Goal: Task Accomplishment & Management: Manage account settings

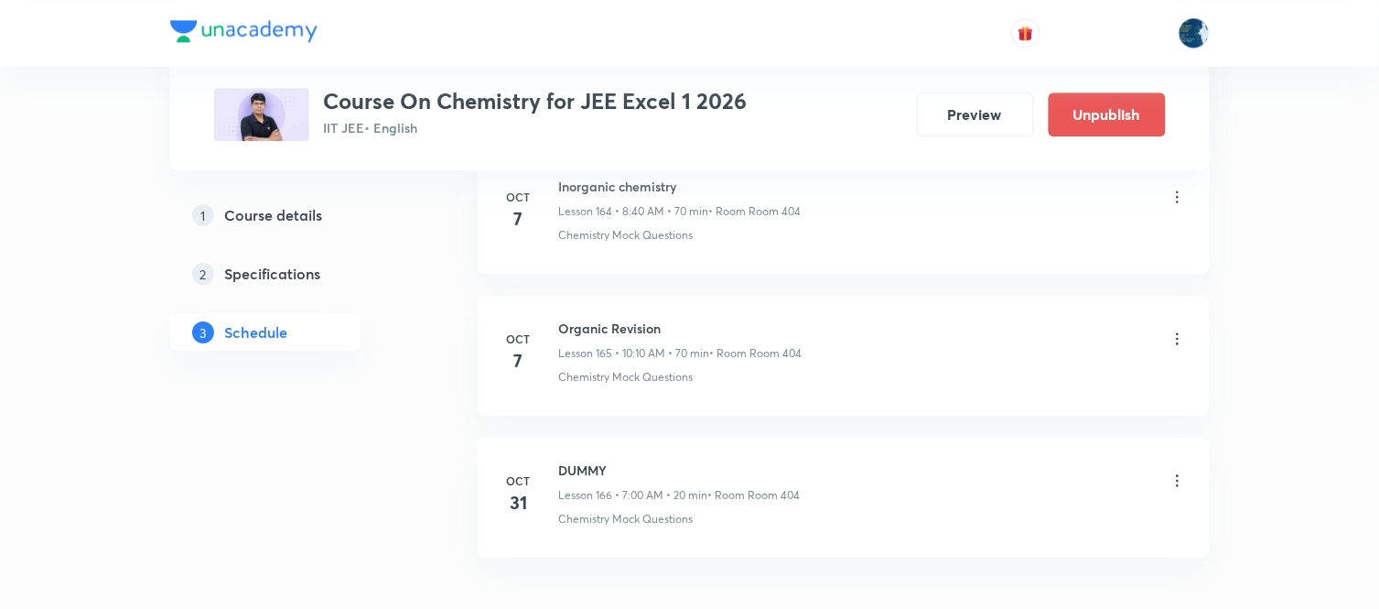
scroll to position [24347, 0]
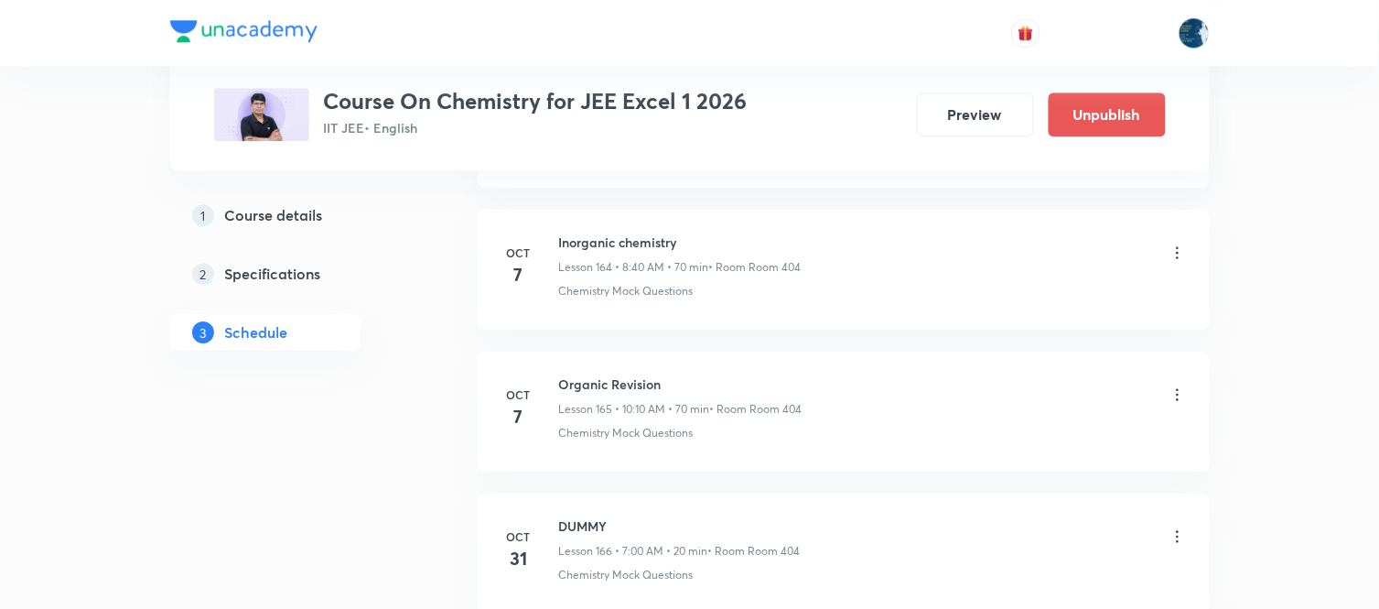
click at [573, 252] on h6 "Inorganic chemistry" at bounding box center [680, 241] width 243 height 19
copy h6 "Inorganic chemistry"
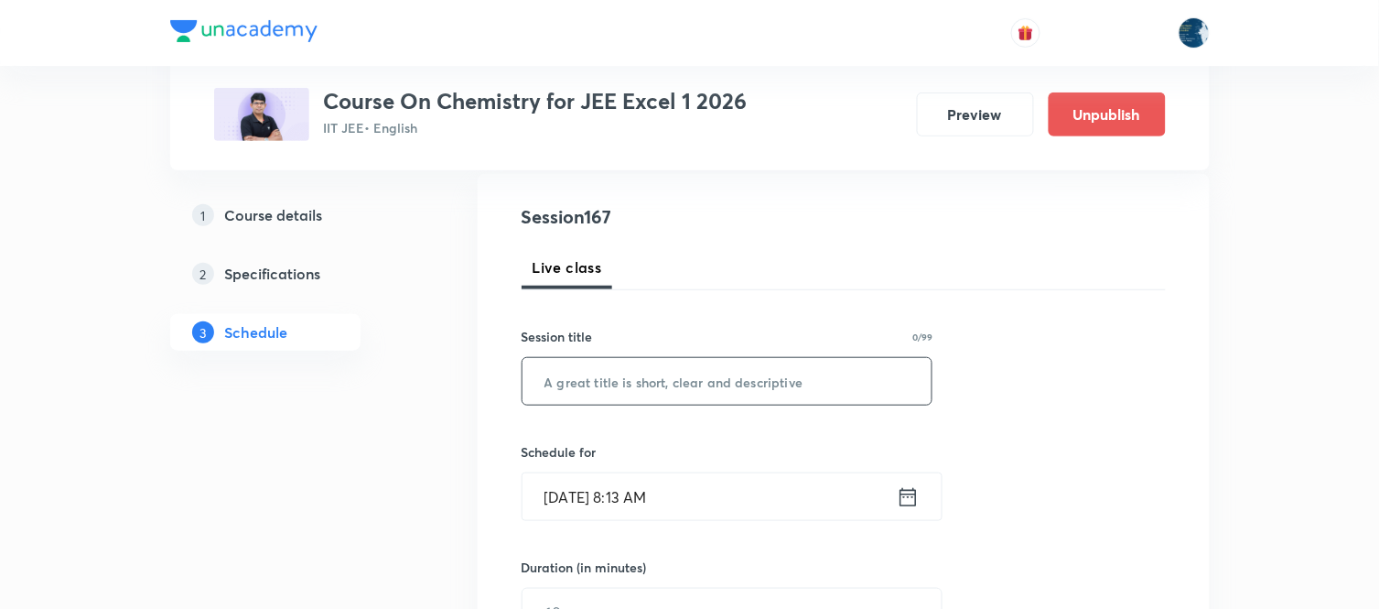
scroll to position [203, 0]
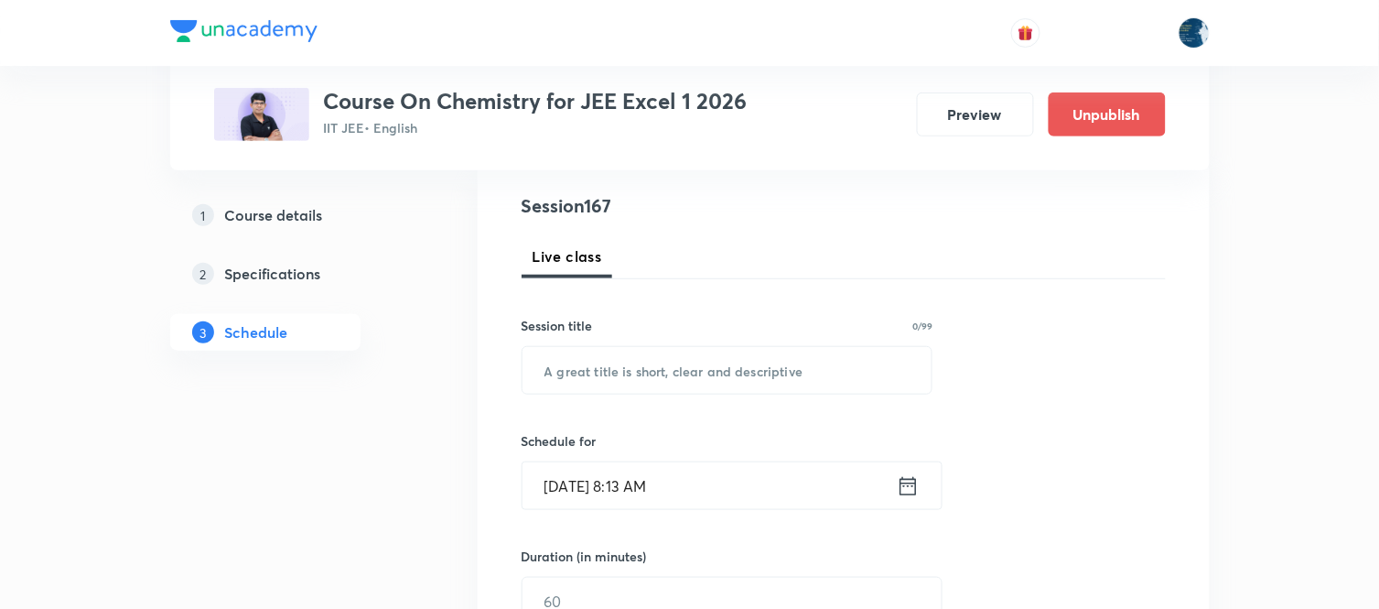
click at [643, 371] on input "text" at bounding box center [728, 370] width 410 height 47
paste input "Inorganic chemistry"
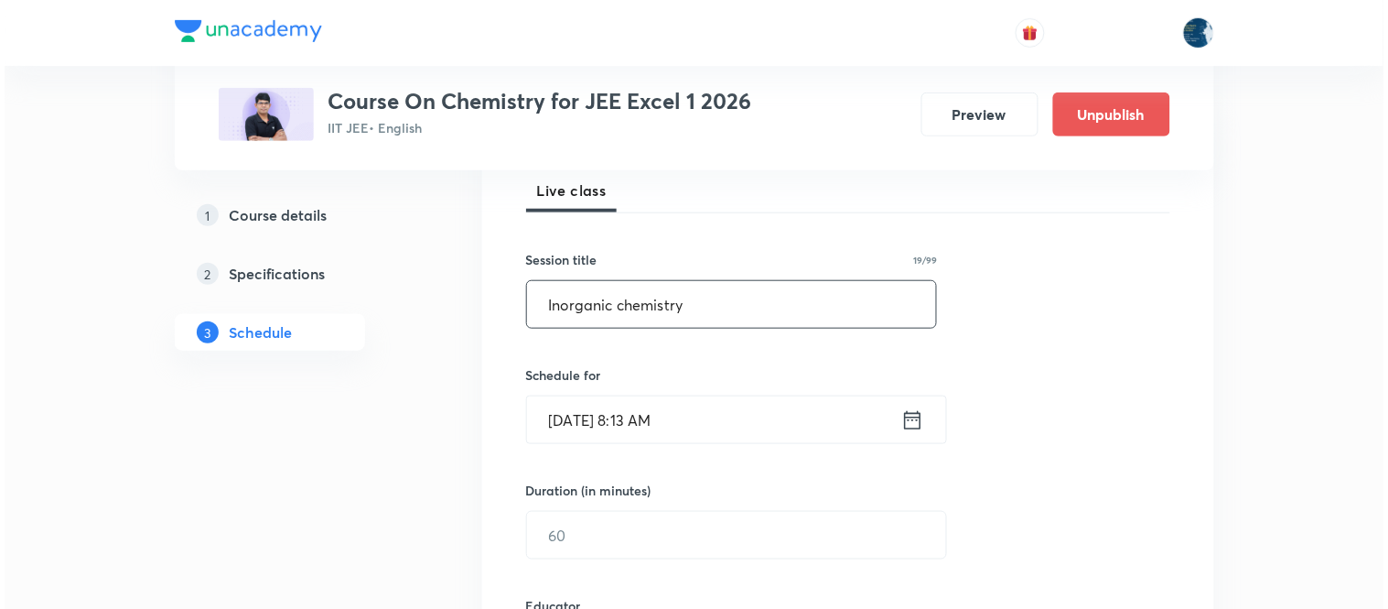
scroll to position [305, 0]
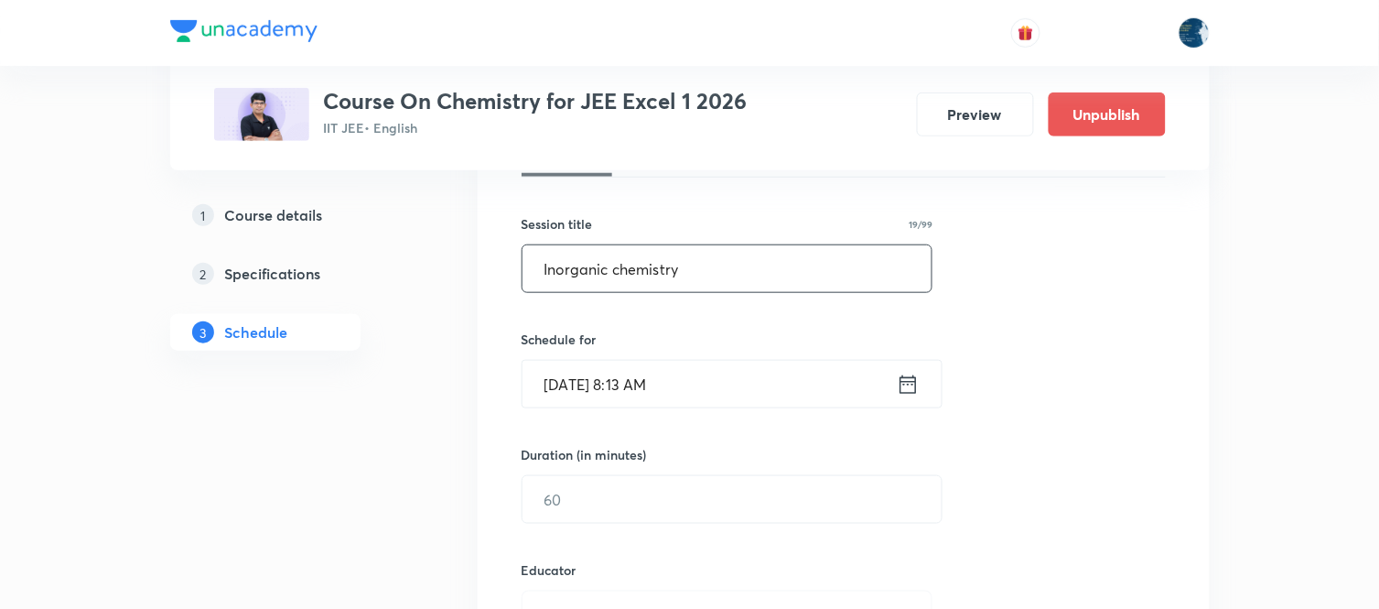
type input "Inorganic chemistry"
click at [904, 384] on icon at bounding box center [908, 383] width 16 height 18
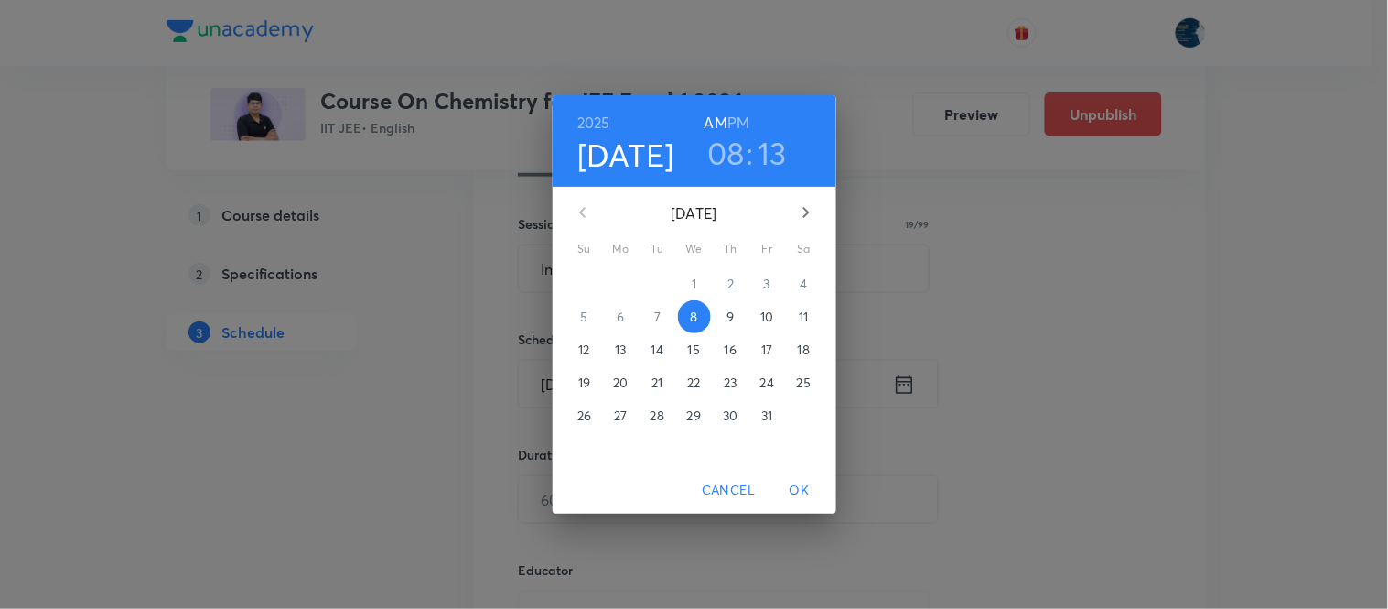
click at [784, 148] on h3 "13" at bounding box center [772, 153] width 29 height 38
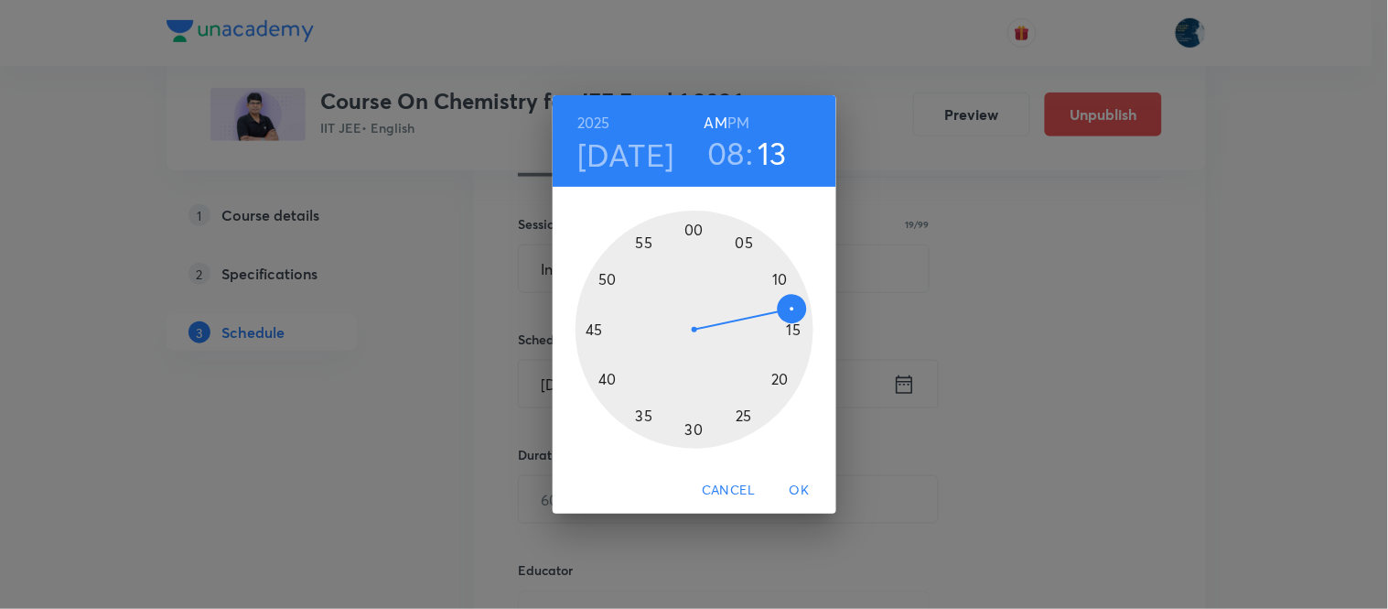
click at [605, 379] on div at bounding box center [695, 329] width 238 height 238
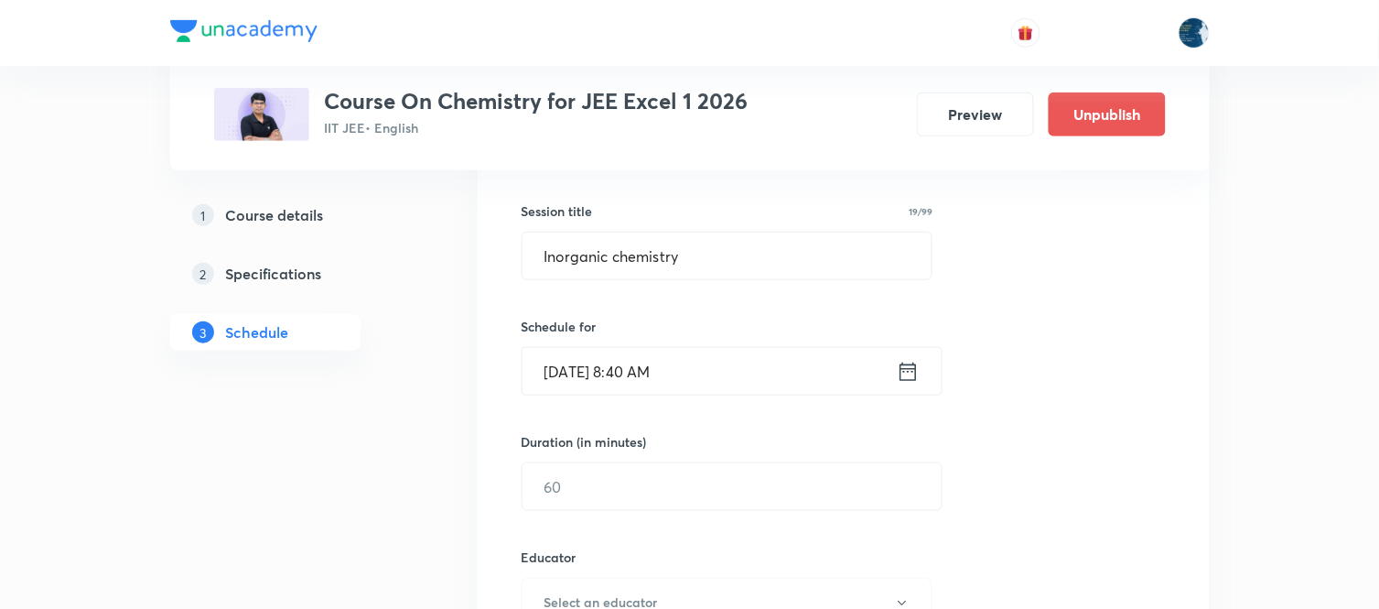
scroll to position [406, 0]
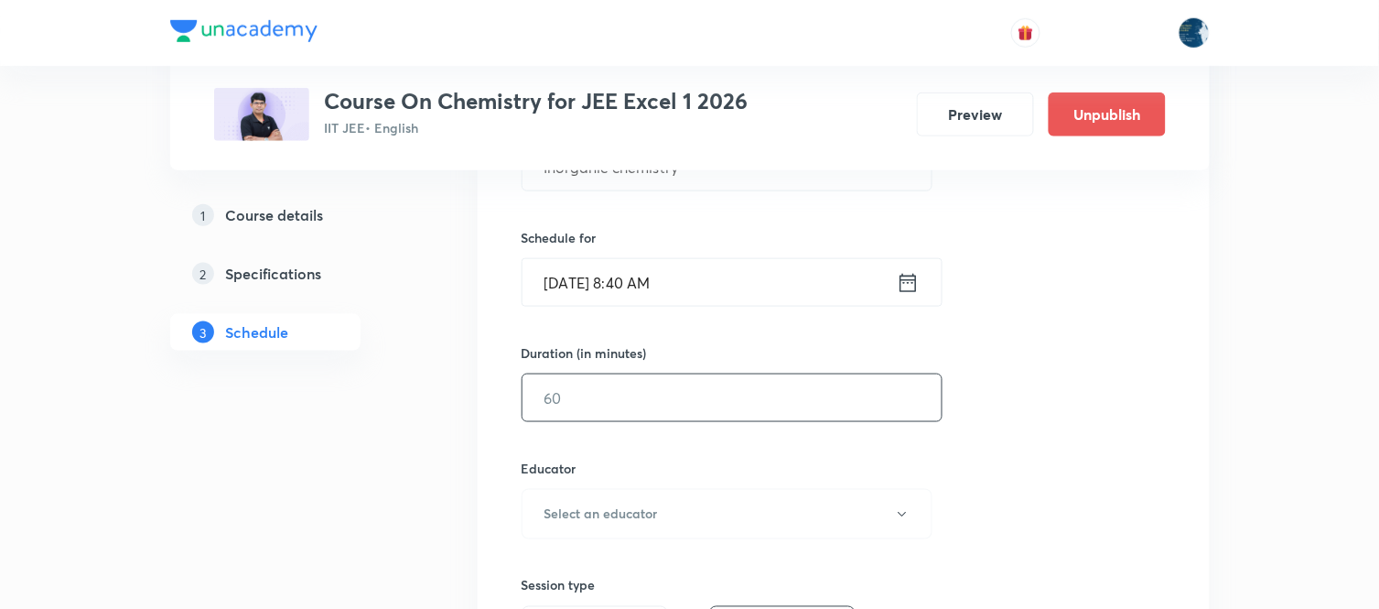
click at [750, 413] on input "text" at bounding box center [732, 397] width 419 height 47
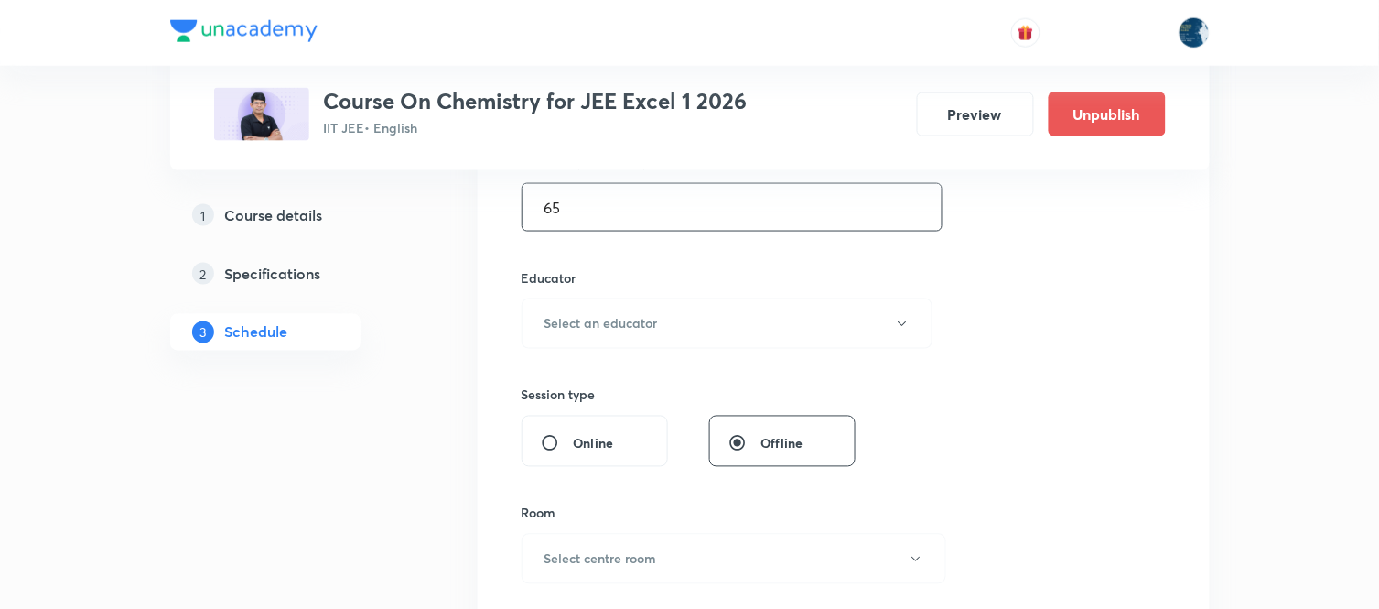
scroll to position [610, 0]
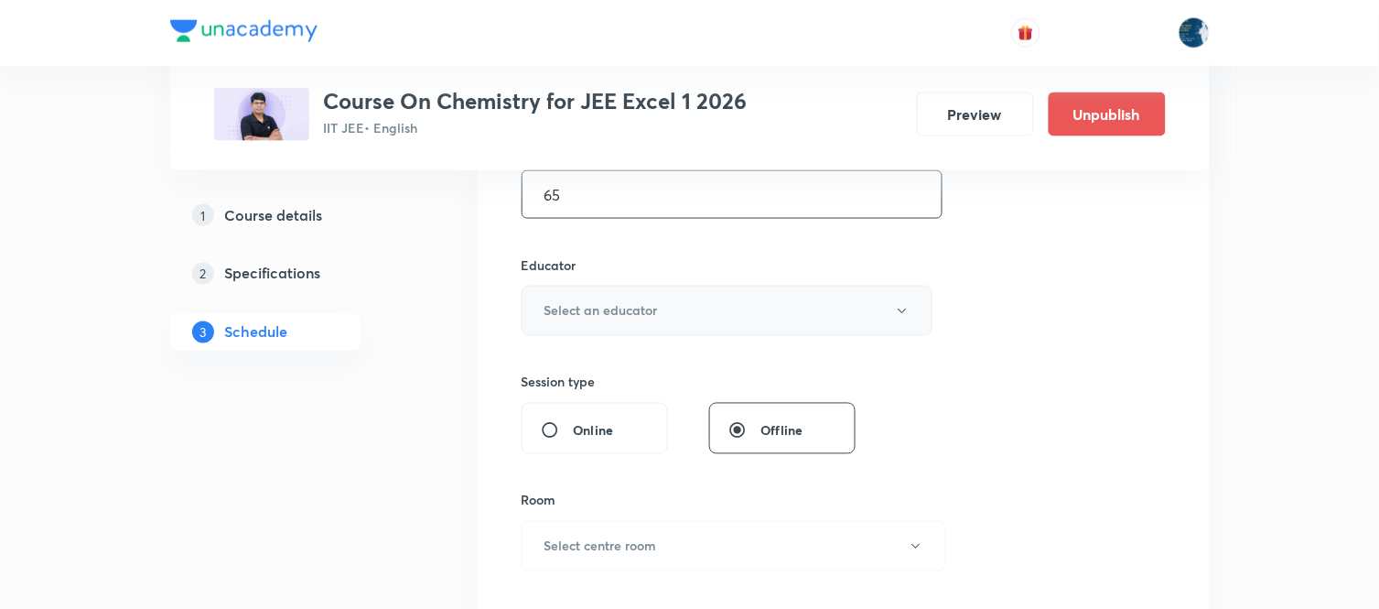
type input "65"
click at [752, 297] on button "Select an educator" at bounding box center [728, 311] width 412 height 50
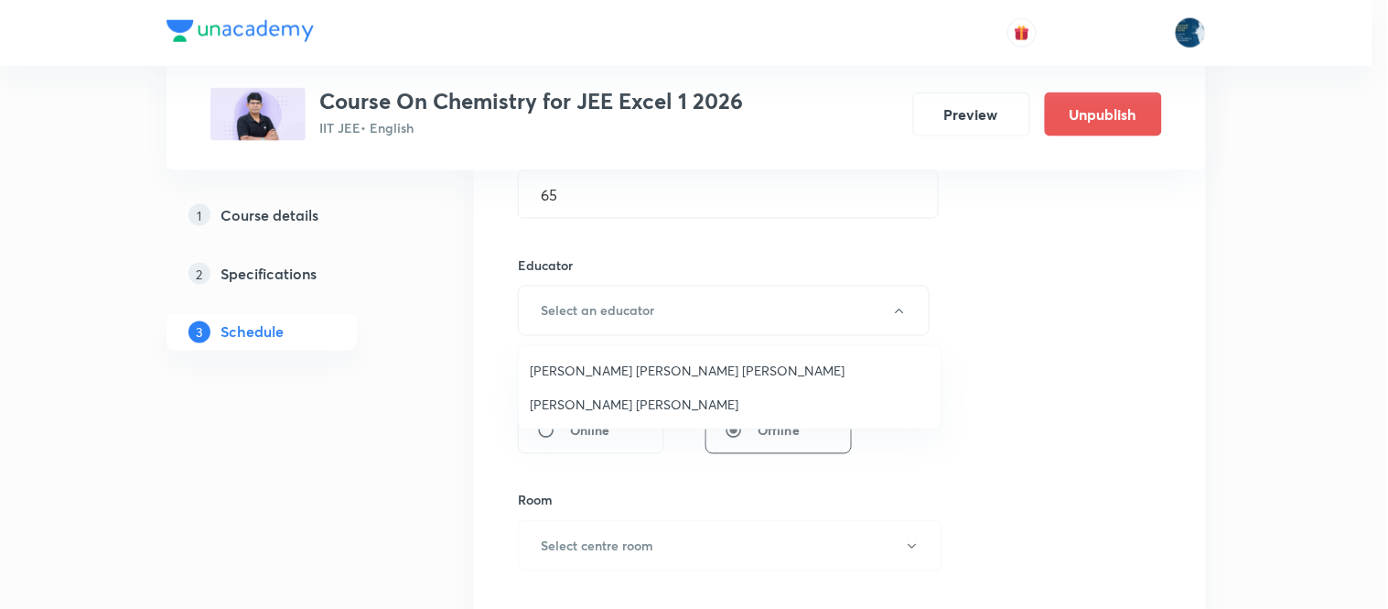
click at [654, 405] on span "Sripati Surya Dilip" at bounding box center [730, 403] width 401 height 19
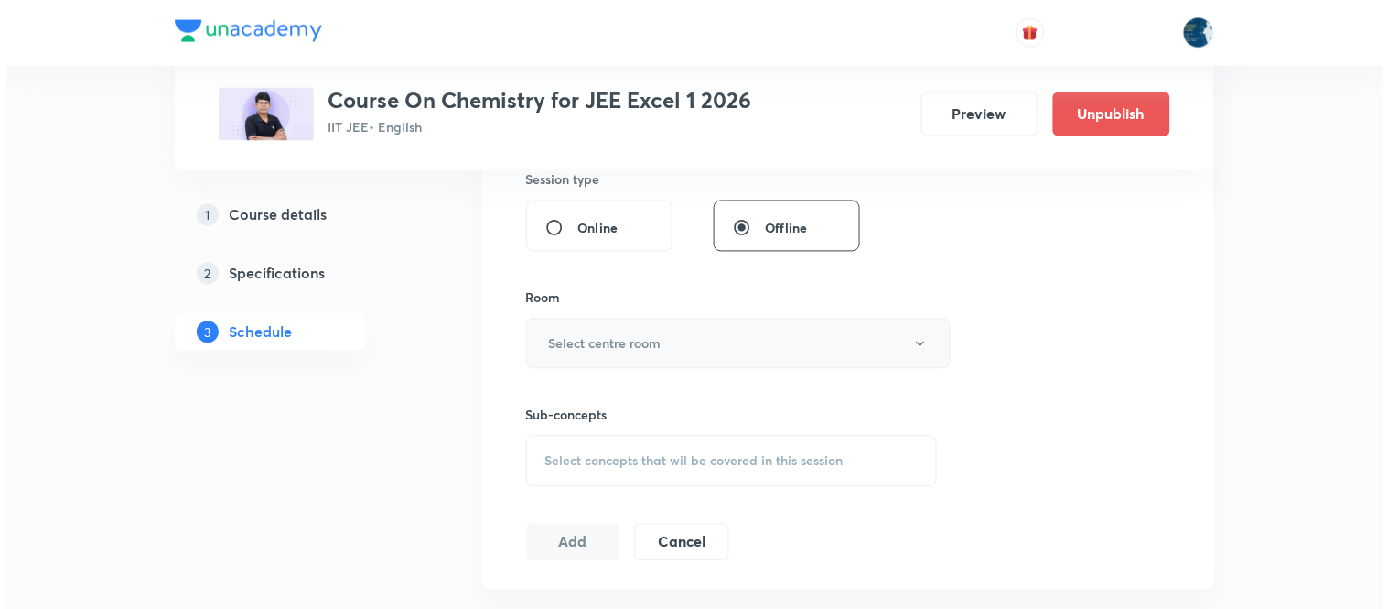
scroll to position [813, 0]
click at [674, 350] on button "Select centre room" at bounding box center [734, 343] width 425 height 50
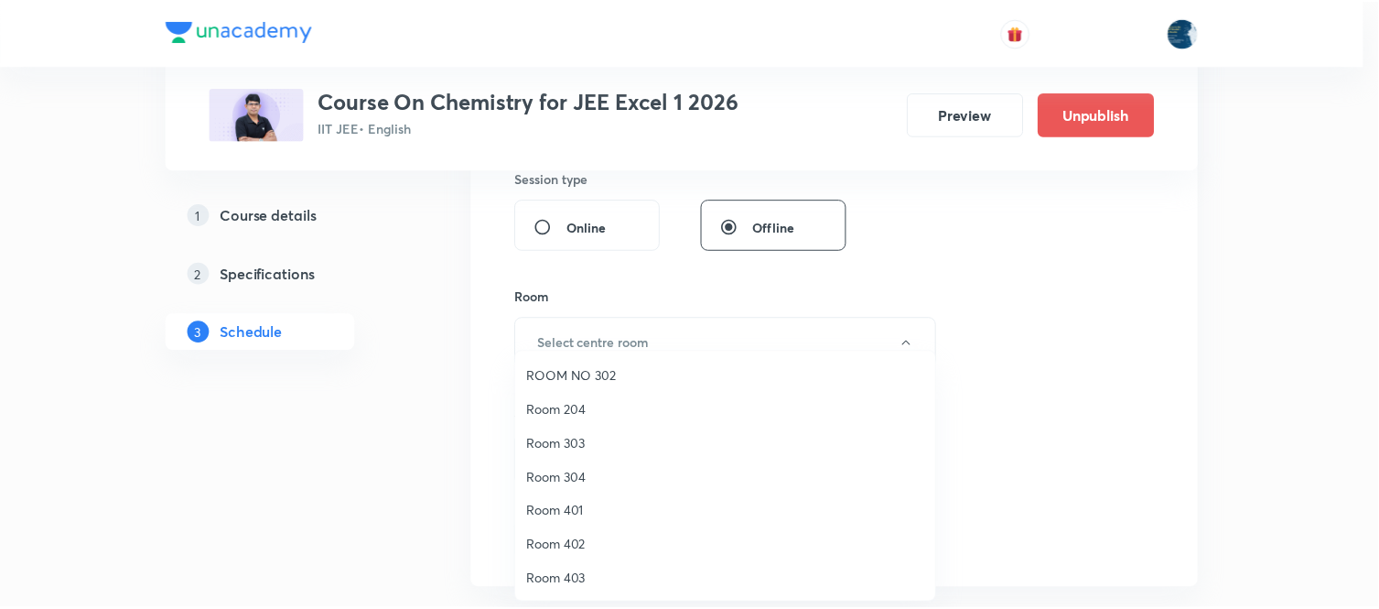
scroll to position [340, 0]
click at [604, 565] on li "Room 404" at bounding box center [730, 578] width 423 height 34
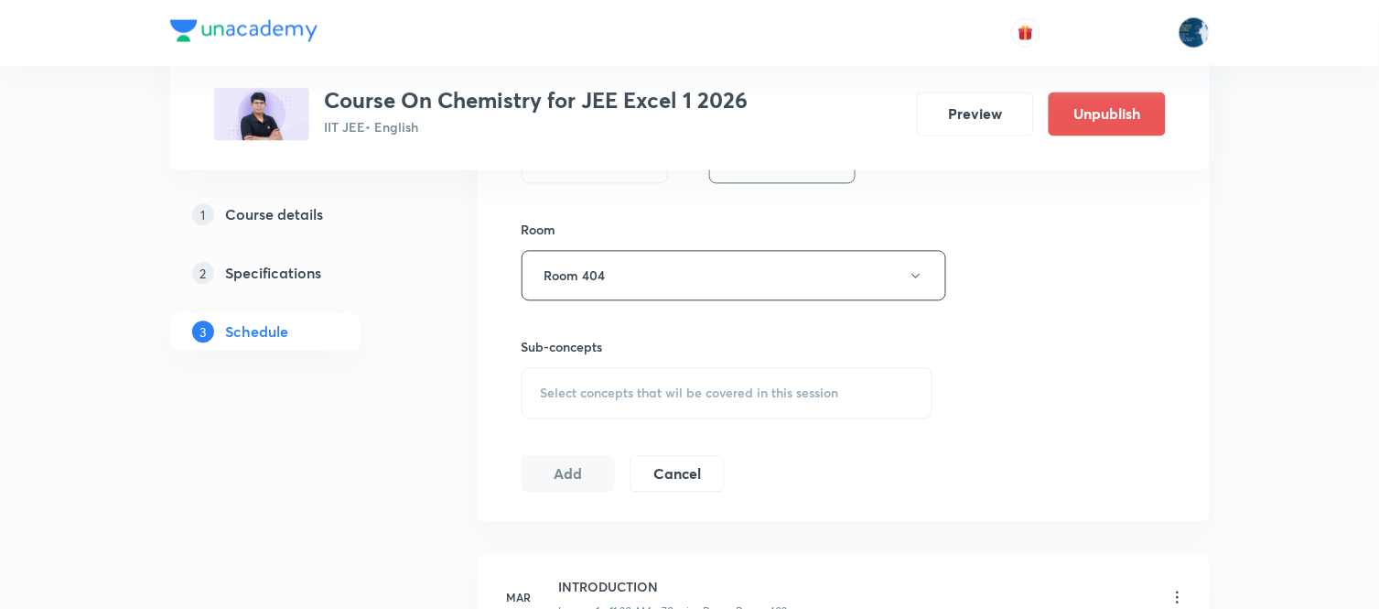
scroll to position [915, 0]
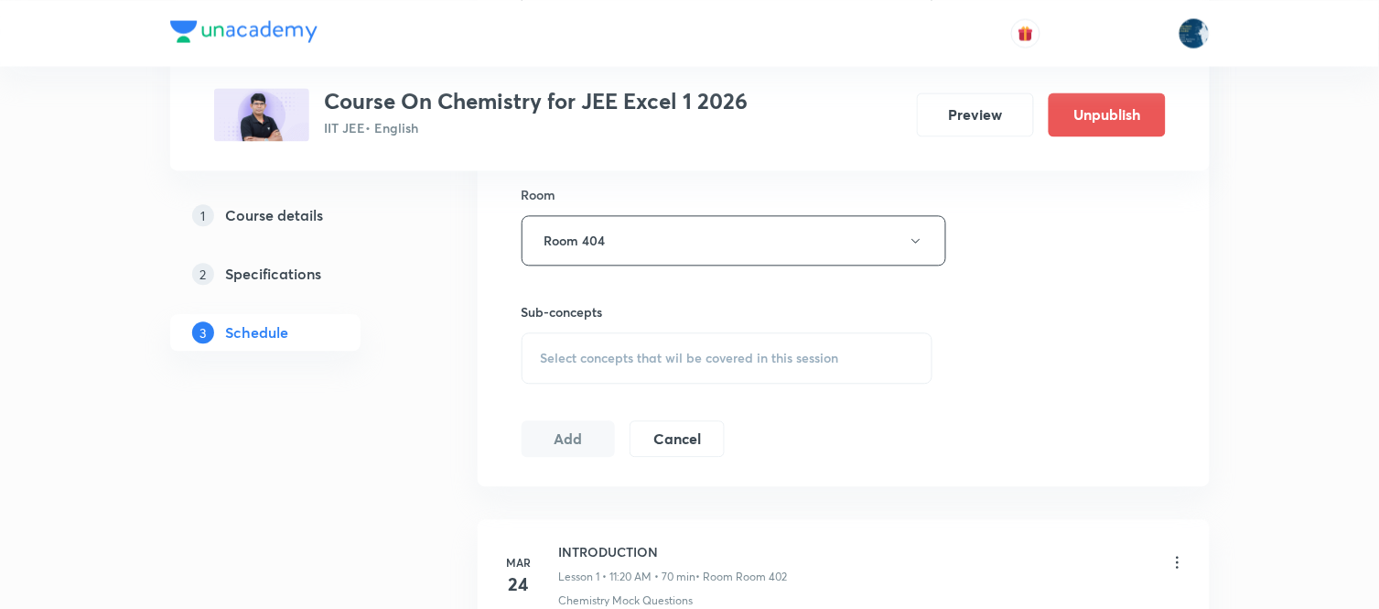
click at [675, 345] on div "Select concepts that wil be covered in this session" at bounding box center [728, 357] width 412 height 51
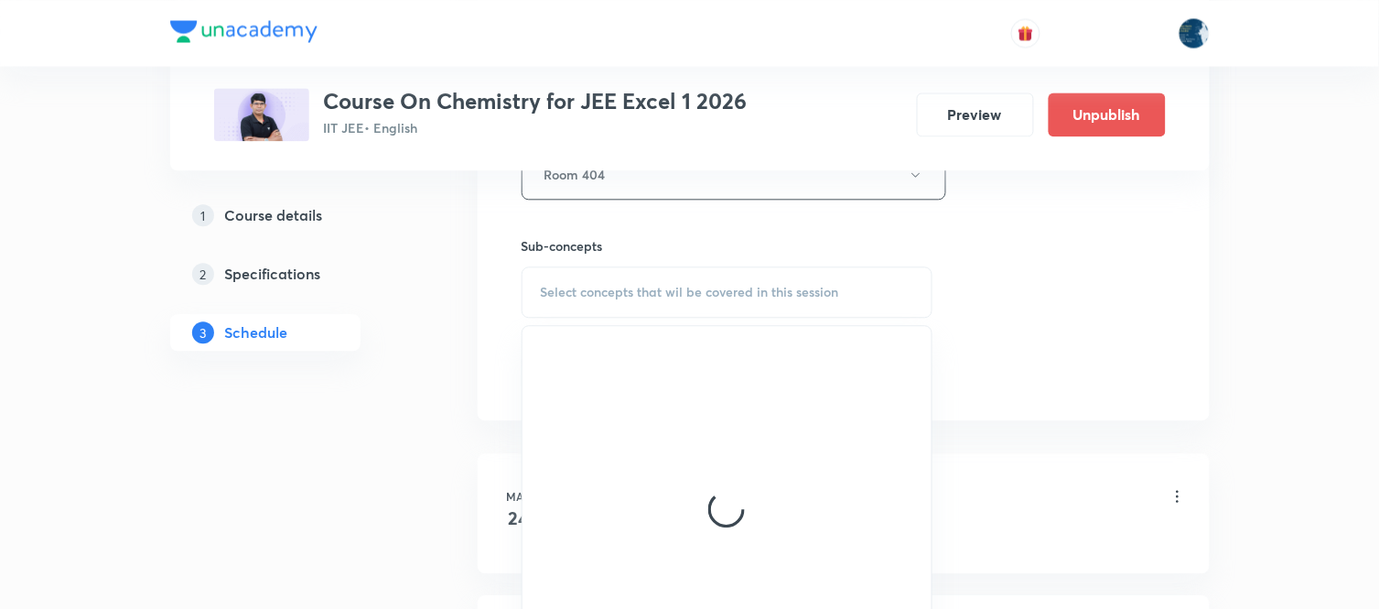
scroll to position [1017, 0]
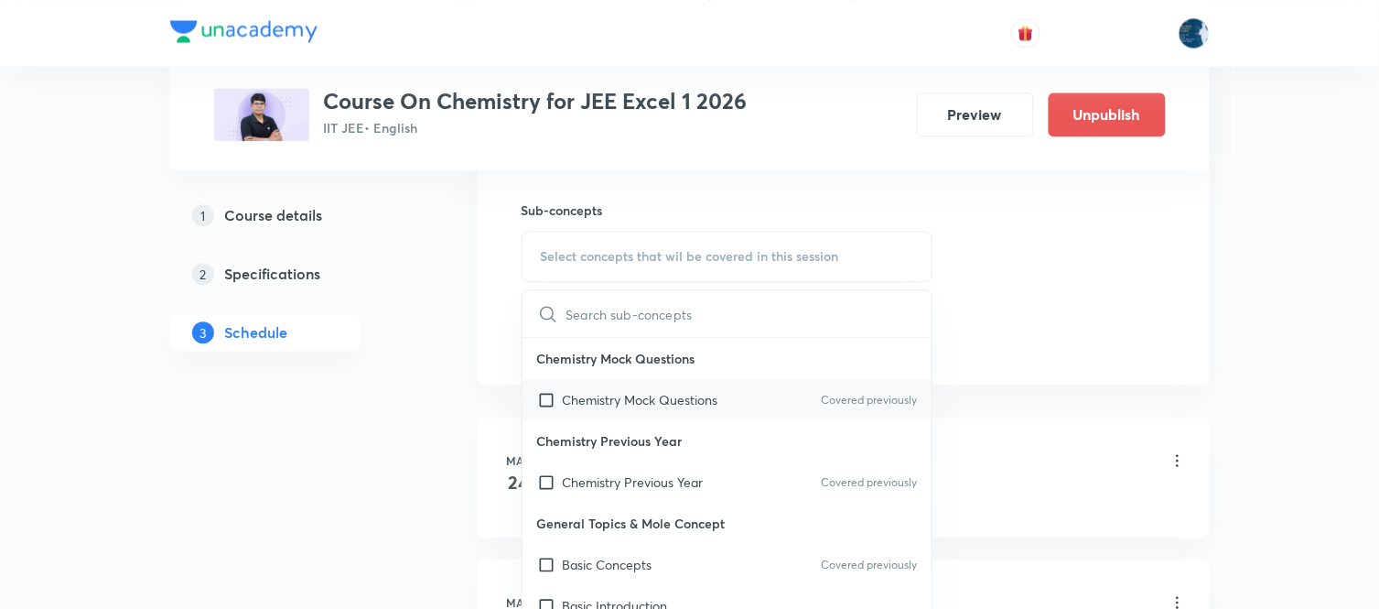
click at [807, 388] on div "Chemistry Mock Questions Covered previously" at bounding box center [728, 399] width 410 height 41
checkbox input "true"
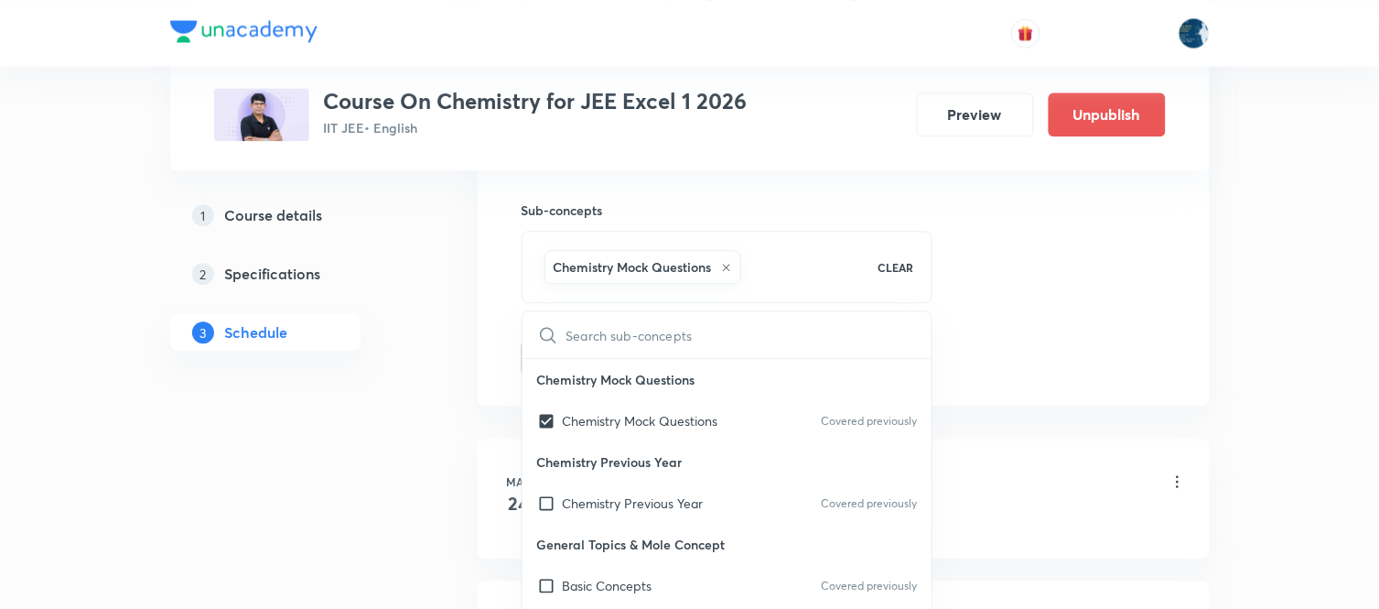
drag, startPoint x: 996, startPoint y: 322, endPoint x: 899, endPoint y: 296, distance: 100.6
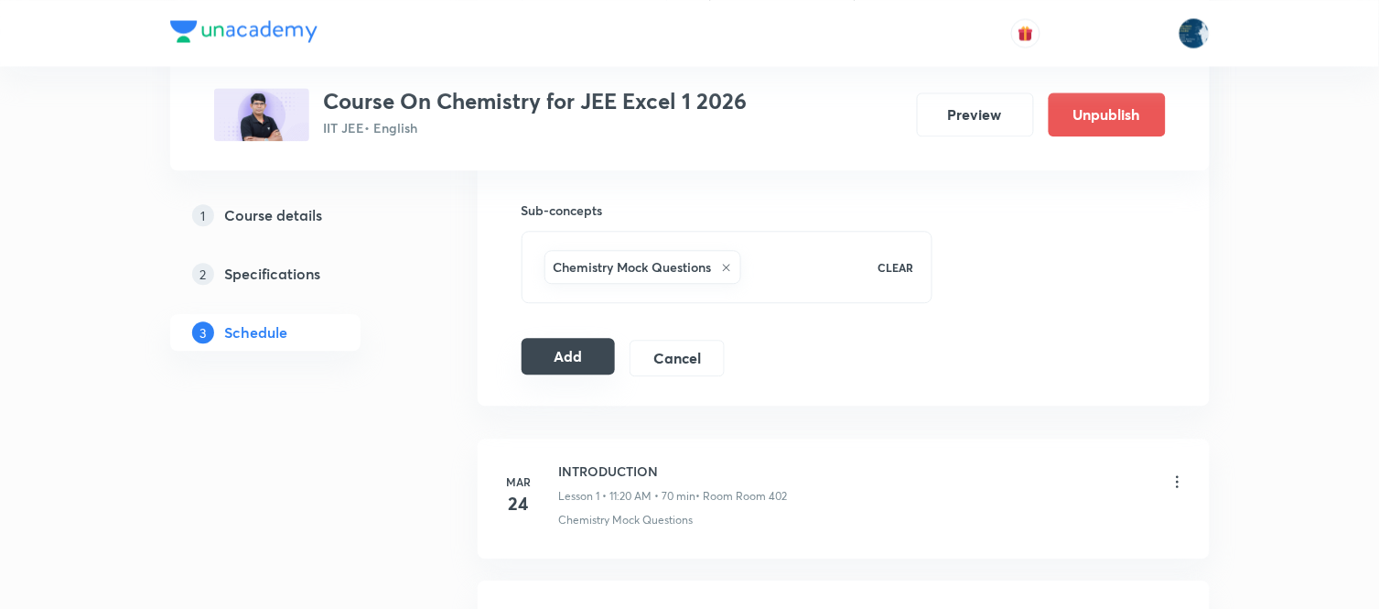
click at [564, 359] on button "Add" at bounding box center [569, 356] width 94 height 37
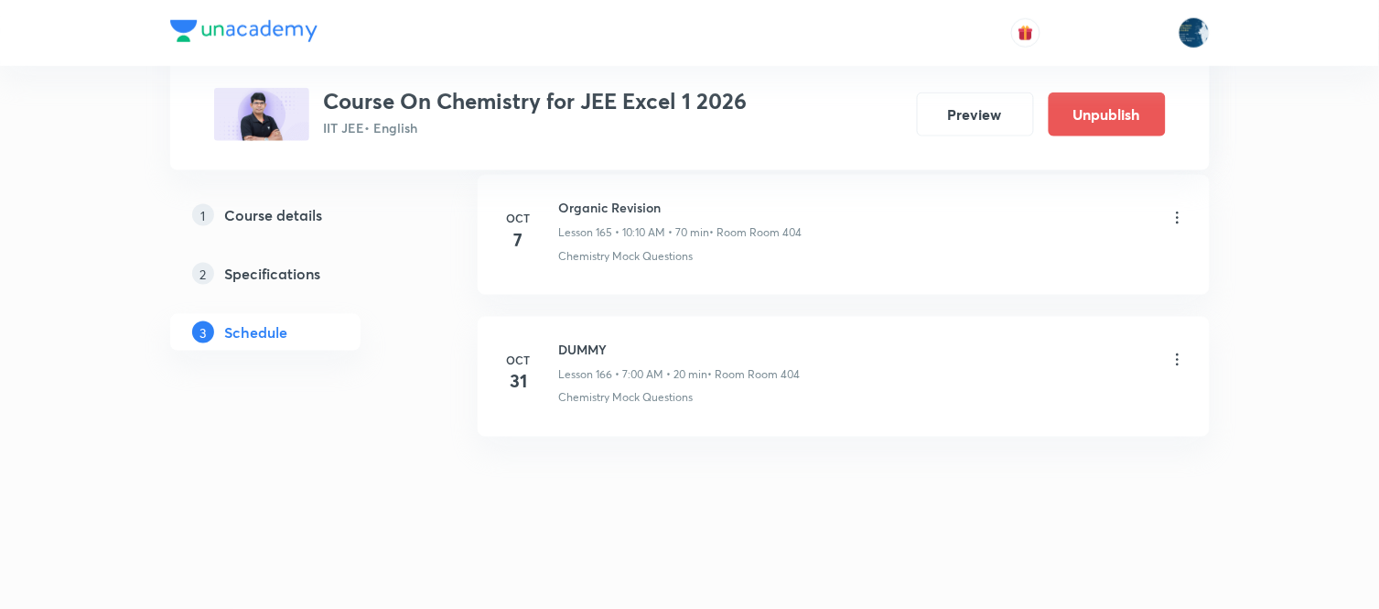
scroll to position [23590, 0]
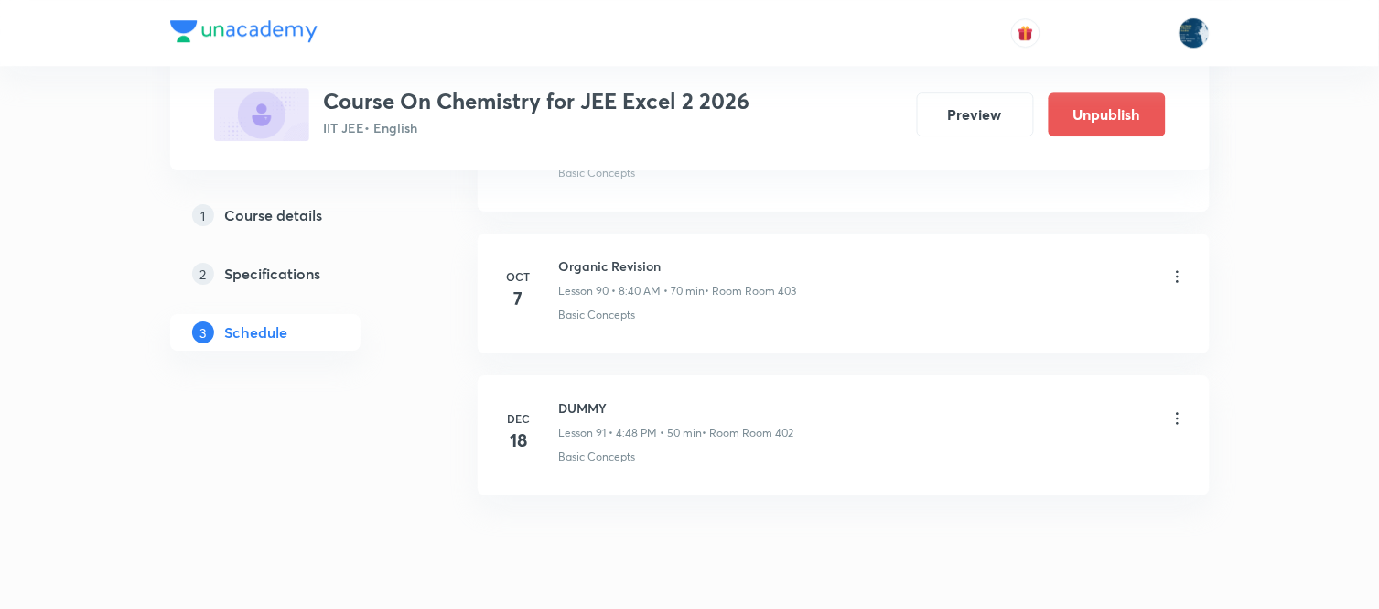
scroll to position [13899, 0]
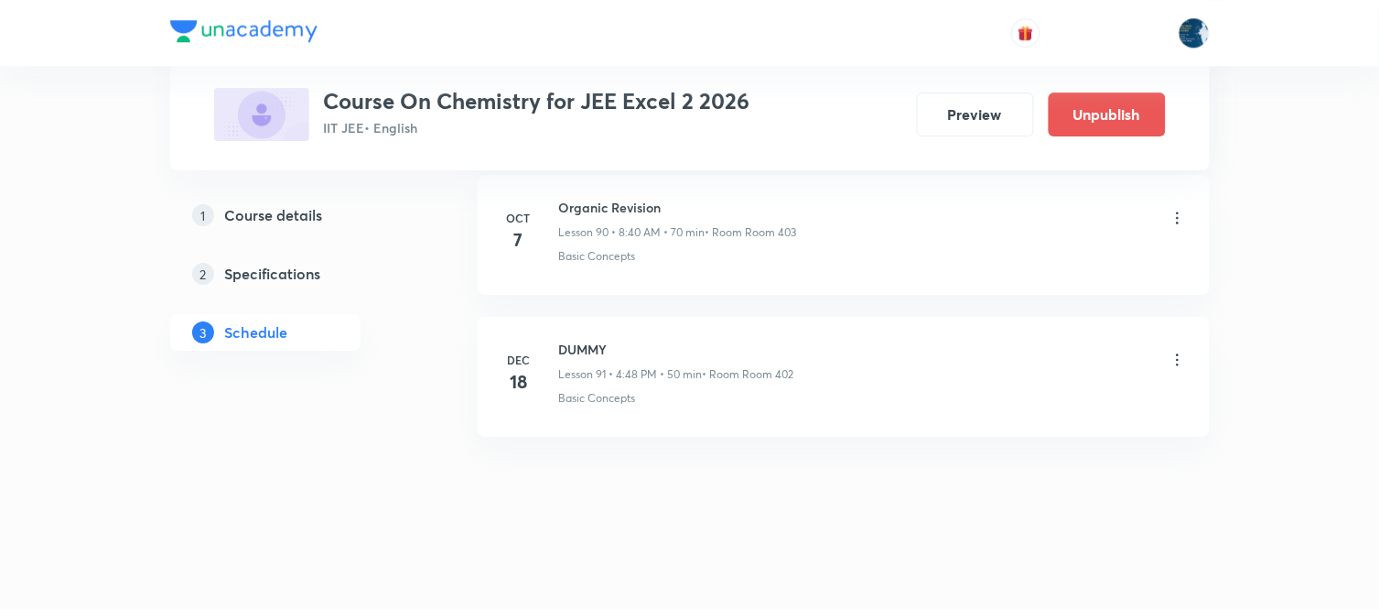
click at [593, 210] on h6 "Organic Revision" at bounding box center [678, 207] width 238 height 19
copy h6 "Organic Revision"
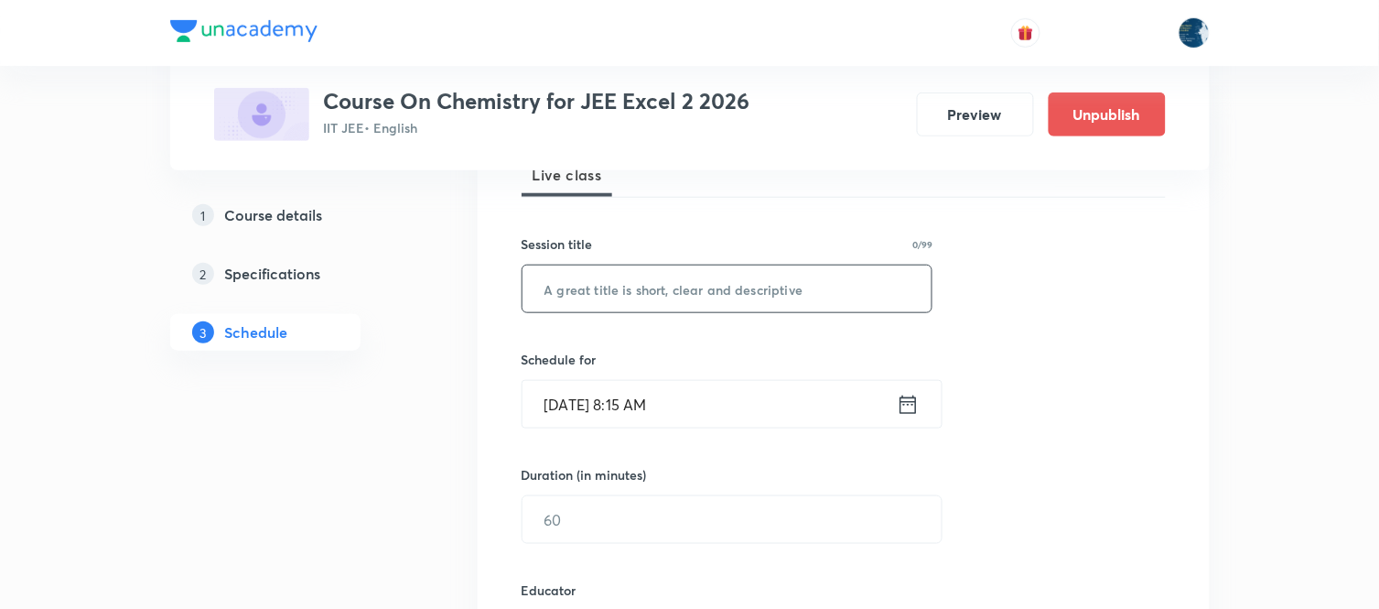
scroll to position [305, 0]
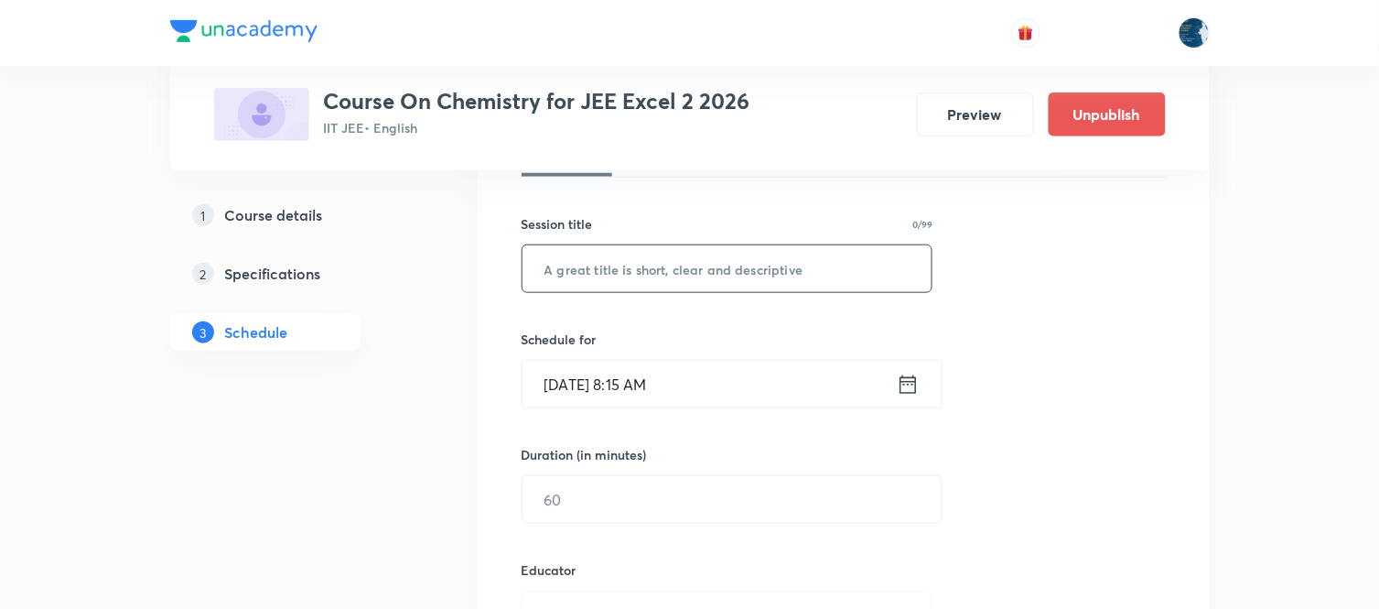
click at [688, 273] on input "text" at bounding box center [728, 268] width 410 height 47
paste input "Organic Revision"
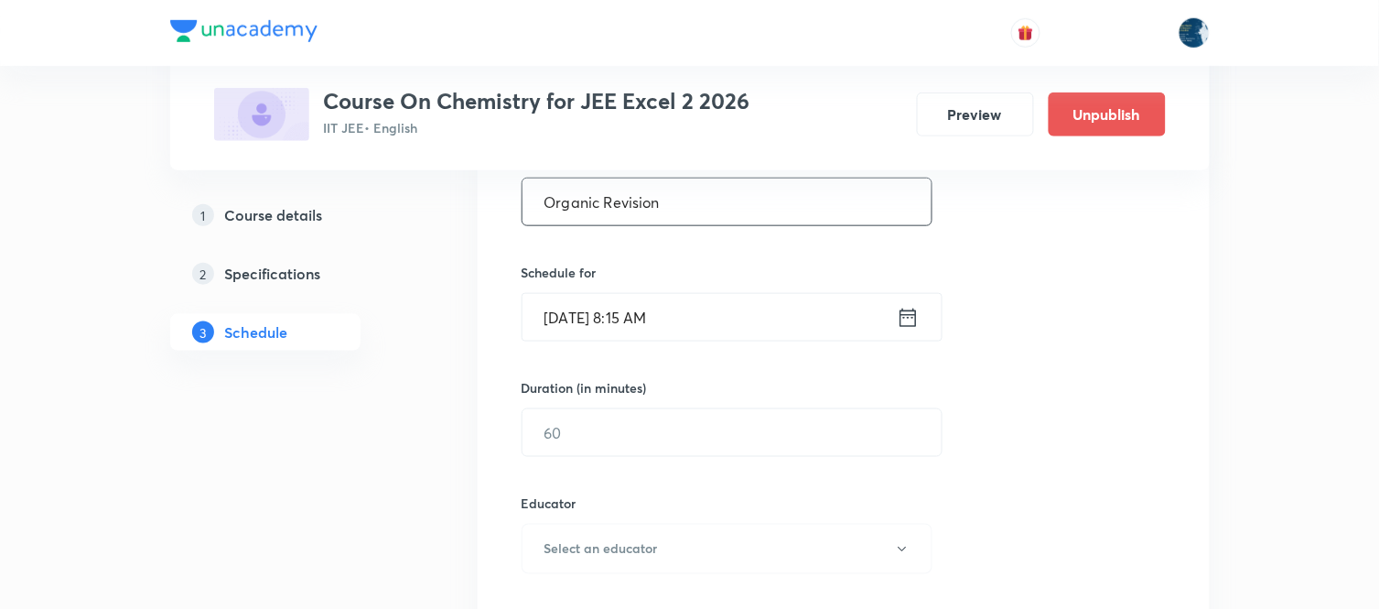
scroll to position [406, 0]
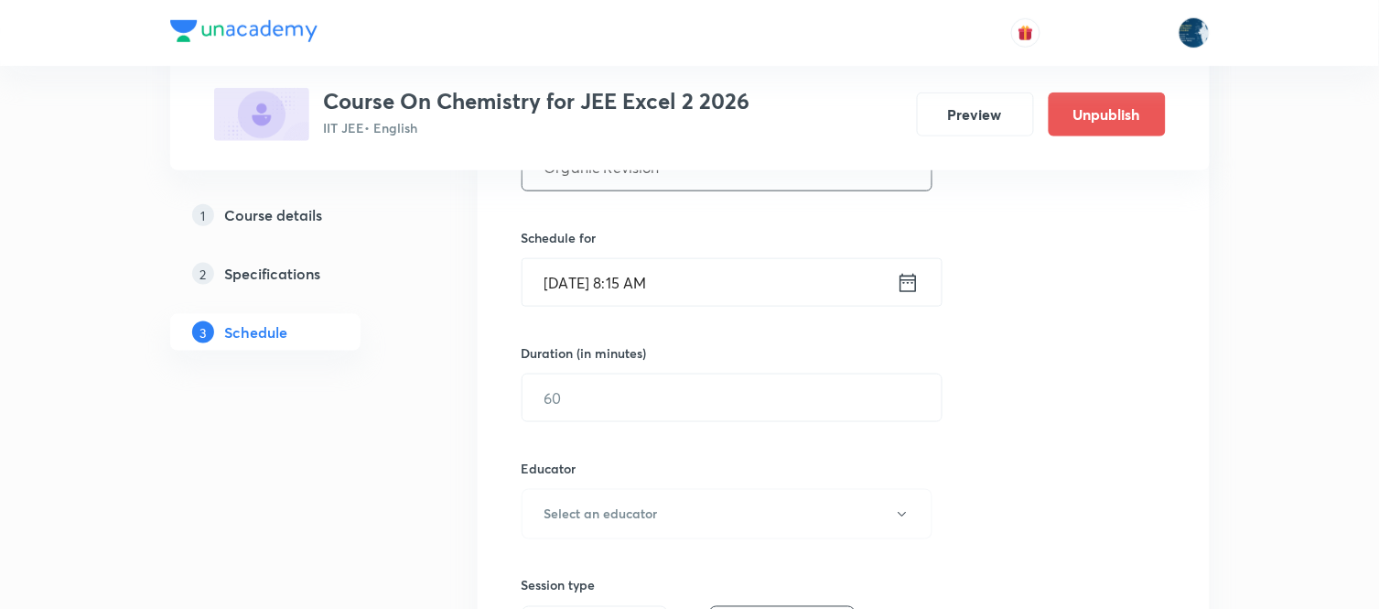
type input "Organic Revision"
click at [906, 278] on icon at bounding box center [908, 283] width 23 height 26
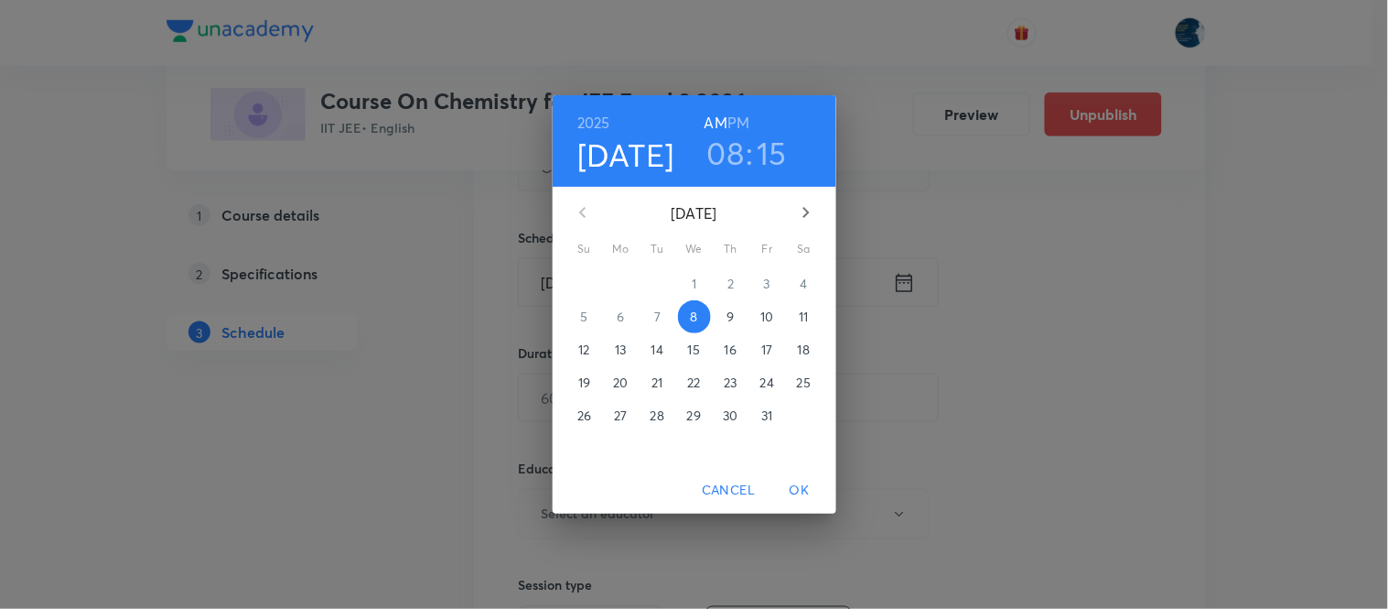
click at [1228, 384] on div "2025 Oct 8 08 : 15 AM PM October 2025 Su Mo Tu We Th Fr Sa 28 29 30 1 2 3 4 5 6…" at bounding box center [694, 304] width 1388 height 609
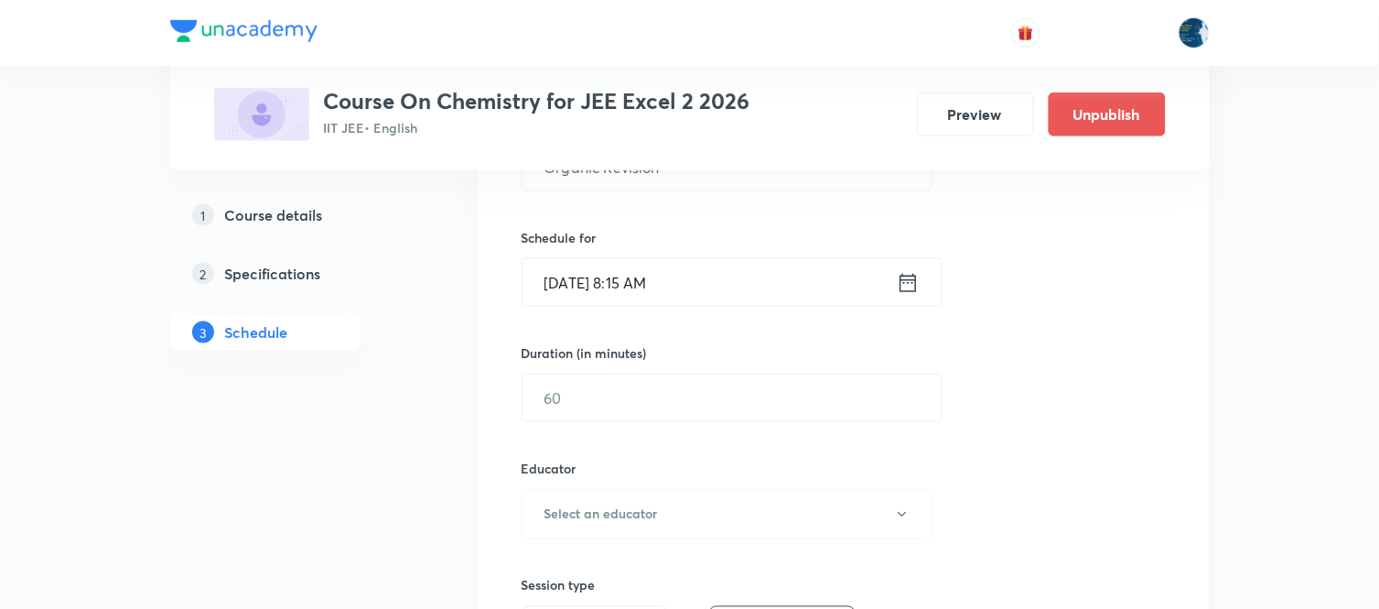
click at [913, 289] on icon at bounding box center [908, 283] width 23 height 26
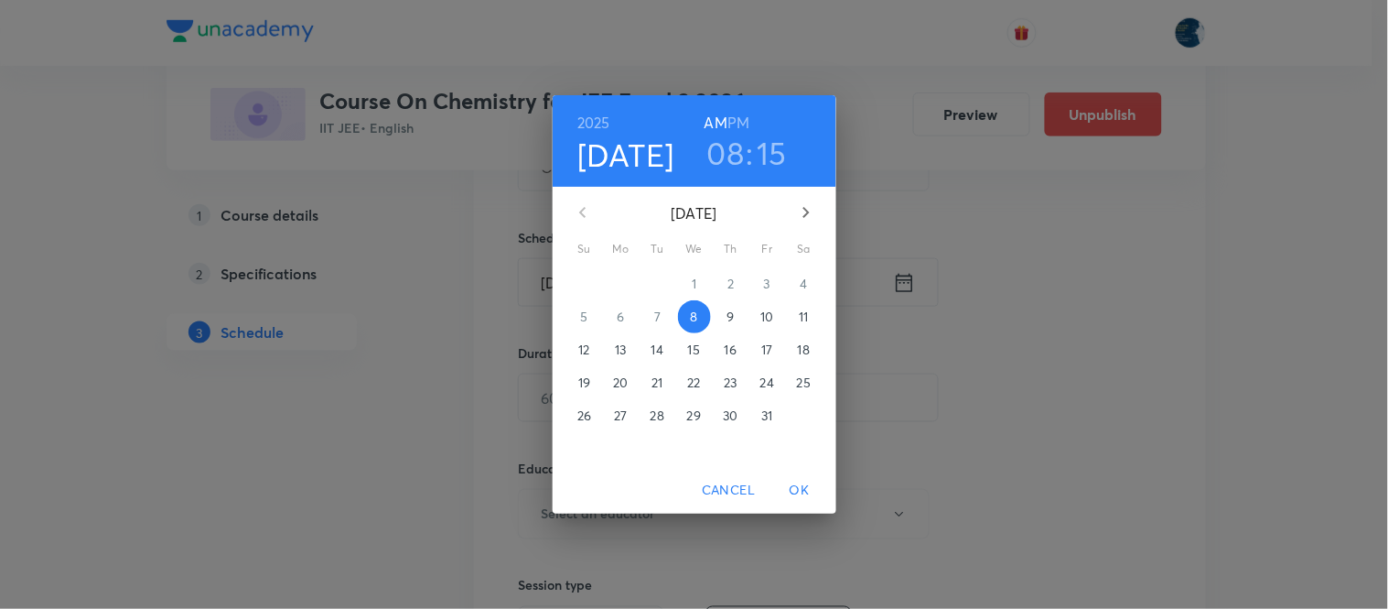
click at [761, 158] on h3 "15" at bounding box center [773, 153] width 30 height 38
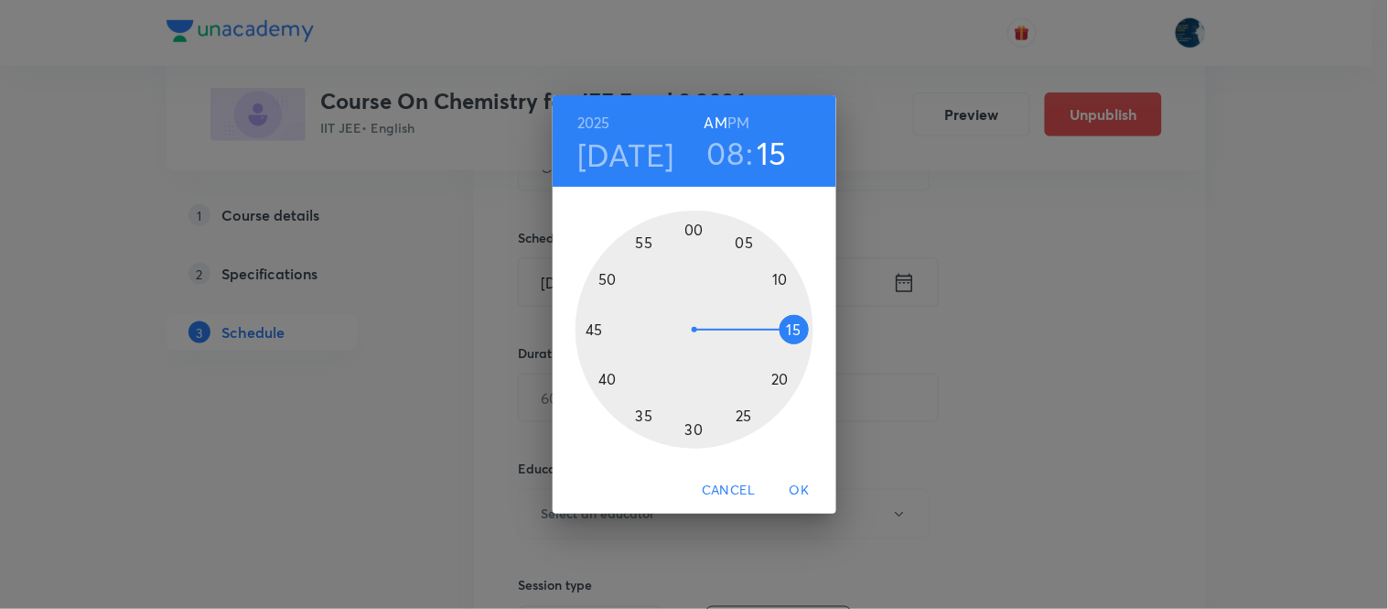
click at [606, 380] on div at bounding box center [695, 329] width 238 height 238
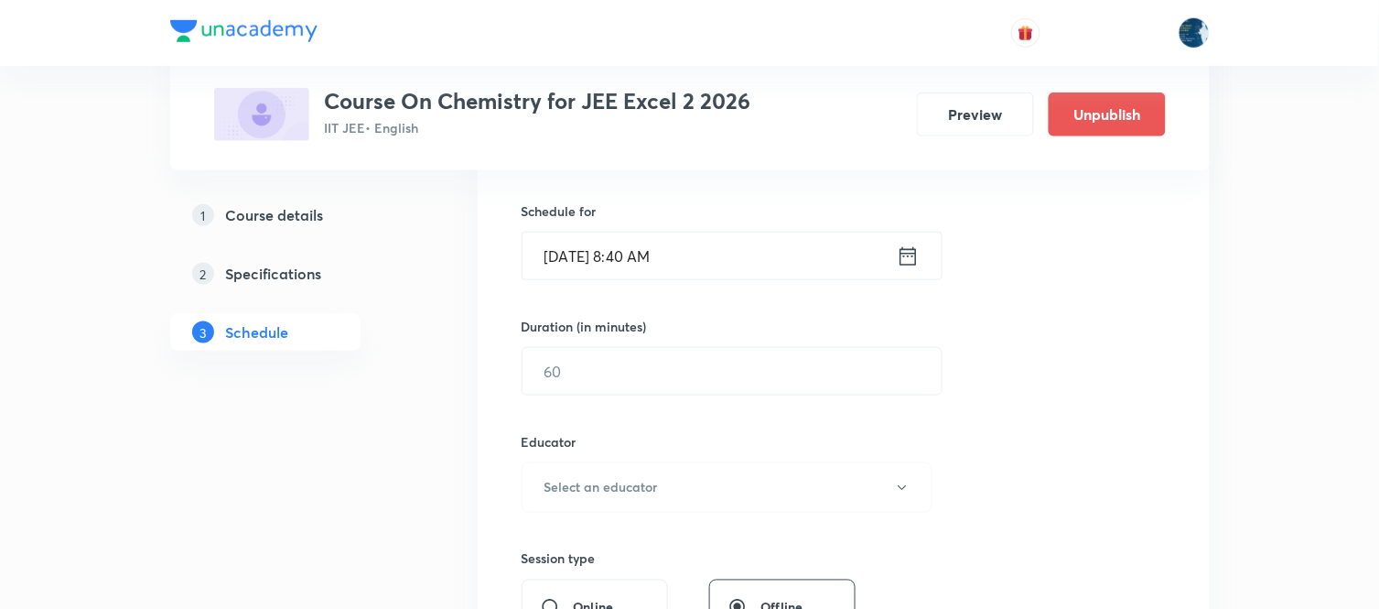
scroll to position [508, 0]
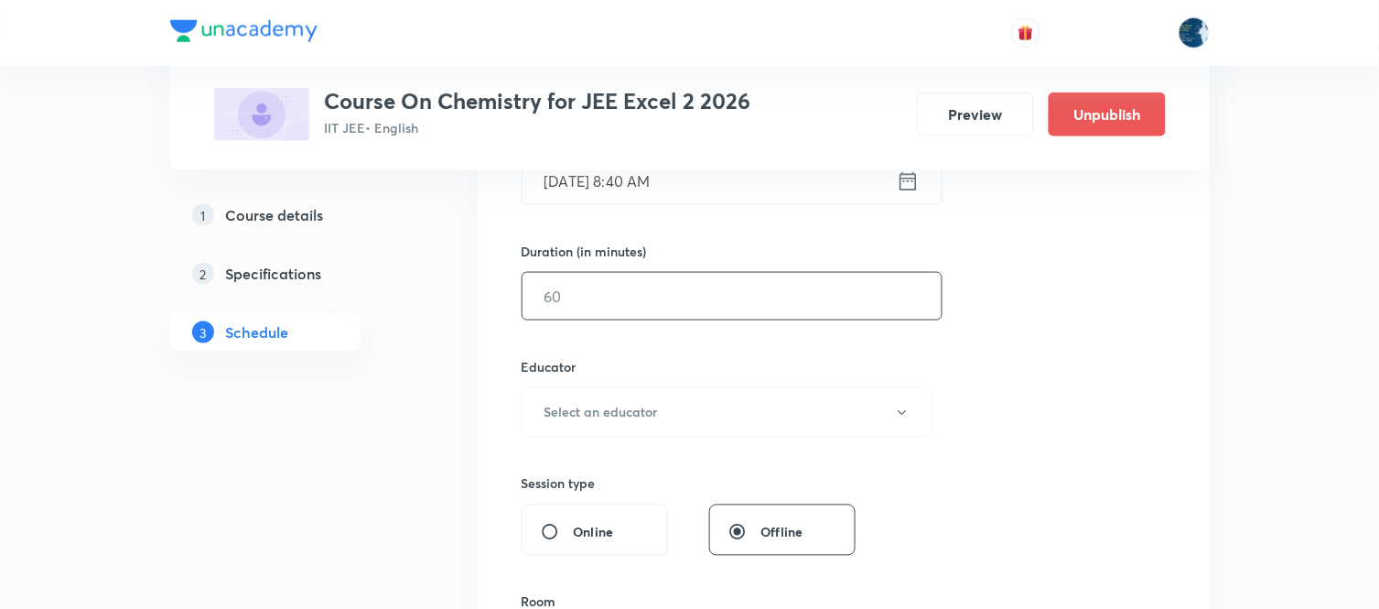
click at [672, 307] on input "text" at bounding box center [732, 296] width 419 height 47
click at [732, 288] on input "text" at bounding box center [732, 296] width 419 height 47
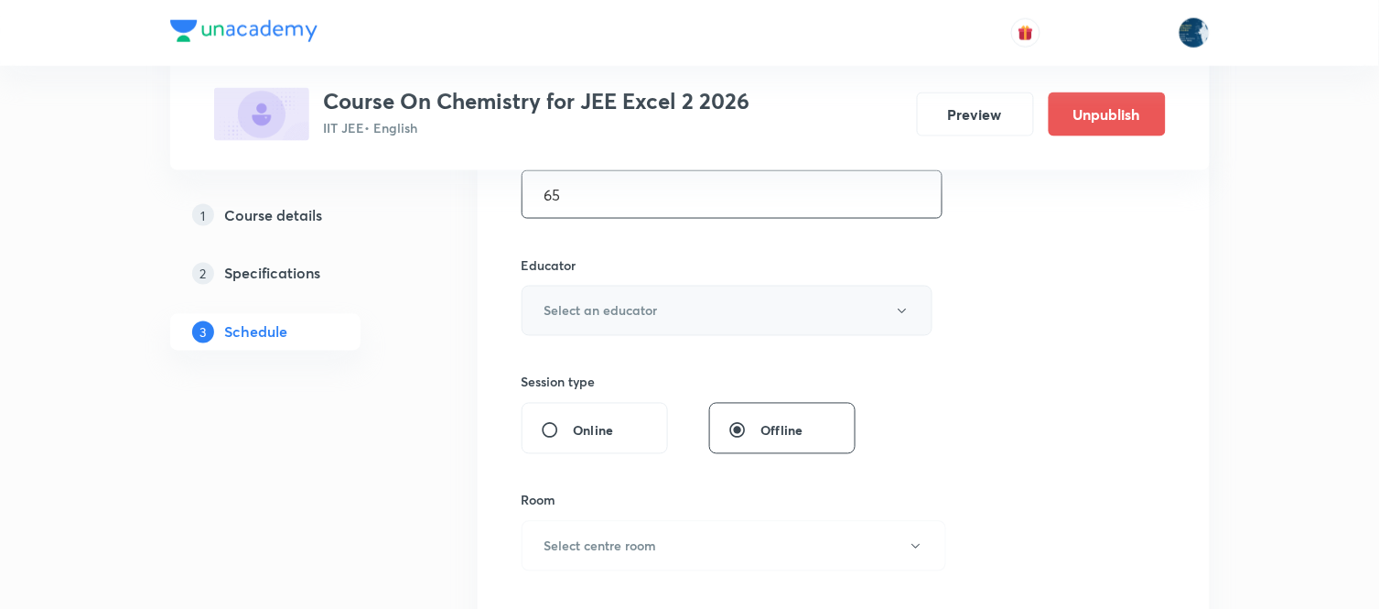
type input "65"
click at [752, 302] on button "Select an educator" at bounding box center [728, 311] width 412 height 50
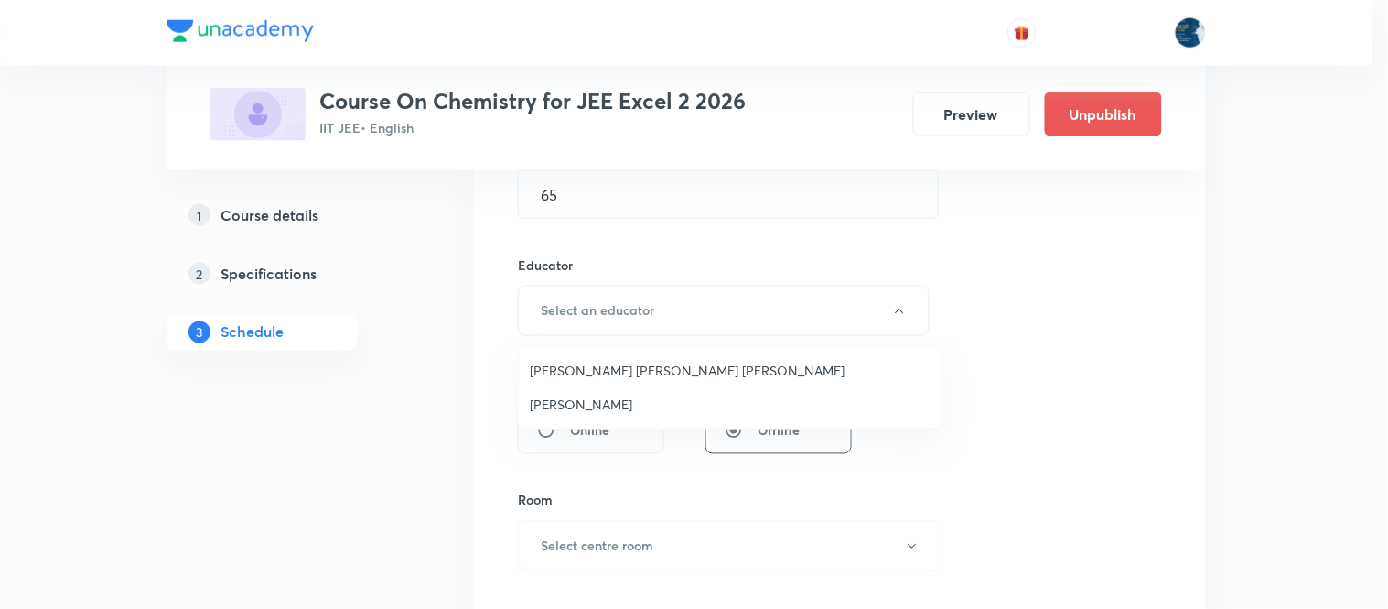
click at [718, 370] on span "Parimi Venkata Ramana Dinesh Kumar" at bounding box center [730, 370] width 401 height 19
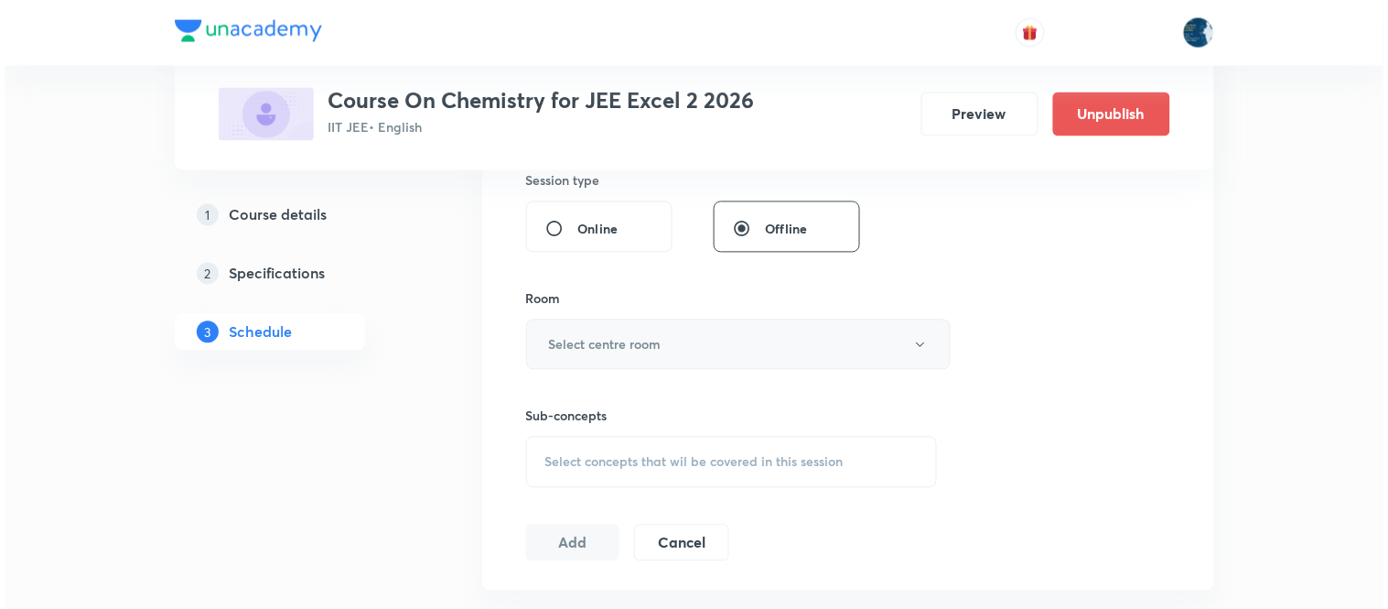
scroll to position [813, 0]
click at [732, 350] on button "Select centre room" at bounding box center [734, 343] width 425 height 50
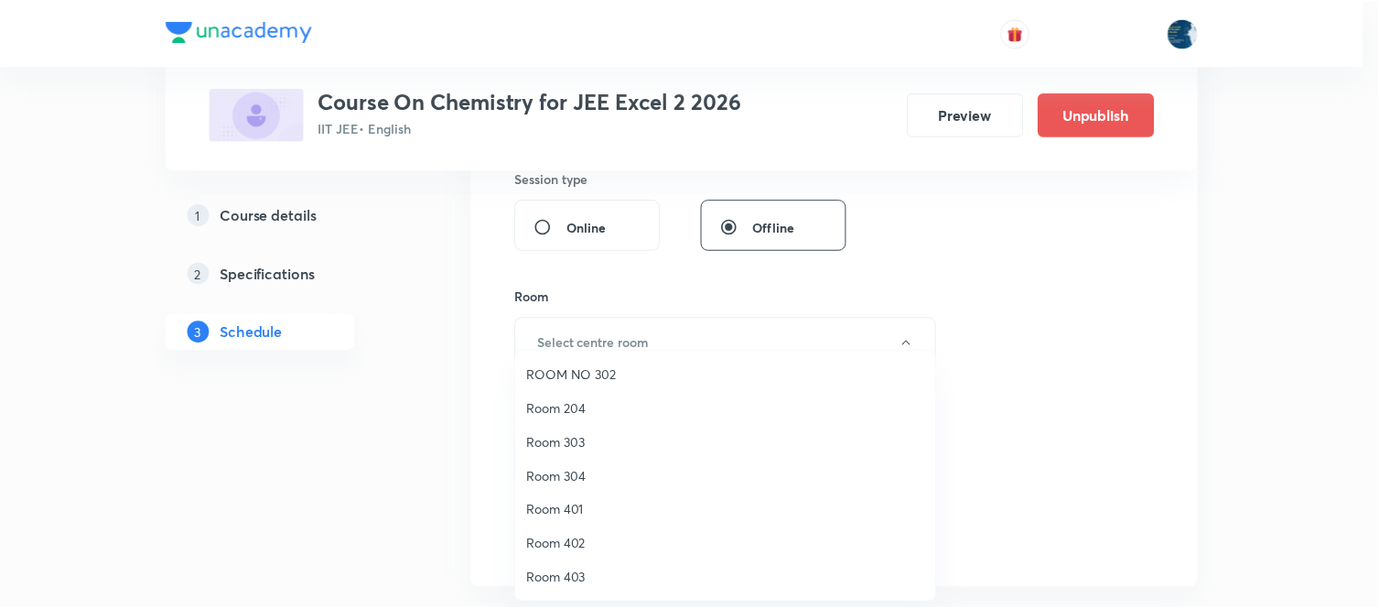
scroll to position [340, 0]
click at [588, 540] on span "Room 403" at bounding box center [730, 543] width 401 height 19
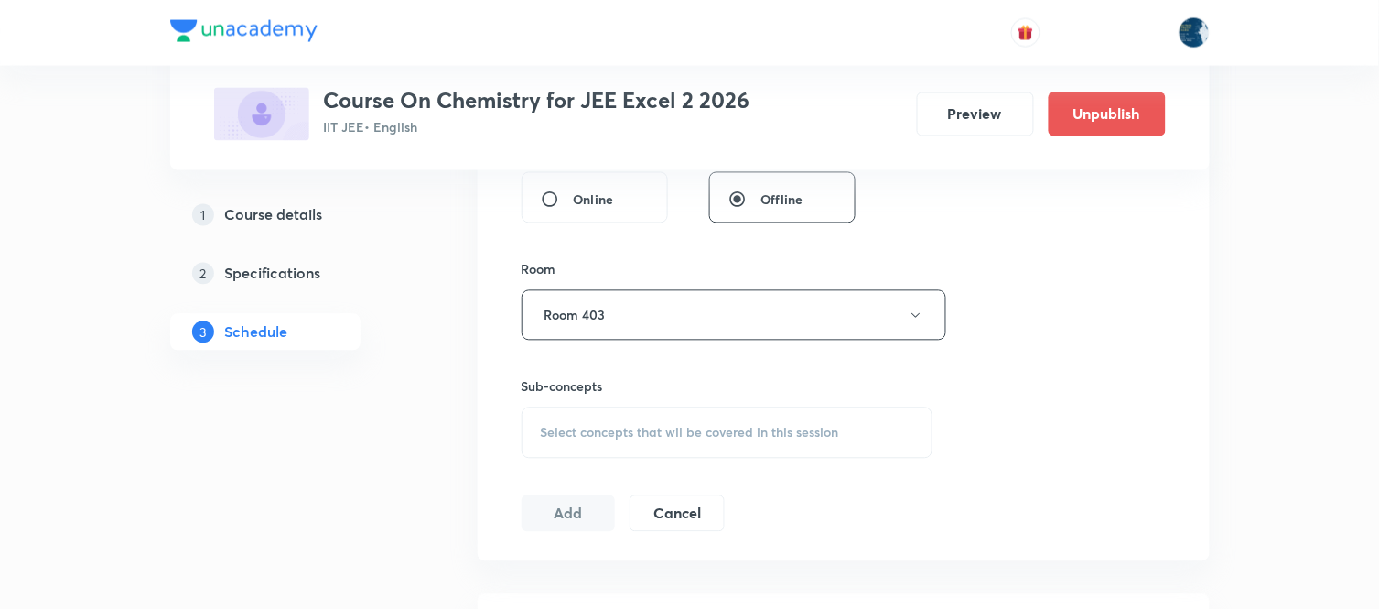
scroll to position [915, 0]
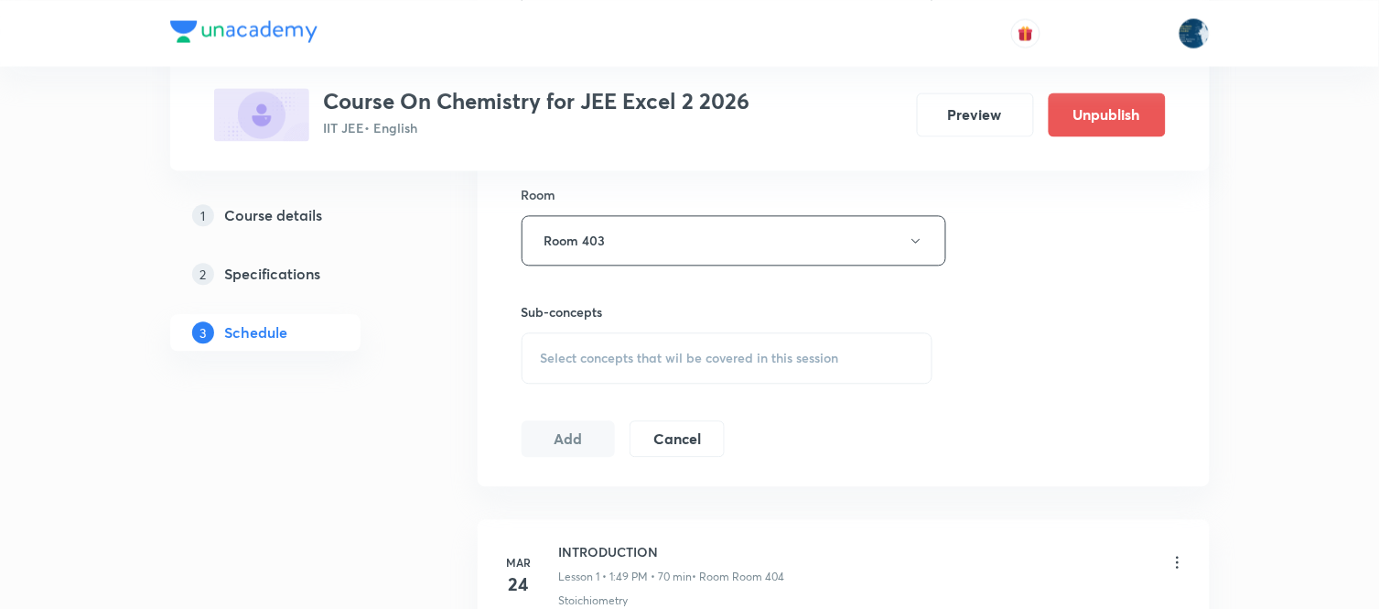
click at [644, 369] on div "Select concepts that wil be covered in this session" at bounding box center [728, 357] width 412 height 51
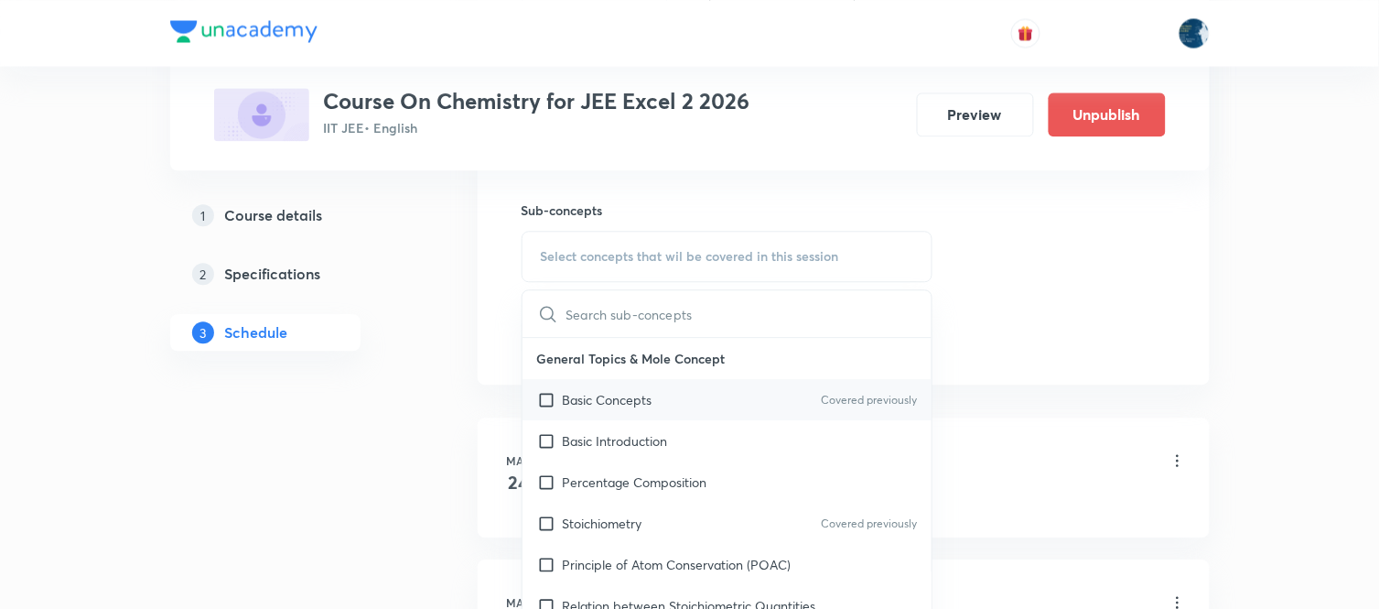
click at [739, 391] on div "Basic Concepts Covered previously" at bounding box center [728, 399] width 410 height 41
checkbox input "true"
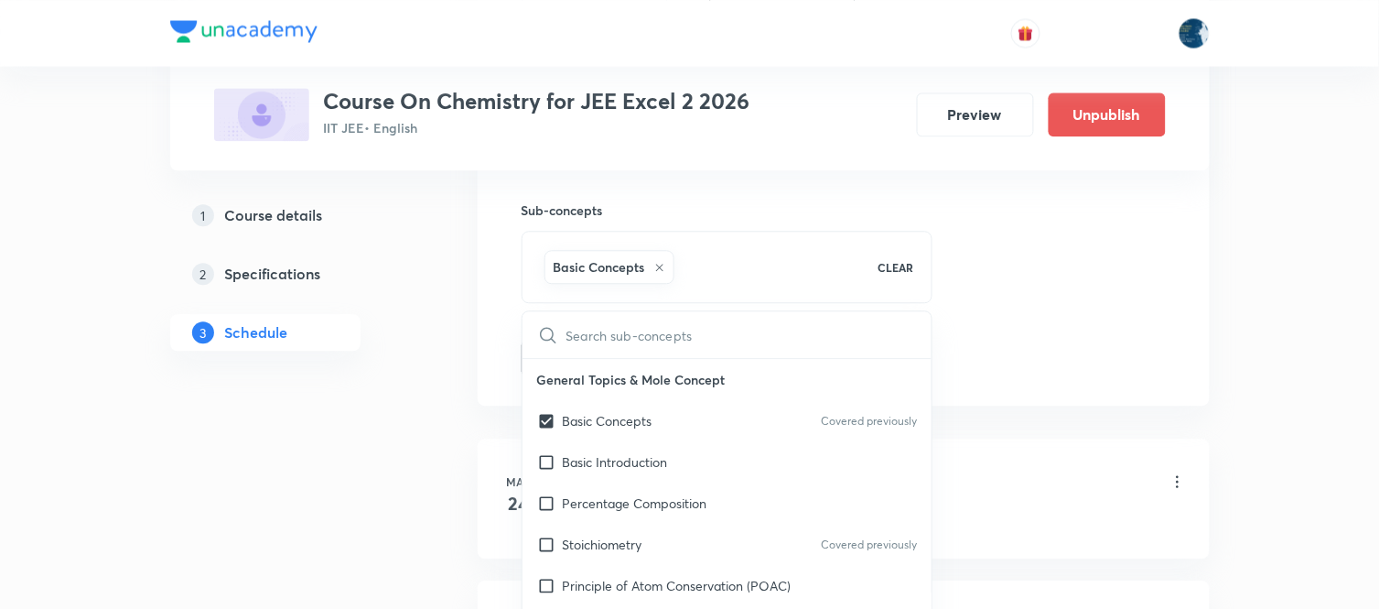
drag, startPoint x: 1041, startPoint y: 308, endPoint x: 243, endPoint y: 280, distance: 797.6
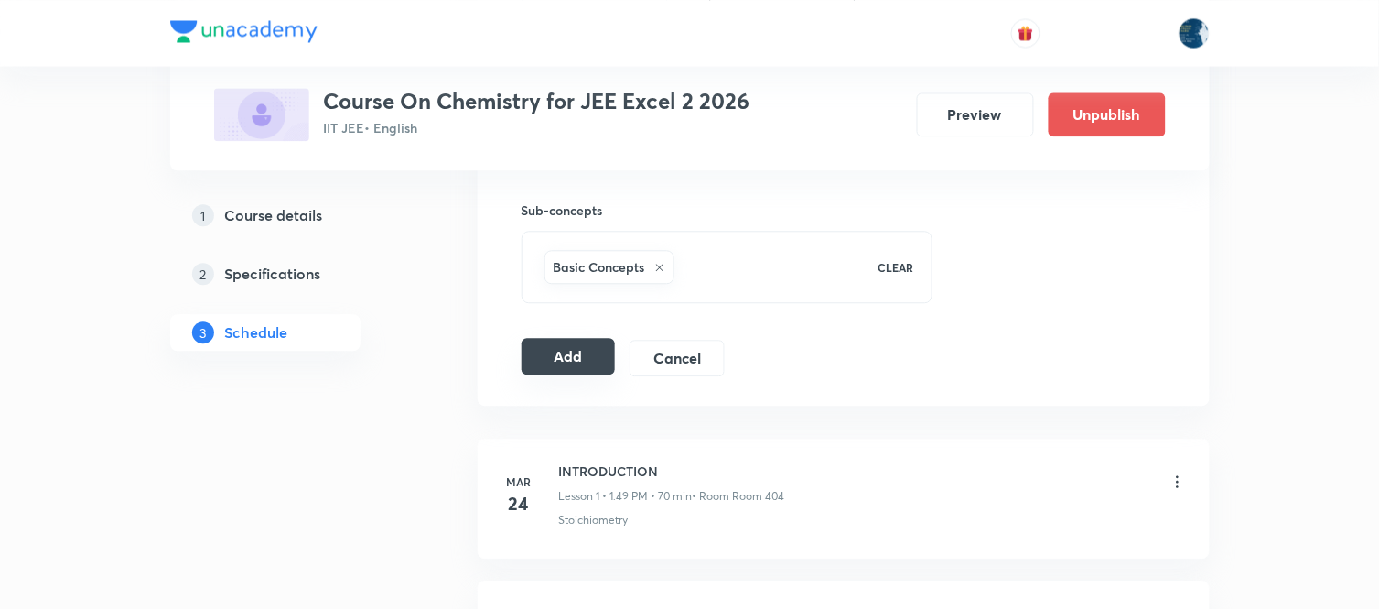
click at [554, 354] on button "Add" at bounding box center [569, 356] width 94 height 37
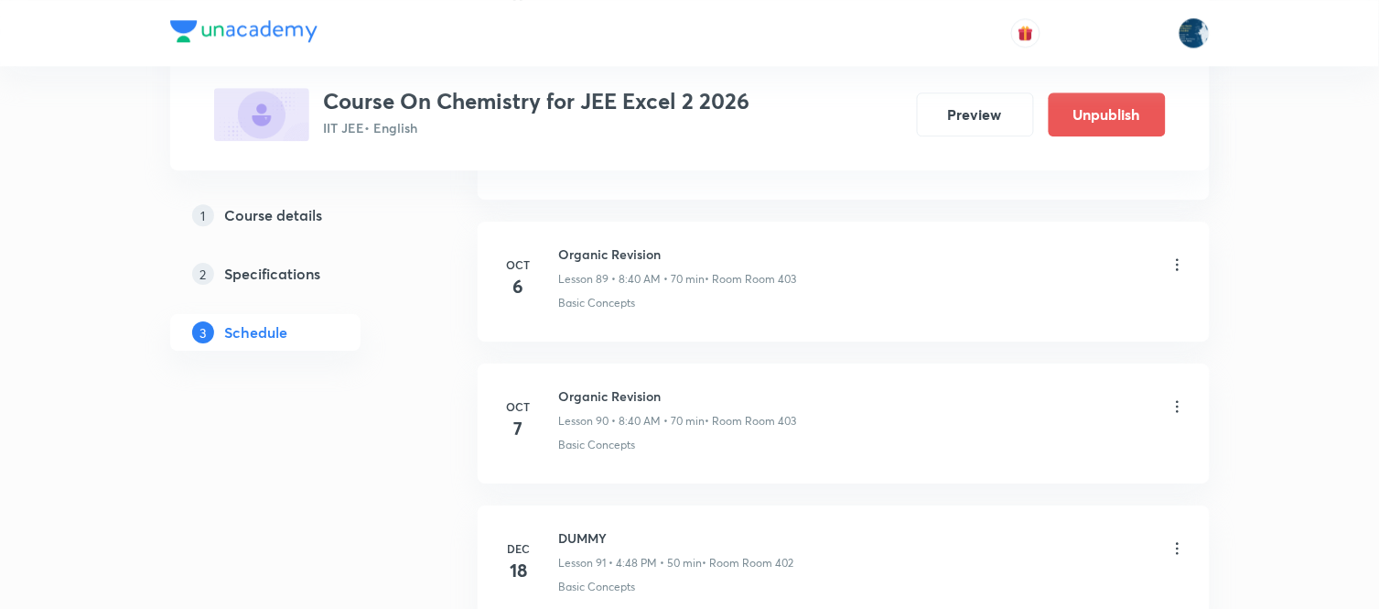
scroll to position [13615, 0]
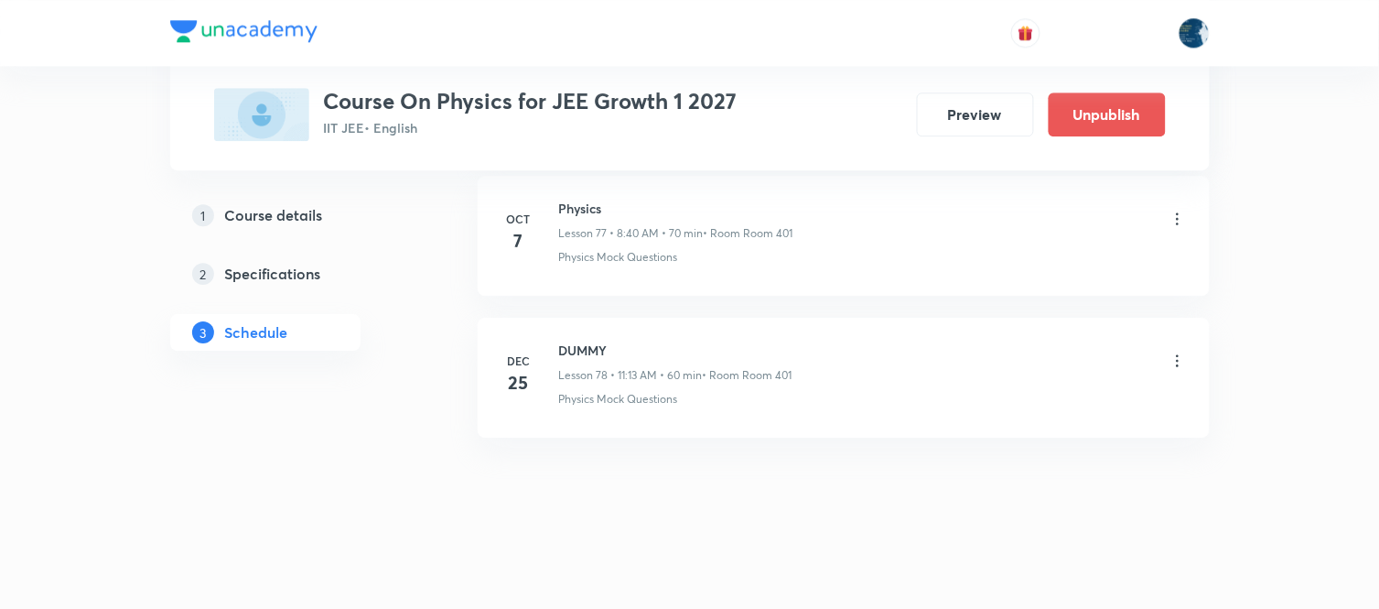
scroll to position [11936, 0]
click at [586, 209] on h6 "Physics" at bounding box center [676, 207] width 234 height 19
copy h6 "Physics"
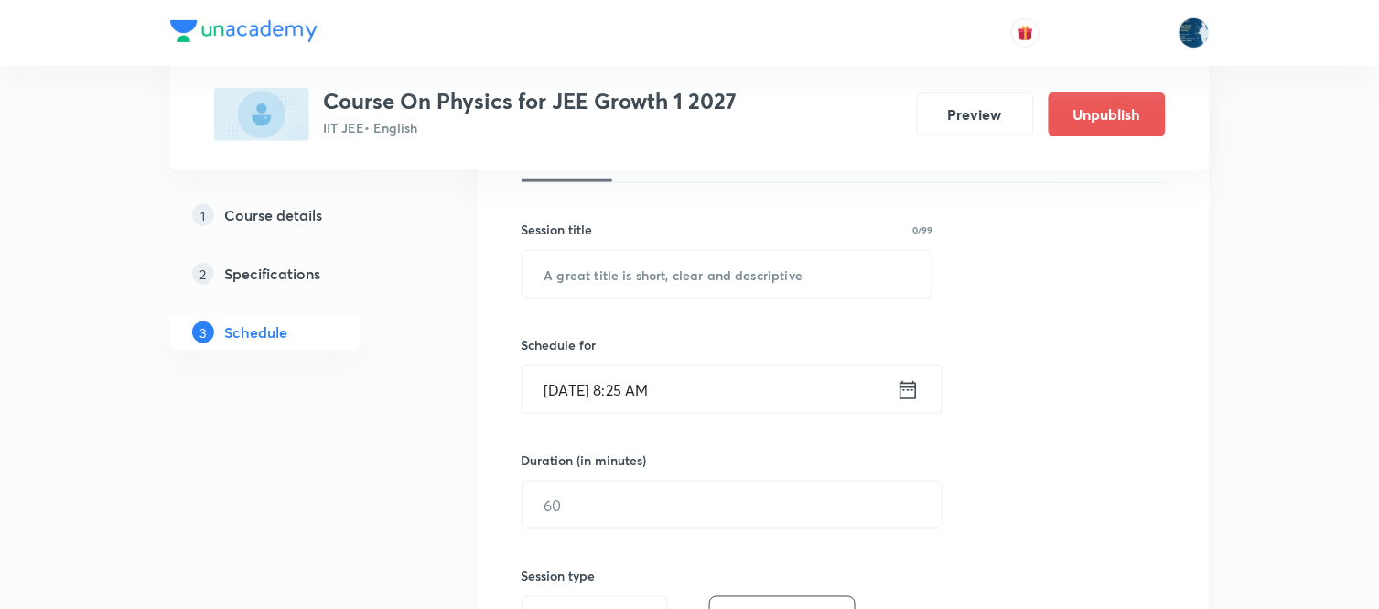
scroll to position [305, 0]
click at [659, 275] on input "text" at bounding box center [728, 268] width 410 height 47
paste input "Physics"
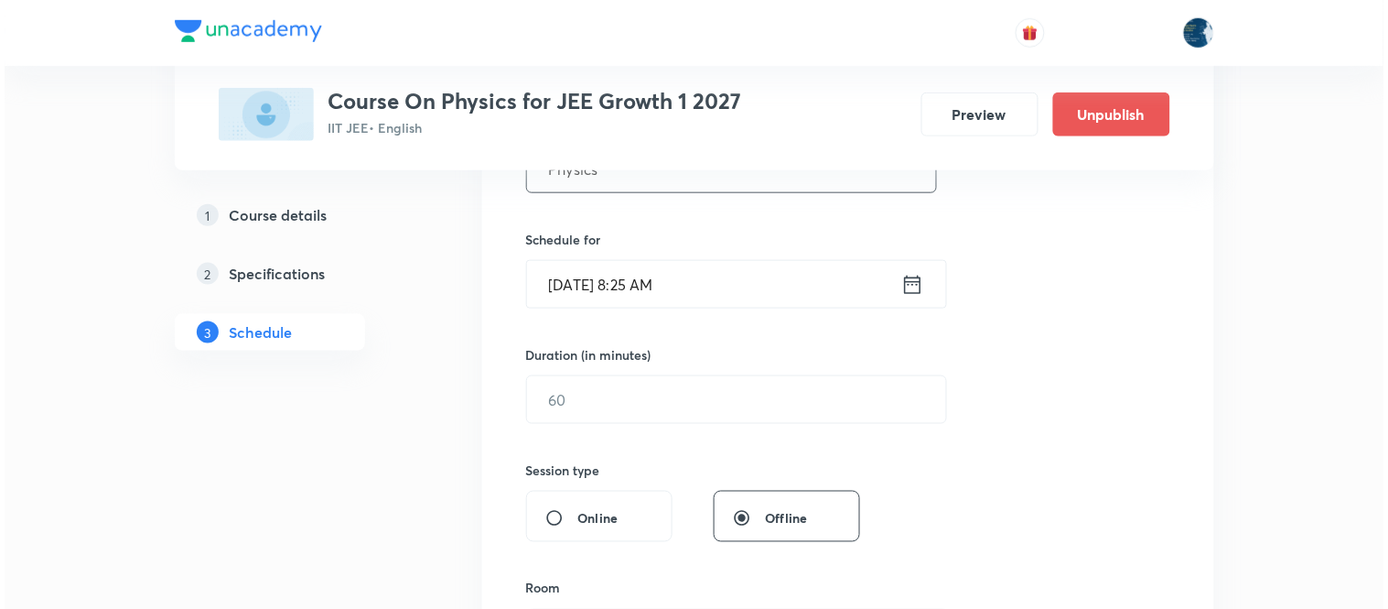
scroll to position [406, 0]
type input "Physics"
click at [908, 278] on icon at bounding box center [908, 283] width 23 height 26
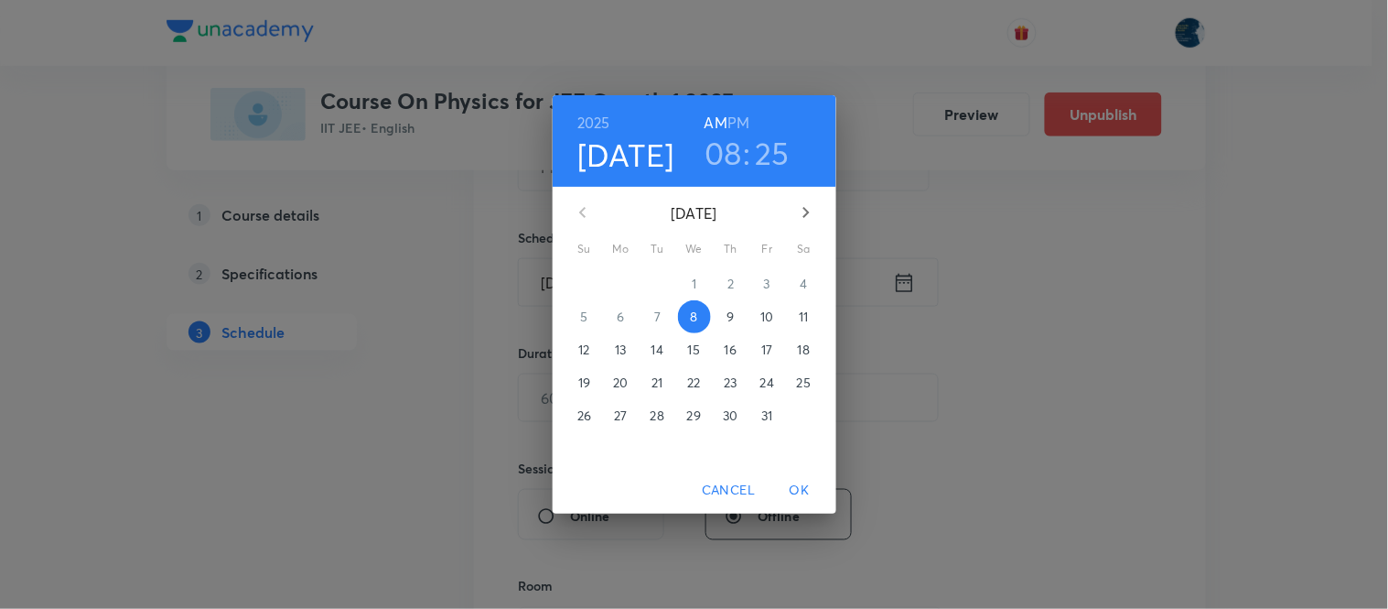
click at [772, 151] on h3 "25" at bounding box center [772, 153] width 35 height 38
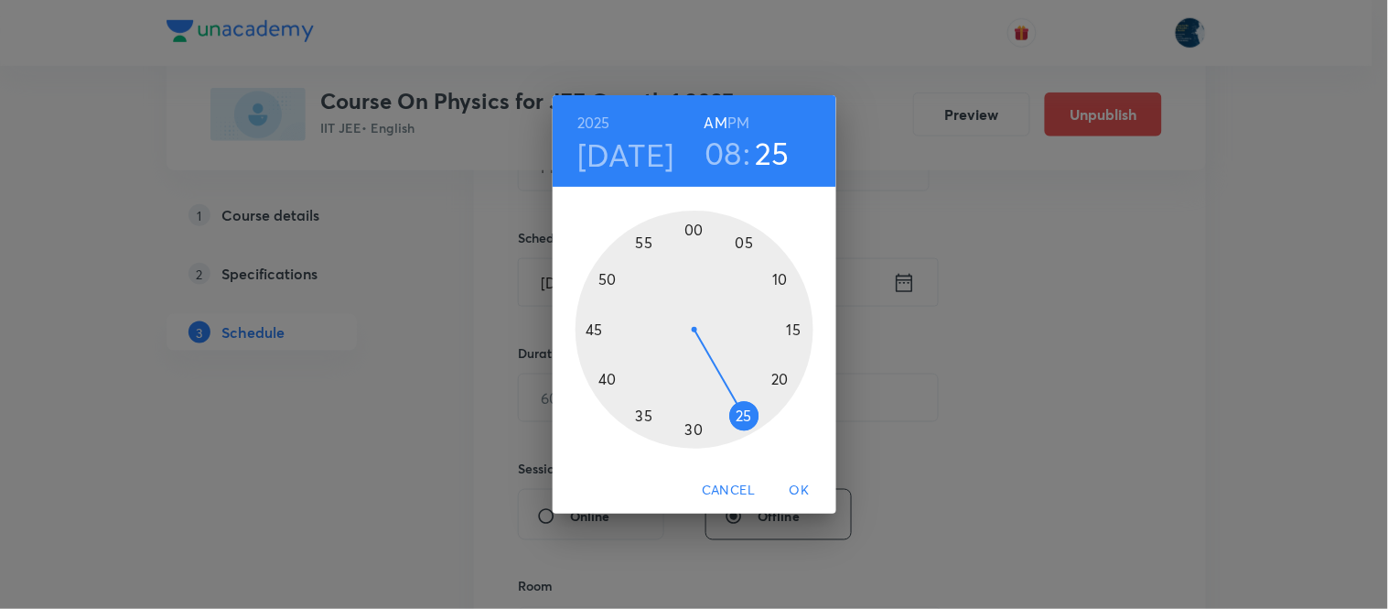
click at [608, 377] on div at bounding box center [695, 329] width 238 height 238
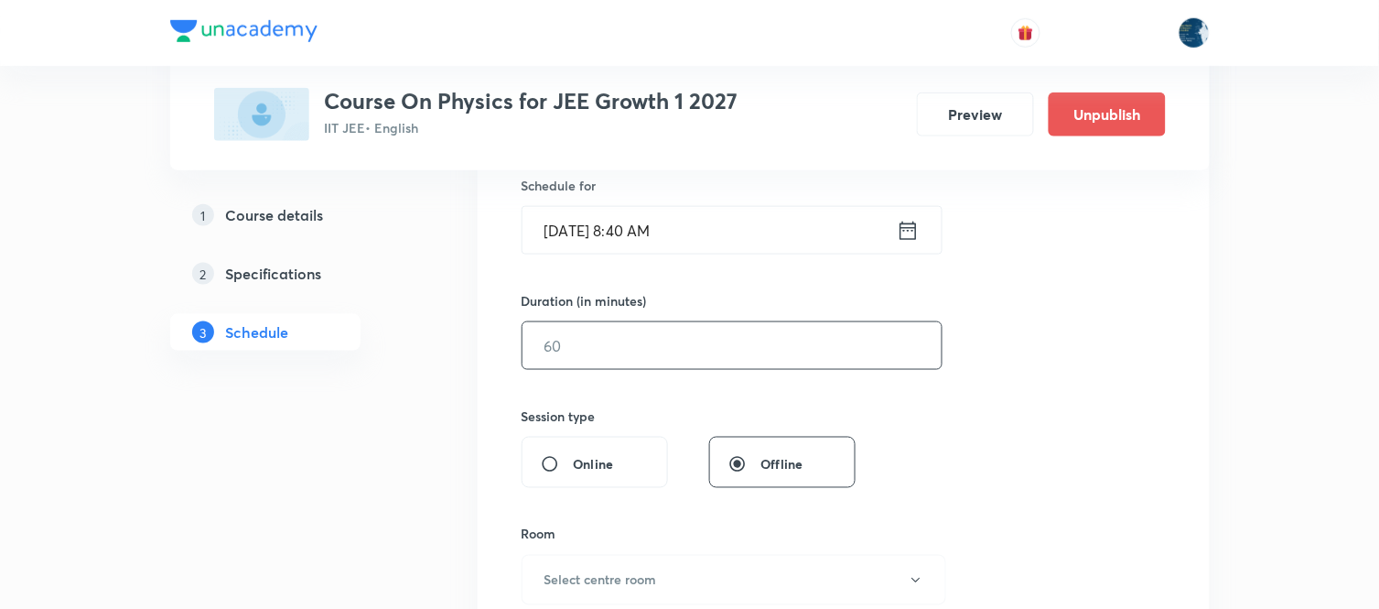
scroll to position [508, 0]
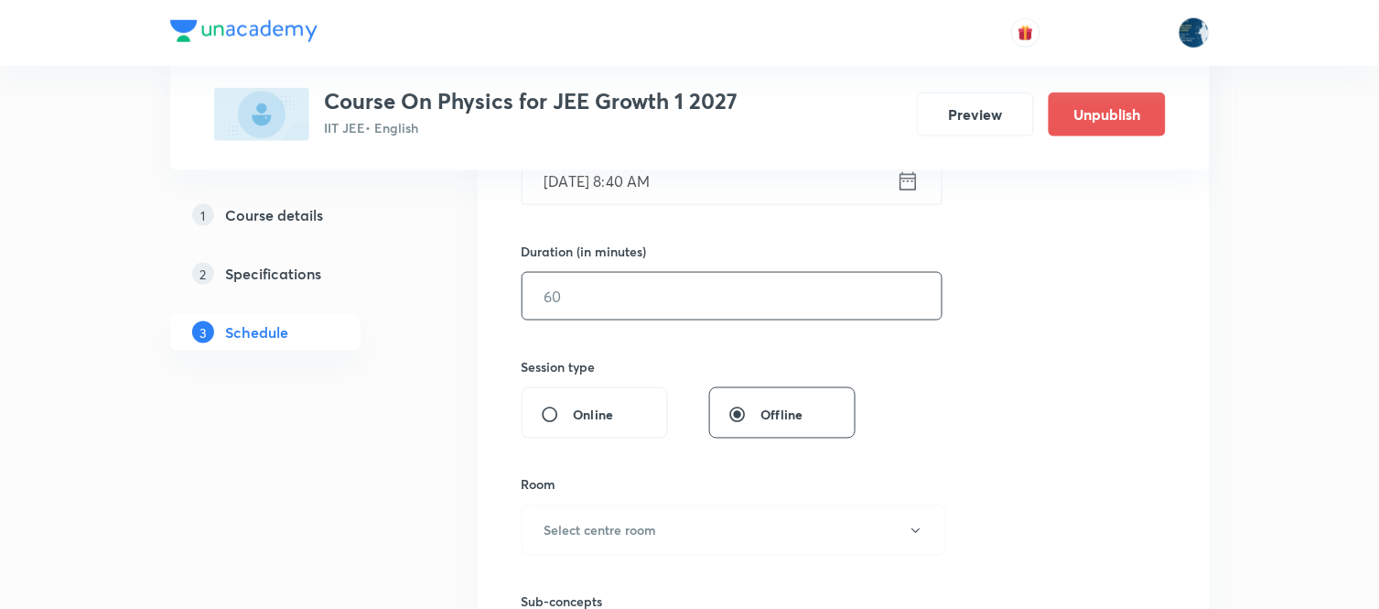
click at [712, 298] on input "text" at bounding box center [732, 296] width 419 height 47
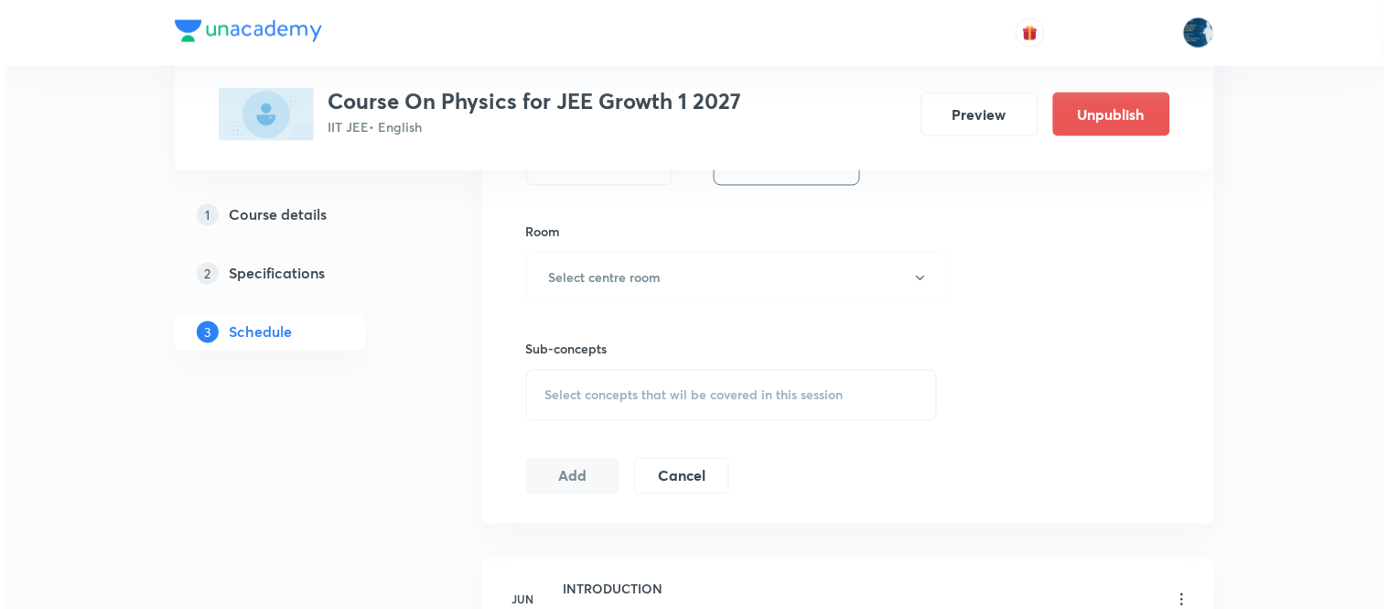
scroll to position [813, 0]
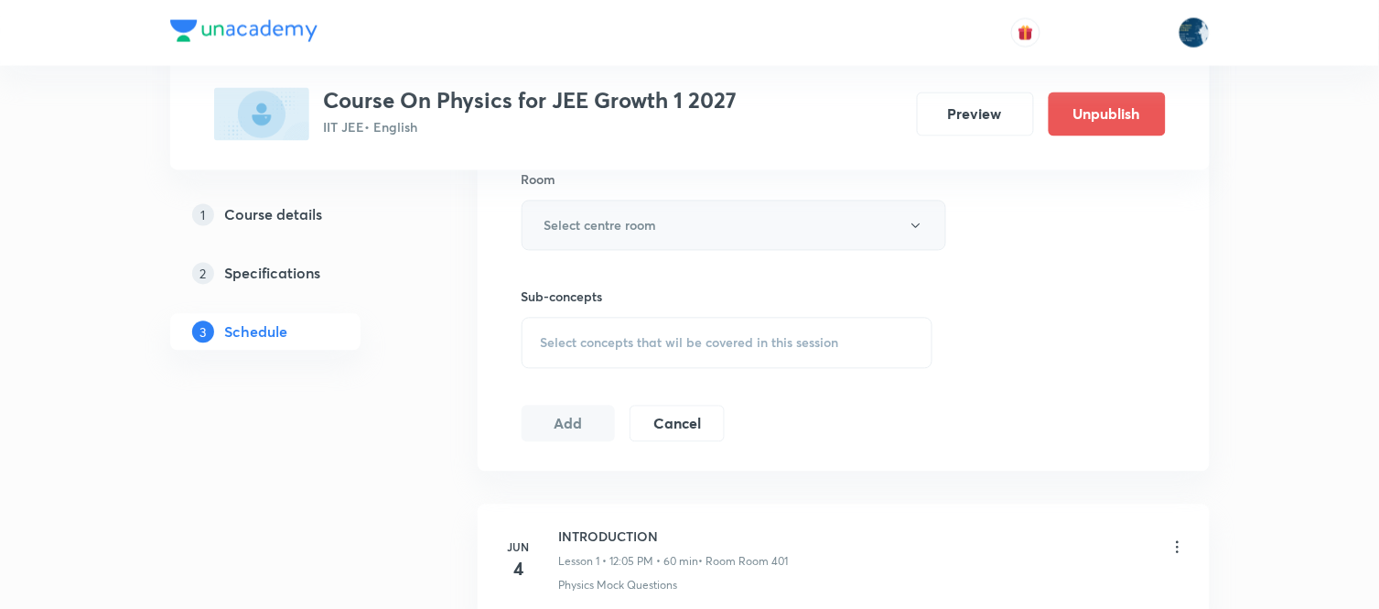
type input "65"
click at [716, 222] on button "Select centre room" at bounding box center [734, 225] width 425 height 50
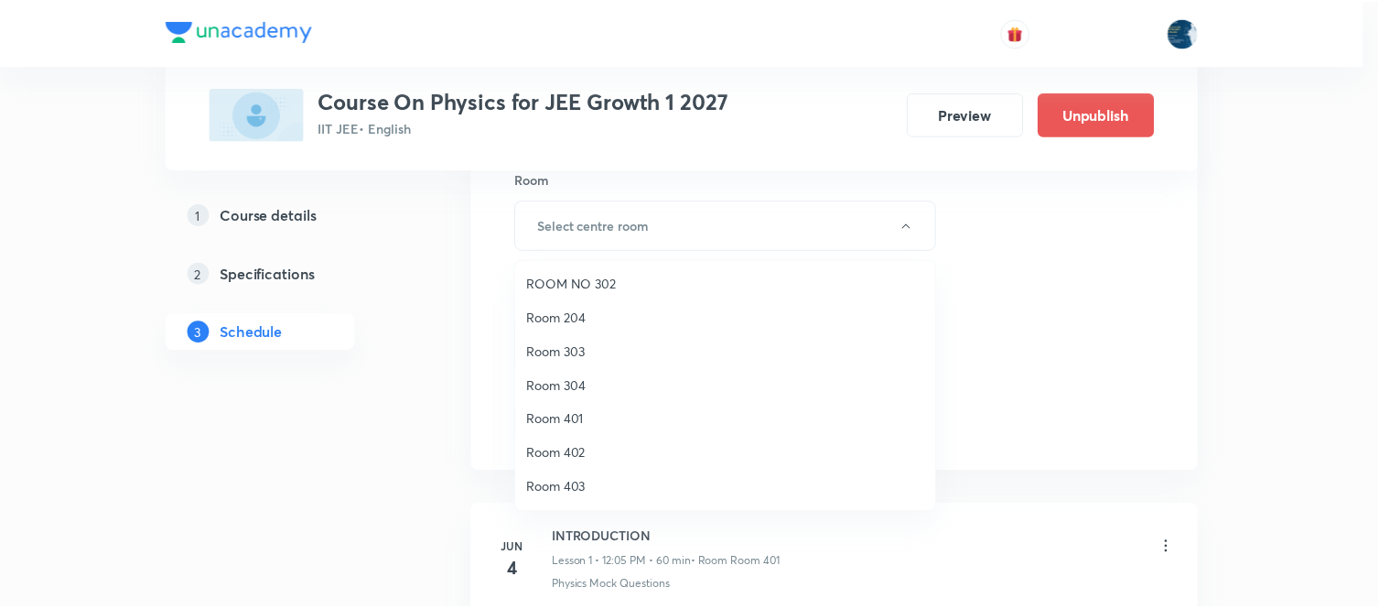
scroll to position [340, 0]
click at [618, 389] on span "Room 401" at bounding box center [730, 385] width 401 height 19
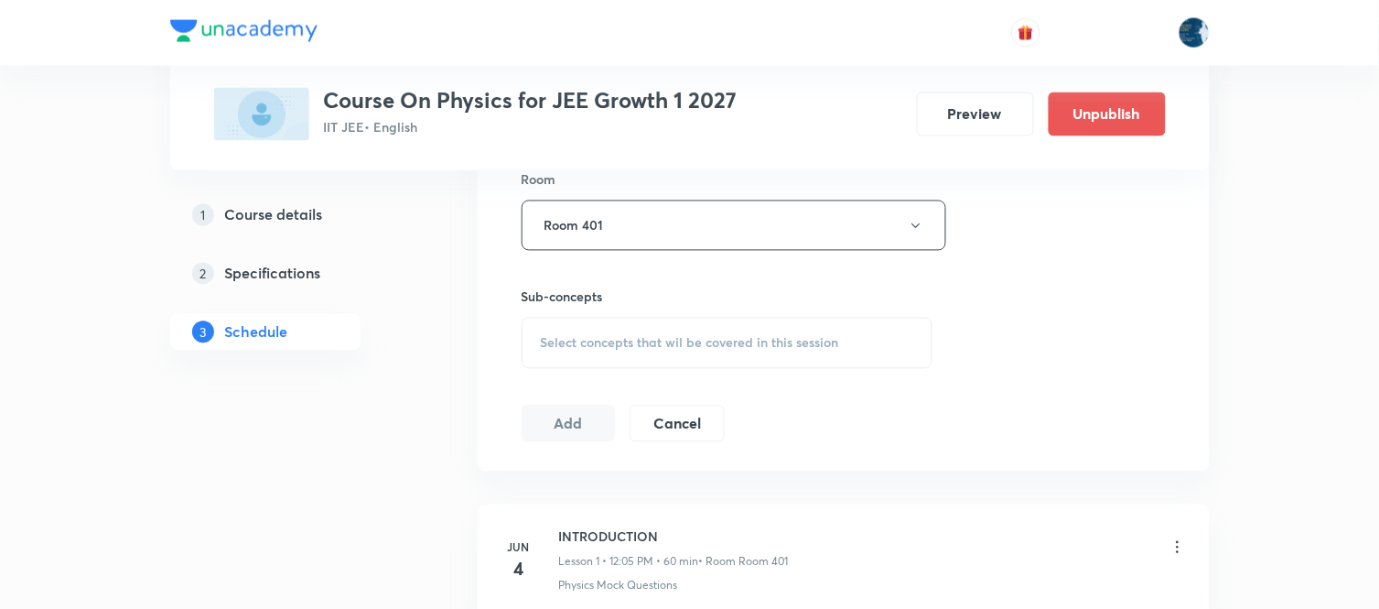
scroll to position [915, 0]
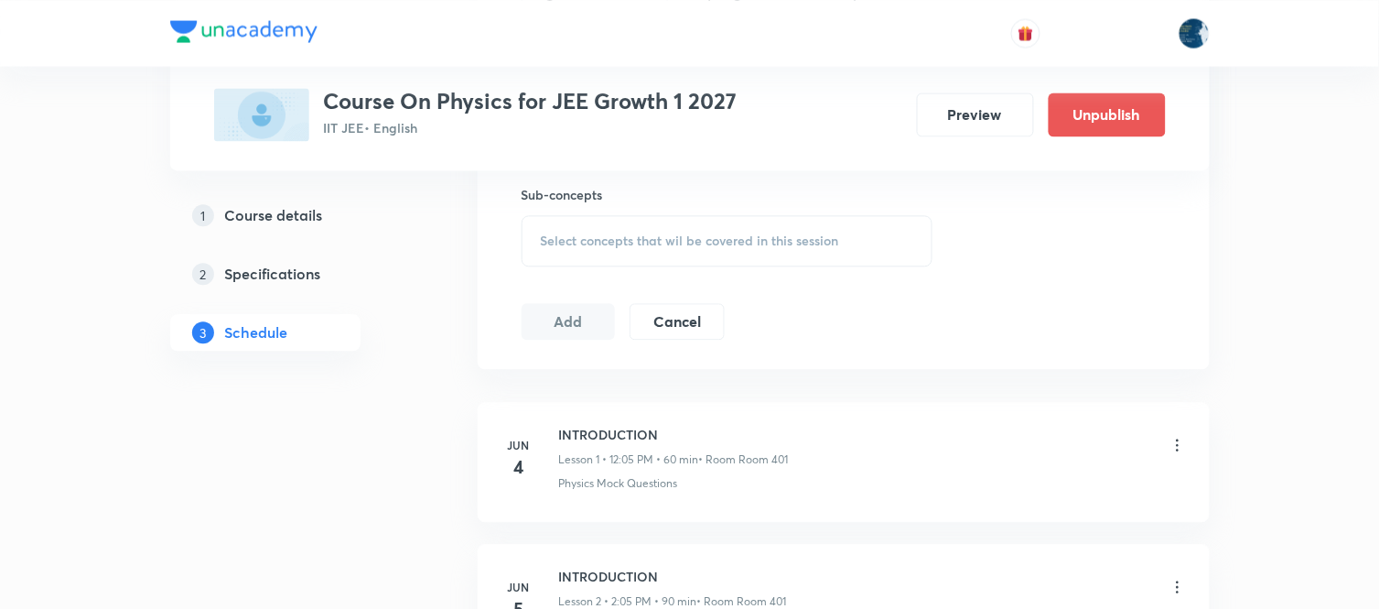
click at [746, 238] on span "Select concepts that wil be covered in this session" at bounding box center [690, 240] width 298 height 15
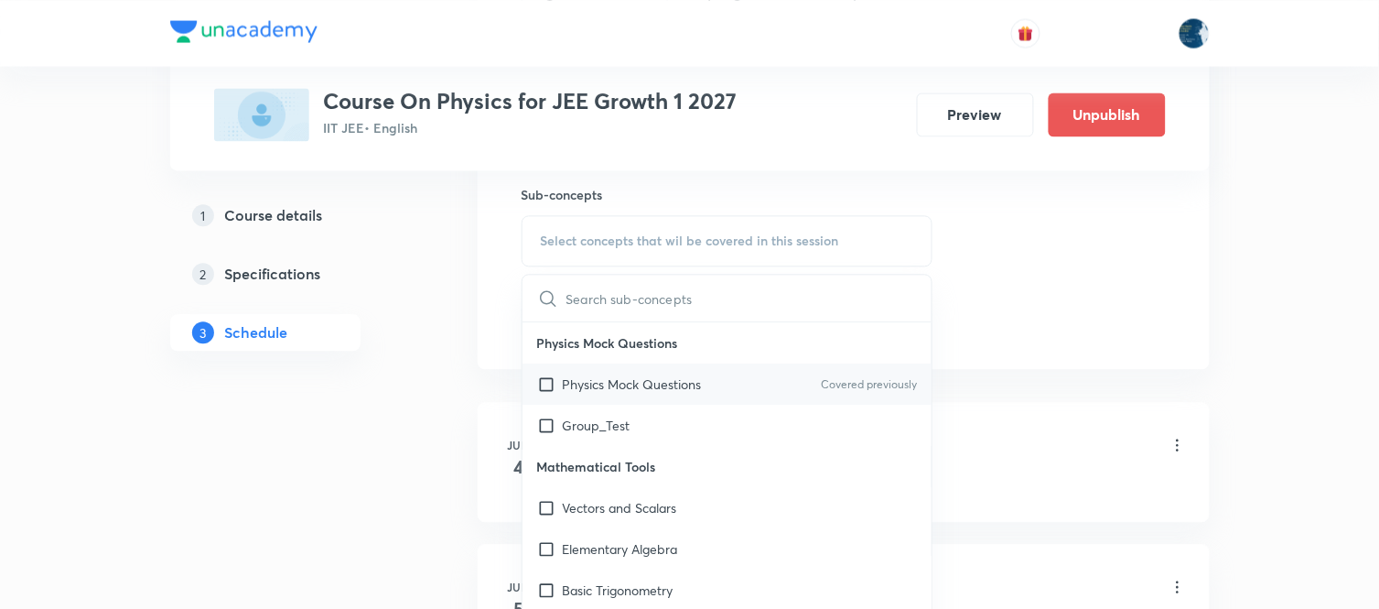
click at [848, 391] on p "Covered previously" at bounding box center [869, 384] width 96 height 16
checkbox input "true"
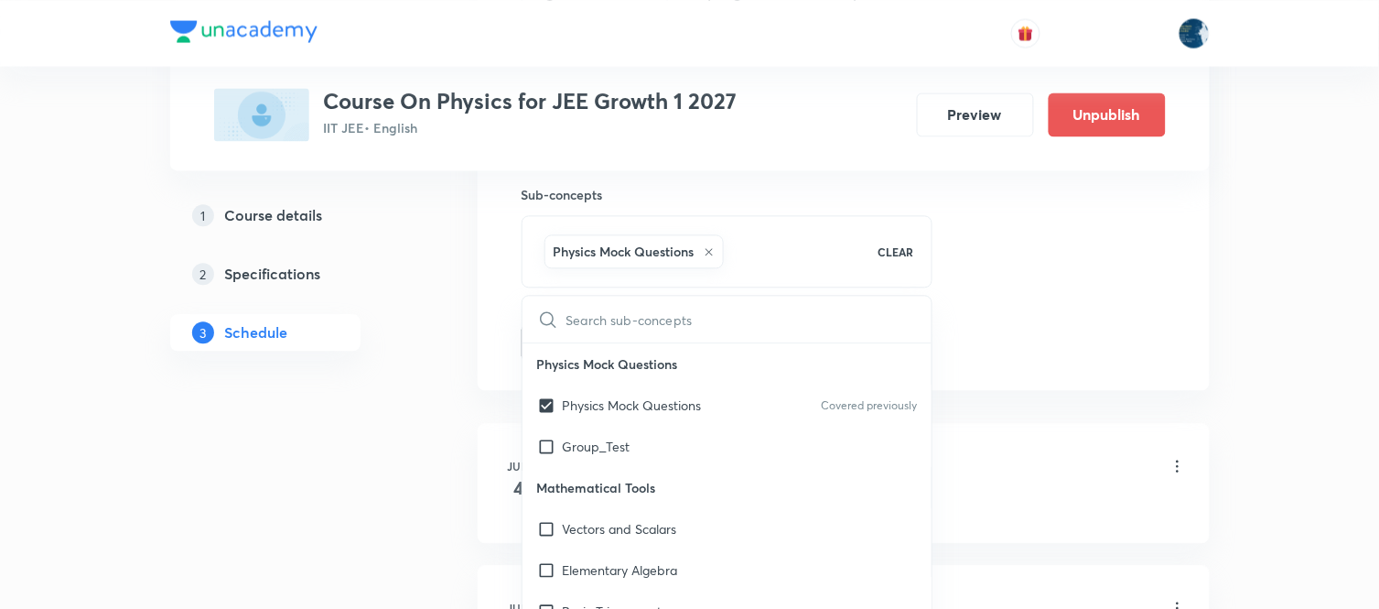
drag, startPoint x: 1077, startPoint y: 263, endPoint x: 991, endPoint y: 260, distance: 86.1
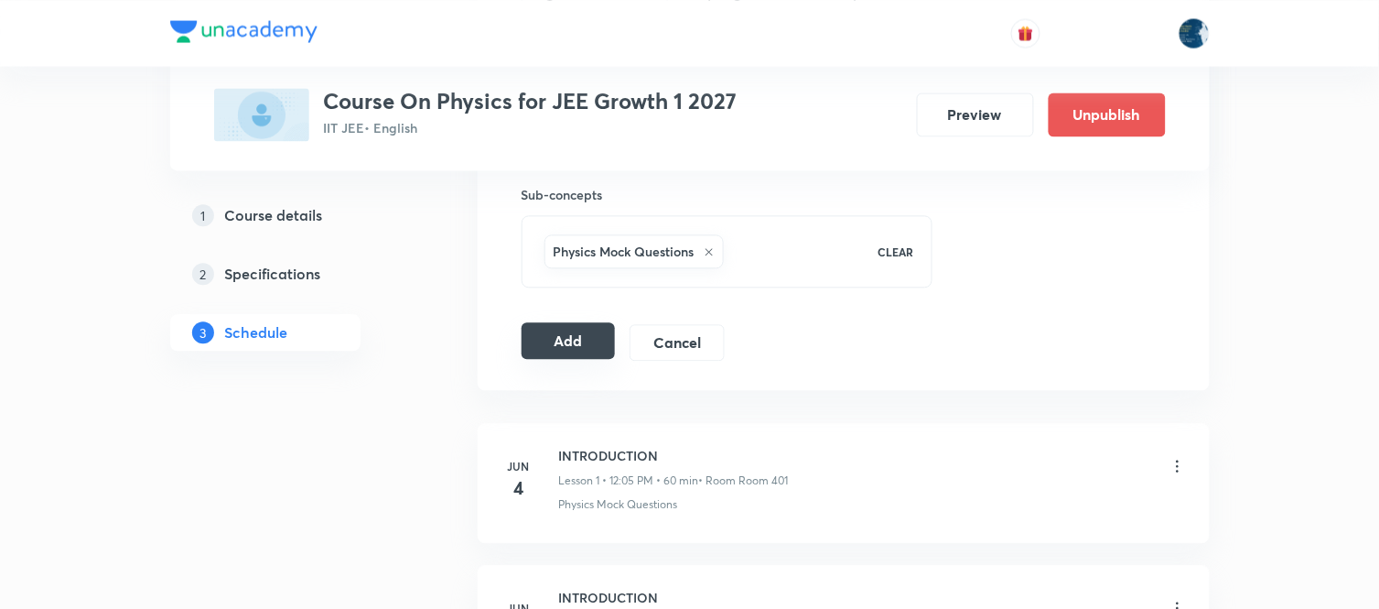
click at [583, 349] on button "Add" at bounding box center [569, 340] width 94 height 37
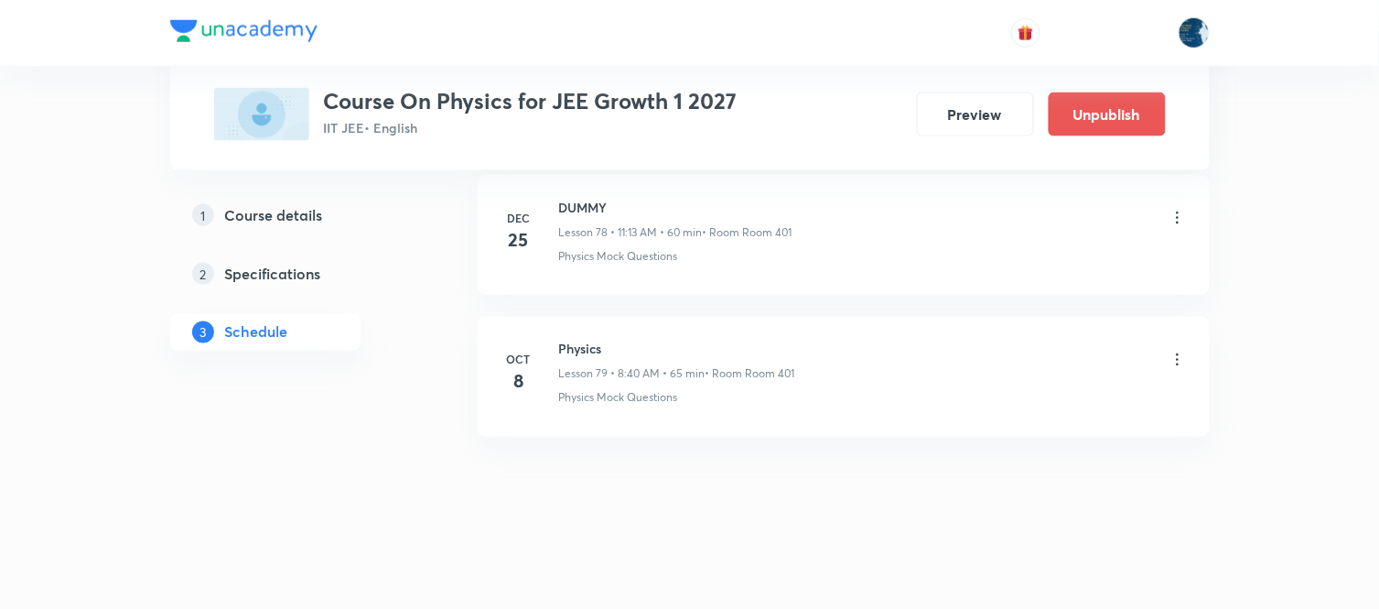
scroll to position [11048, 0]
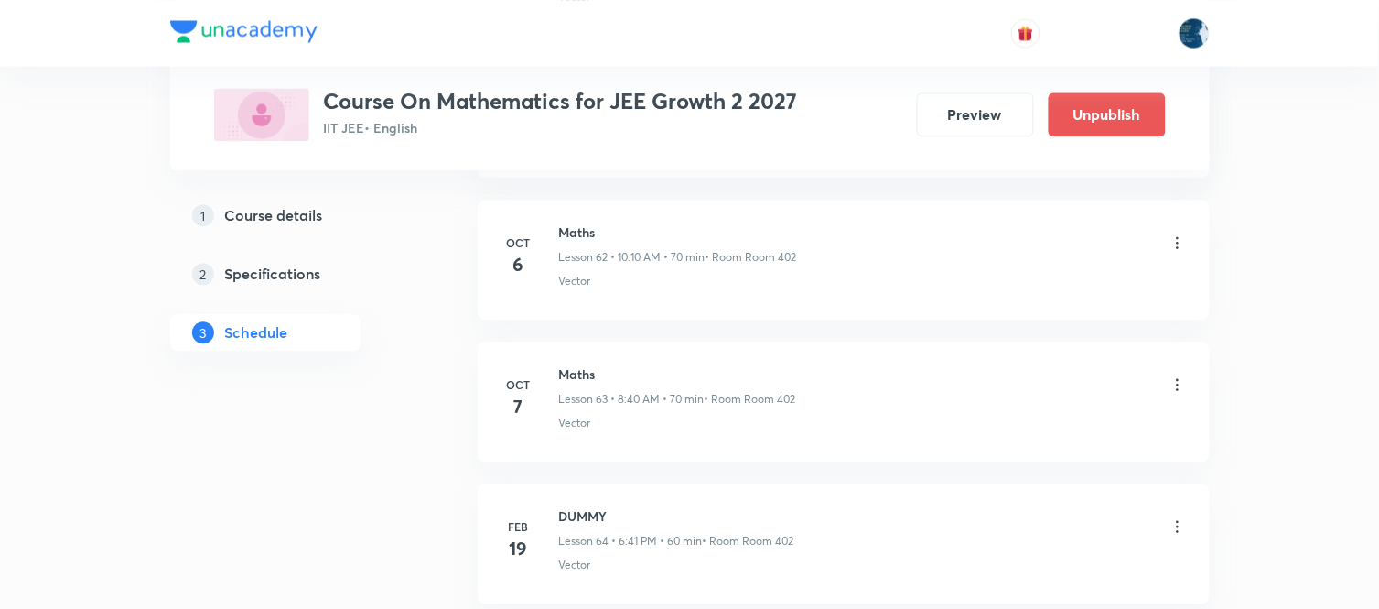
scroll to position [10064, 0]
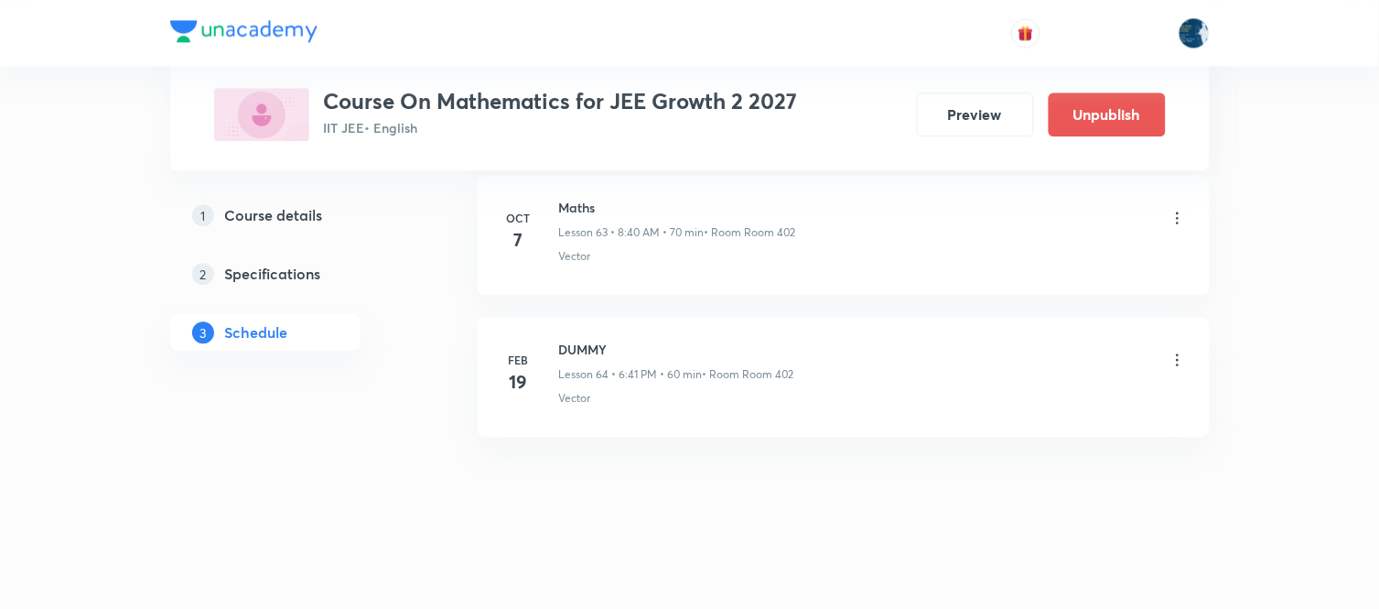
click at [569, 213] on h6 "Maths" at bounding box center [677, 207] width 237 height 19
click at [571, 207] on h6 "Maths" at bounding box center [677, 207] width 237 height 19
copy h6 "Maths"
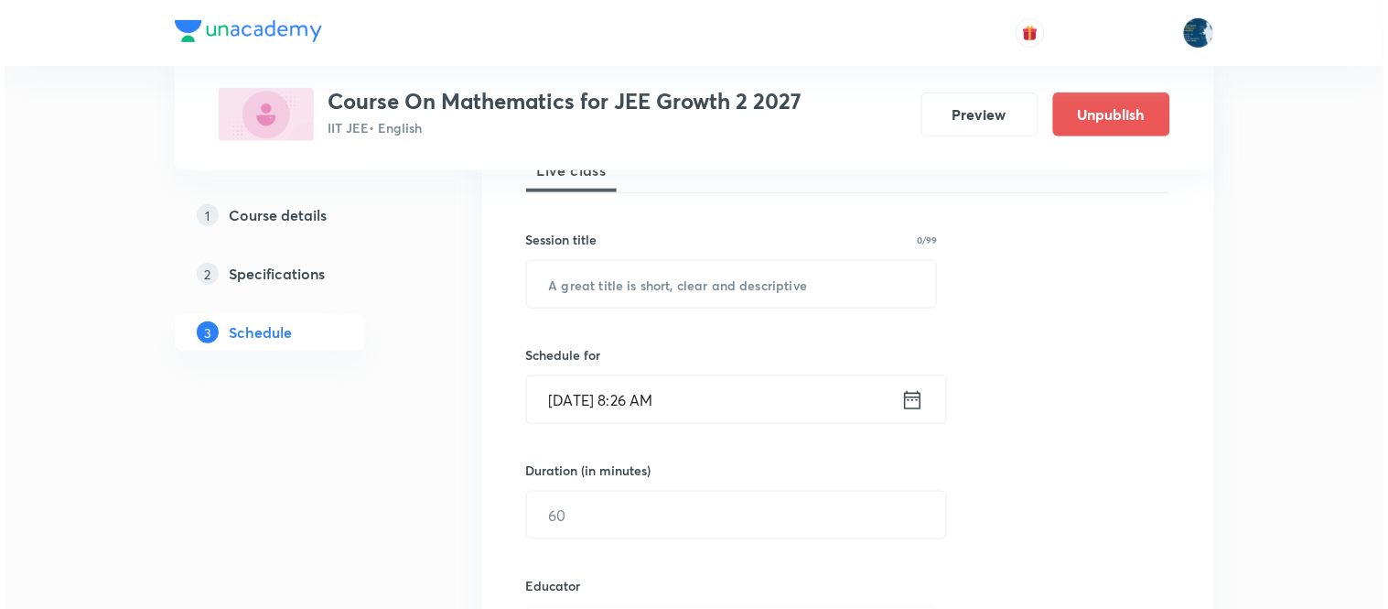
scroll to position [305, 0]
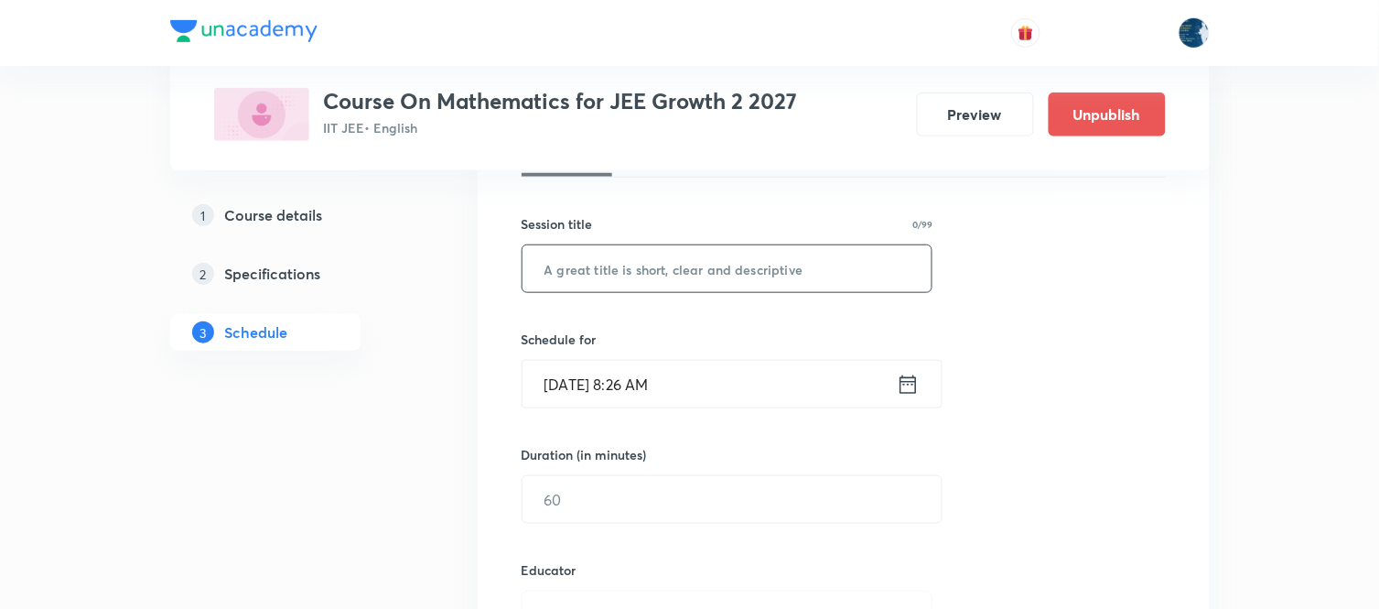
click at [705, 267] on input "text" at bounding box center [728, 268] width 410 height 47
paste input "Maths"
type input "Maths"
click at [913, 382] on icon at bounding box center [908, 385] width 23 height 26
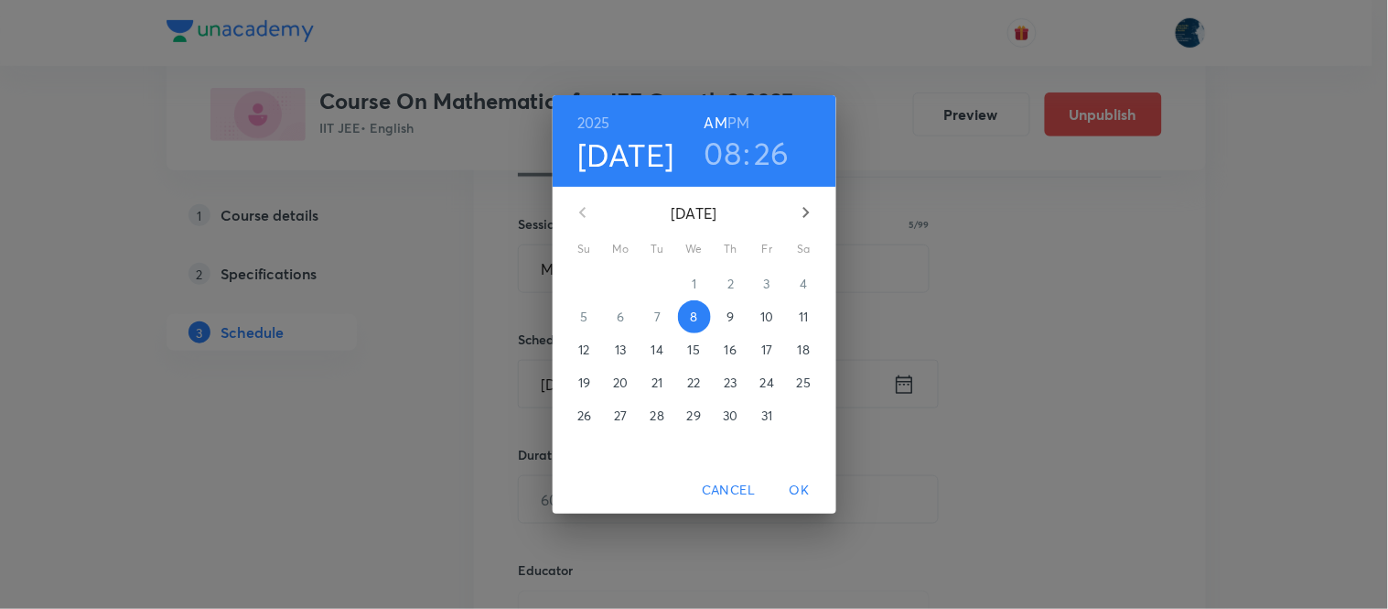
click at [762, 152] on h3 "26" at bounding box center [773, 153] width 36 height 38
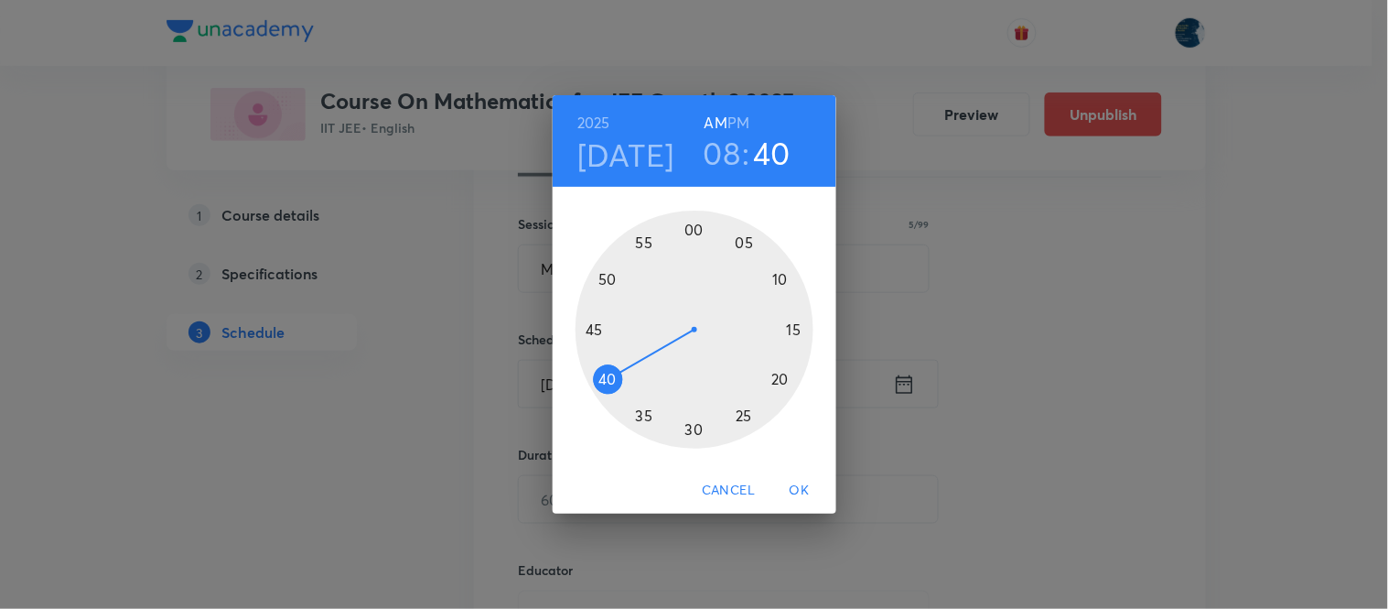
click at [605, 377] on div at bounding box center [695, 329] width 238 height 238
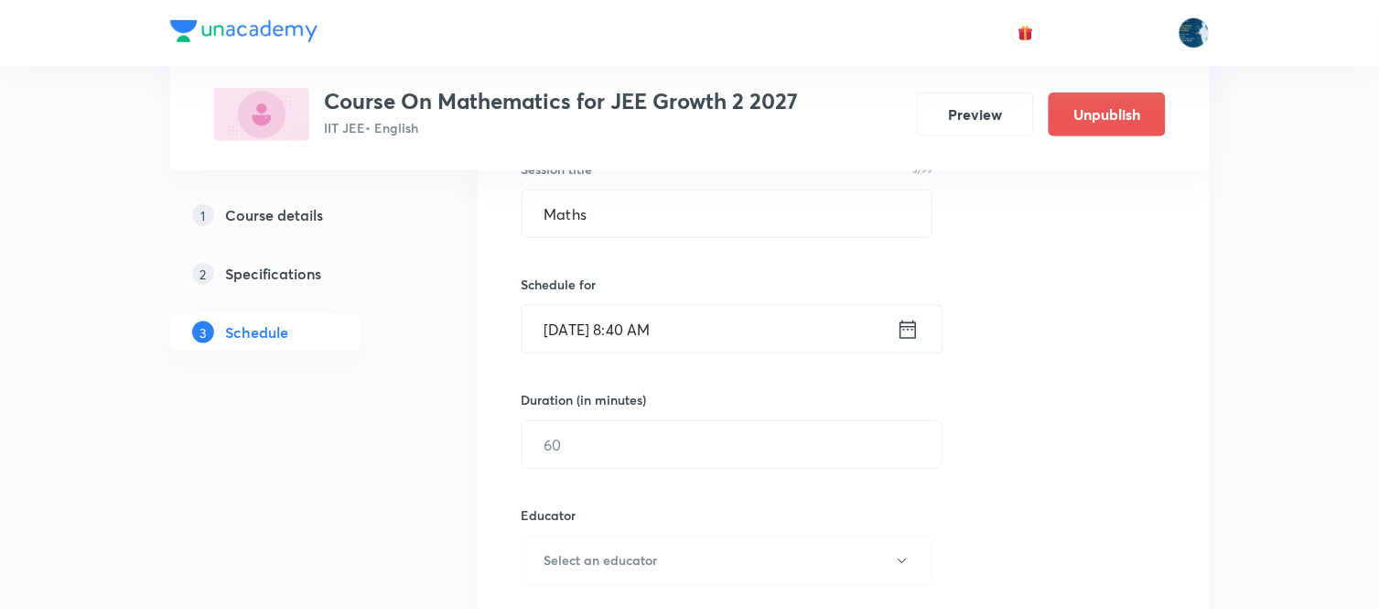
scroll to position [406, 0]
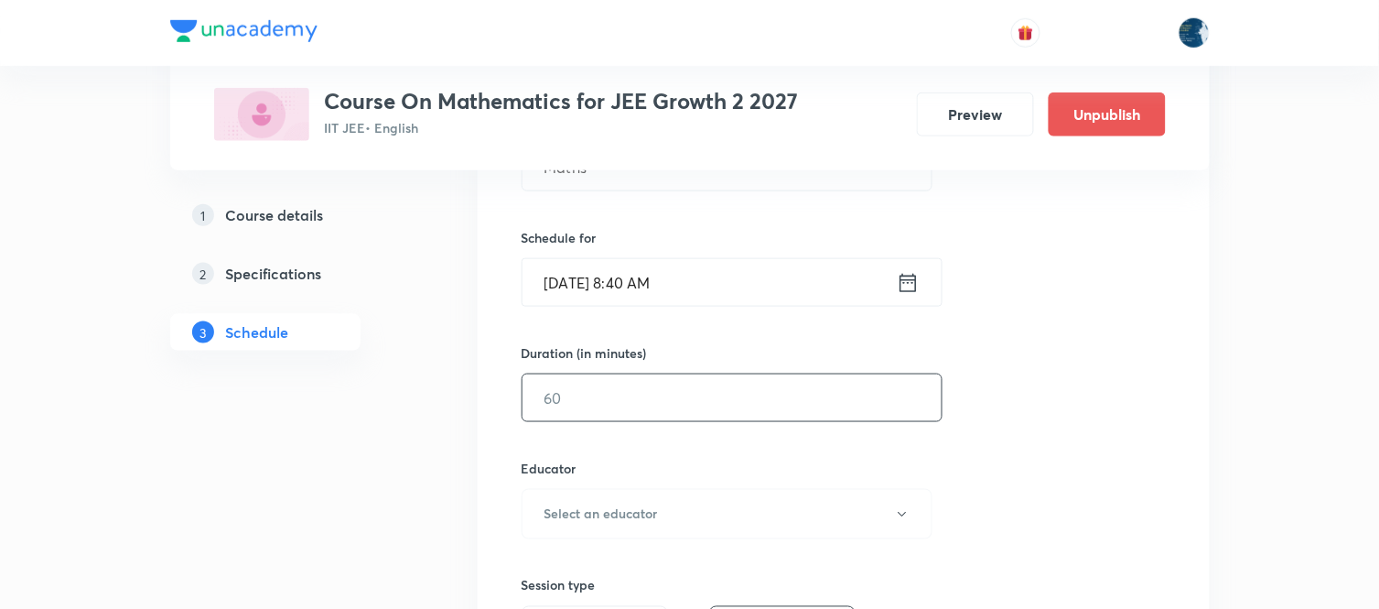
click at [700, 416] on input "text" at bounding box center [732, 397] width 419 height 47
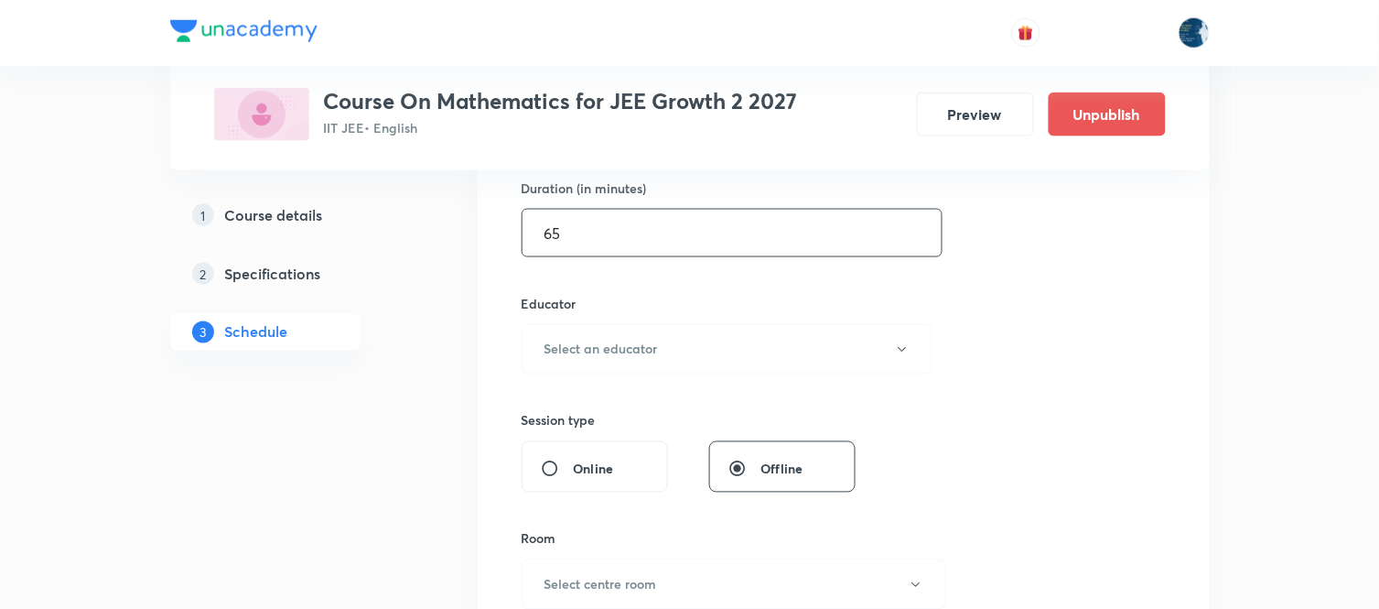
scroll to position [610, 0]
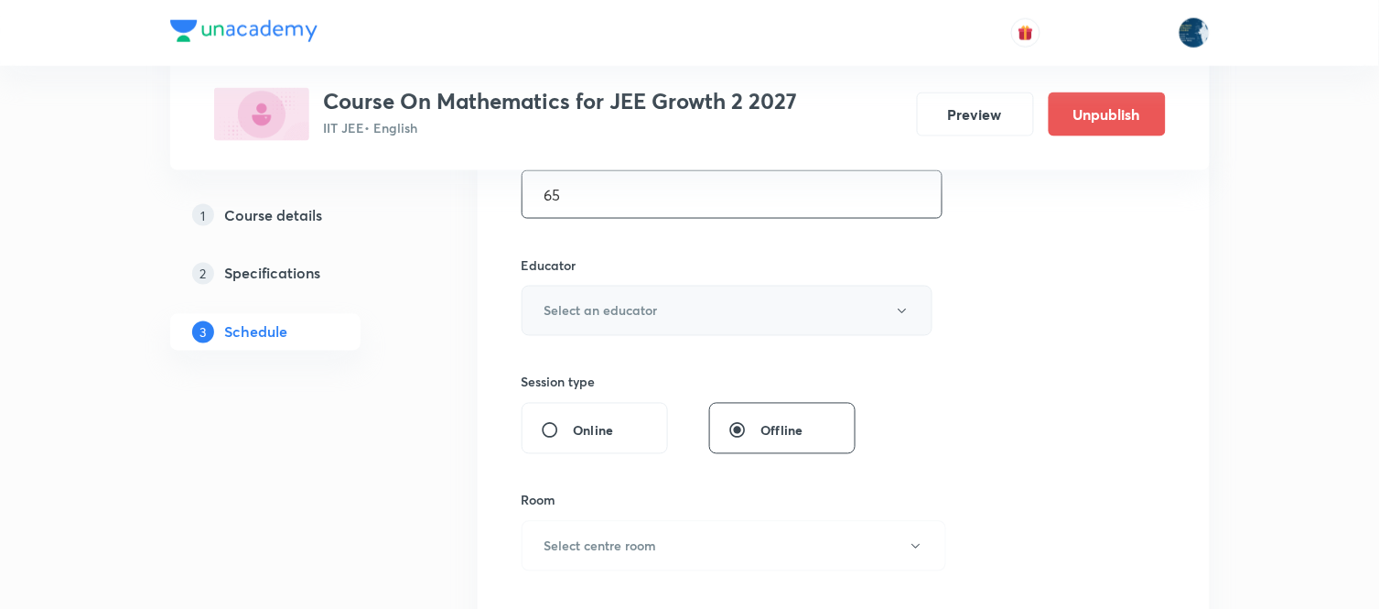
type input "65"
click at [732, 313] on button "Select an educator" at bounding box center [728, 311] width 412 height 50
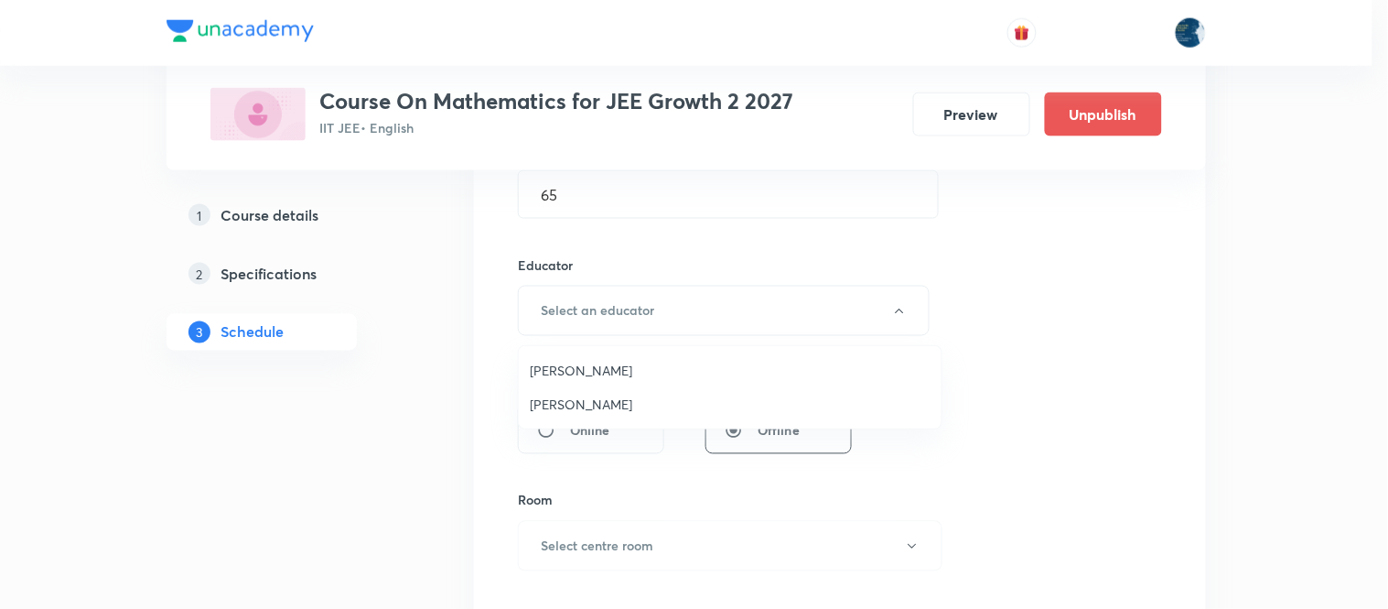
click at [684, 371] on span "[PERSON_NAME]" at bounding box center [730, 370] width 401 height 19
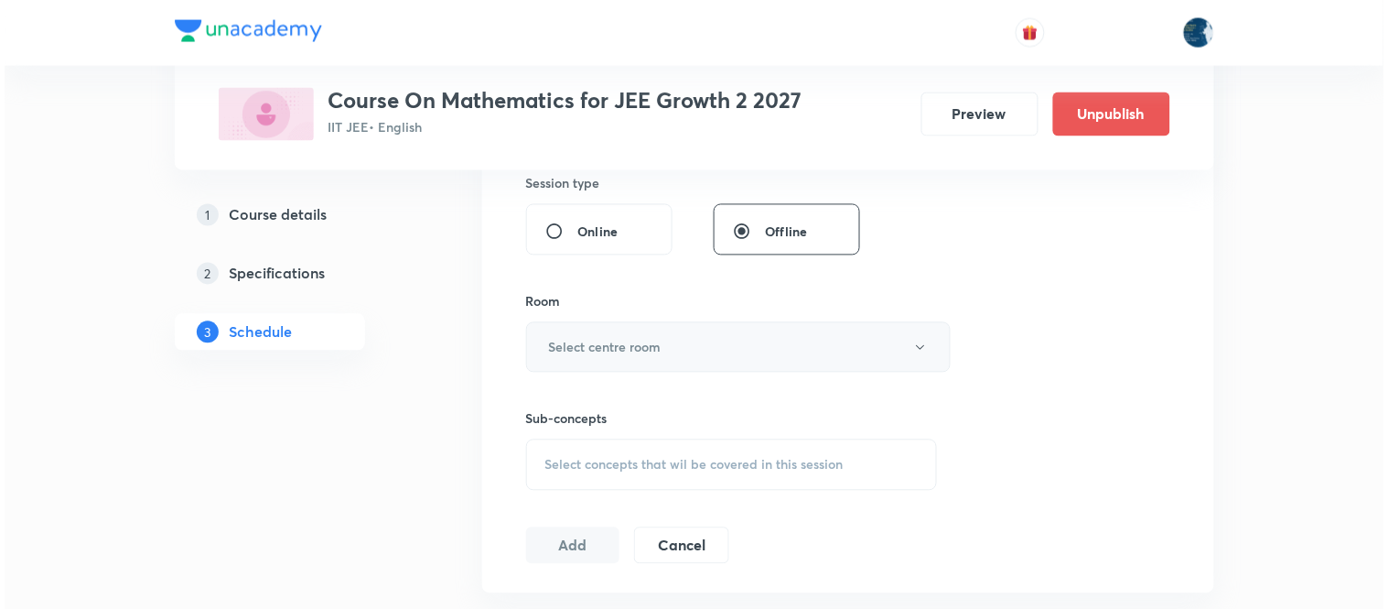
scroll to position [813, 0]
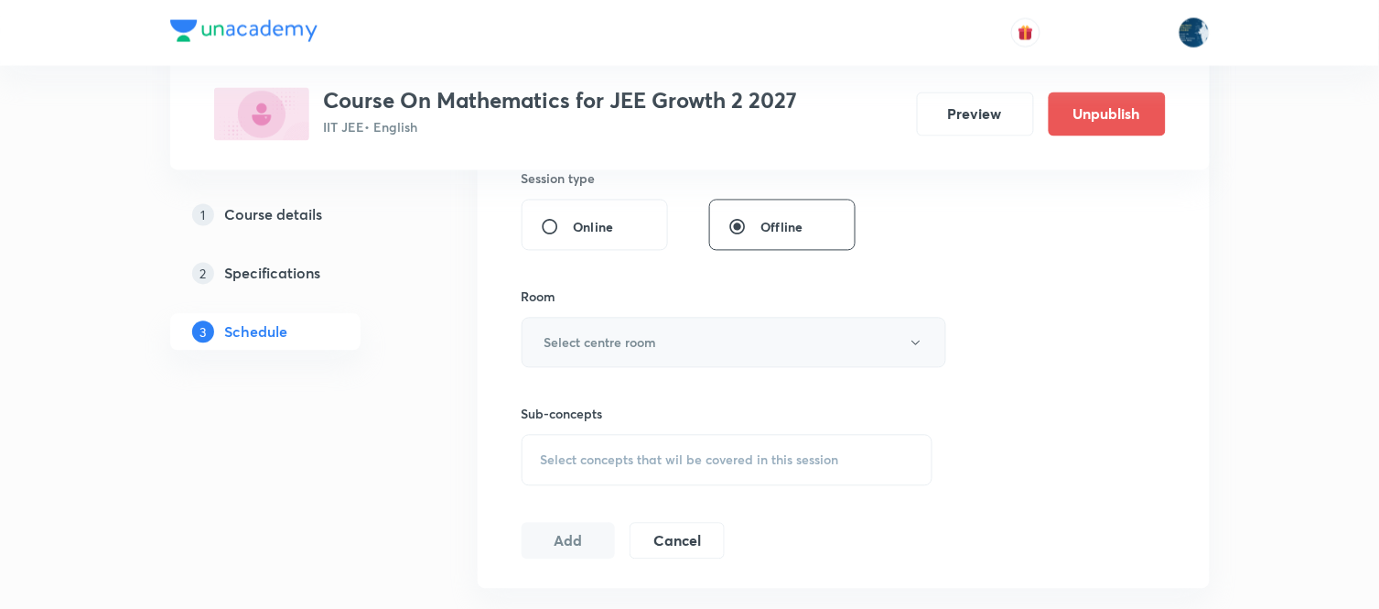
click at [699, 332] on button "Select centre room" at bounding box center [734, 343] width 425 height 50
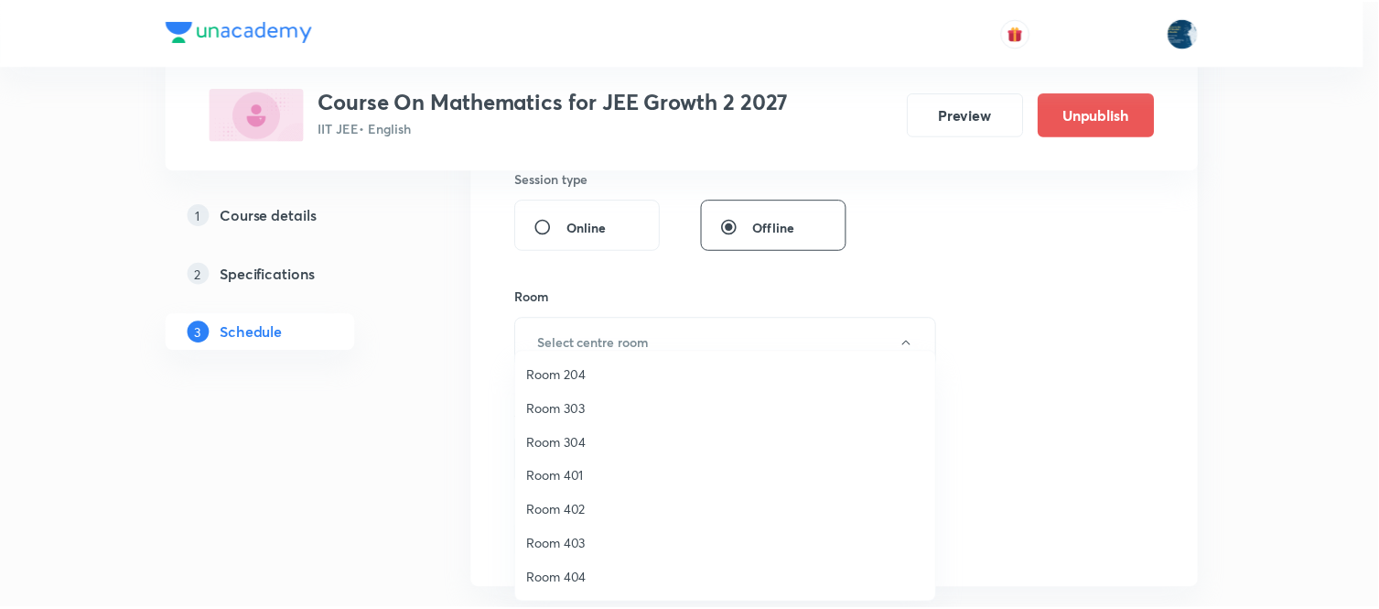
scroll to position [340, 0]
click at [623, 514] on span "Room 402" at bounding box center [730, 510] width 401 height 19
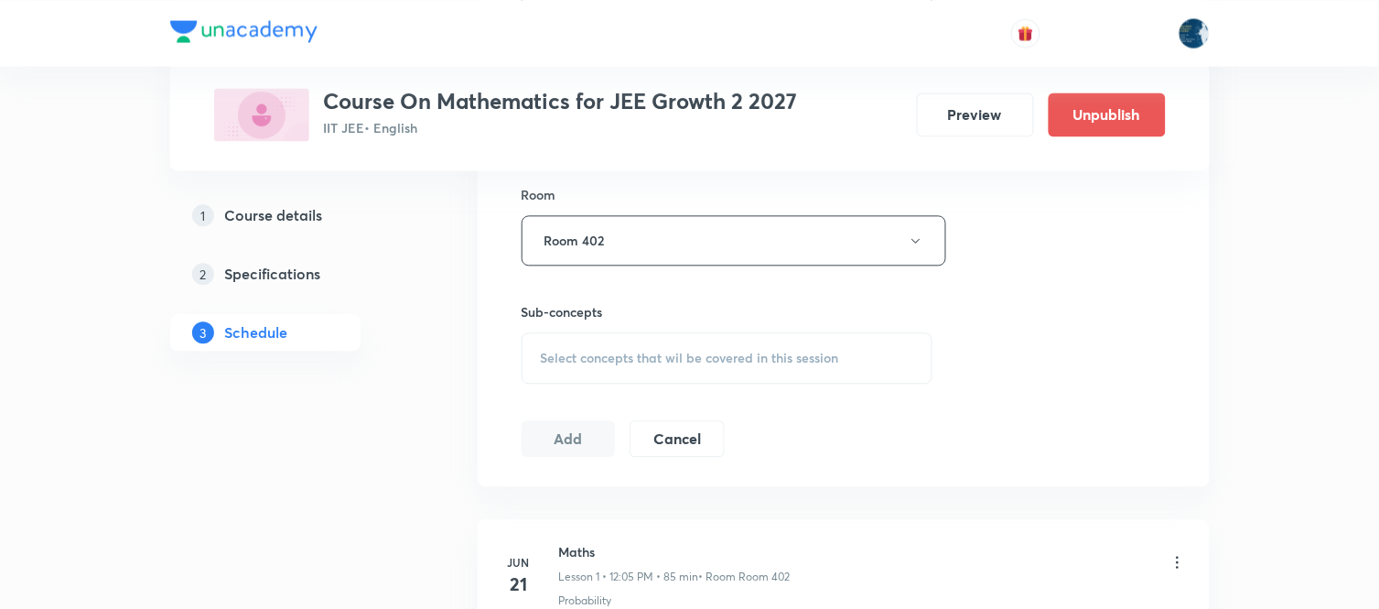
click at [818, 343] on div "Select concepts that wil be covered in this session" at bounding box center [728, 357] width 412 height 51
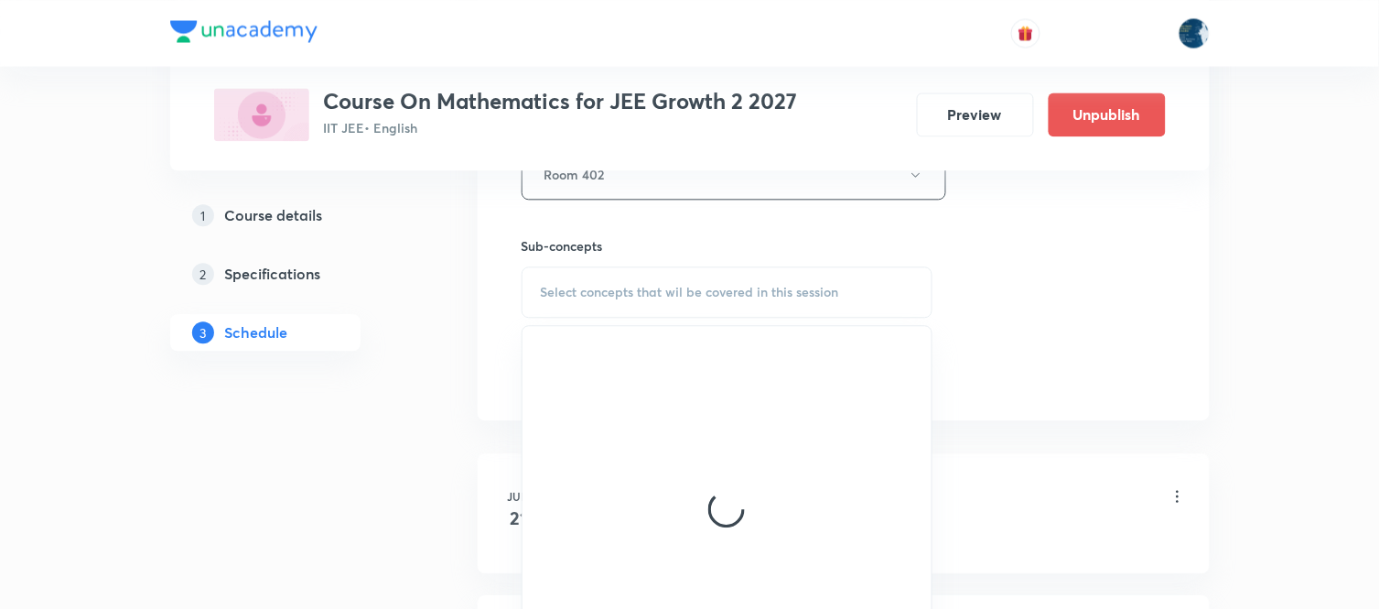
scroll to position [1017, 0]
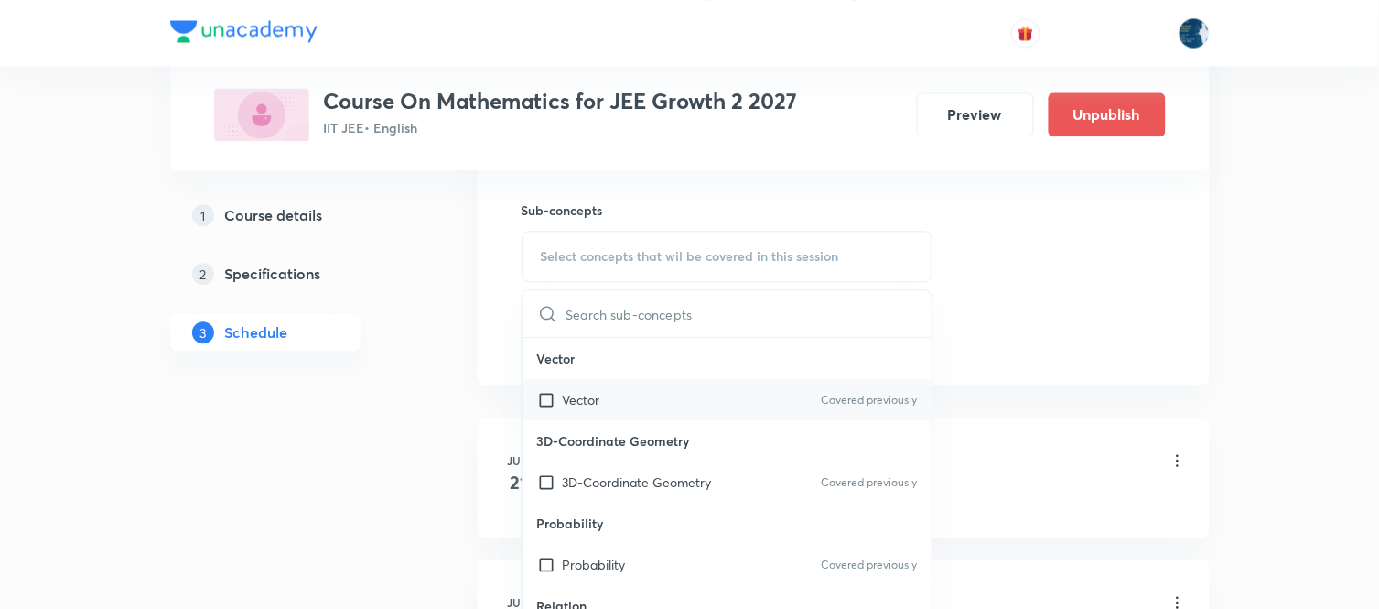
click at [743, 399] on div "Vector Covered previously" at bounding box center [728, 399] width 410 height 41
checkbox input "true"
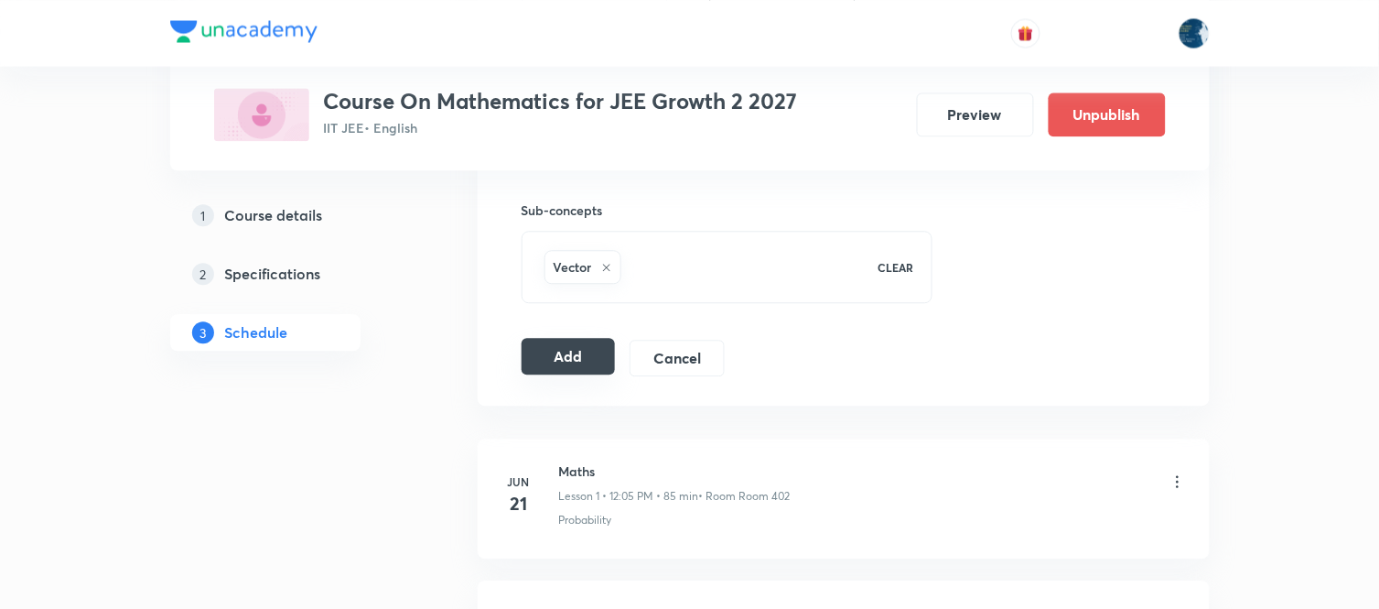
click at [567, 364] on button "Add" at bounding box center [569, 356] width 94 height 37
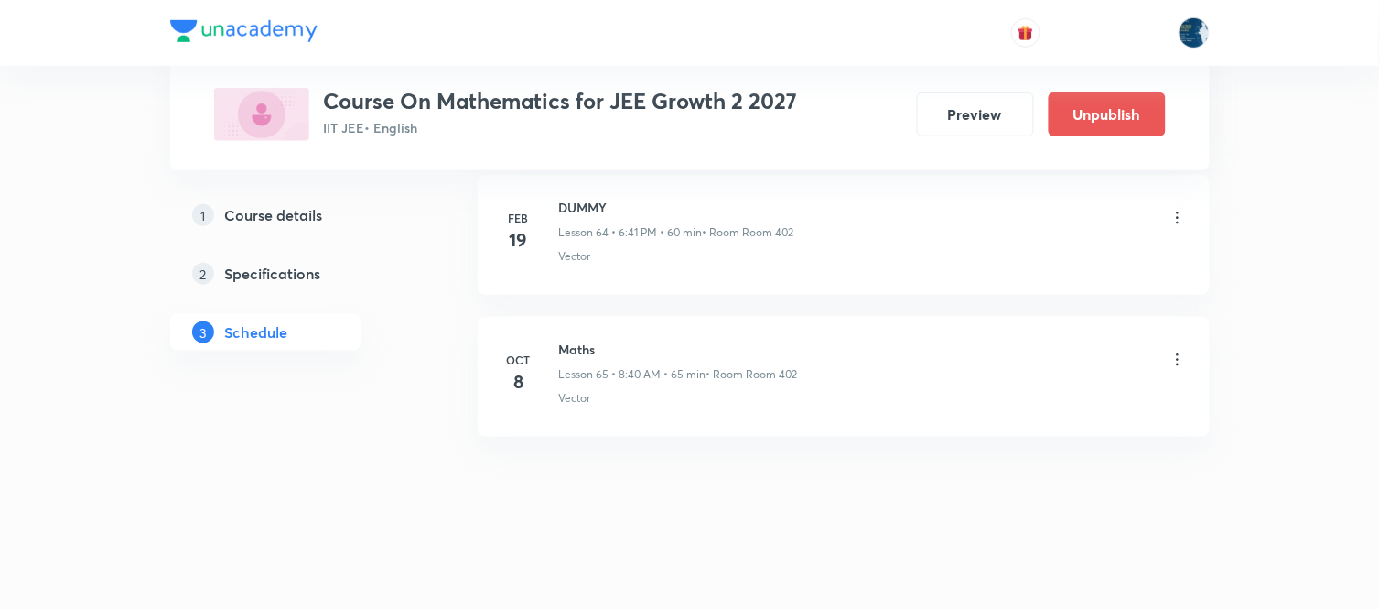
scroll to position [9247, 0]
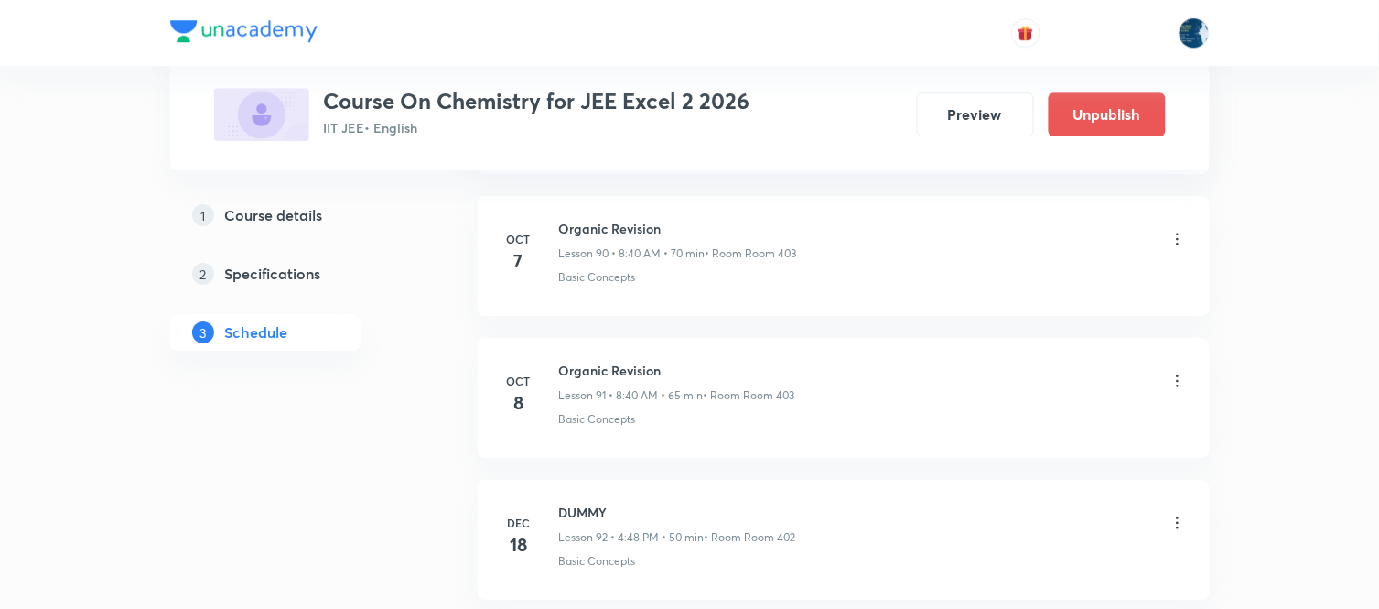
scroll to position [14041, 0]
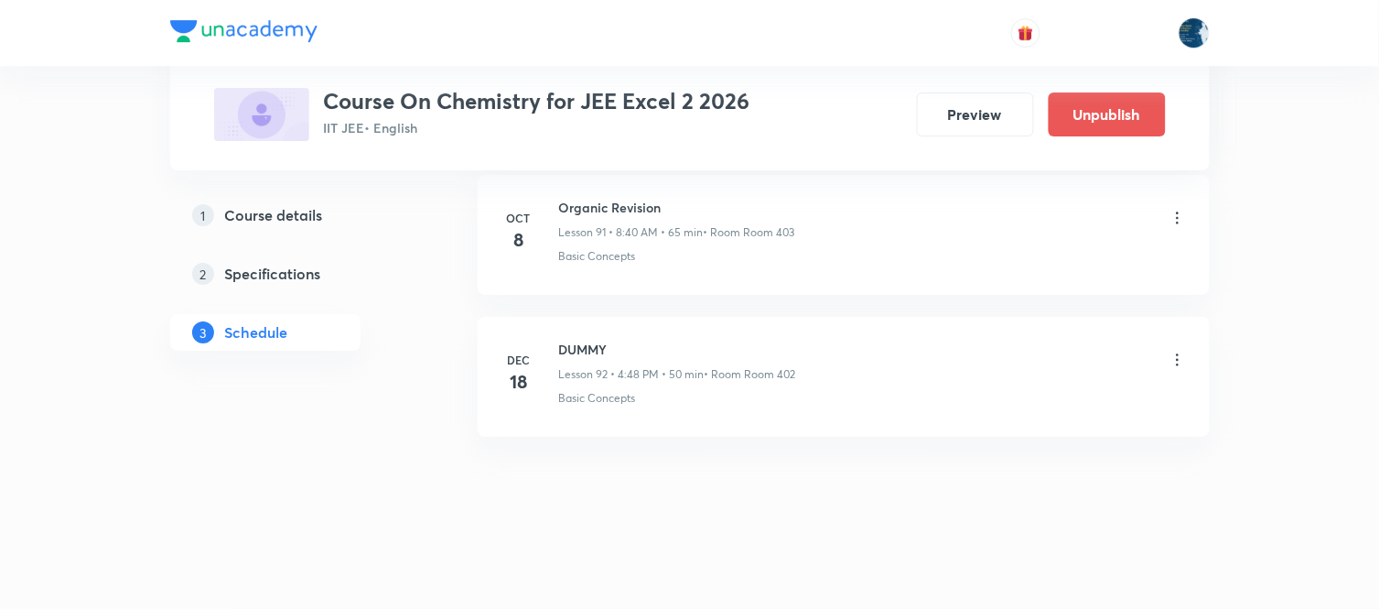
click at [1178, 220] on icon at bounding box center [1178, 218] width 18 height 18
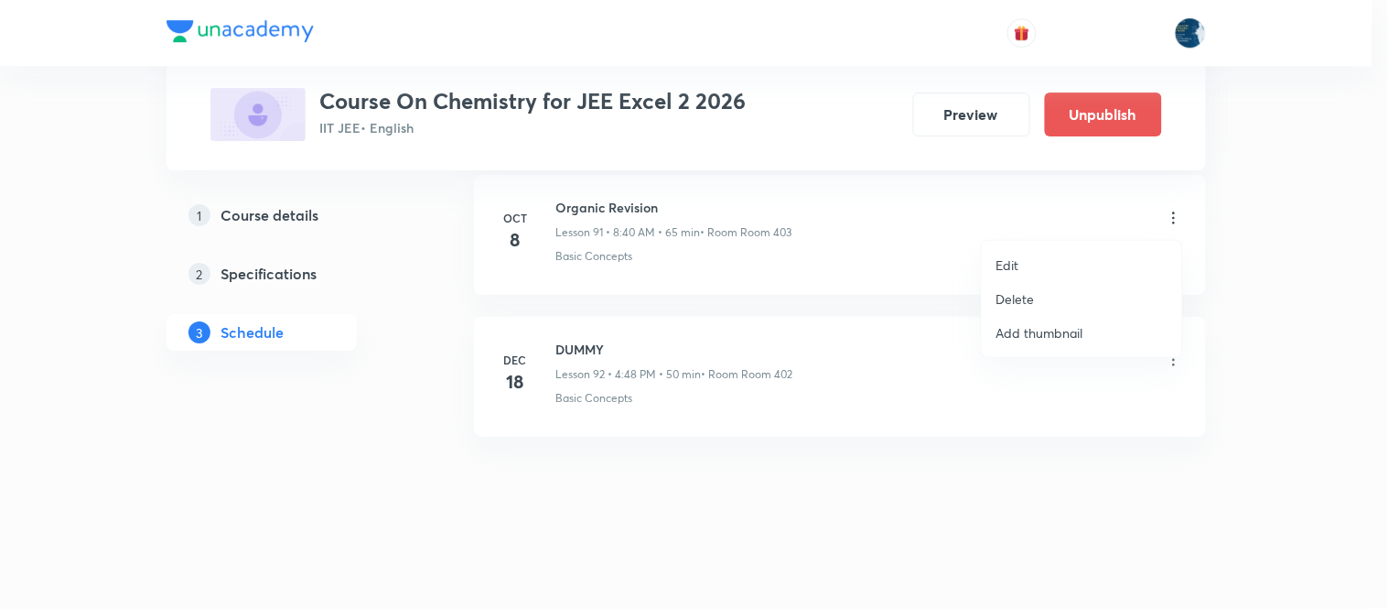
click at [1056, 303] on li "Delete" at bounding box center [1082, 299] width 200 height 34
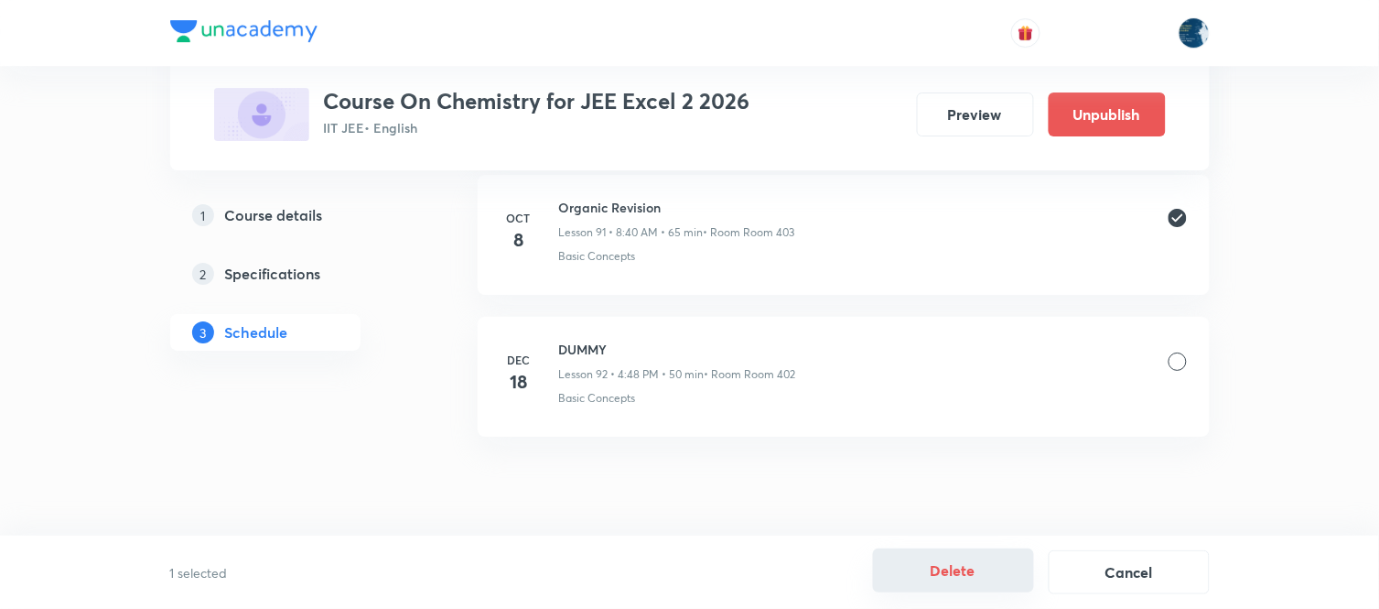
click at [940, 556] on button "Delete" at bounding box center [953, 570] width 161 height 44
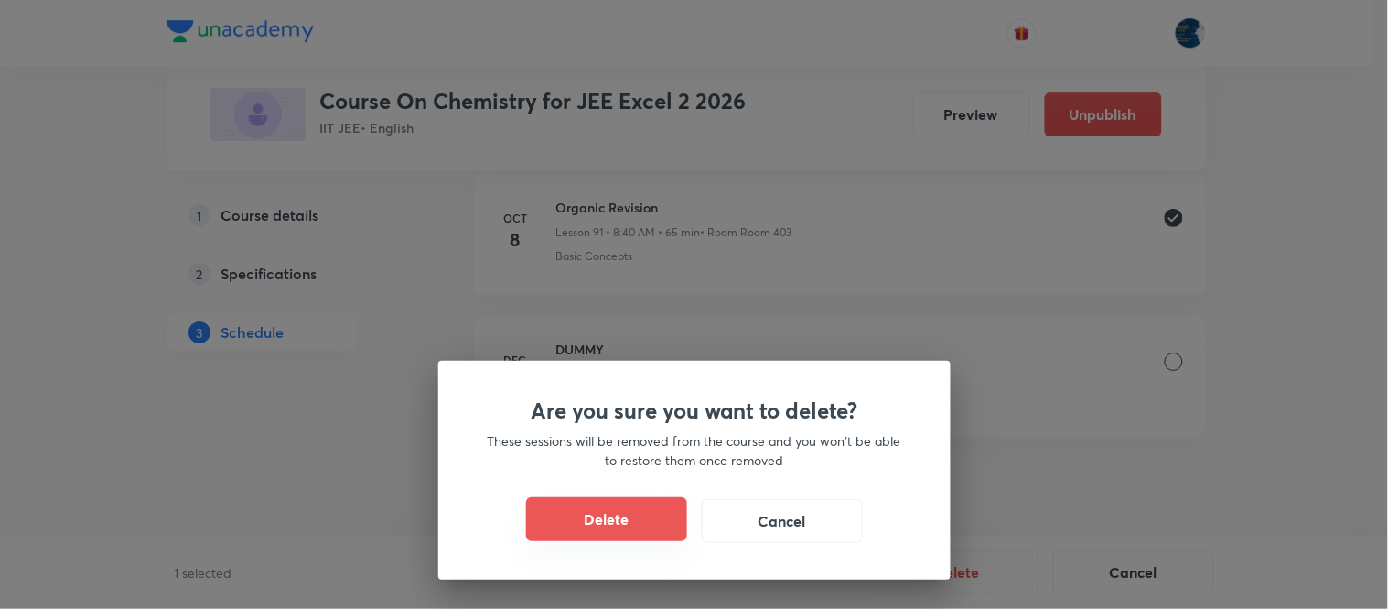
click at [598, 526] on button "Delete" at bounding box center [606, 519] width 161 height 44
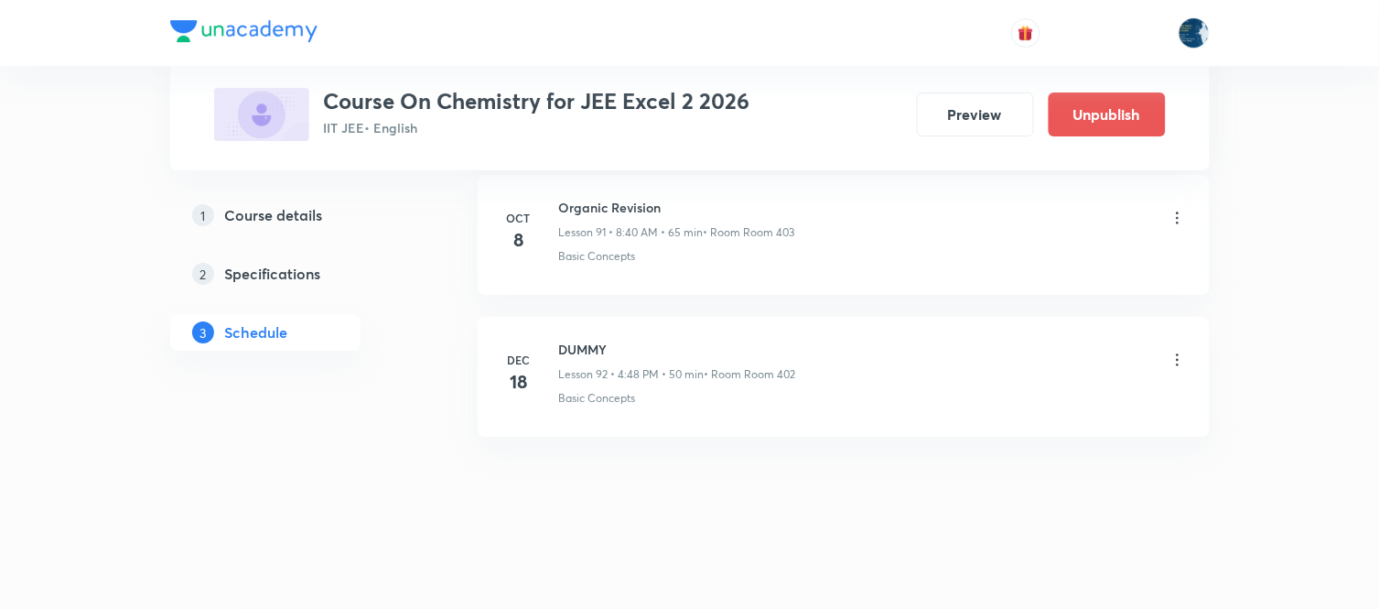
scroll to position [13899, 0]
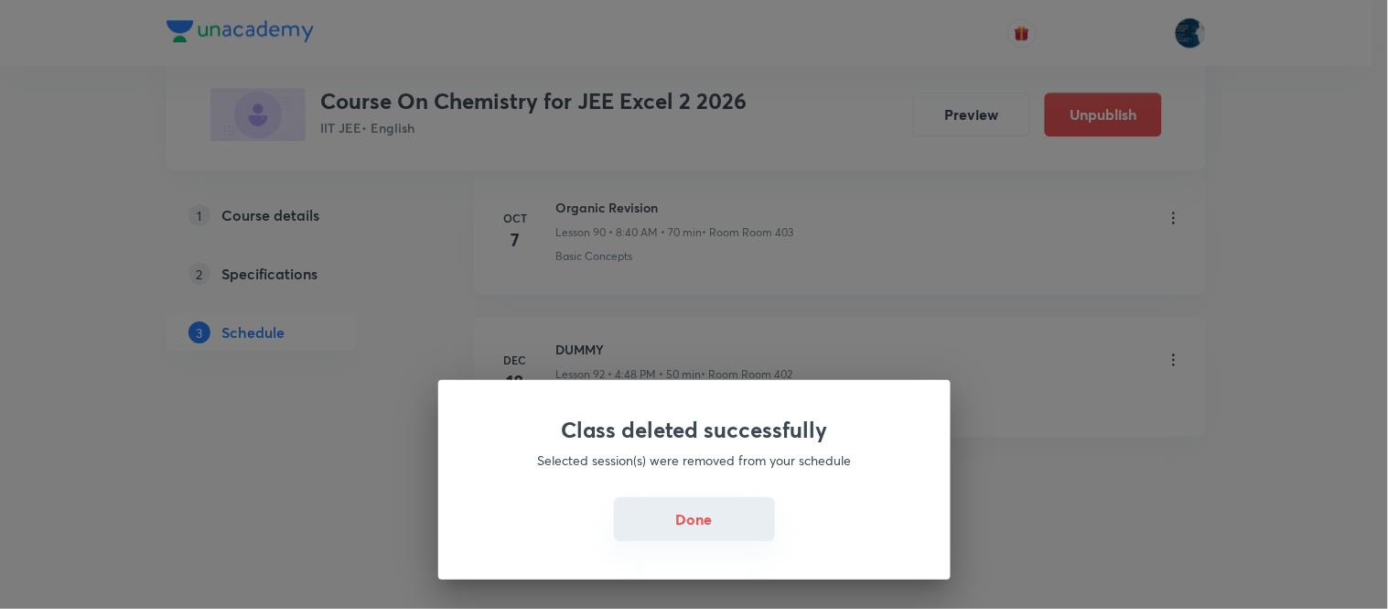
click at [724, 515] on button "Done" at bounding box center [694, 519] width 161 height 44
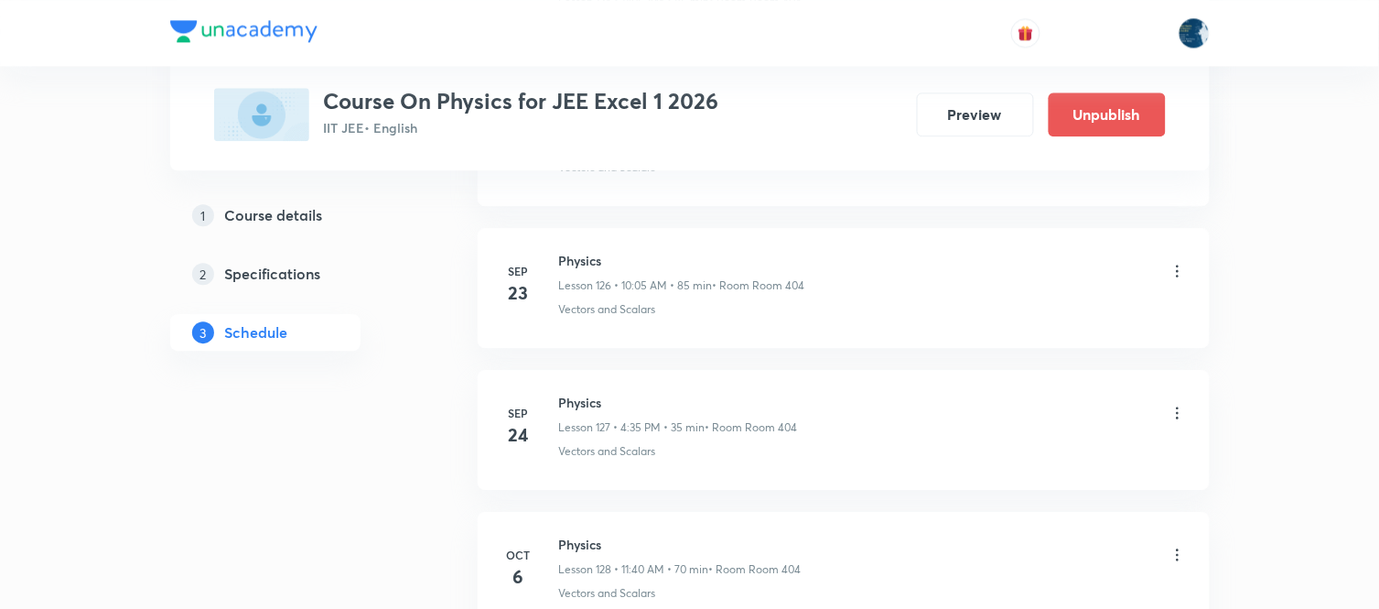
scroll to position [19437, 0]
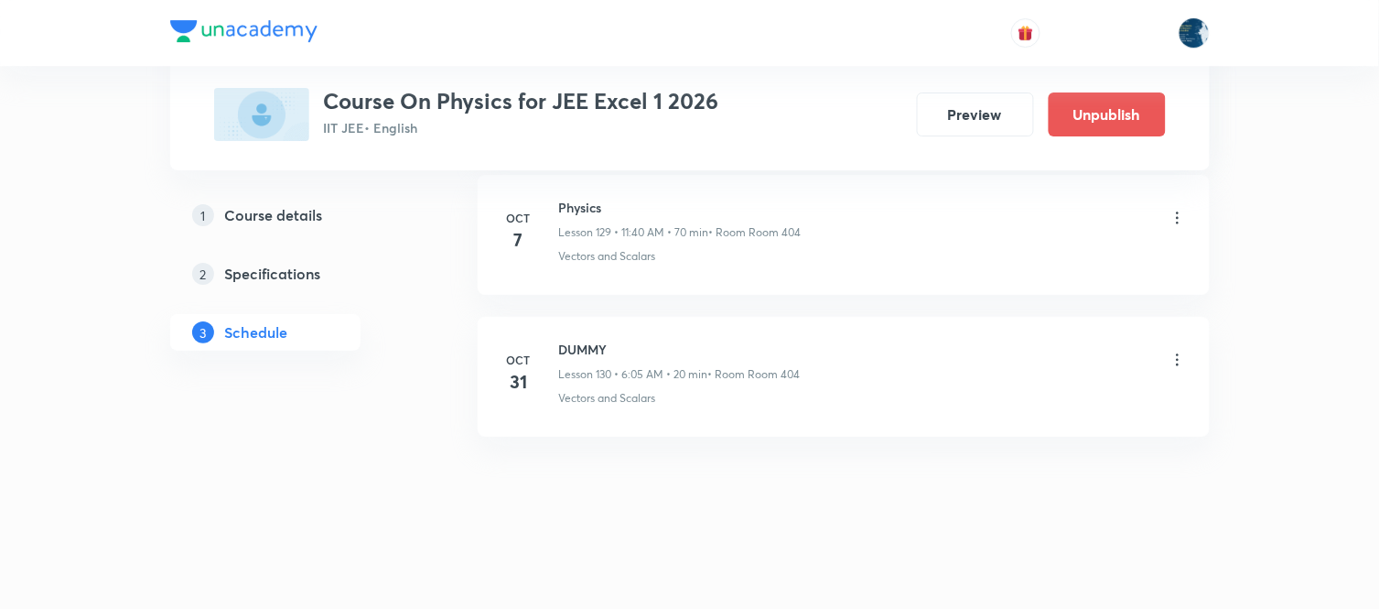
click at [567, 197] on li "[DATE] Physics Lesson 129 • 11:40 AM • 70 min • Room Room 404 Vectors and Scala…" at bounding box center [844, 235] width 732 height 120
copy h6 "Physics"
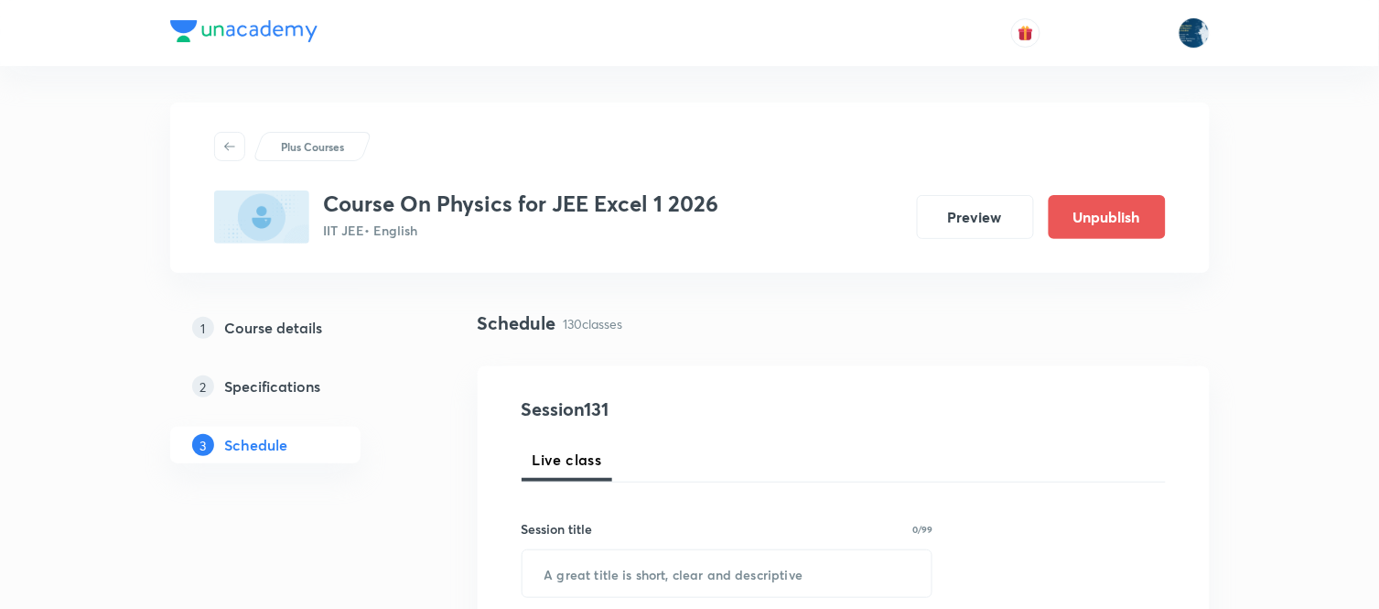
scroll to position [305, 0]
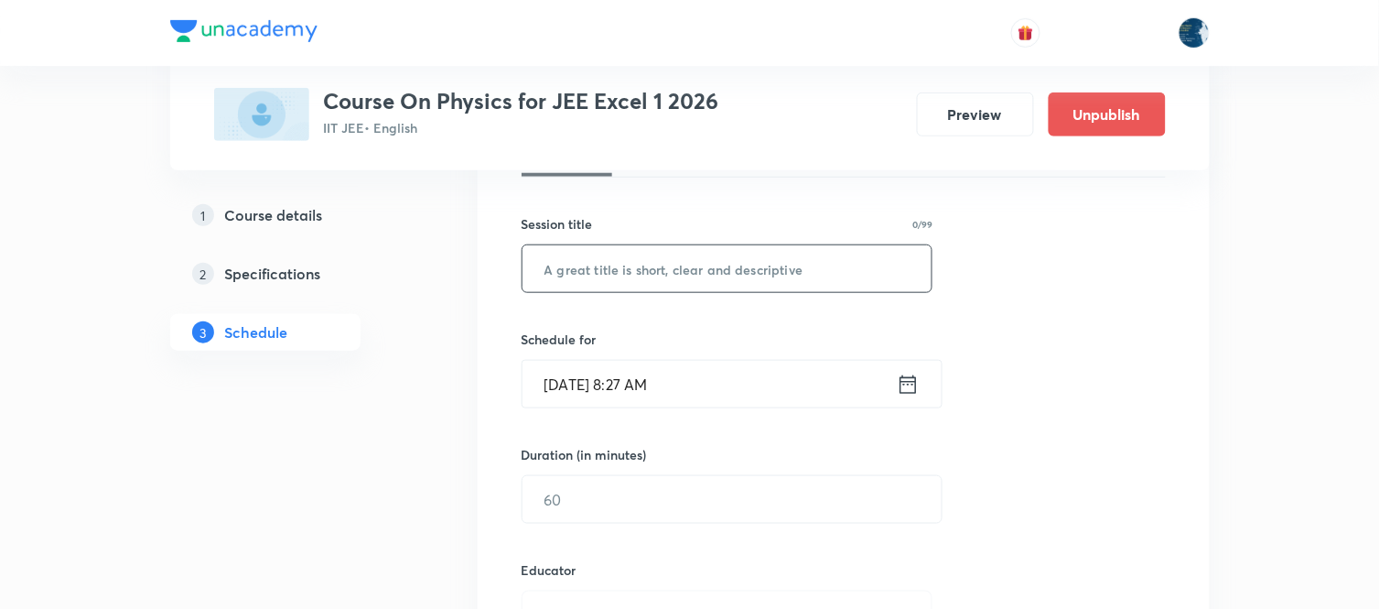
click at [650, 270] on input "text" at bounding box center [728, 268] width 410 height 47
paste input "Physics"
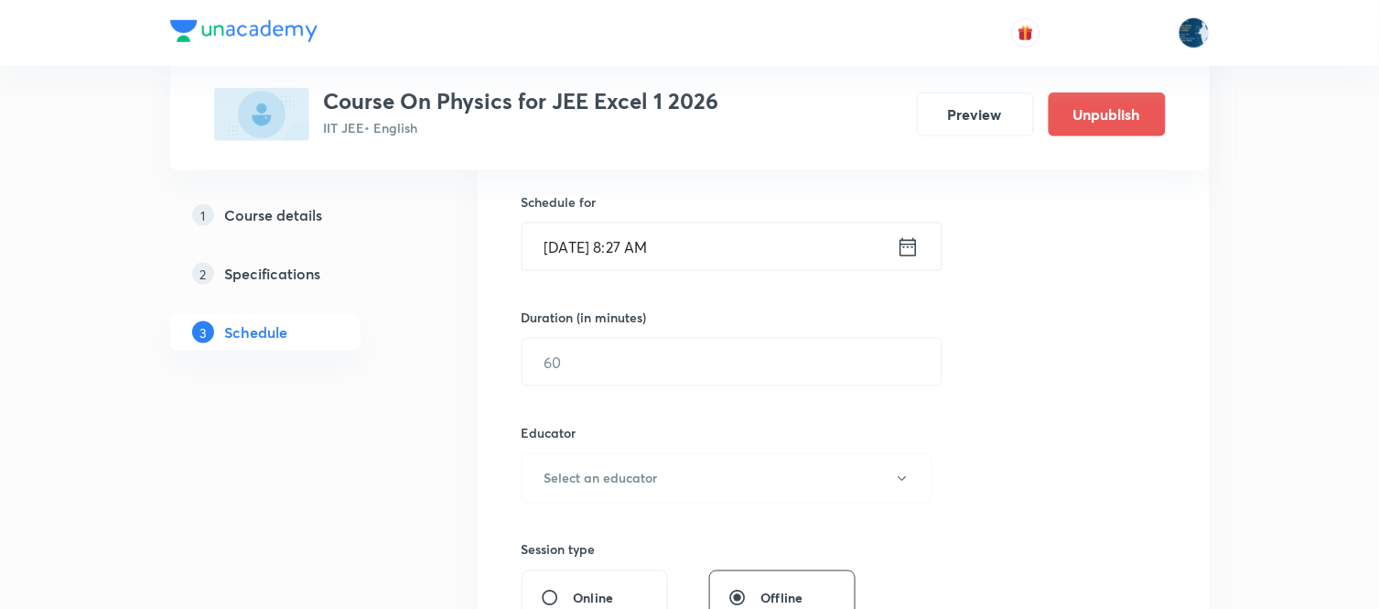
scroll to position [406, 0]
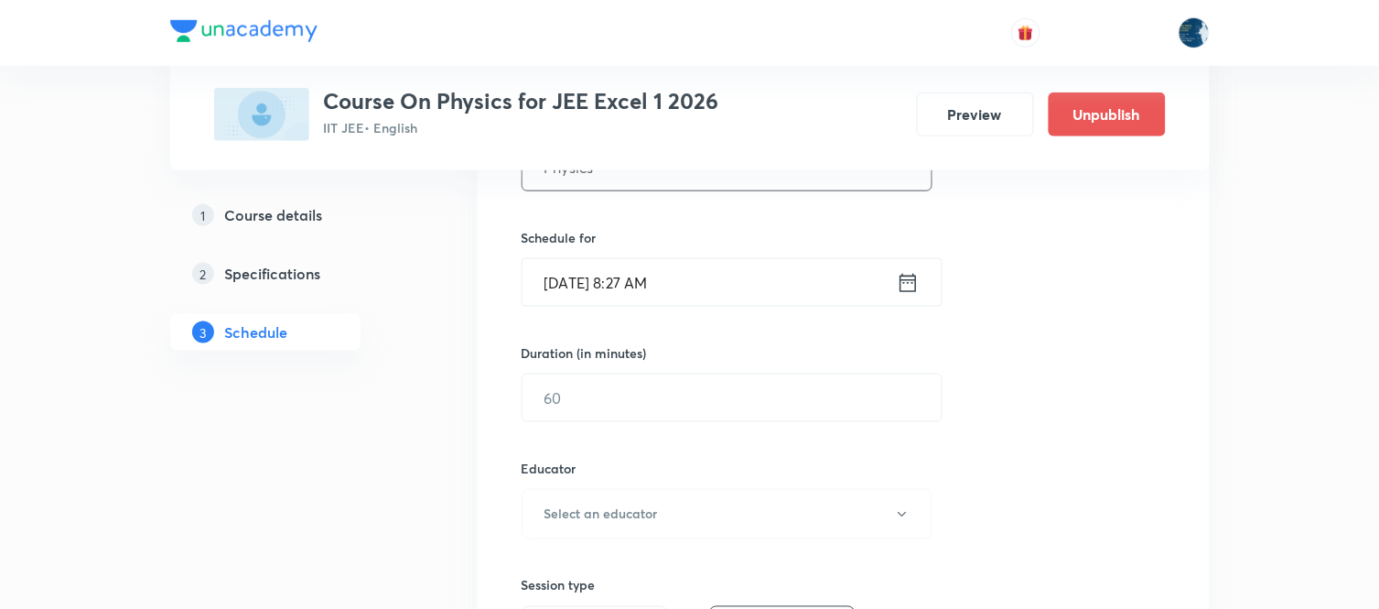
type input "Physics"
click at [912, 276] on icon at bounding box center [908, 283] width 23 height 26
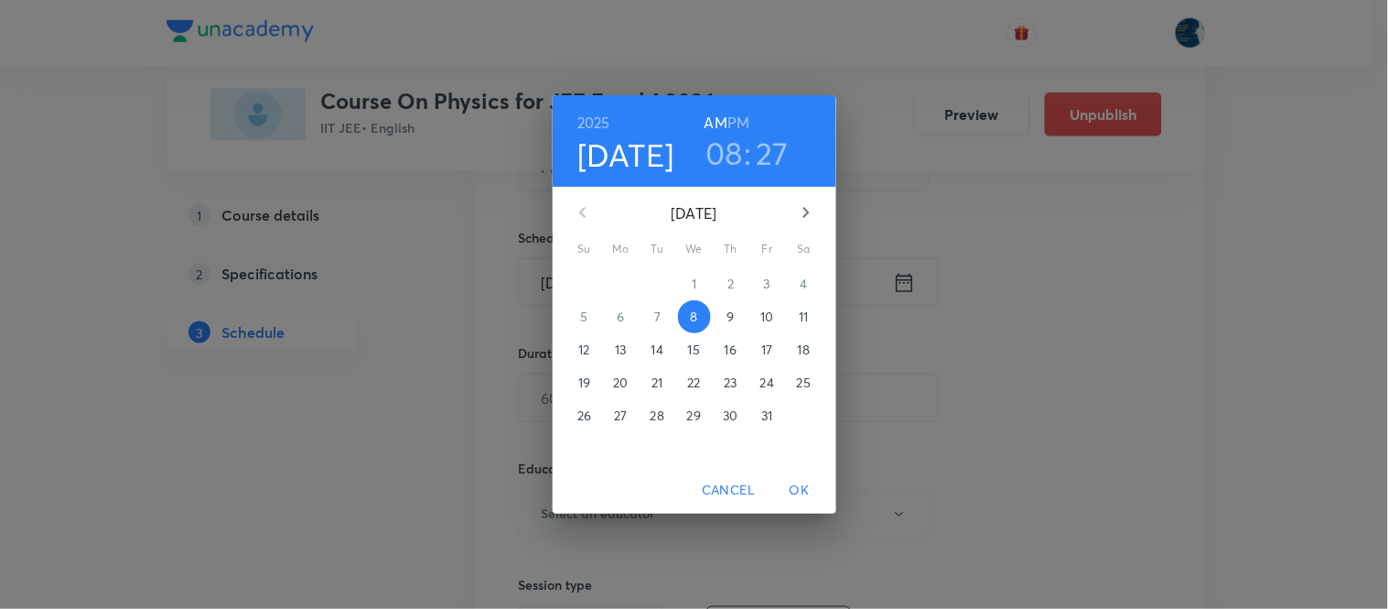
click at [744, 158] on div "08 : 27" at bounding box center [747, 153] width 127 height 38
click at [739, 156] on h3 "08" at bounding box center [725, 153] width 38 height 38
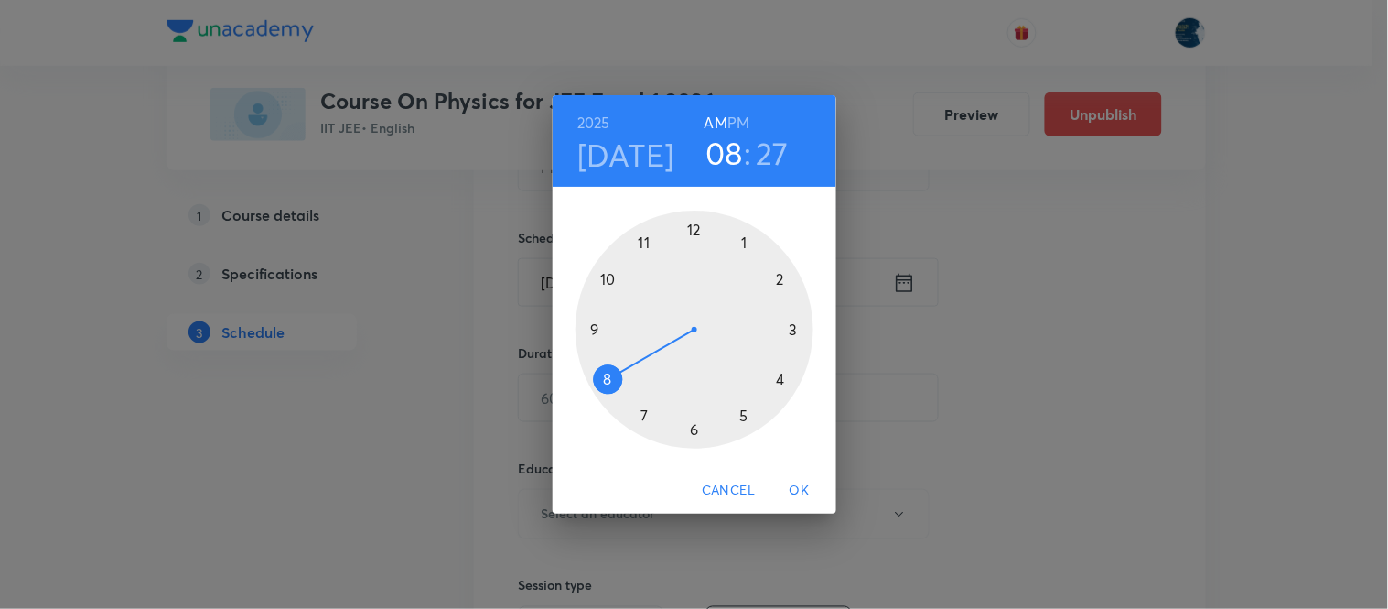
click at [642, 240] on div at bounding box center [695, 329] width 238 height 238
click at [608, 377] on div at bounding box center [695, 329] width 238 height 238
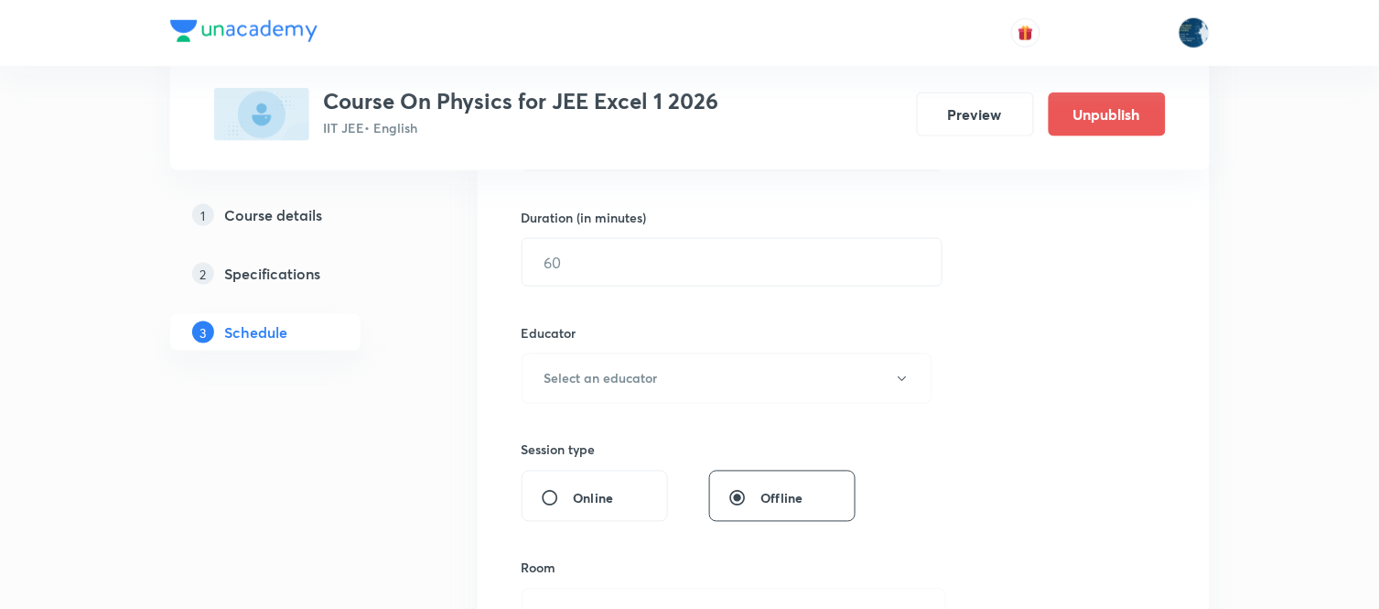
scroll to position [508, 0]
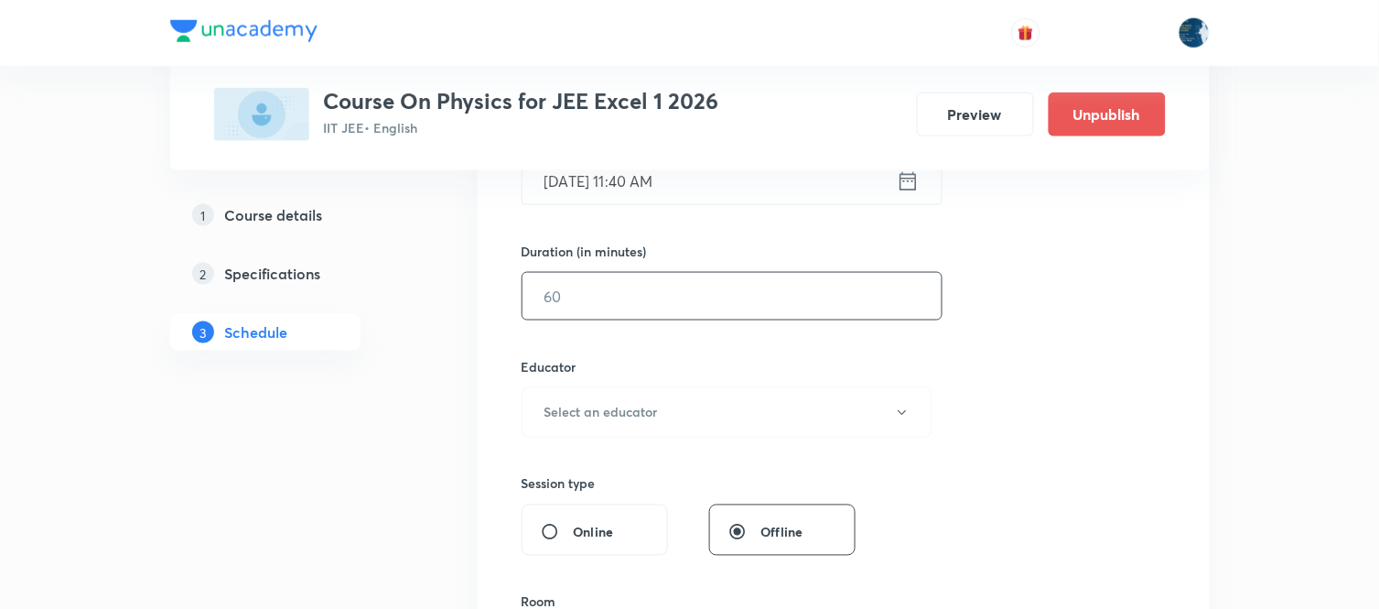
click at [707, 303] on input "text" at bounding box center [732, 296] width 419 height 47
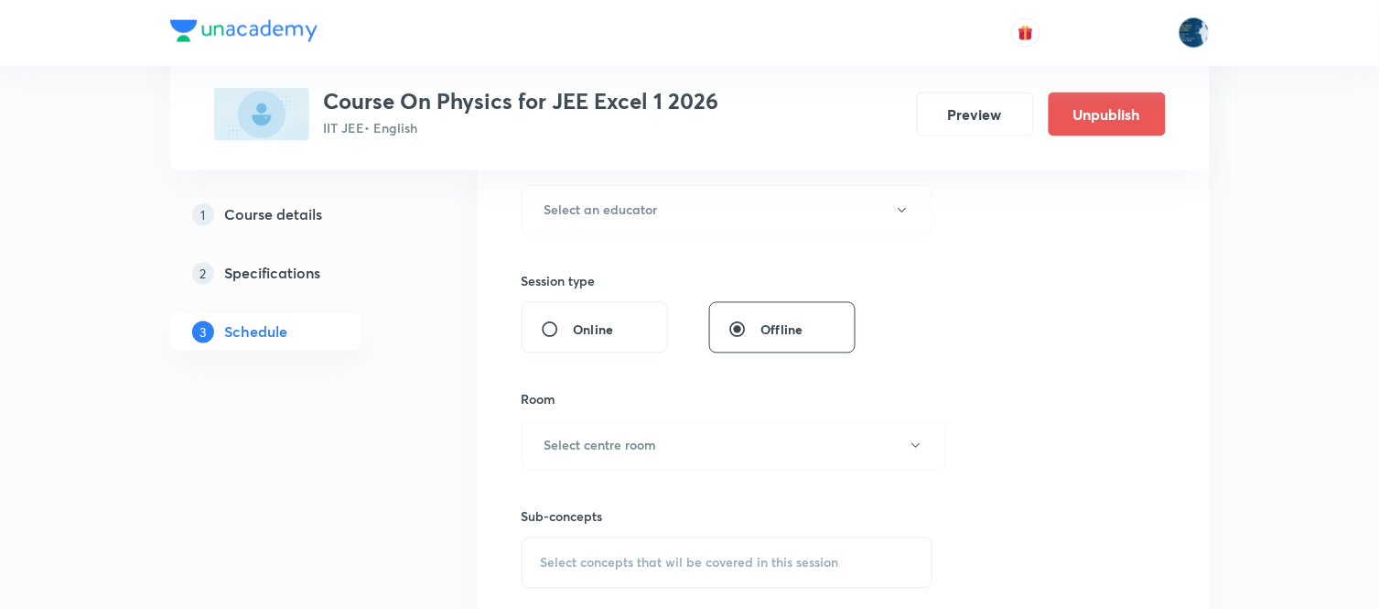
scroll to position [711, 0]
type input "70"
click at [728, 214] on button "Select an educator" at bounding box center [728, 209] width 412 height 50
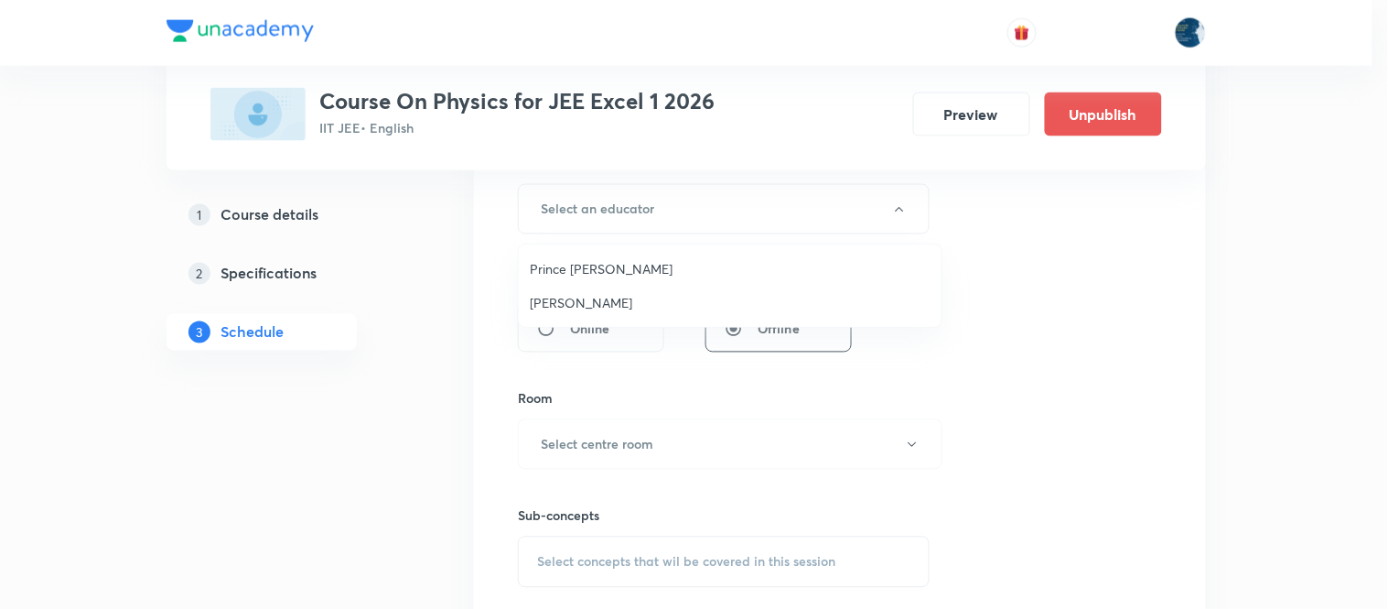
click at [707, 254] on li "Prince [PERSON_NAME]" at bounding box center [730, 269] width 423 height 34
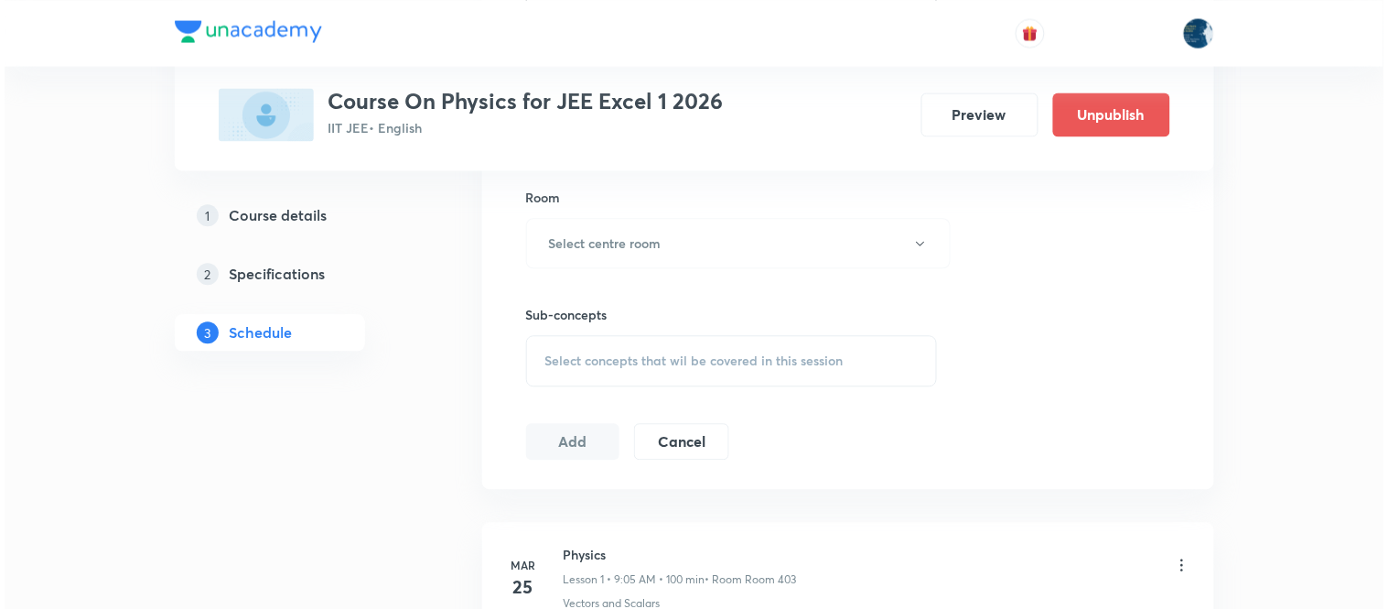
scroll to position [915, 0]
click at [723, 245] on button "Select centre room" at bounding box center [734, 240] width 425 height 50
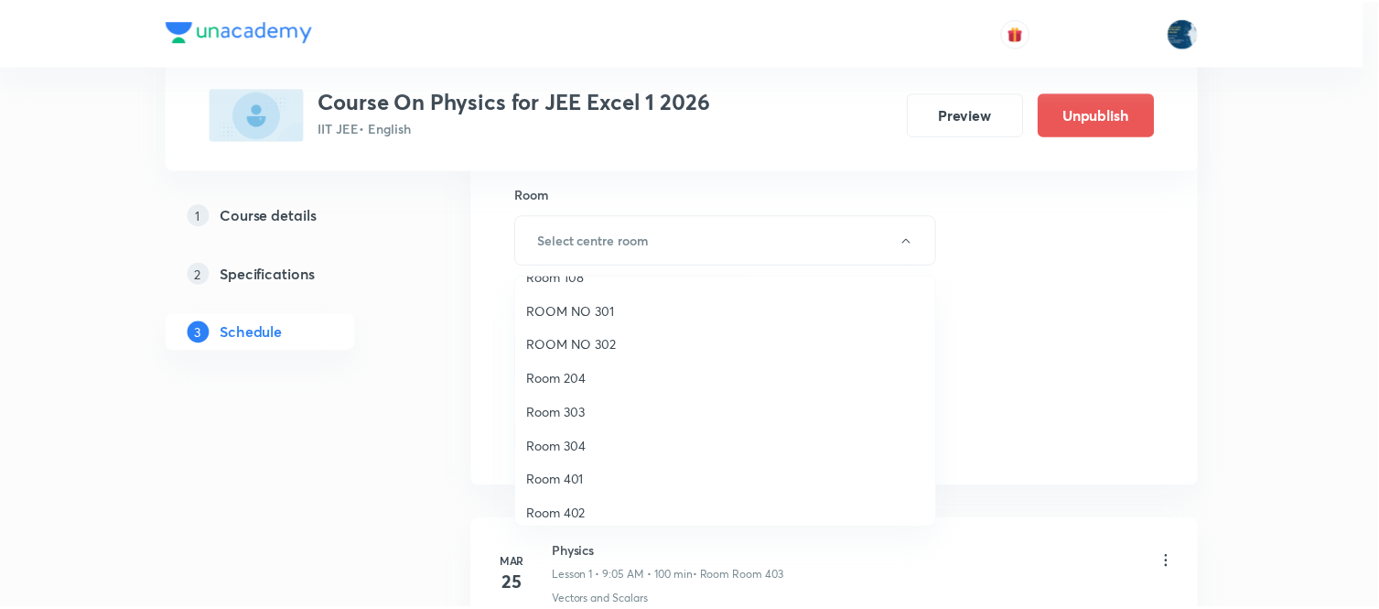
scroll to position [340, 0]
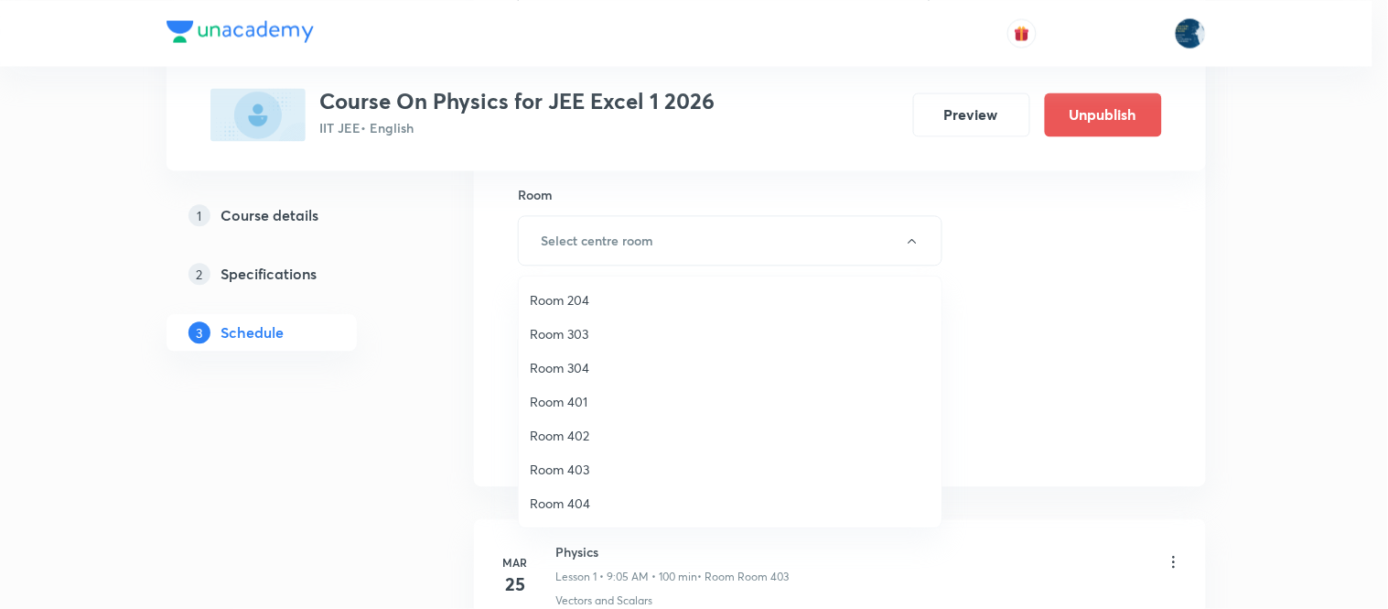
click at [609, 493] on span "Room 404" at bounding box center [730, 502] width 401 height 19
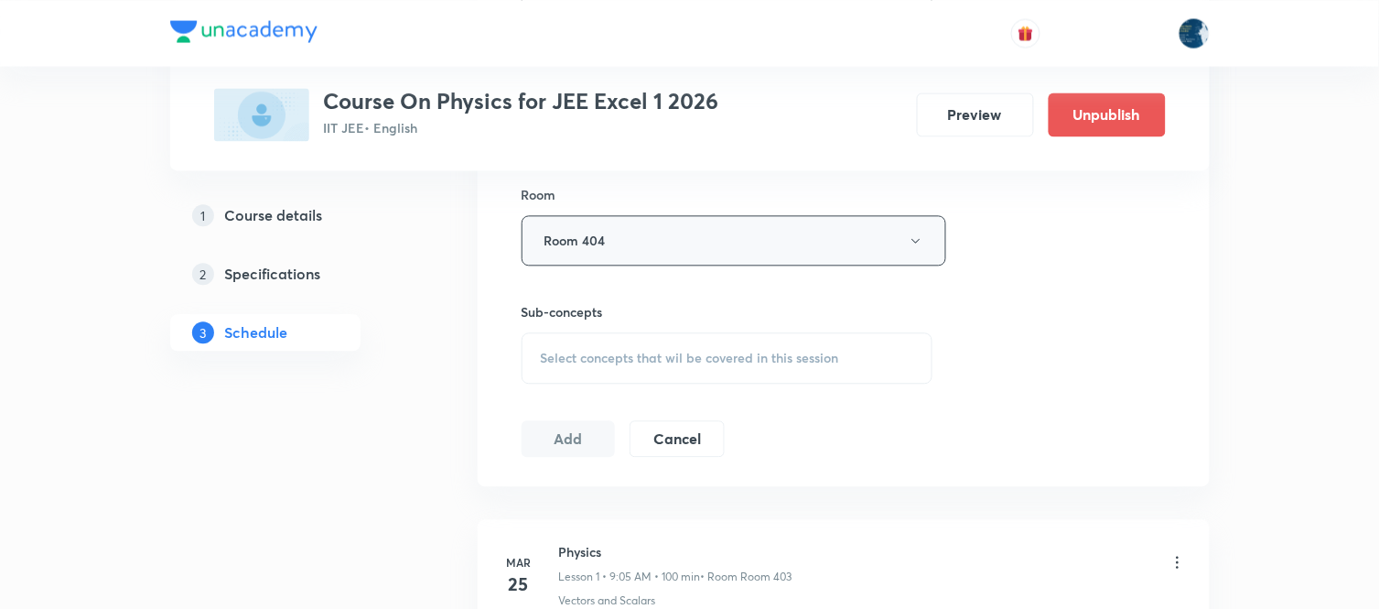
scroll to position [1017, 0]
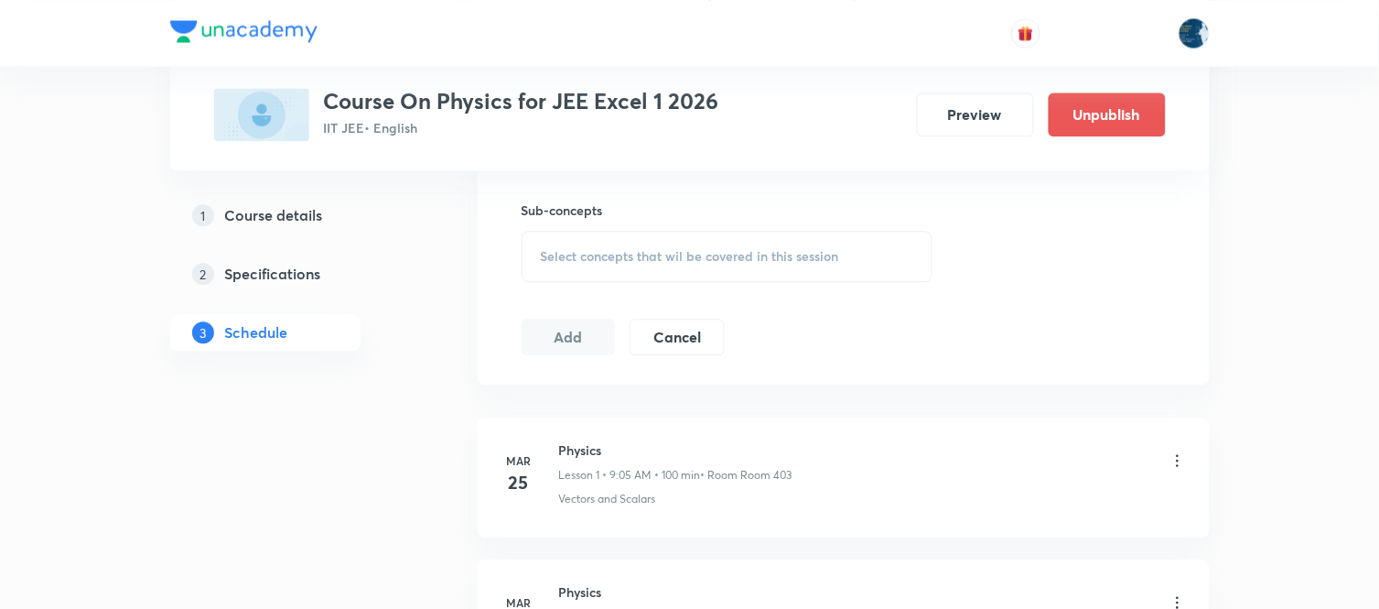
click at [739, 251] on span "Select concepts that wil be covered in this session" at bounding box center [690, 256] width 298 height 15
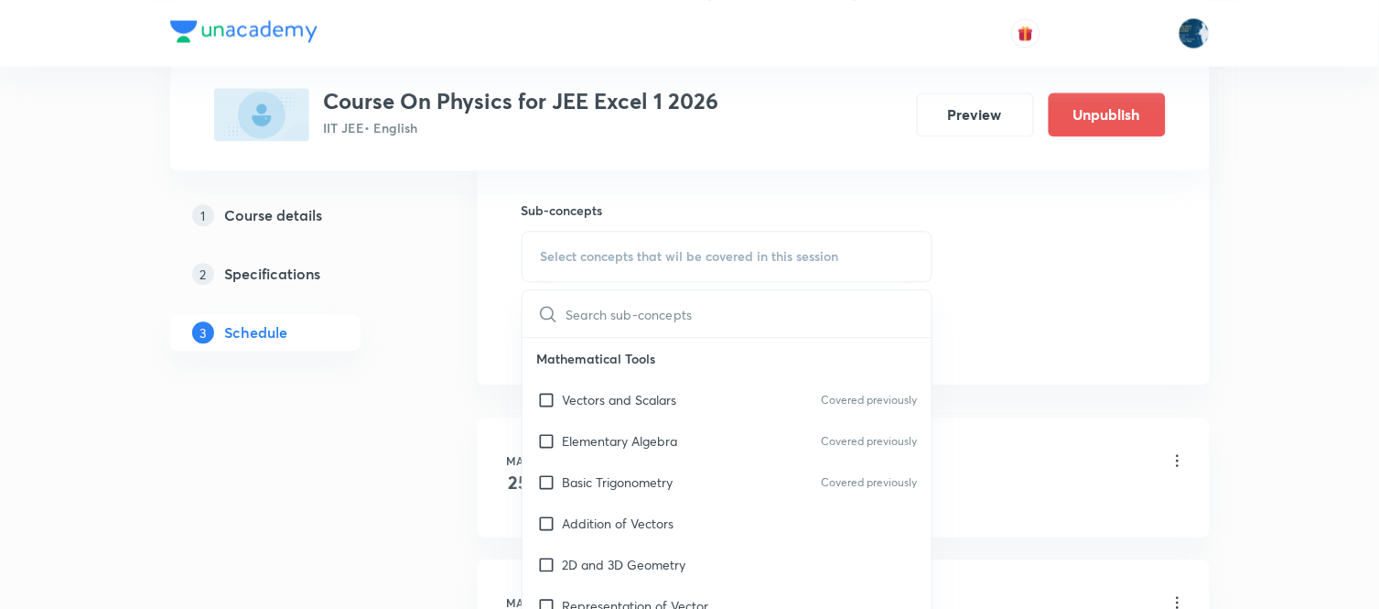
click at [910, 375] on p "Mathematical Tools" at bounding box center [728, 358] width 410 height 41
click at [871, 383] on div "Vectors and Scalars Covered previously" at bounding box center [728, 399] width 410 height 41
checkbox input "true"
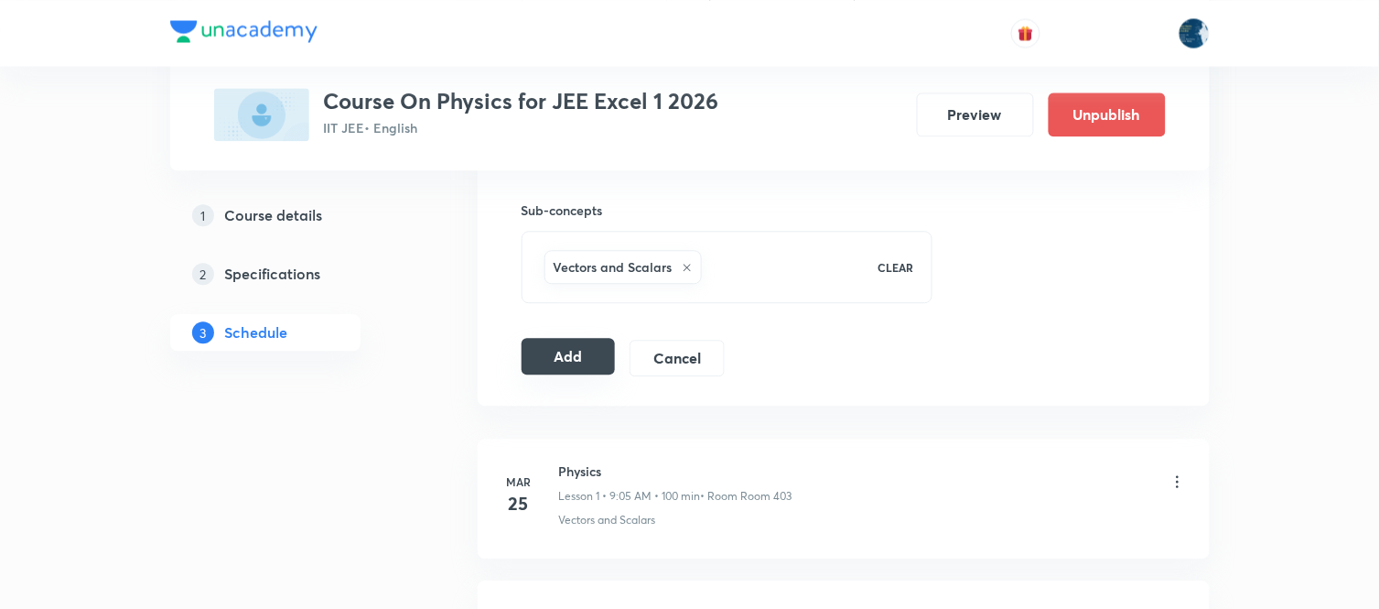
click at [572, 353] on button "Add" at bounding box center [569, 356] width 94 height 37
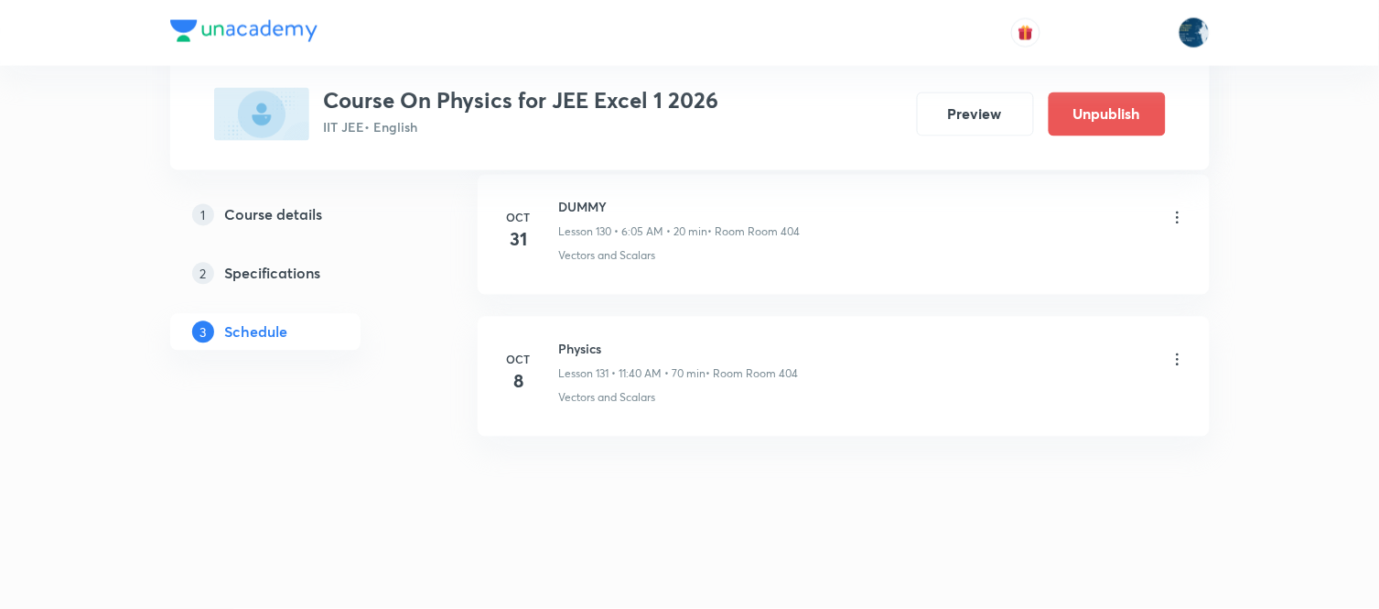
scroll to position [18620, 0]
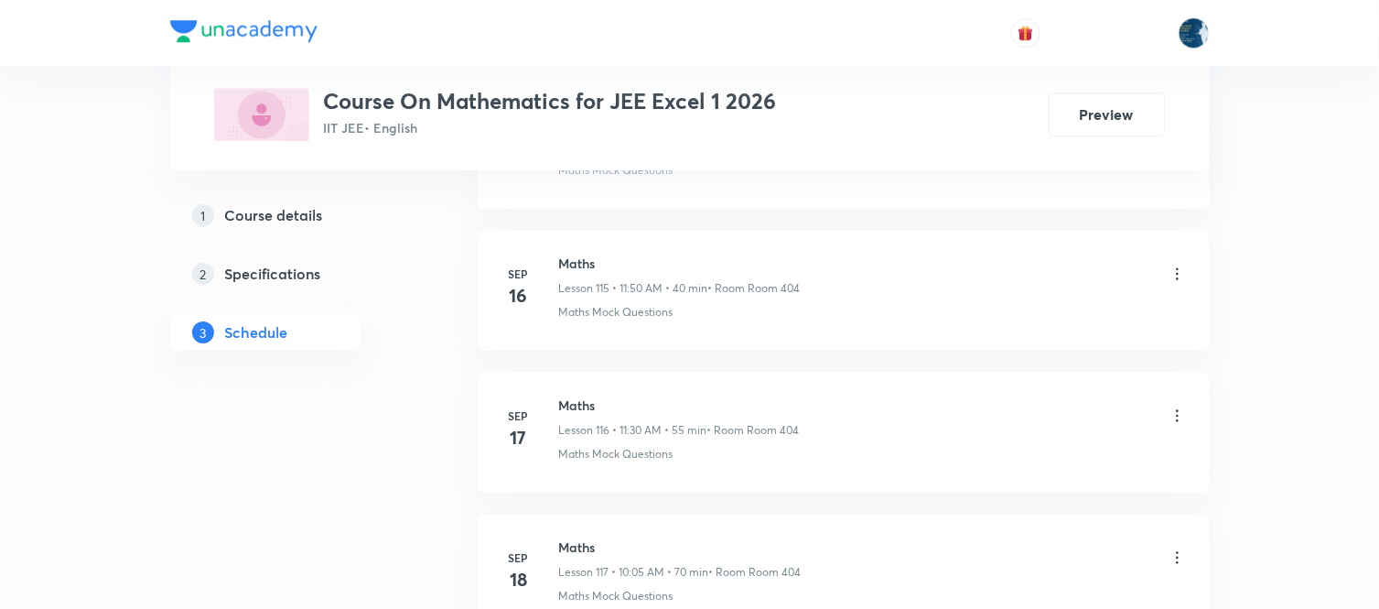
scroll to position [18159, 0]
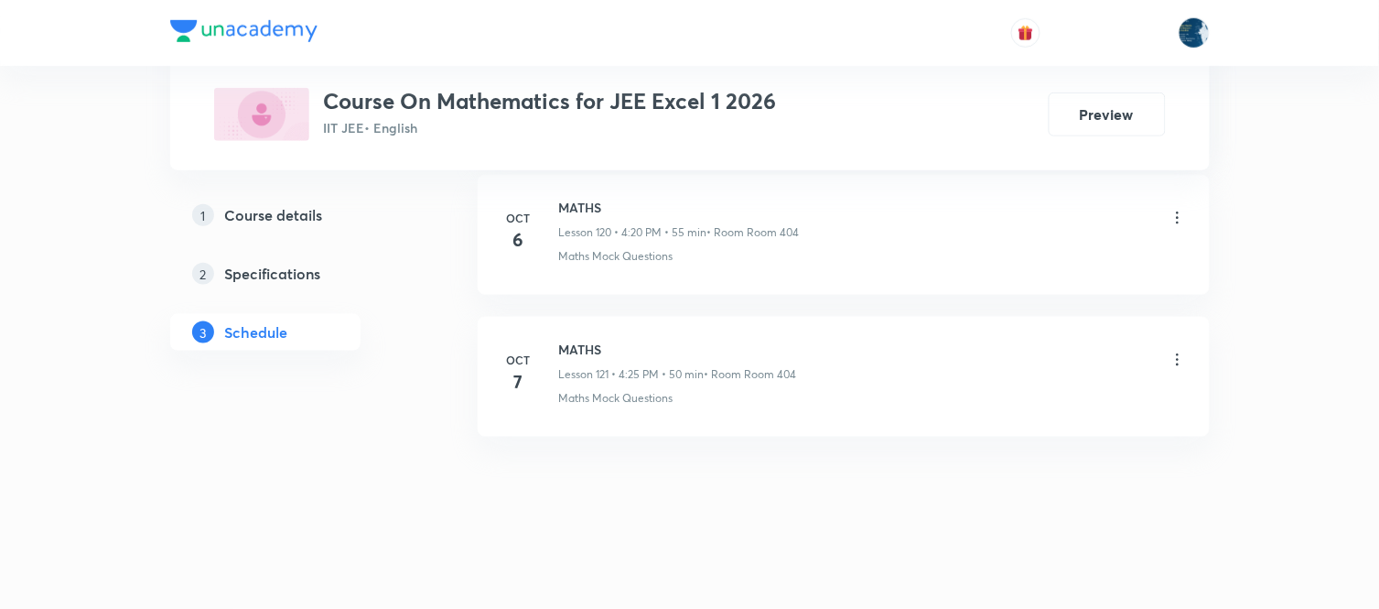
click at [578, 205] on h6 "MATHS" at bounding box center [679, 207] width 241 height 19
click at [590, 352] on h6 "MATHS" at bounding box center [678, 349] width 238 height 19
copy h6 "MATHS"
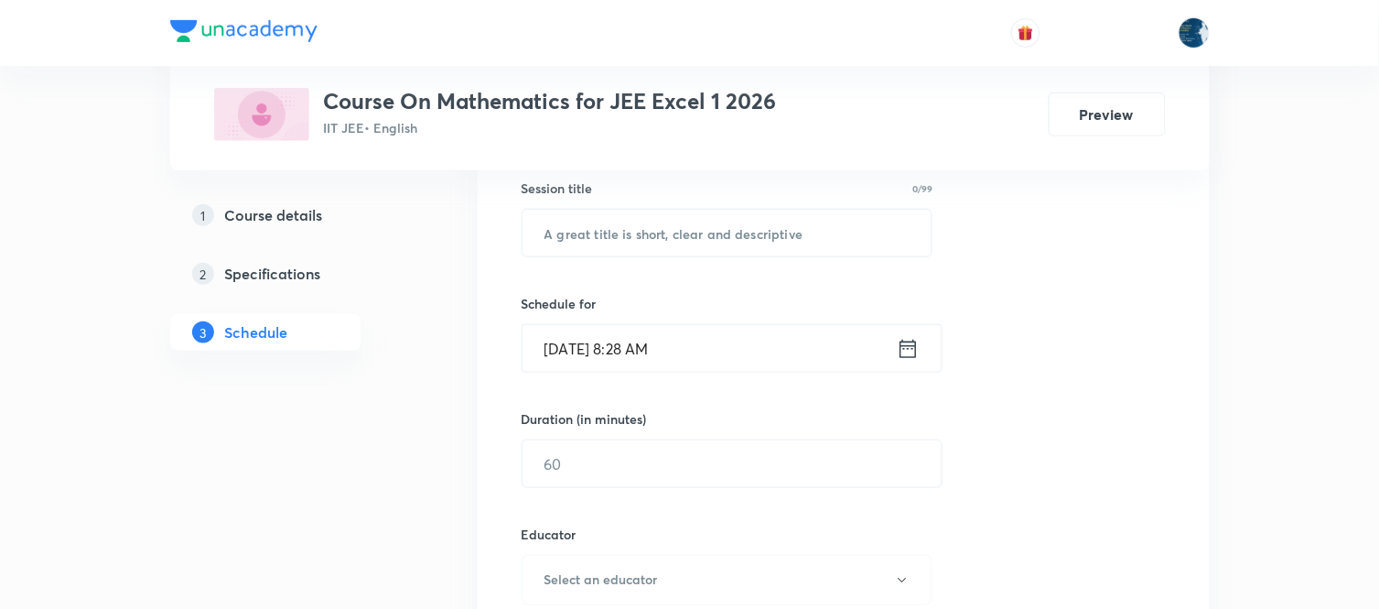
scroll to position [305, 0]
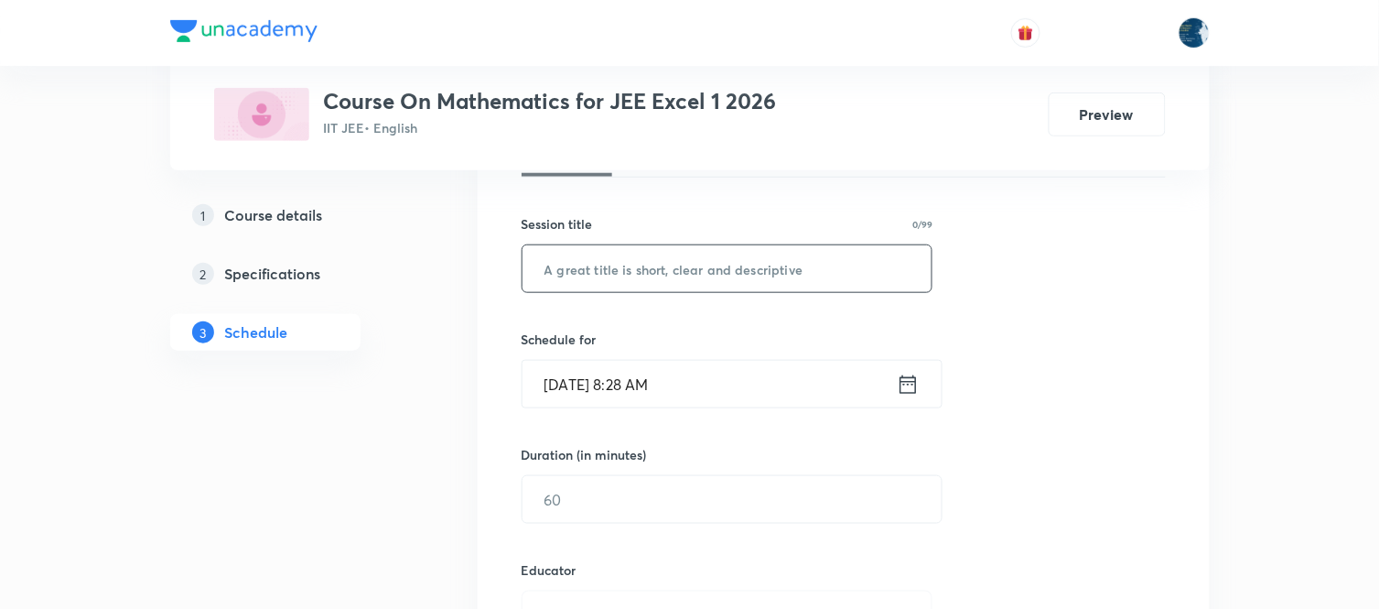
click at [709, 265] on input "text" at bounding box center [728, 268] width 410 height 47
paste input "MATHS"
type input "MATHS"
click at [909, 375] on icon at bounding box center [908, 385] width 23 height 26
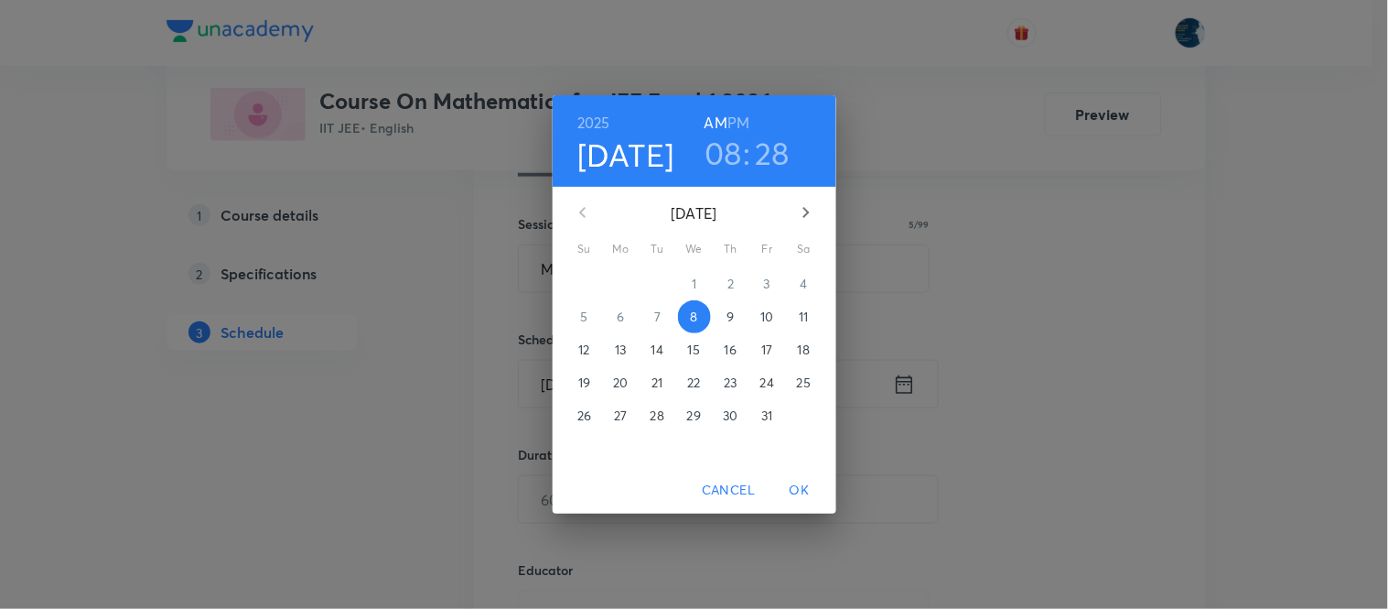
click at [742, 165] on h3 "08" at bounding box center [724, 153] width 38 height 38
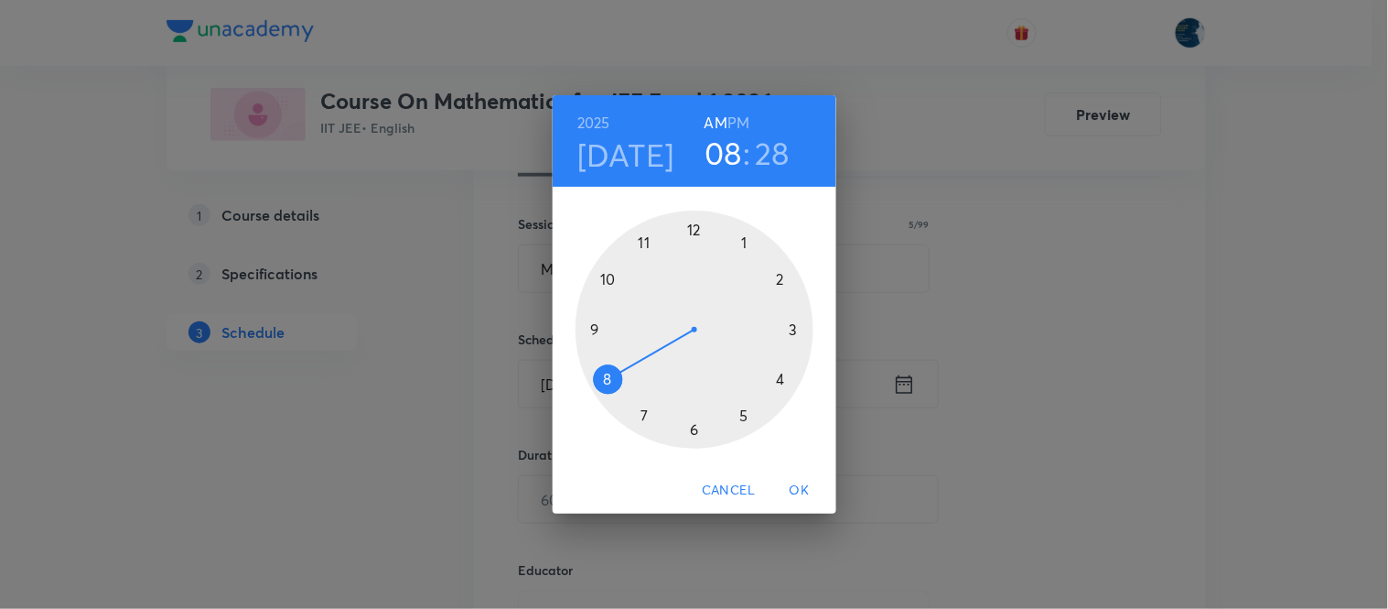
click at [779, 378] on div at bounding box center [695, 329] width 238 height 238
click at [743, 421] on div at bounding box center [695, 329] width 238 height 238
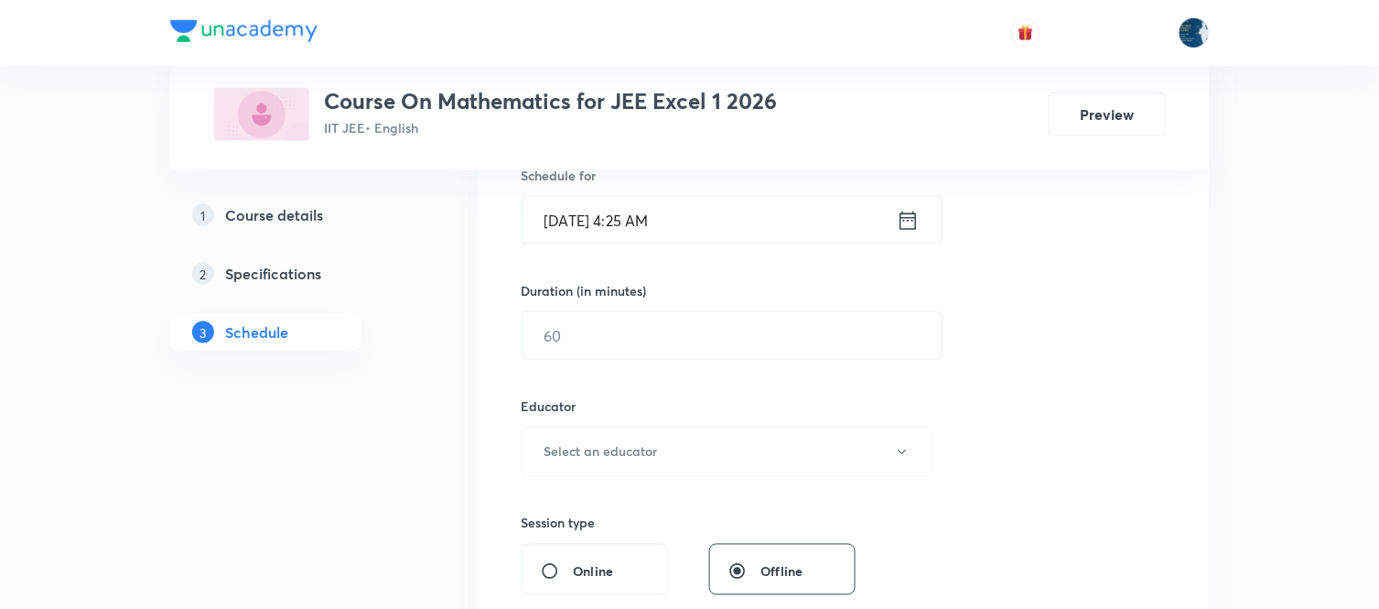
scroll to position [508, 0]
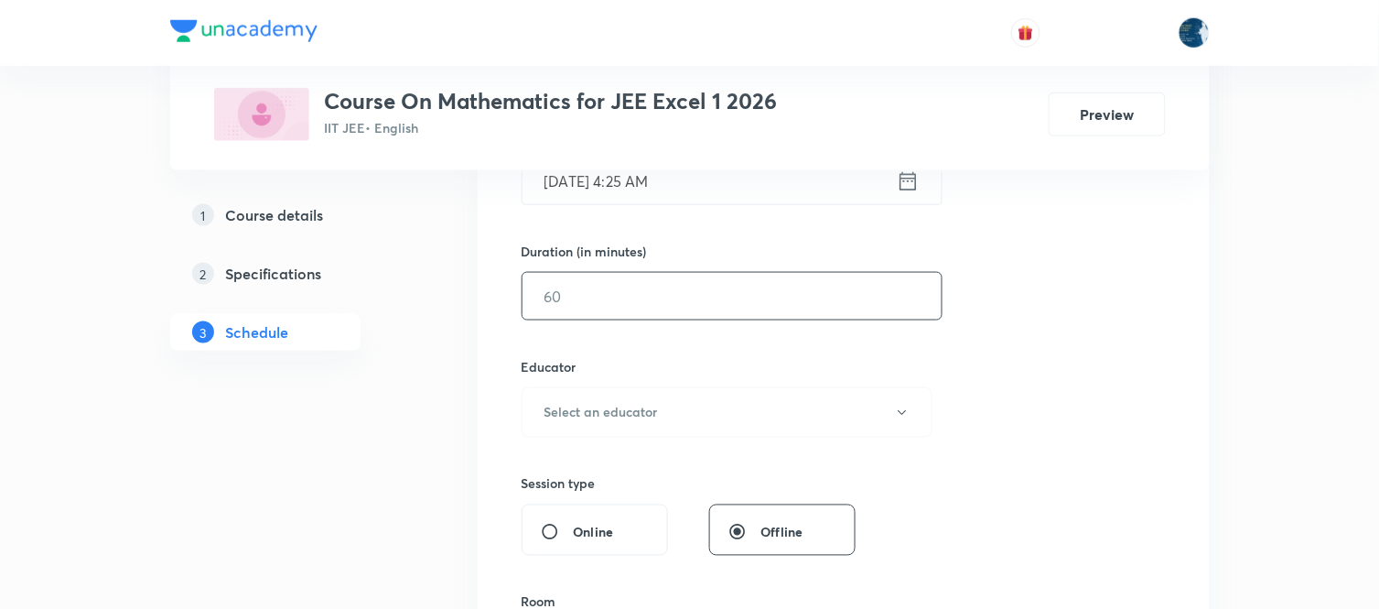
click at [771, 304] on input "text" at bounding box center [732, 296] width 419 height 47
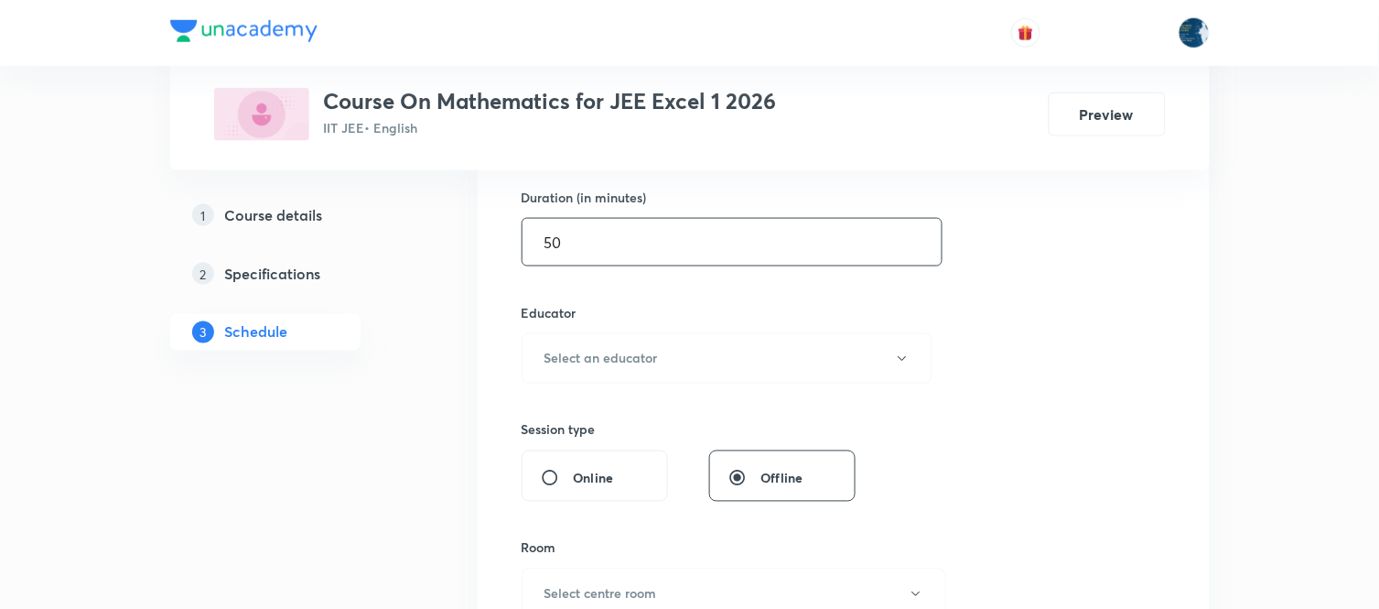
scroll to position [610, 0]
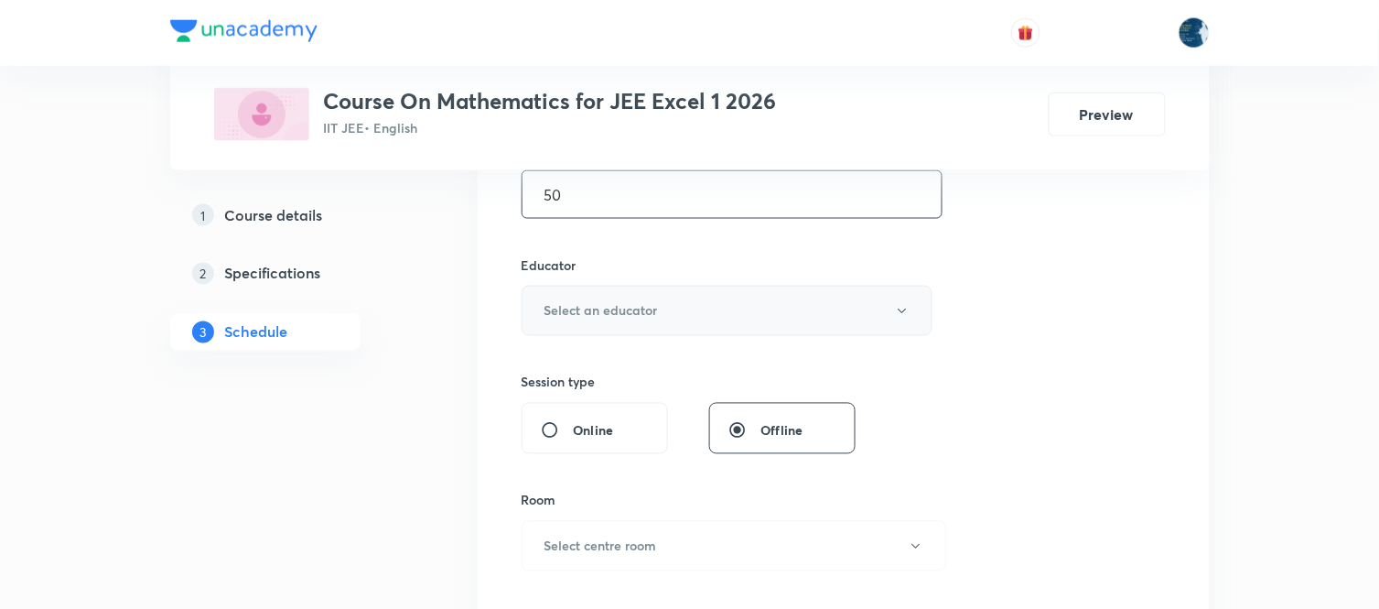
type input "50"
click at [812, 317] on button "Select an educator" at bounding box center [728, 311] width 412 height 50
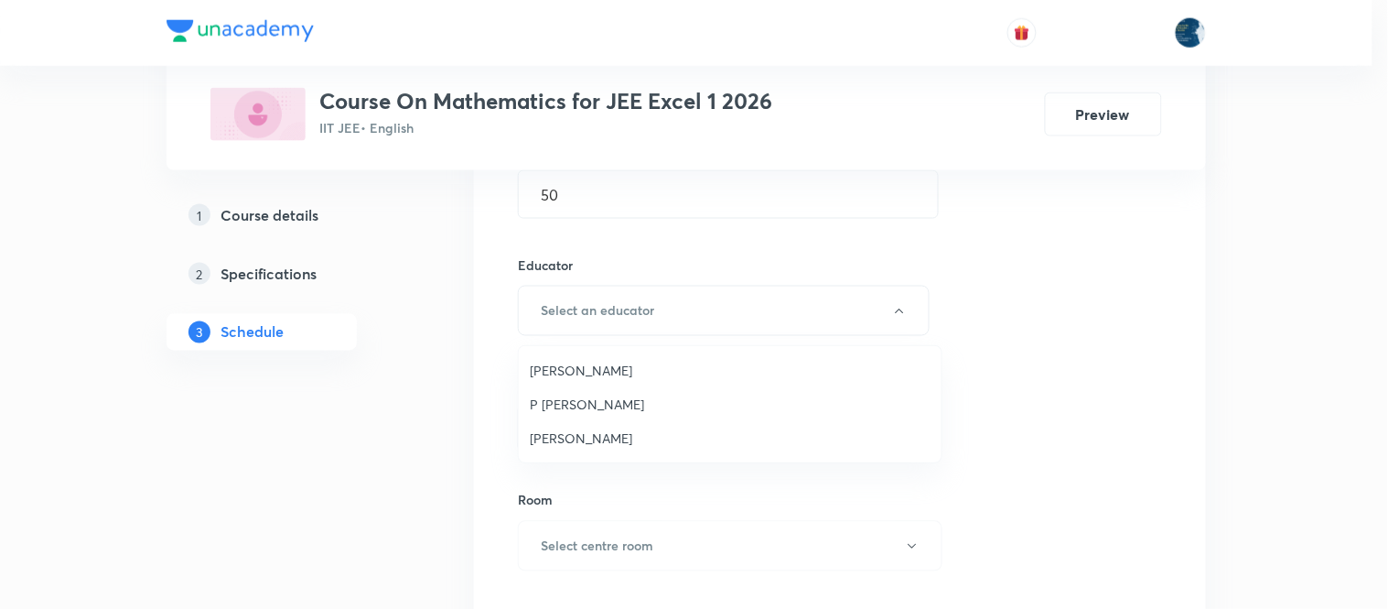
click at [715, 367] on span "Polampalli Rajesh" at bounding box center [730, 370] width 401 height 19
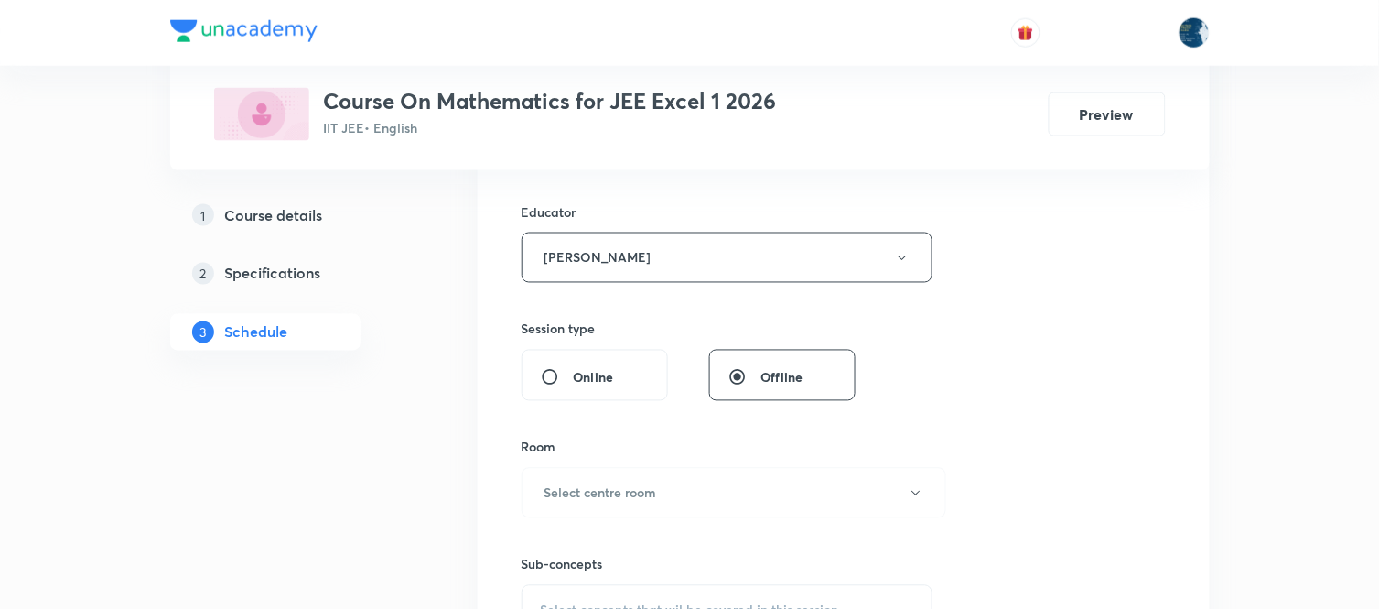
scroll to position [813, 0]
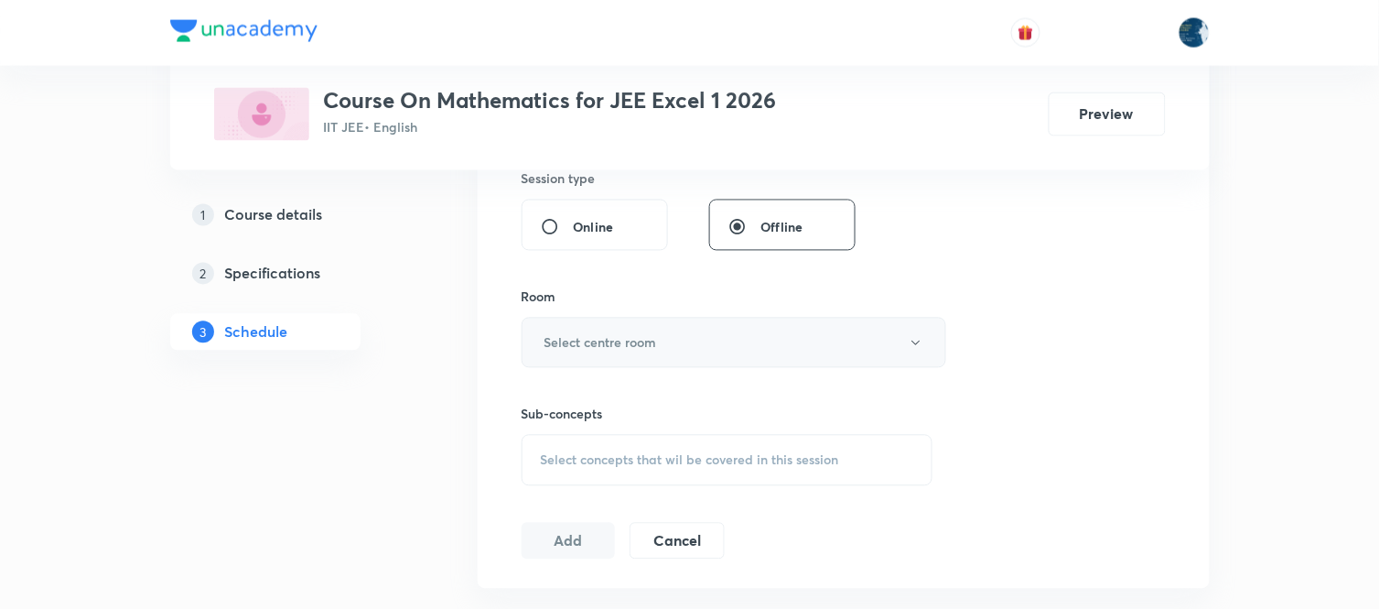
click at [745, 323] on button "Select centre room" at bounding box center [734, 343] width 425 height 50
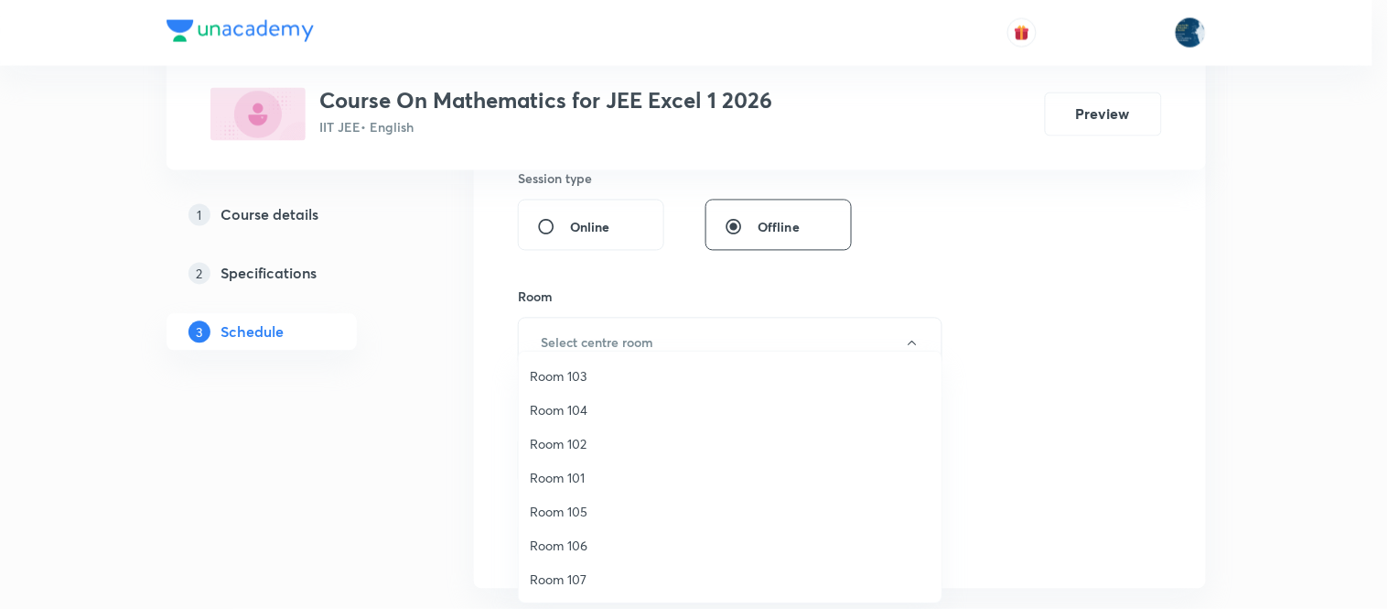
click at [716, 329] on div at bounding box center [694, 304] width 1388 height 609
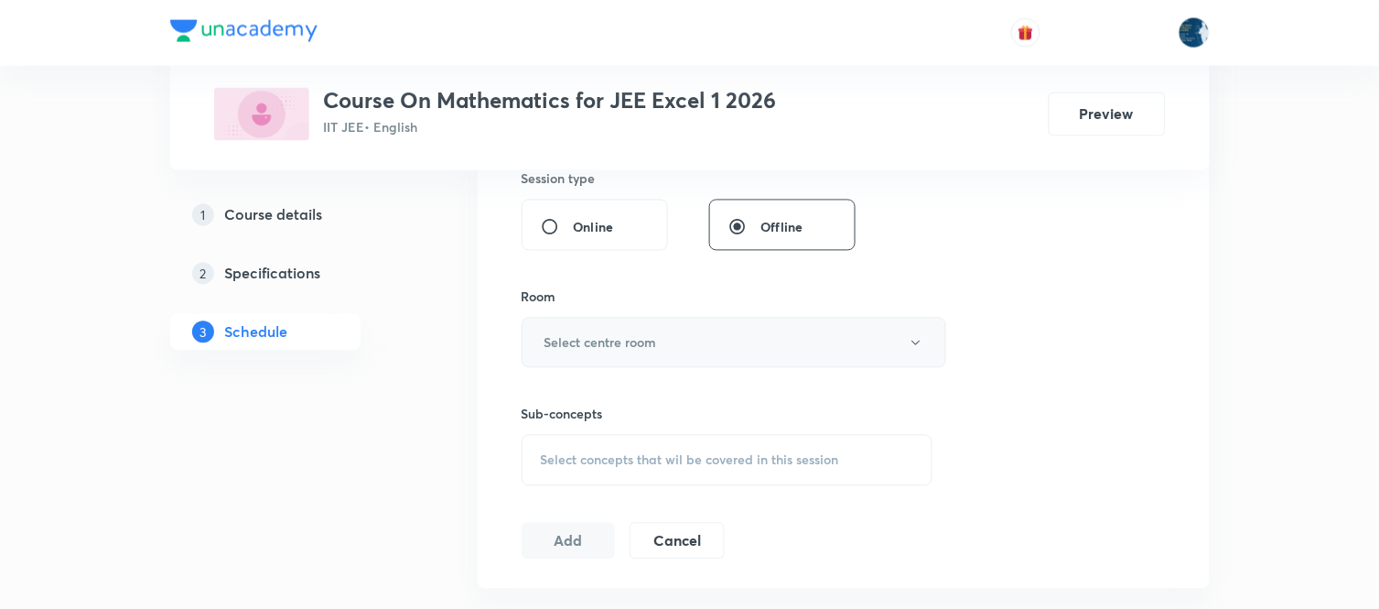
click at [735, 332] on button "Select centre room" at bounding box center [734, 343] width 425 height 50
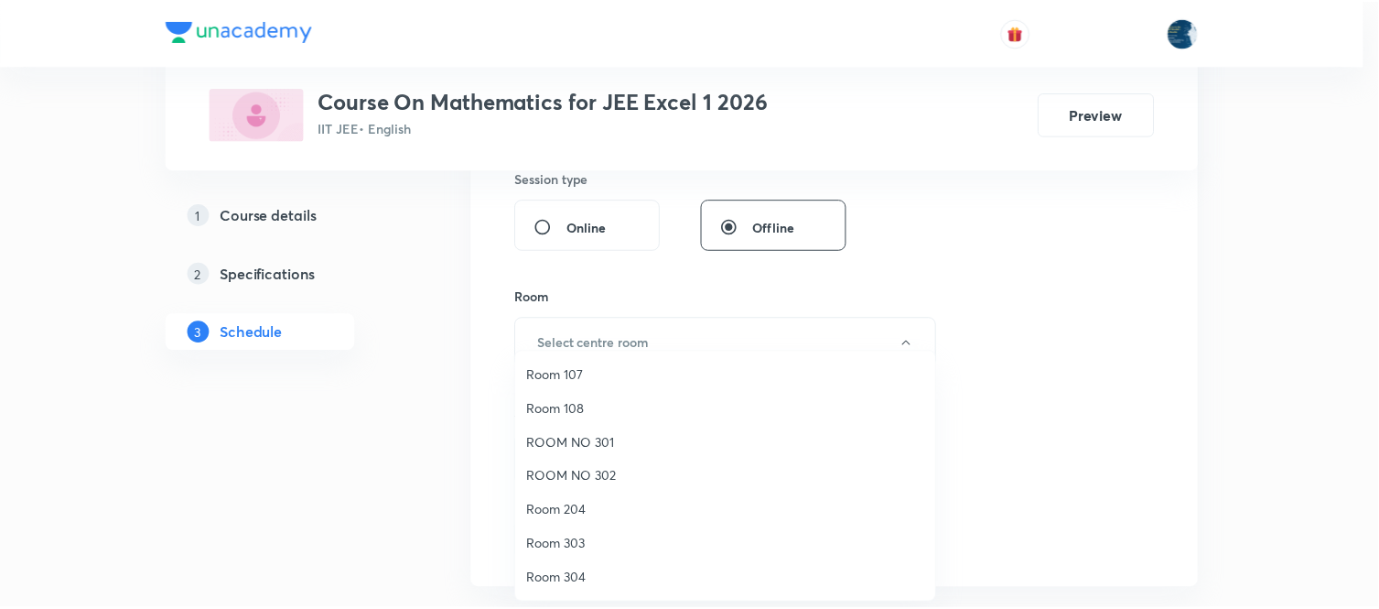
scroll to position [340, 0]
click at [570, 577] on span "Room 404" at bounding box center [730, 577] width 401 height 19
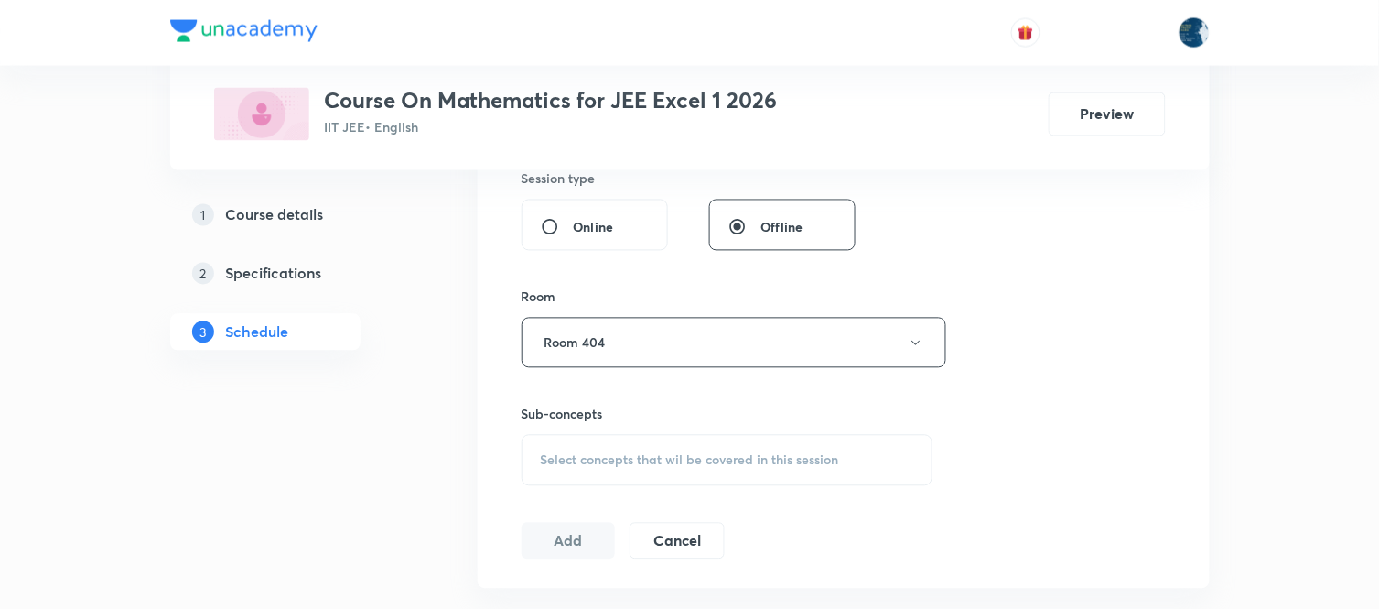
scroll to position [915, 0]
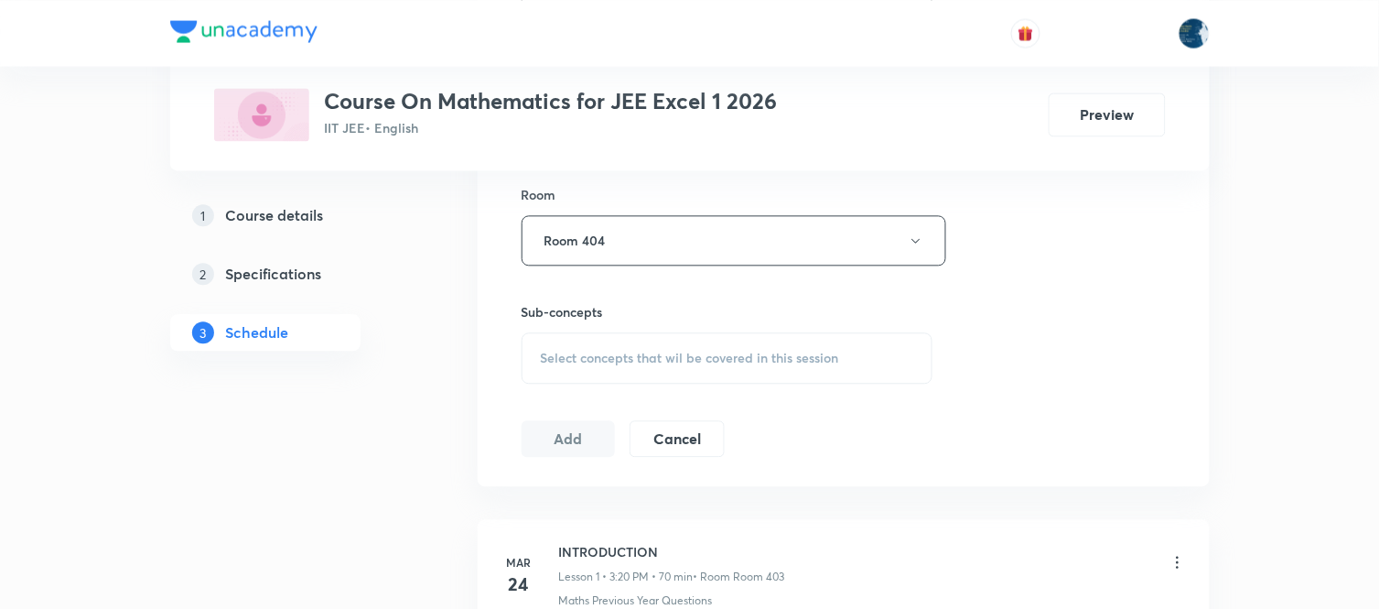
click at [771, 342] on div "Select concepts that wil be covered in this session" at bounding box center [728, 357] width 412 height 51
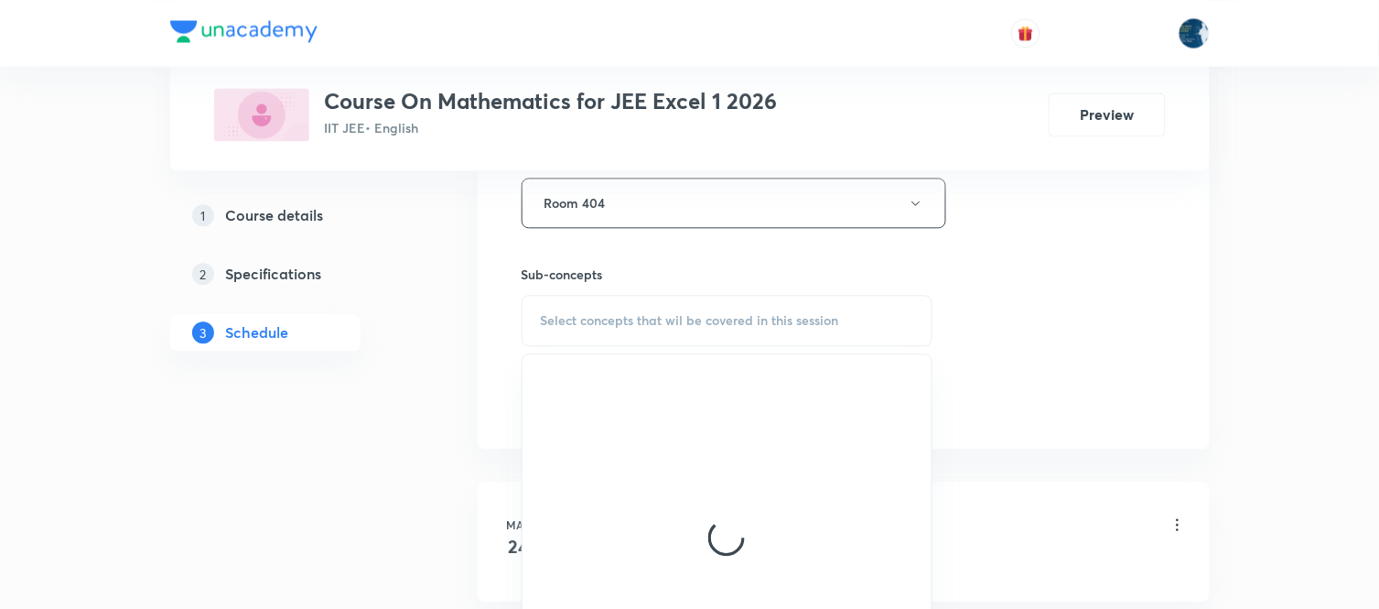
scroll to position [1017, 0]
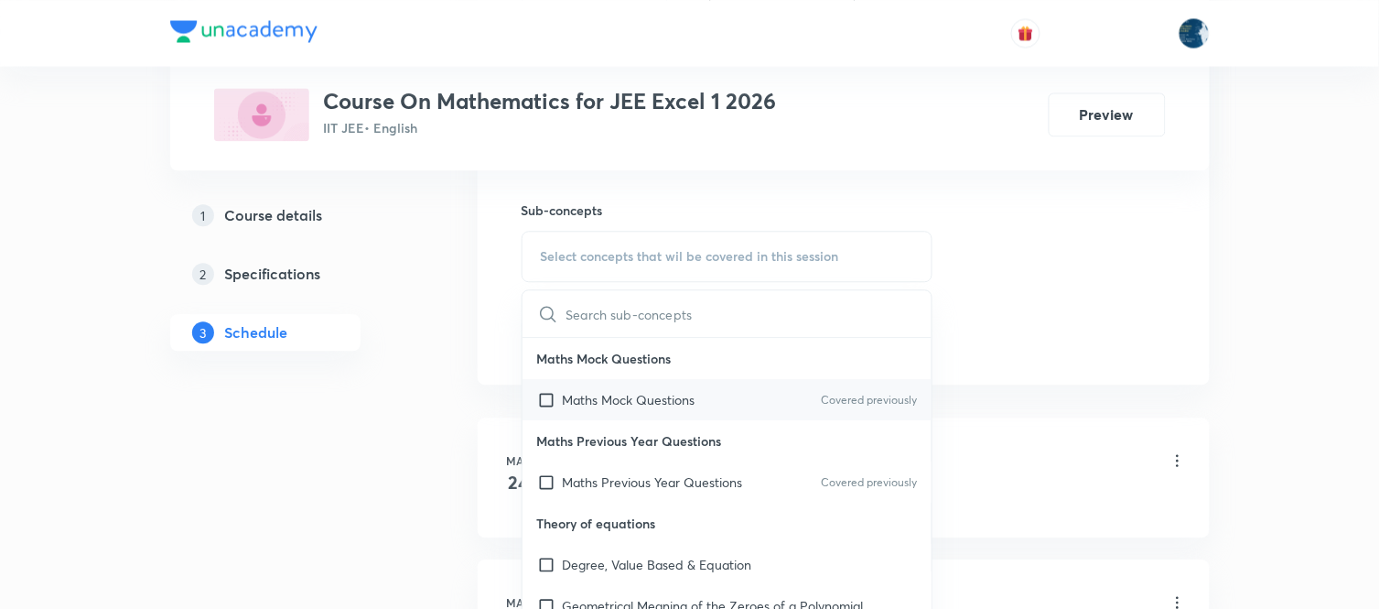
click at [821, 394] on p "Covered previously" at bounding box center [869, 400] width 96 height 16
checkbox input "true"
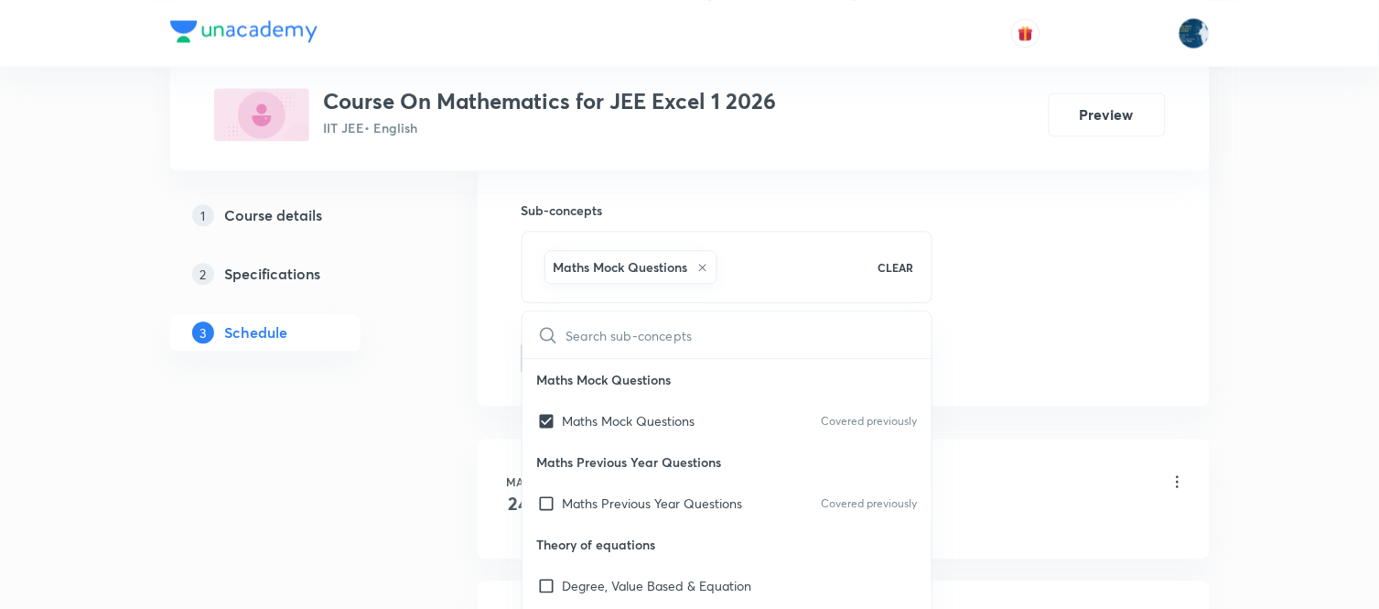
drag, startPoint x: 965, startPoint y: 327, endPoint x: 513, endPoint y: 309, distance: 451.5
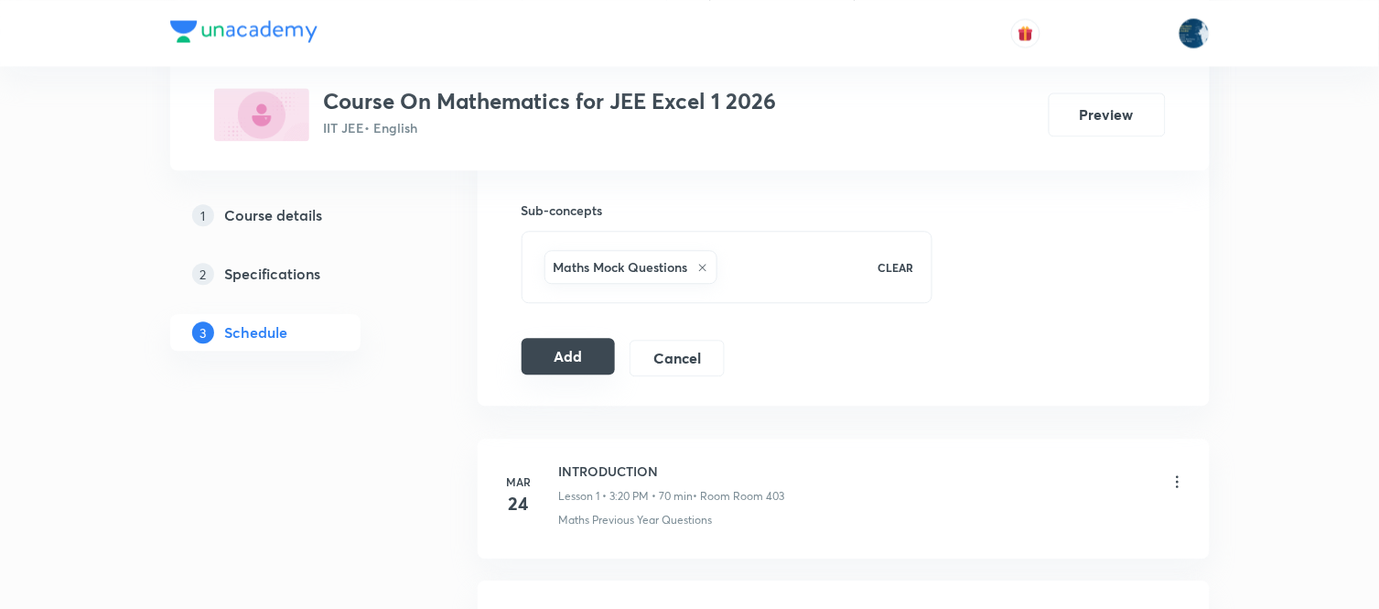
click at [536, 350] on button "Add" at bounding box center [569, 356] width 94 height 37
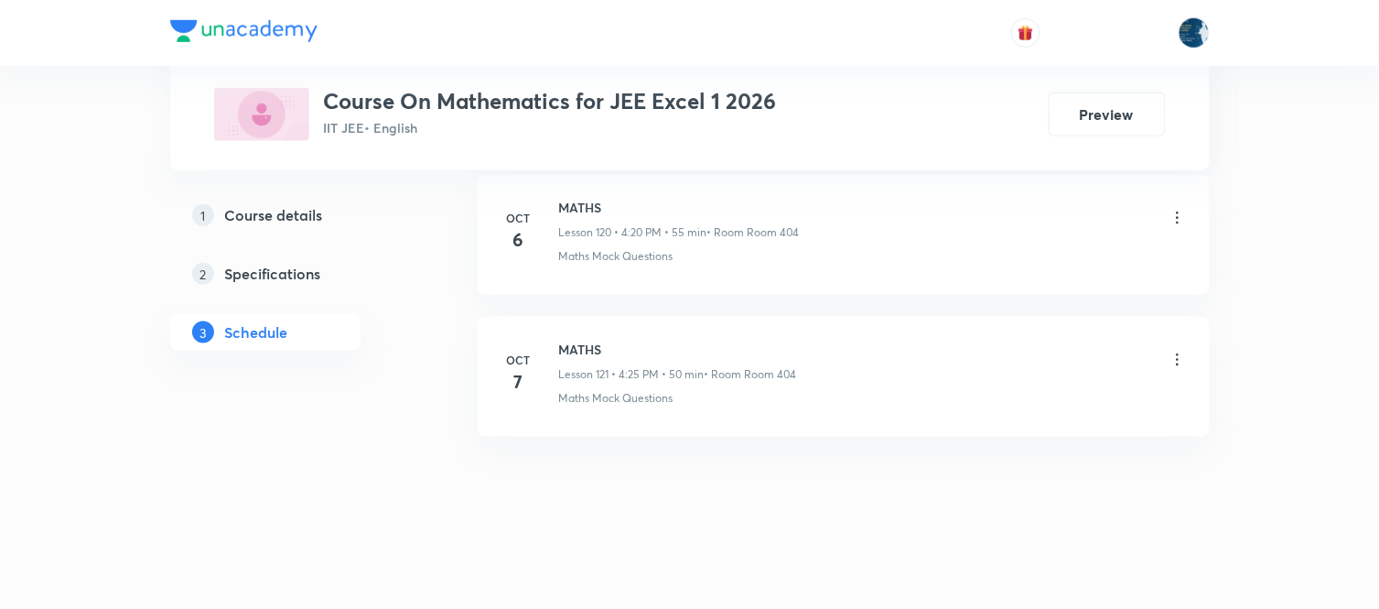
scroll to position [17200, 0]
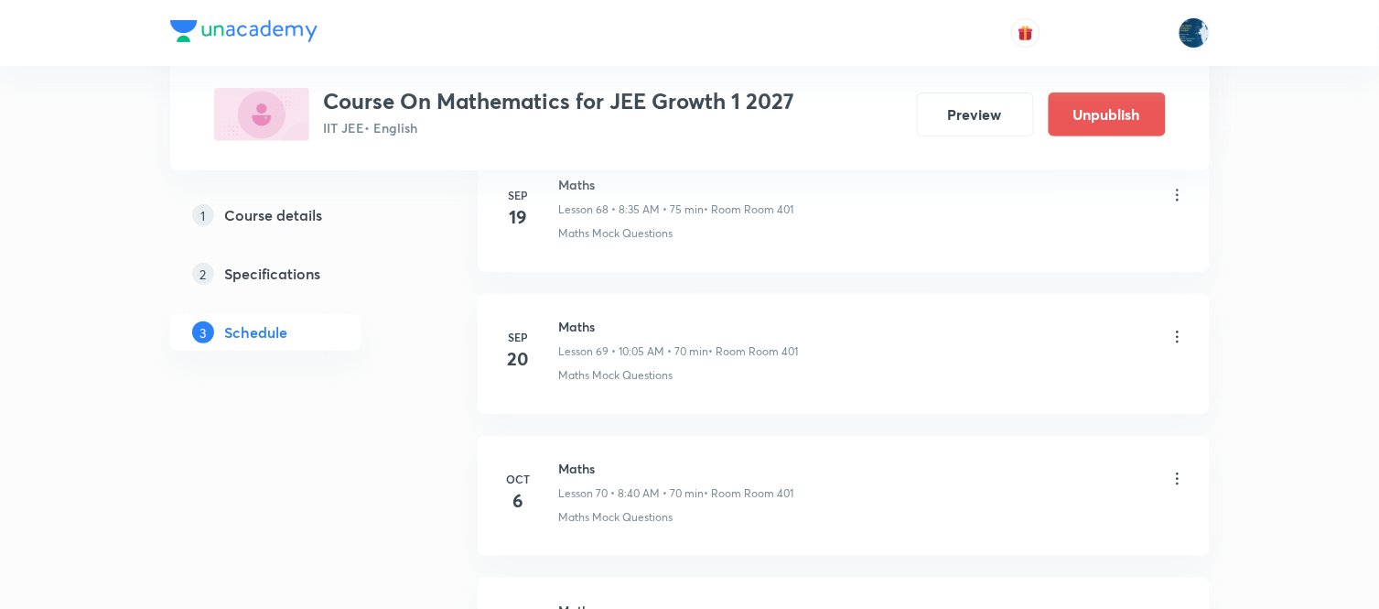
scroll to position [11200, 0]
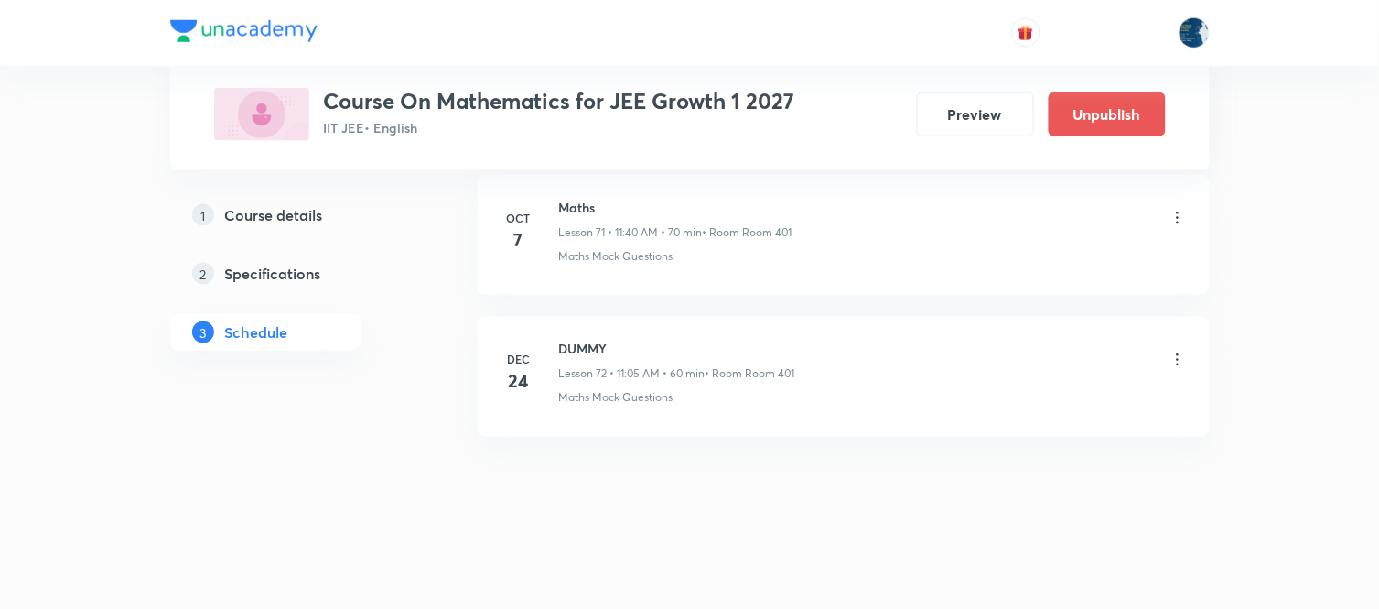
click at [581, 211] on h6 "Maths" at bounding box center [675, 207] width 233 height 19
copy h6 "Maths"
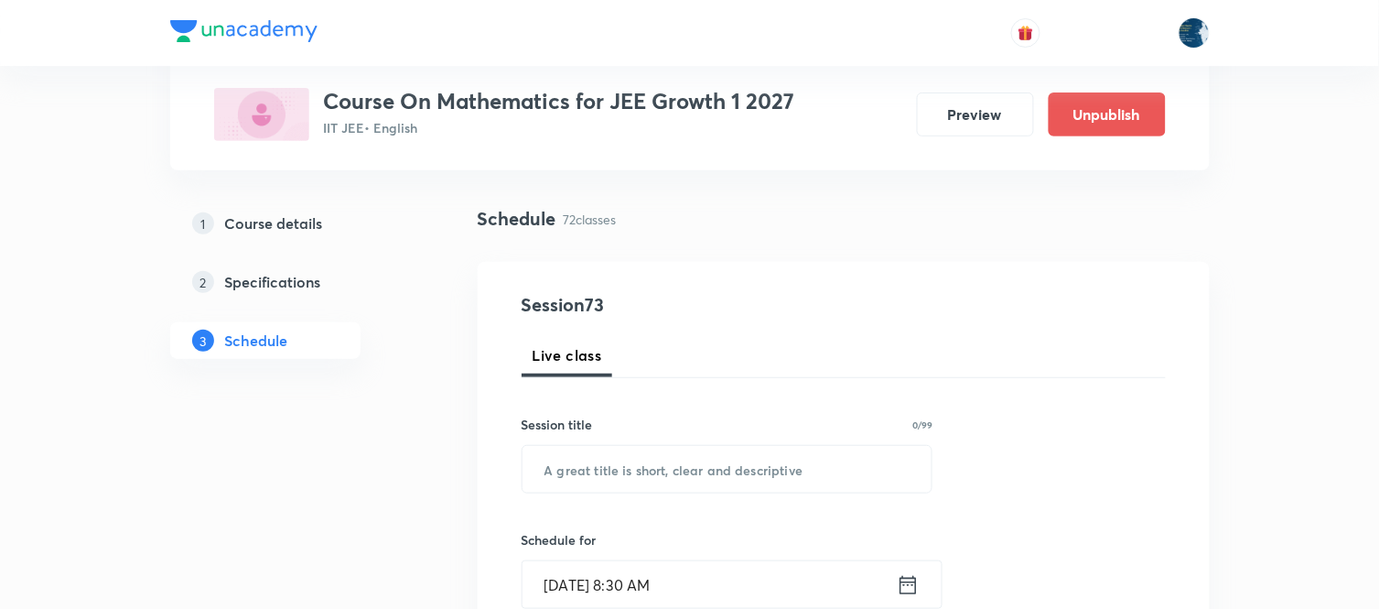
scroll to position [203, 0]
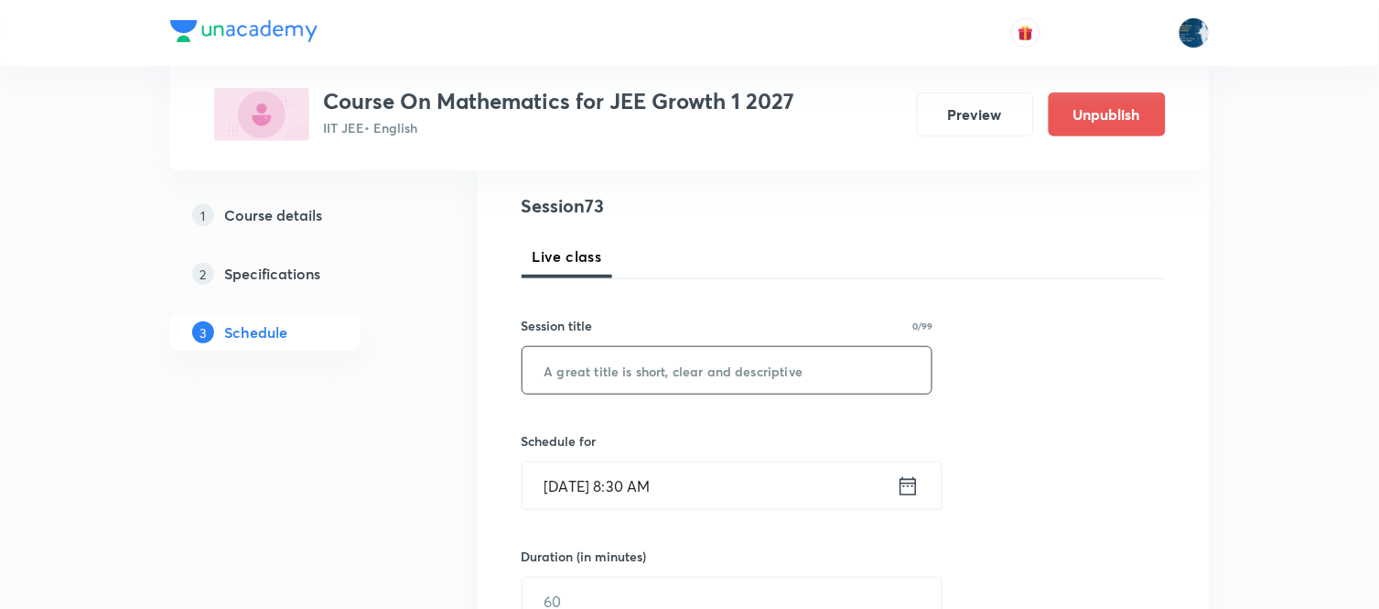
click at [710, 381] on input "text" at bounding box center [728, 370] width 410 height 47
paste input "Maths"
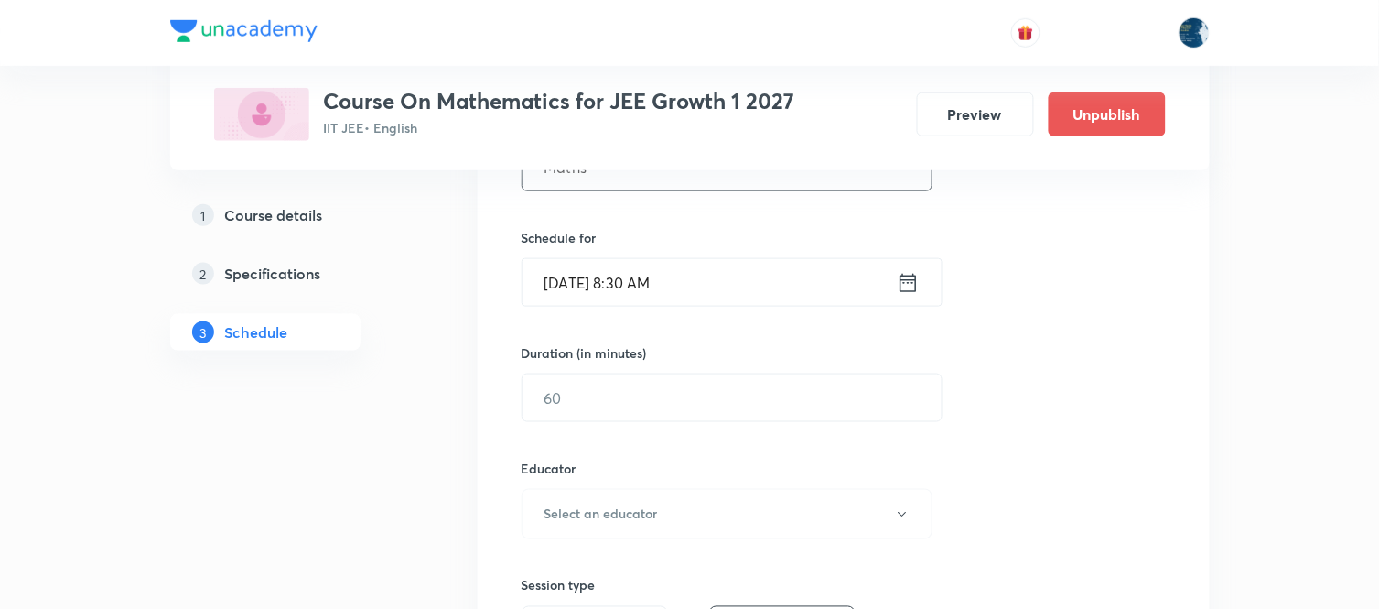
type input "Maths"
click at [906, 285] on icon at bounding box center [908, 283] width 23 height 26
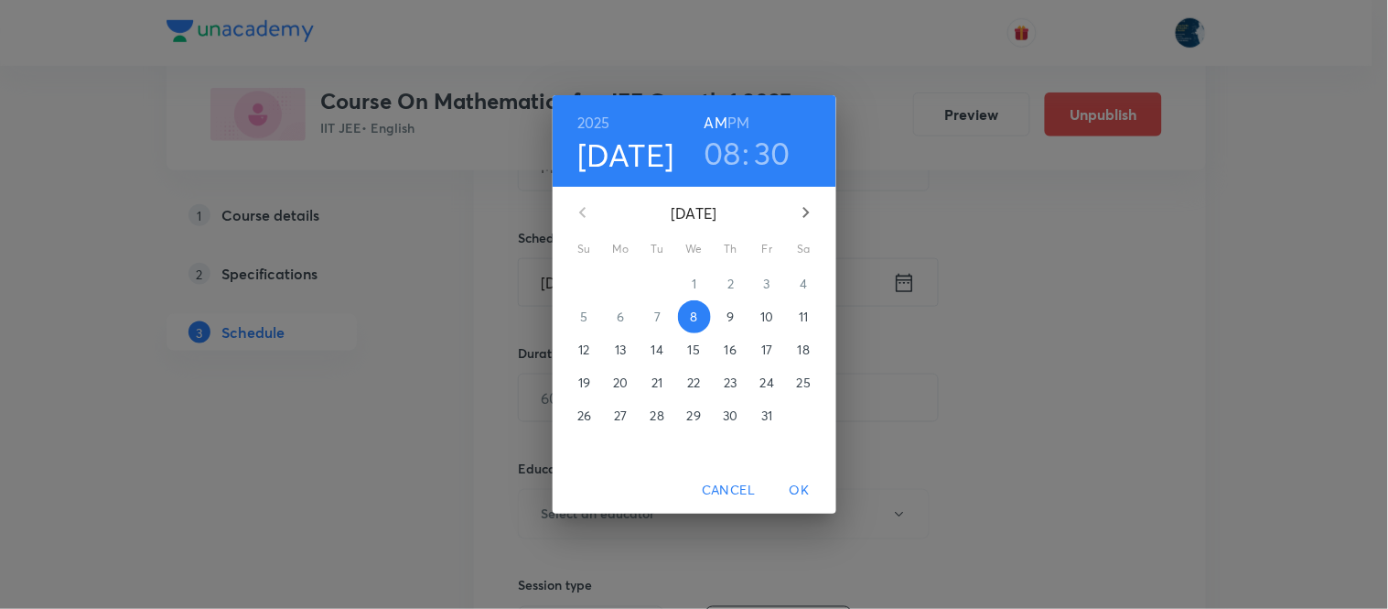
click at [719, 154] on h3 "08" at bounding box center [723, 153] width 38 height 38
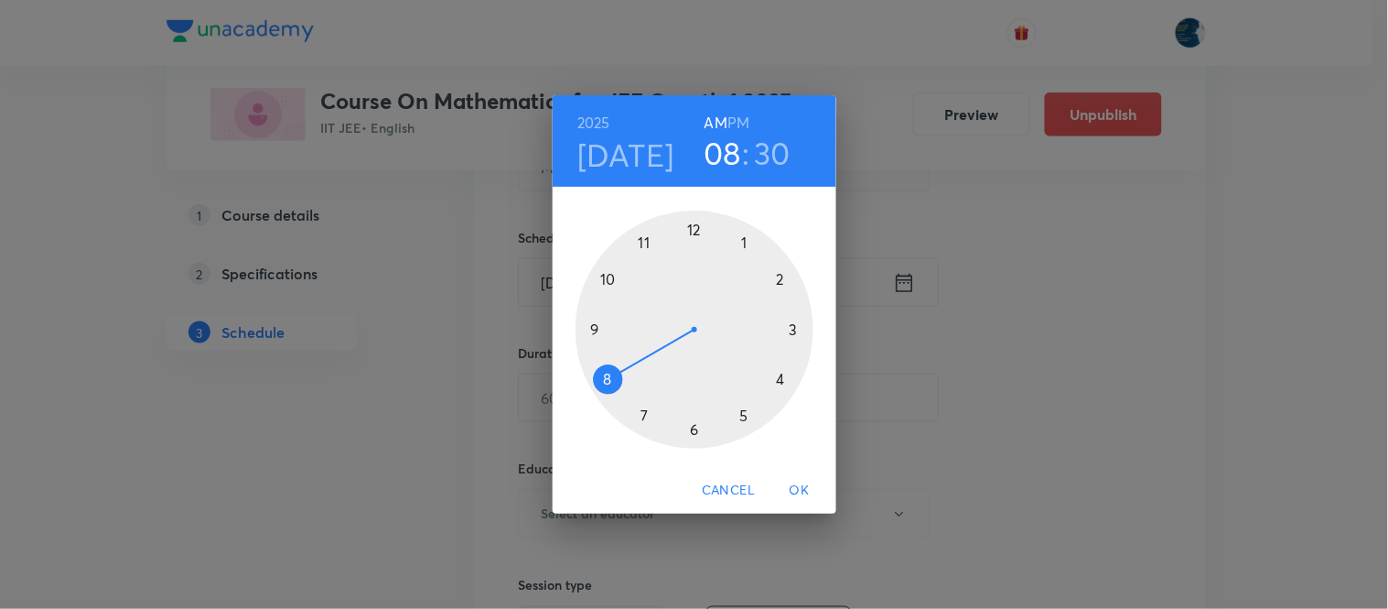
click at [643, 243] on div at bounding box center [695, 329] width 238 height 238
click at [1052, 370] on div "2025 Oct 8 11 : 30 AM PM 00 05 10 15 20 25 30 35 40 45 50 55 Cancel OK" at bounding box center [694, 304] width 1388 height 609
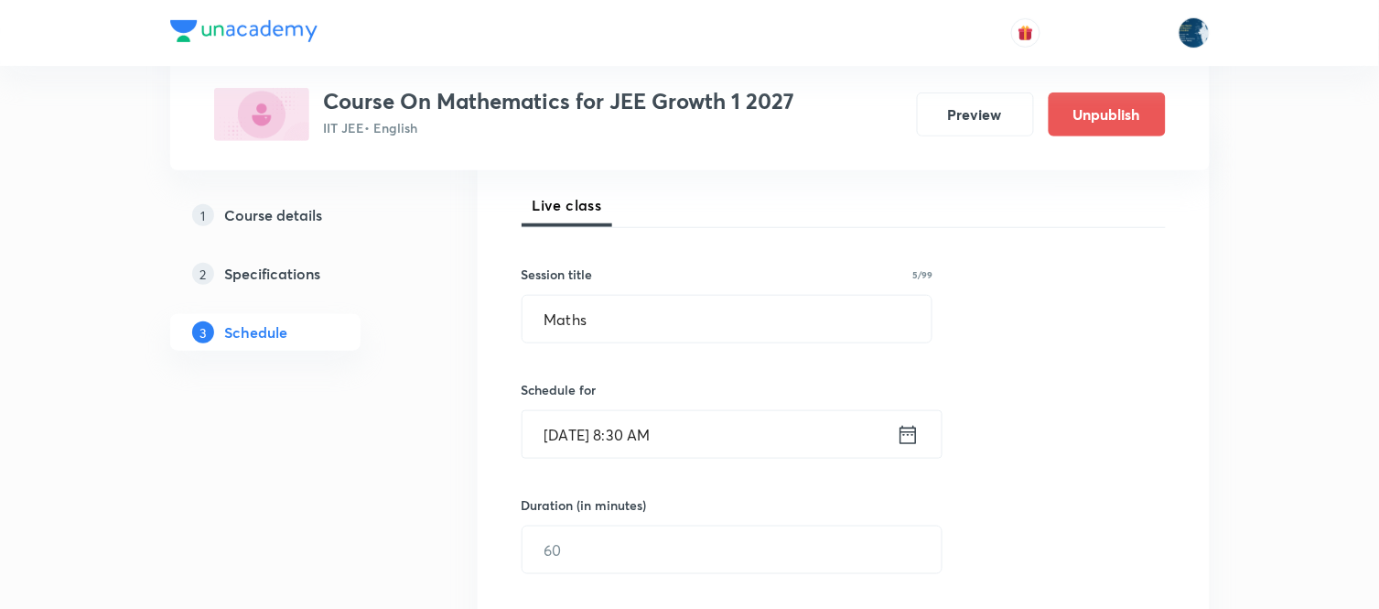
scroll to position [305, 0]
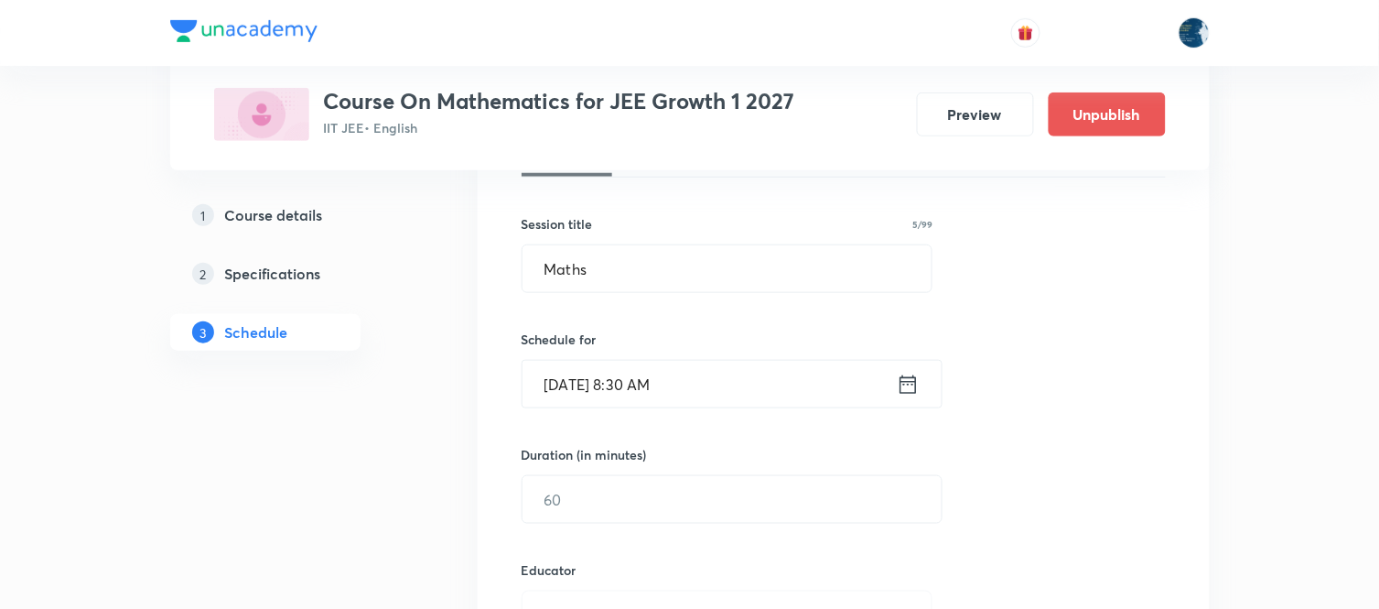
click at [913, 386] on icon at bounding box center [908, 385] width 23 height 26
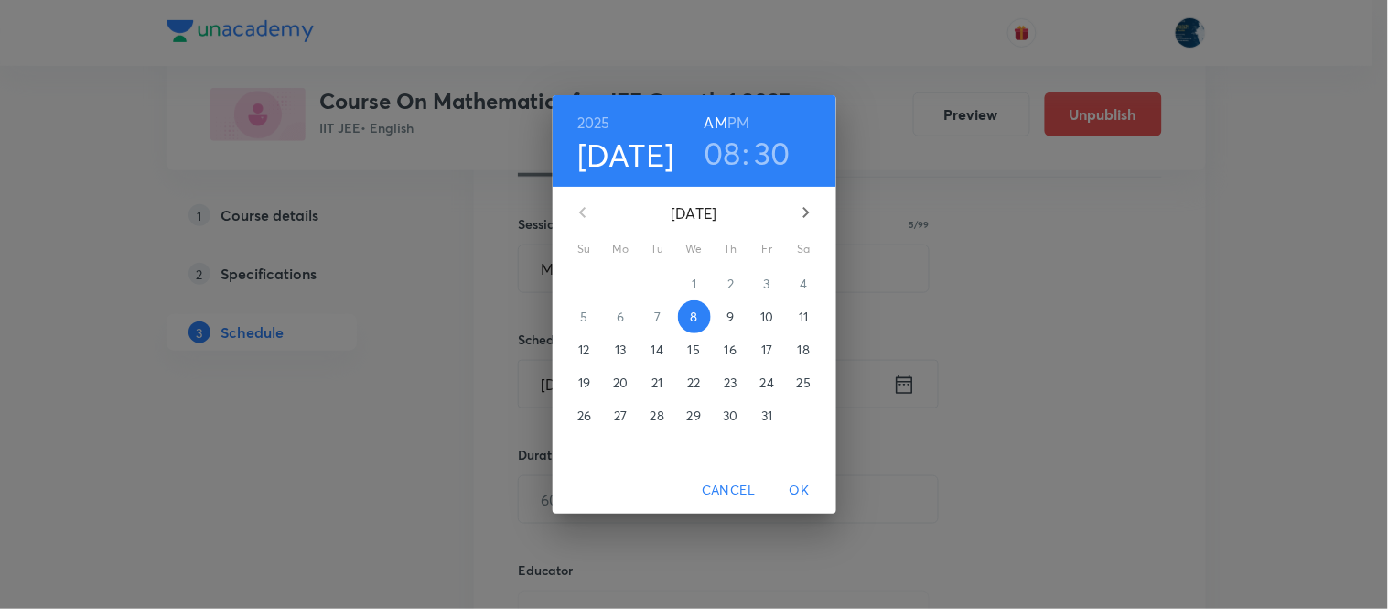
click at [780, 159] on h3 "30" at bounding box center [772, 153] width 37 height 38
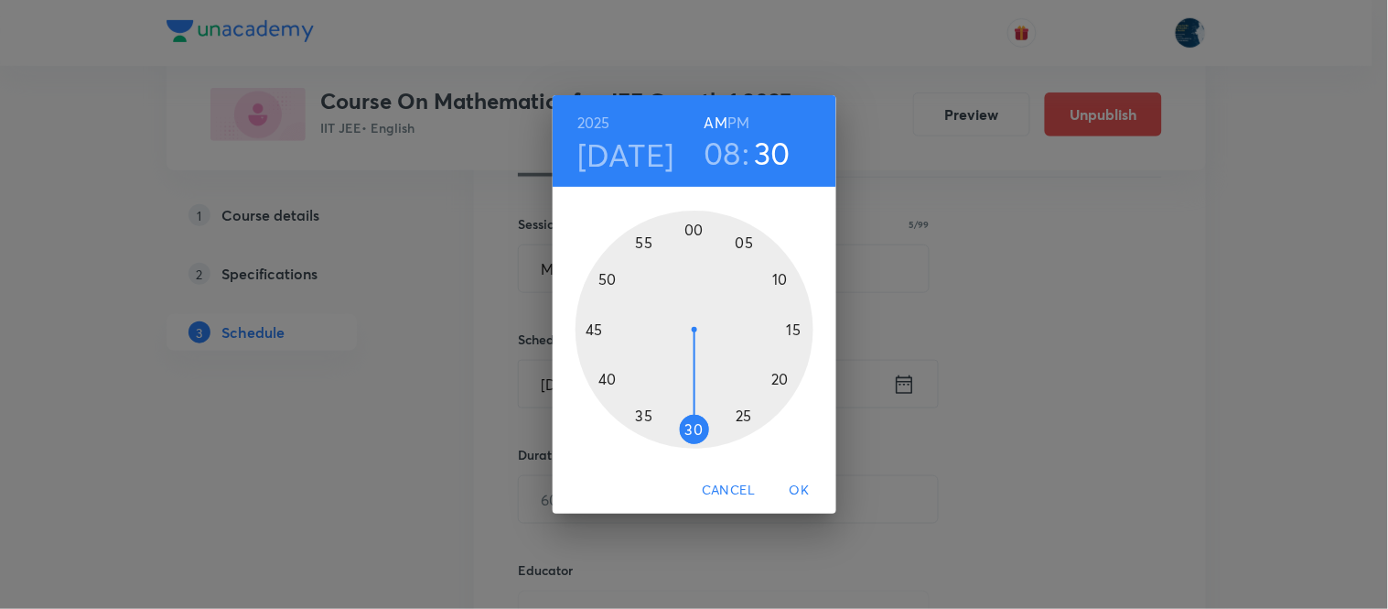
click at [609, 376] on div at bounding box center [695, 329] width 238 height 238
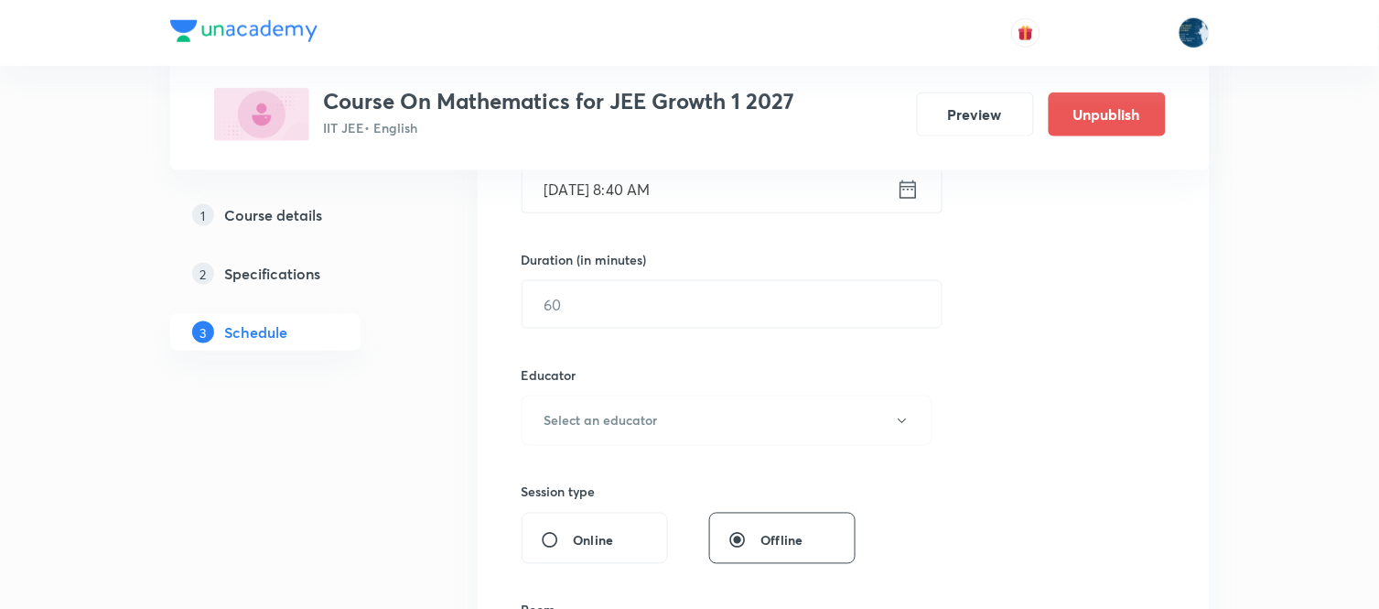
scroll to position [508, 0]
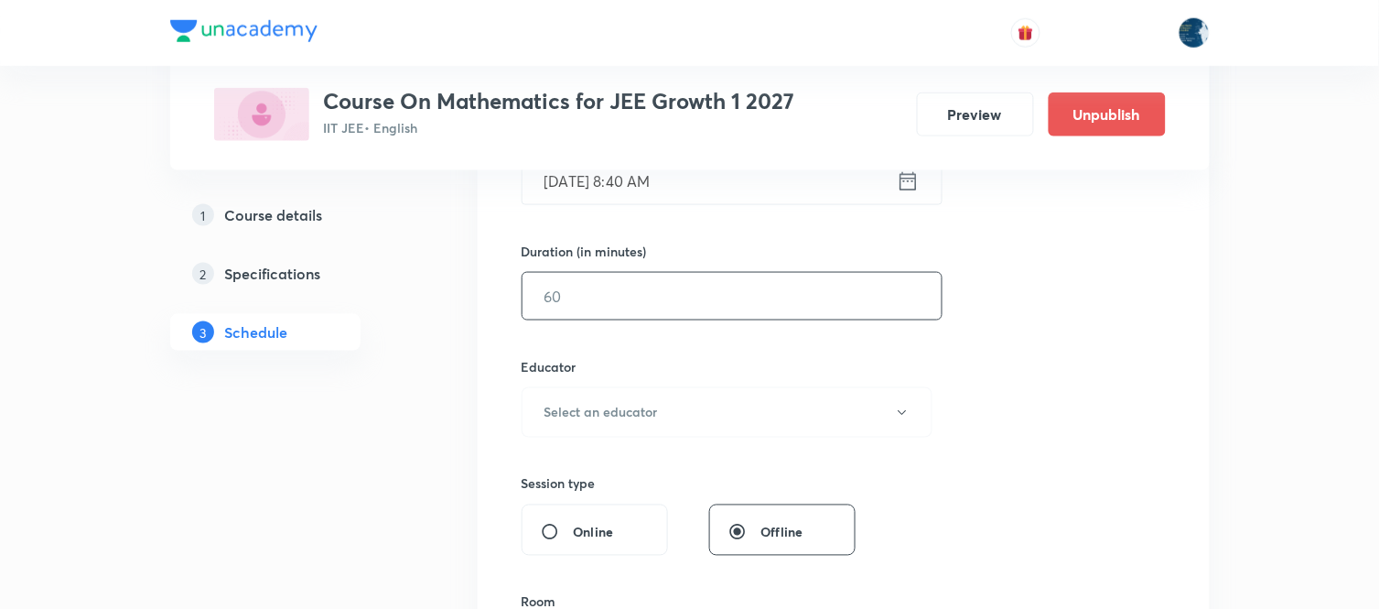
click at [728, 300] on input "text" at bounding box center [732, 296] width 419 height 47
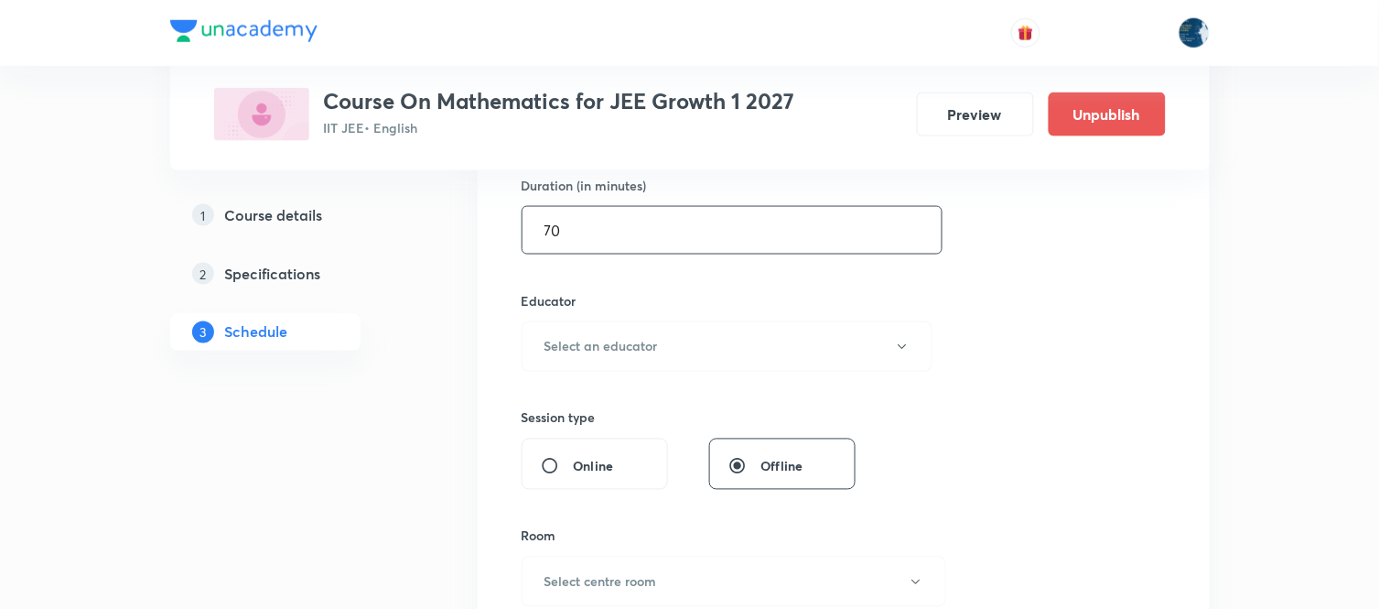
scroll to position [610, 0]
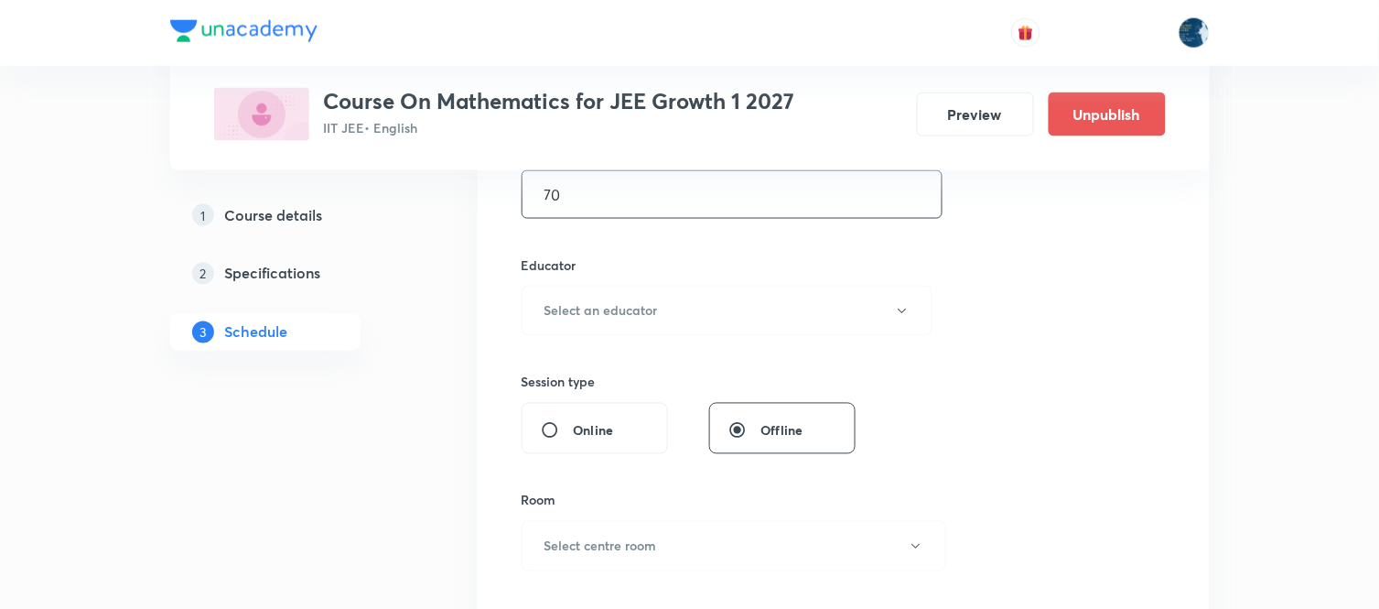
type input "70"
click at [727, 303] on button "Select an educator" at bounding box center [728, 311] width 412 height 50
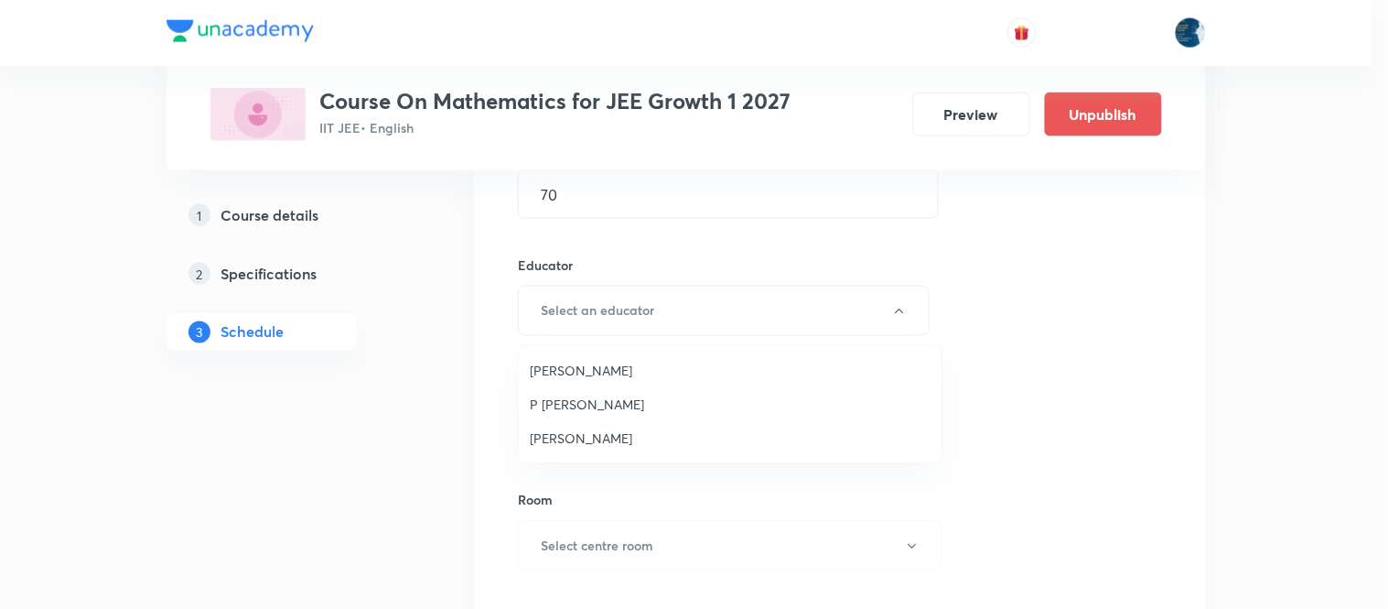
click at [668, 361] on span "[PERSON_NAME]" at bounding box center [730, 370] width 401 height 19
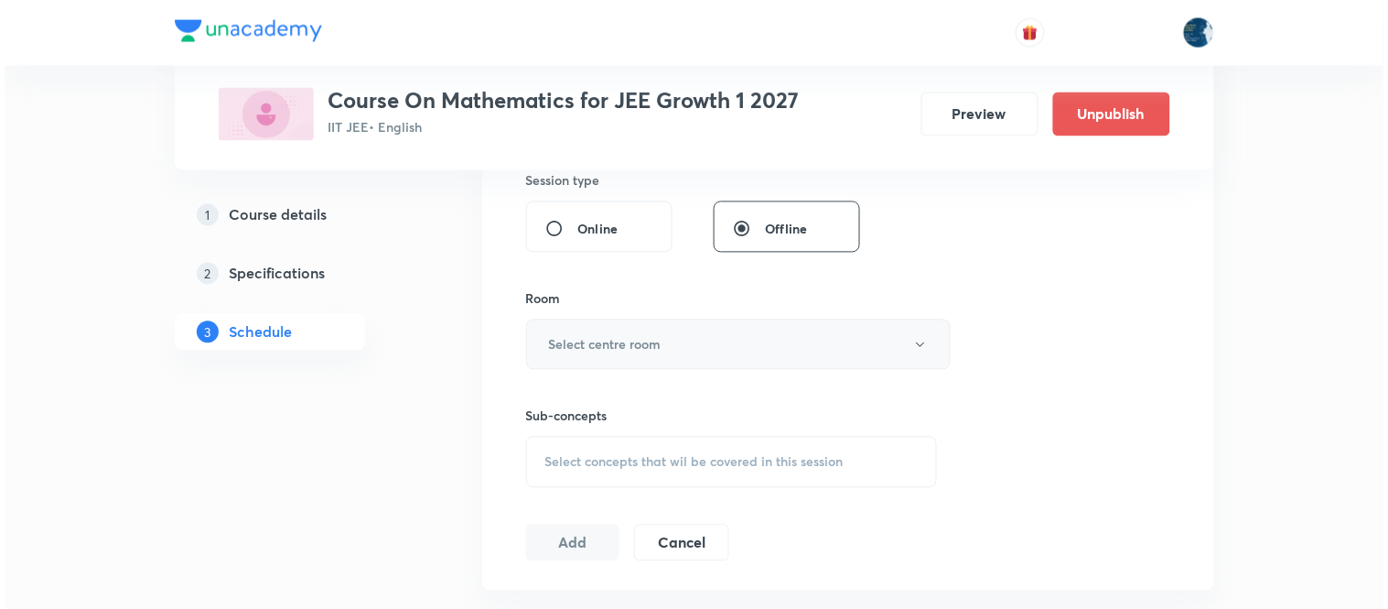
scroll to position [813, 0]
click at [717, 331] on button "Select centre room" at bounding box center [734, 343] width 425 height 50
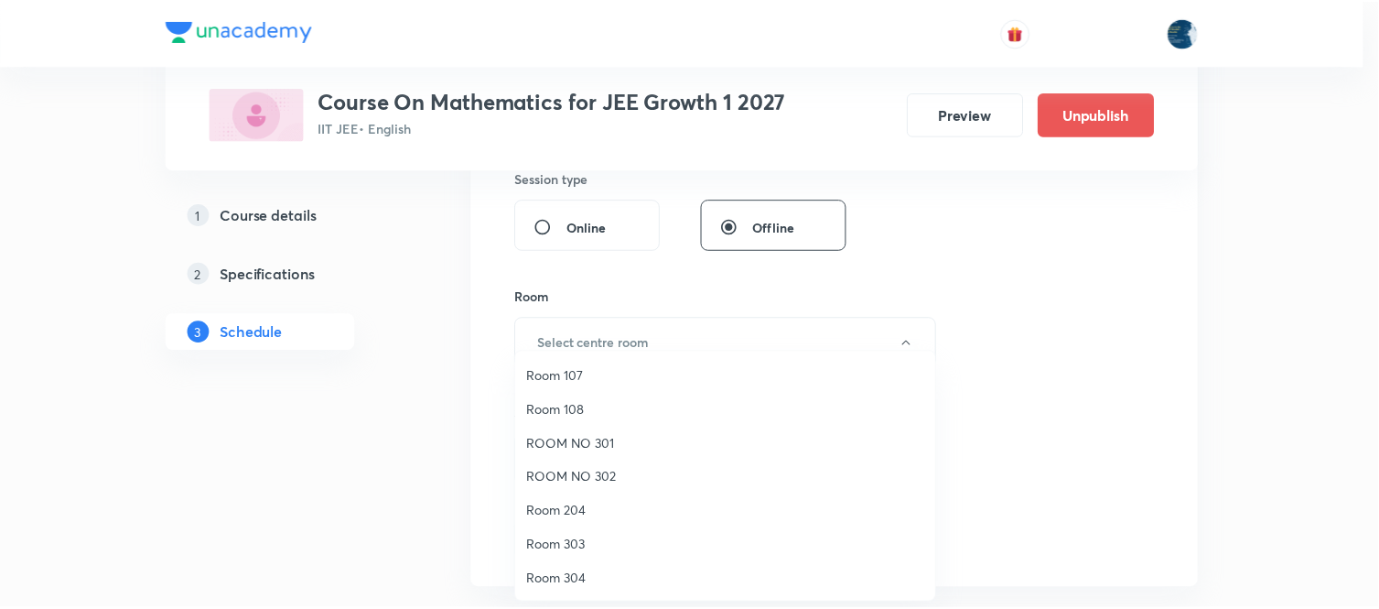
scroll to position [340, 0]
click at [626, 459] on li "Room 401" at bounding box center [730, 476] width 423 height 34
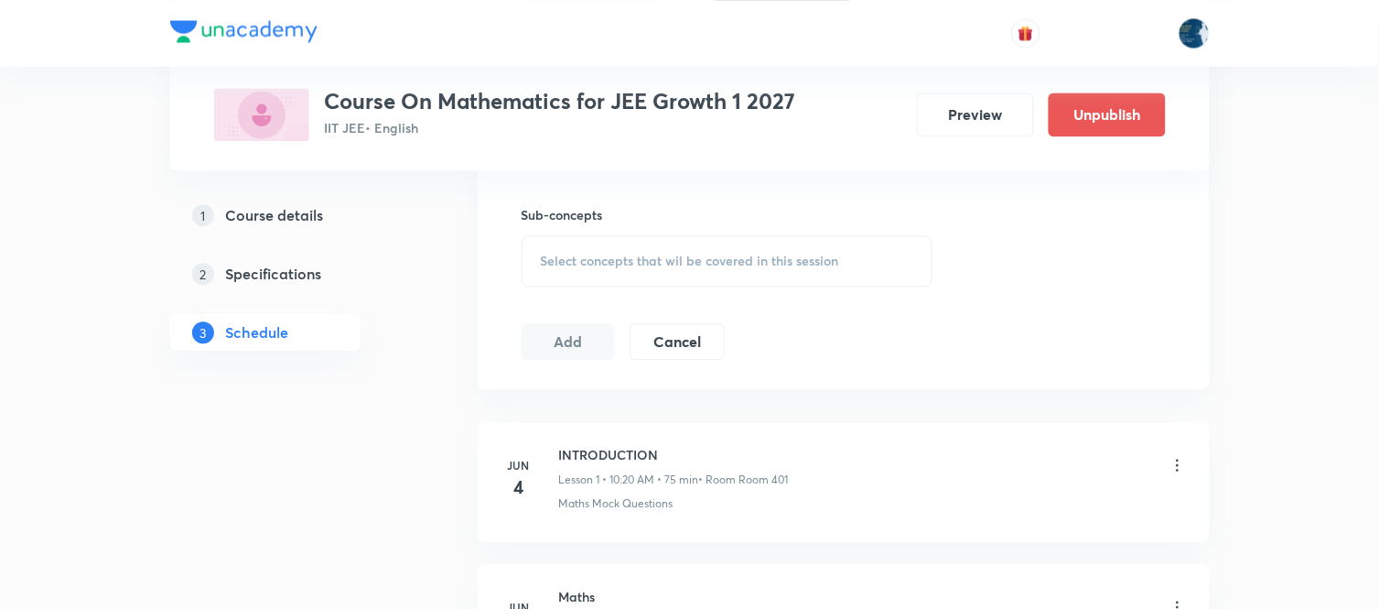
scroll to position [1017, 0]
click at [852, 264] on div "Select concepts that wil be covered in this session" at bounding box center [728, 256] width 412 height 51
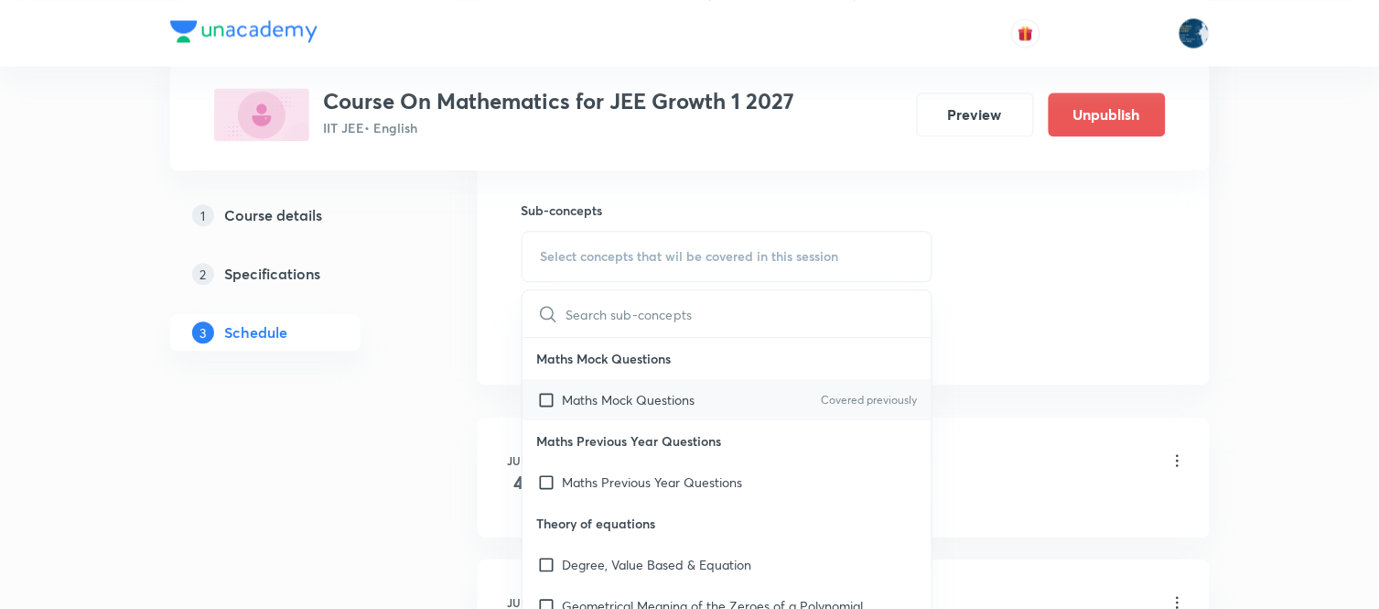
click at [821, 401] on p "Covered previously" at bounding box center [869, 400] width 96 height 16
checkbox input "true"
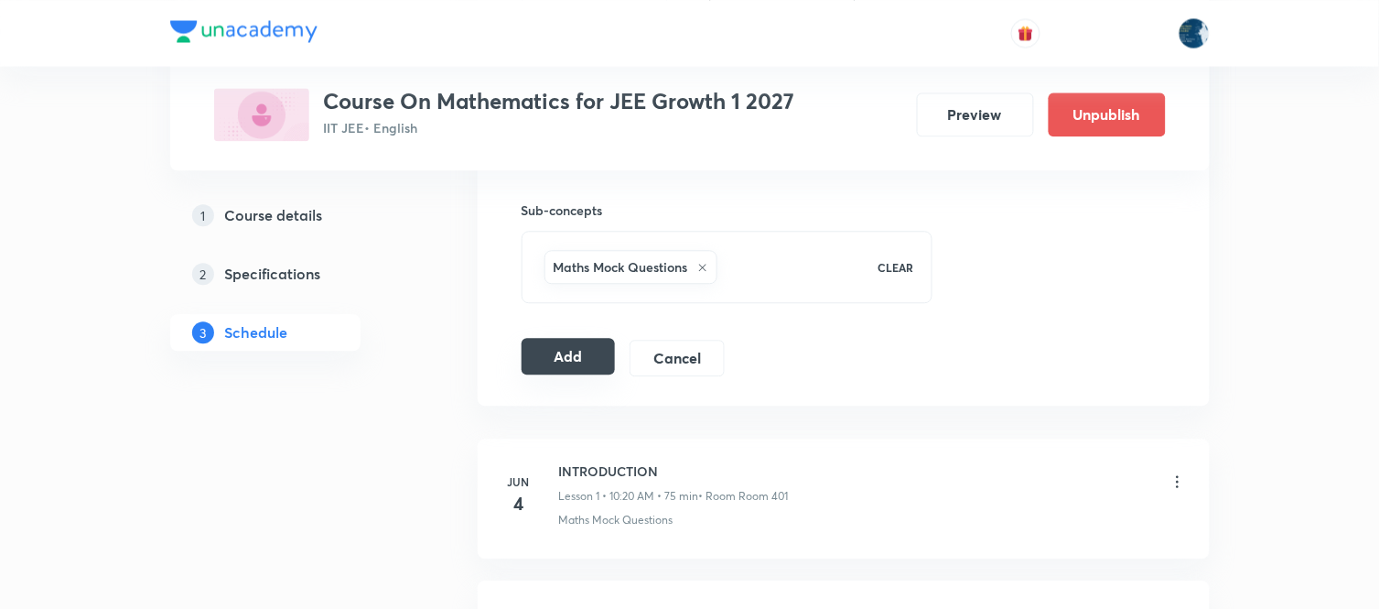
click at [589, 358] on button "Add" at bounding box center [569, 356] width 94 height 37
click at [578, 346] on button "Add" at bounding box center [569, 356] width 94 height 37
click at [572, 354] on button "Add" at bounding box center [569, 356] width 94 height 37
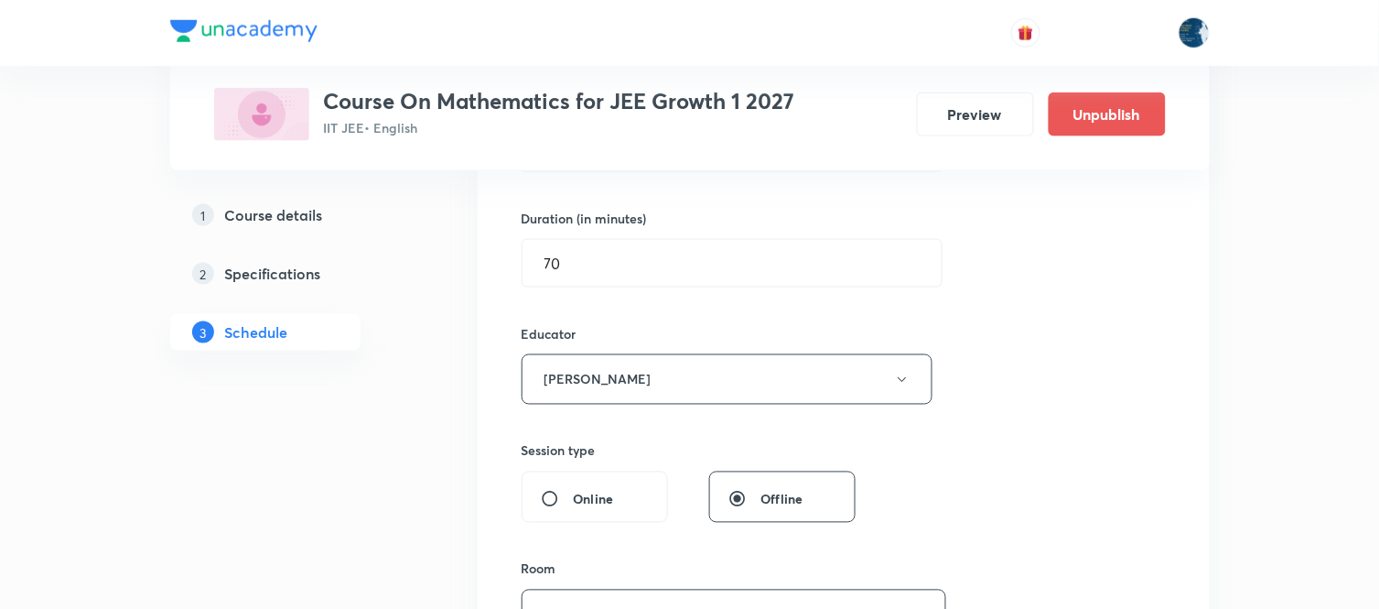
scroll to position [406, 0]
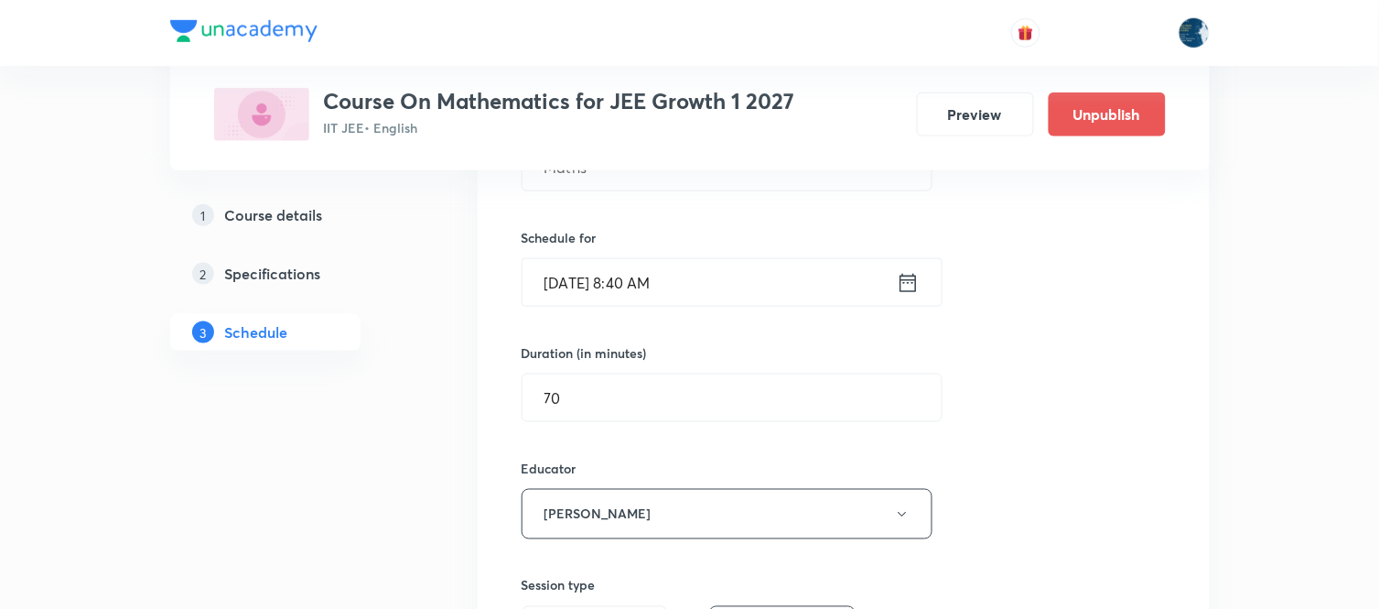
click at [909, 276] on icon at bounding box center [908, 283] width 23 height 26
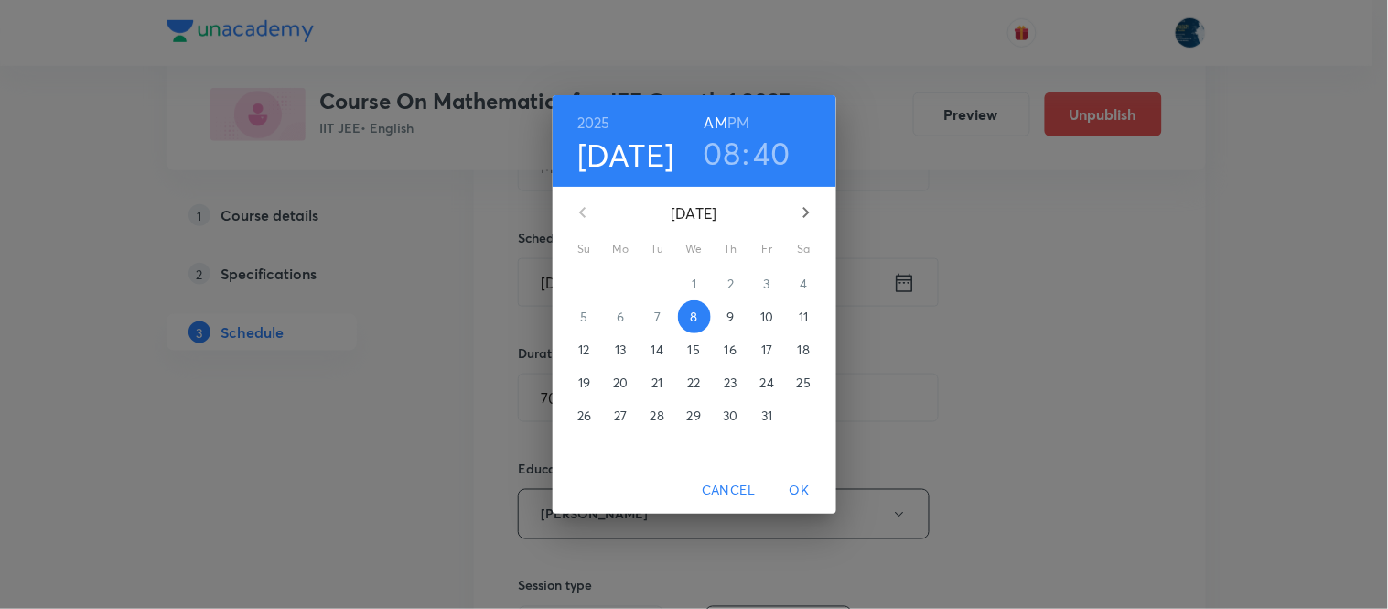
click at [720, 158] on h3 "08" at bounding box center [723, 153] width 38 height 38
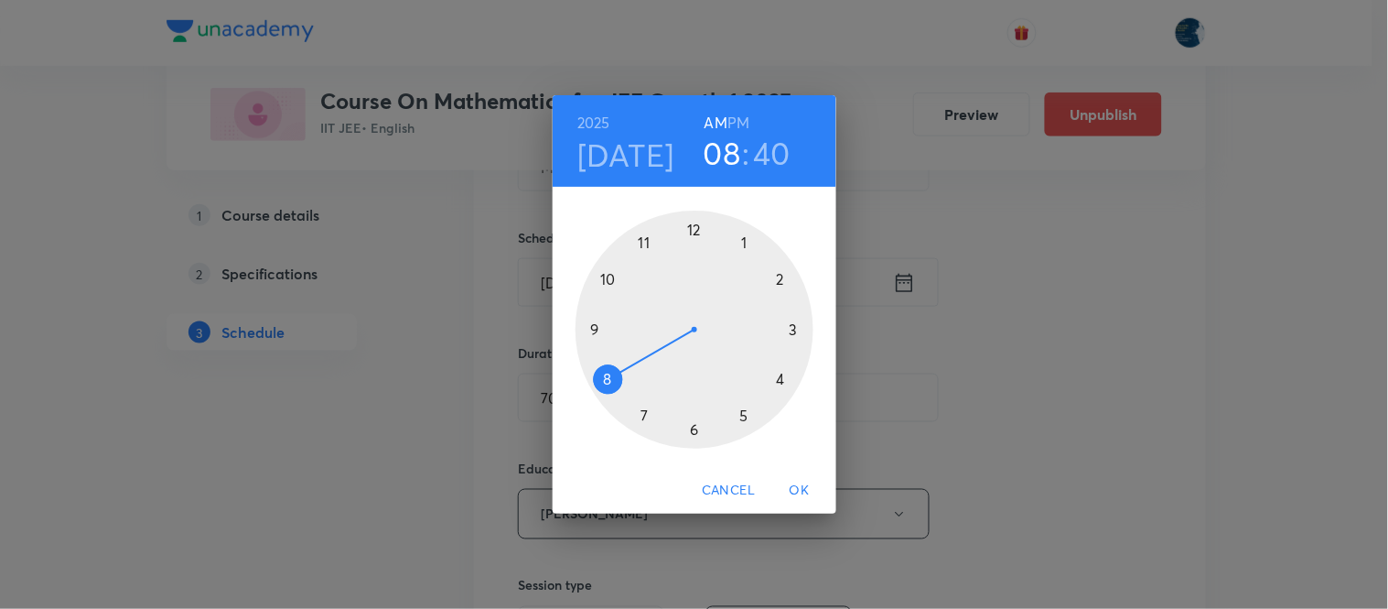
click at [644, 243] on div at bounding box center [695, 329] width 238 height 238
click at [609, 375] on div at bounding box center [695, 329] width 238 height 238
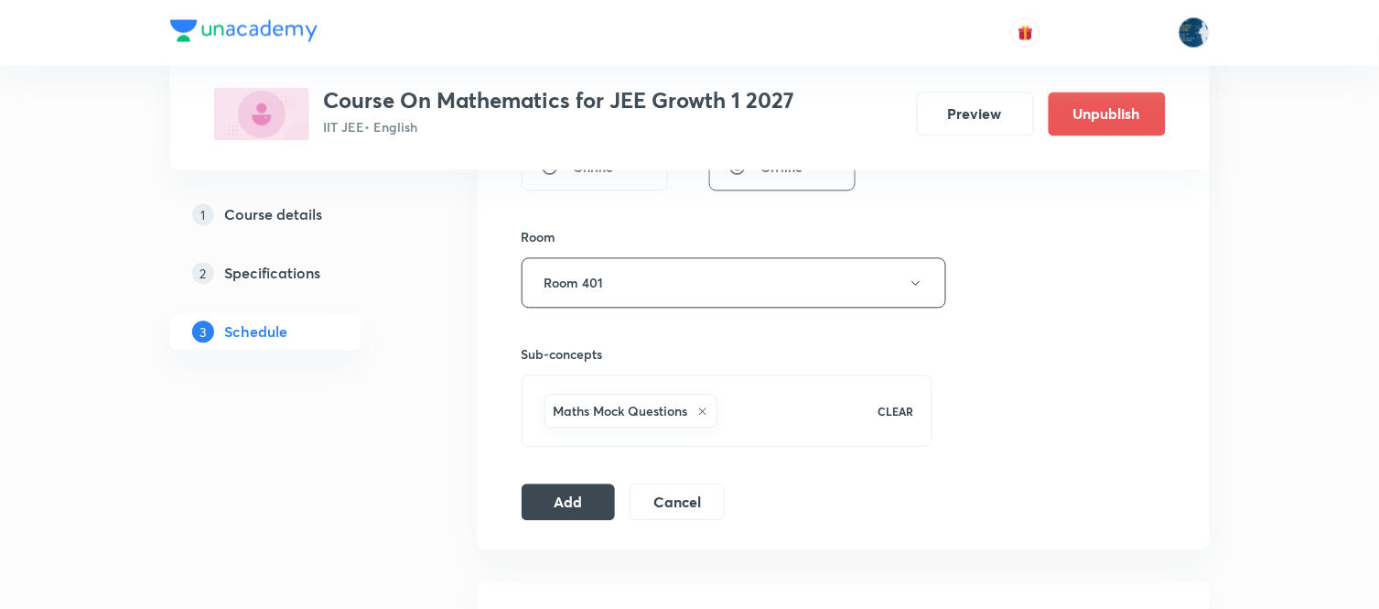
scroll to position [915, 0]
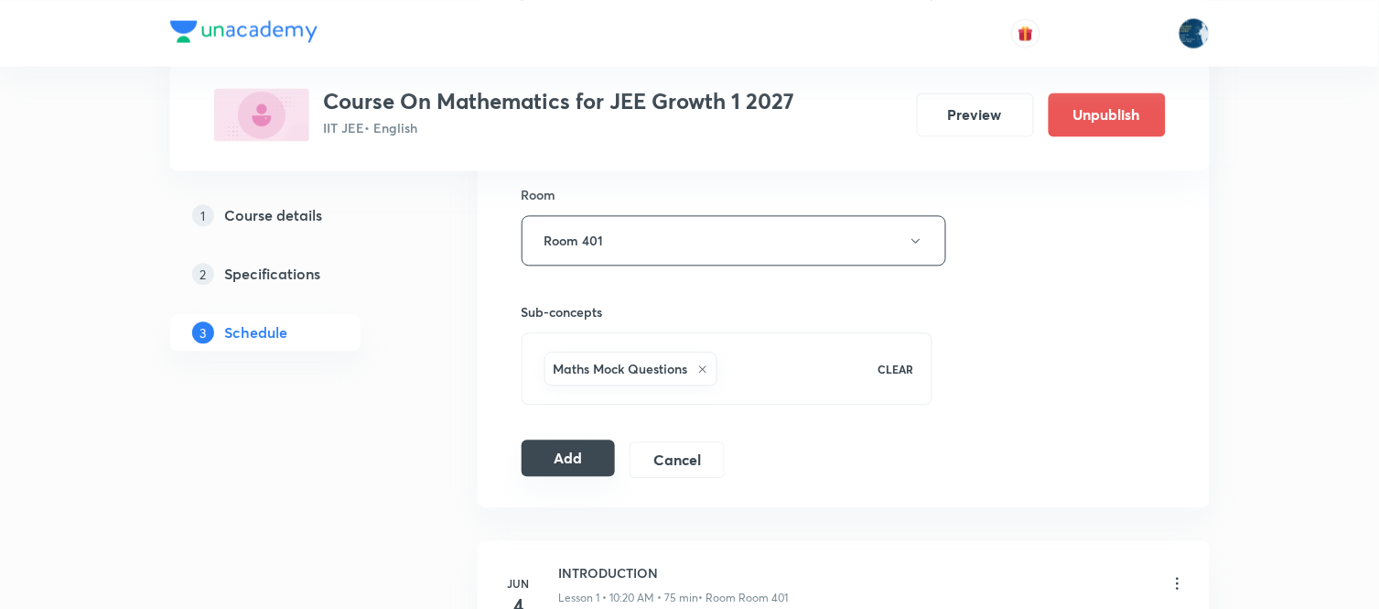
click at [588, 460] on button "Add" at bounding box center [569, 457] width 94 height 37
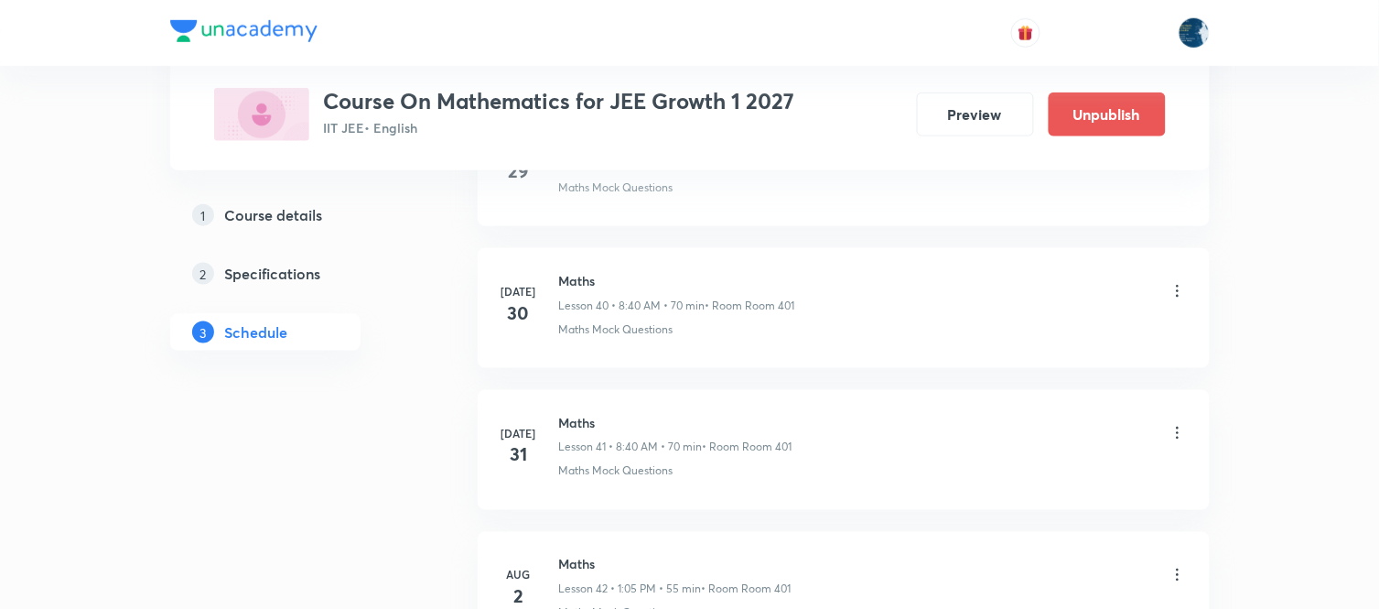
scroll to position [10383, 0]
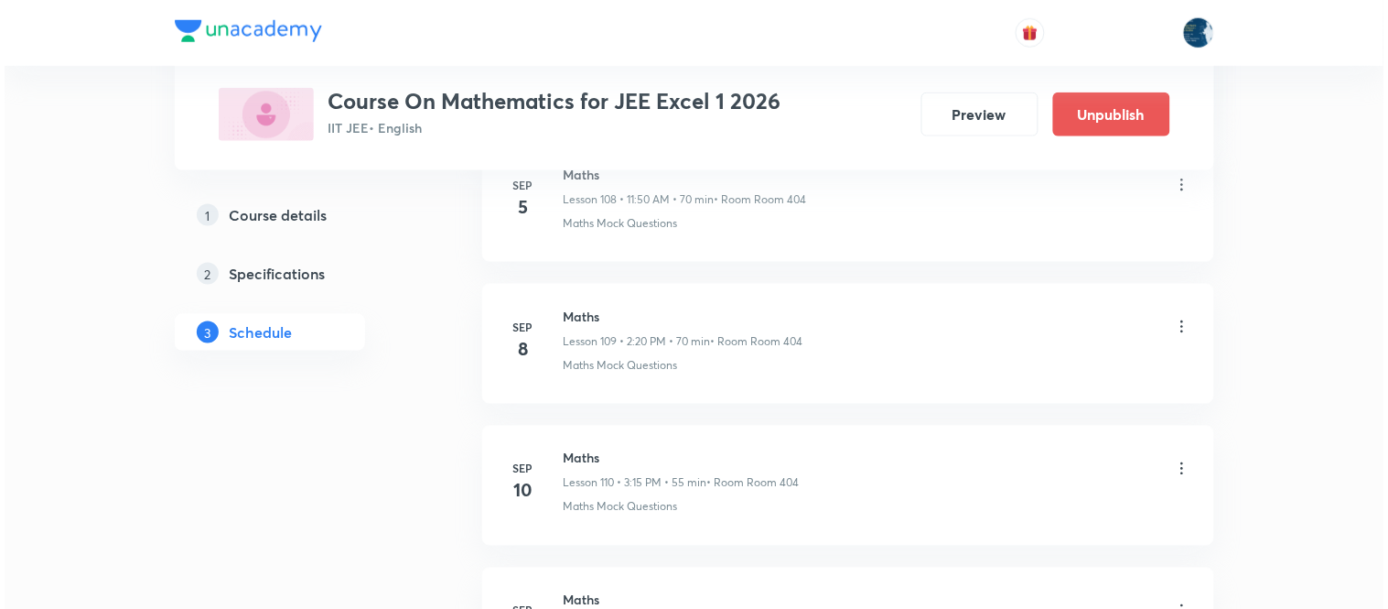
scroll to position [18301, 0]
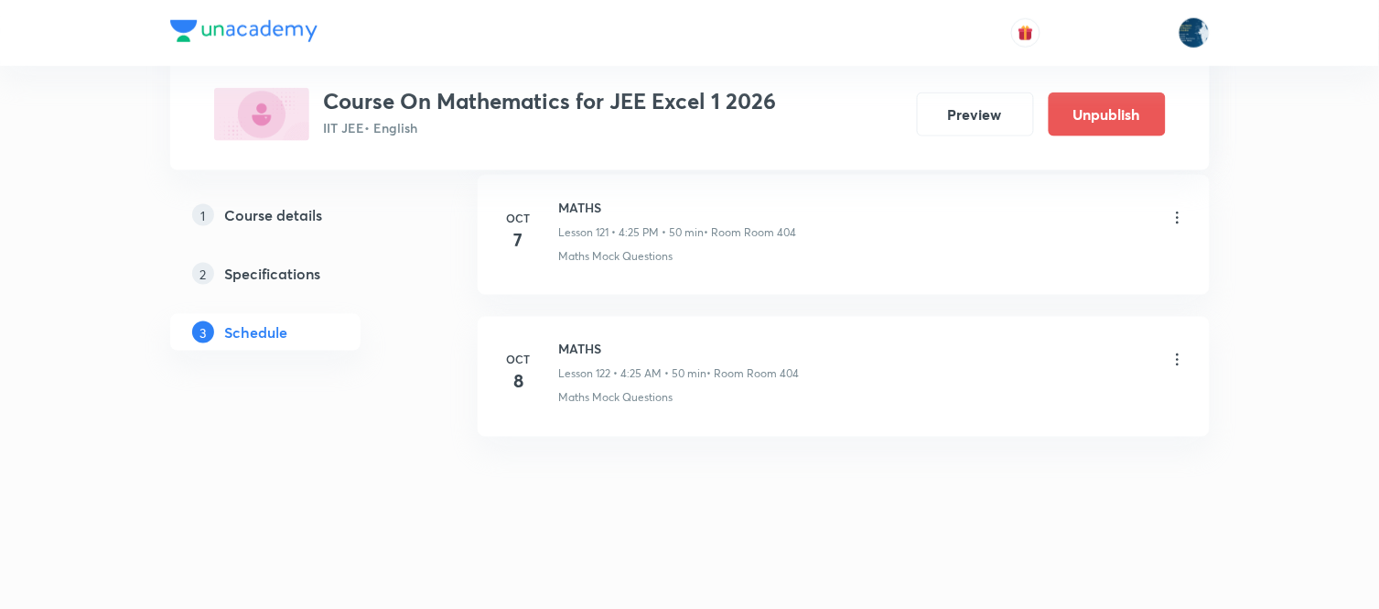
click at [1177, 358] on icon at bounding box center [1178, 360] width 18 height 18
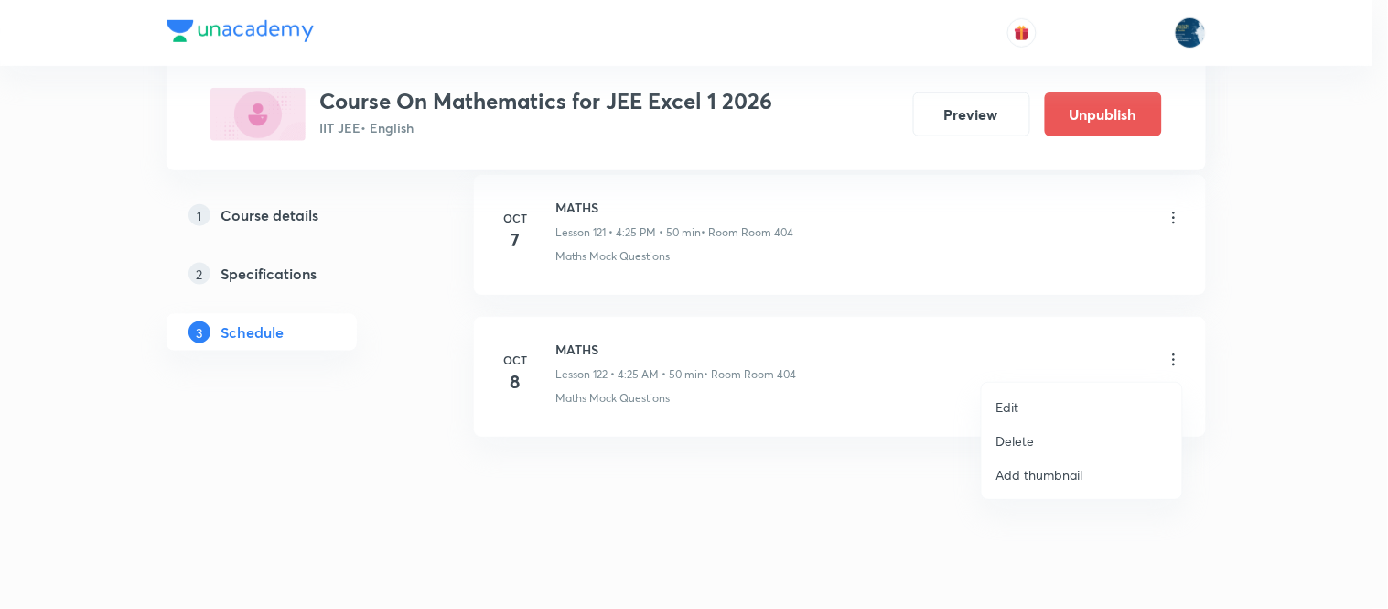
click at [1075, 408] on li "Edit" at bounding box center [1082, 407] width 200 height 34
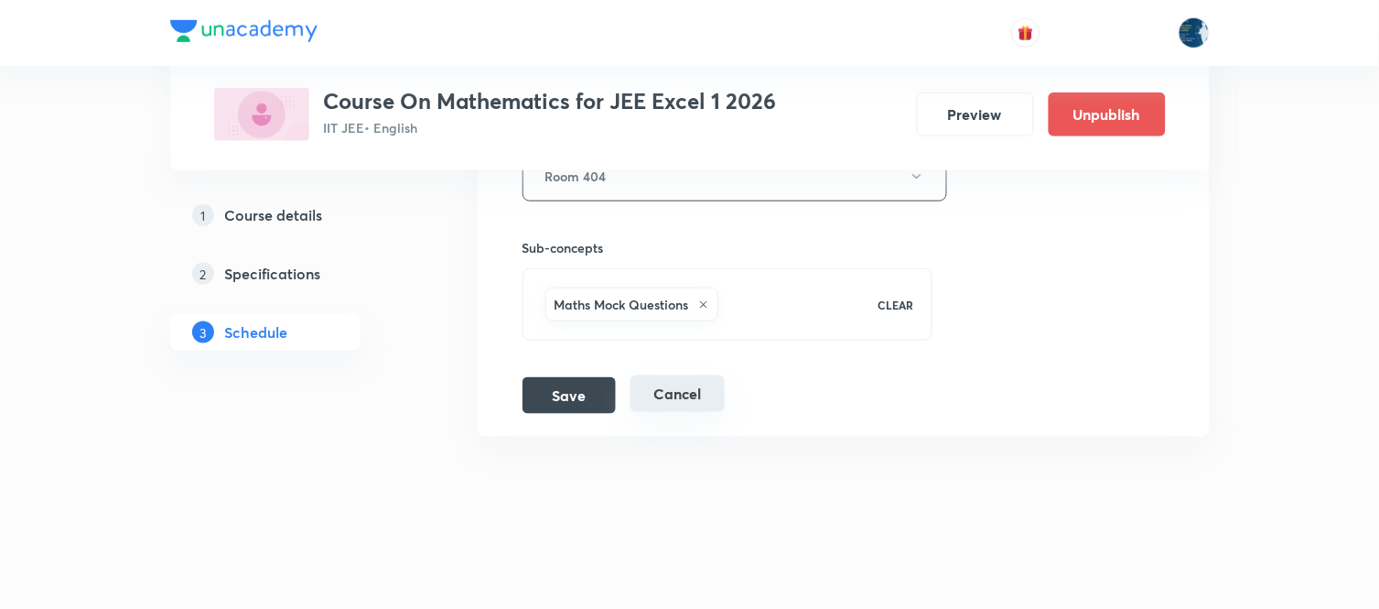
click at [677, 394] on button "Cancel" at bounding box center [678, 393] width 94 height 37
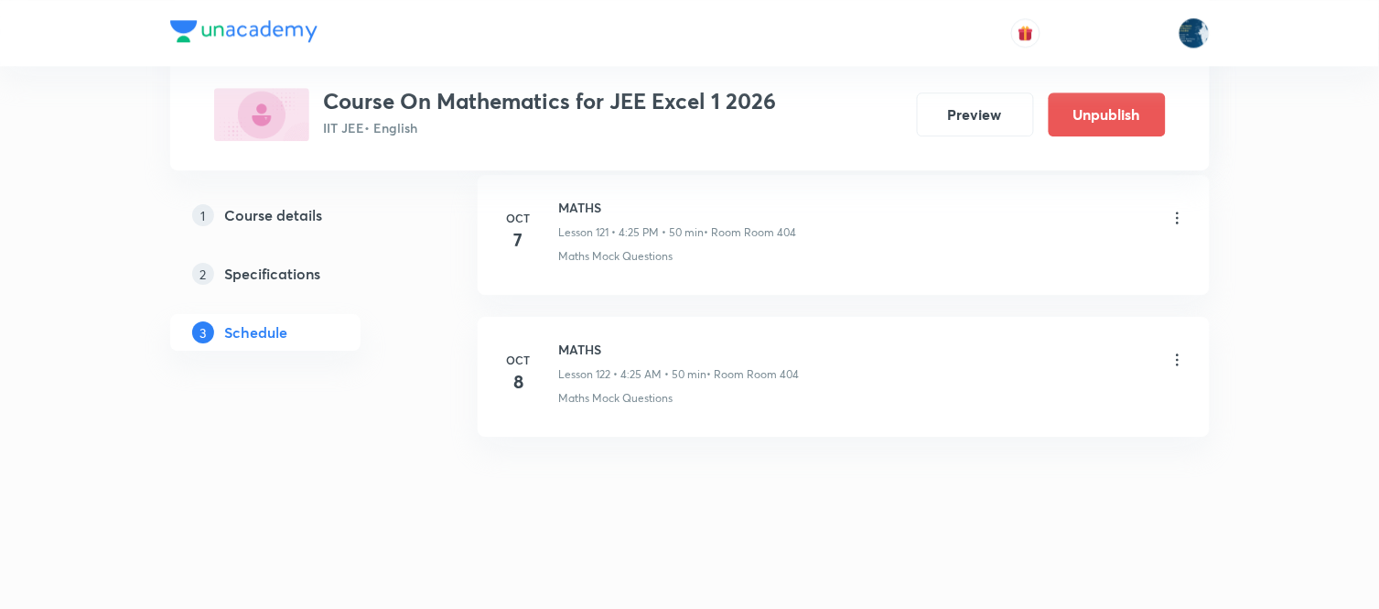
click at [1175, 361] on icon at bounding box center [1178, 360] width 18 height 18
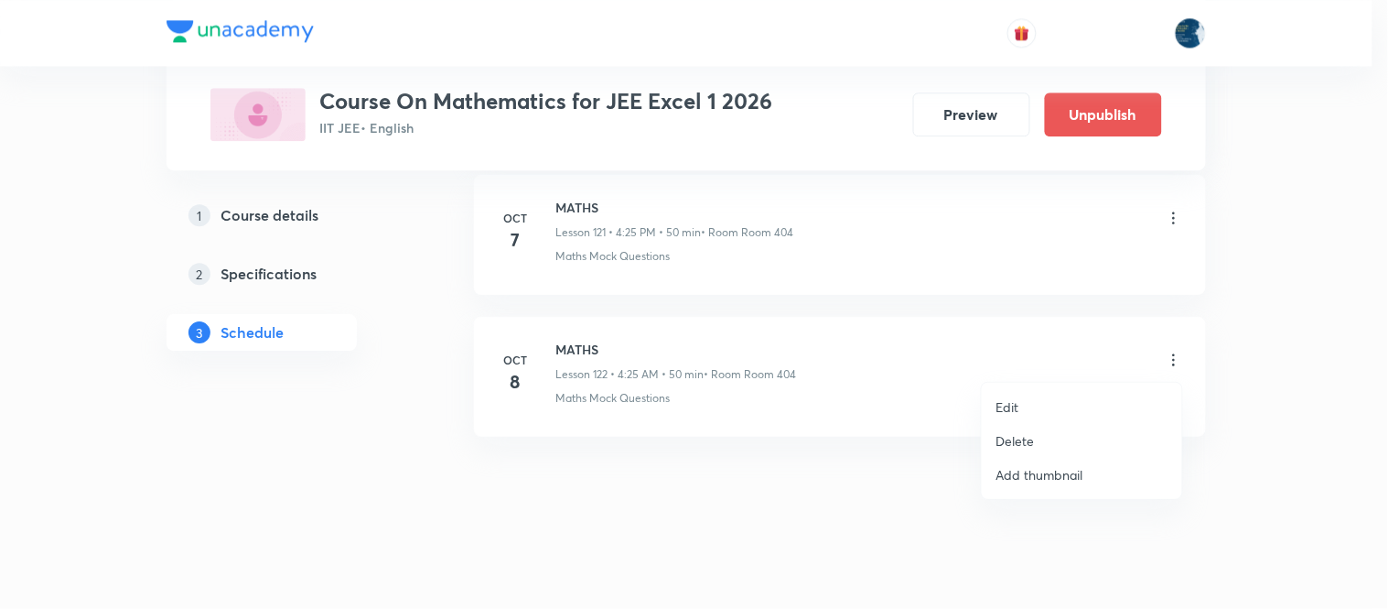
click at [1085, 428] on li "Delete" at bounding box center [1082, 441] width 200 height 34
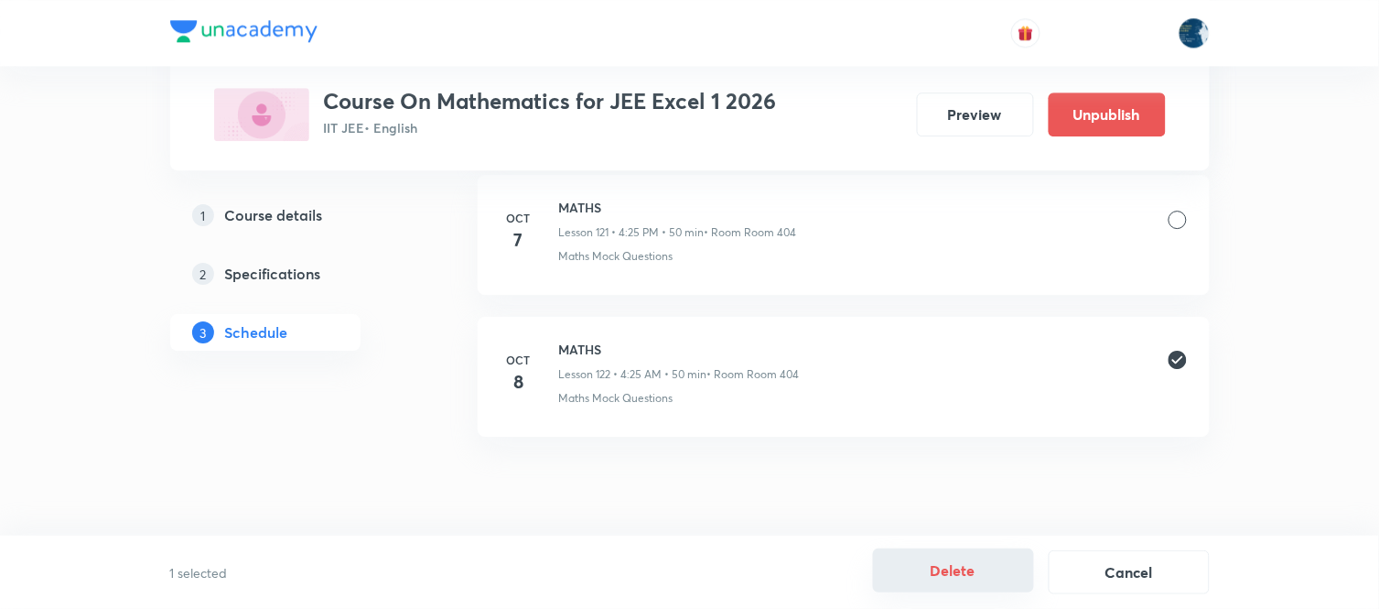
click at [952, 567] on button "Delete" at bounding box center [953, 570] width 161 height 44
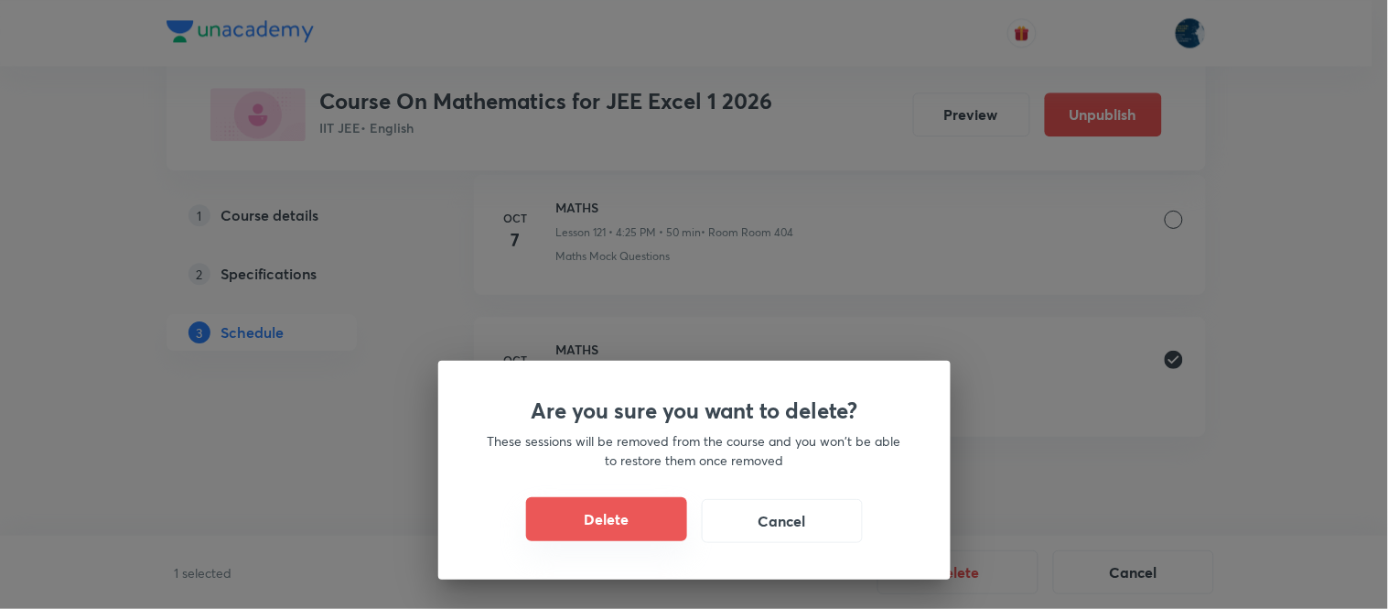
click at [579, 513] on button "Delete" at bounding box center [606, 519] width 161 height 44
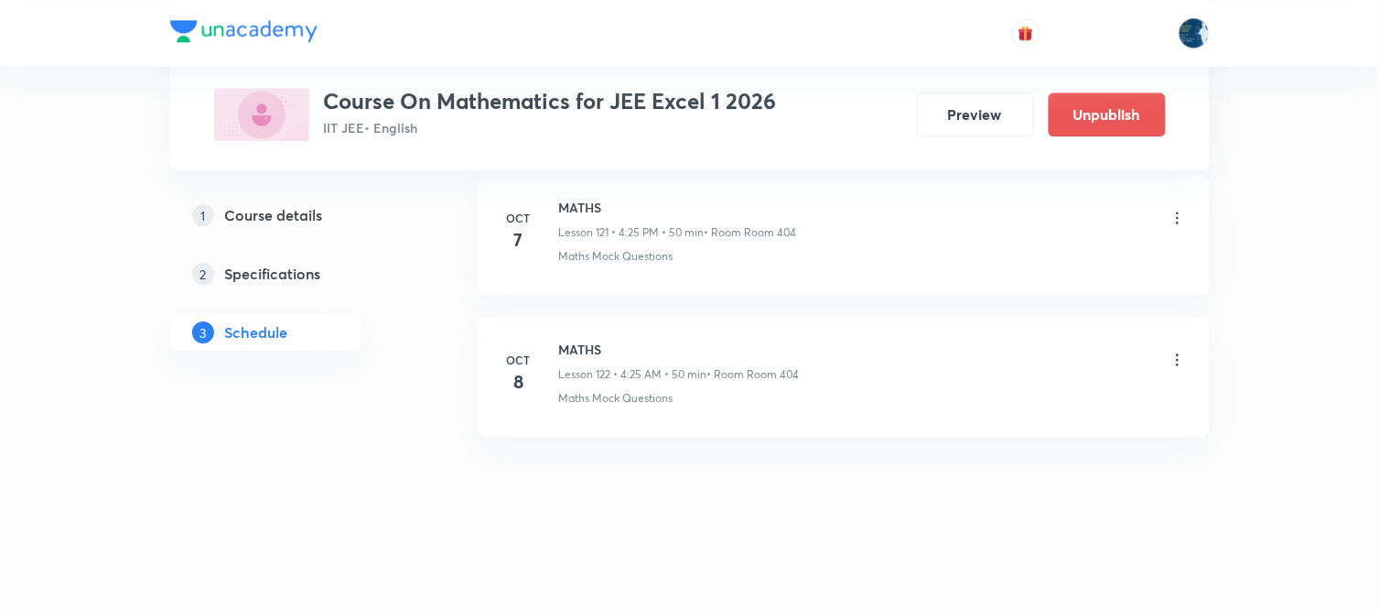
click at [559, 206] on h6 "MATHS" at bounding box center [678, 207] width 238 height 19
copy h6 "MATHS"
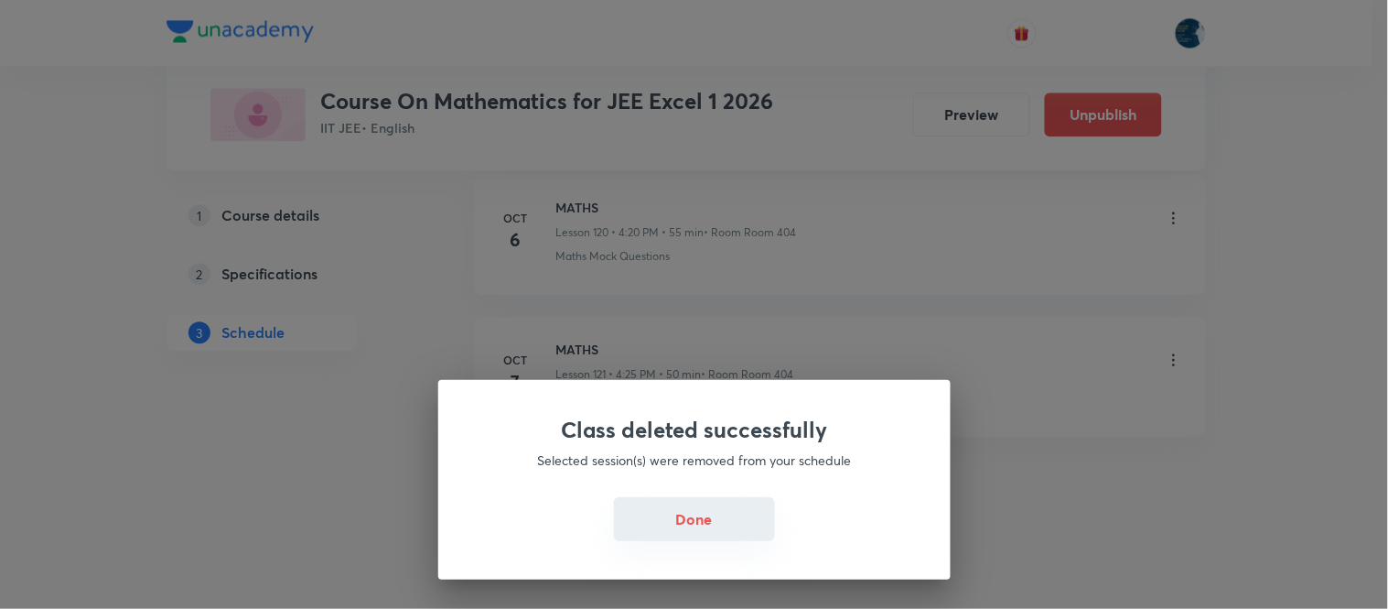
click at [706, 522] on button "Done" at bounding box center [694, 519] width 161 height 44
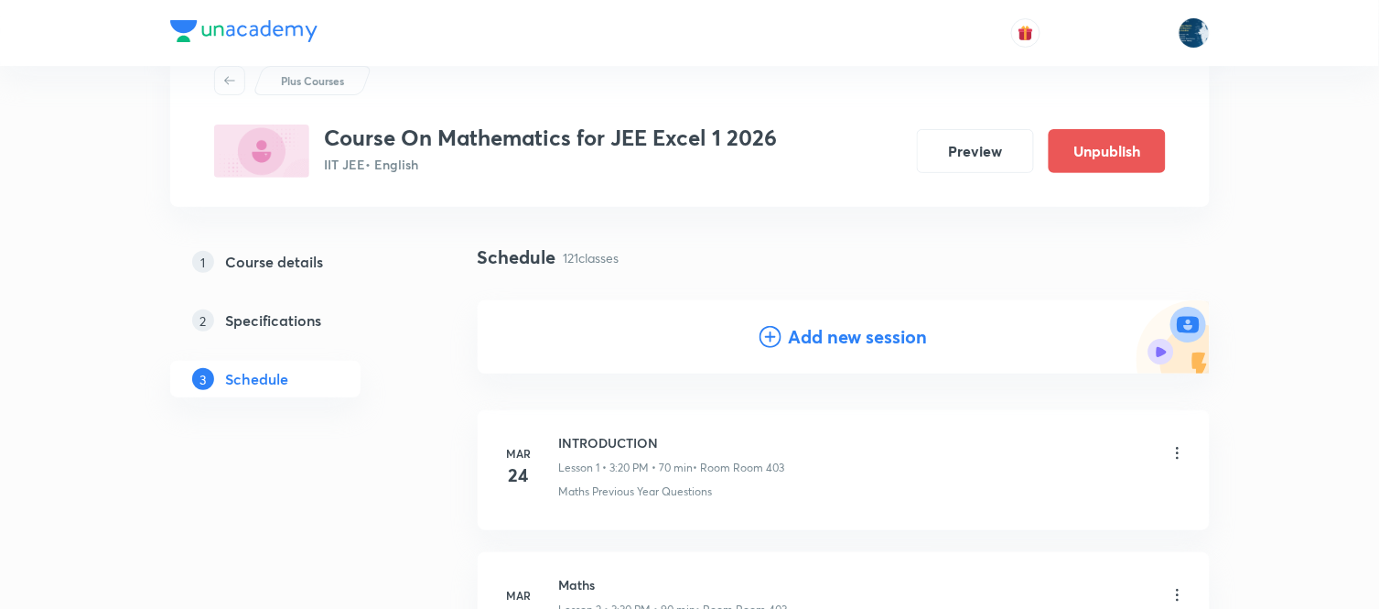
scroll to position [102, 0]
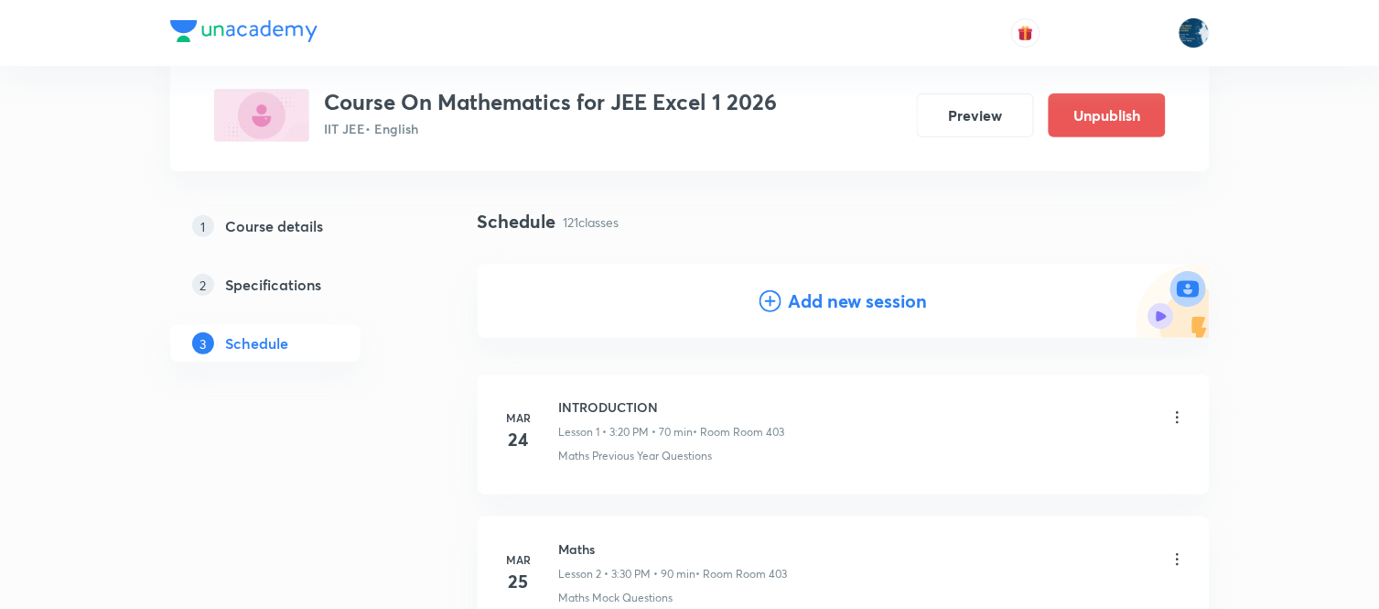
click at [772, 293] on icon at bounding box center [771, 301] width 22 height 22
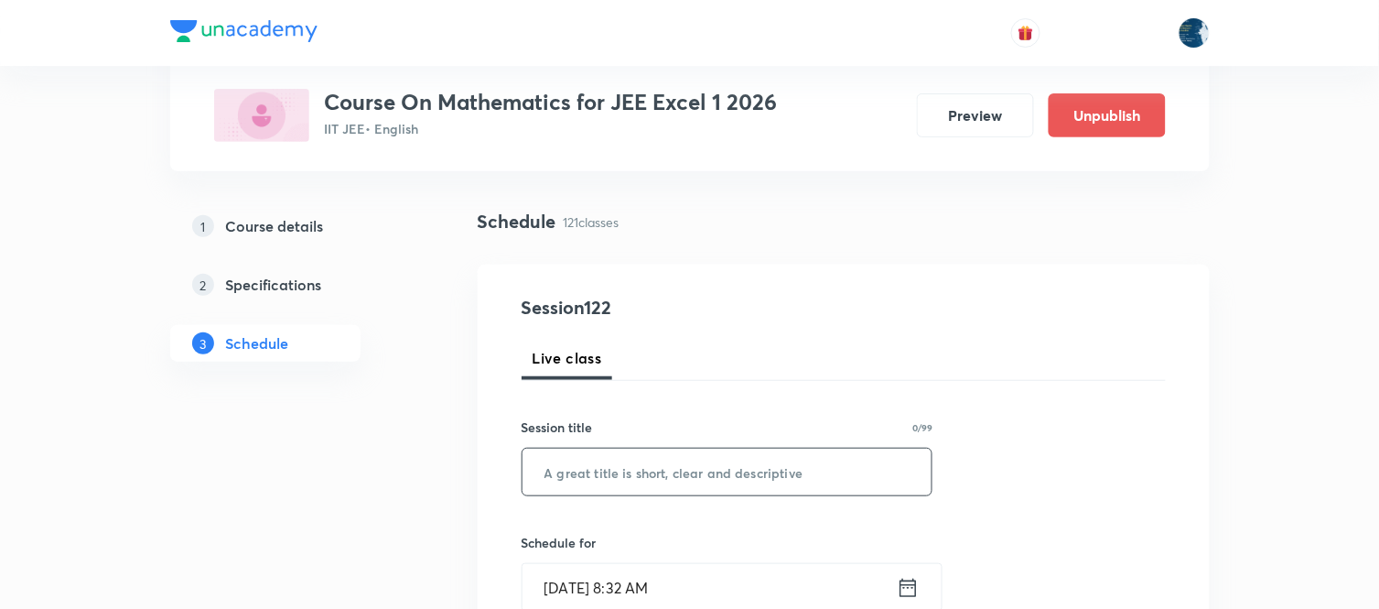
click at [659, 464] on input "text" at bounding box center [728, 471] width 410 height 47
paste input "MATHS"
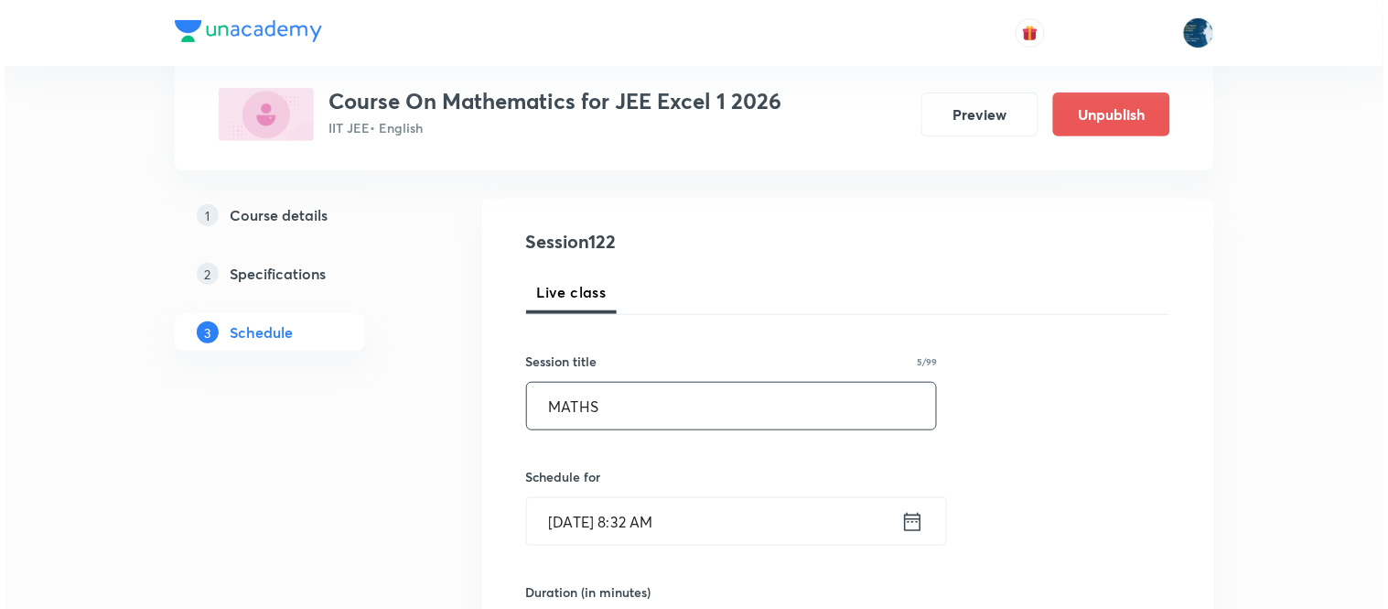
scroll to position [305, 0]
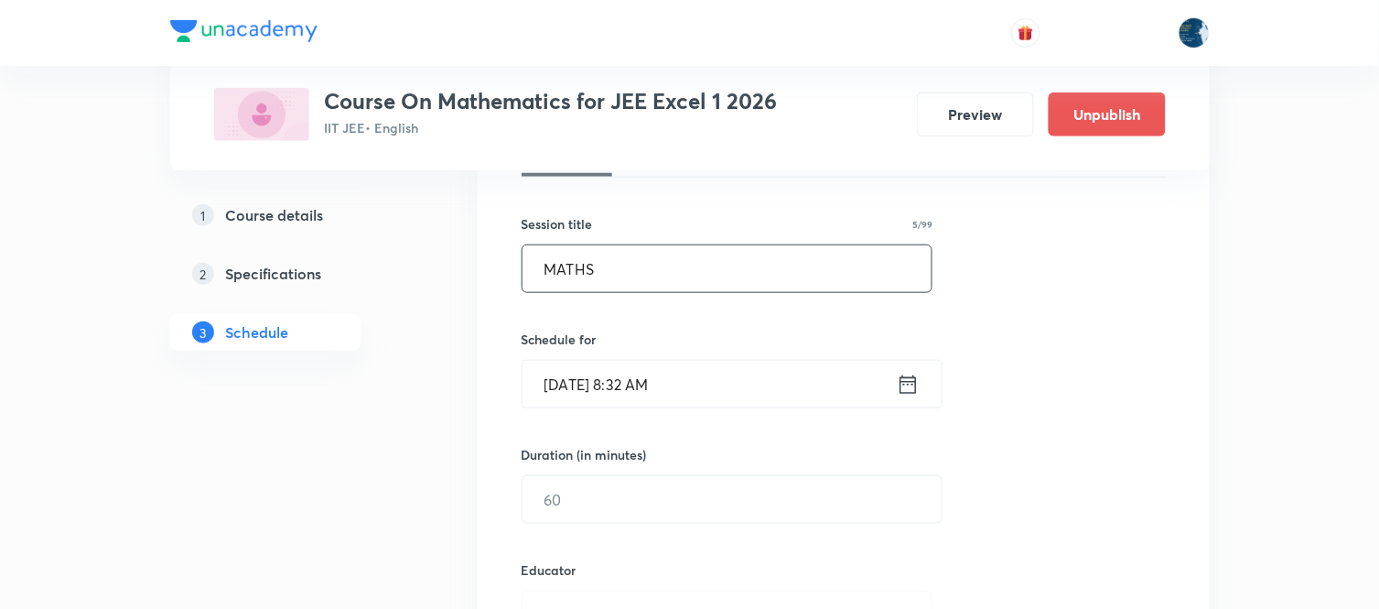
type input "MATHS"
click at [900, 383] on icon at bounding box center [908, 383] width 16 height 18
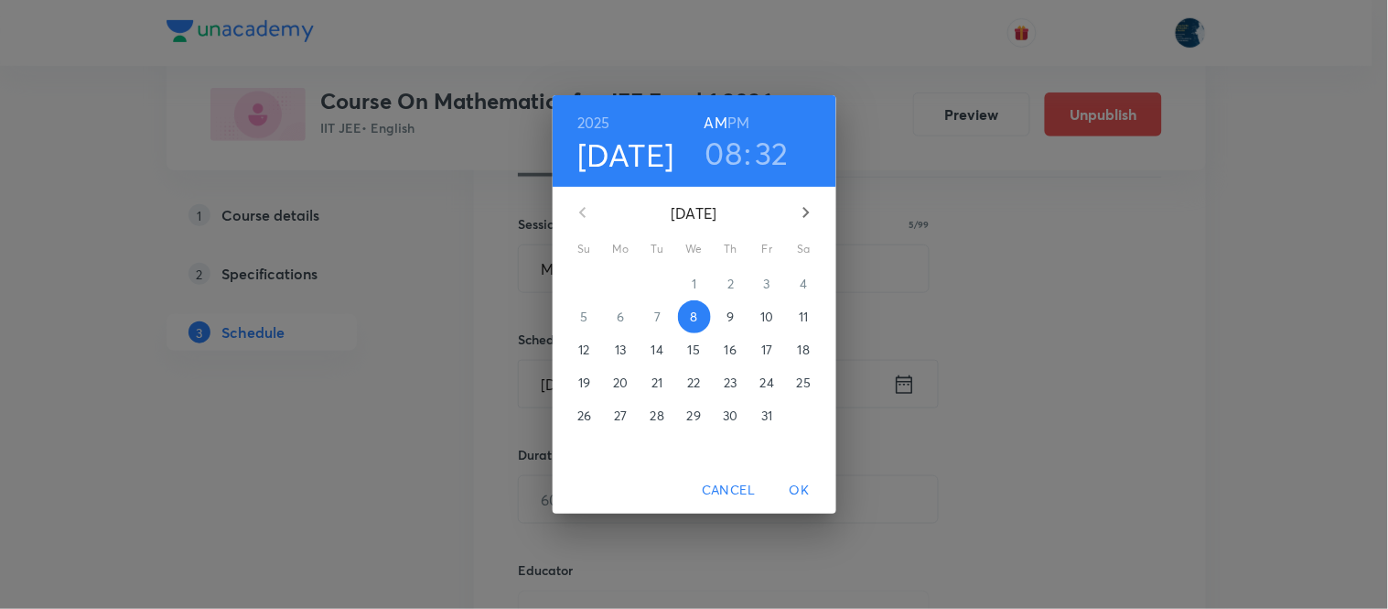
click at [737, 125] on h6 "PM" at bounding box center [739, 123] width 22 height 26
click at [726, 151] on h3 "08" at bounding box center [725, 153] width 38 height 38
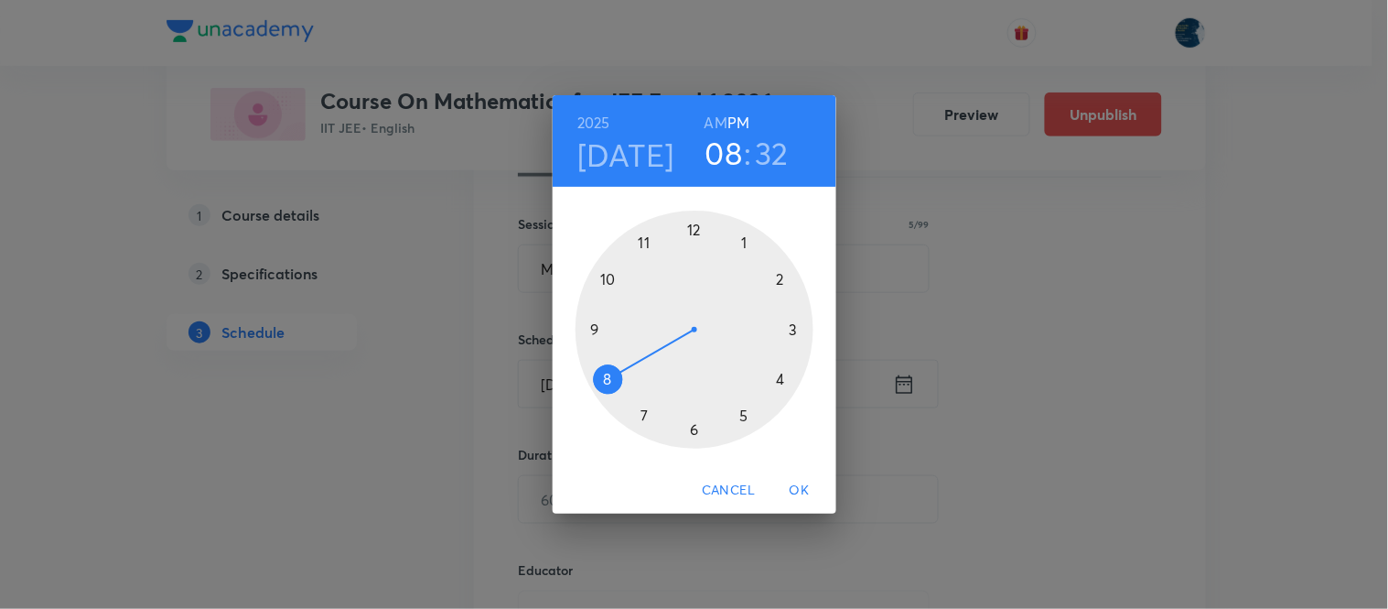
click at [781, 380] on div at bounding box center [695, 329] width 238 height 238
click at [774, 381] on div at bounding box center [695, 329] width 238 height 238
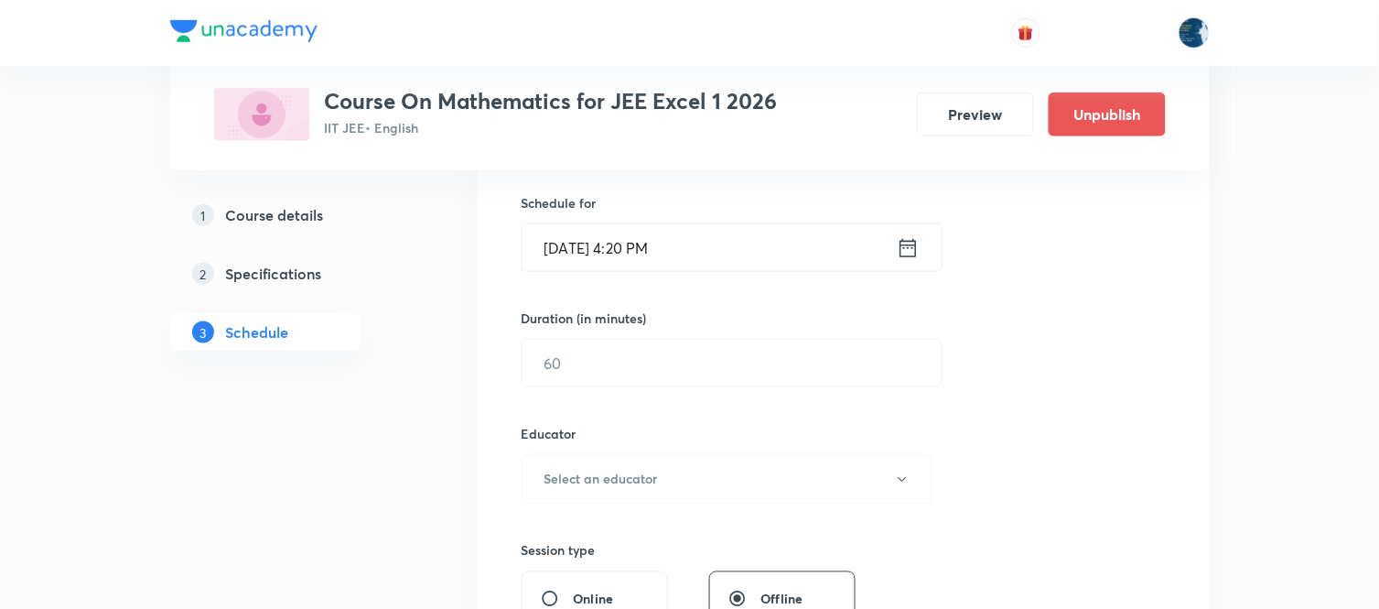
scroll to position [508, 0]
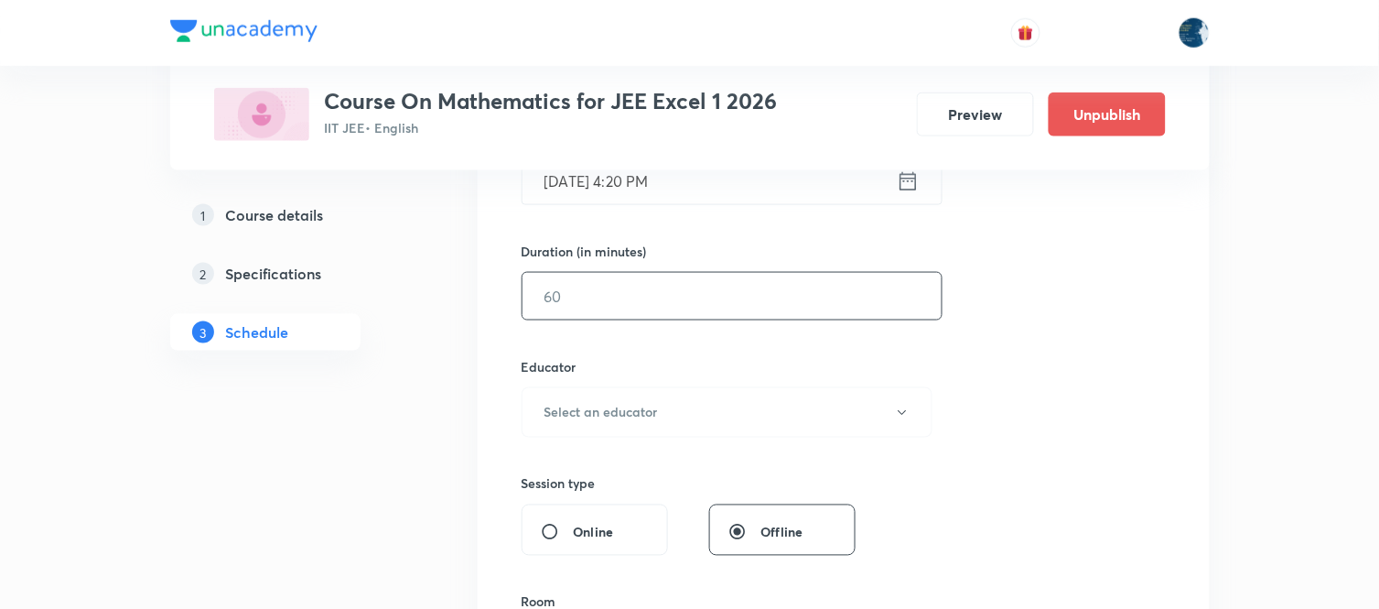
click at [782, 293] on input "text" at bounding box center [732, 296] width 419 height 47
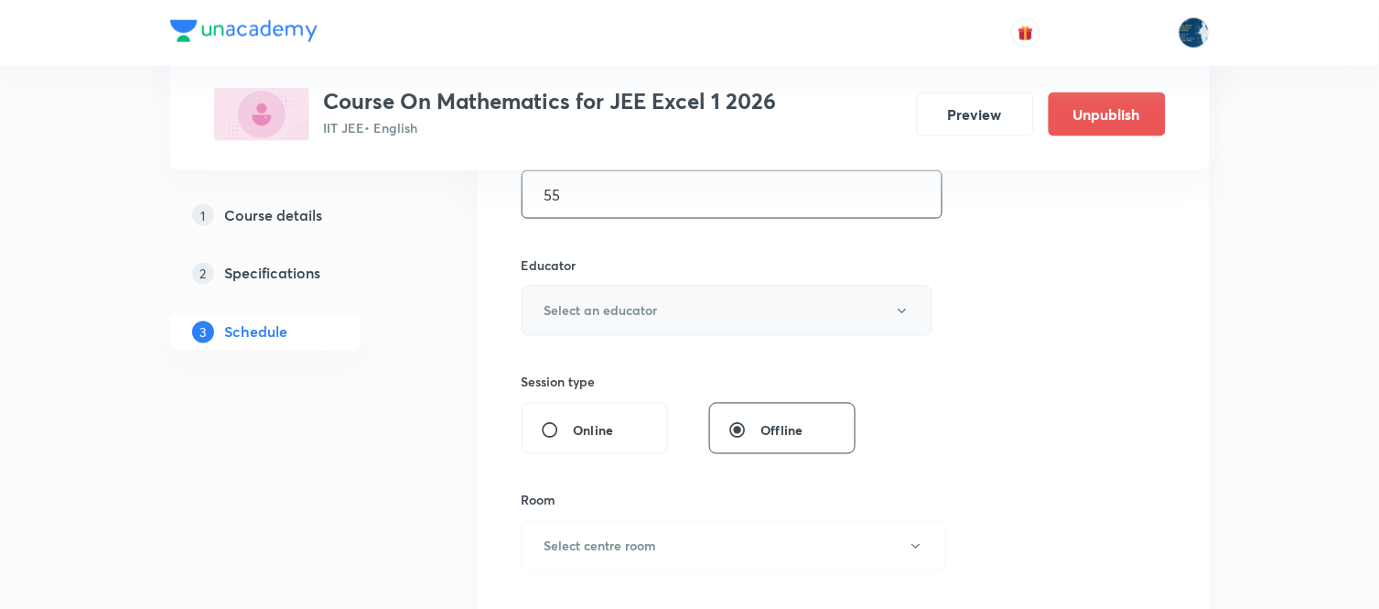
type input "55"
click at [781, 306] on button "Select an educator" at bounding box center [728, 311] width 412 height 50
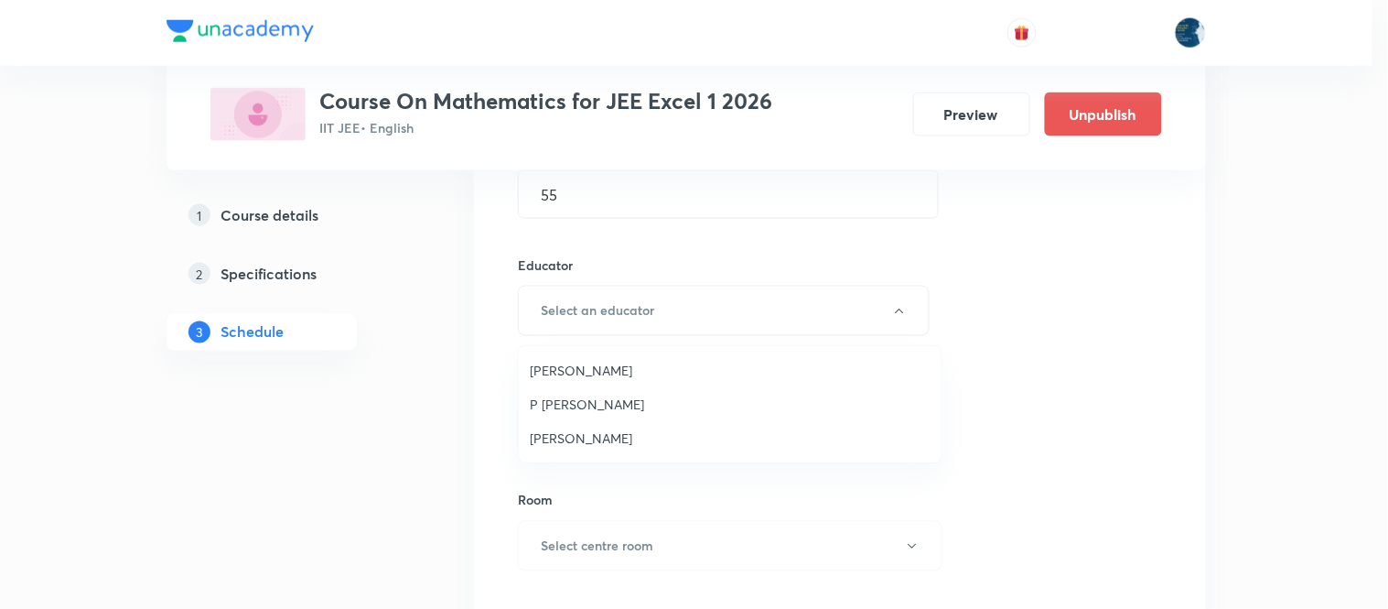
click at [660, 357] on li "Polampalli Rajesh" at bounding box center [730, 370] width 423 height 34
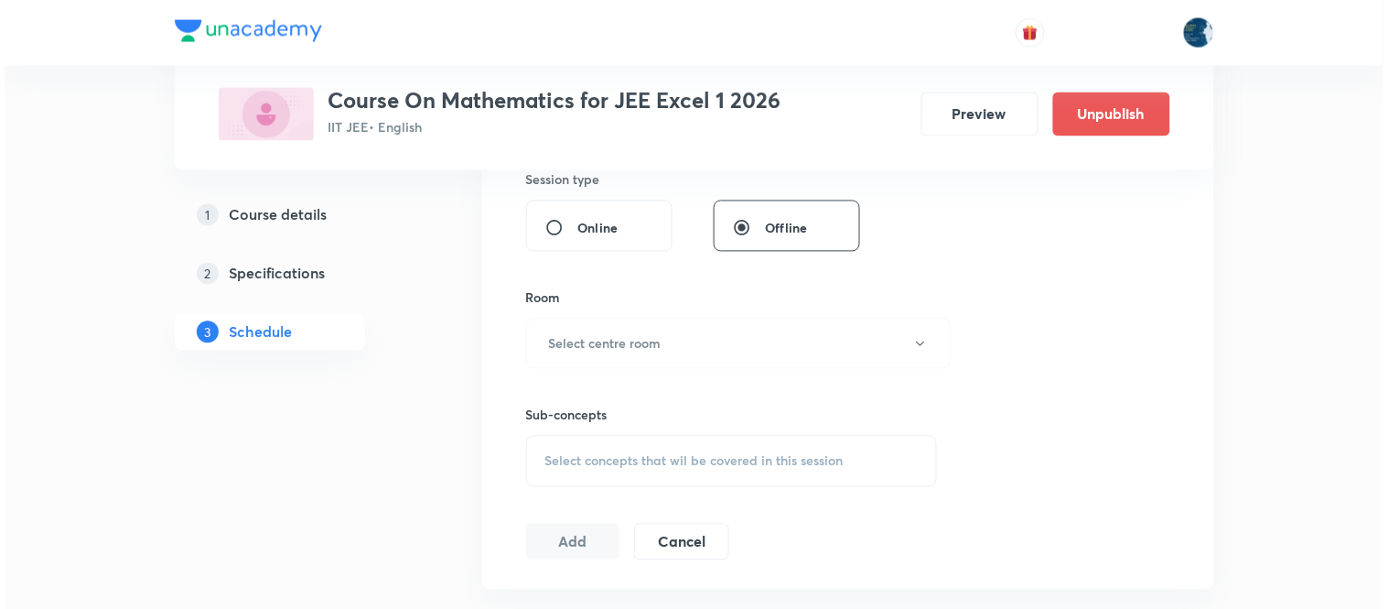
scroll to position [813, 0]
click at [723, 352] on button "Select centre room" at bounding box center [734, 343] width 425 height 50
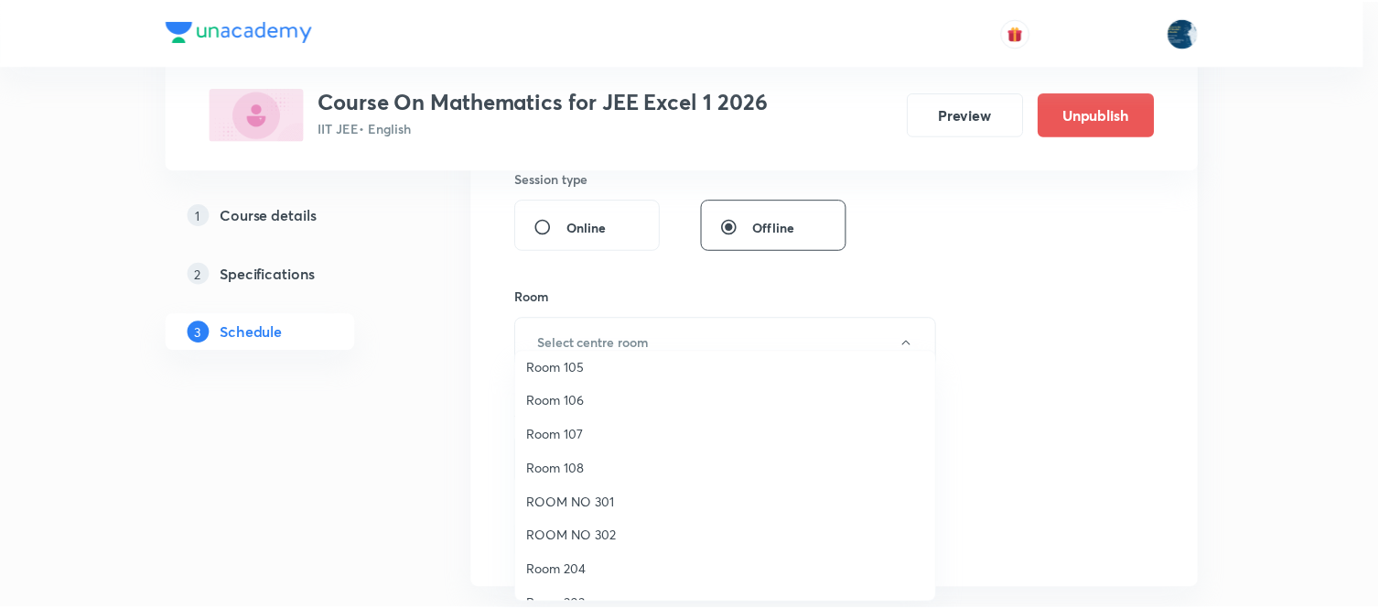
scroll to position [340, 0]
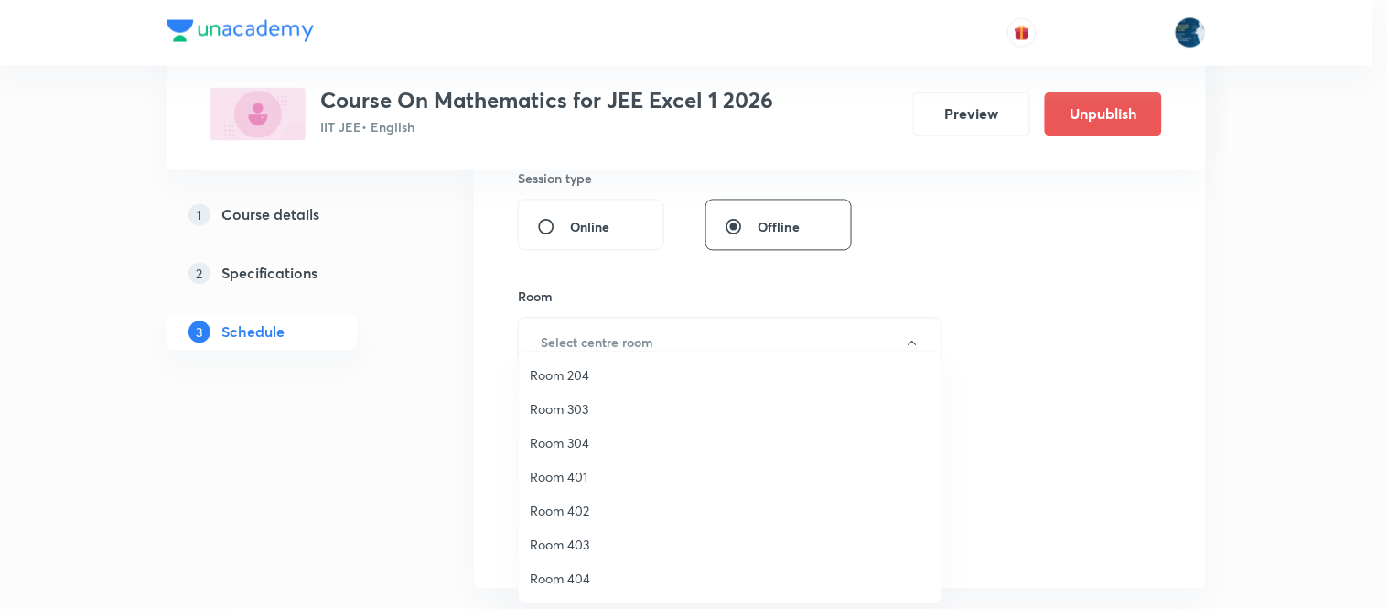
click at [587, 474] on span "Room 401" at bounding box center [730, 476] width 401 height 19
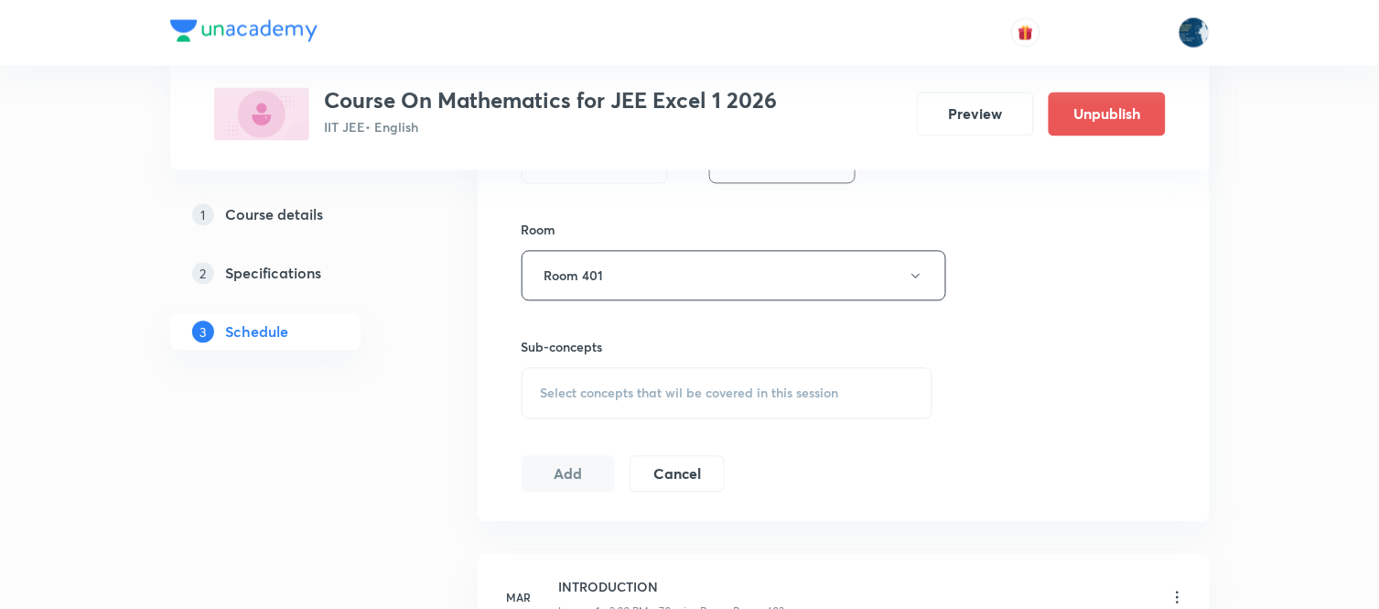
scroll to position [915, 0]
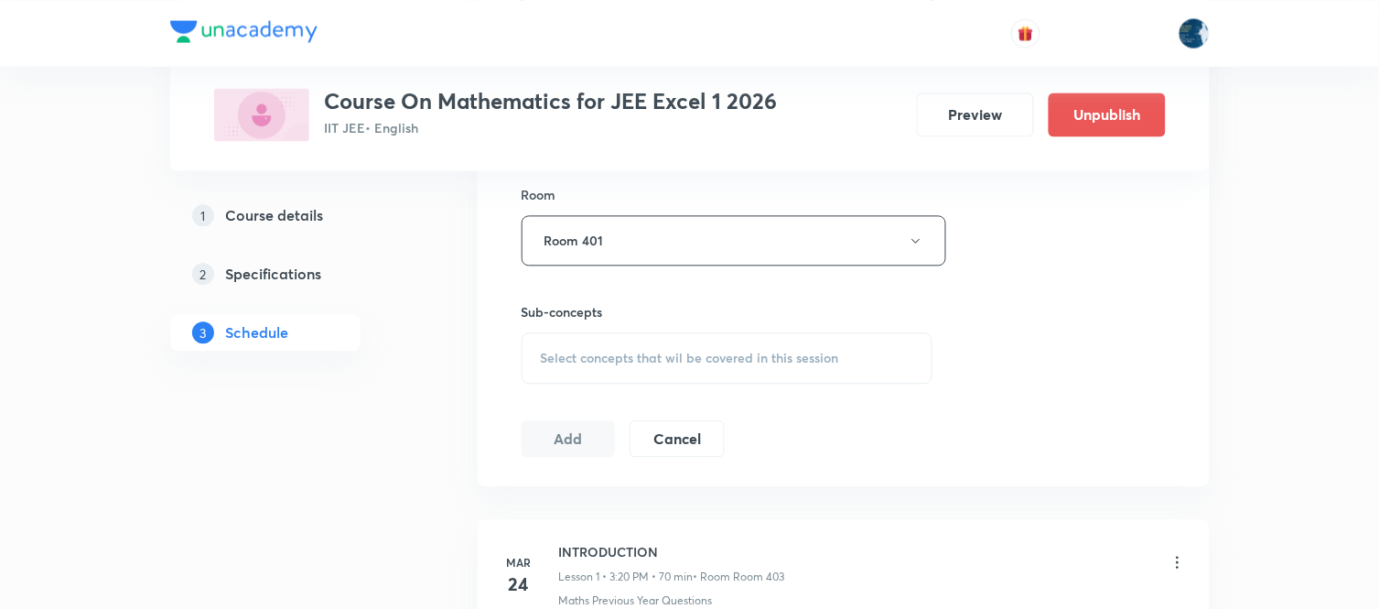
click at [816, 359] on span "Select concepts that wil be covered in this session" at bounding box center [690, 358] width 298 height 15
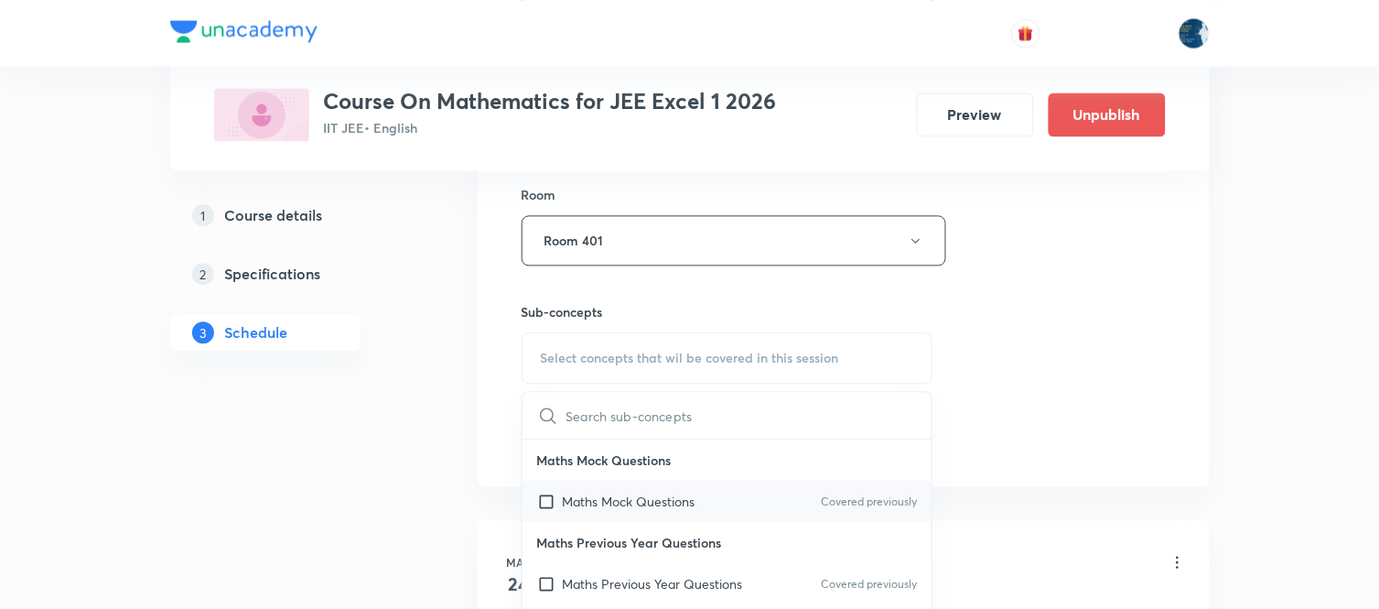
click at [836, 494] on p "Covered previously" at bounding box center [869, 501] width 96 height 16
checkbox input "true"
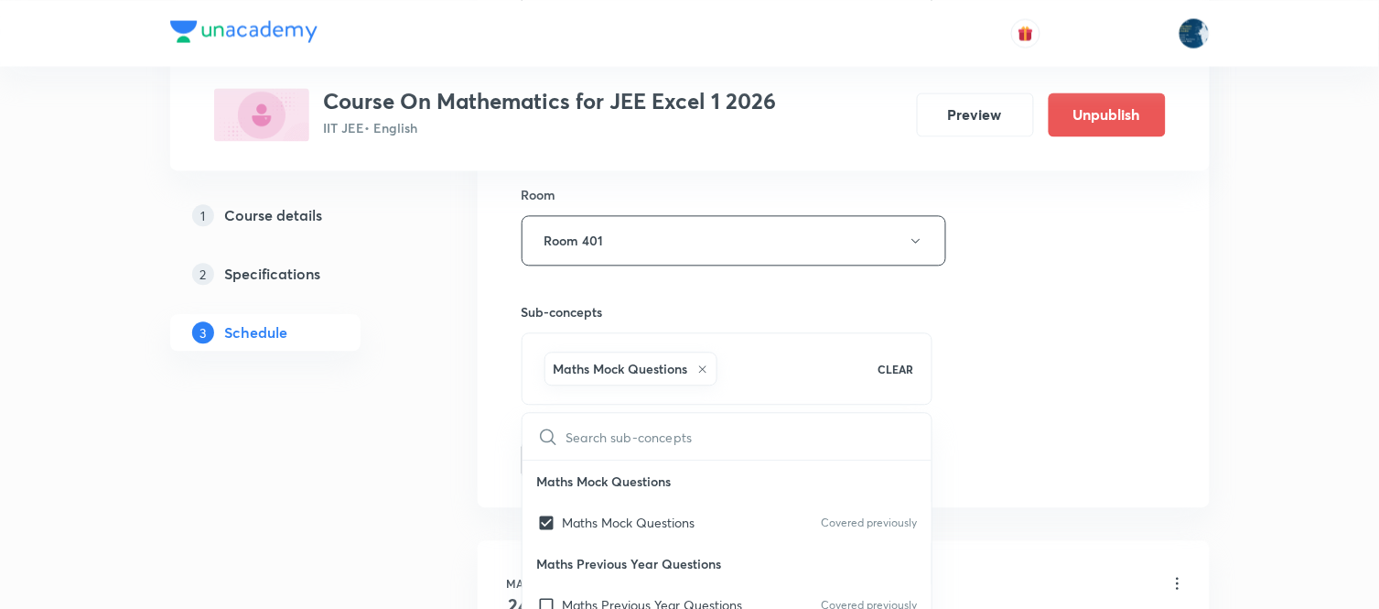
drag, startPoint x: 1077, startPoint y: 341, endPoint x: 806, endPoint y: 336, distance: 271.0
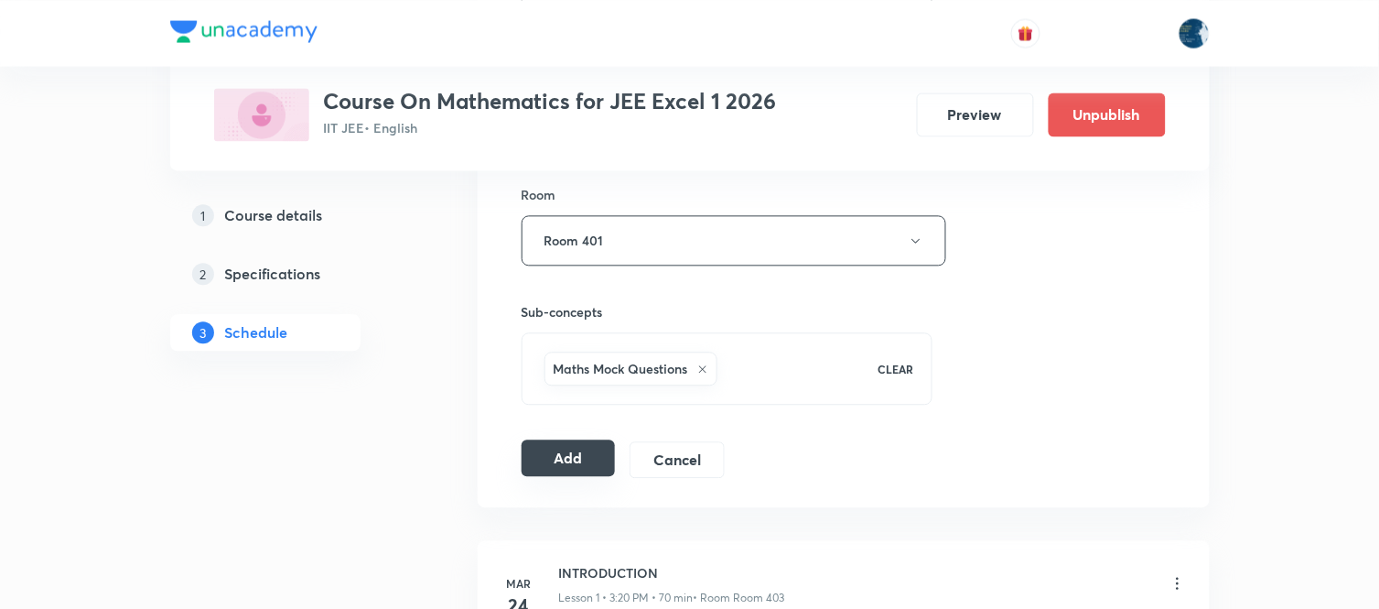
click at [563, 458] on button "Add" at bounding box center [569, 457] width 94 height 37
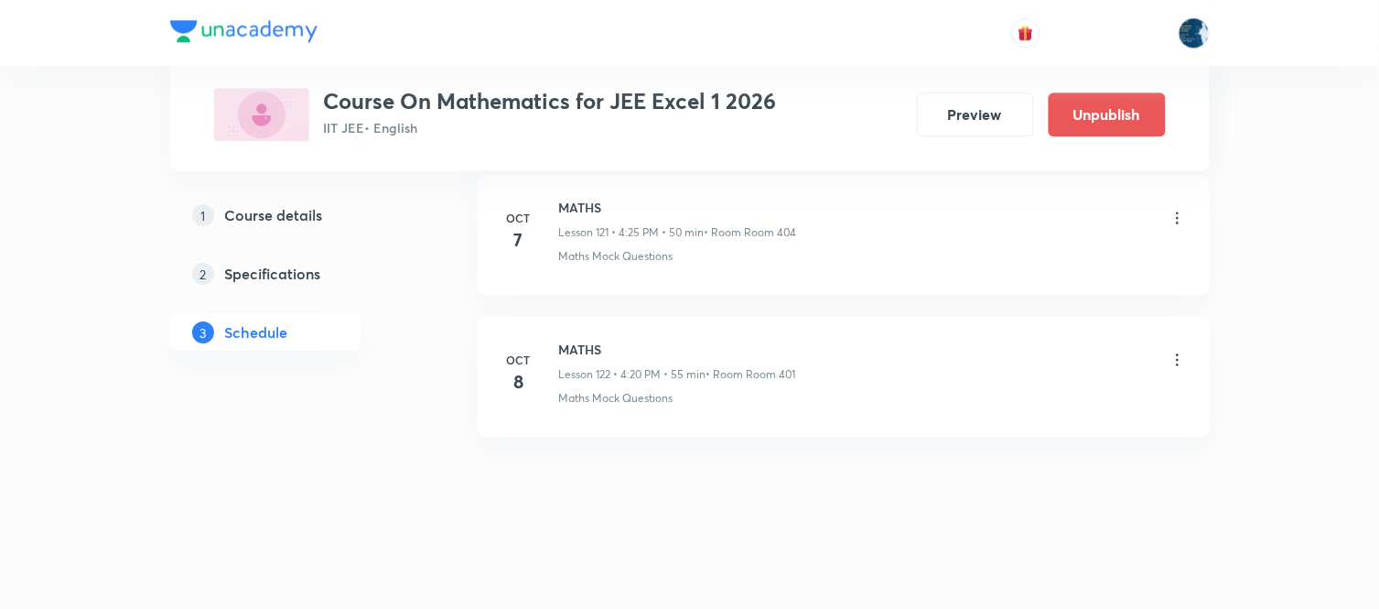
scroll to position [17343, 0]
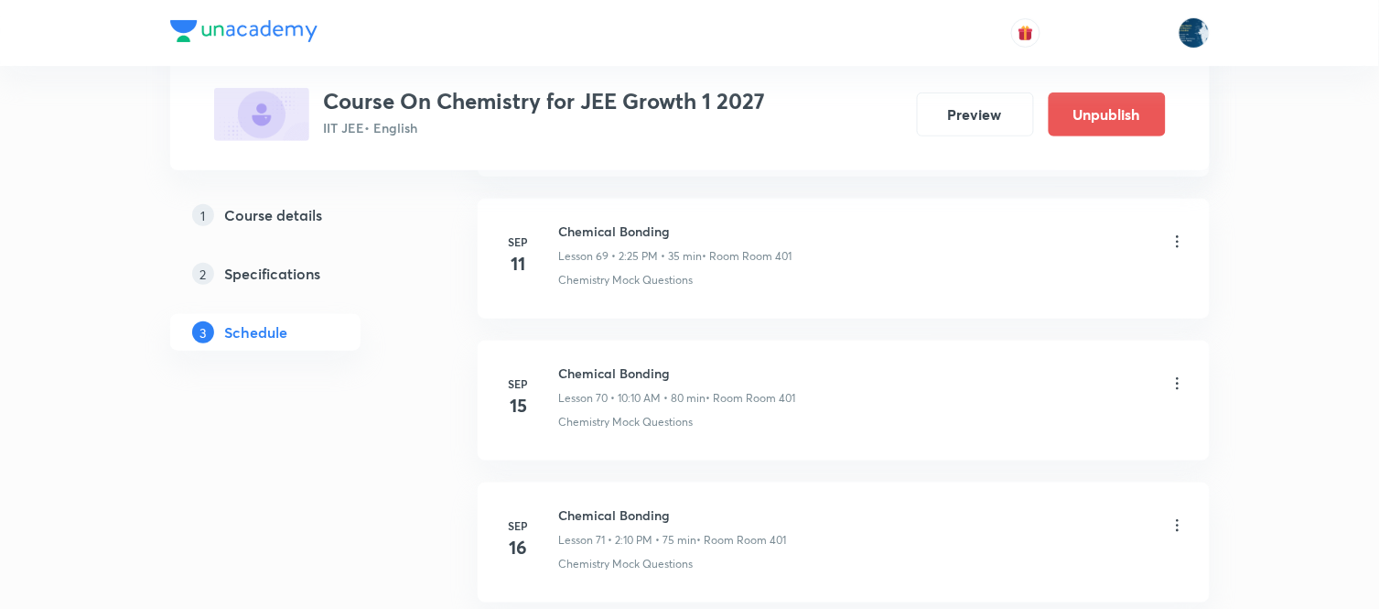
scroll to position [11910, 0]
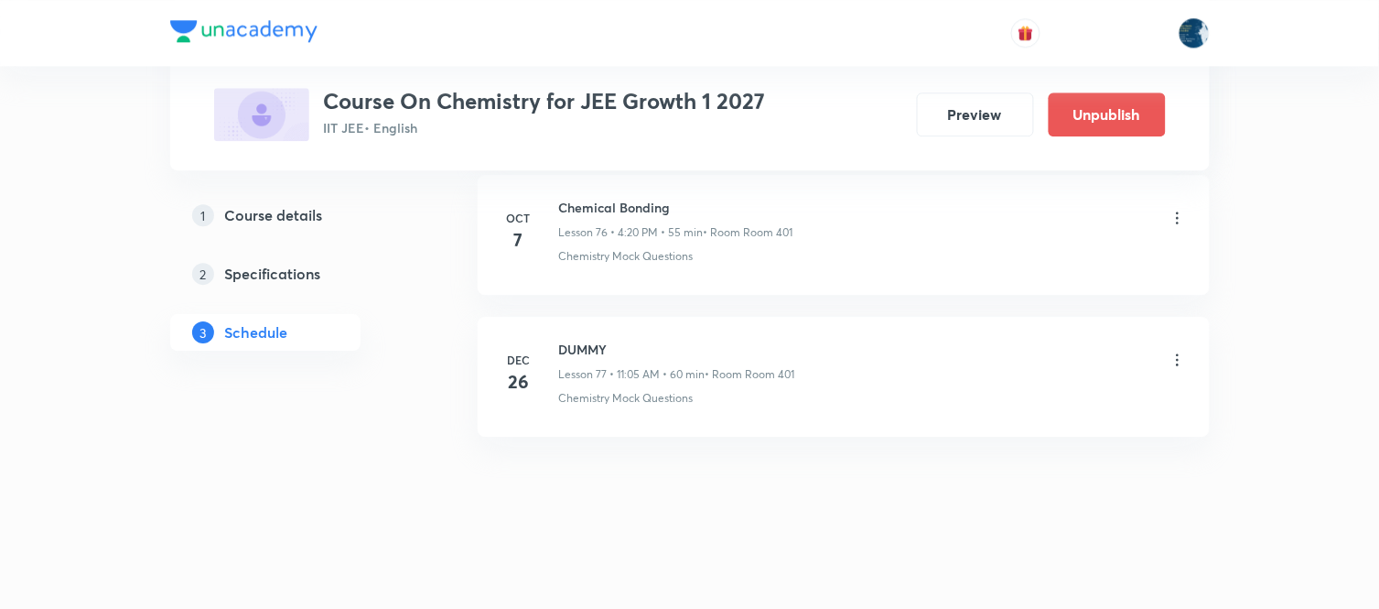
click at [577, 205] on h6 "Chemical Bonding" at bounding box center [676, 207] width 234 height 19
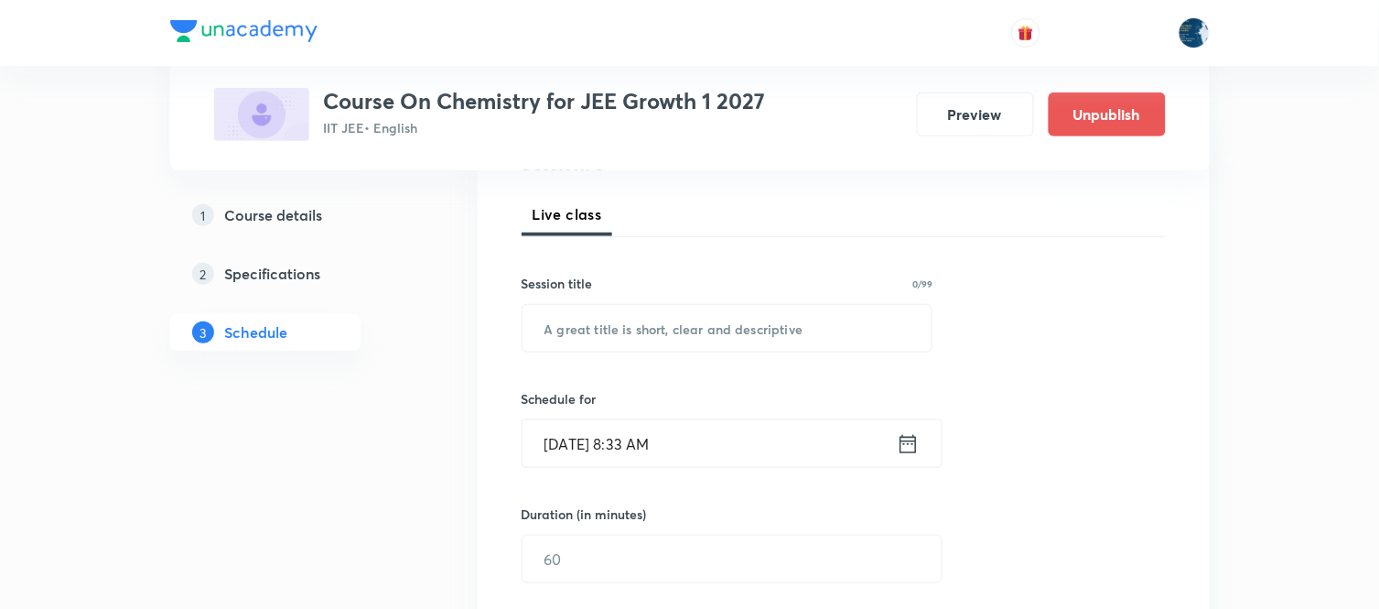
scroll to position [305, 0]
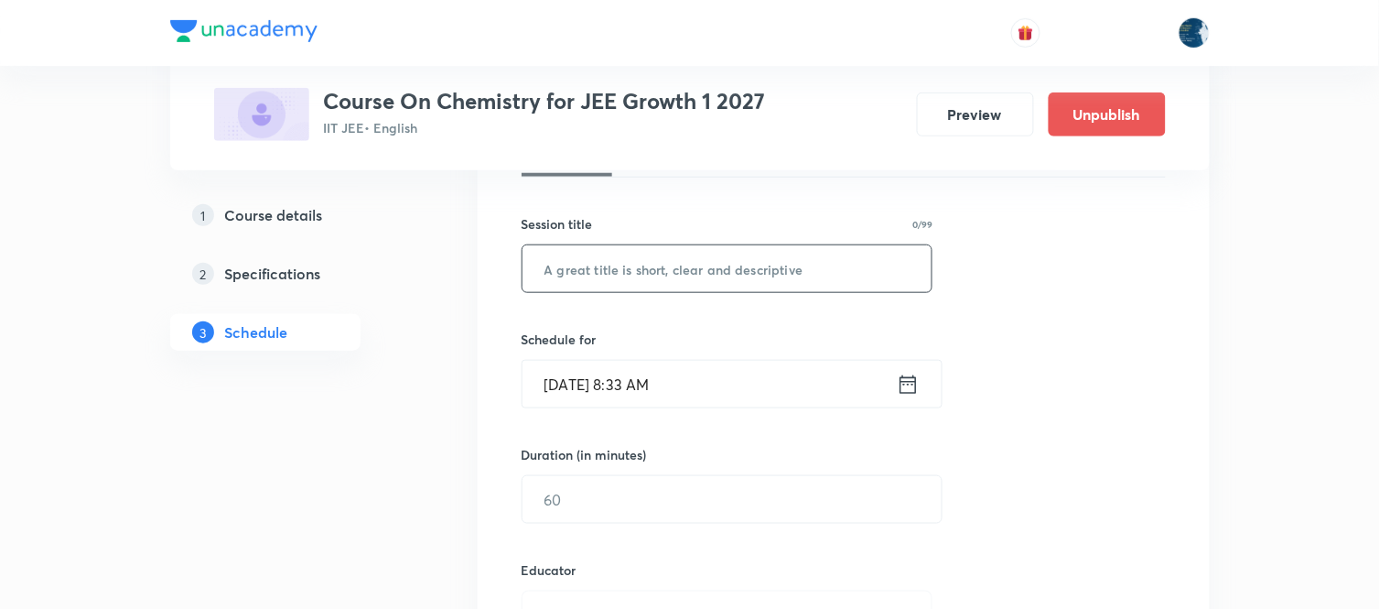
click at [656, 259] on input "text" at bounding box center [728, 268] width 410 height 47
paste input "Chemical Bonding"
type input "Chemical Bonding"
click at [910, 379] on icon at bounding box center [908, 385] width 23 height 26
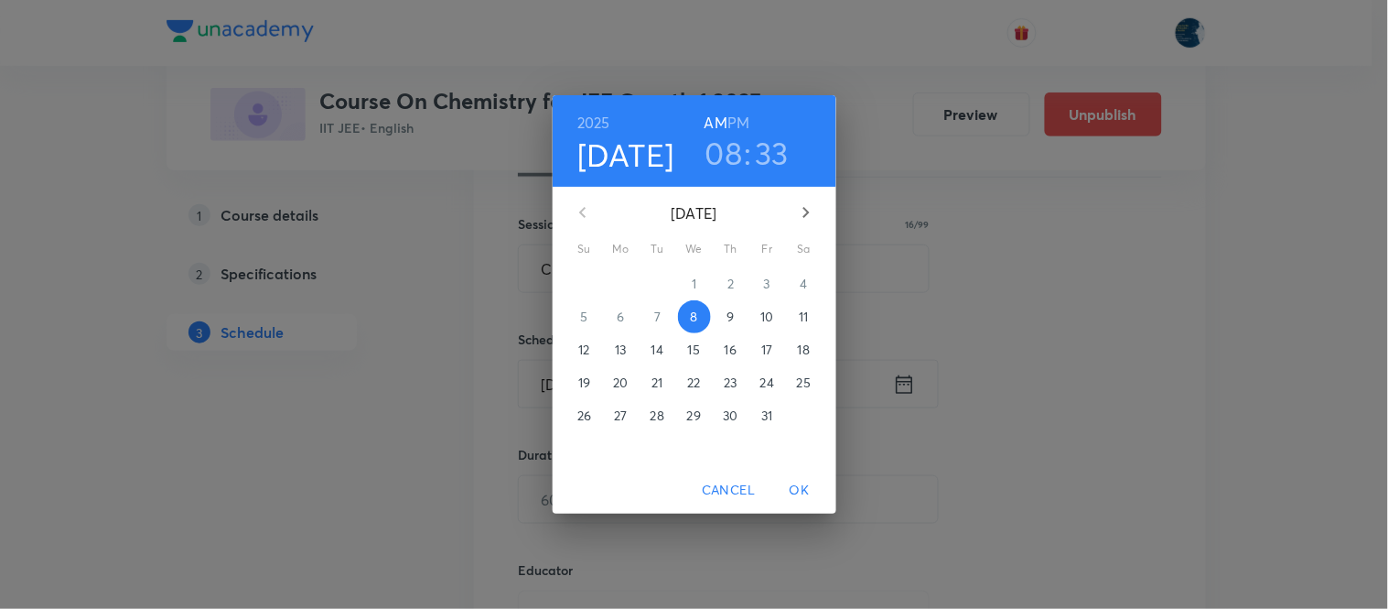
click at [739, 124] on h6 "PM" at bounding box center [739, 123] width 22 height 26
click at [728, 148] on h3 "08" at bounding box center [725, 153] width 38 height 38
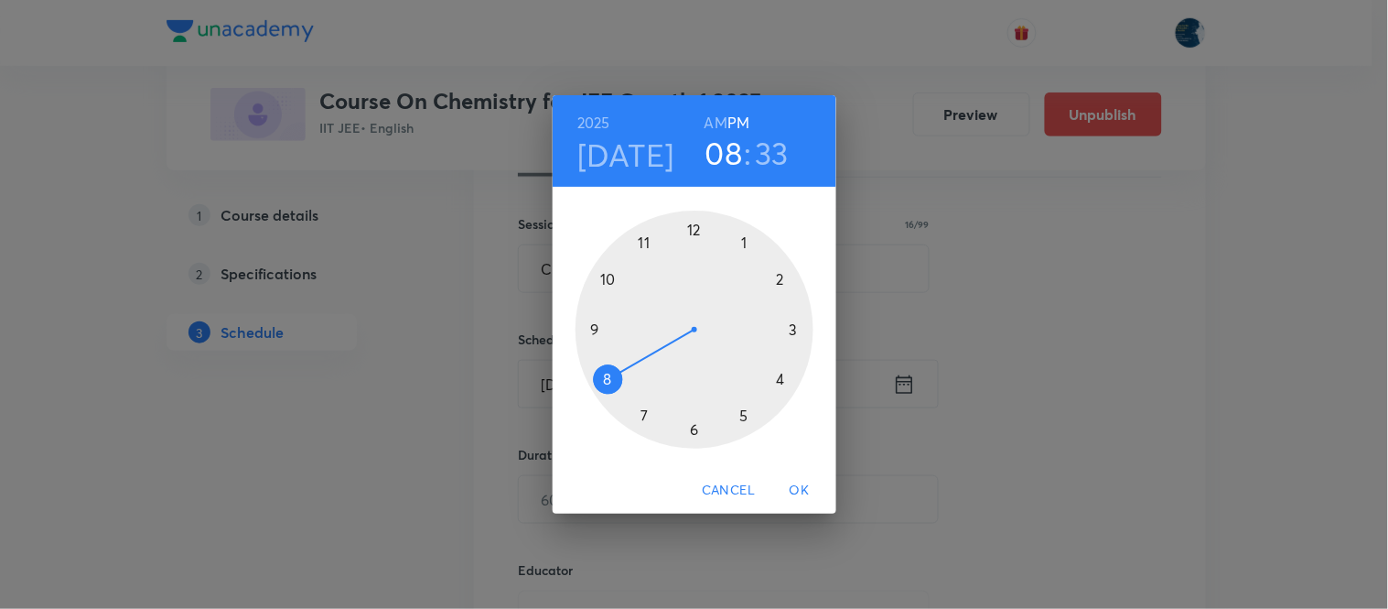
click at [780, 380] on div at bounding box center [695, 329] width 238 height 238
click at [747, 418] on div at bounding box center [695, 329] width 238 height 238
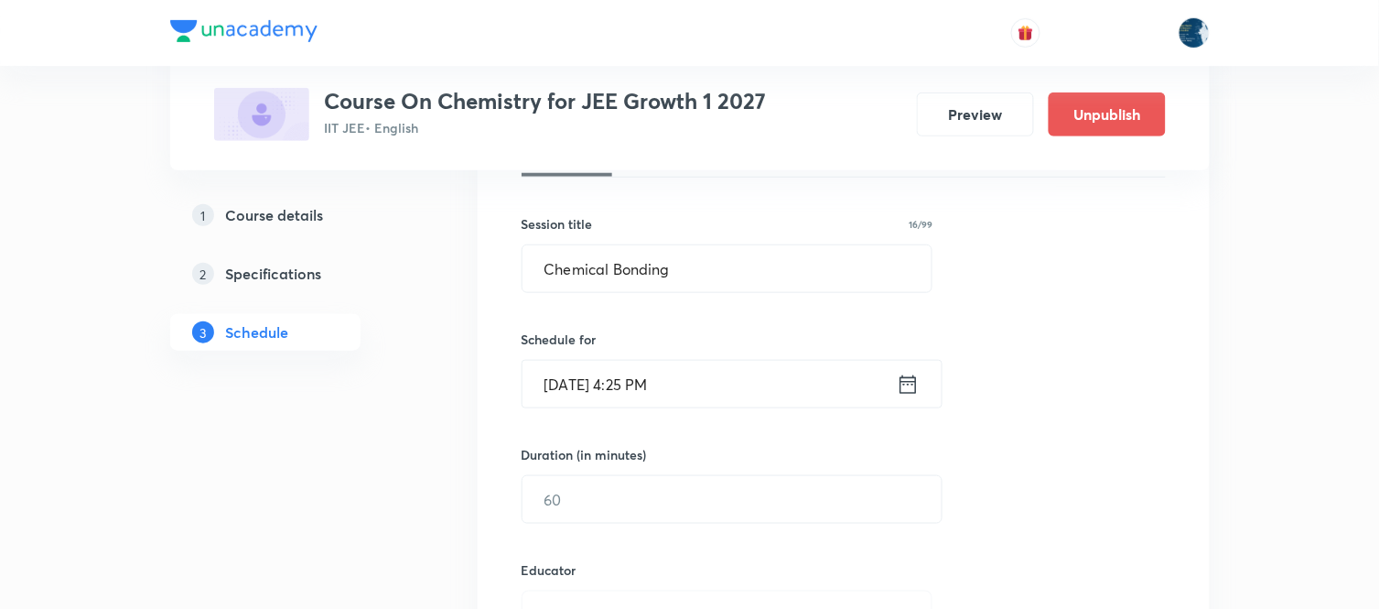
scroll to position [406, 0]
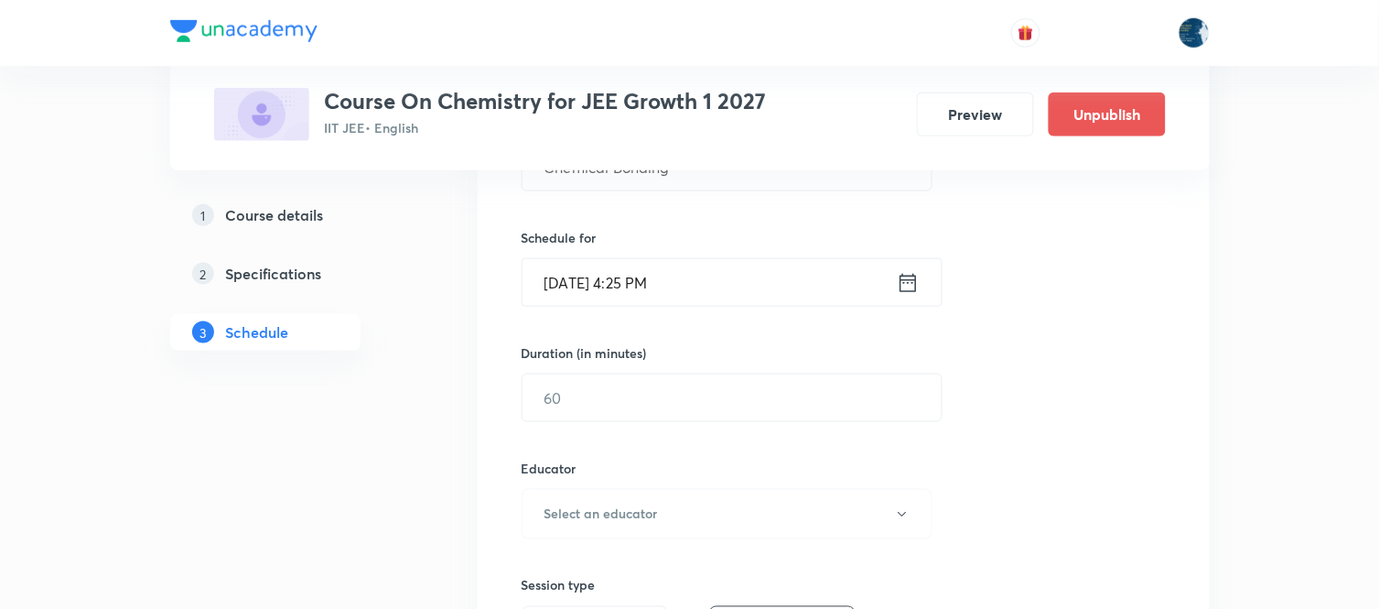
click at [747, 418] on input "text" at bounding box center [732, 397] width 419 height 47
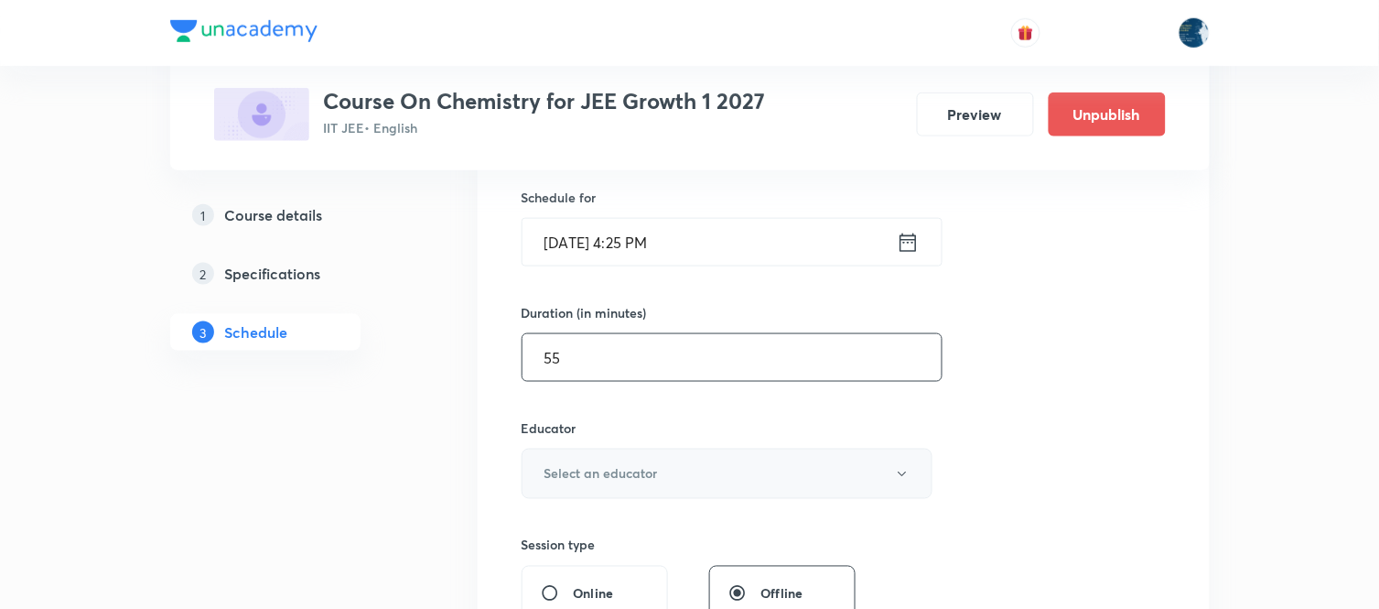
scroll to position [508, 0]
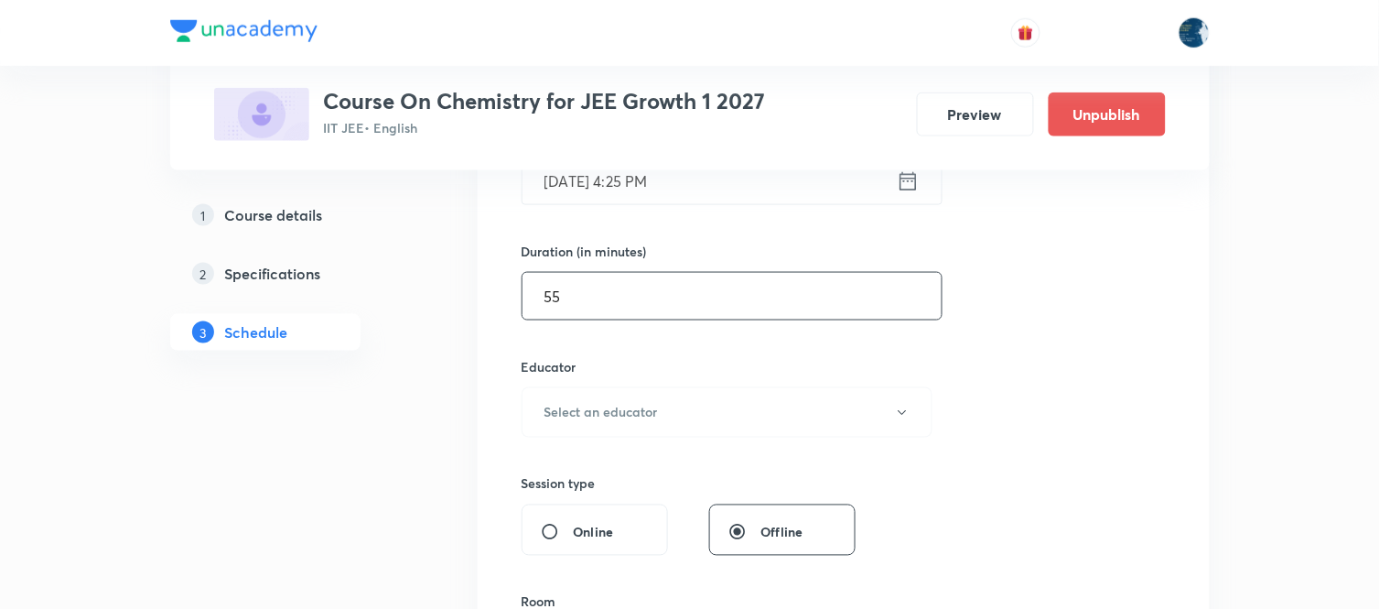
type input "55"
click at [745, 381] on div "Educator Select an educator" at bounding box center [728, 397] width 412 height 81
click at [710, 419] on button "Select an educator" at bounding box center [728, 412] width 412 height 50
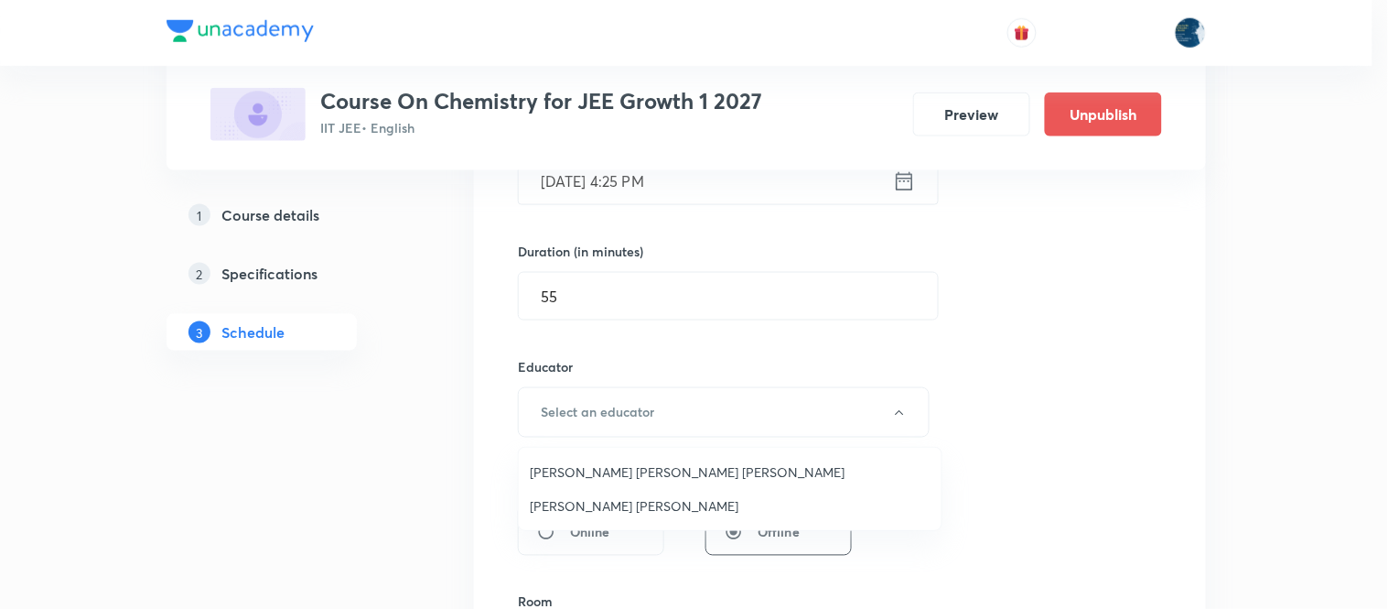
click at [652, 491] on li "Sripati Surya Dilip" at bounding box center [730, 506] width 423 height 34
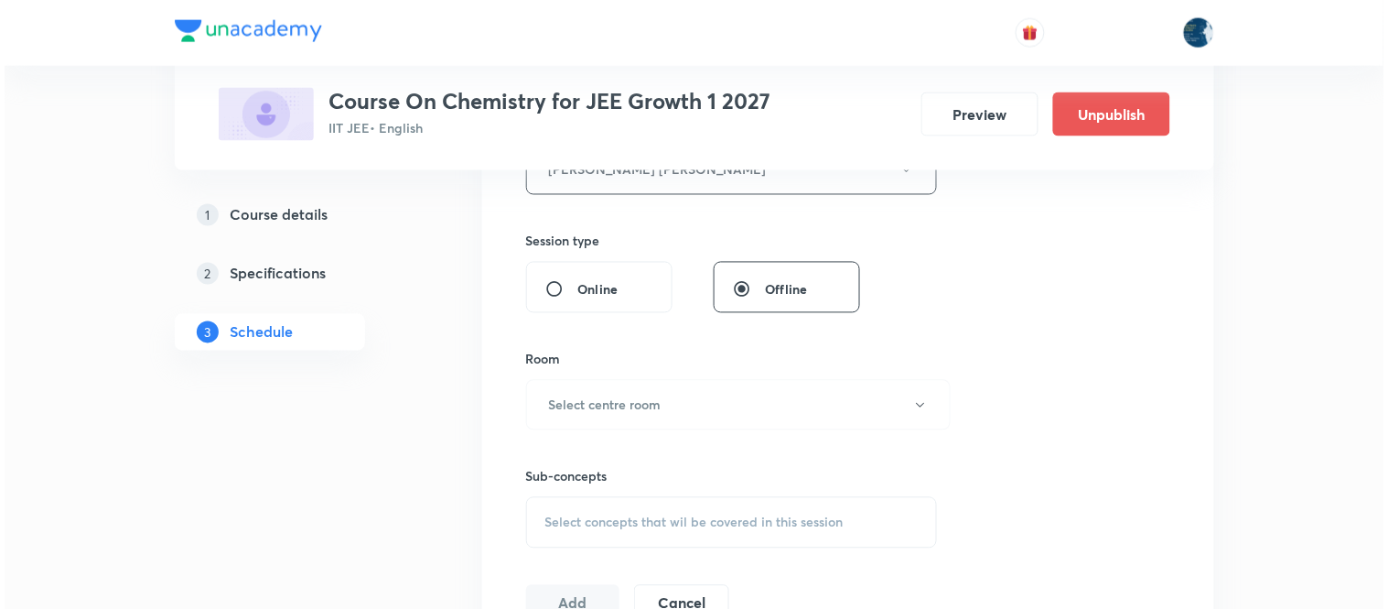
scroll to position [813, 0]
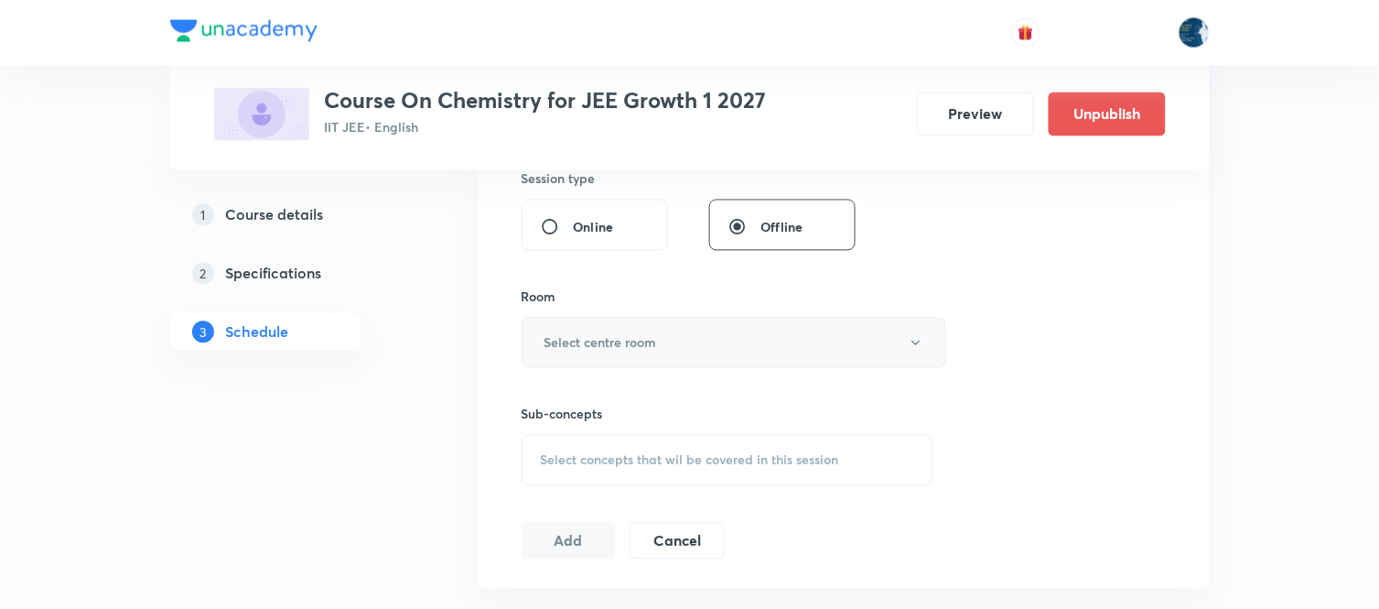
click at [751, 336] on button "Select centre room" at bounding box center [734, 343] width 425 height 50
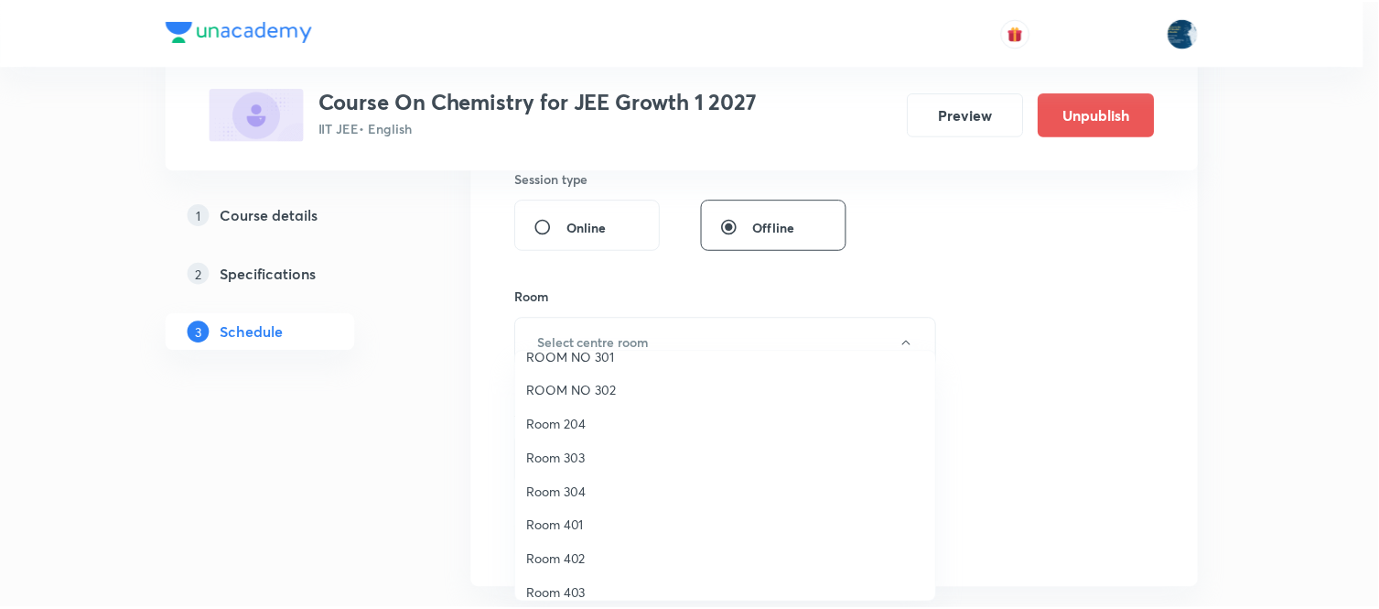
scroll to position [340, 0]
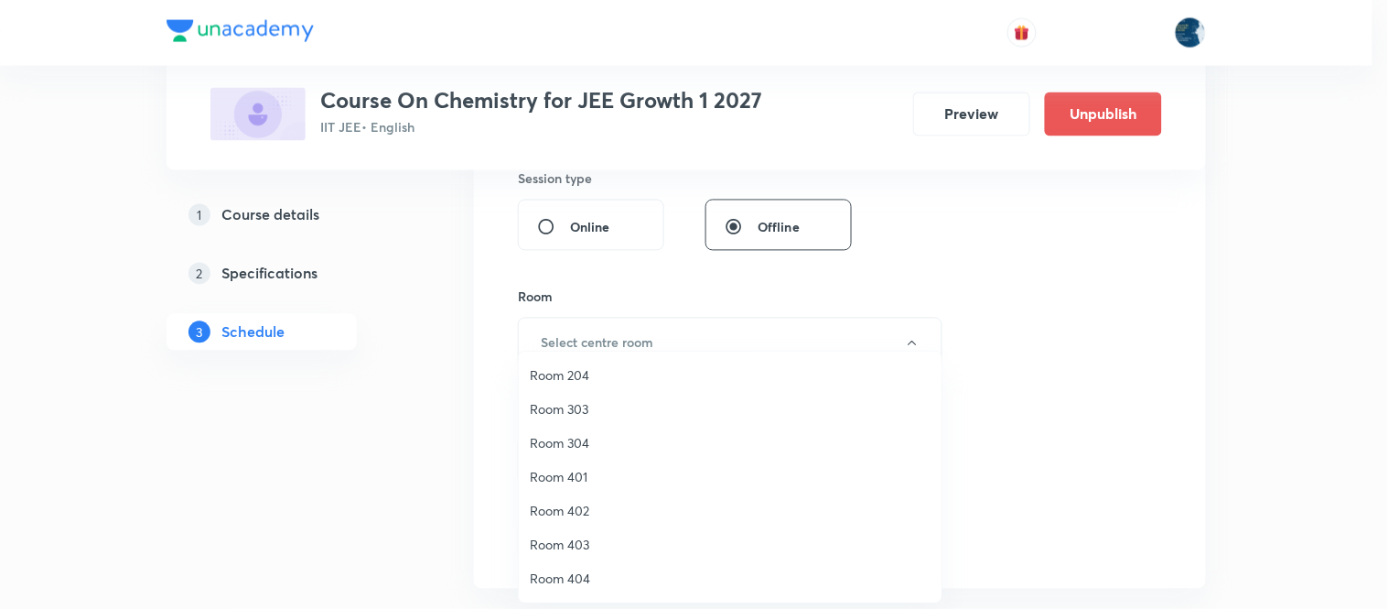
click at [600, 473] on span "Room 401" at bounding box center [730, 476] width 401 height 19
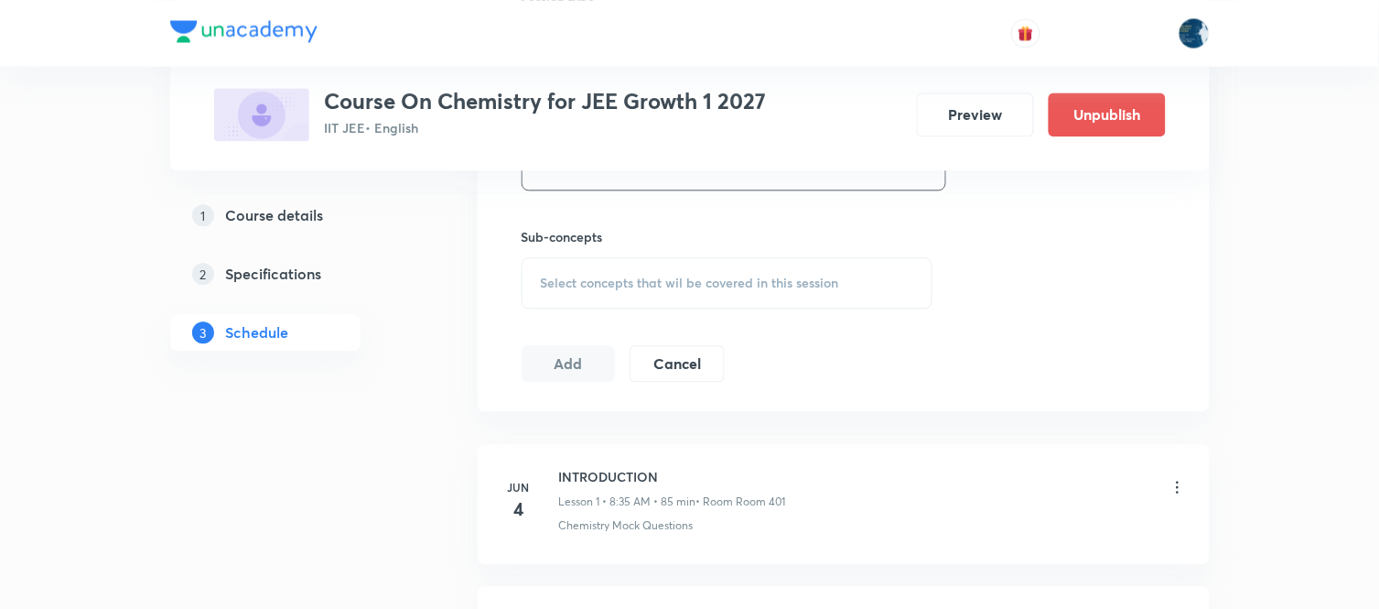
scroll to position [1017, 0]
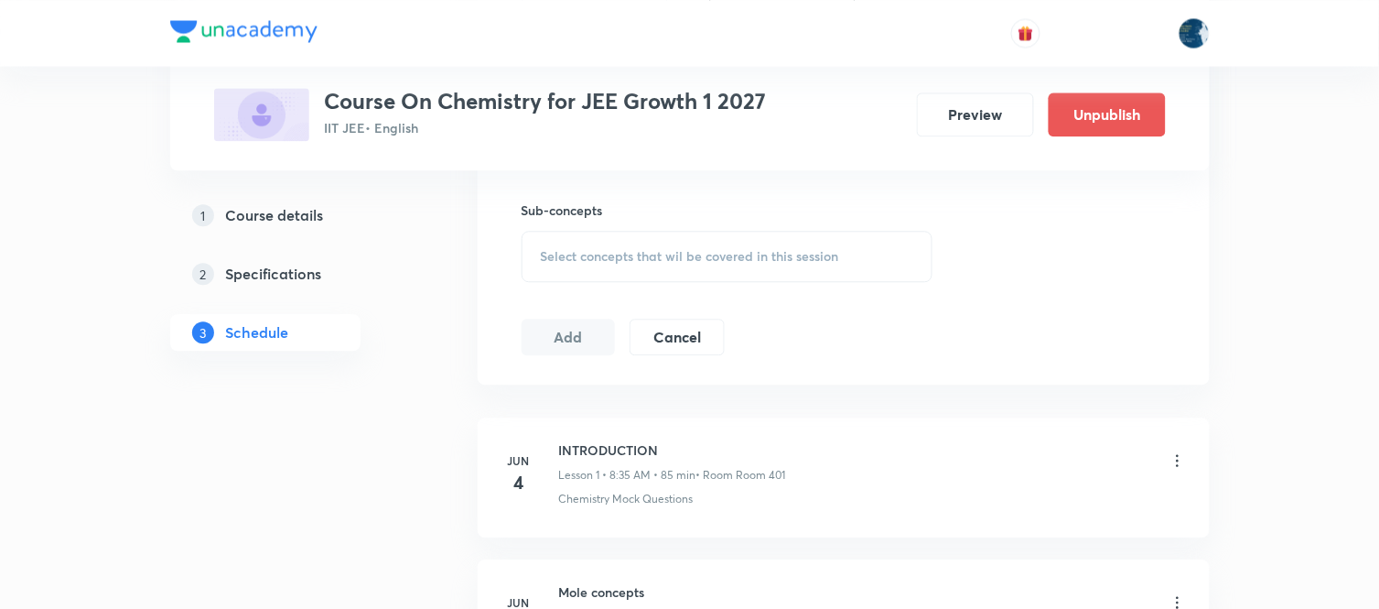
click at [870, 253] on div "Select concepts that wil be covered in this session" at bounding box center [728, 256] width 412 height 51
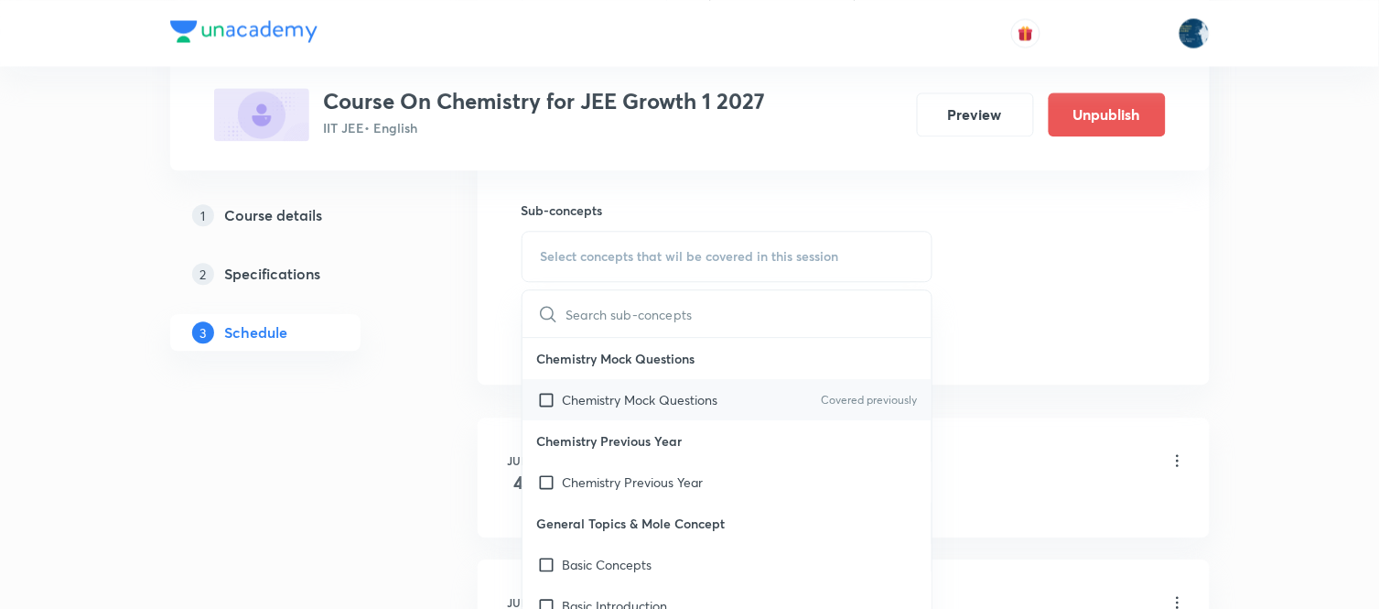
click at [822, 396] on p "Covered previously" at bounding box center [869, 400] width 96 height 16
checkbox input "true"
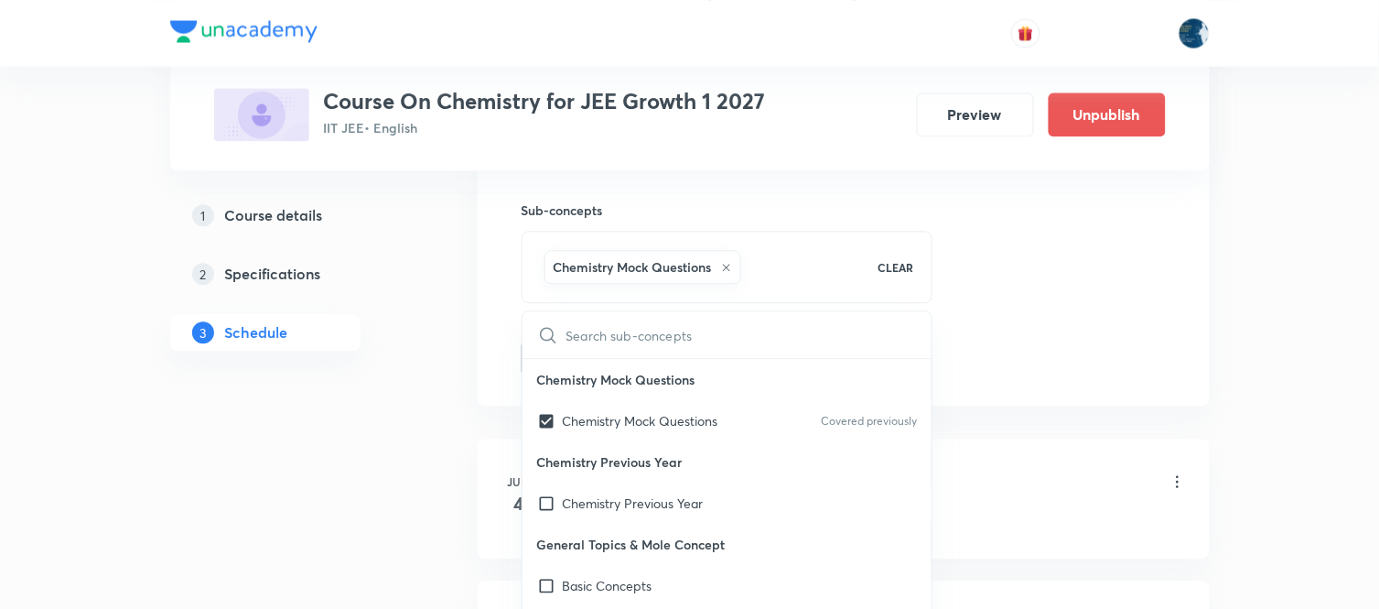
drag, startPoint x: 992, startPoint y: 265, endPoint x: 458, endPoint y: 366, distance: 543.9
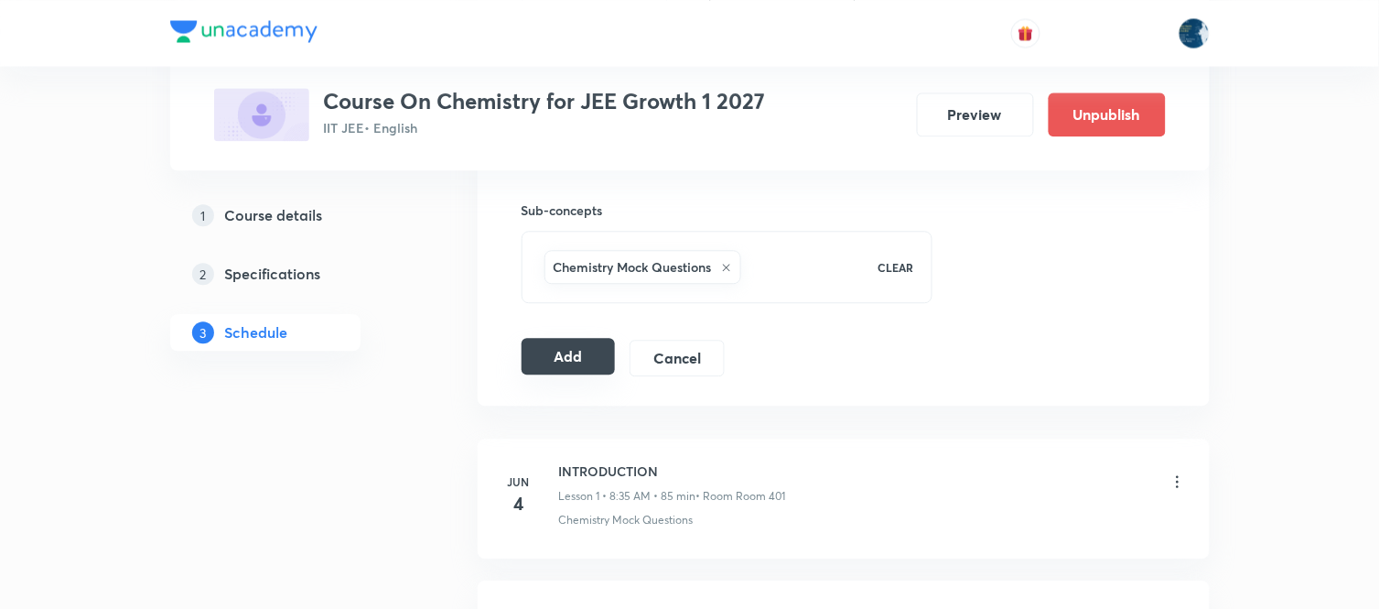
click at [582, 350] on button "Add" at bounding box center [569, 356] width 94 height 37
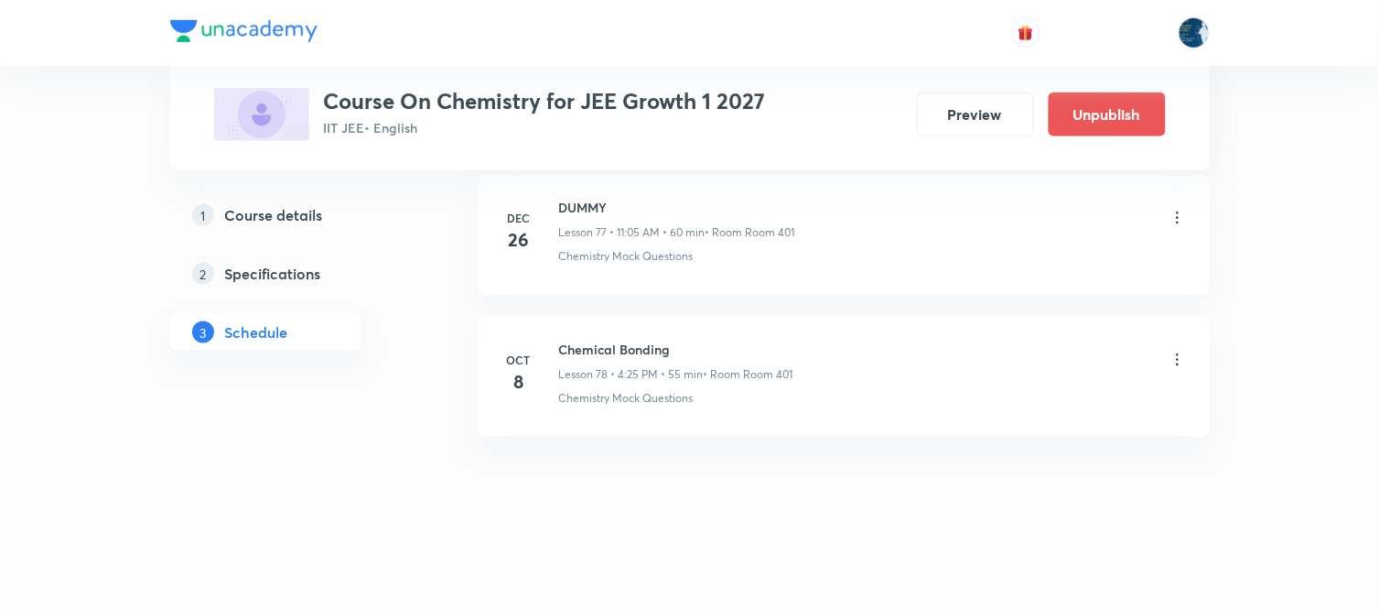
scroll to position [11094, 0]
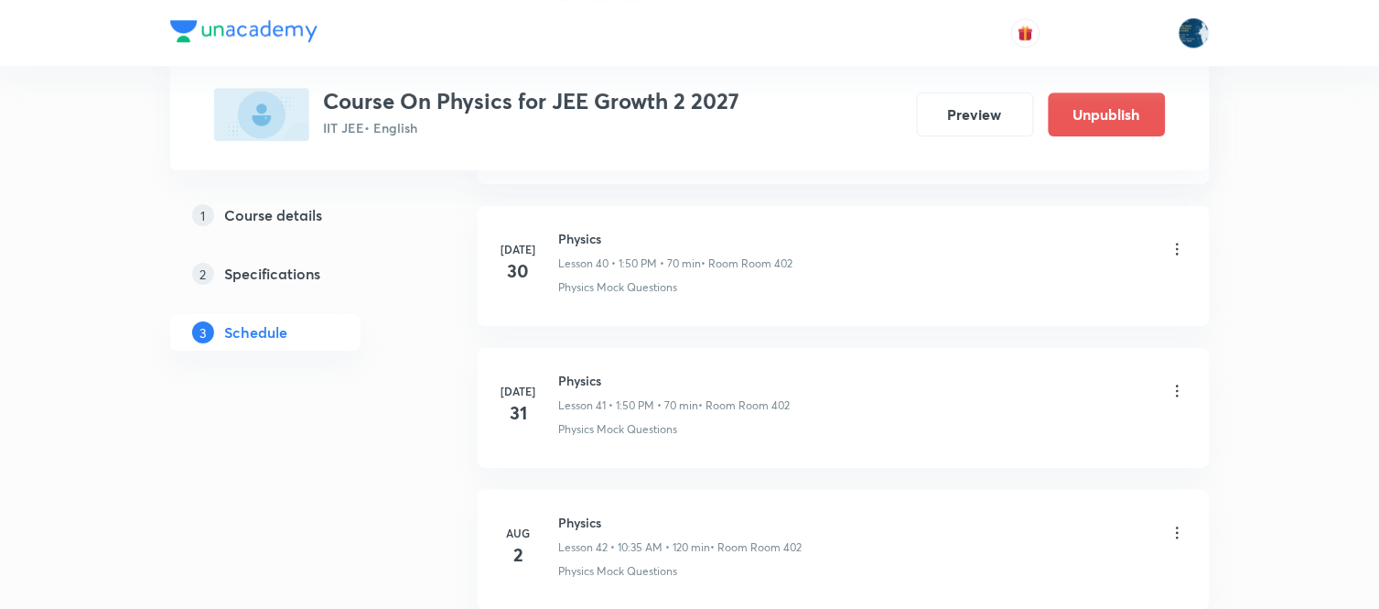
scroll to position [11484, 0]
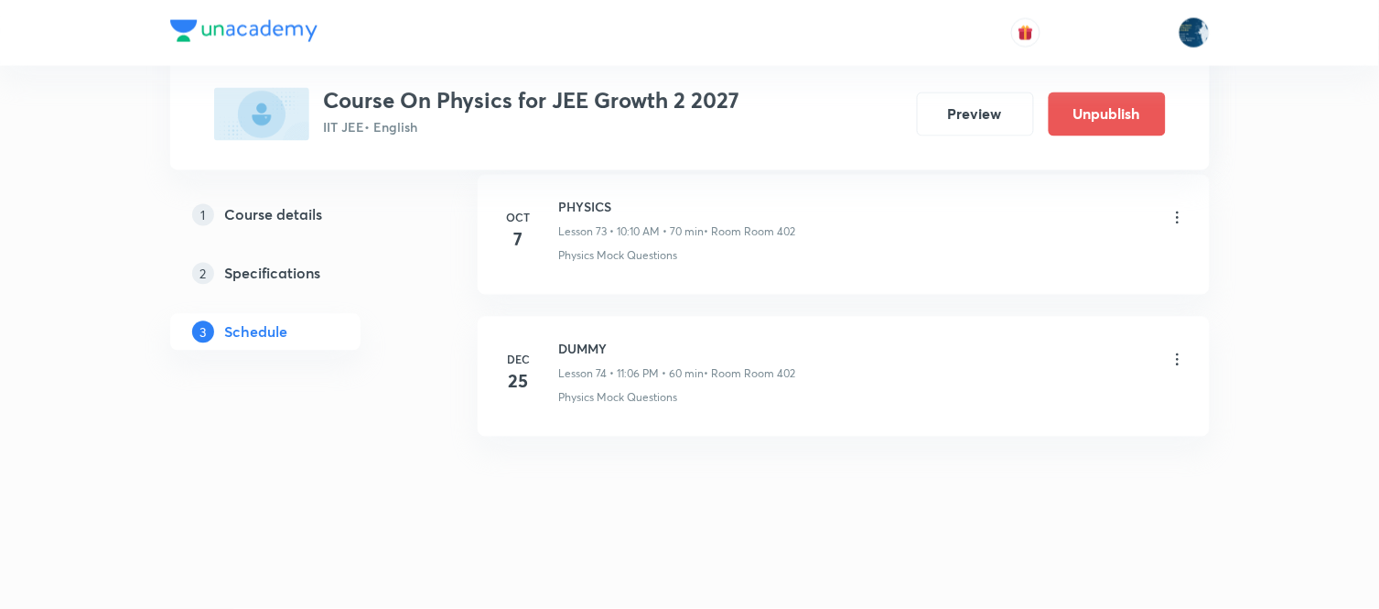
click at [574, 217] on div "PHYSICS Lesson 73 • 10:10 AM • 70 min • Room Room 402" at bounding box center [677, 219] width 237 height 43
click at [578, 197] on li "[DATE] PHYSICS Lesson 73 • 10:10 AM • 70 min • Room Room 402 Physics Mock Quest…" at bounding box center [844, 235] width 732 height 120
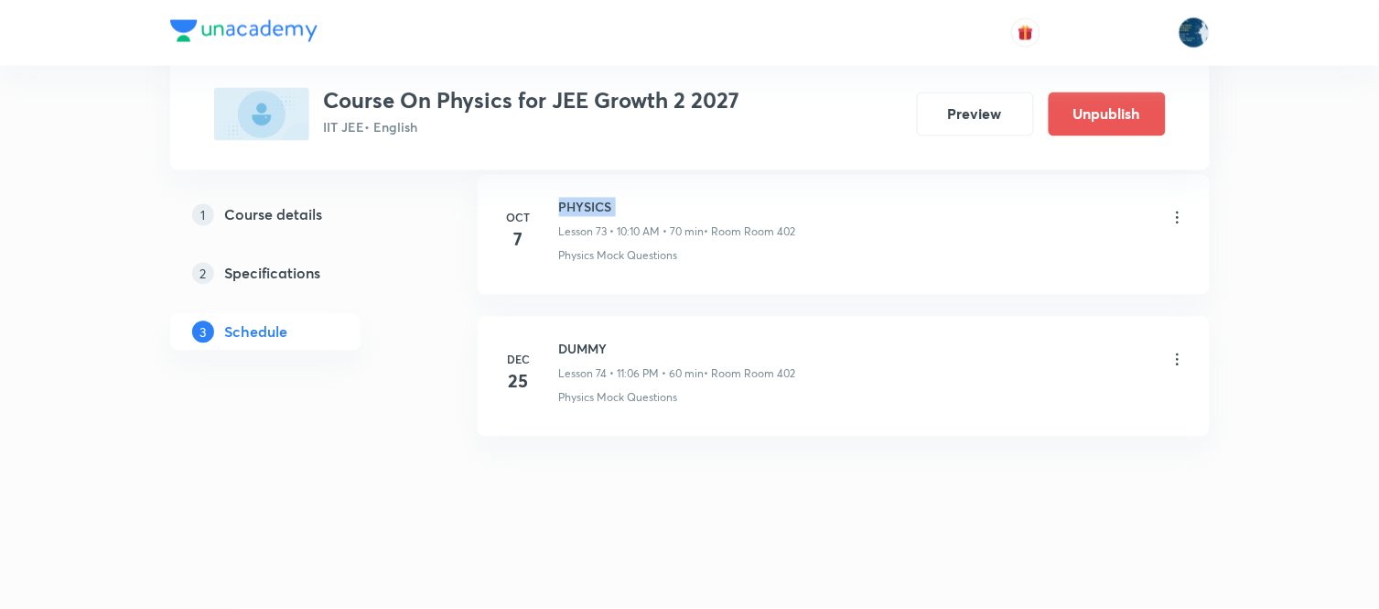
click at [578, 197] on li "[DATE] PHYSICS Lesson 73 • 10:10 AM • 70 min • Room Room 402 Physics Mock Quest…" at bounding box center [844, 235] width 732 height 120
copy h6 "PHYSICS"
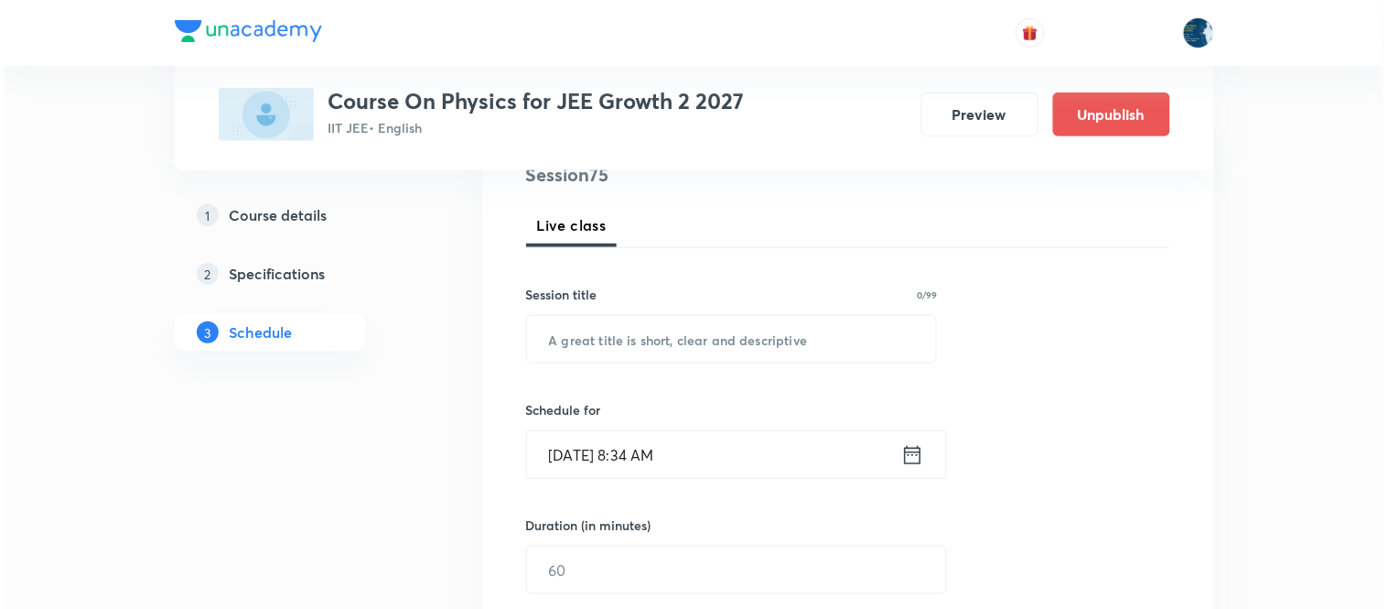
scroll to position [305, 0]
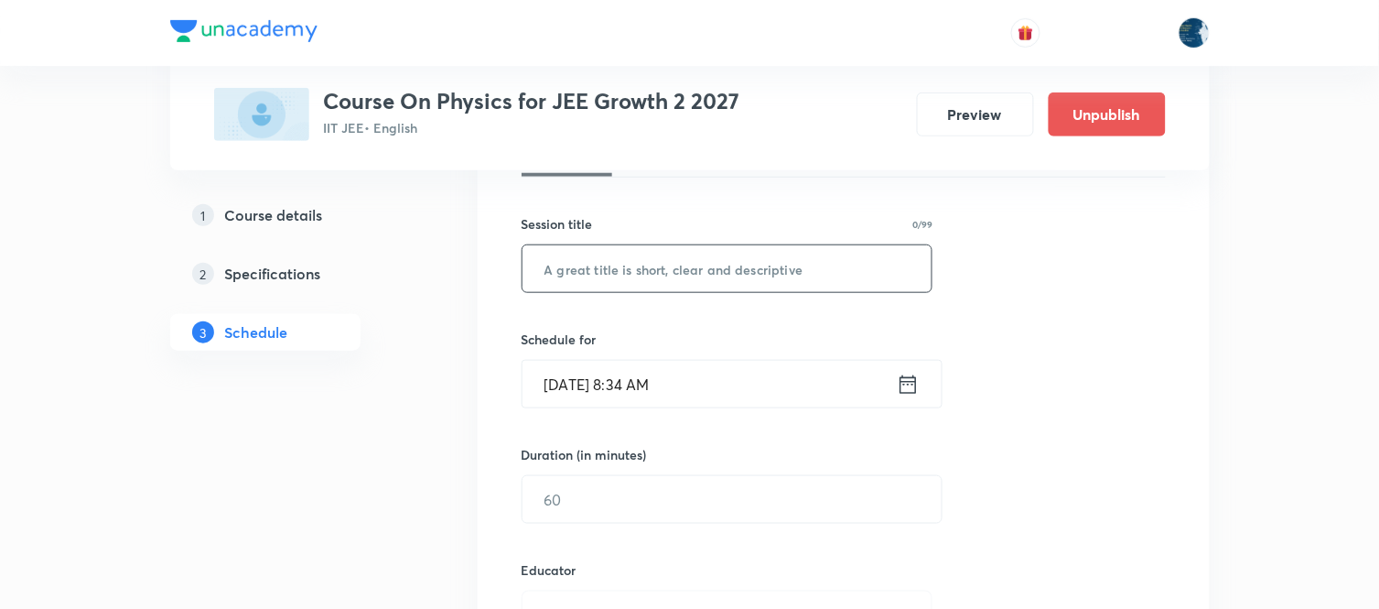
click at [690, 248] on input "text" at bounding box center [728, 268] width 410 height 47
click at [683, 263] on input "text" at bounding box center [728, 268] width 410 height 47
paste input "PHYSICS"
type input "PHYSICS"
click at [912, 392] on icon at bounding box center [908, 383] width 16 height 18
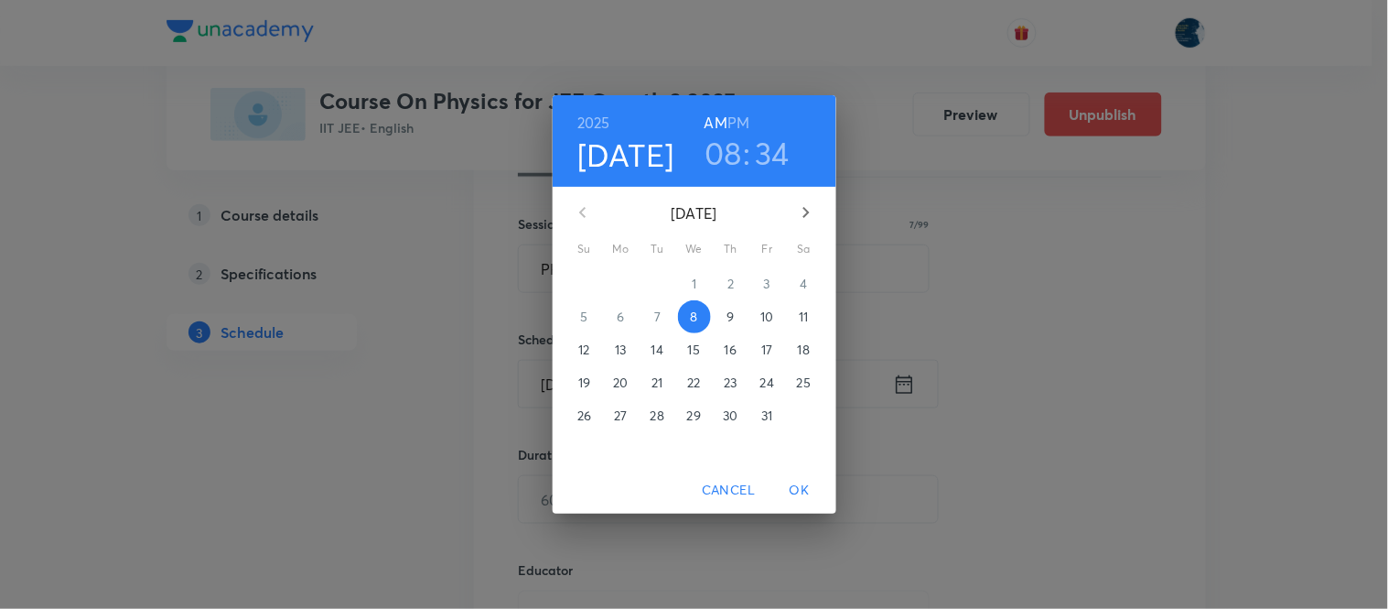
click at [719, 148] on h3 "08" at bounding box center [724, 153] width 38 height 38
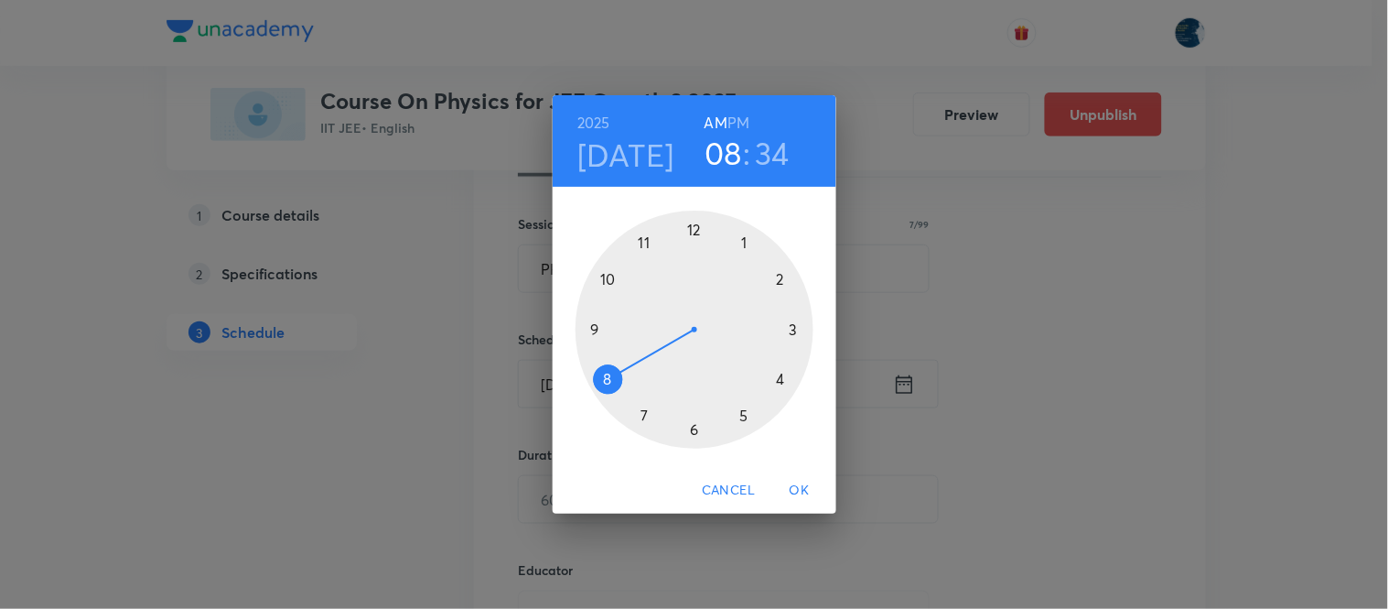
click at [613, 275] on div at bounding box center [695, 329] width 238 height 238
click at [783, 281] on div at bounding box center [695, 329] width 238 height 238
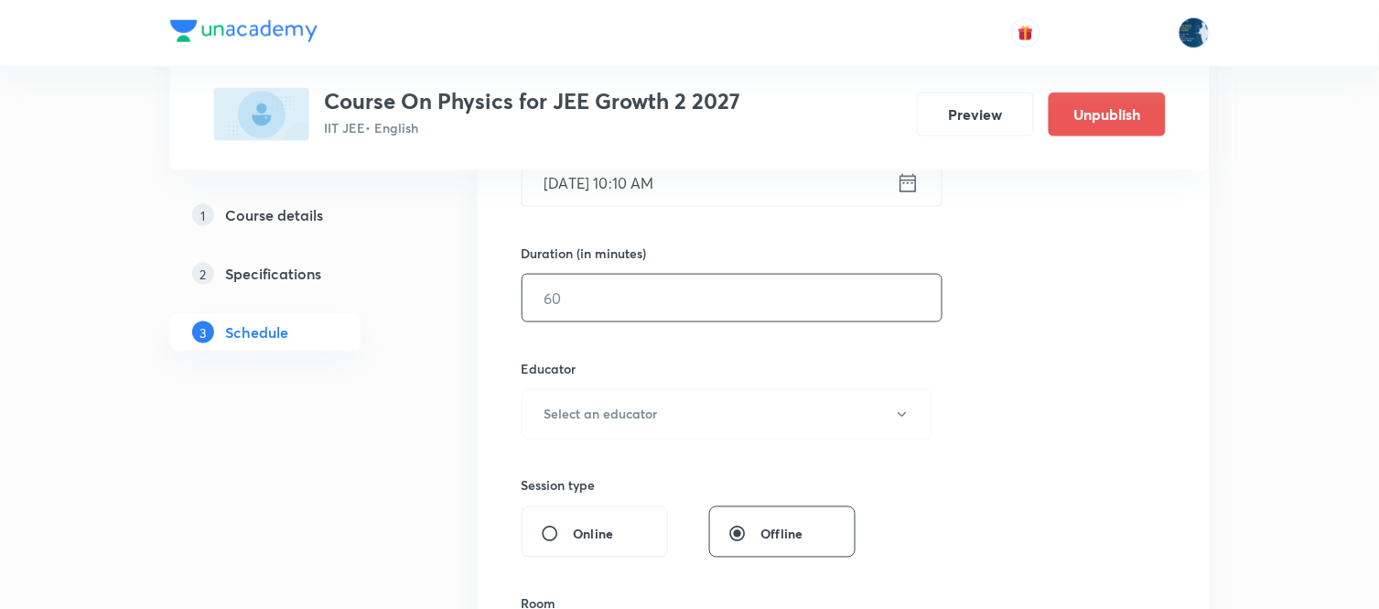
scroll to position [508, 0]
click at [800, 286] on input "text" at bounding box center [732, 296] width 419 height 47
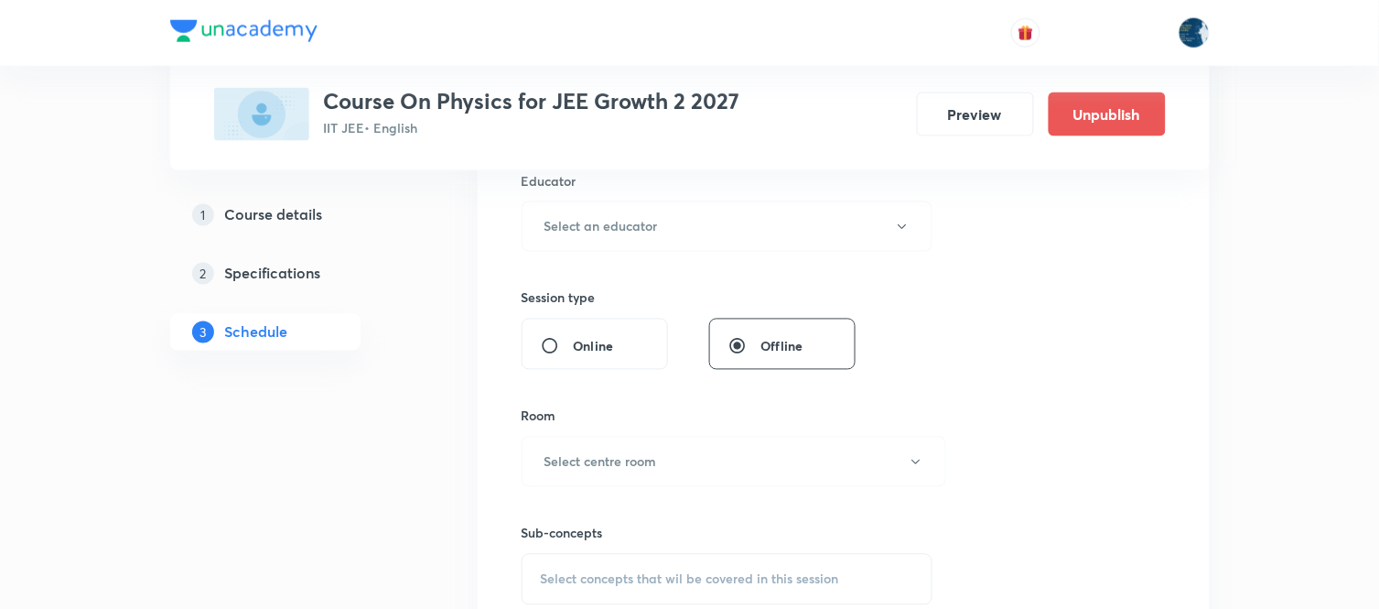
scroll to position [711, 0]
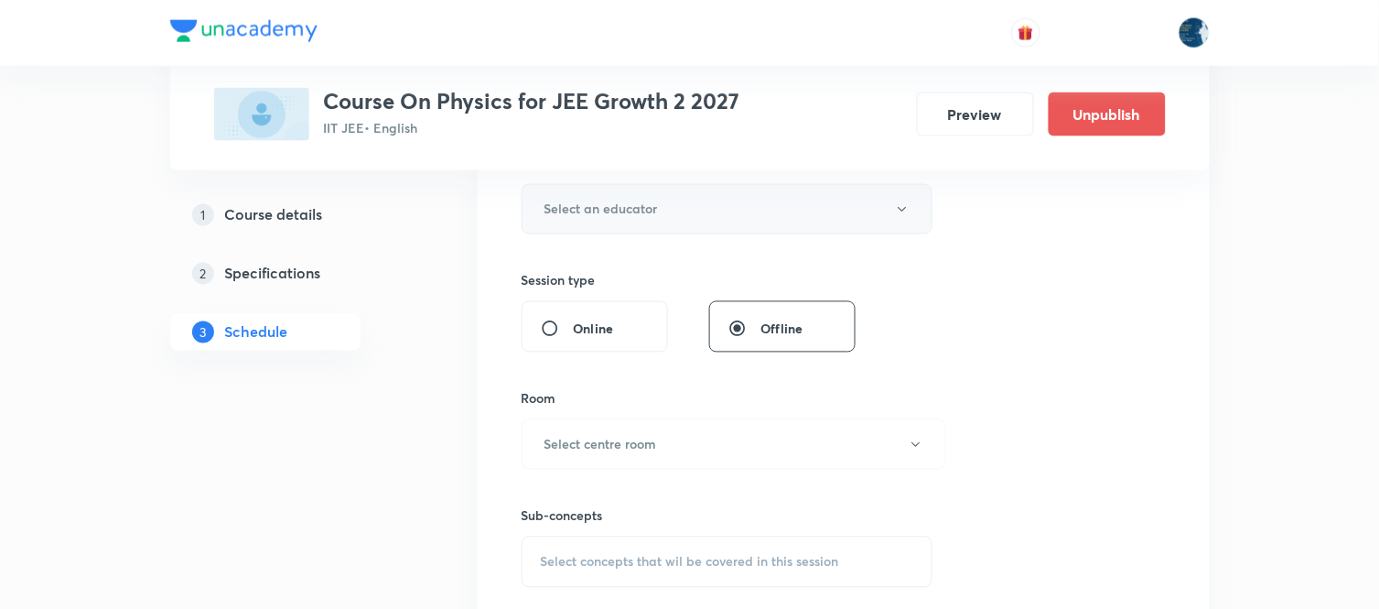
type input "70"
click at [834, 221] on button "Select an educator" at bounding box center [728, 209] width 412 height 50
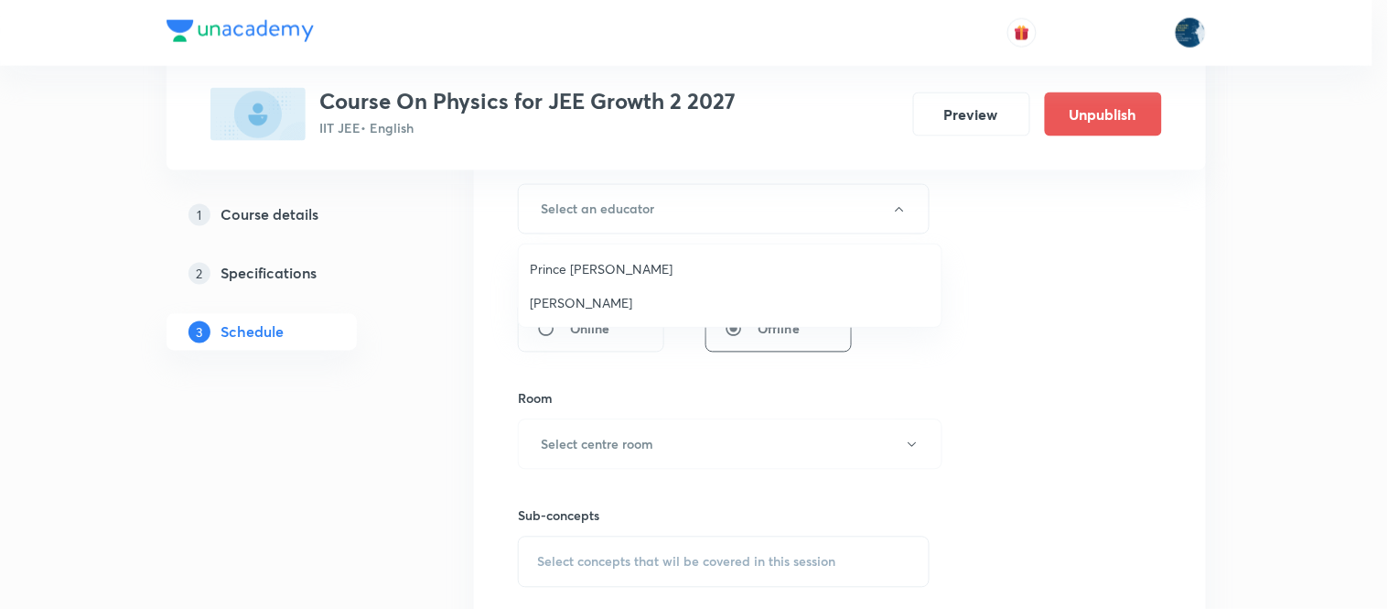
click at [683, 263] on span "Prince Dubey" at bounding box center [730, 268] width 401 height 19
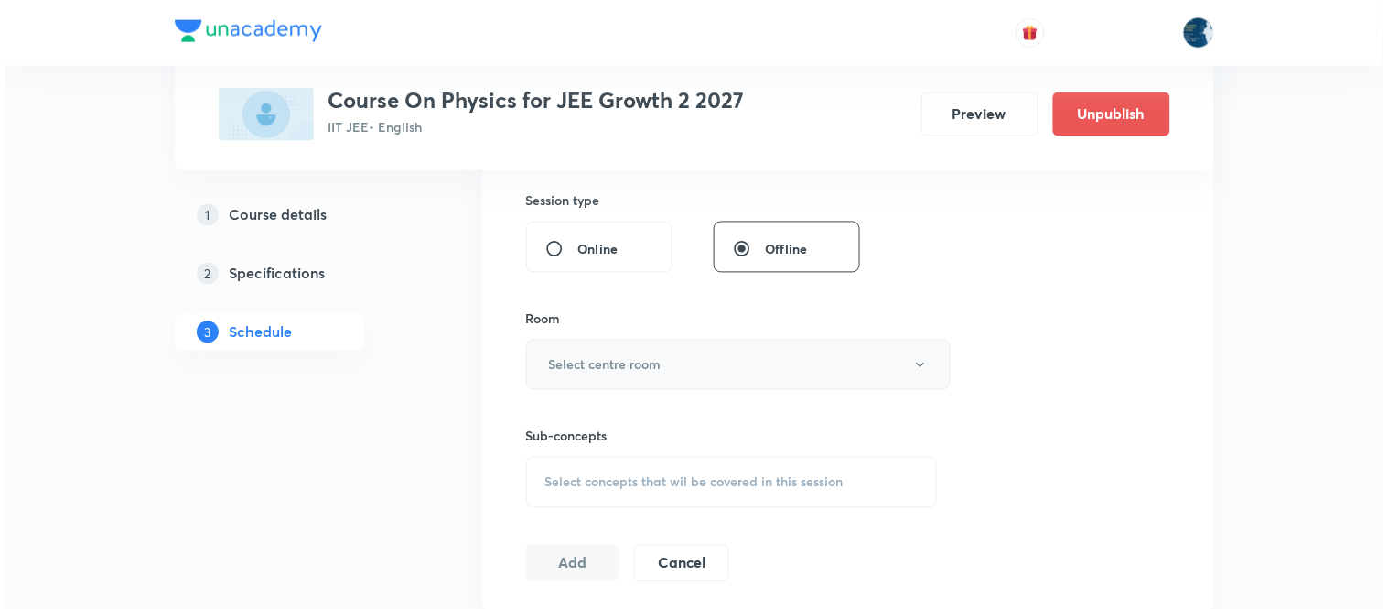
scroll to position [813, 0]
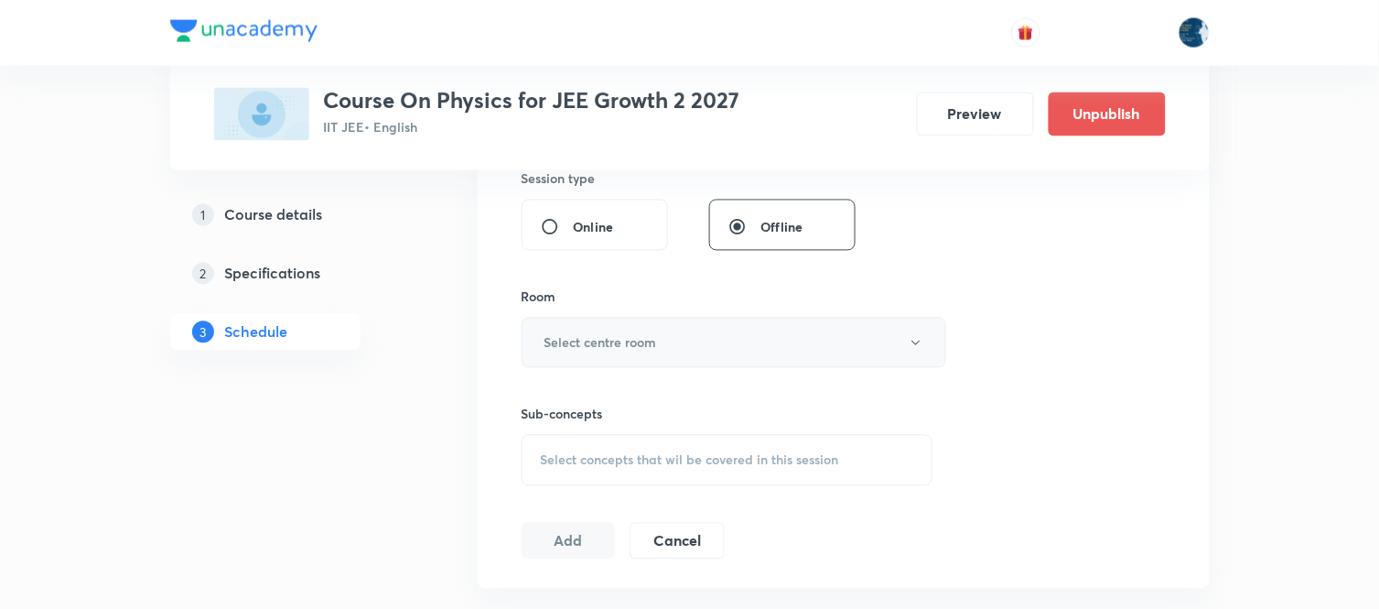
click at [715, 327] on button "Select centre room" at bounding box center [734, 343] width 425 height 50
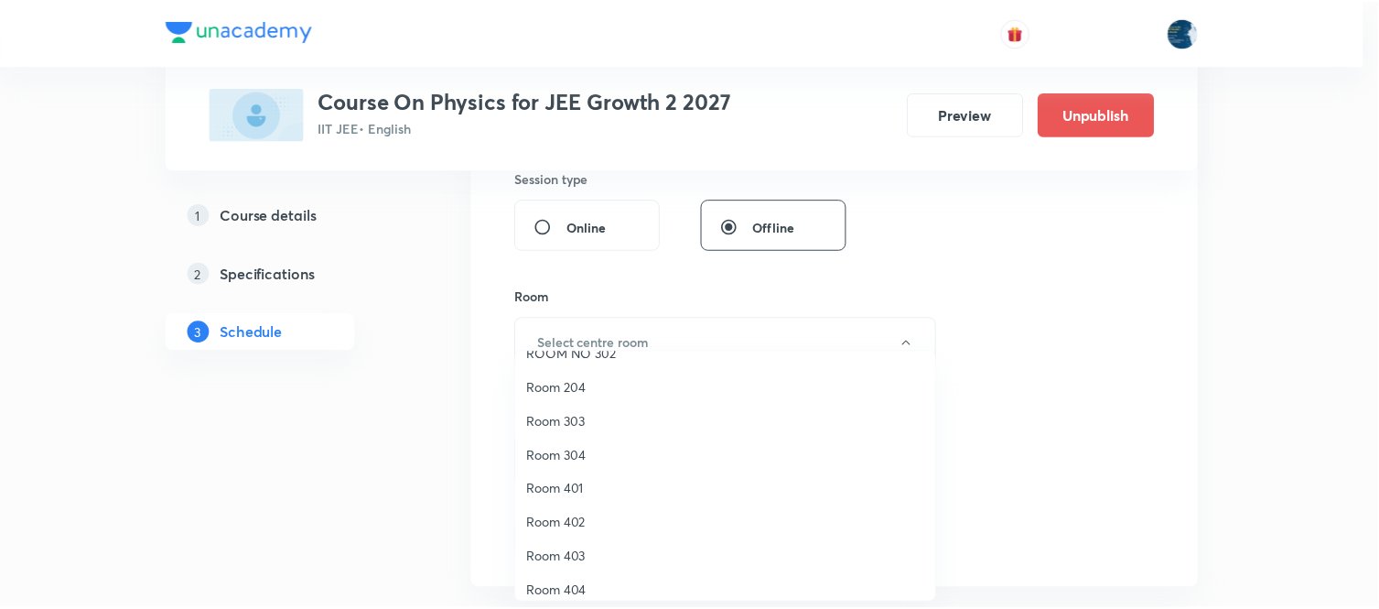
scroll to position [340, 0]
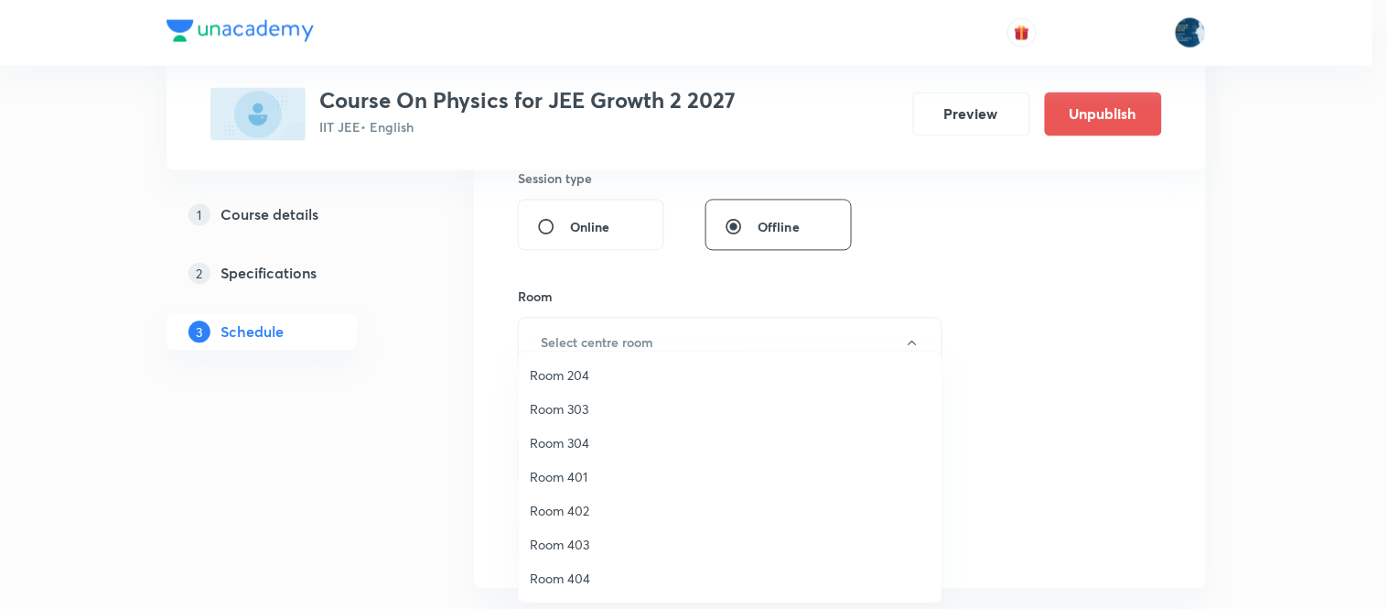
click at [617, 501] on span "Room 402" at bounding box center [730, 510] width 401 height 19
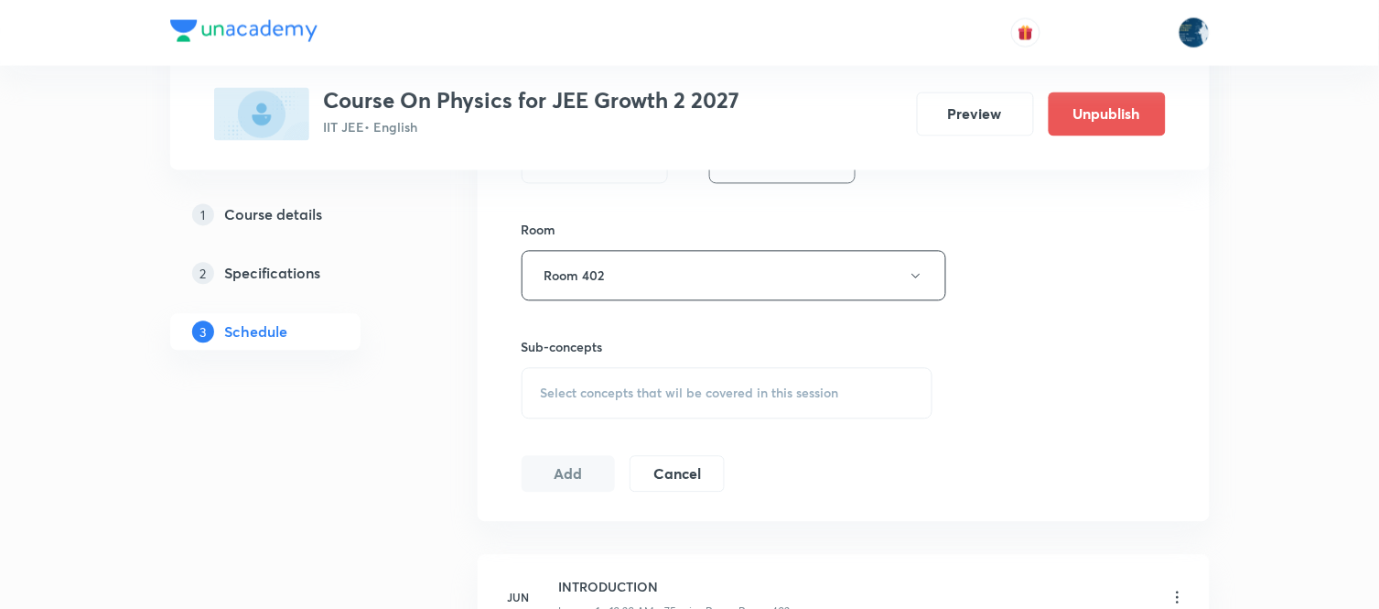
scroll to position [915, 0]
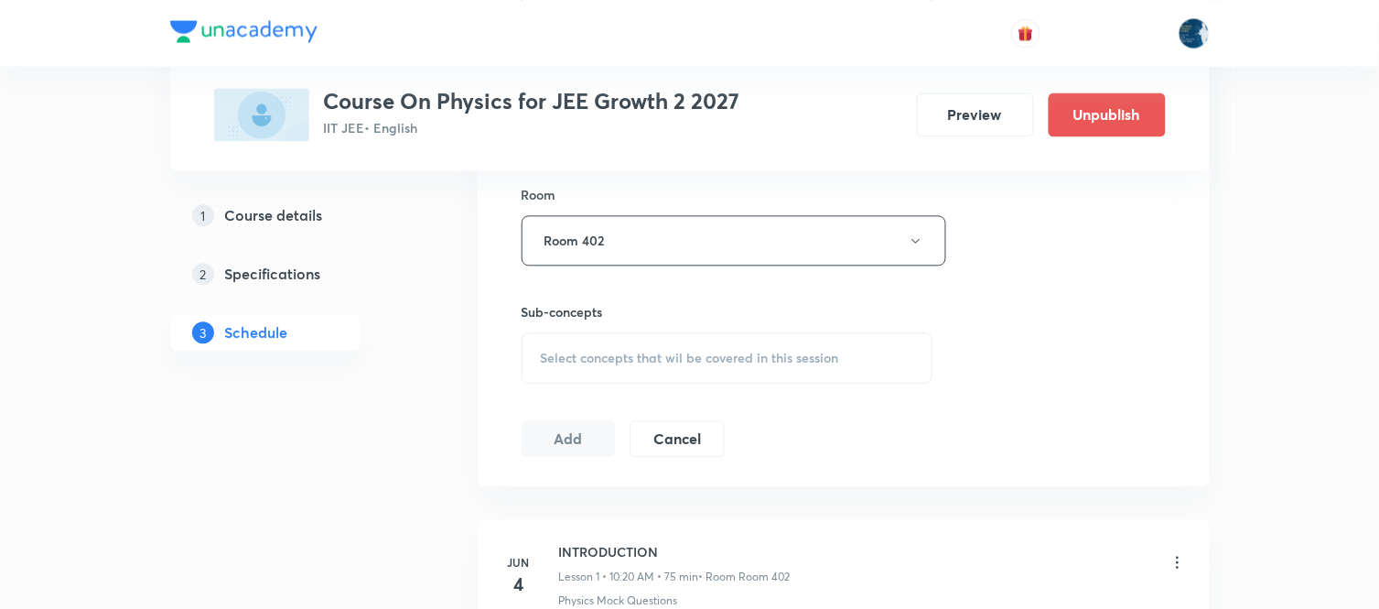
click at [784, 361] on span "Select concepts that wil be covered in this session" at bounding box center [690, 358] width 298 height 15
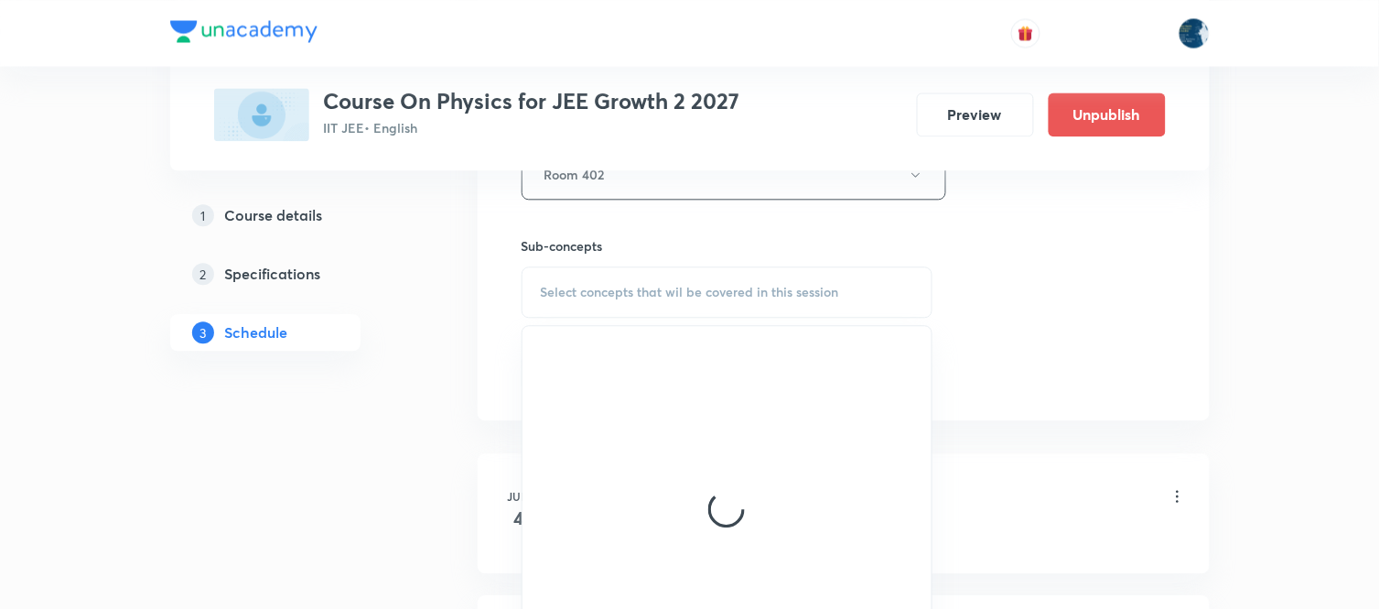
scroll to position [1017, 0]
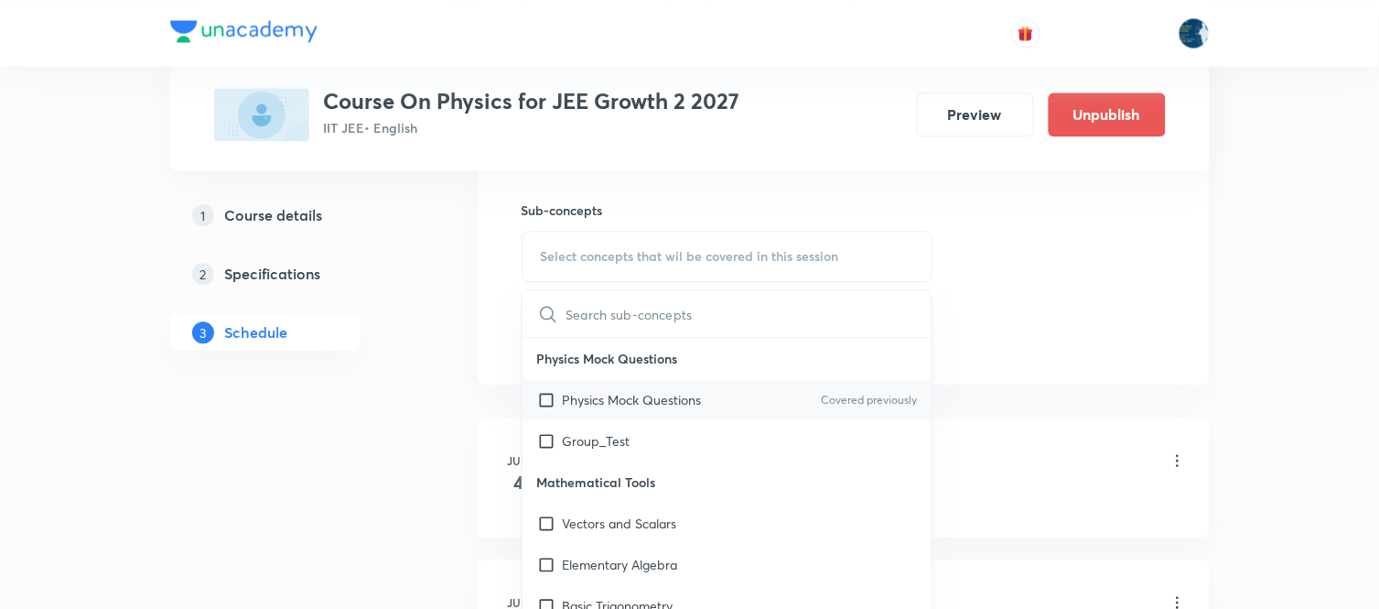
click at [807, 388] on div "Physics Mock Questions Covered previously" at bounding box center [728, 399] width 410 height 41
checkbox input "true"
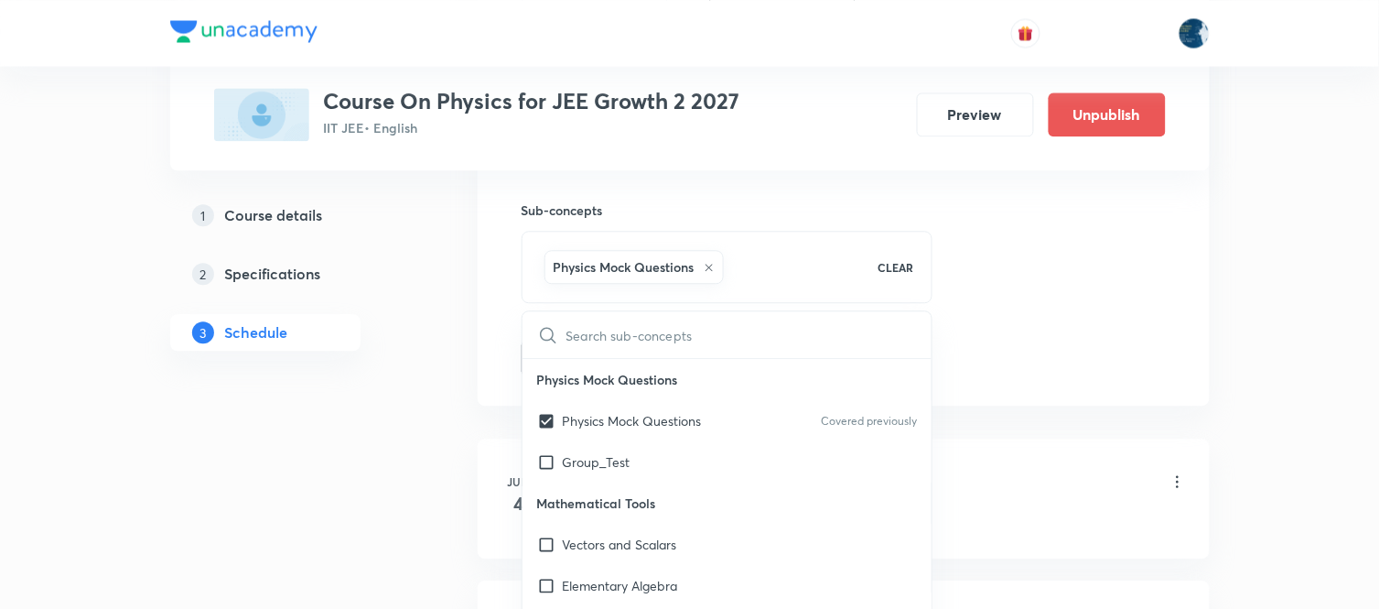
drag, startPoint x: 1023, startPoint y: 286, endPoint x: 599, endPoint y: 302, distance: 424.1
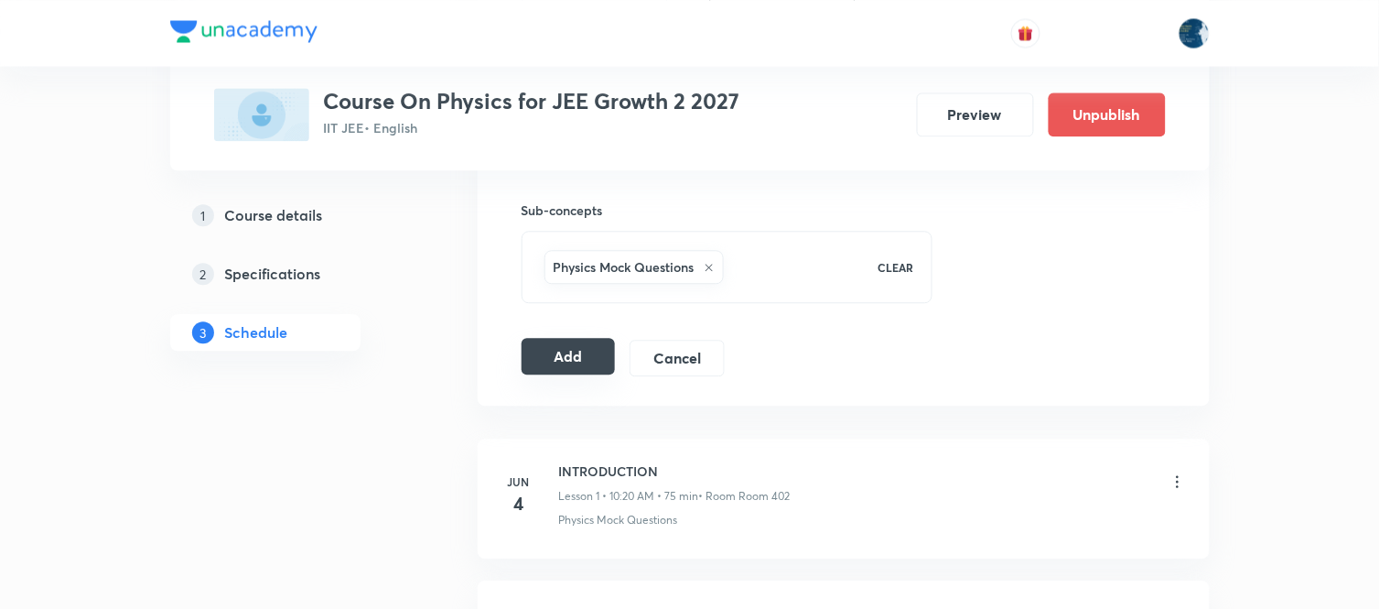
click at [566, 351] on button "Add" at bounding box center [569, 356] width 94 height 37
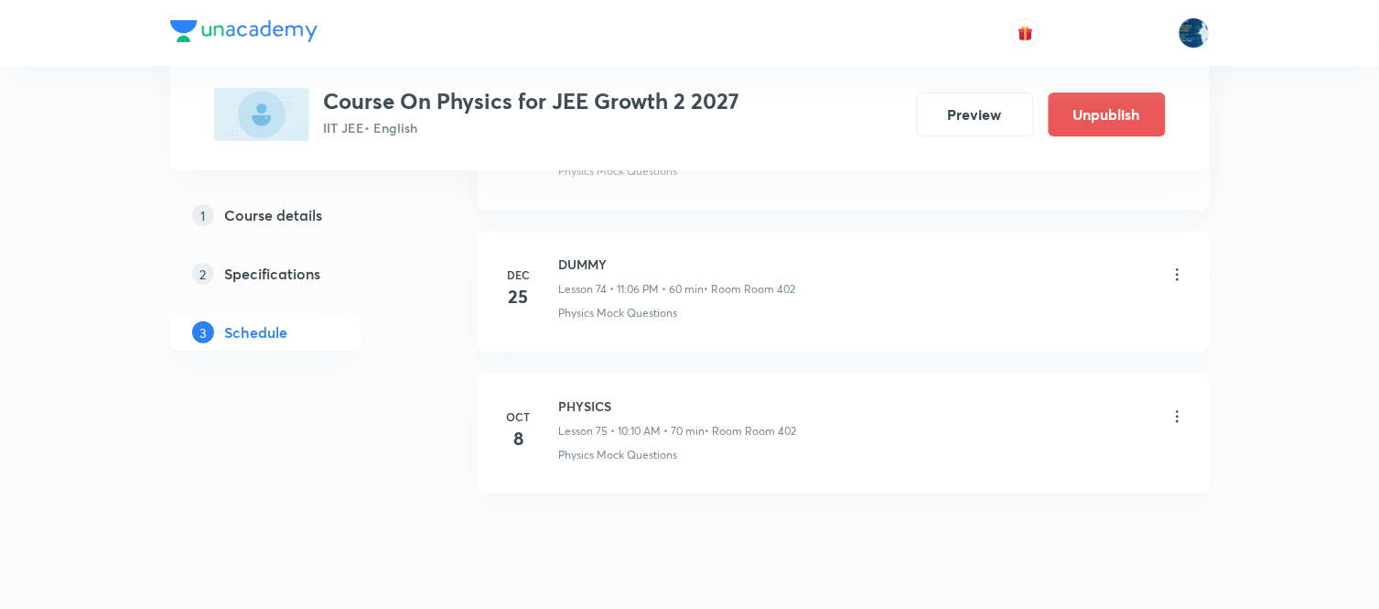
scroll to position [10667, 0]
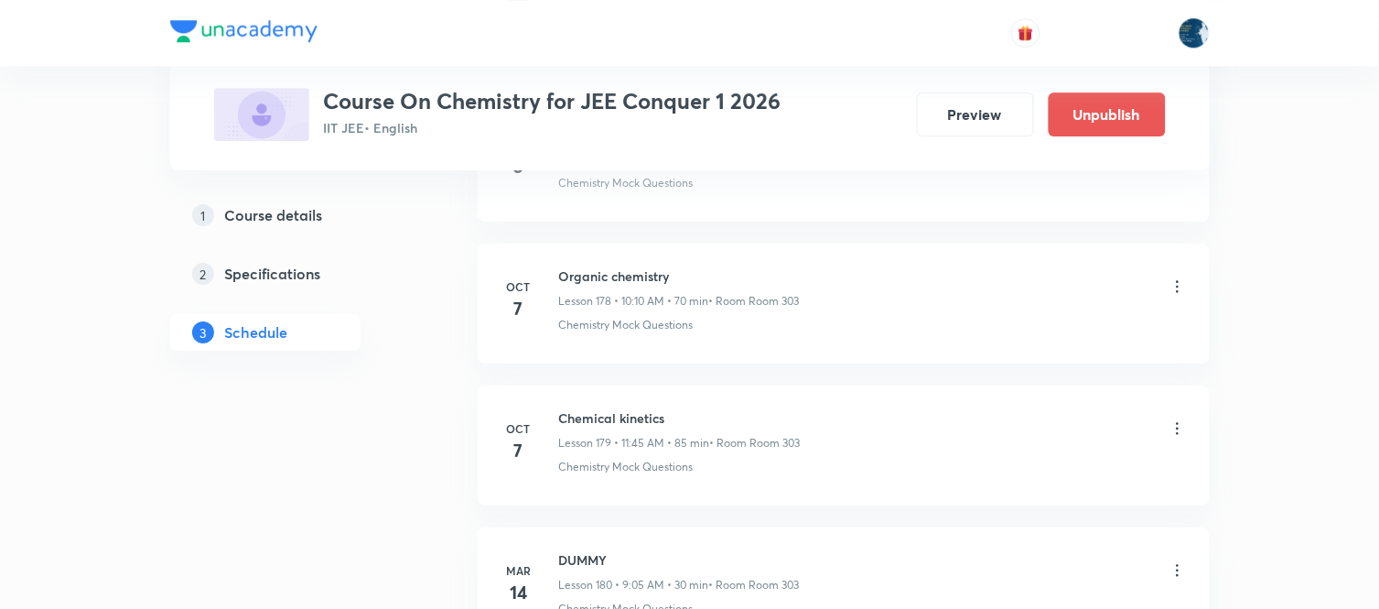
scroll to position [26335, 0]
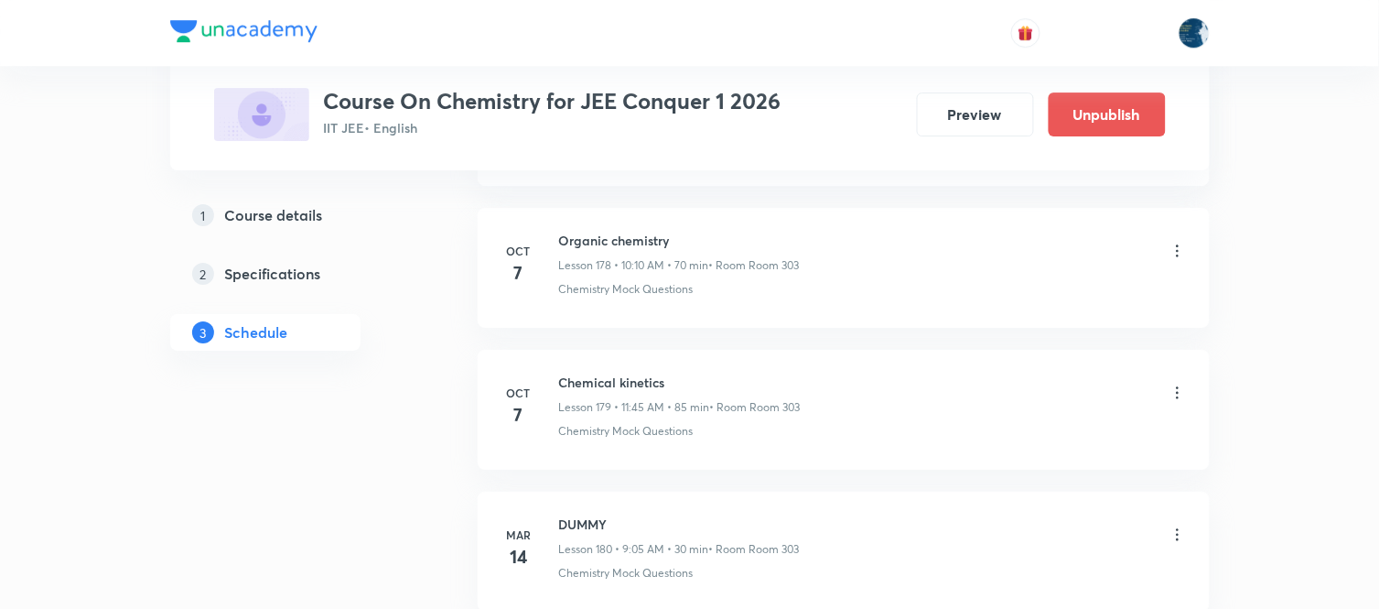
click at [596, 250] on h6 "Organic chemistry" at bounding box center [679, 240] width 241 height 19
copy h6 "Organic chemistry"
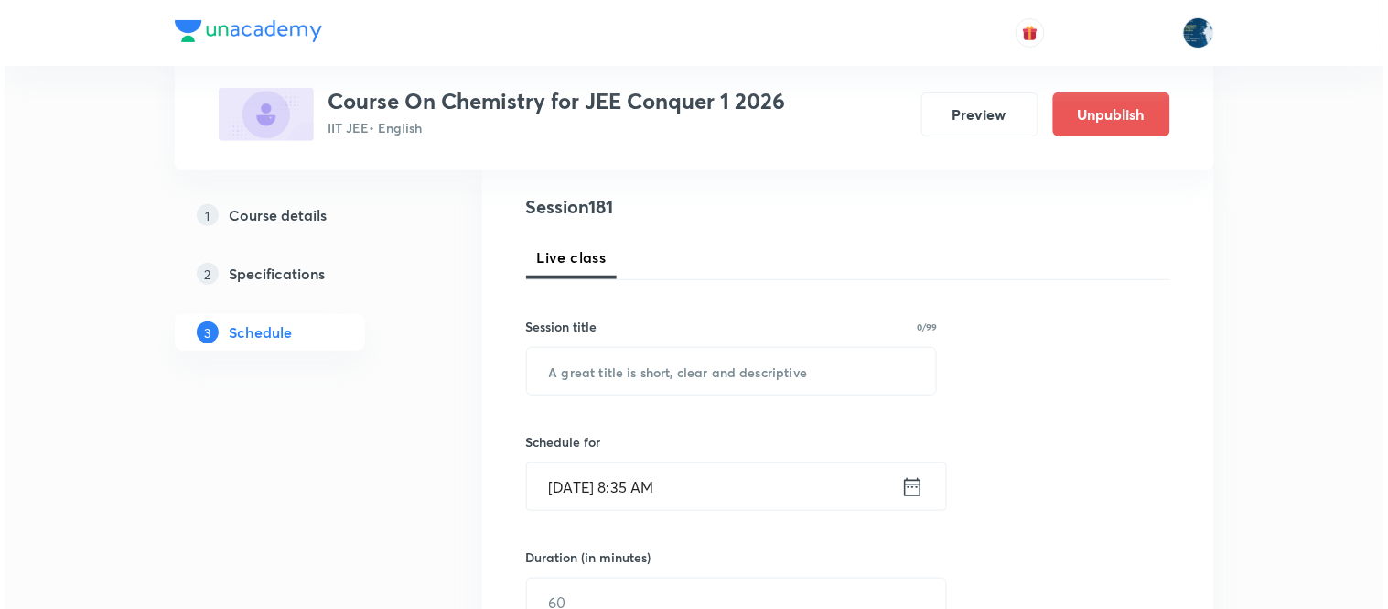
scroll to position [305, 0]
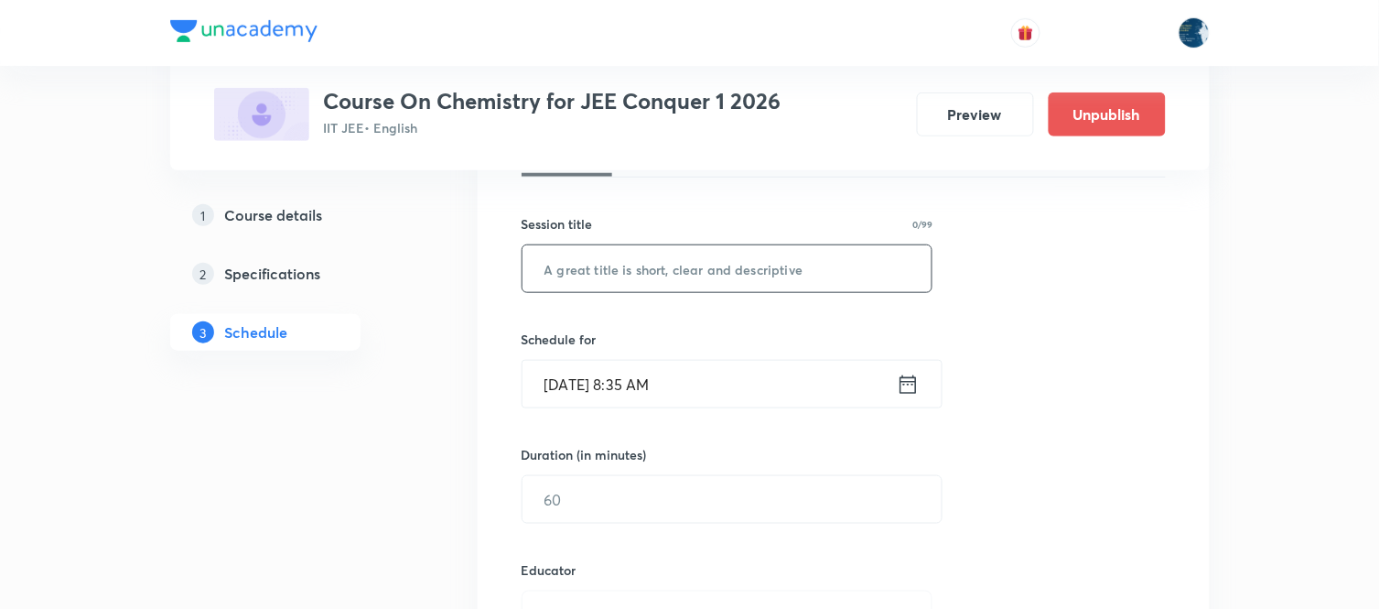
click at [629, 275] on input "text" at bounding box center [728, 268] width 410 height 47
paste input "Organic chemistry"
type input "Organic chemistry"
click at [911, 379] on icon at bounding box center [908, 385] width 23 height 26
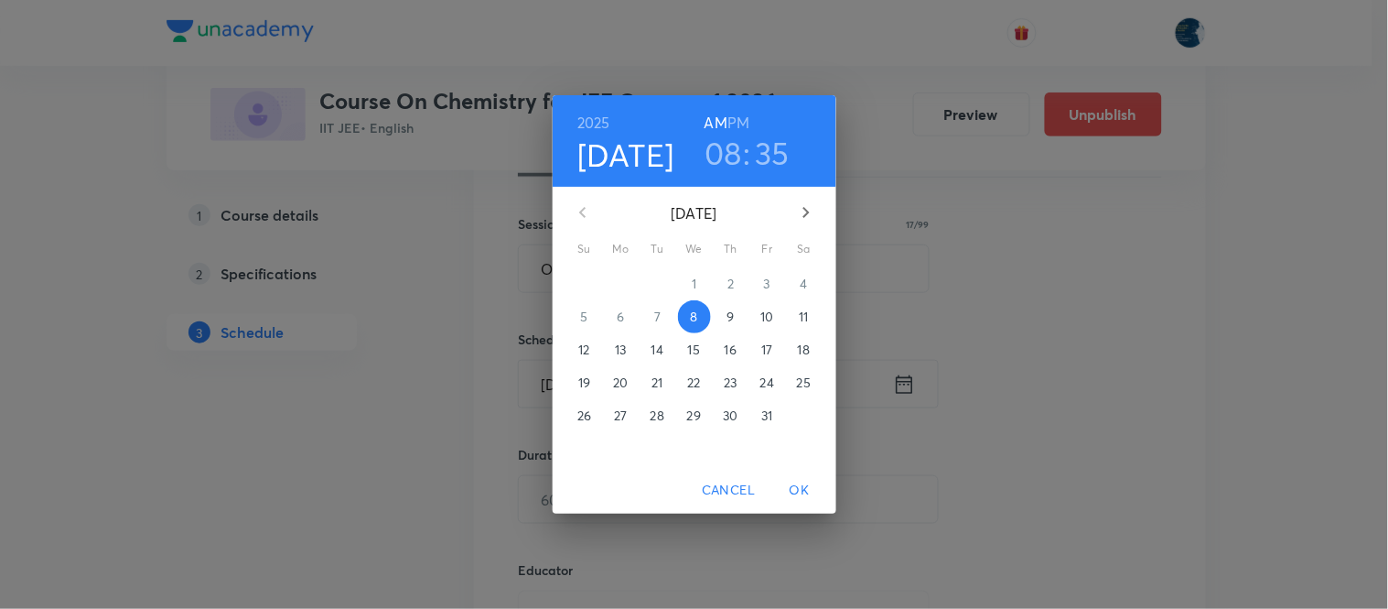
click at [736, 123] on h6 "PM" at bounding box center [739, 123] width 22 height 26
click at [707, 125] on div "2025 Oct 8 08 : 35 AM PM" at bounding box center [694, 141] width 254 height 62
click at [711, 124] on h6 "AM" at bounding box center [716, 123] width 23 height 26
click at [715, 160] on h3 "08" at bounding box center [724, 153] width 38 height 38
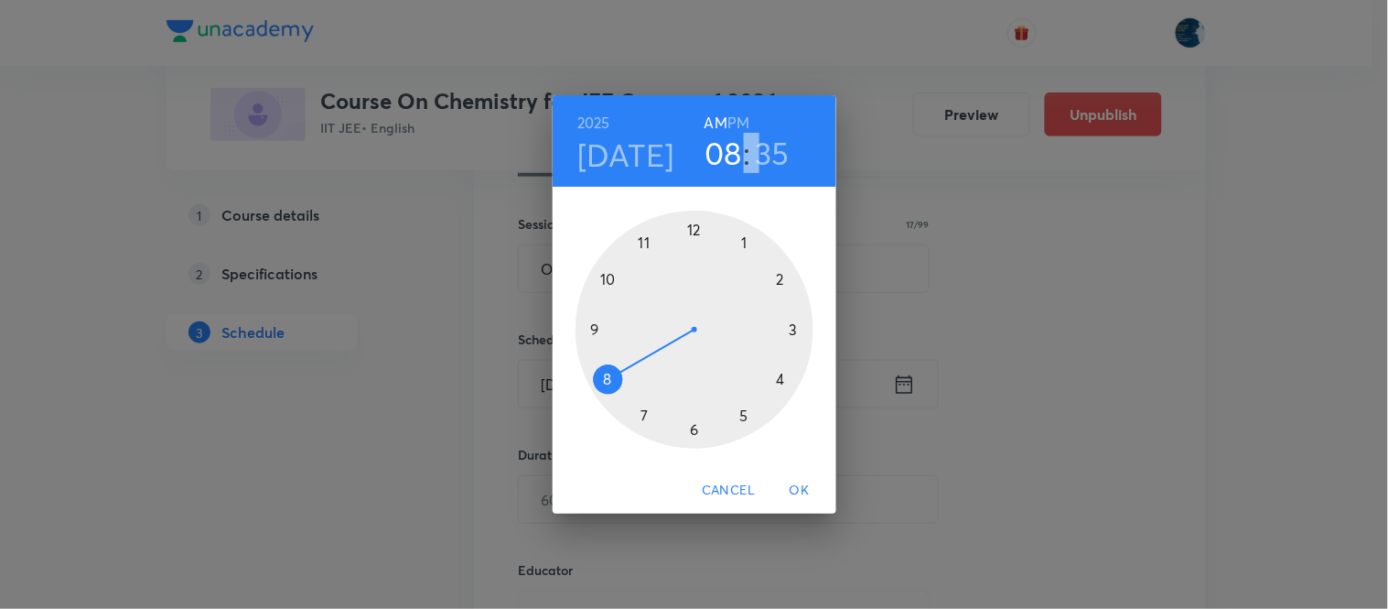
click at [614, 276] on div at bounding box center [695, 329] width 238 height 238
click at [741, 244] on div at bounding box center [695, 329] width 238 height 238
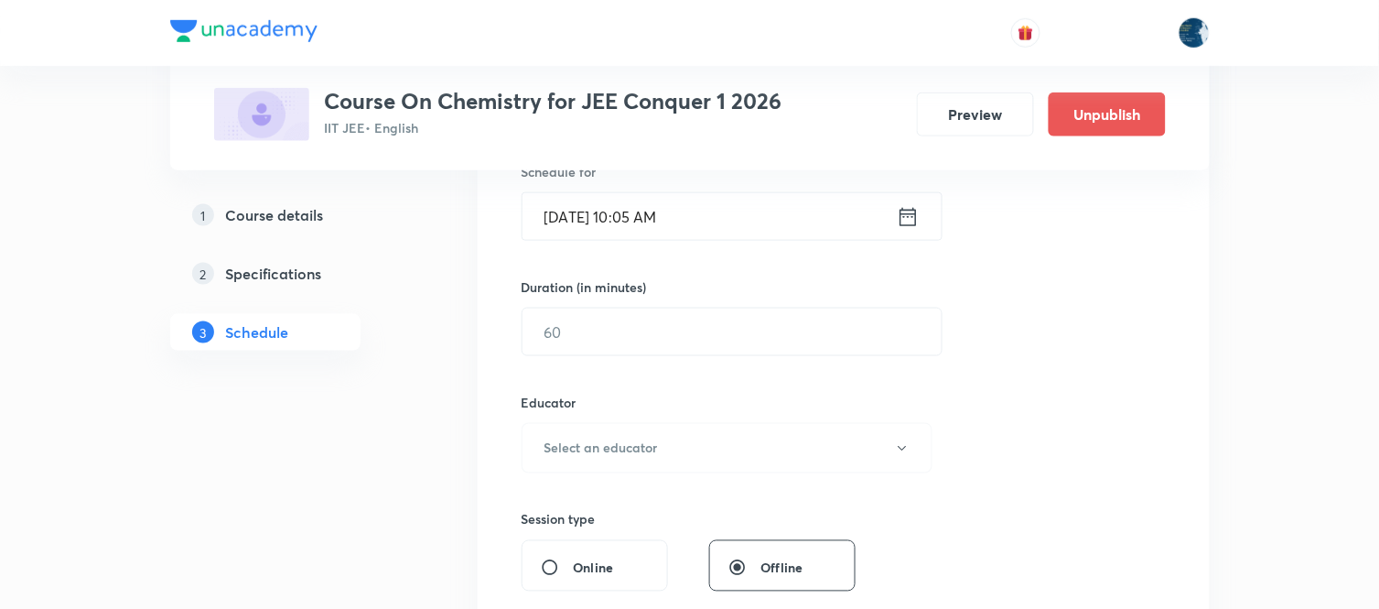
scroll to position [508, 0]
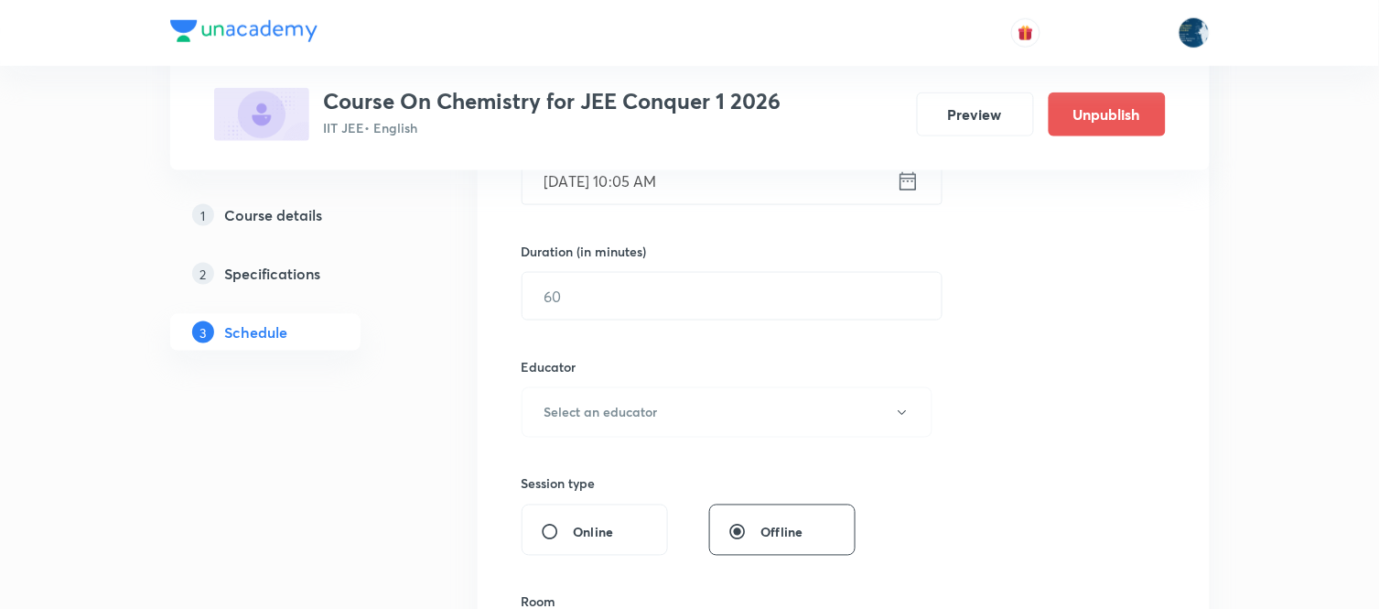
click at [911, 186] on icon at bounding box center [908, 181] width 23 height 26
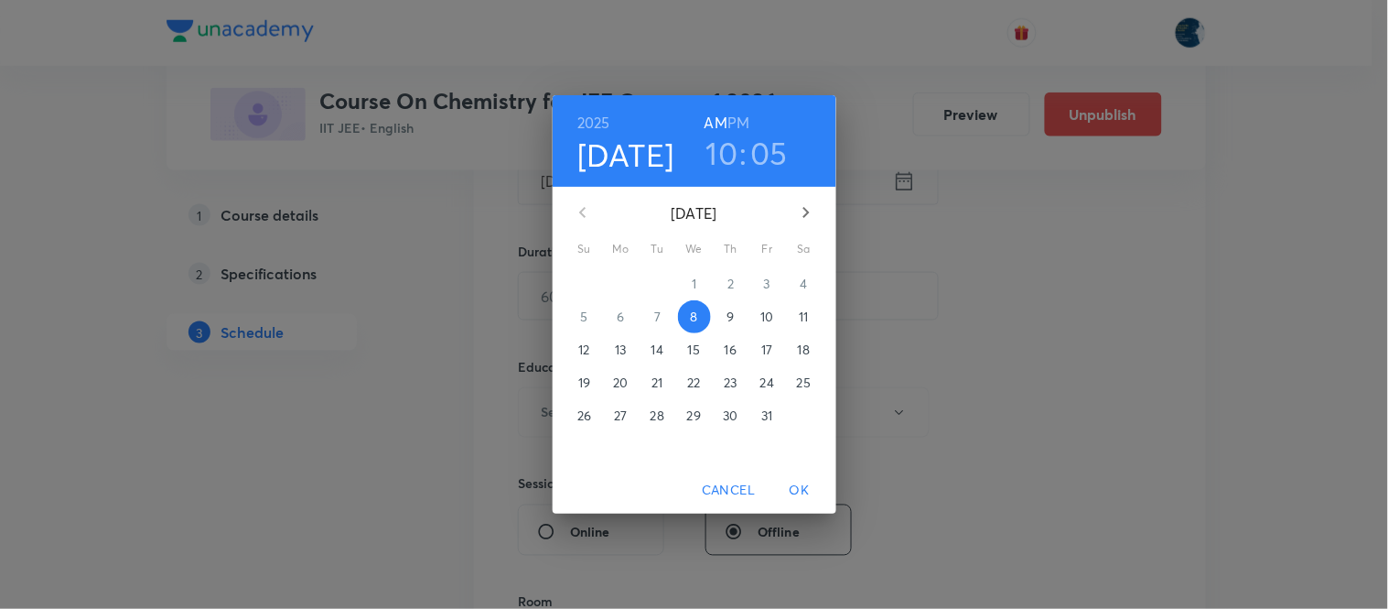
click at [770, 153] on h3 "05" at bounding box center [770, 153] width 38 height 38
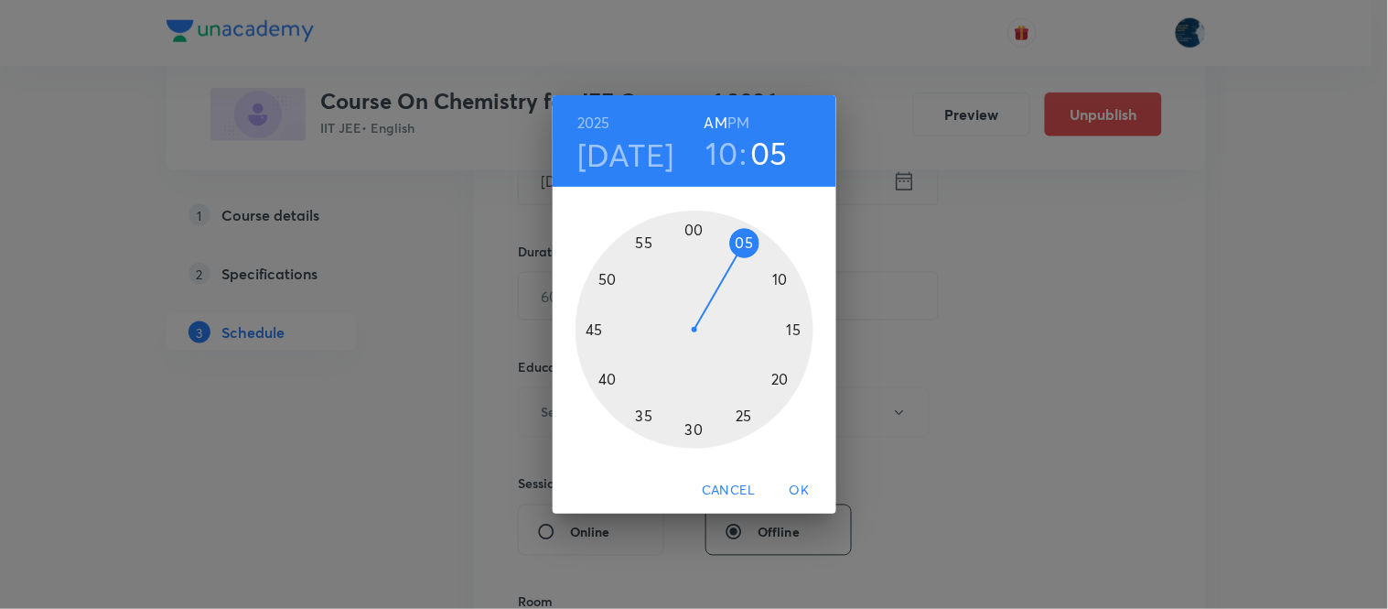
click at [783, 278] on div at bounding box center [695, 329] width 238 height 238
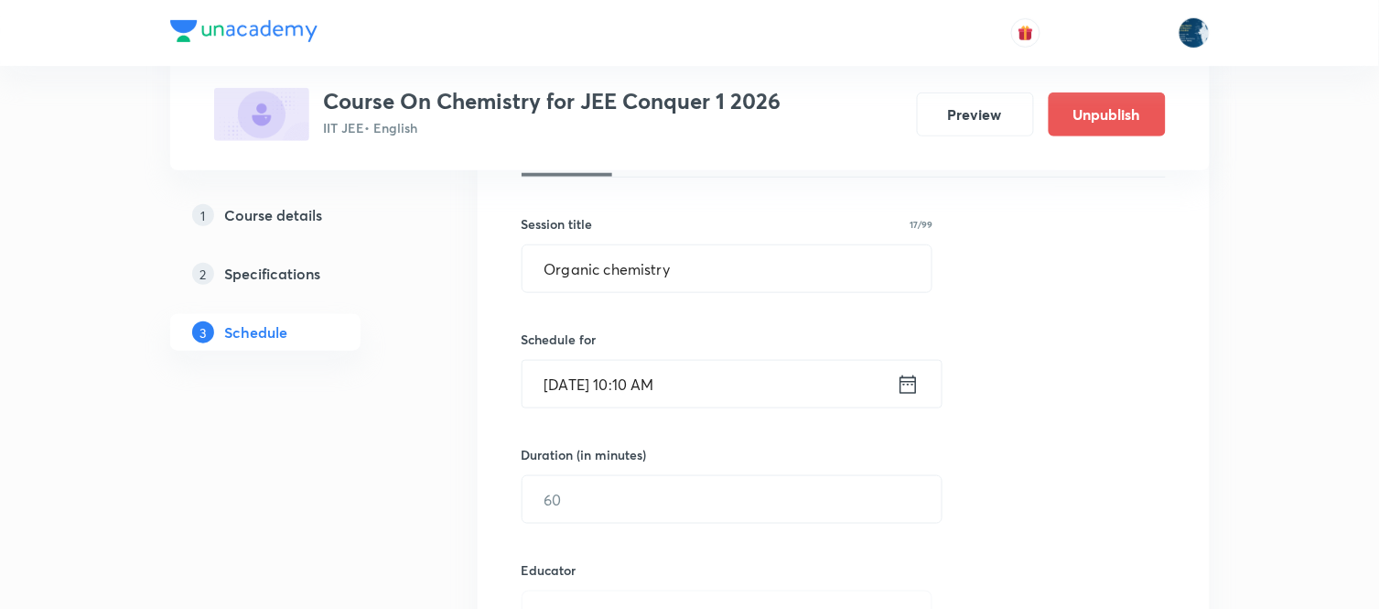
scroll to position [406, 0]
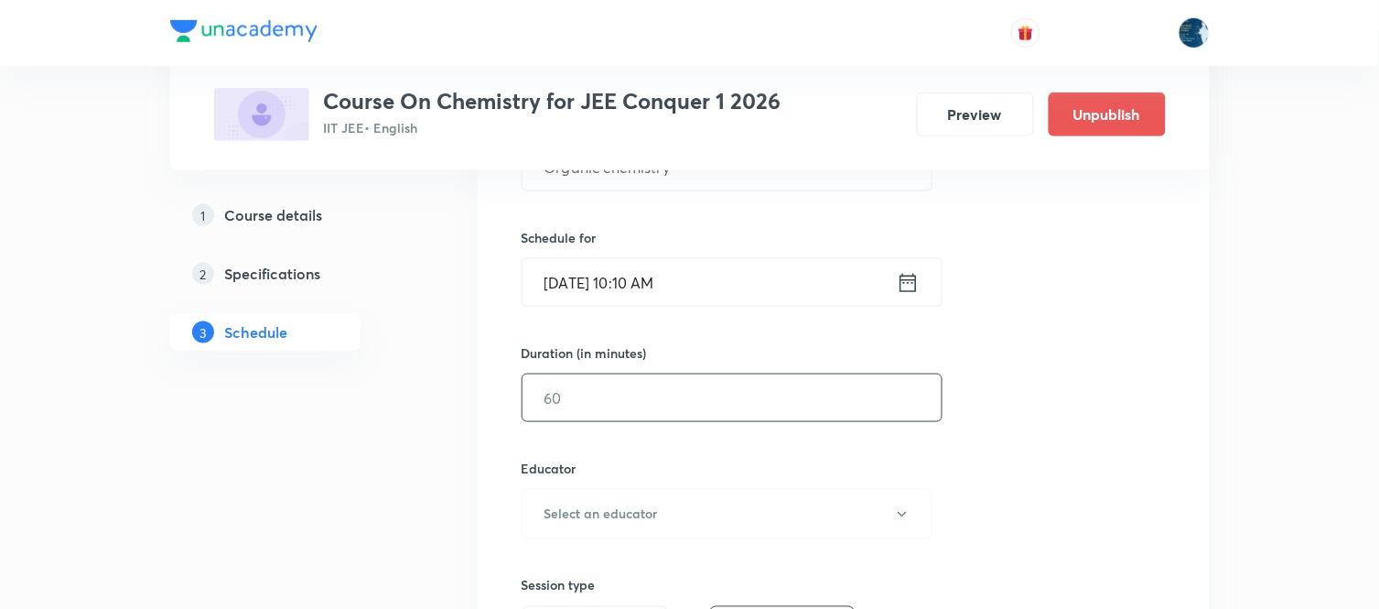
click at [763, 403] on input "text" at bounding box center [732, 397] width 419 height 47
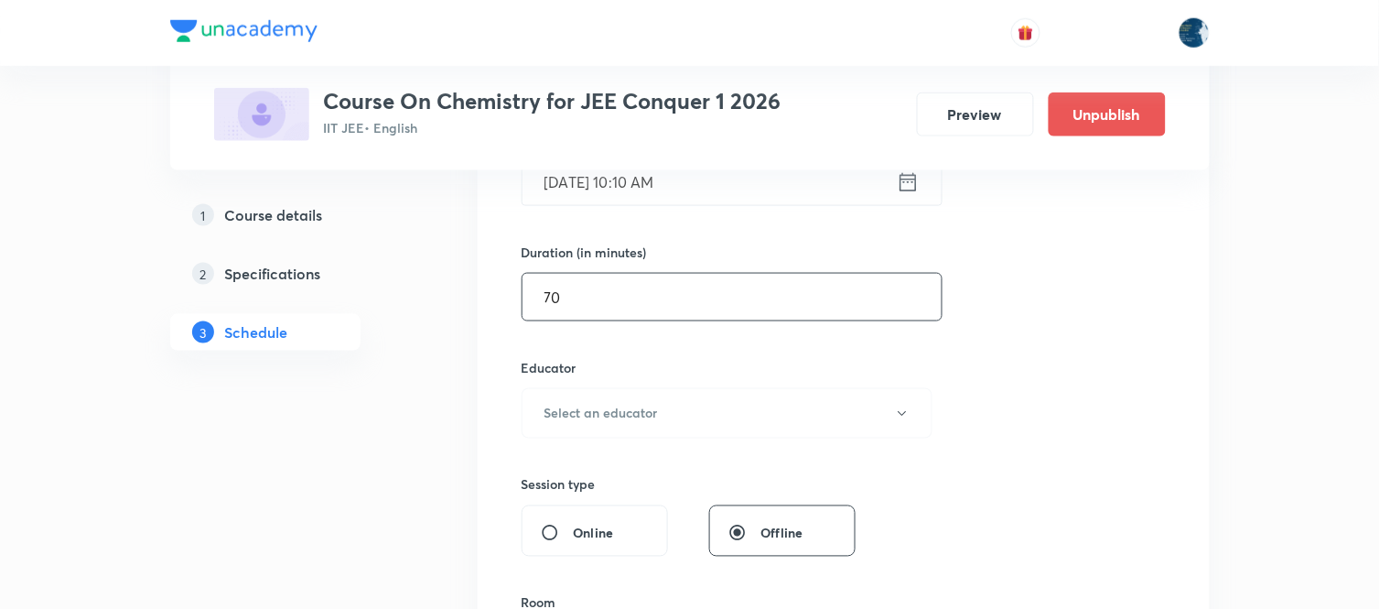
scroll to position [508, 0]
type input "70"
click at [736, 397] on button "Select an educator" at bounding box center [728, 412] width 412 height 50
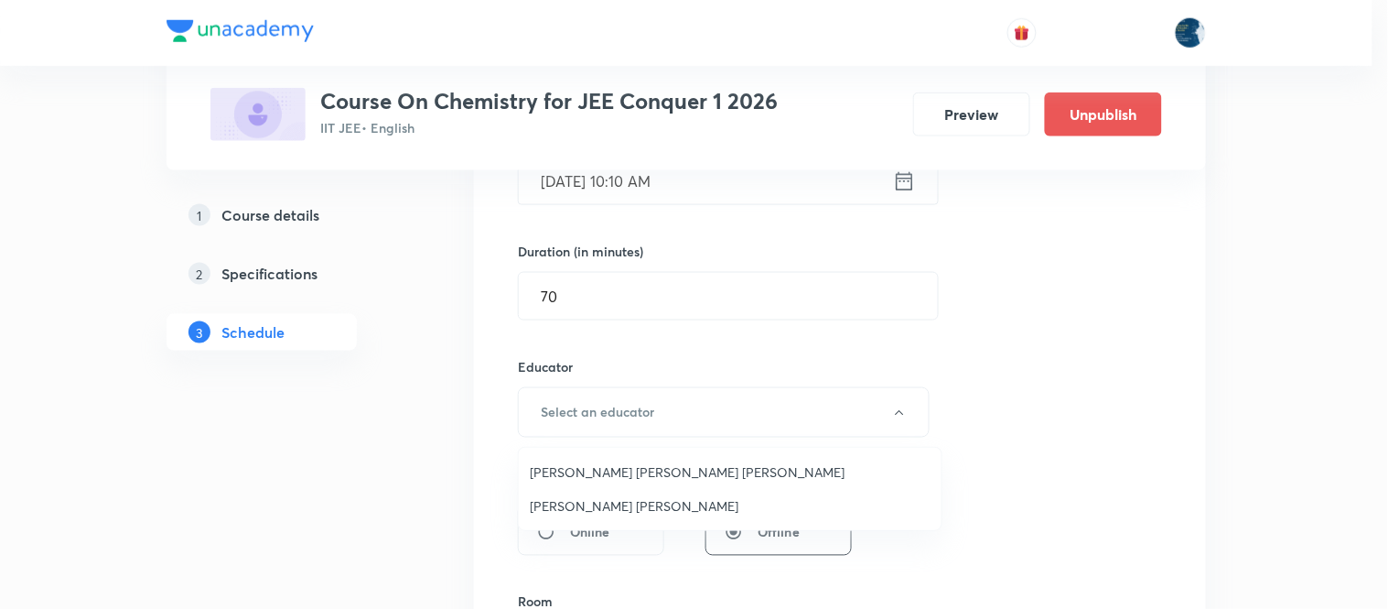
click at [628, 510] on span "Sripati Surya Dilip" at bounding box center [730, 505] width 401 height 19
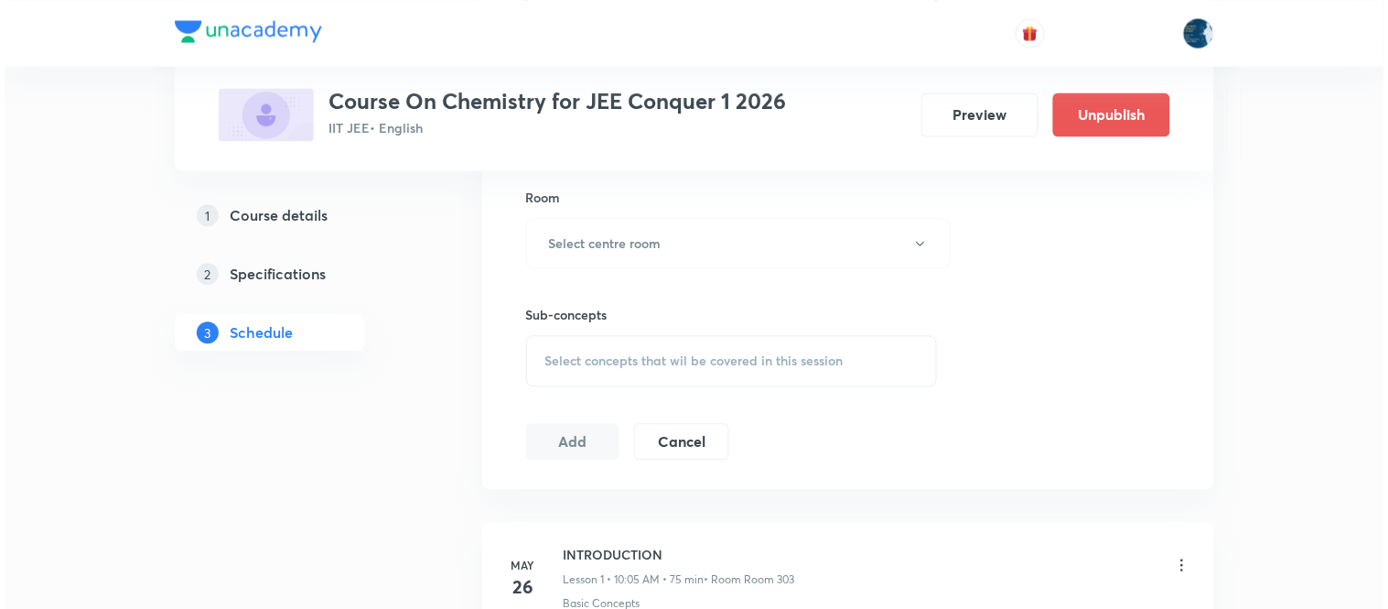
scroll to position [915, 0]
click at [755, 234] on button "Select centre room" at bounding box center [734, 240] width 425 height 50
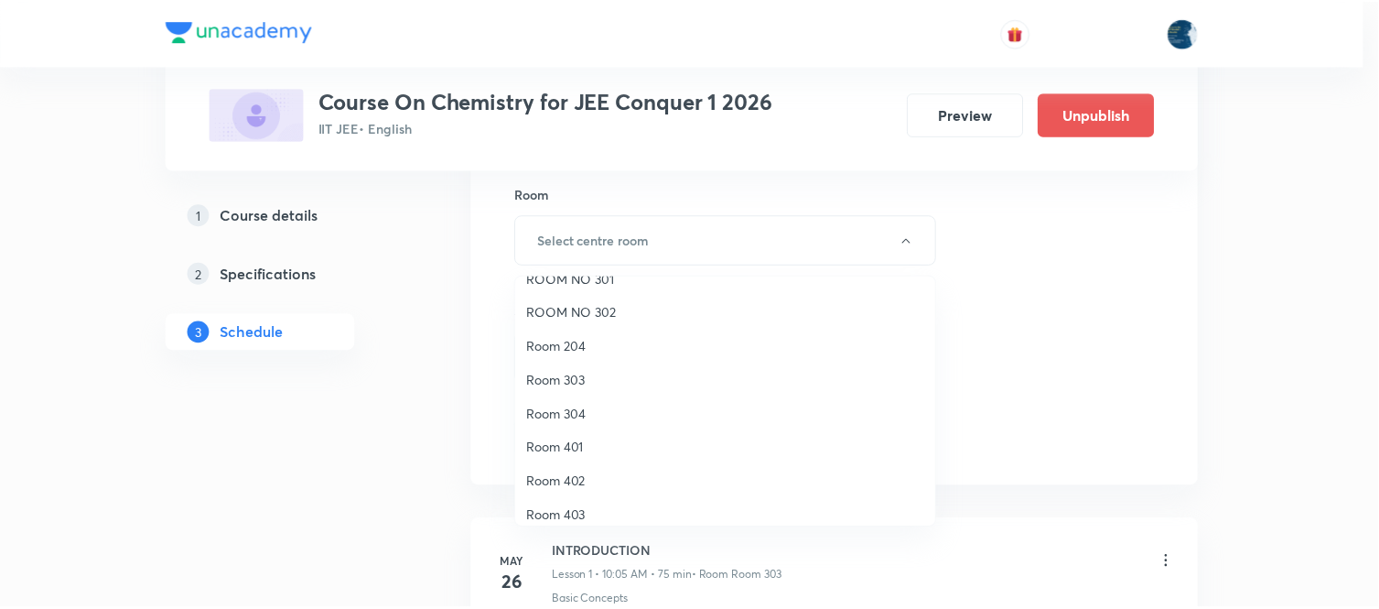
scroll to position [340, 0]
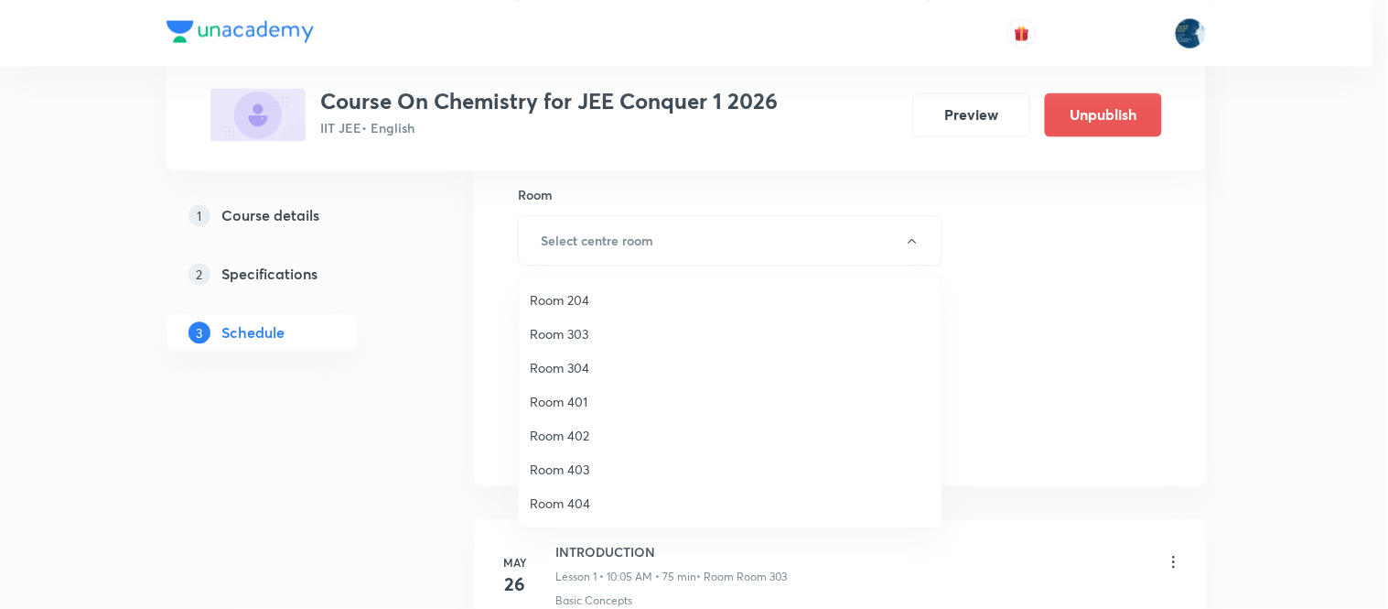
click at [628, 332] on span "Room 303" at bounding box center [730, 333] width 401 height 19
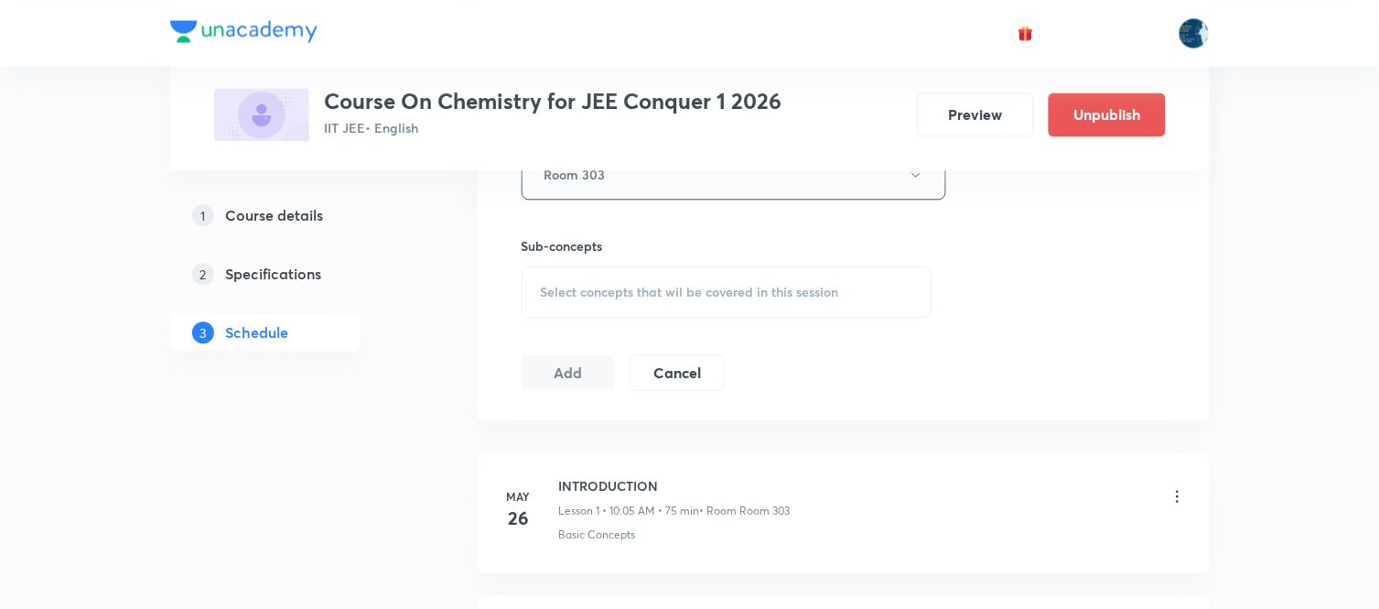
scroll to position [1017, 0]
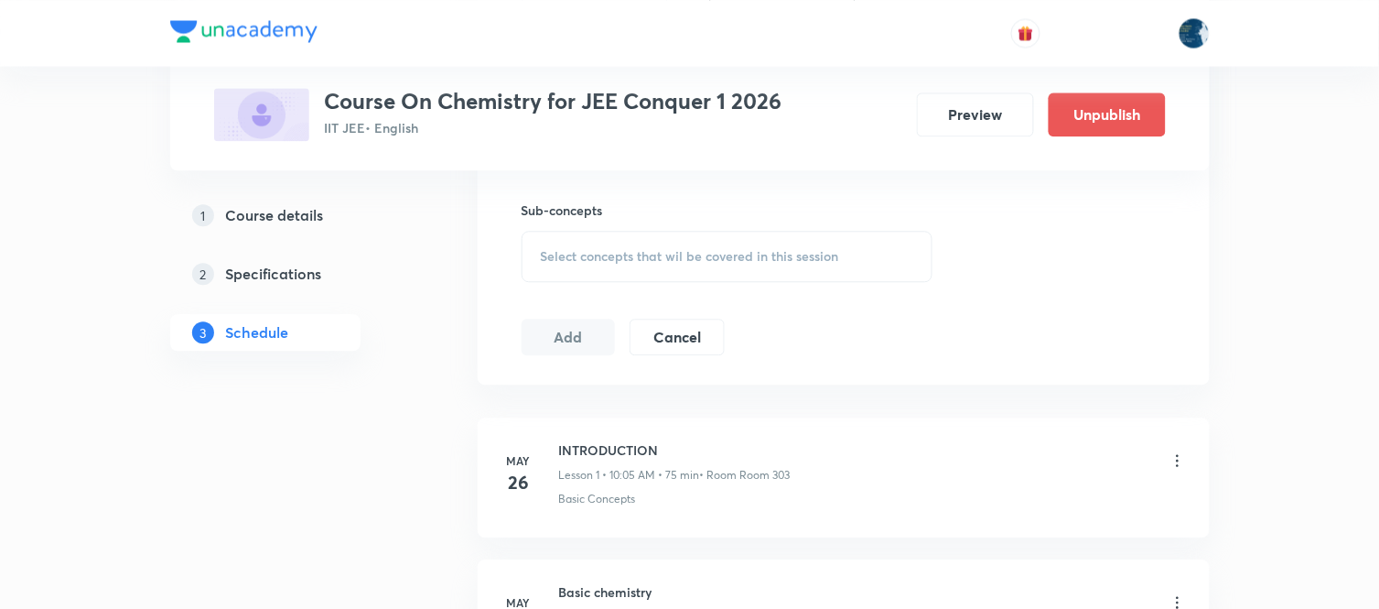
click at [818, 251] on span "Select concepts that wil be covered in this session" at bounding box center [690, 256] width 298 height 15
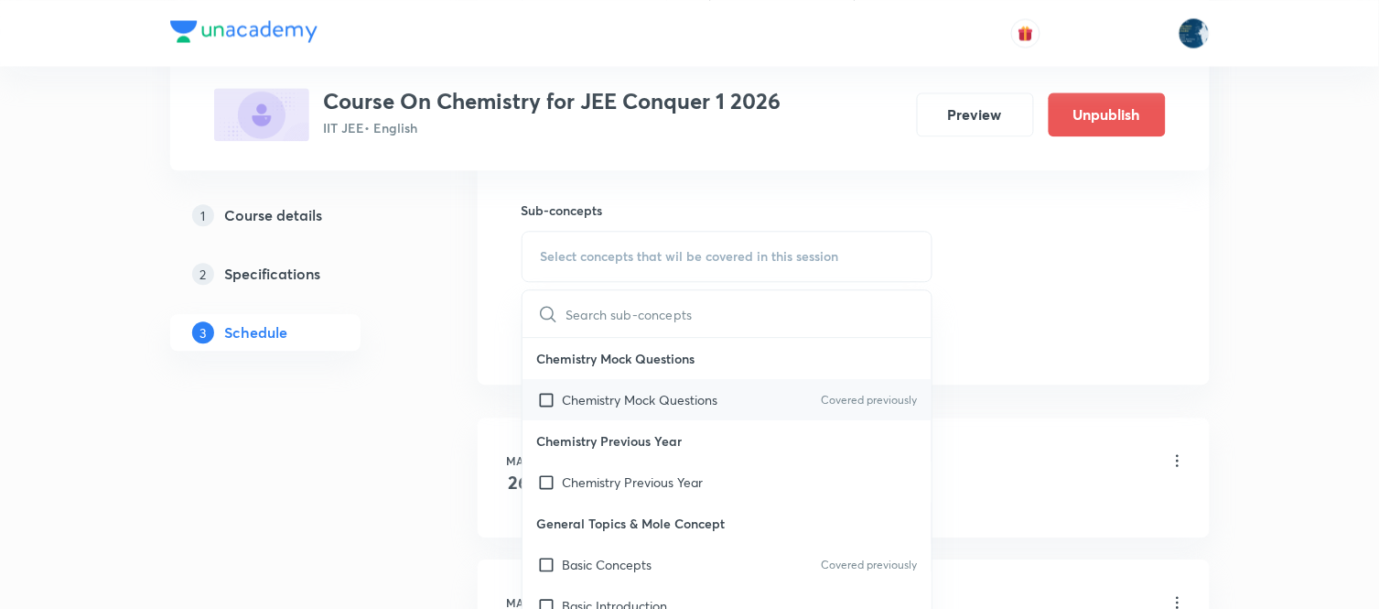
click at [890, 398] on p "Covered previously" at bounding box center [869, 400] width 96 height 16
checkbox input "true"
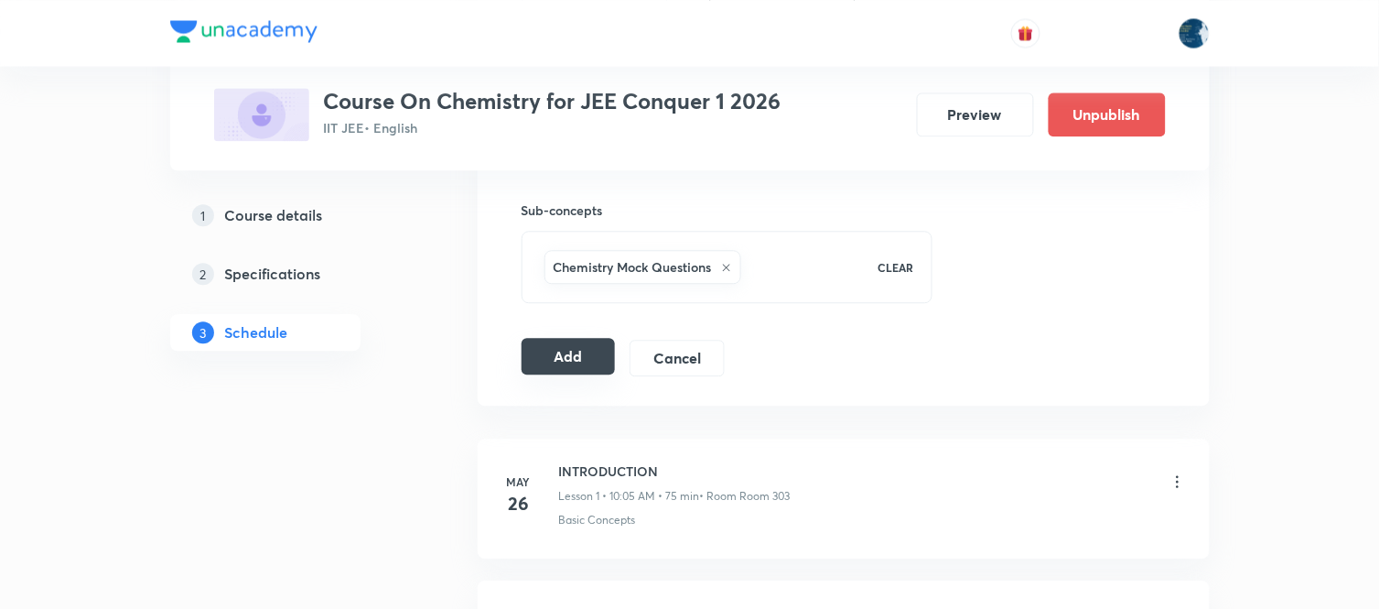
click at [572, 352] on button "Add" at bounding box center [569, 356] width 94 height 37
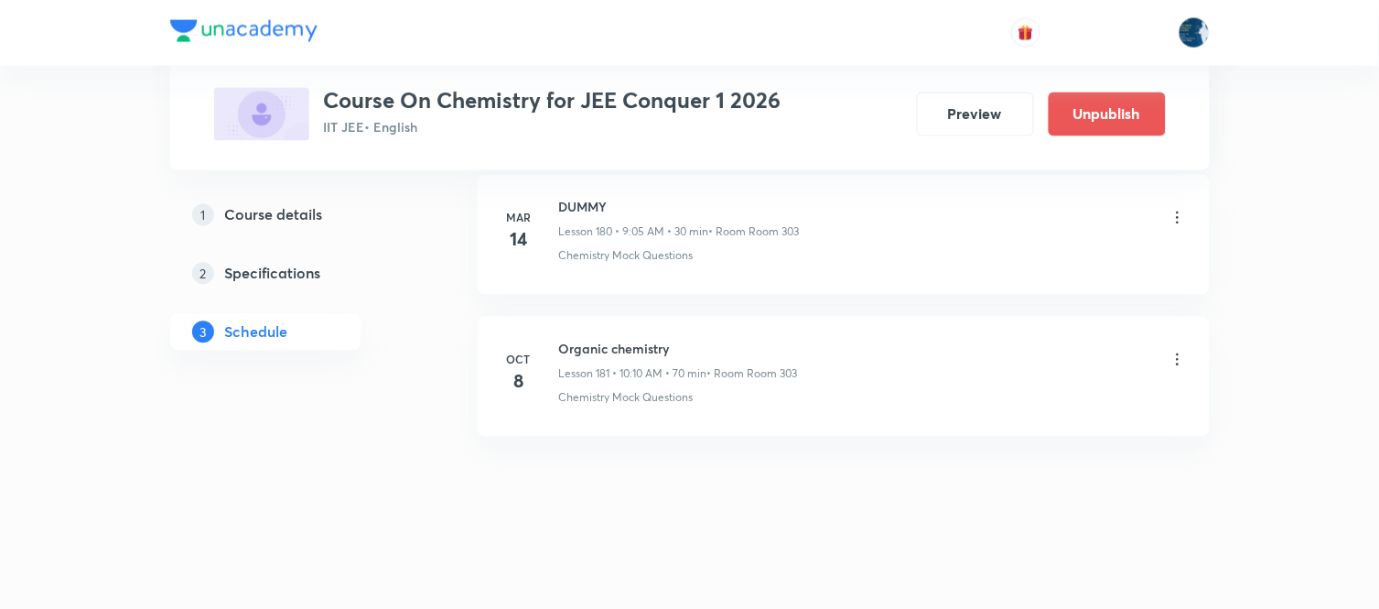
scroll to position [25720, 0]
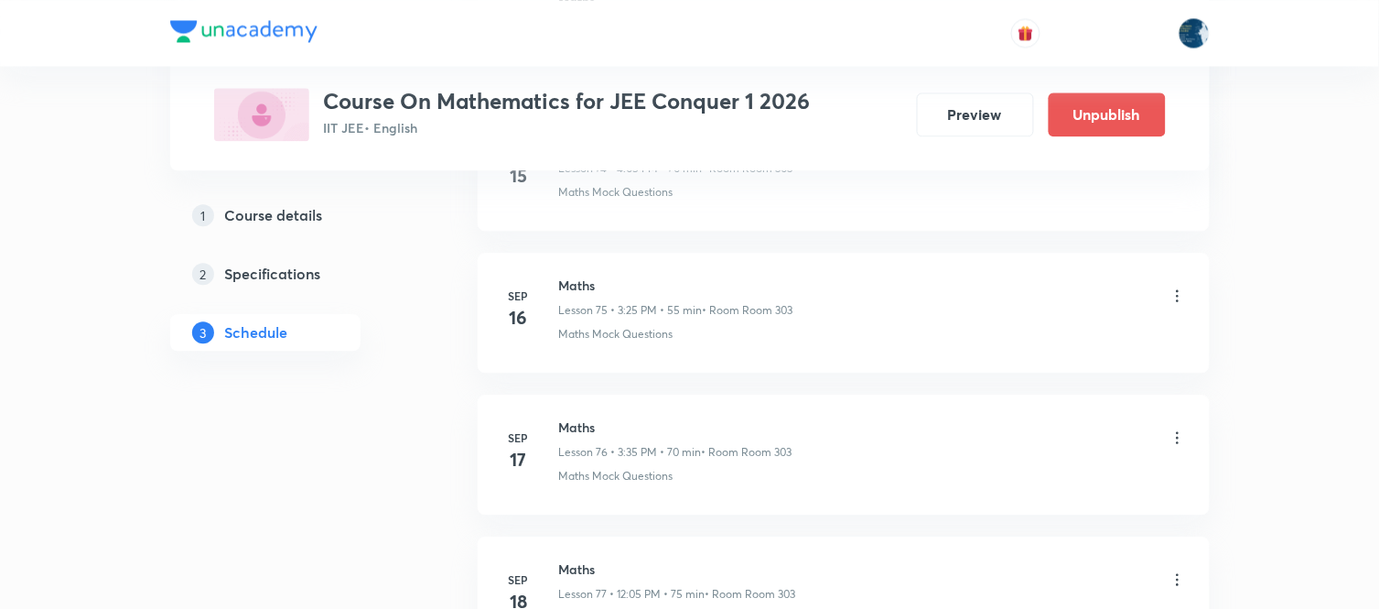
scroll to position [13331, 0]
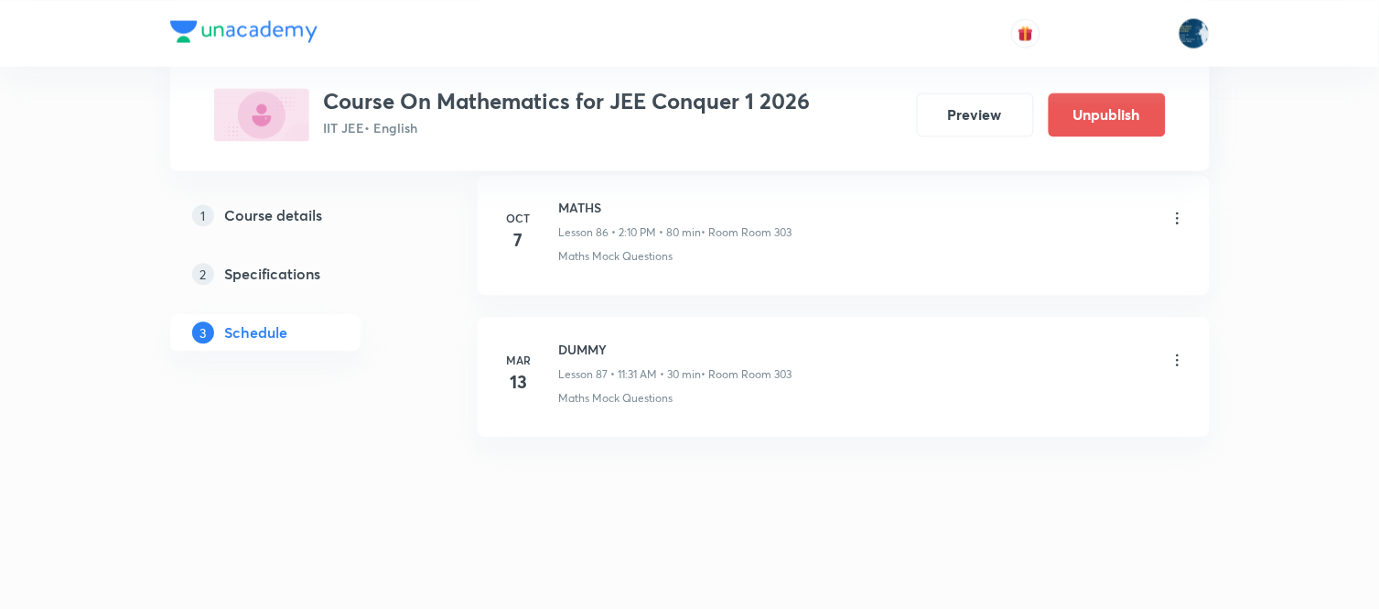
click at [583, 205] on h6 "MATHS" at bounding box center [675, 207] width 233 height 19
copy h6 "MATHS"
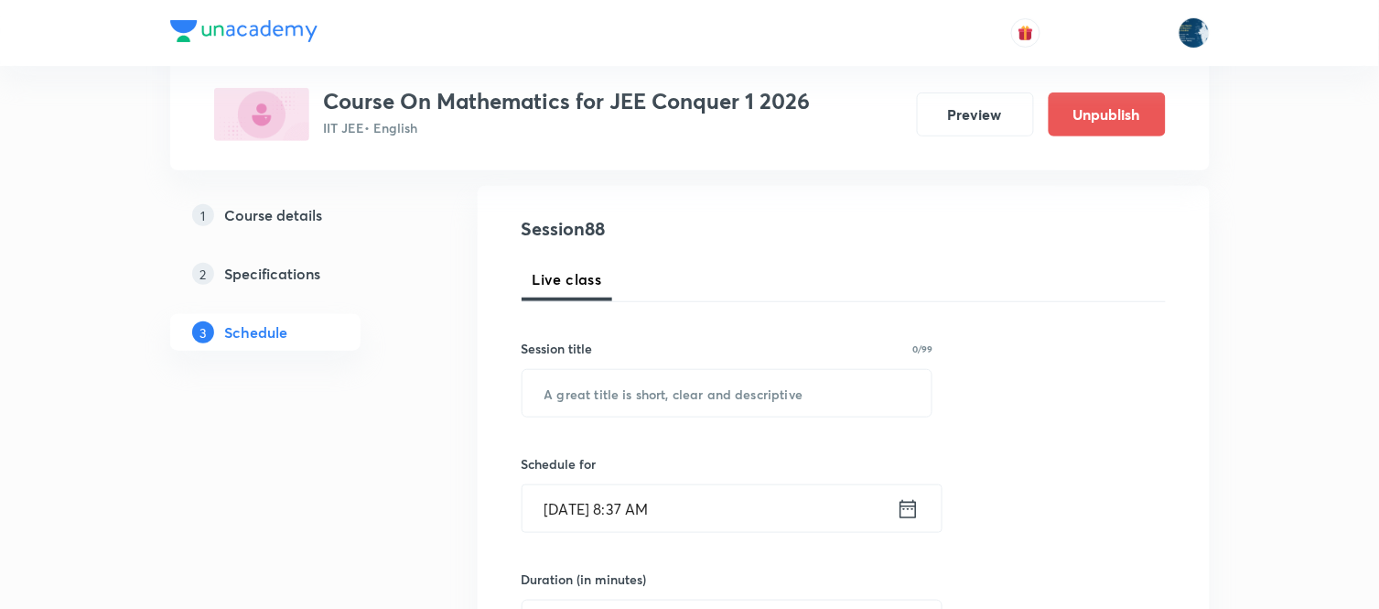
scroll to position [305, 0]
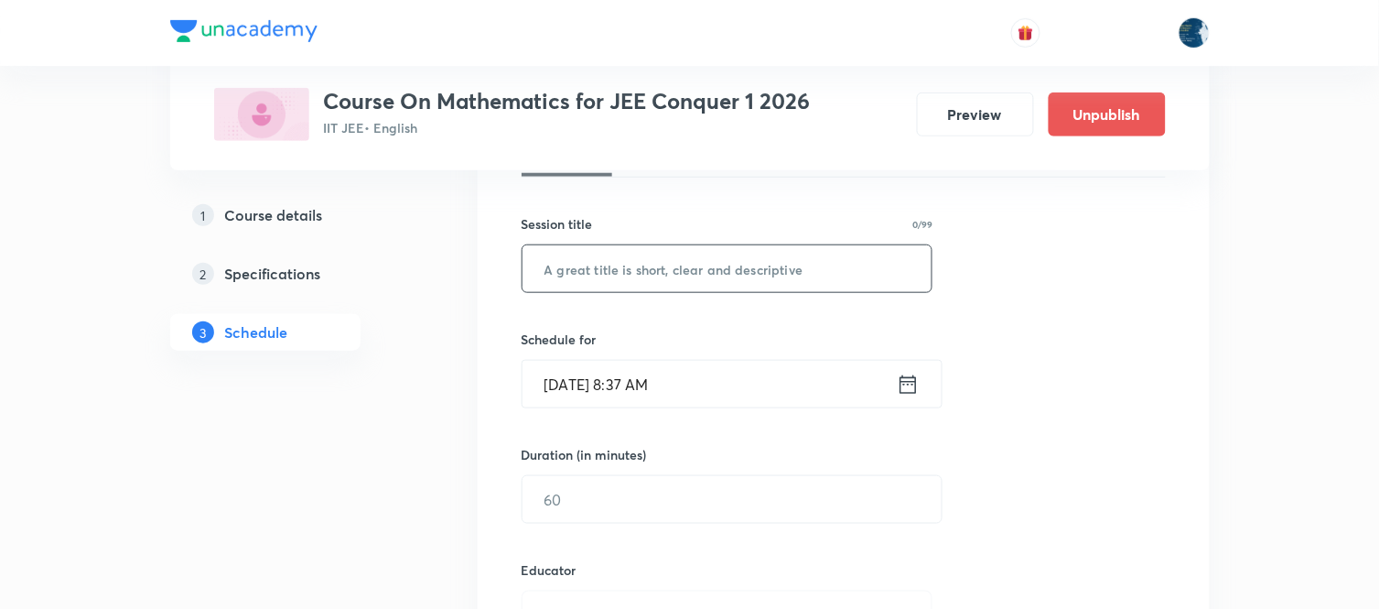
click at [706, 267] on input "text" at bounding box center [728, 268] width 410 height 47
paste input "MATHS"
type input "MATHS"
click at [906, 383] on icon at bounding box center [908, 385] width 23 height 26
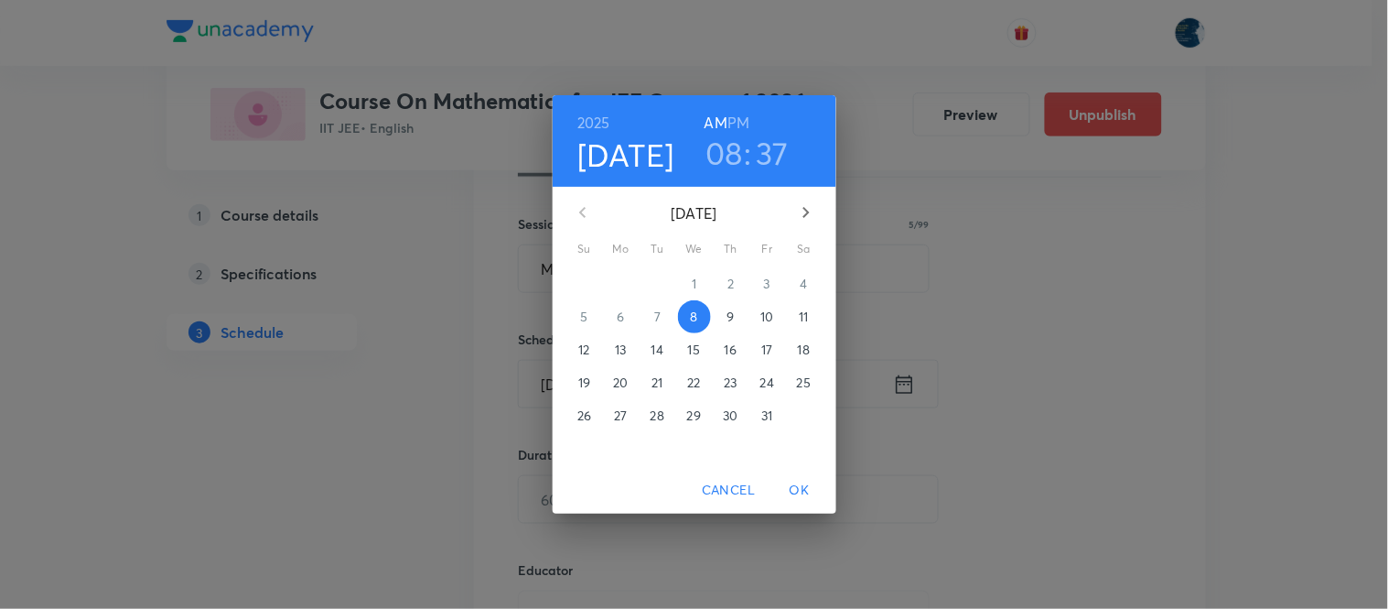
click at [739, 128] on h6 "PM" at bounding box center [739, 123] width 22 height 26
click at [727, 147] on h3 "08" at bounding box center [725, 153] width 38 height 38
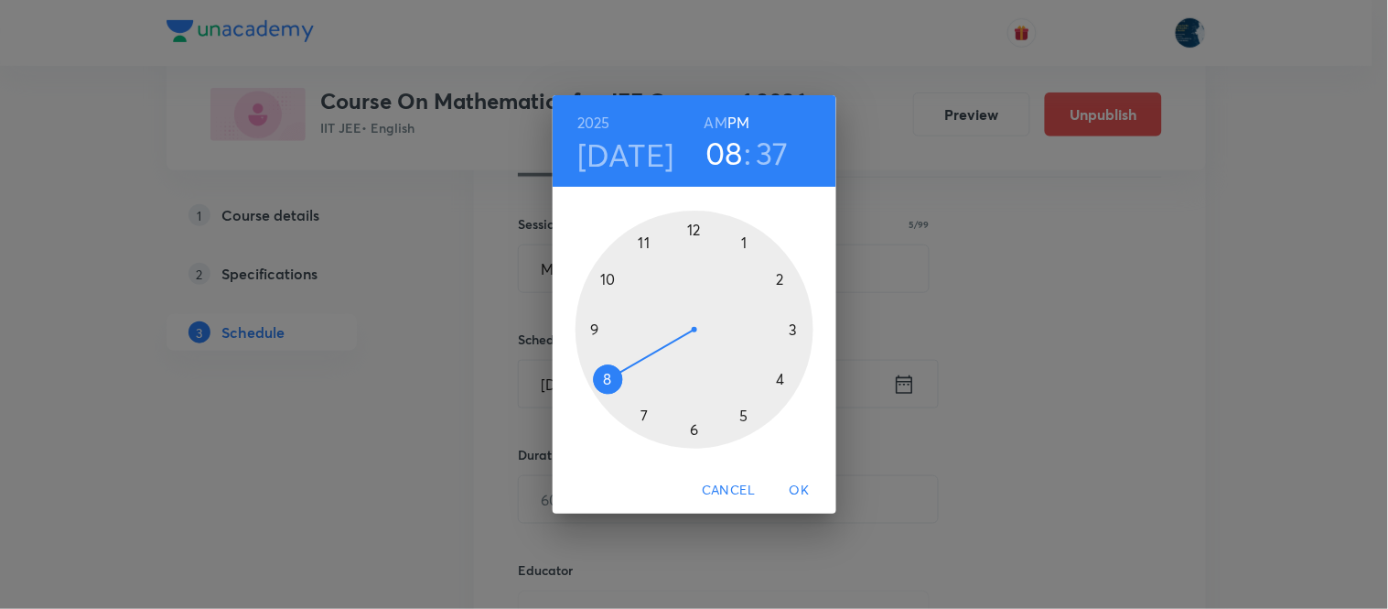
click at [782, 280] on div at bounding box center [695, 329] width 238 height 238
click at [783, 281] on div at bounding box center [695, 329] width 238 height 238
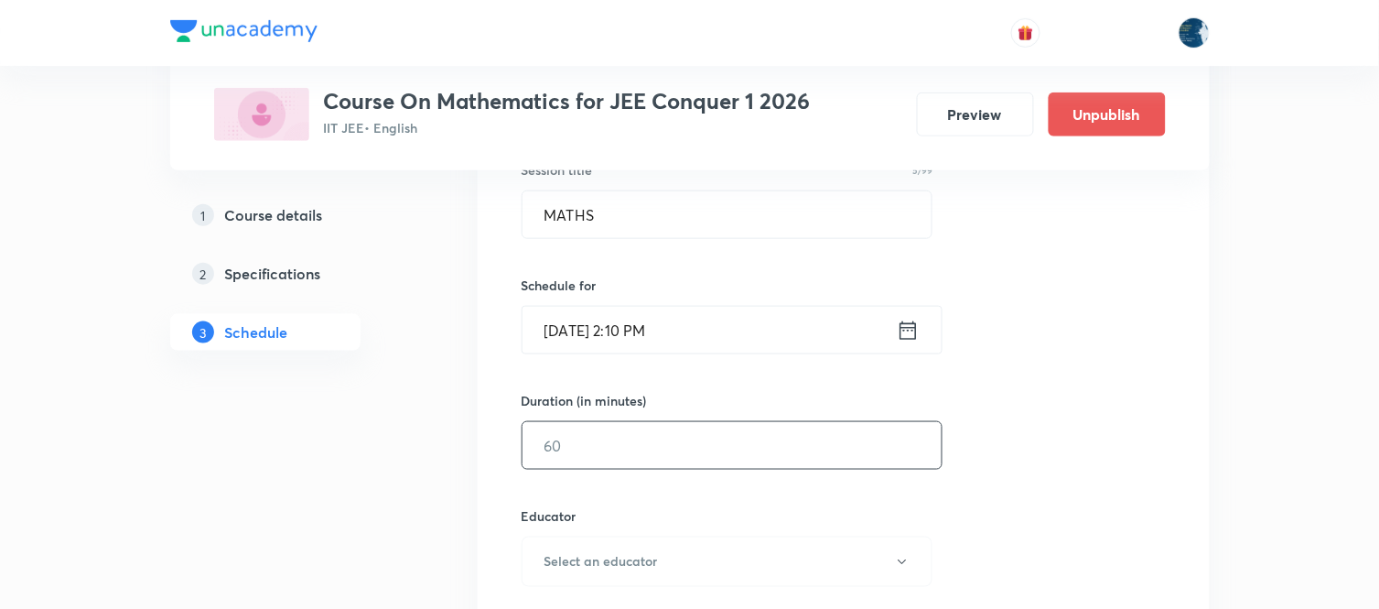
scroll to position [406, 0]
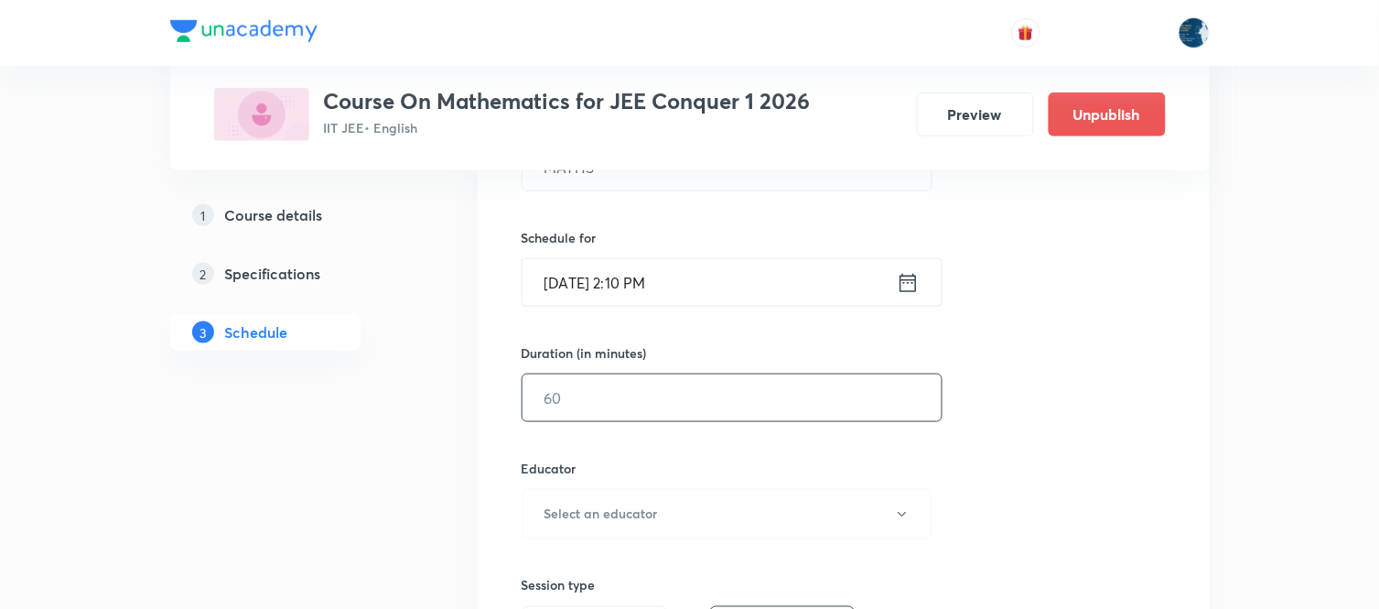
click at [736, 401] on input "text" at bounding box center [732, 397] width 419 height 47
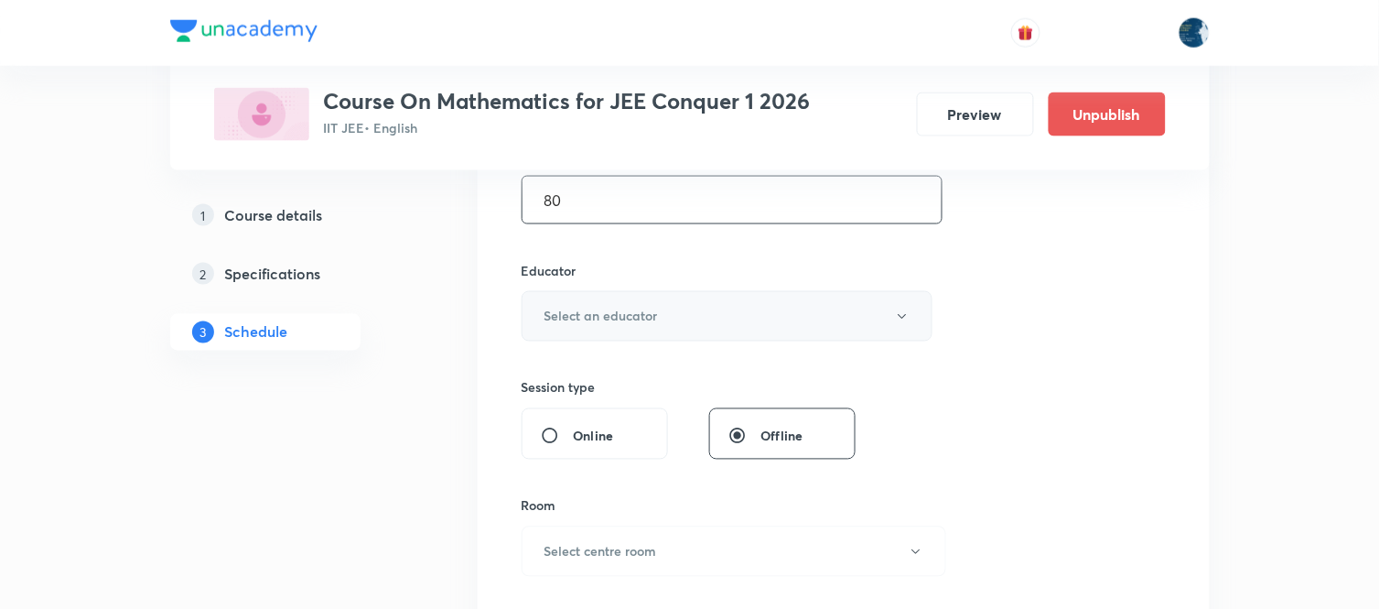
scroll to position [610, 0]
type input "80"
click at [698, 280] on div "Educator Select an educator" at bounding box center [728, 295] width 412 height 81
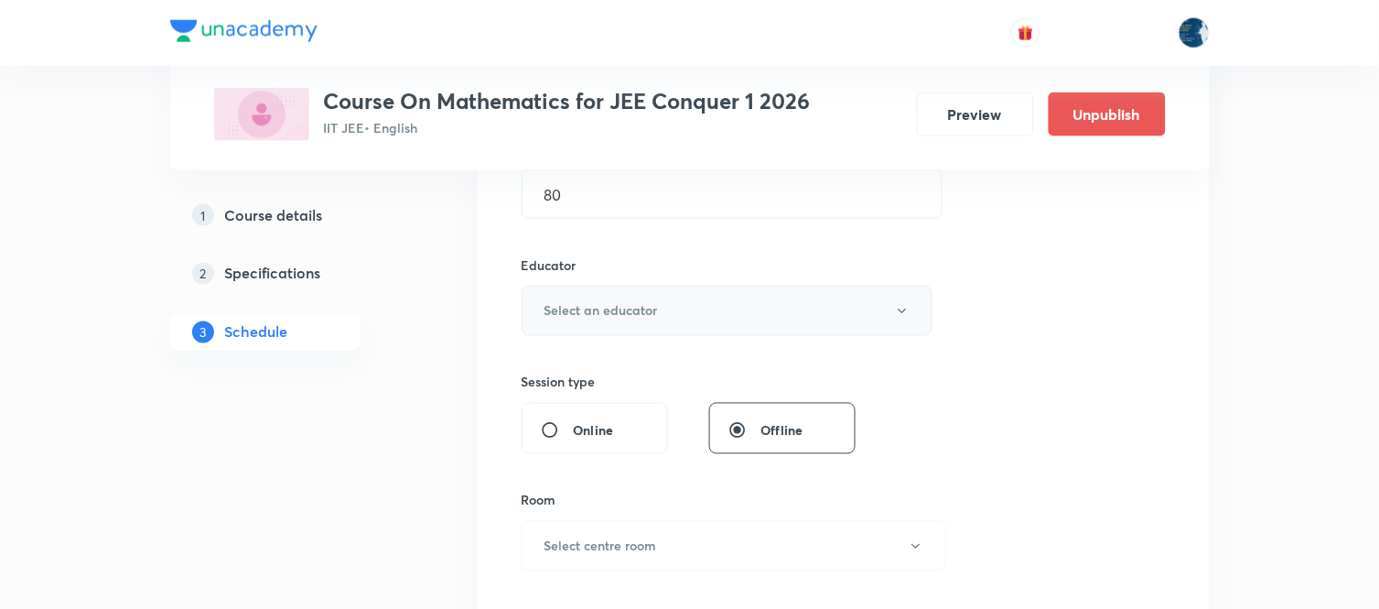
click at [674, 296] on button "Select an educator" at bounding box center [728, 311] width 412 height 50
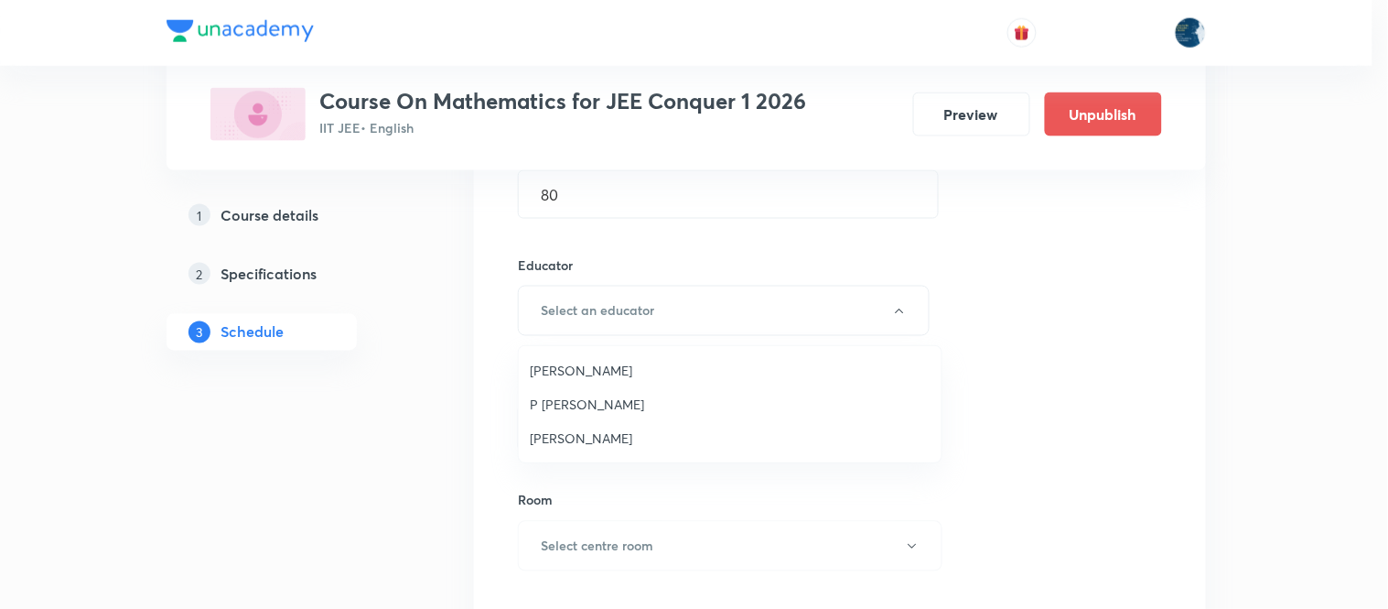
click at [650, 372] on span "Polampalli Rajesh" at bounding box center [730, 370] width 401 height 19
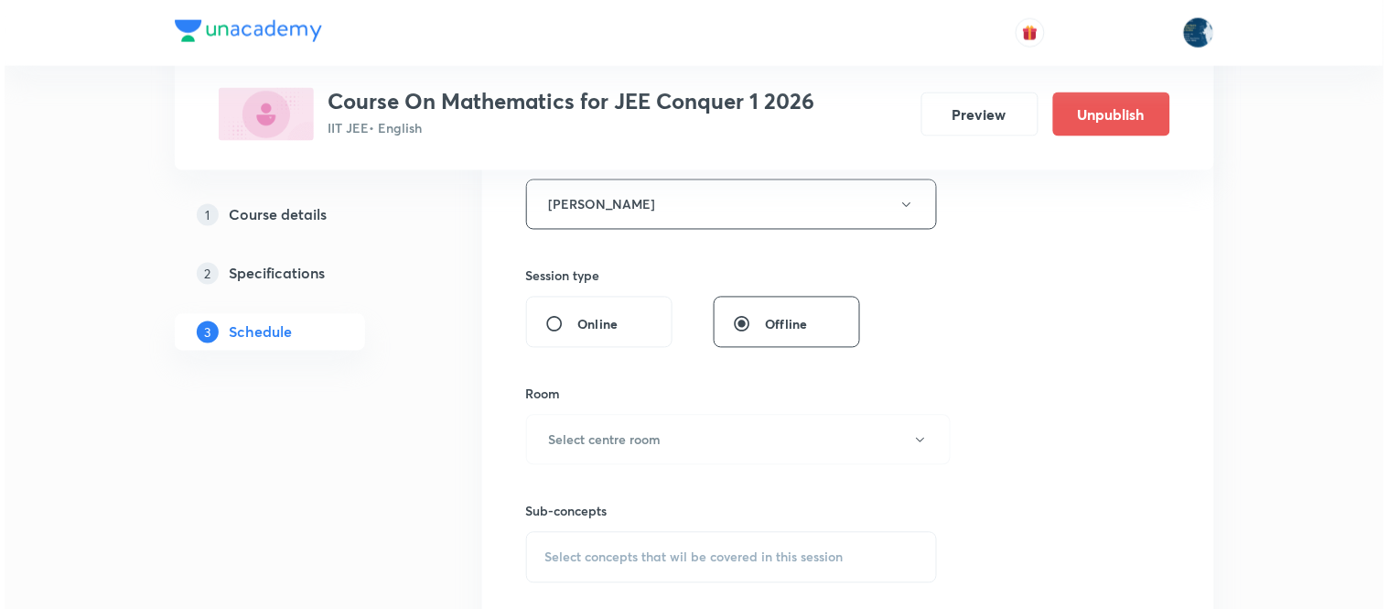
scroll to position [813, 0]
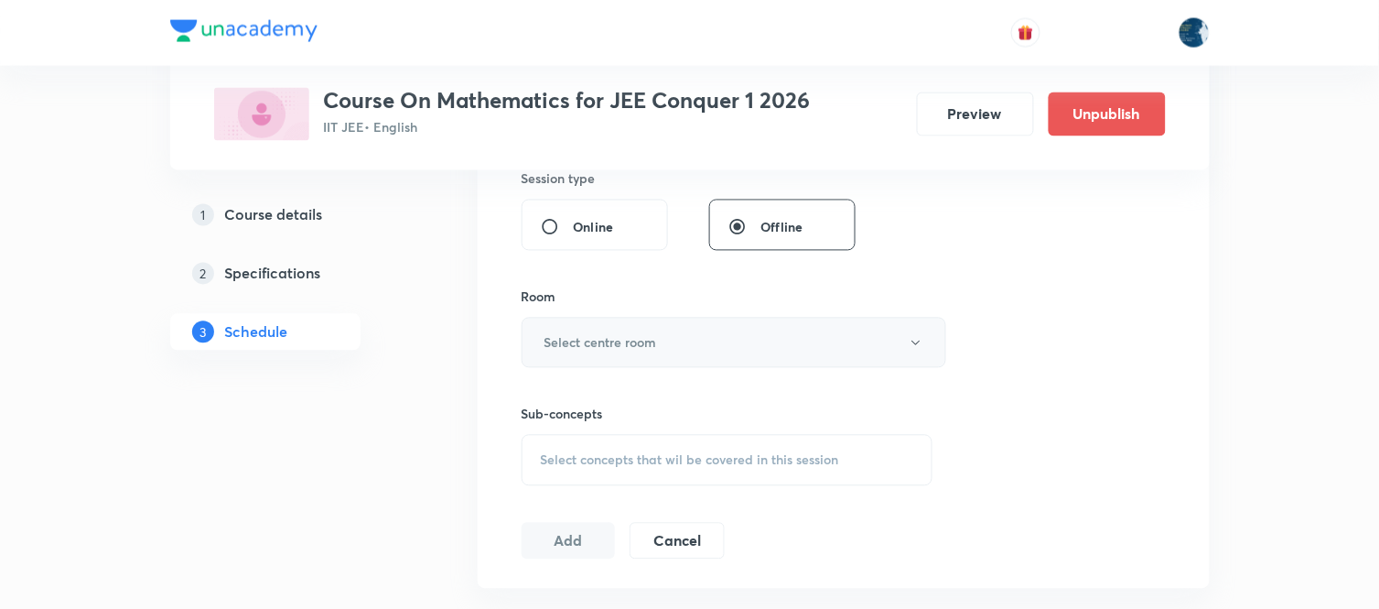
click at [734, 339] on button "Select centre room" at bounding box center [734, 343] width 425 height 50
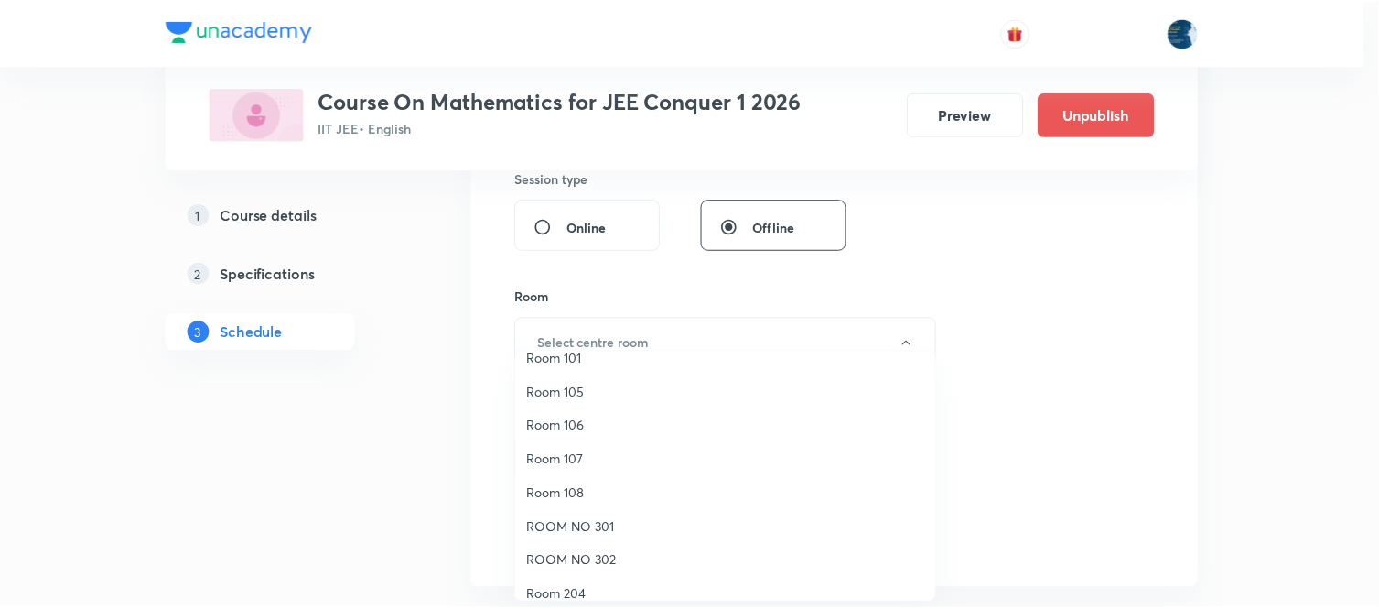
scroll to position [340, 0]
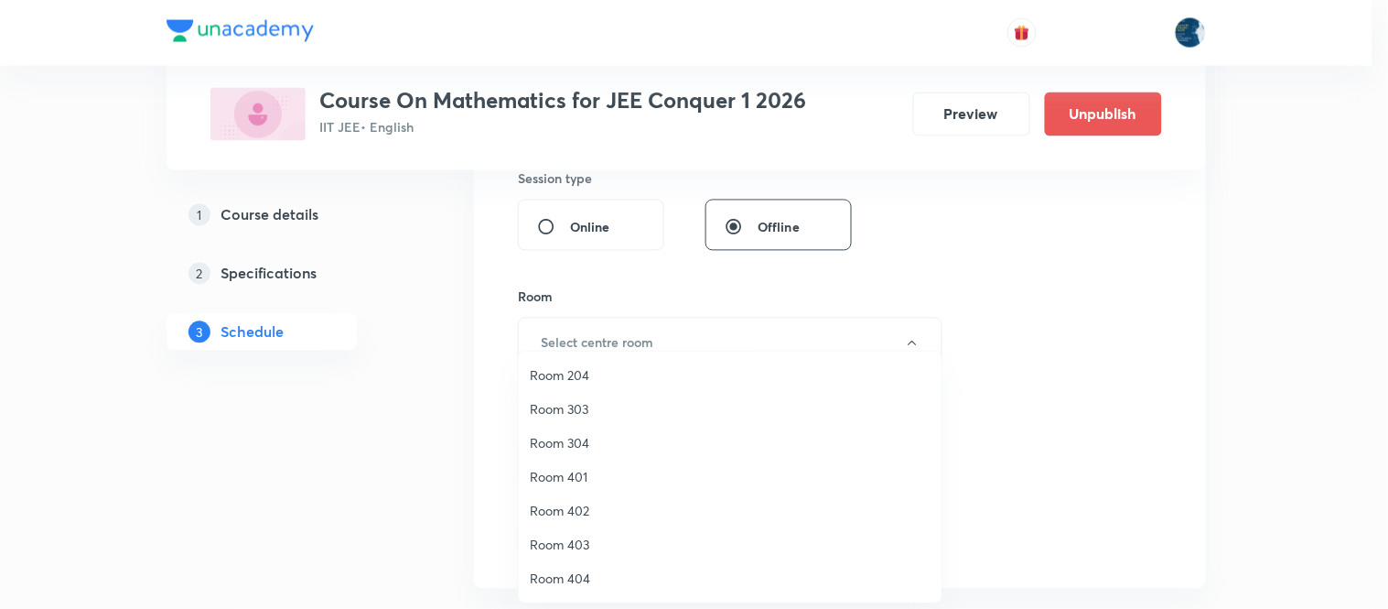
click at [605, 399] on span "Room 303" at bounding box center [730, 408] width 401 height 19
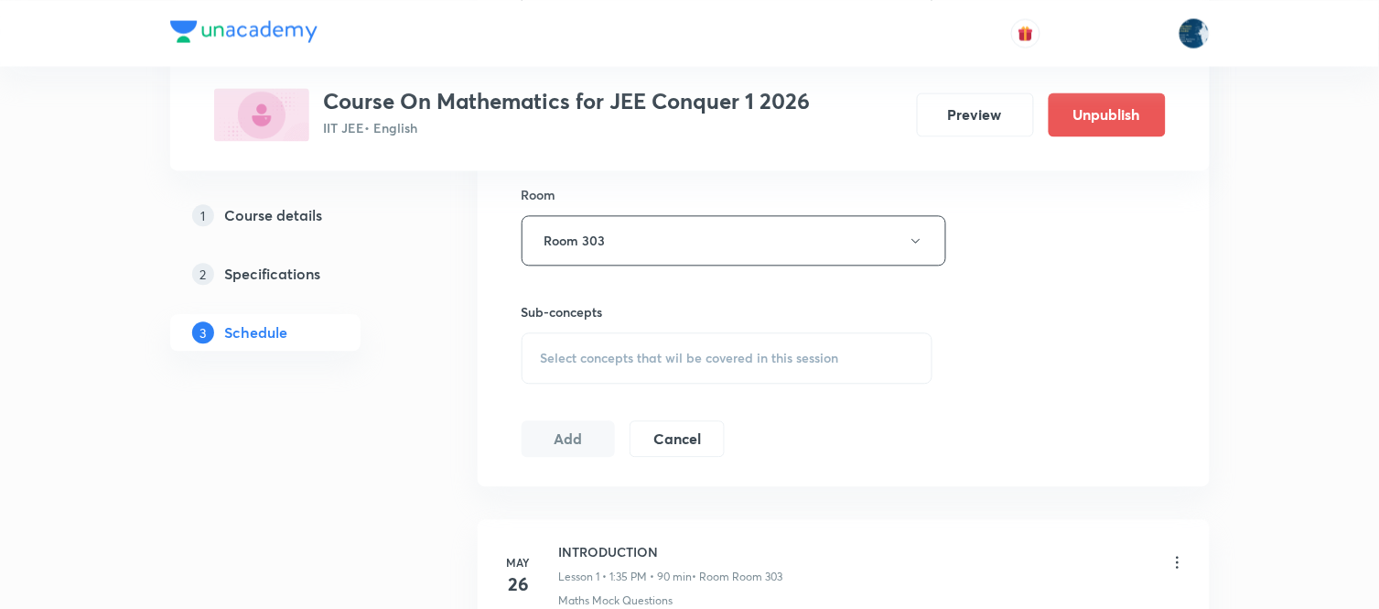
click at [854, 336] on div "Select concepts that wil be covered in this session" at bounding box center [728, 357] width 412 height 51
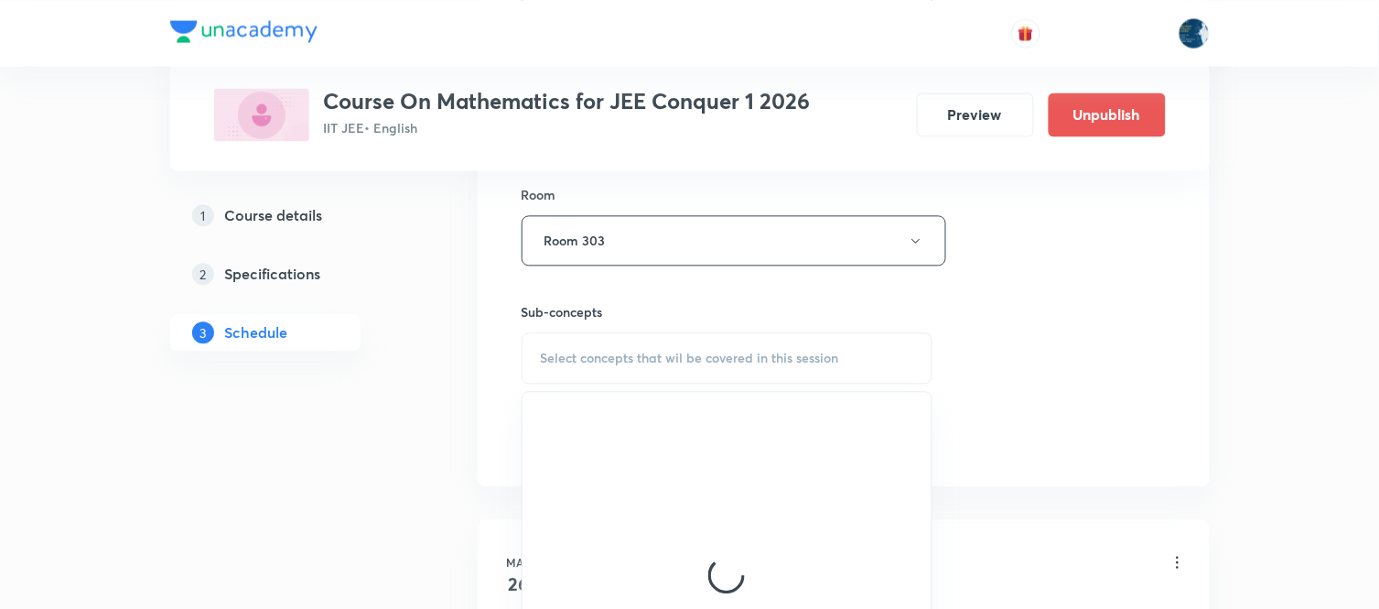
scroll to position [1017, 0]
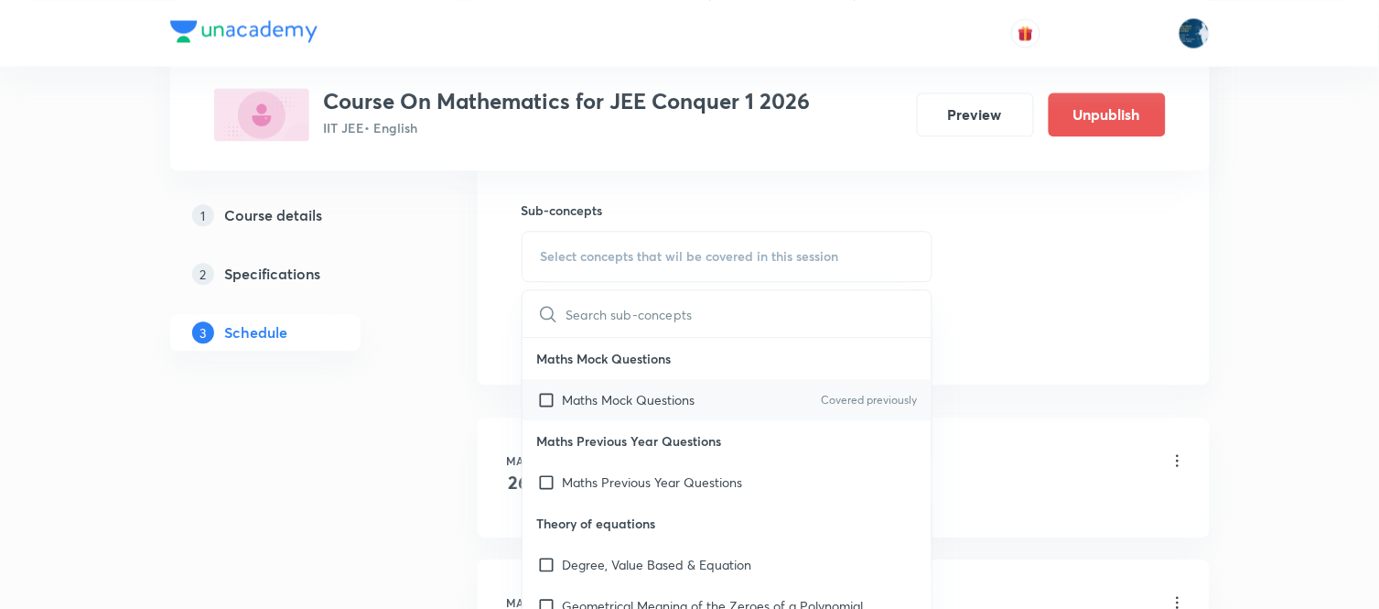
click at [833, 383] on div "Maths Mock Questions Covered previously" at bounding box center [728, 399] width 410 height 41
checkbox input "true"
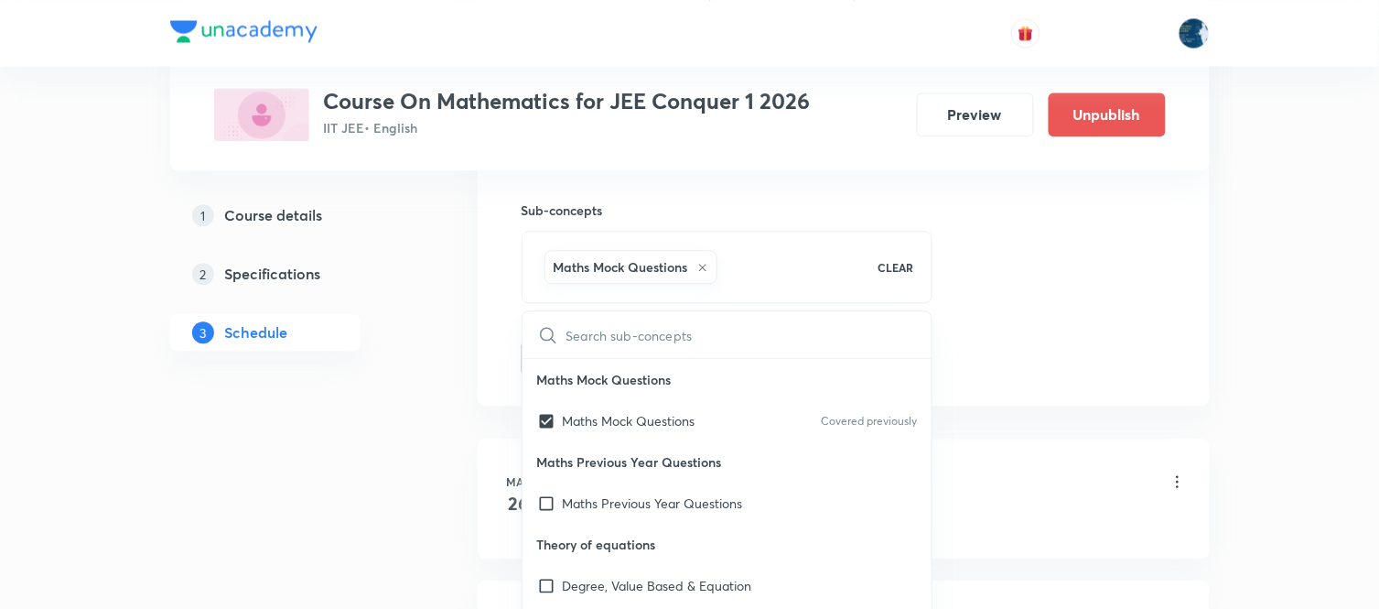
drag, startPoint x: 1053, startPoint y: 288, endPoint x: 622, endPoint y: 300, distance: 431.2
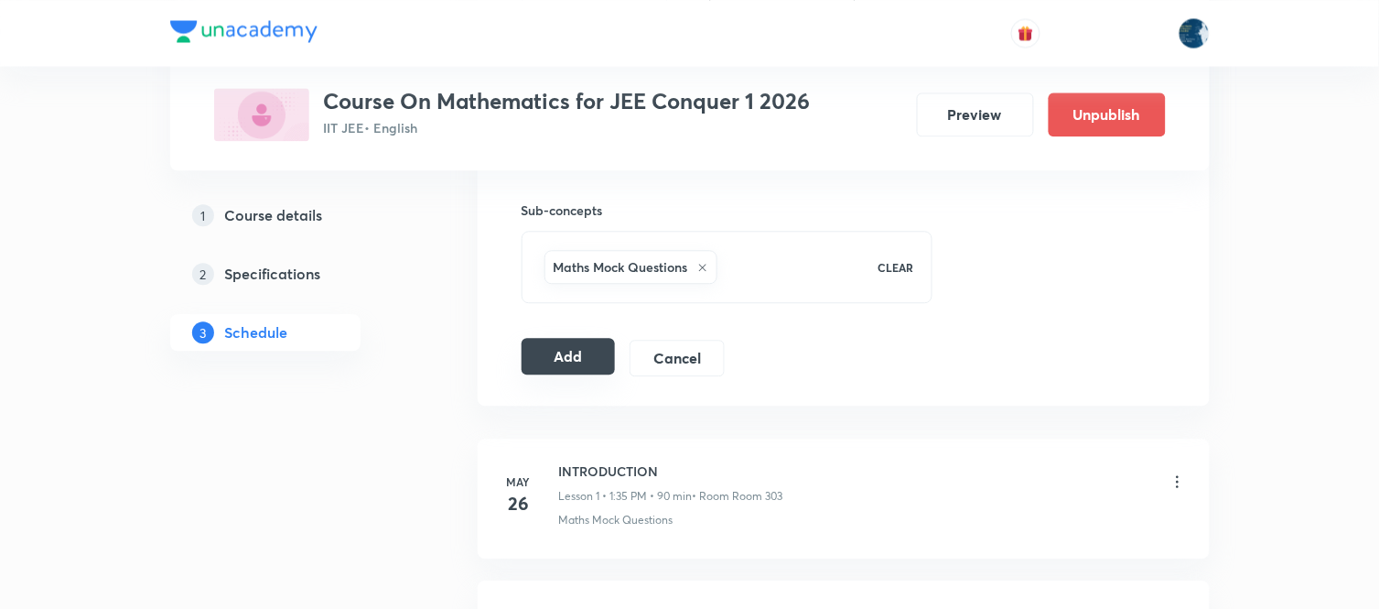
click at [586, 368] on button "Add" at bounding box center [569, 356] width 94 height 37
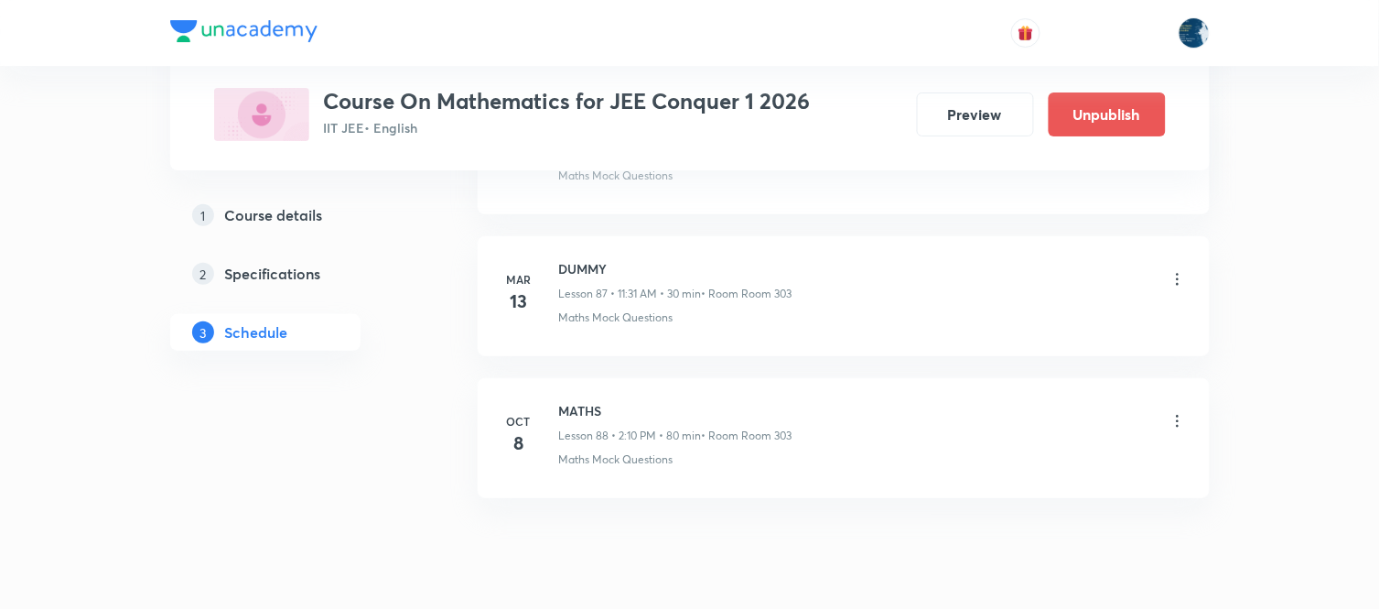
scroll to position [12513, 0]
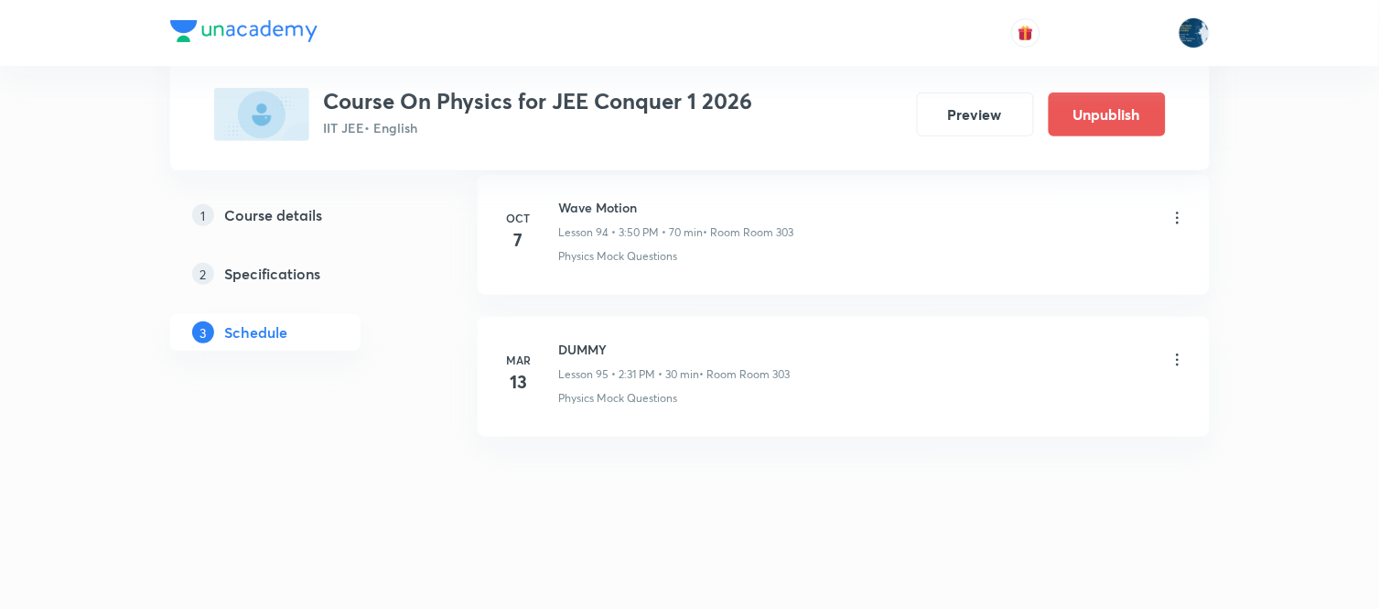
scroll to position [14350, 0]
click at [591, 204] on h6 "Wave Motion" at bounding box center [676, 207] width 235 height 19
copy h6 "Wave Motion"
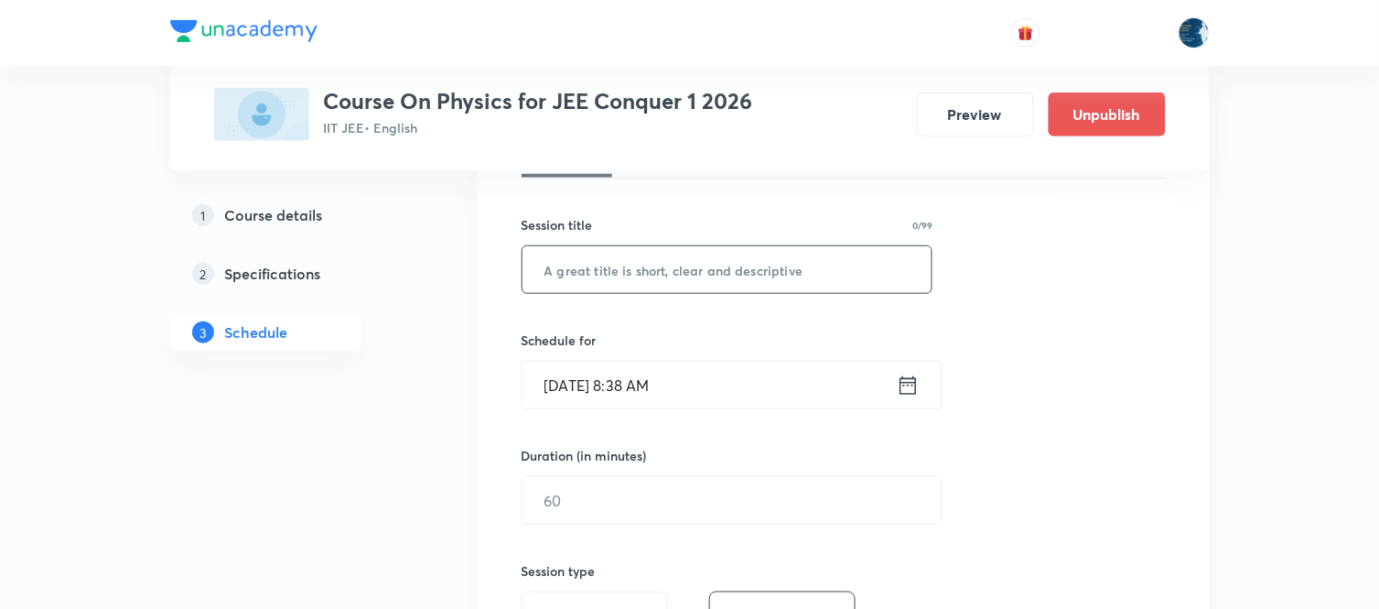
scroll to position [305, 0]
click at [628, 264] on input "text" at bounding box center [728, 268] width 410 height 47
paste input "Wave Motion"
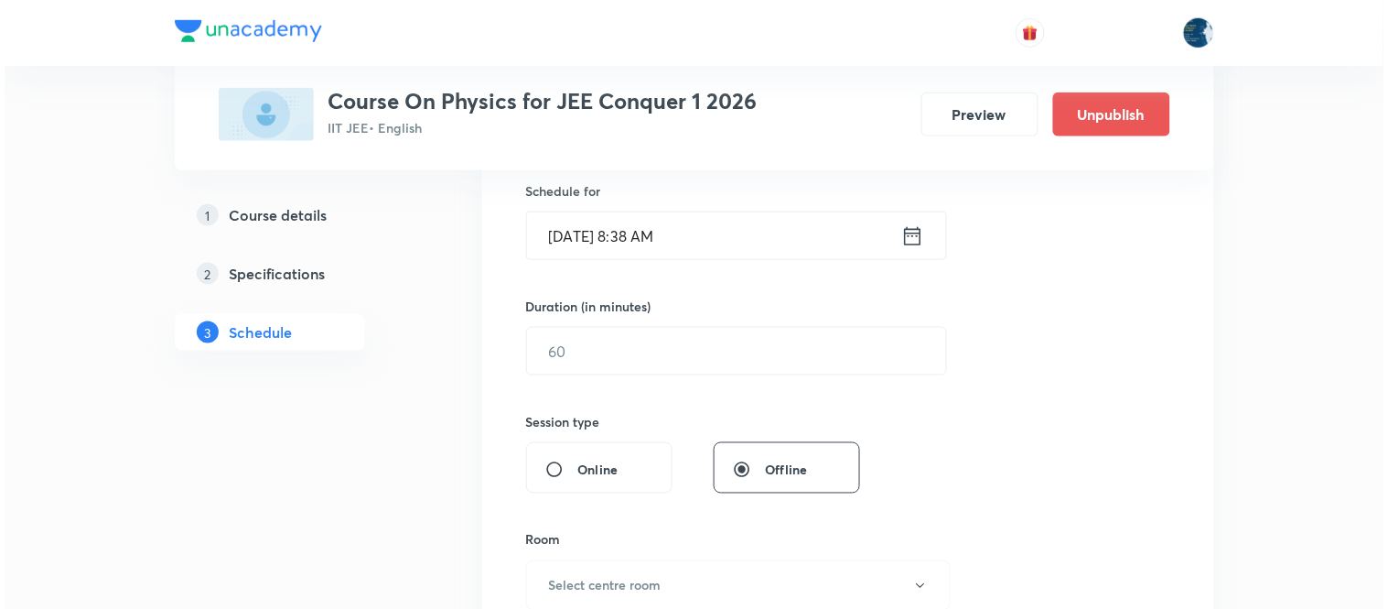
scroll to position [406, 0]
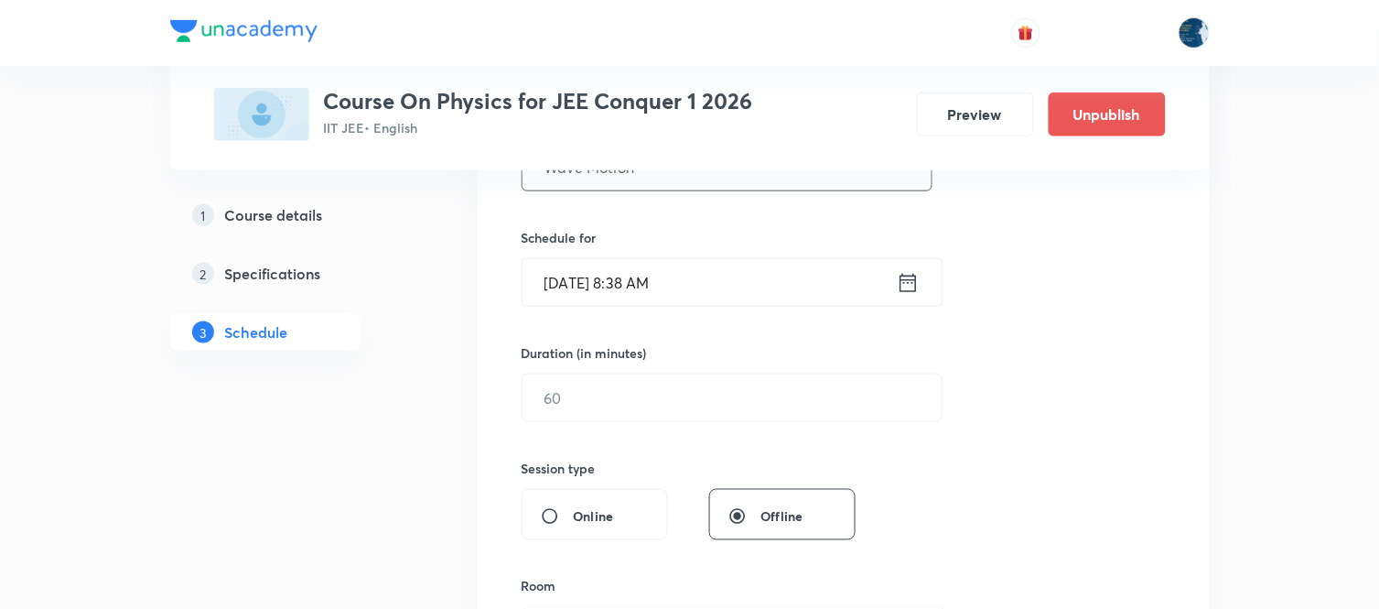
type input "Wave Motion"
click at [907, 285] on icon at bounding box center [908, 283] width 23 height 26
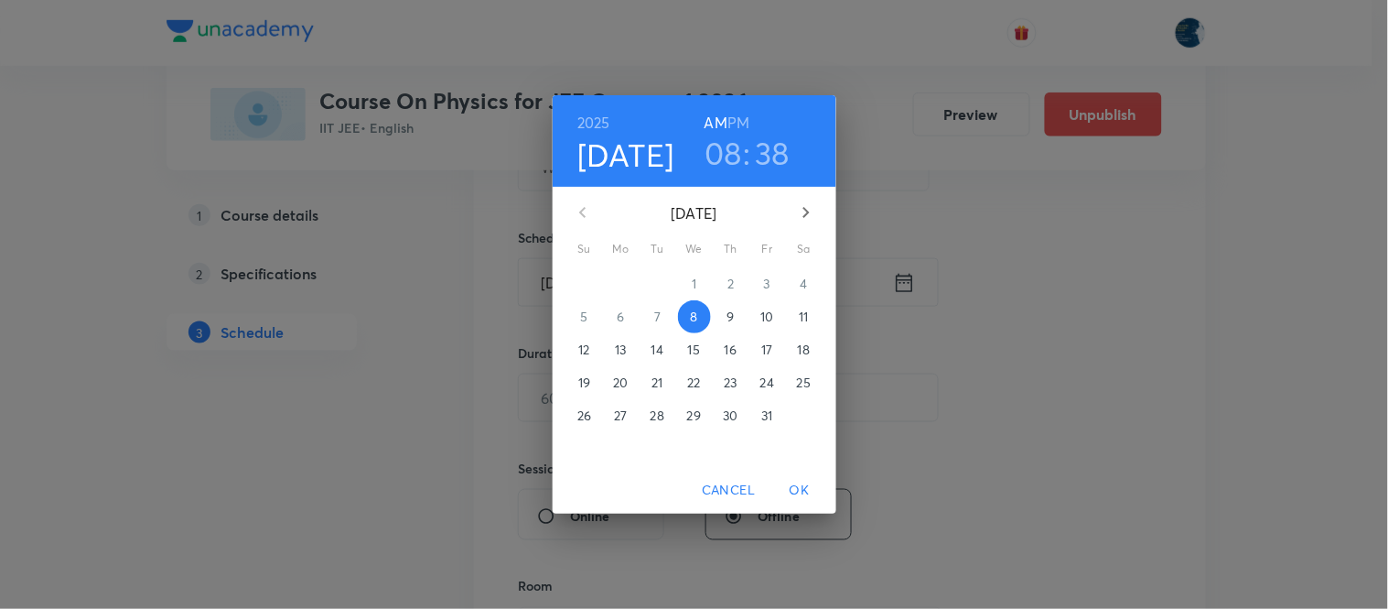
click at [736, 129] on h6 "PM" at bounding box center [739, 123] width 22 height 26
click at [714, 162] on h3 "08" at bounding box center [724, 153] width 38 height 38
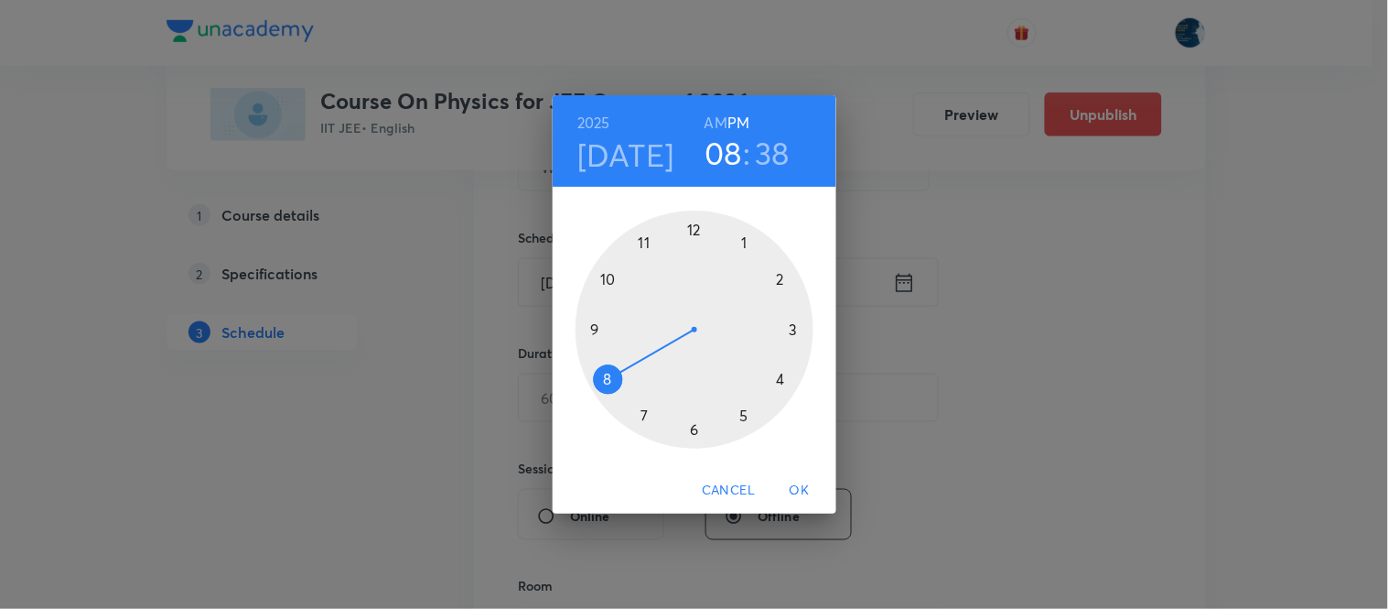
click at [796, 329] on div at bounding box center [695, 329] width 238 height 238
click at [611, 281] on div at bounding box center [695, 329] width 238 height 238
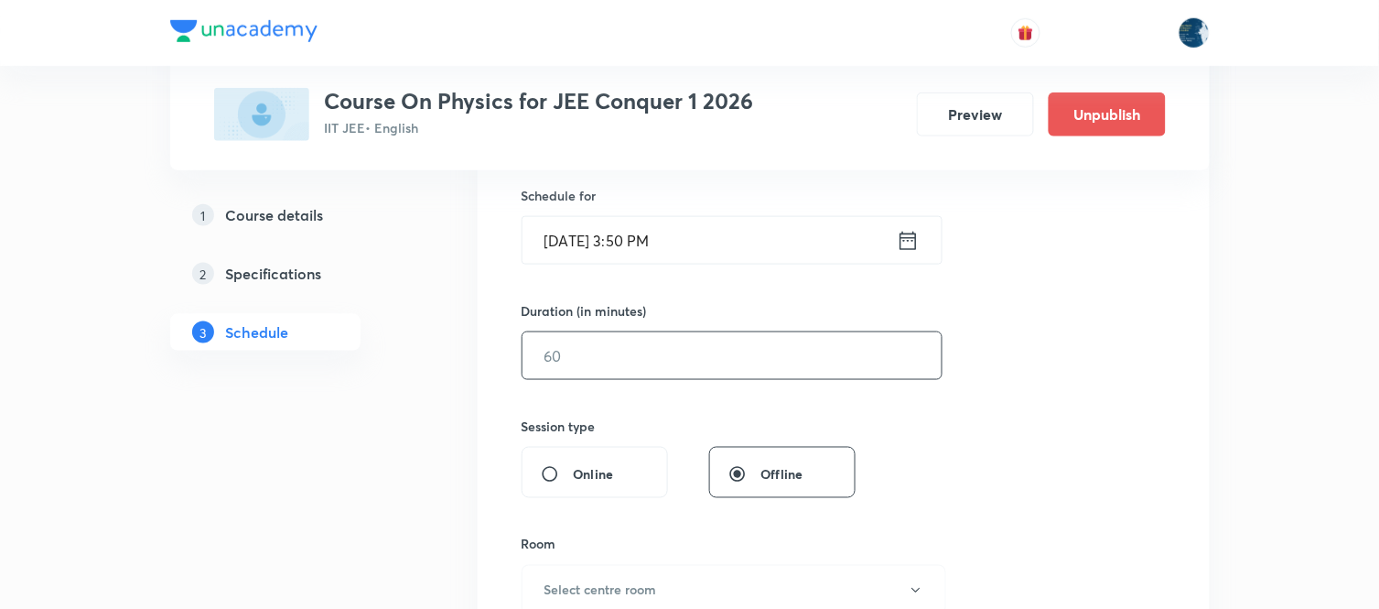
scroll to position [508, 0]
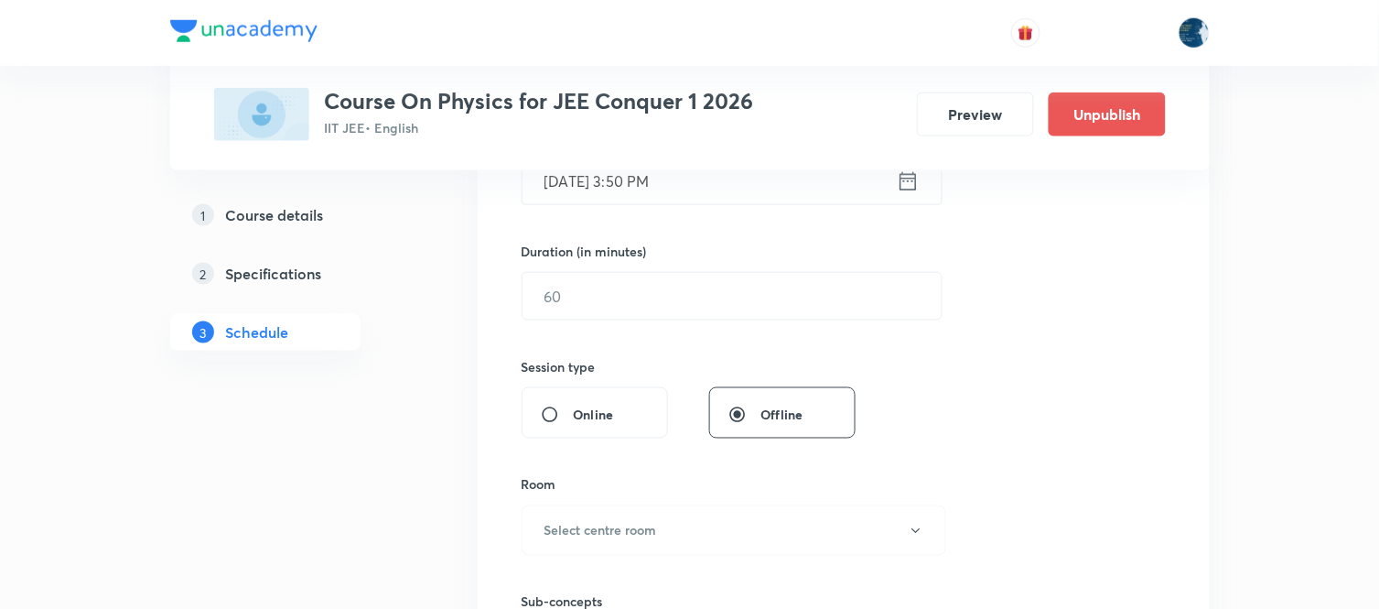
click at [788, 321] on div "Session 96 Live class Session title 11/99 Wave Motion ​ Schedule for Oct 8, 202…" at bounding box center [844, 316] width 644 height 859
click at [794, 302] on input "text" at bounding box center [732, 296] width 419 height 47
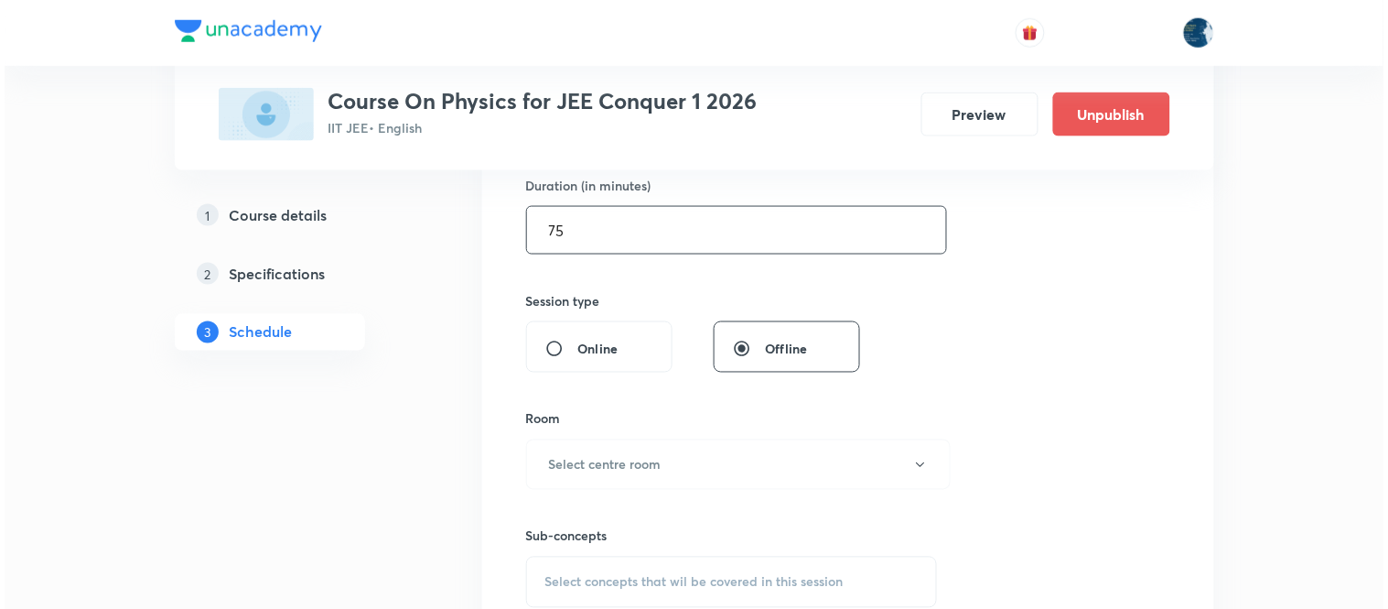
scroll to position [610, 0]
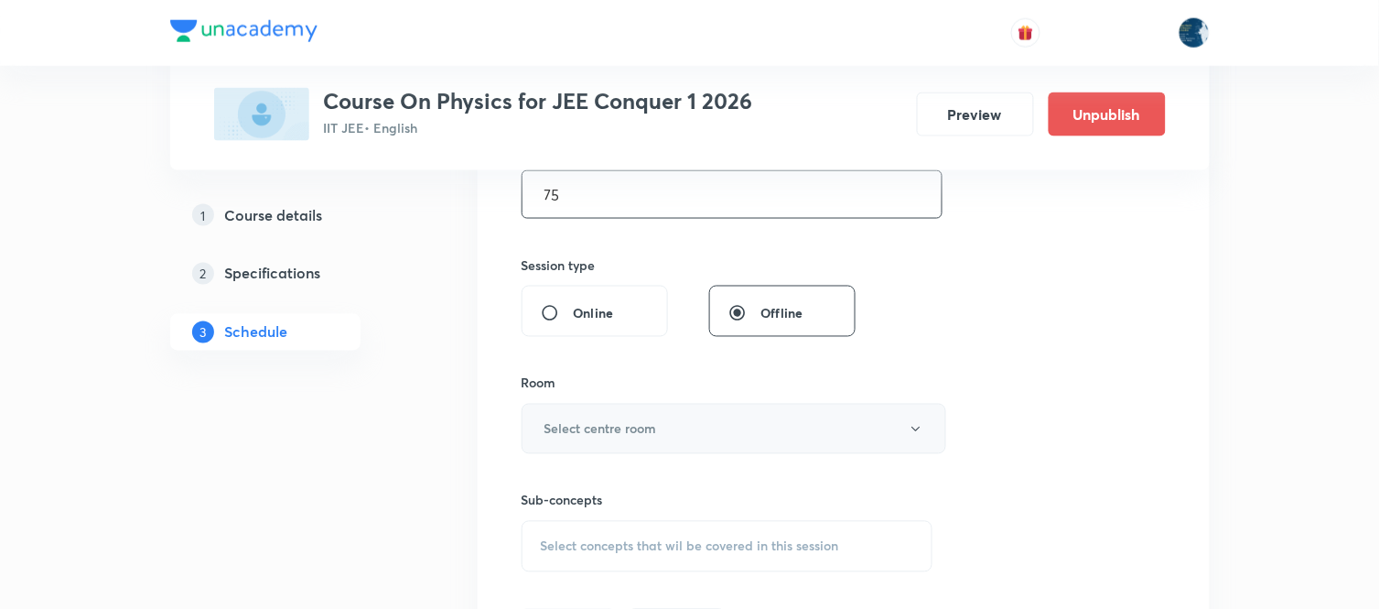
type input "75"
click at [771, 422] on button "Select centre room" at bounding box center [734, 429] width 425 height 50
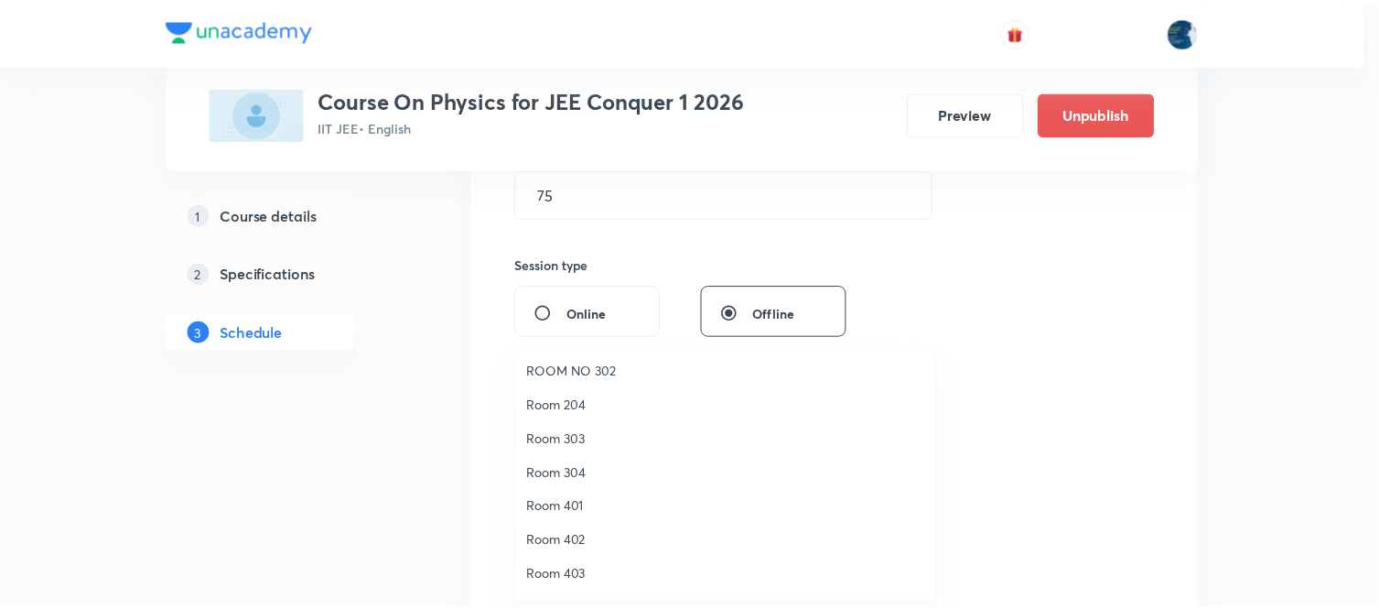
scroll to position [340, 0]
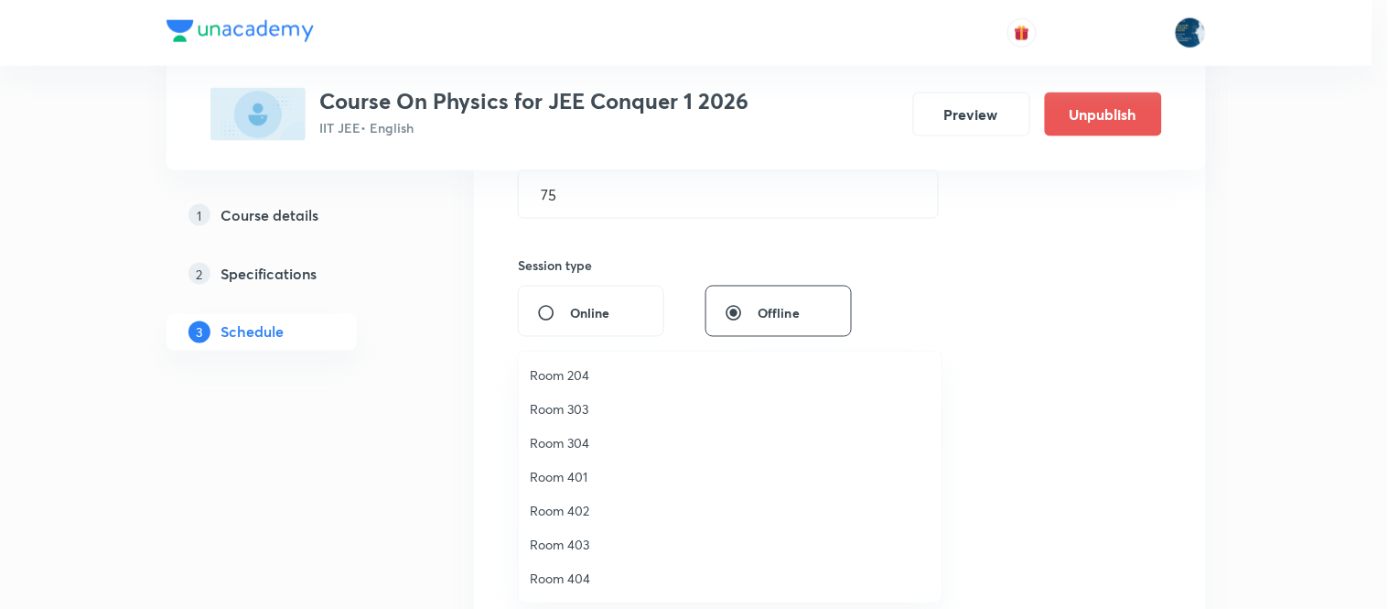
click at [599, 406] on span "Room 303" at bounding box center [730, 408] width 401 height 19
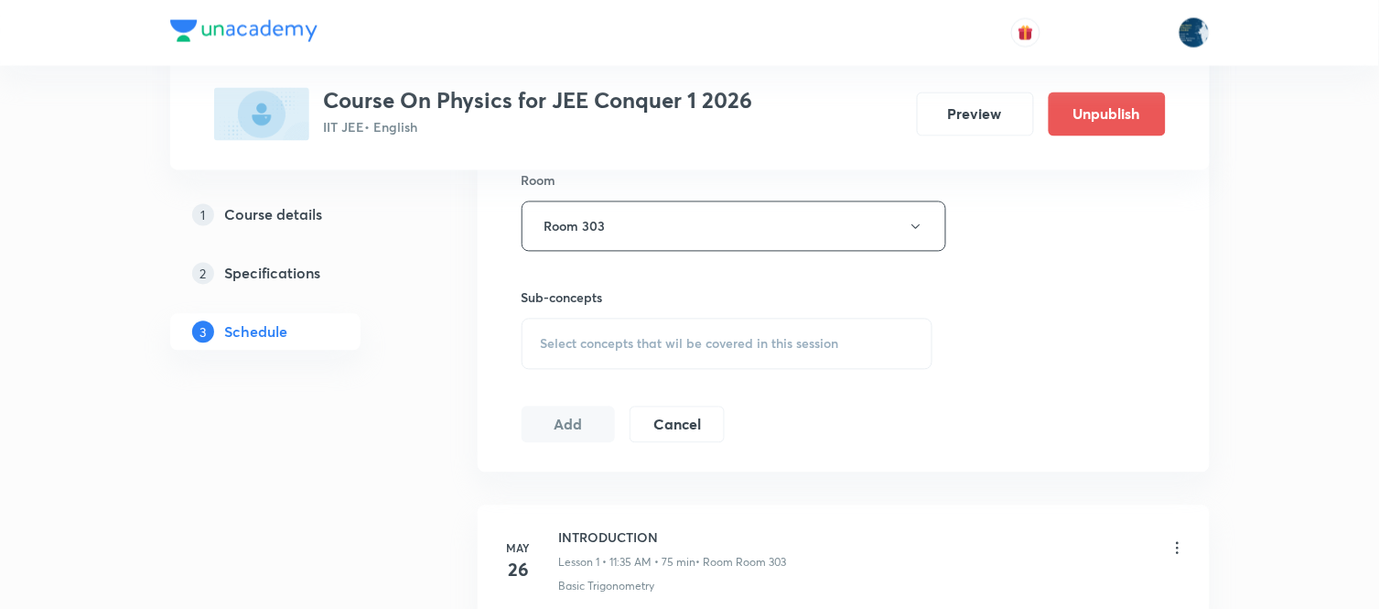
scroll to position [813, 0]
click at [845, 349] on div "Select concepts that wil be covered in this session" at bounding box center [728, 343] width 412 height 51
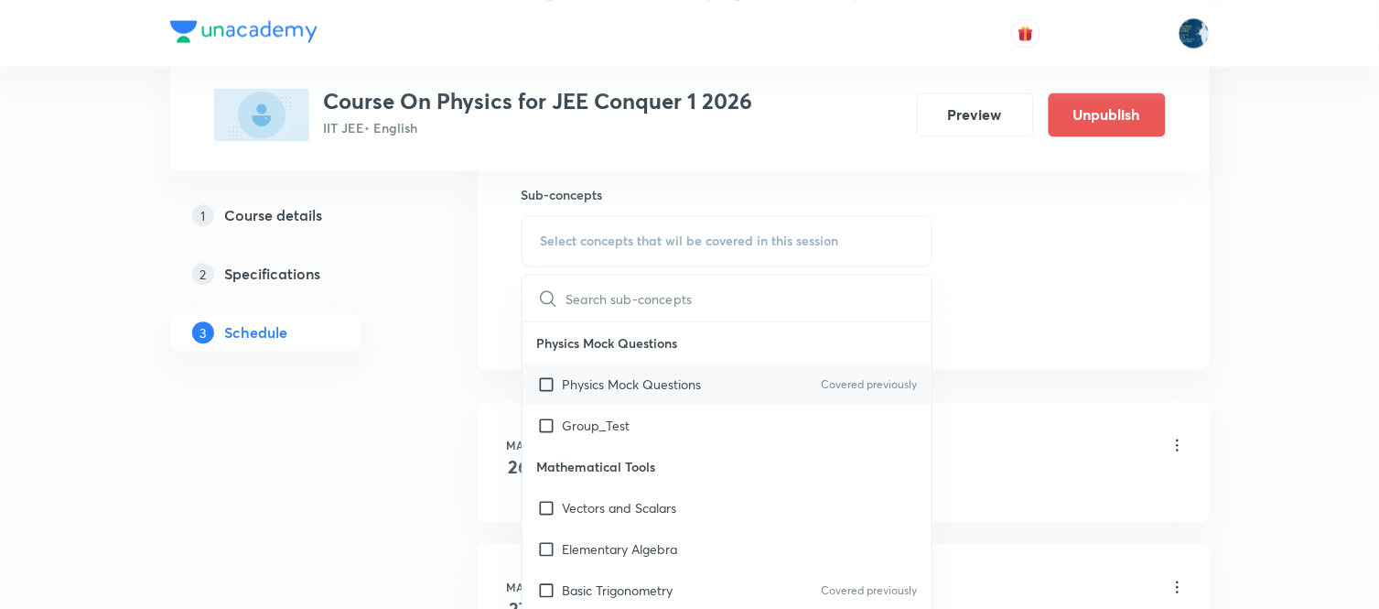
click at [848, 363] on div "Physics Mock Questions Covered previously" at bounding box center [728, 383] width 410 height 41
checkbox input "true"
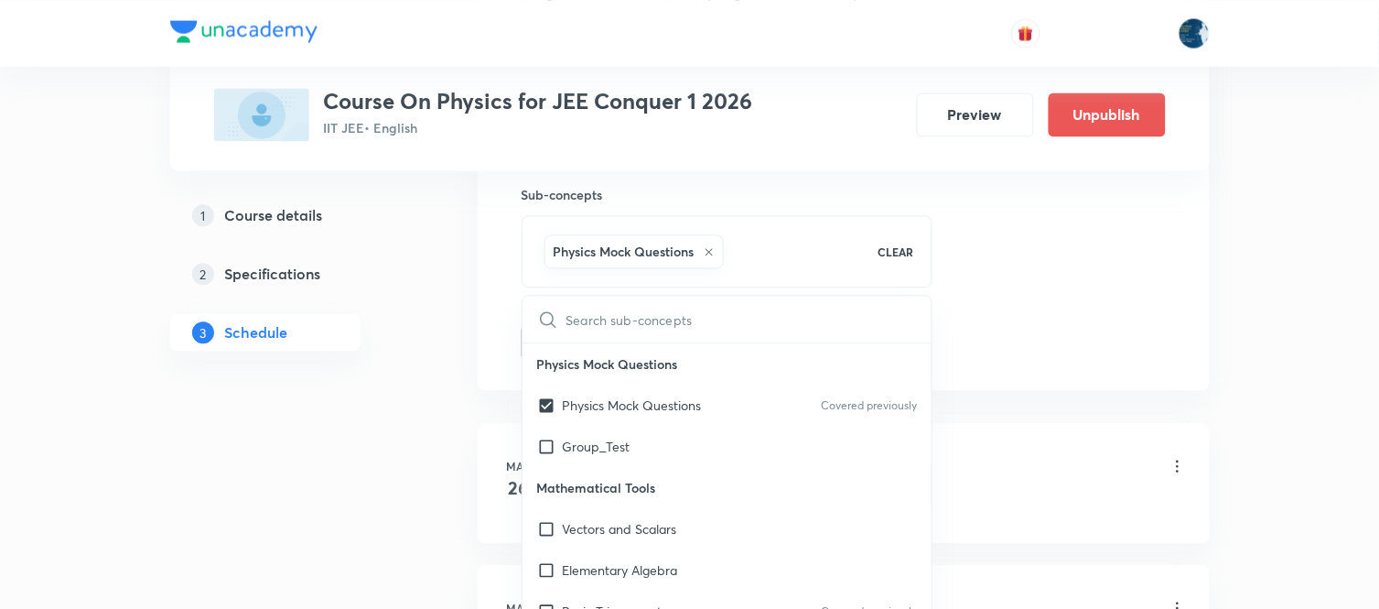
drag, startPoint x: 1055, startPoint y: 267, endPoint x: 616, endPoint y: 266, distance: 439.3
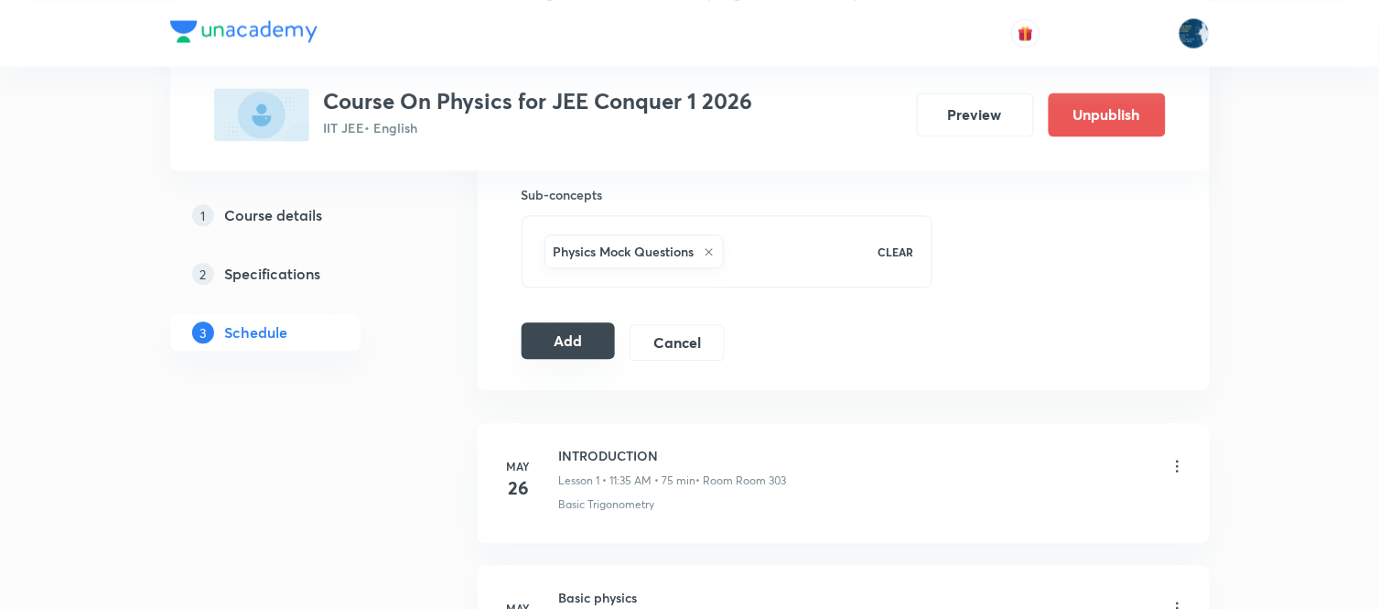
click at [599, 335] on button "Add" at bounding box center [569, 340] width 94 height 37
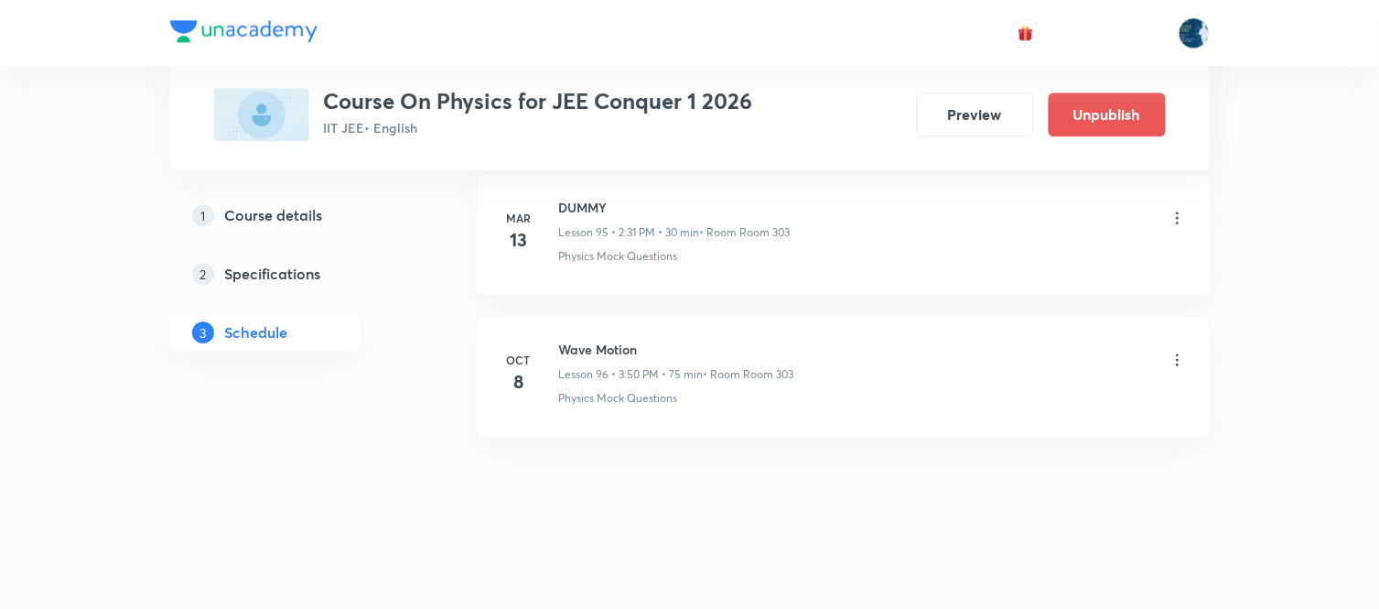
scroll to position [13650, 0]
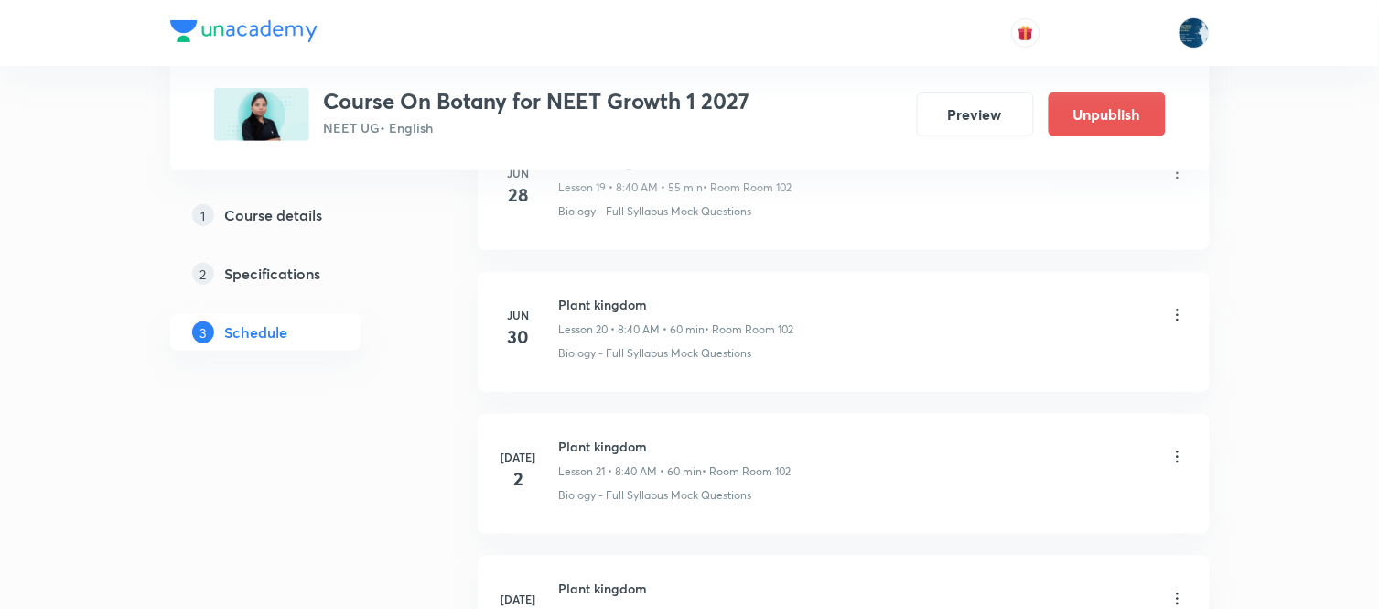
scroll to position [10657, 0]
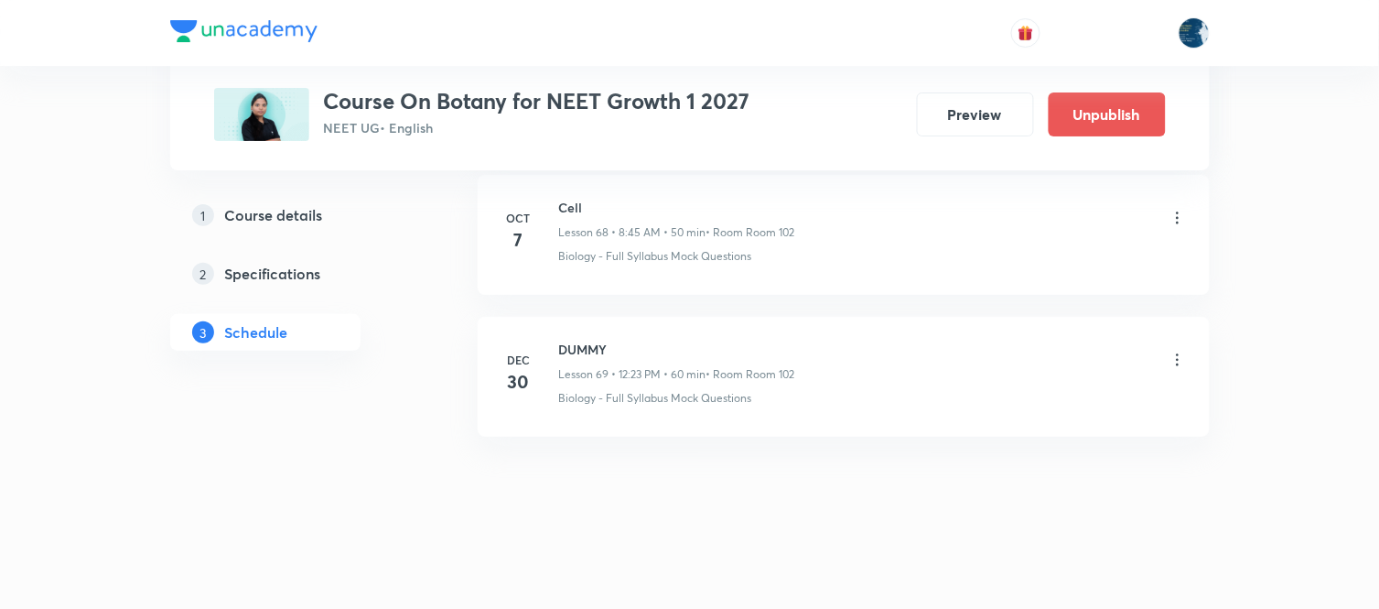
click at [567, 210] on h6 "Cell" at bounding box center [677, 207] width 236 height 19
copy h6 "Cell"
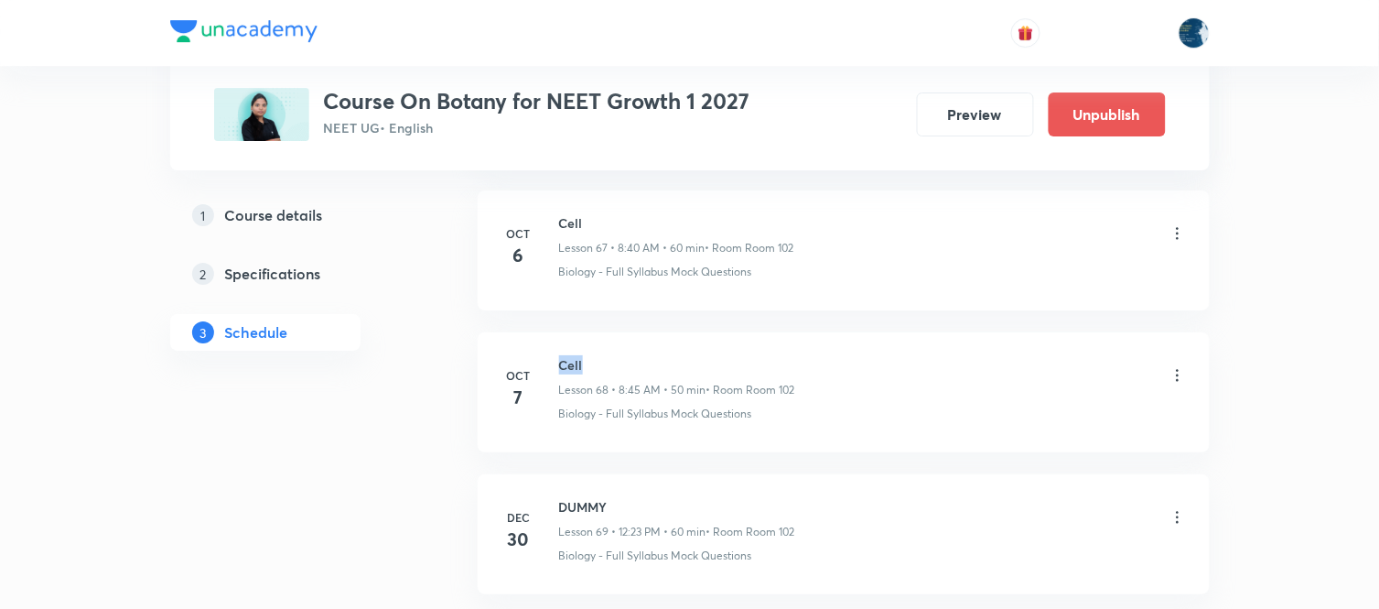
scroll to position [10454, 0]
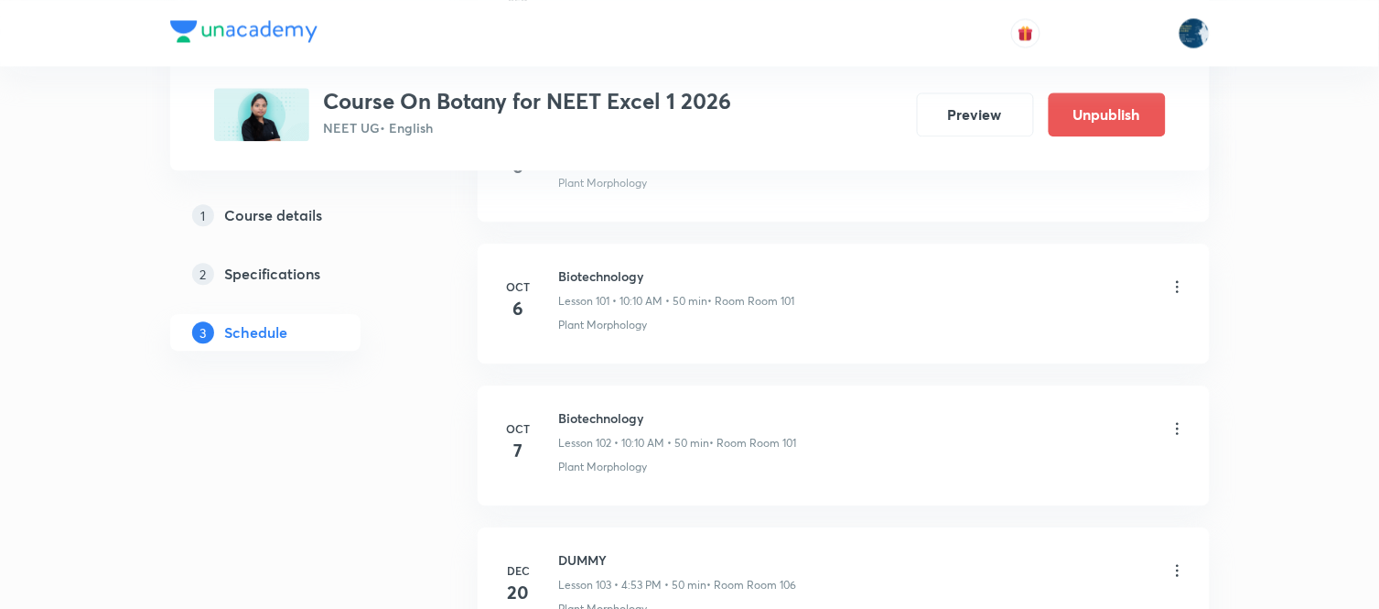
scroll to position [15486, 0]
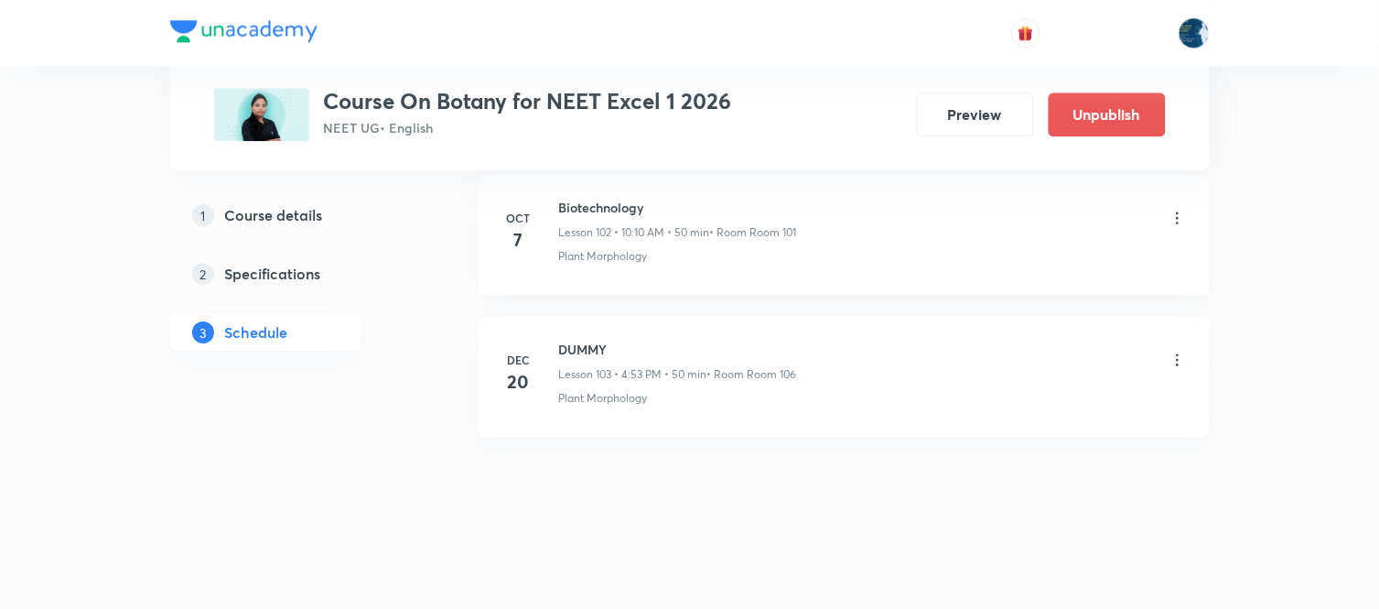
click at [579, 201] on h6 "Biotechnology" at bounding box center [678, 207] width 238 height 19
copy h6 "Biotechnology"
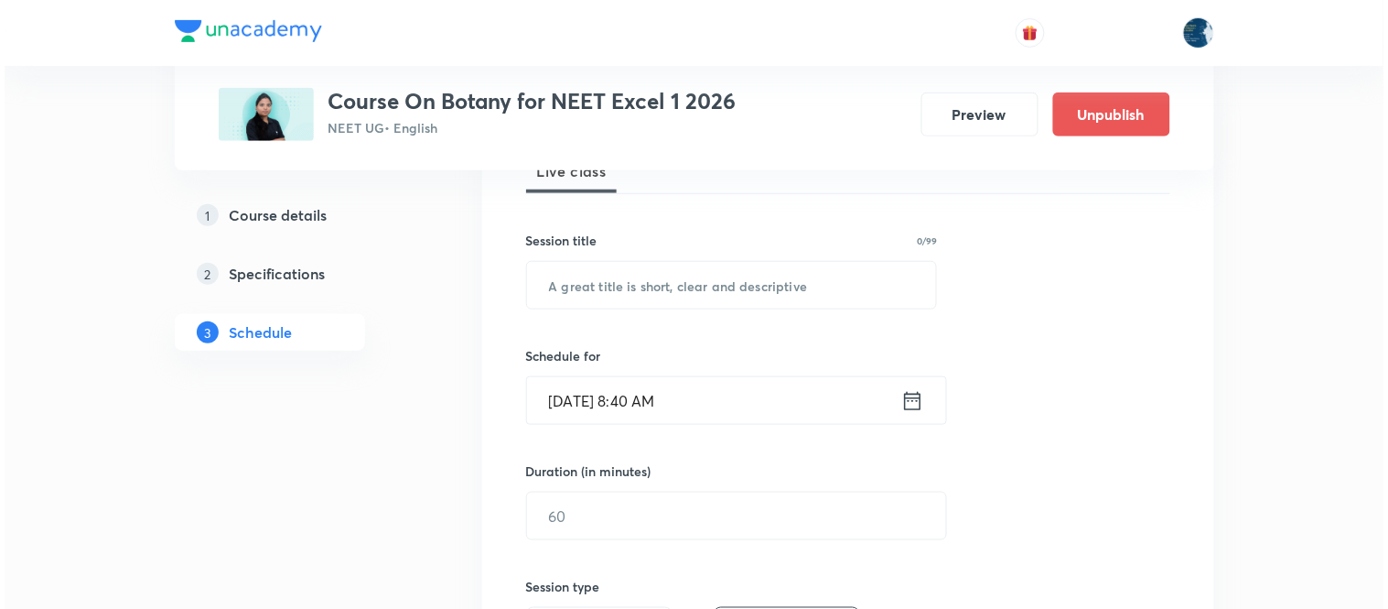
scroll to position [305, 0]
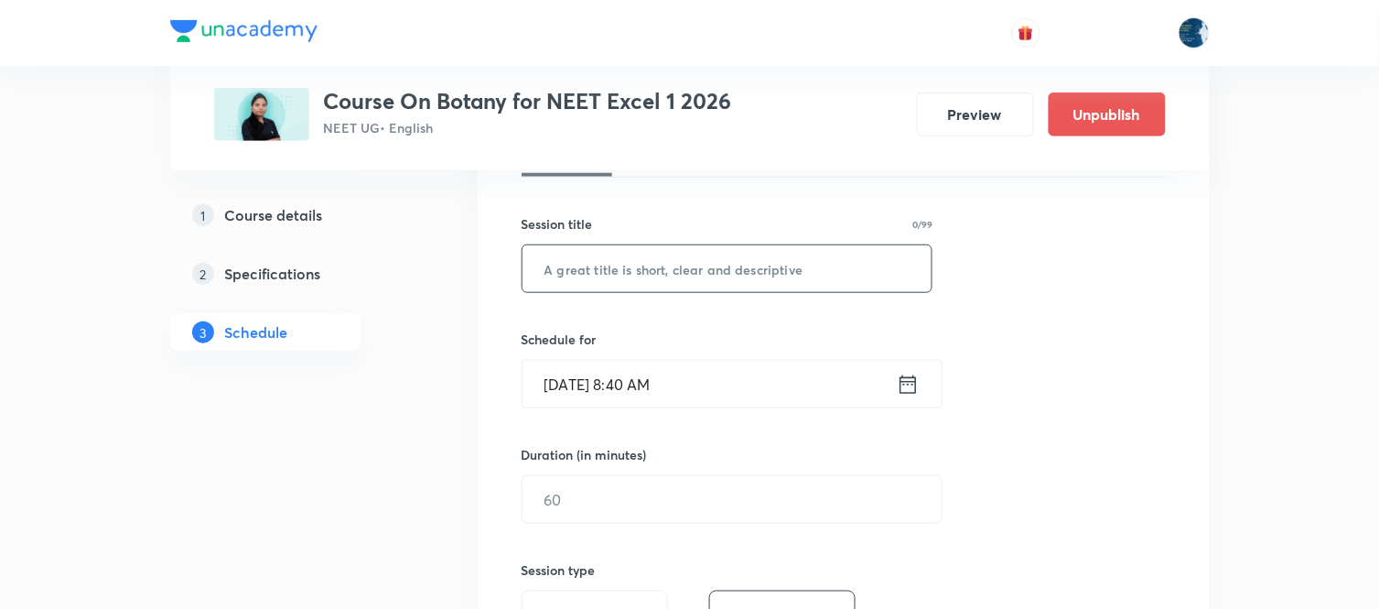
click at [708, 258] on input "text" at bounding box center [728, 268] width 410 height 47
paste input "Biotechnology"
type input "Biotechnology"
click at [900, 382] on icon at bounding box center [908, 383] width 16 height 18
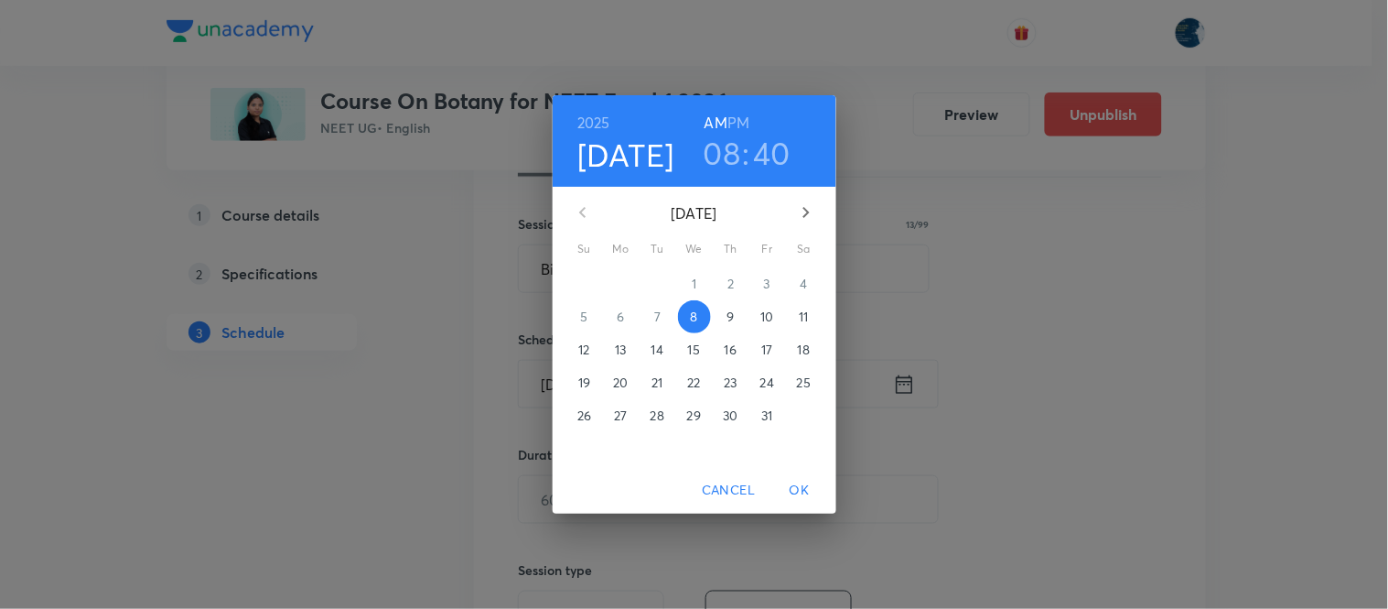
click at [724, 150] on h3 "08" at bounding box center [723, 153] width 38 height 38
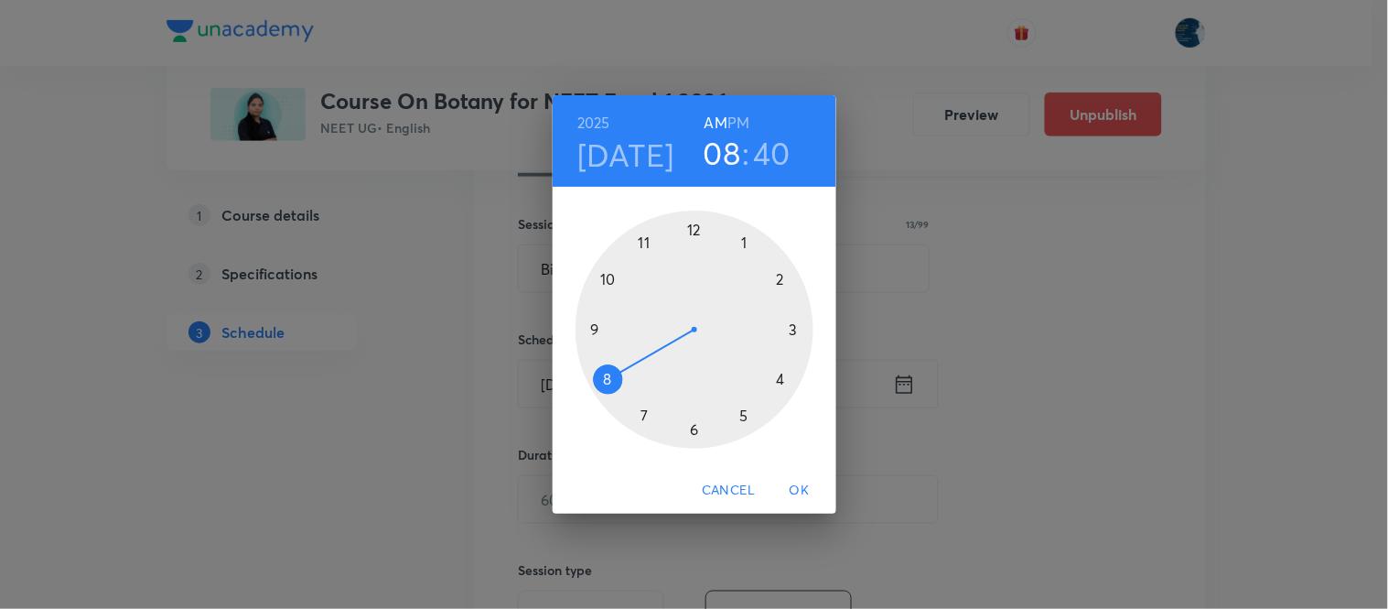
click at [614, 282] on div at bounding box center [695, 329] width 238 height 238
click at [783, 281] on div at bounding box center [695, 329] width 238 height 238
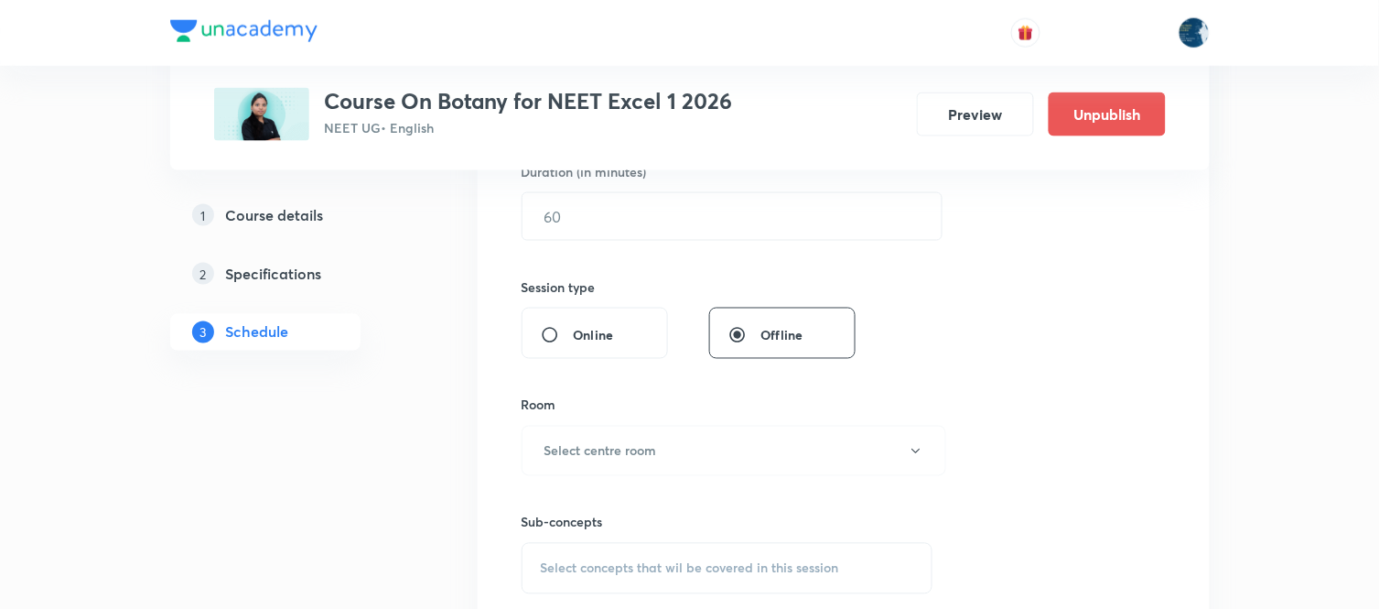
scroll to position [610, 0]
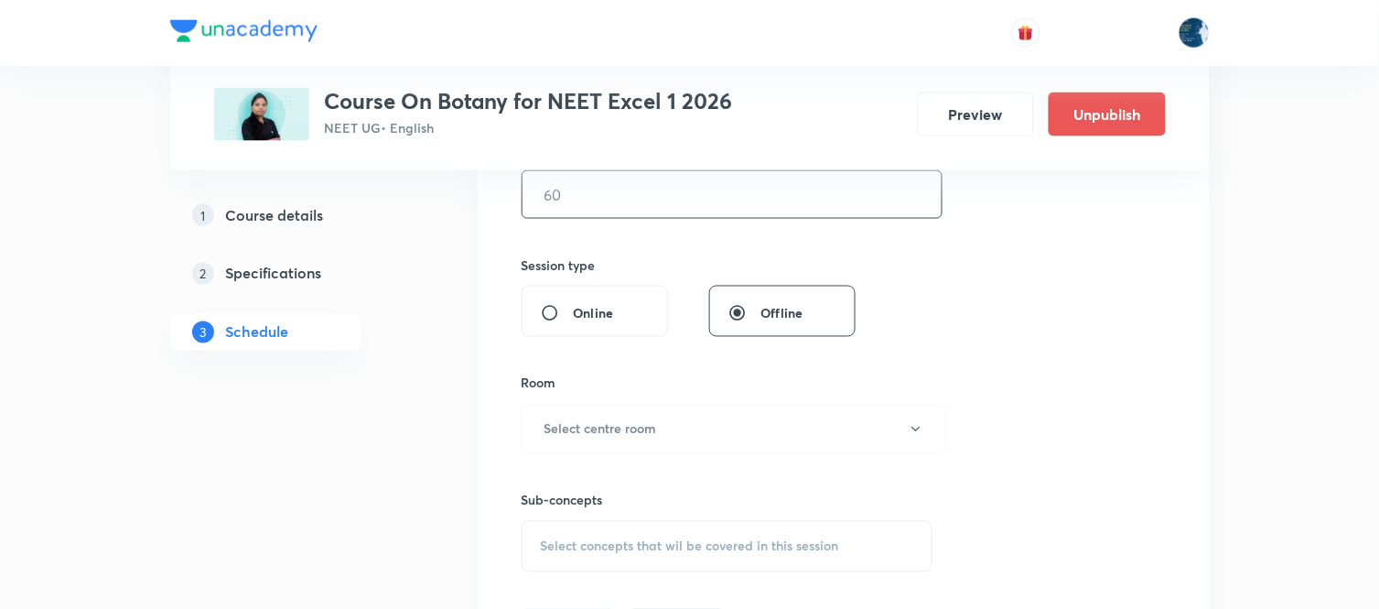
click at [760, 205] on input "text" at bounding box center [732, 194] width 419 height 47
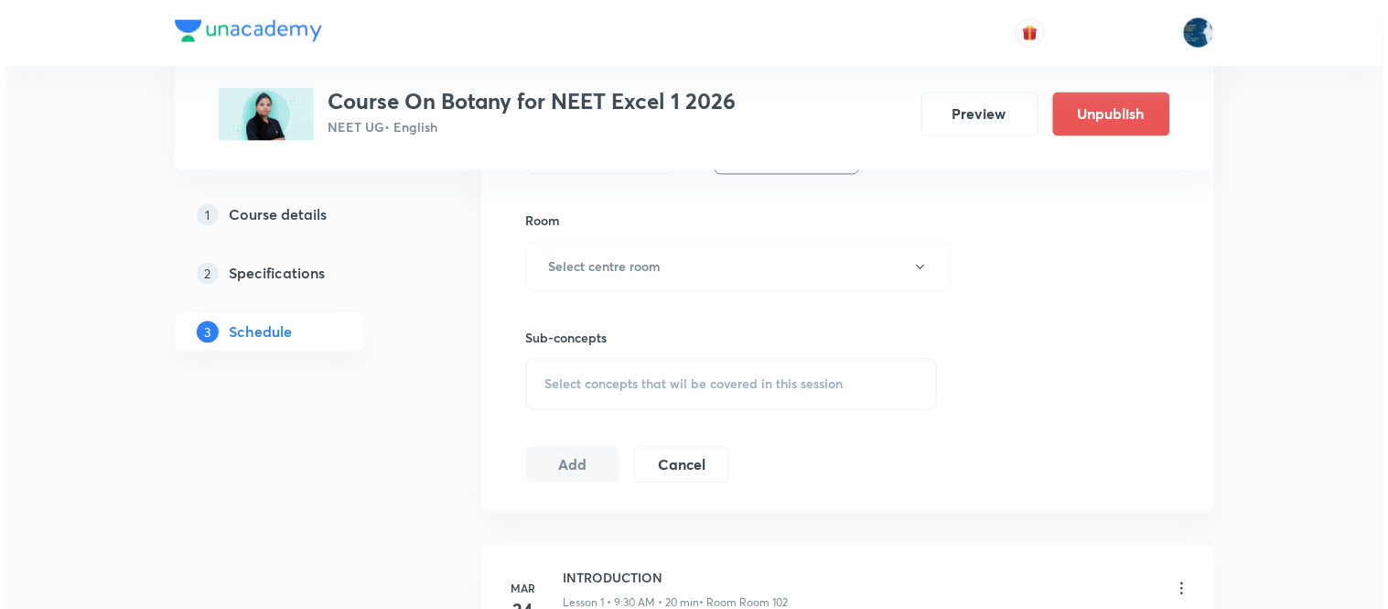
scroll to position [813, 0]
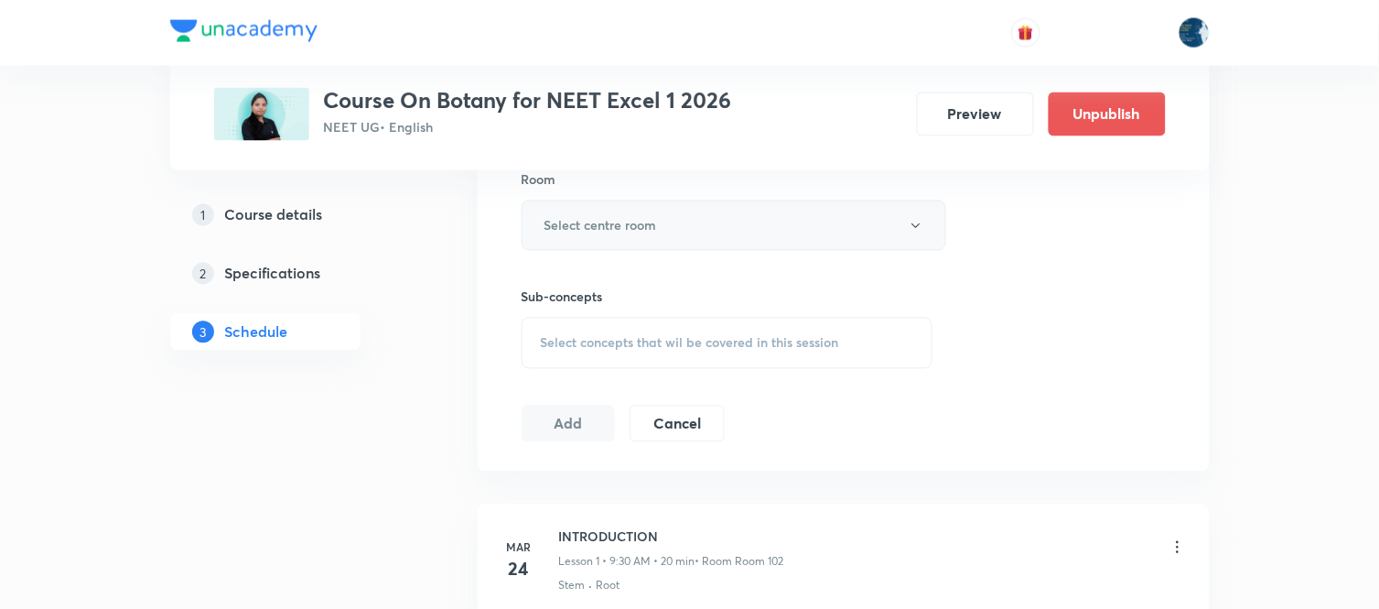
type input "50"
click at [767, 232] on button "Select centre room" at bounding box center [734, 225] width 425 height 50
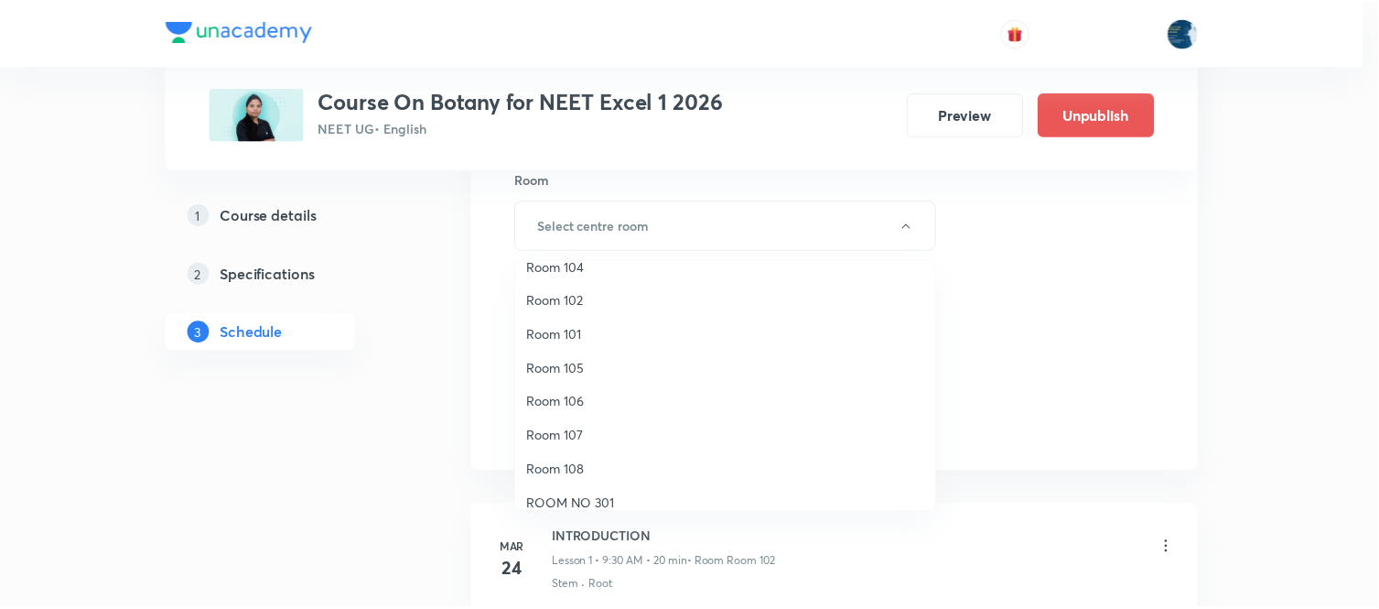
scroll to position [102, 0]
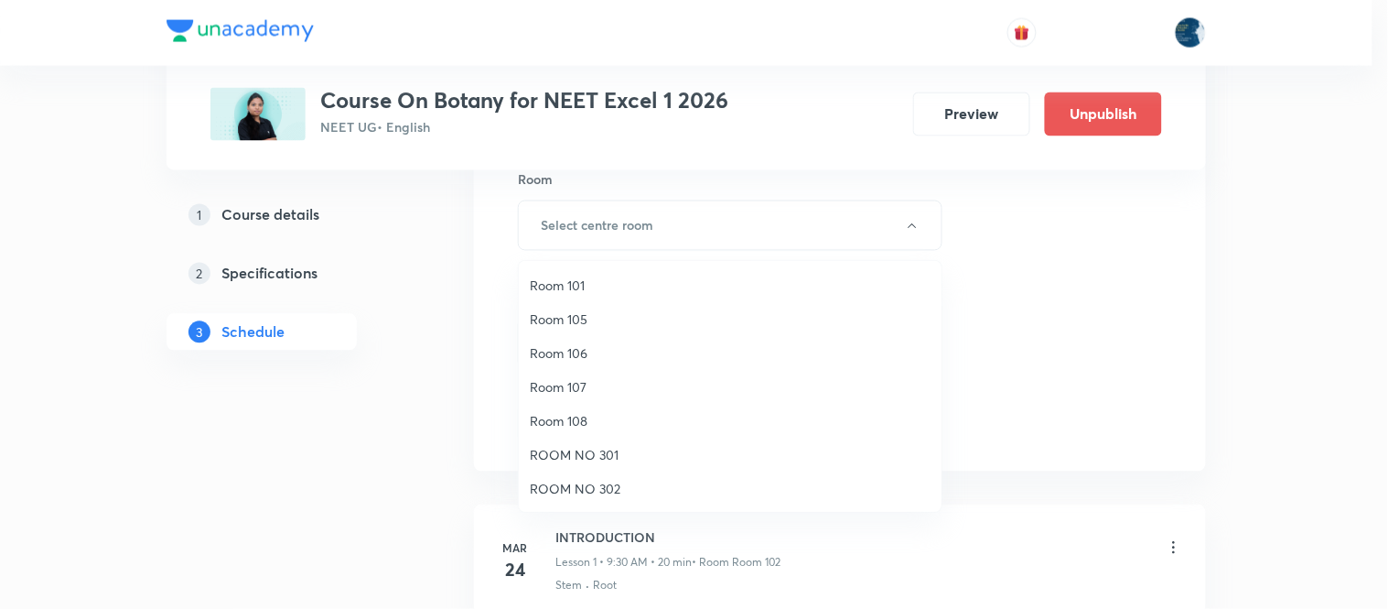
click at [584, 282] on span "Room 101" at bounding box center [730, 284] width 401 height 19
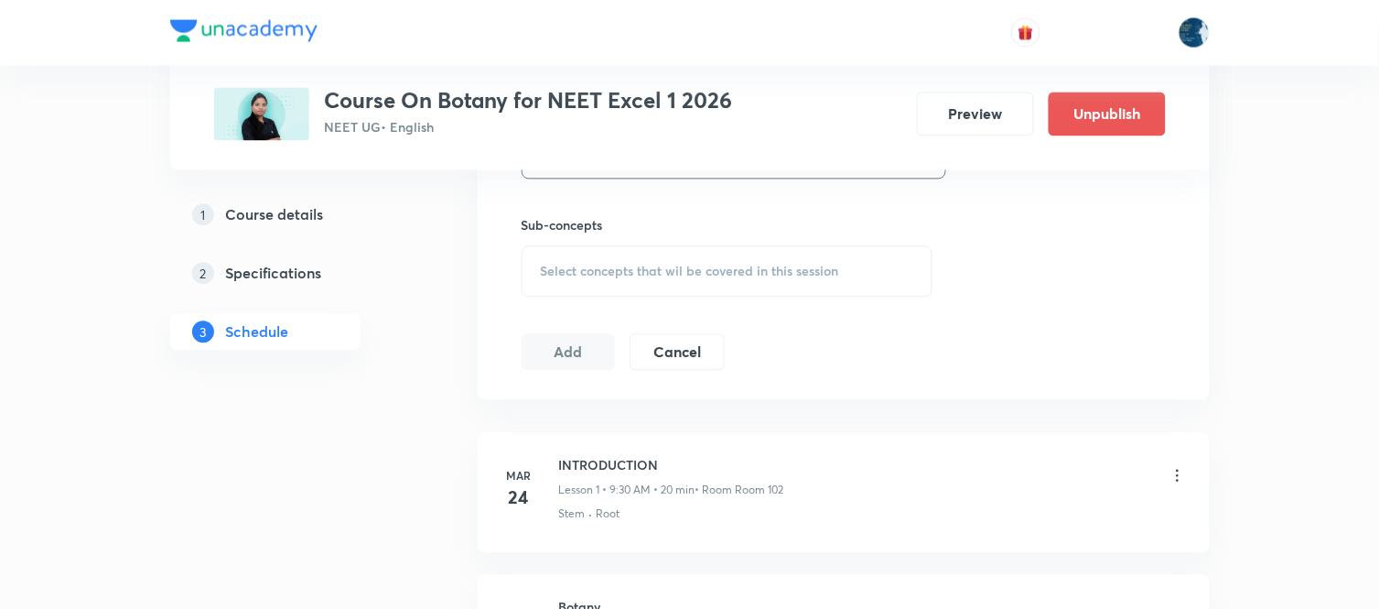
scroll to position [915, 0]
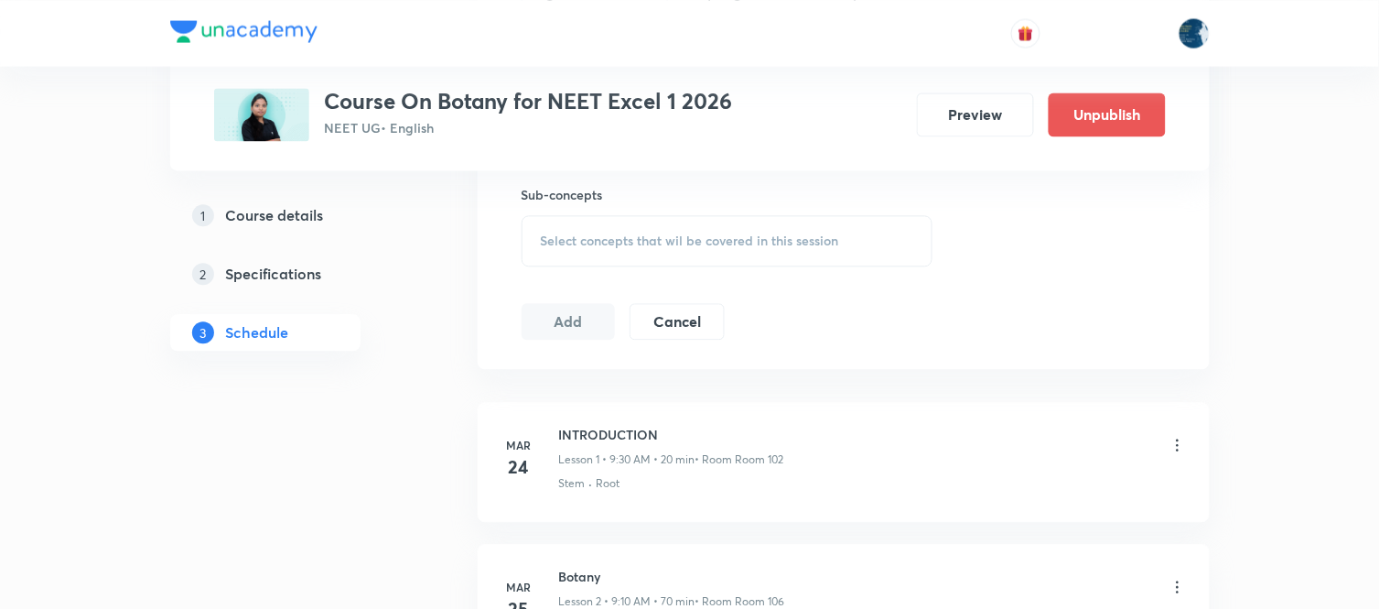
click at [836, 245] on span "Select concepts that wil be covered in this session" at bounding box center [690, 240] width 298 height 15
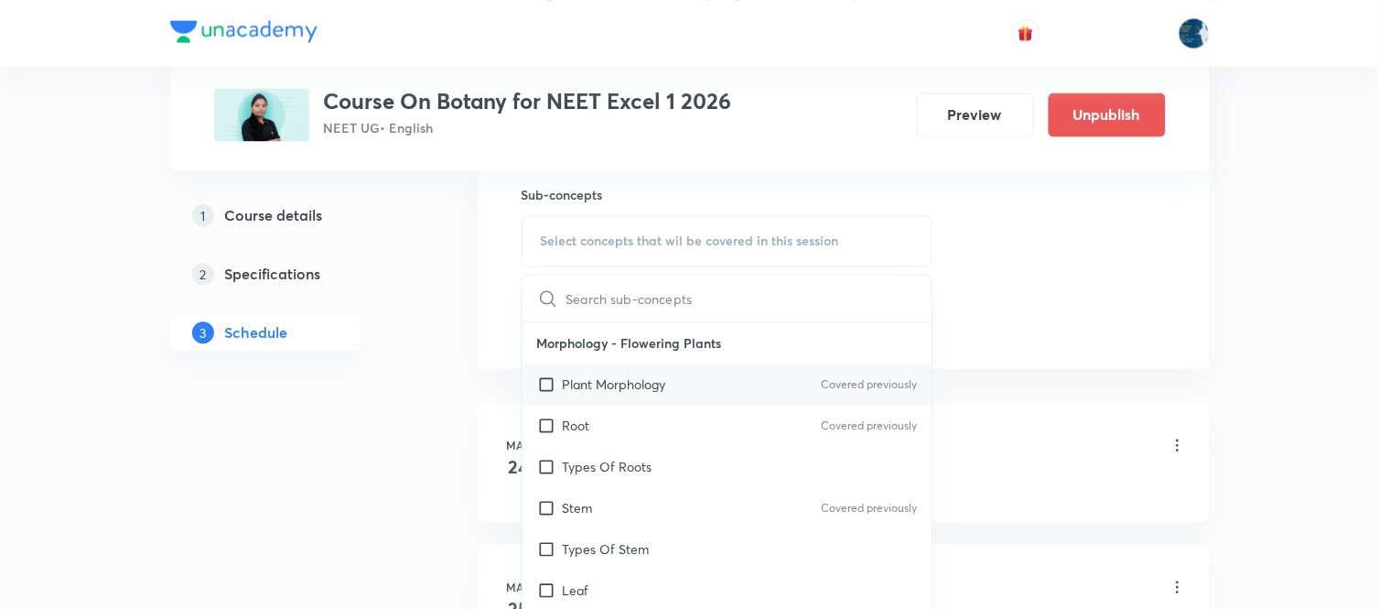
click at [846, 384] on p "Covered previously" at bounding box center [869, 384] width 96 height 16
checkbox input "true"
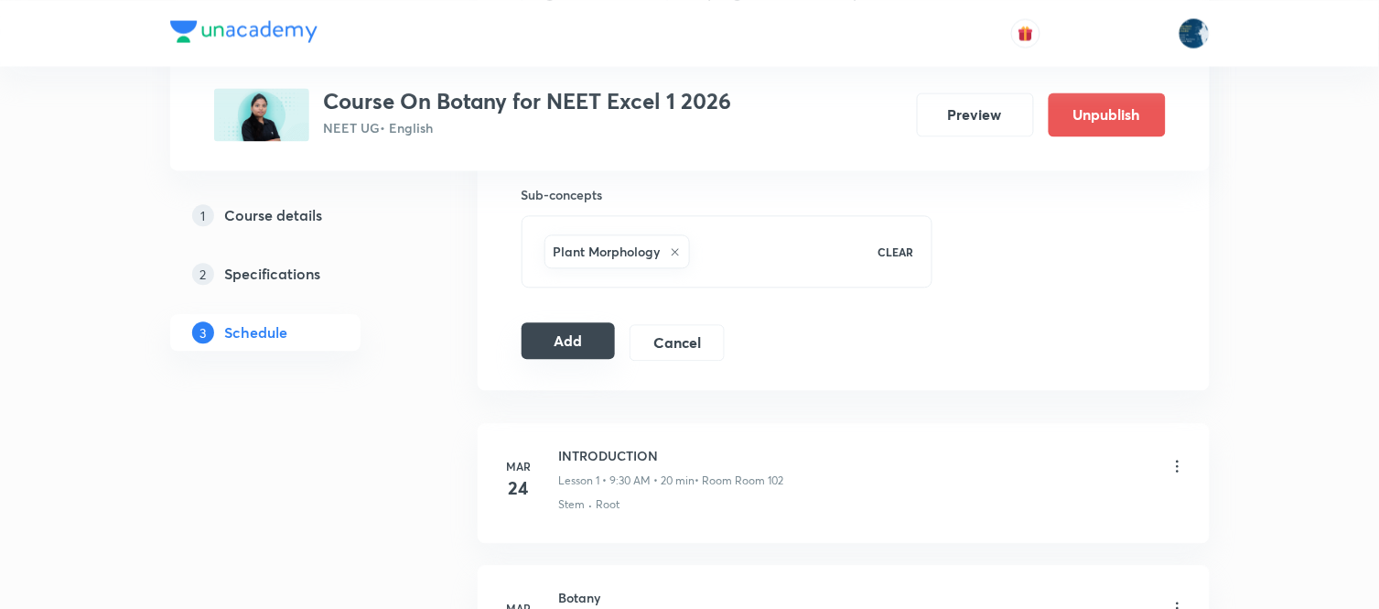
click at [579, 341] on button "Add" at bounding box center [569, 340] width 94 height 37
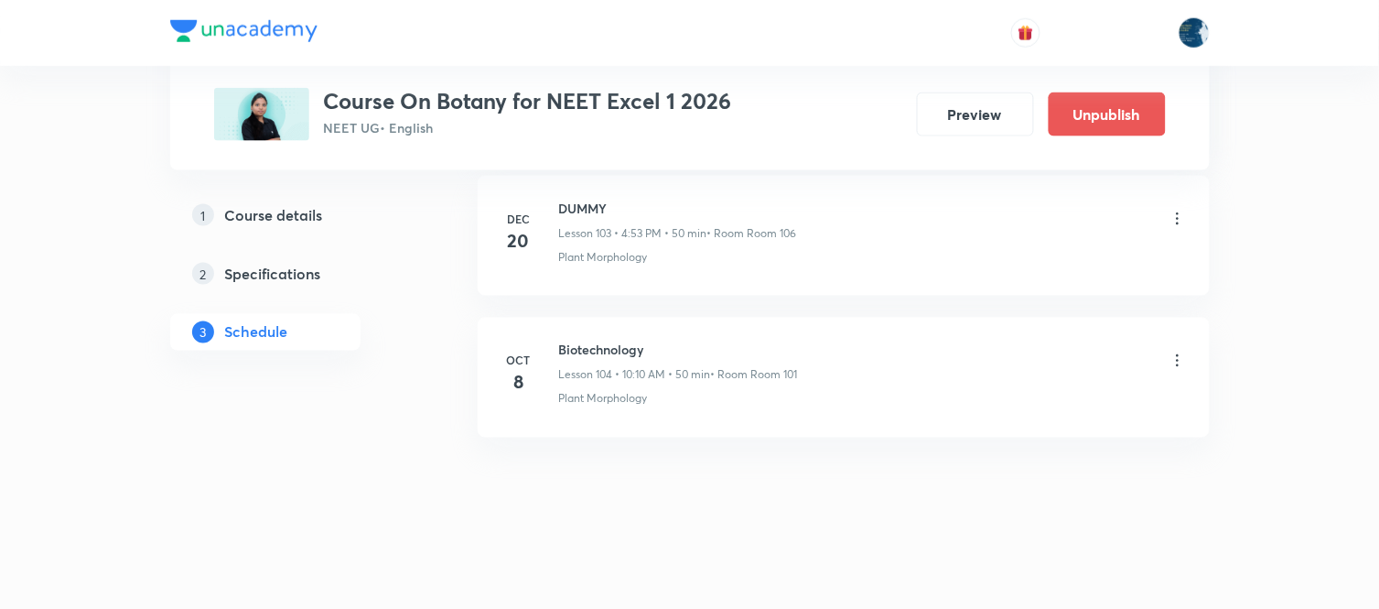
scroll to position [14786, 0]
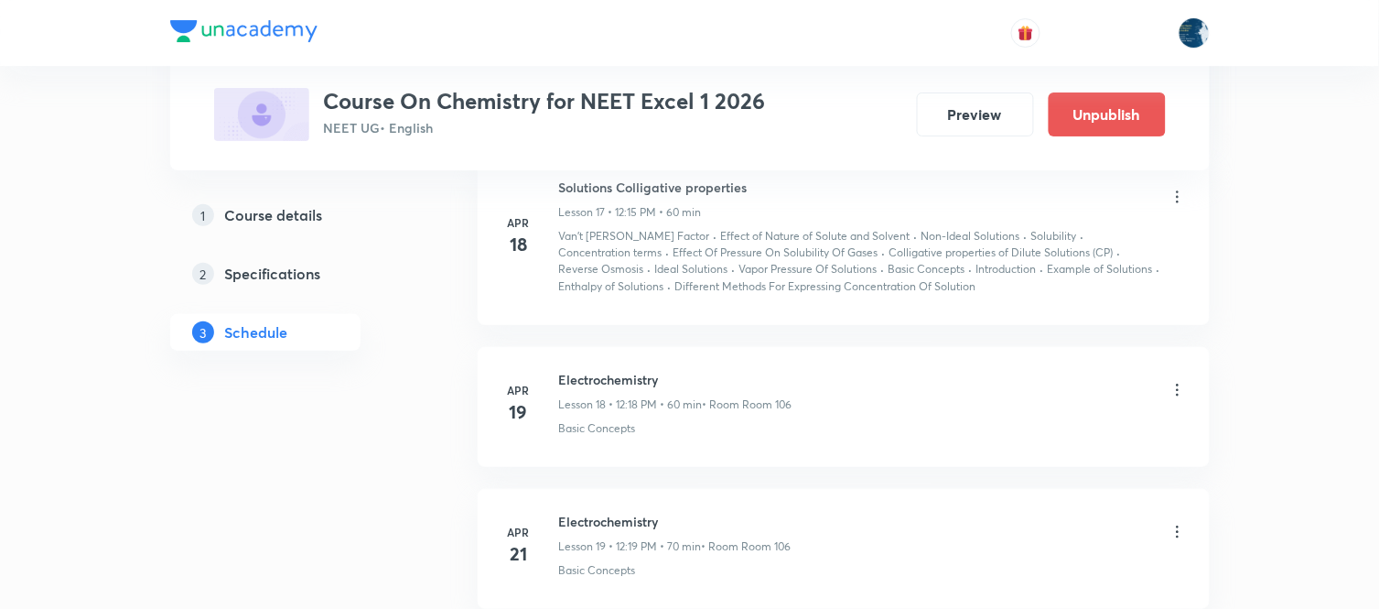
scroll to position [13541, 0]
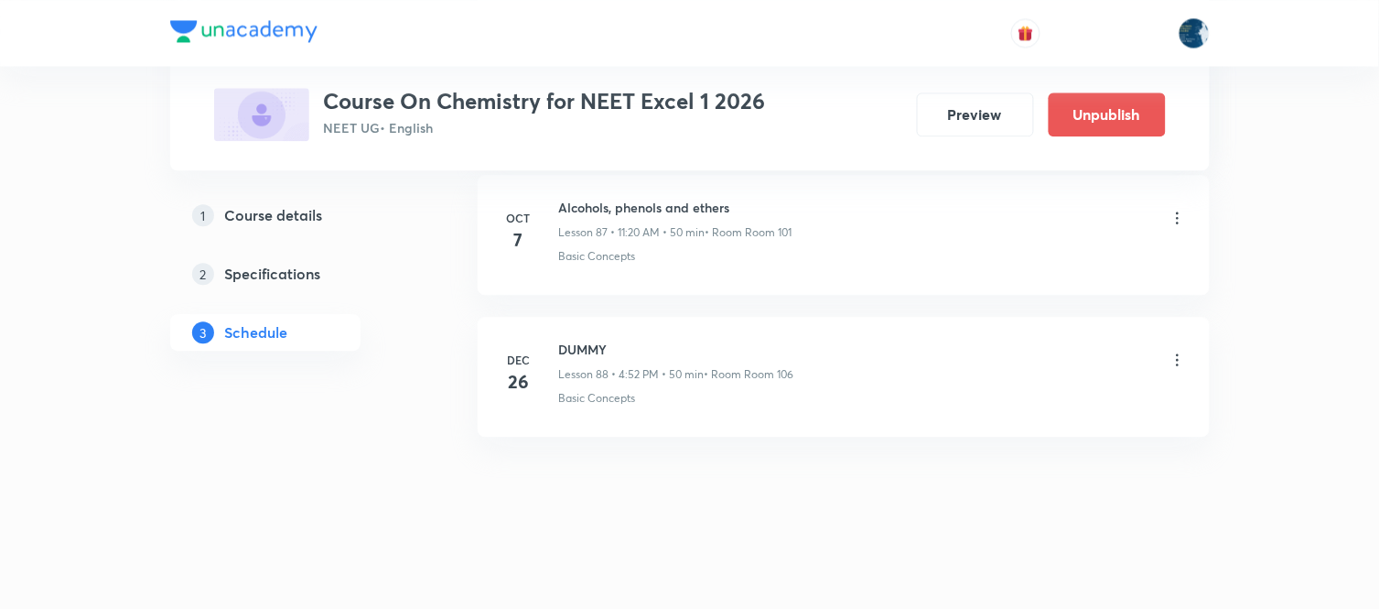
click at [583, 206] on h6 "Alcohols, phenols and ethers" at bounding box center [675, 207] width 233 height 19
copy h6 "Alcohols, phenols and ethers"
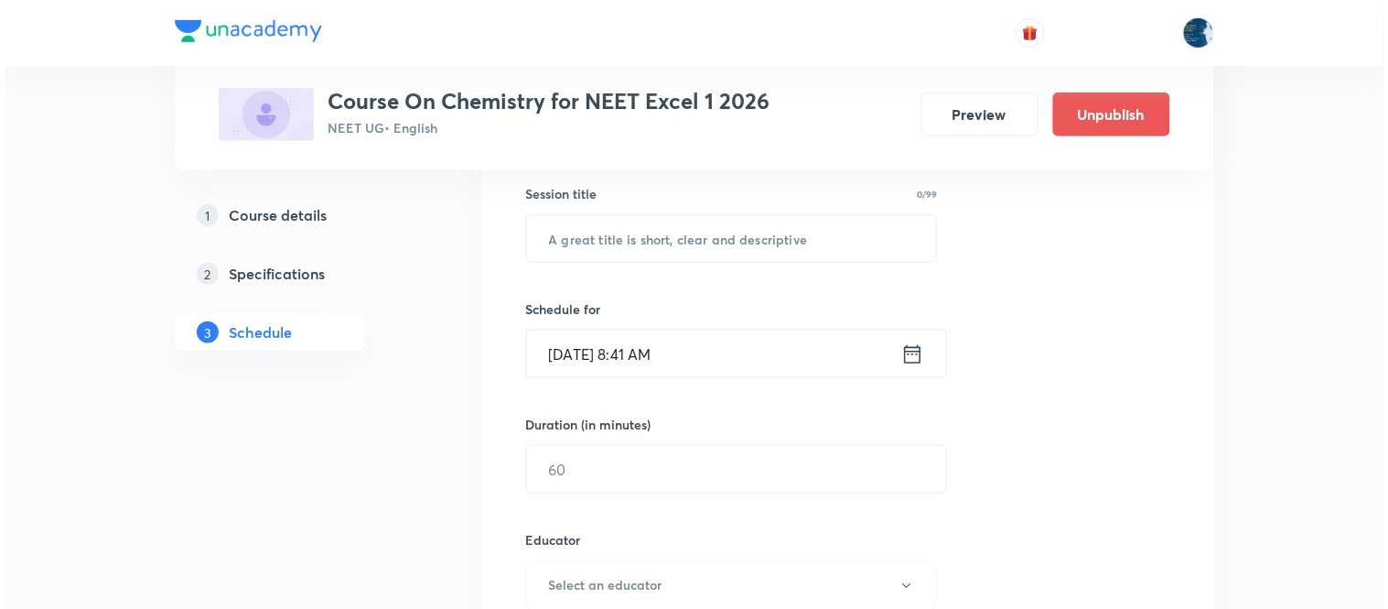
scroll to position [305, 0]
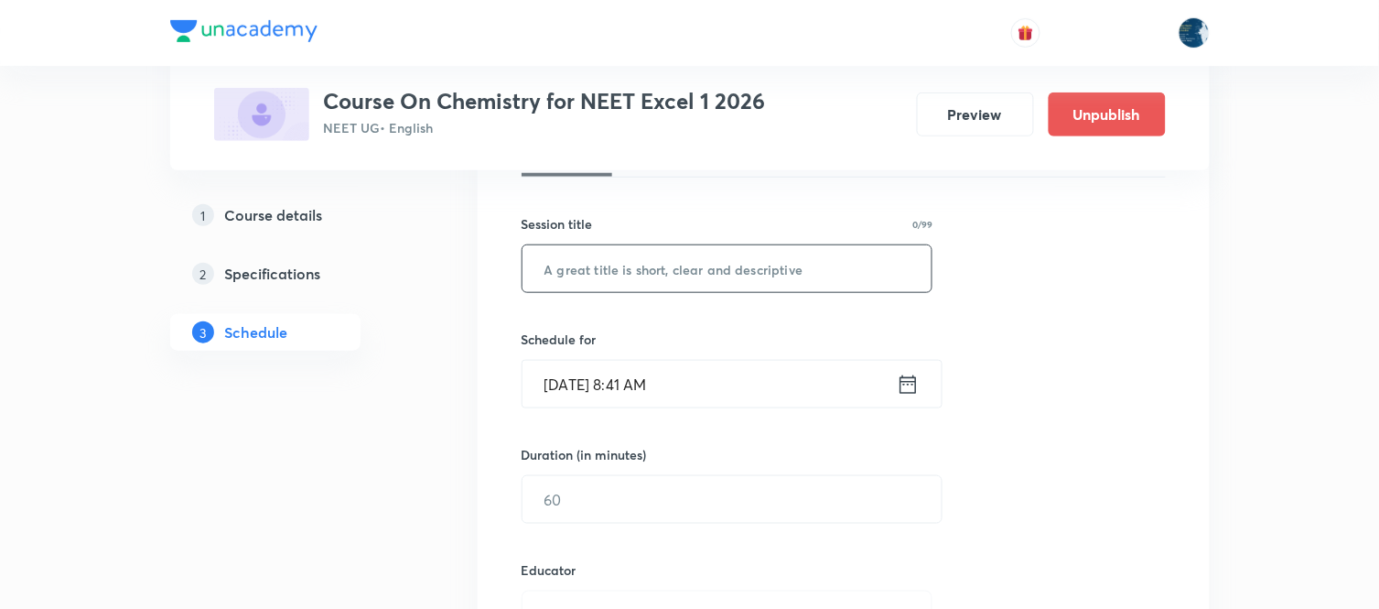
click at [708, 260] on input "text" at bounding box center [728, 268] width 410 height 47
paste input "Alcohols, phenols and ethers"
type input "Alcohols, phenols and ethers"
click at [904, 382] on icon at bounding box center [908, 385] width 23 height 26
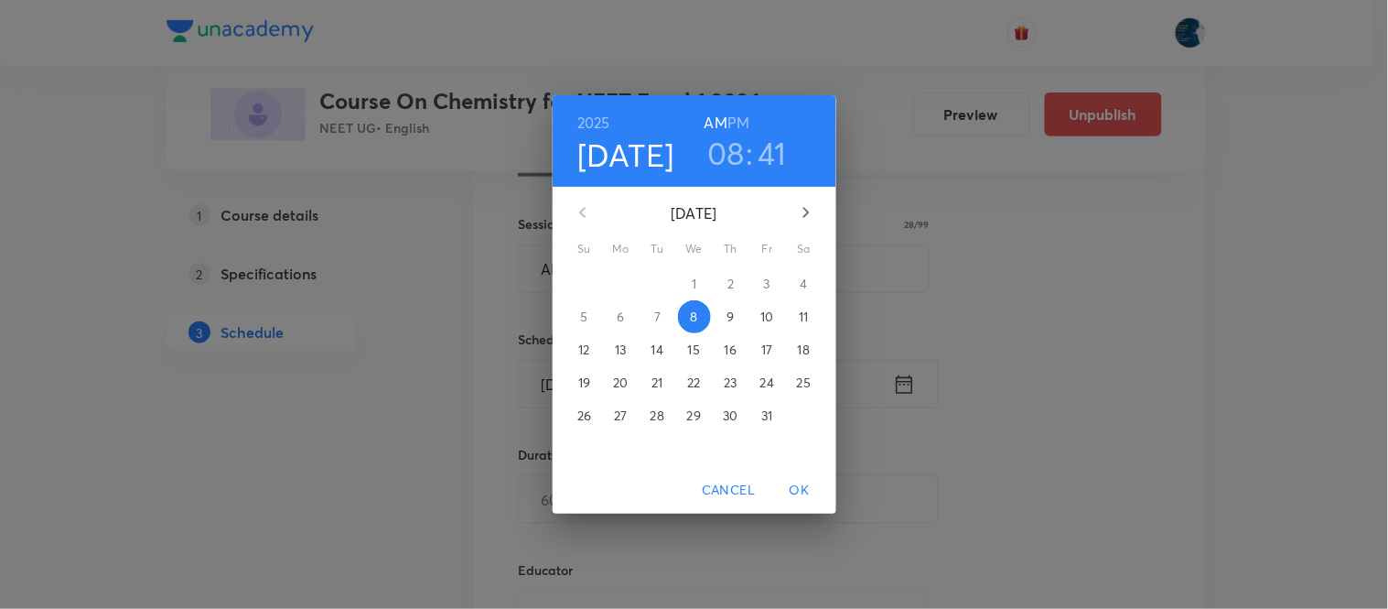
click at [726, 158] on h3 "08" at bounding box center [726, 153] width 38 height 38
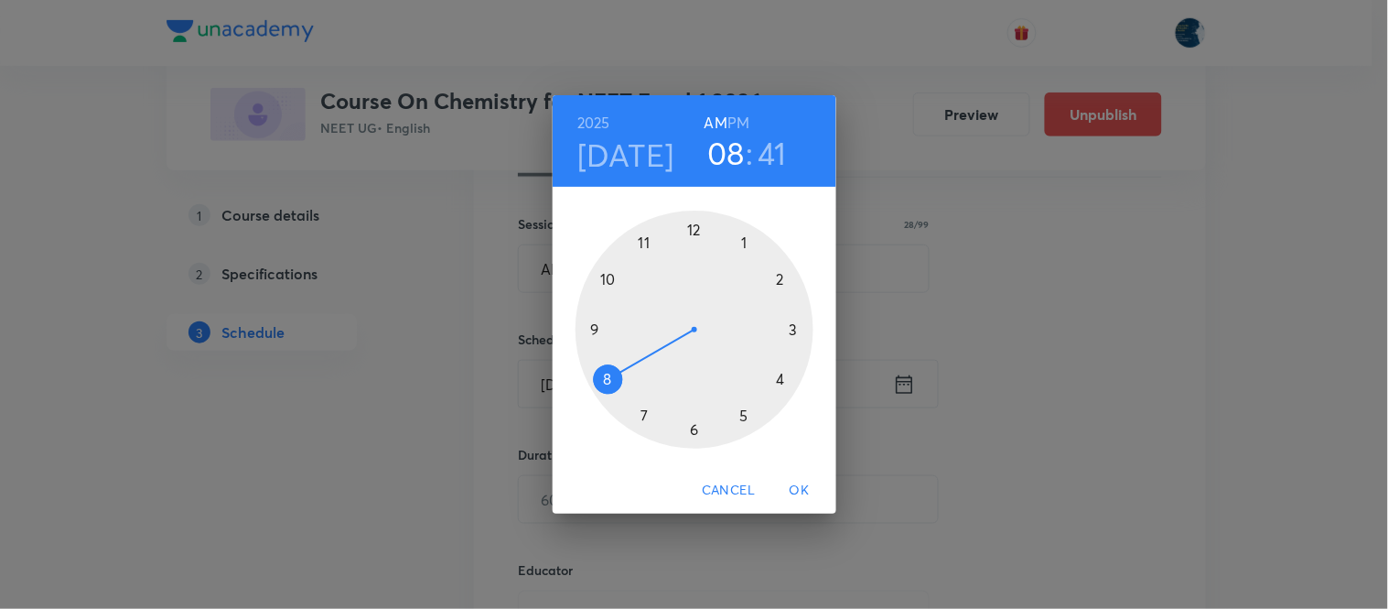
click at [644, 245] on div at bounding box center [695, 329] width 238 height 238
click at [783, 381] on div at bounding box center [695, 329] width 238 height 238
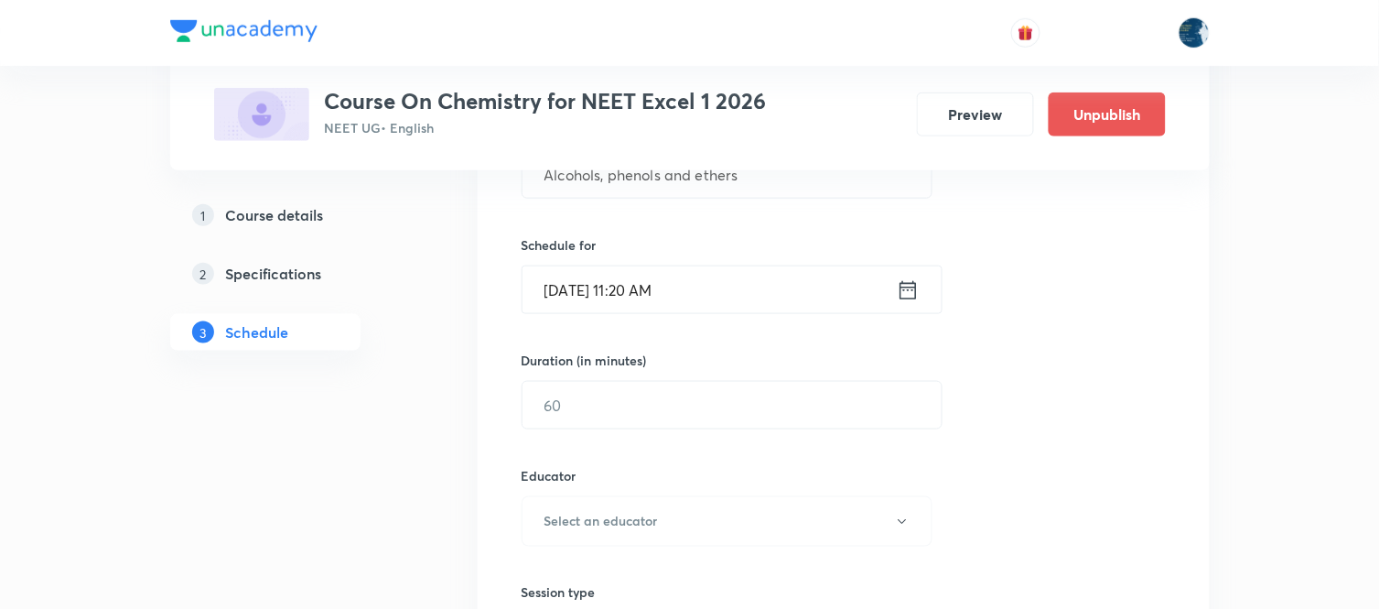
scroll to position [406, 0]
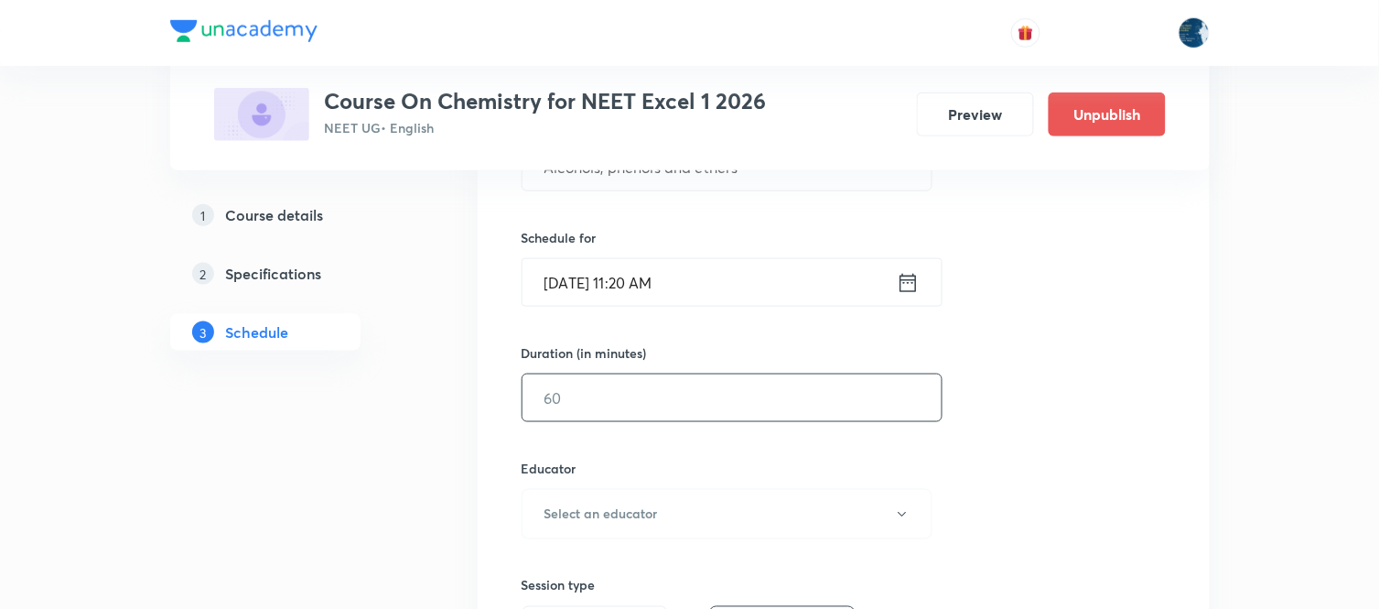
click at [781, 409] on input "text" at bounding box center [732, 397] width 419 height 47
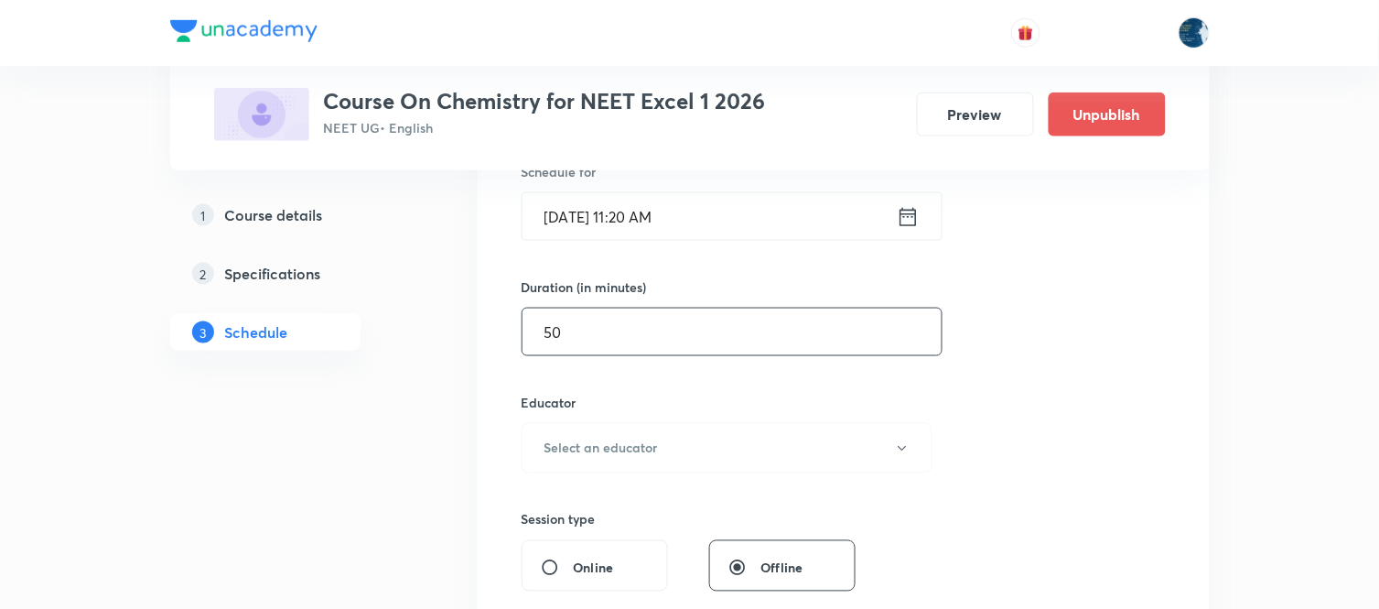
scroll to position [508, 0]
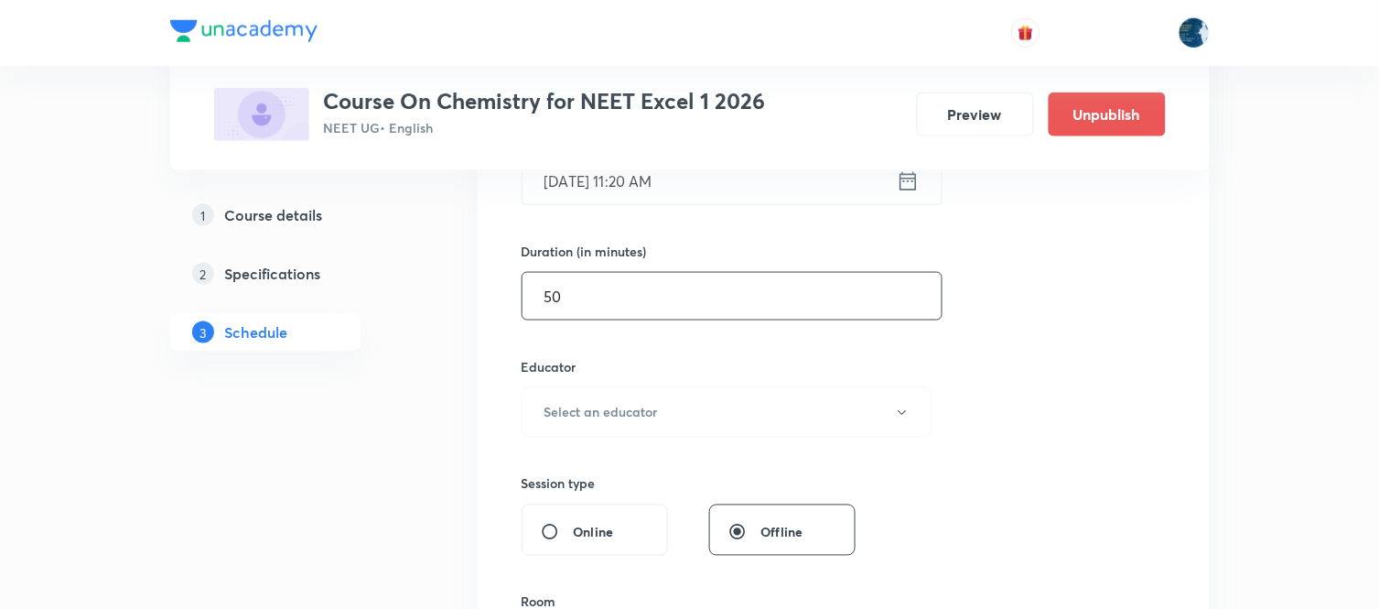
click at [772, 407] on button "Select an educator" at bounding box center [728, 412] width 412 height 50
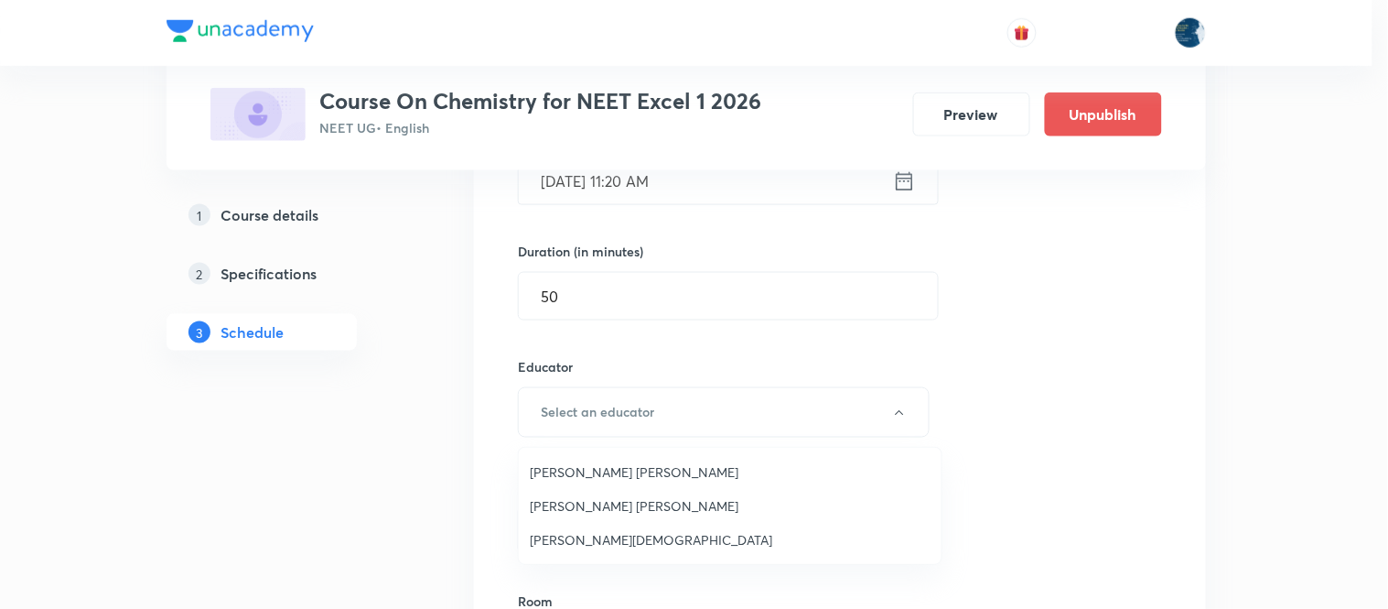
drag, startPoint x: 752, startPoint y: 250, endPoint x: 739, endPoint y: 277, distance: 30.7
click at [746, 262] on div at bounding box center [694, 304] width 1388 height 609
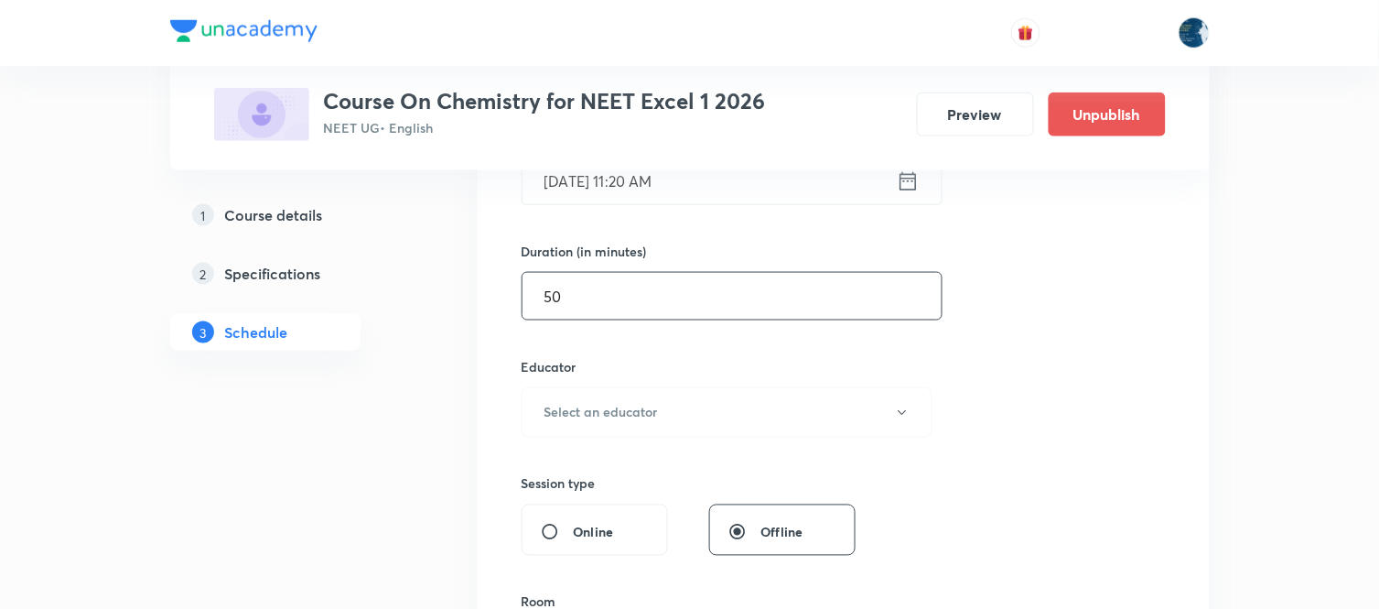
click at [732, 289] on input "50" at bounding box center [732, 296] width 419 height 47
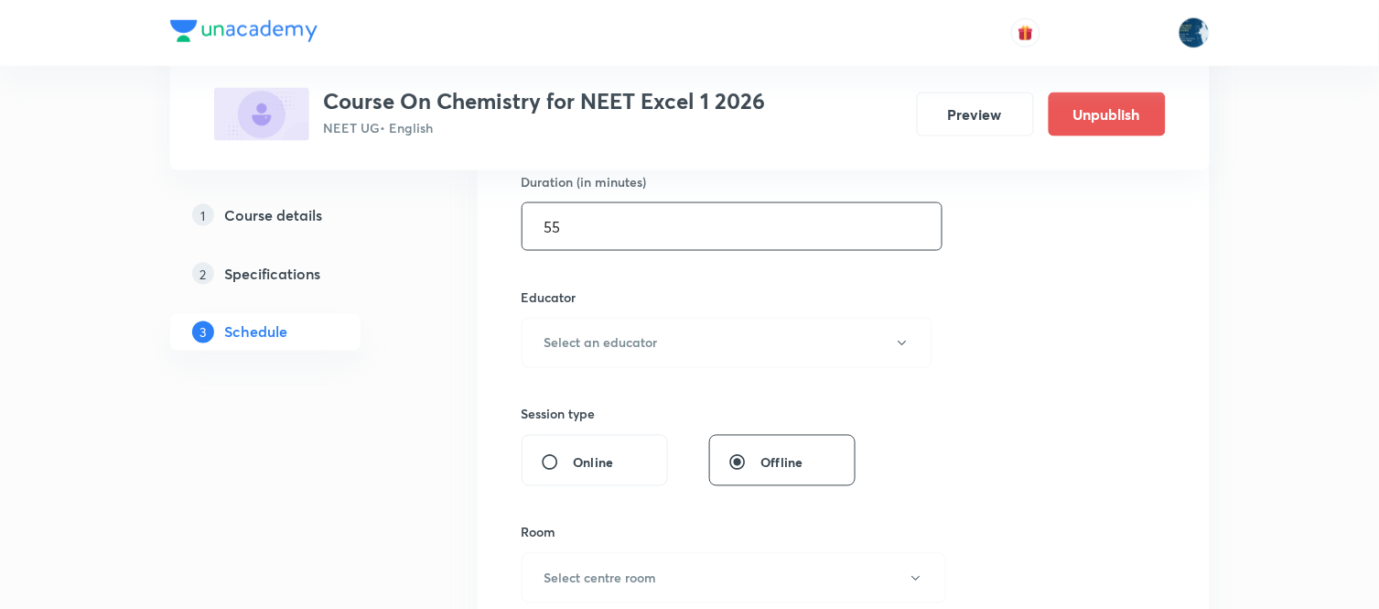
scroll to position [610, 0]
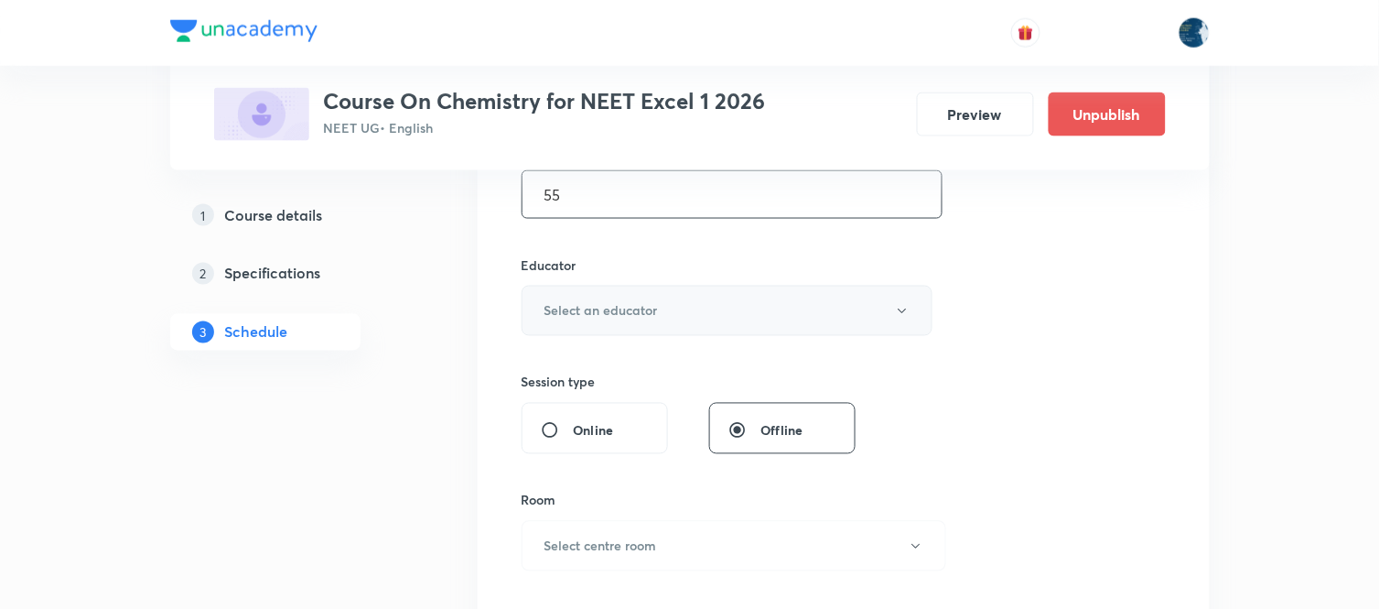
type input "55"
click at [736, 286] on button "Select an educator" at bounding box center [728, 311] width 412 height 50
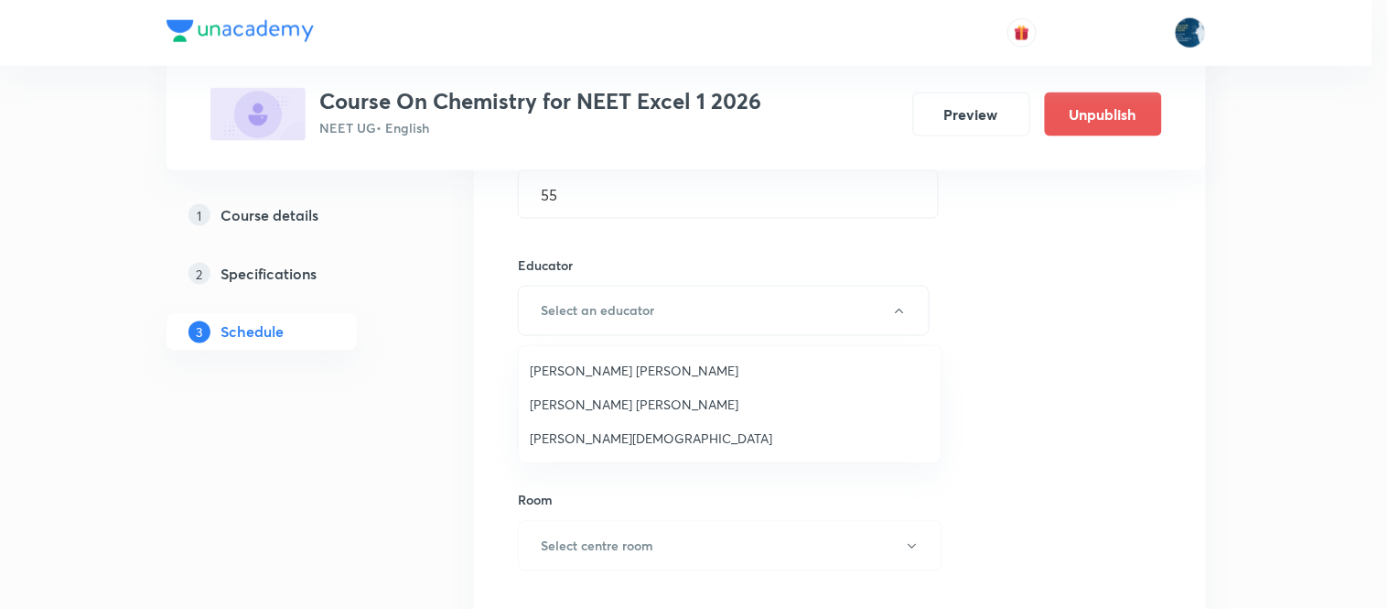
click at [696, 361] on span "Dr Chandrashekar Reddy Ravula" at bounding box center [730, 370] width 401 height 19
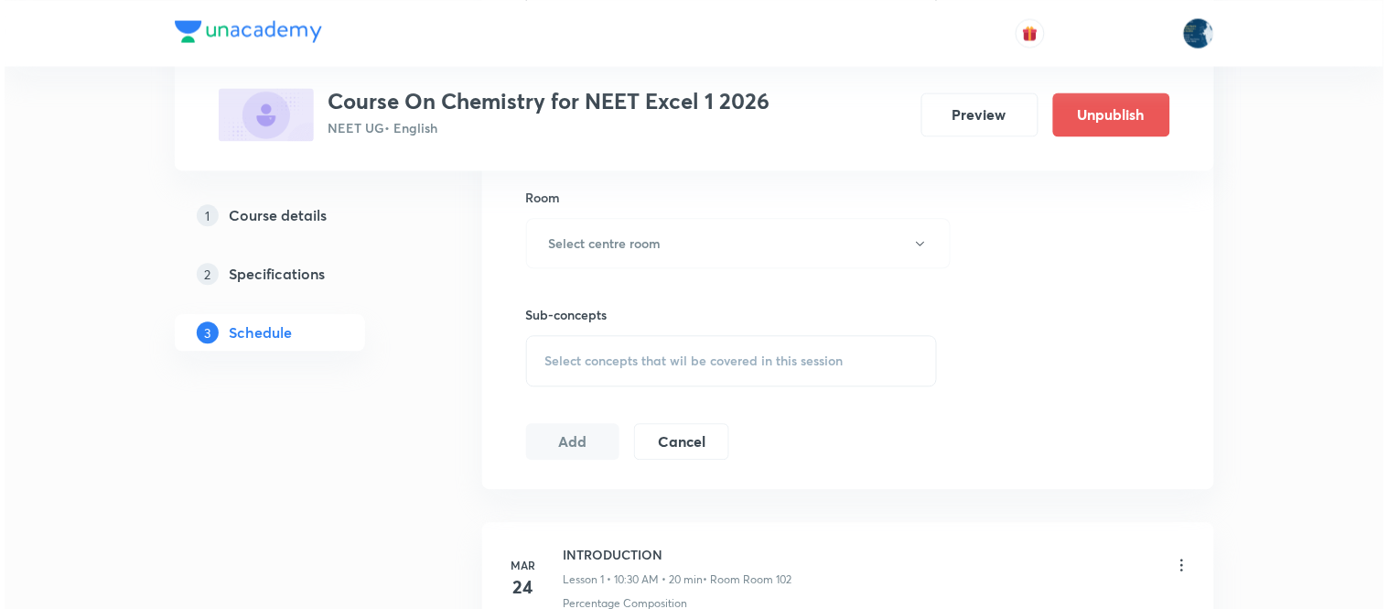
scroll to position [915, 0]
click at [712, 238] on button "Select centre room" at bounding box center [734, 240] width 425 height 50
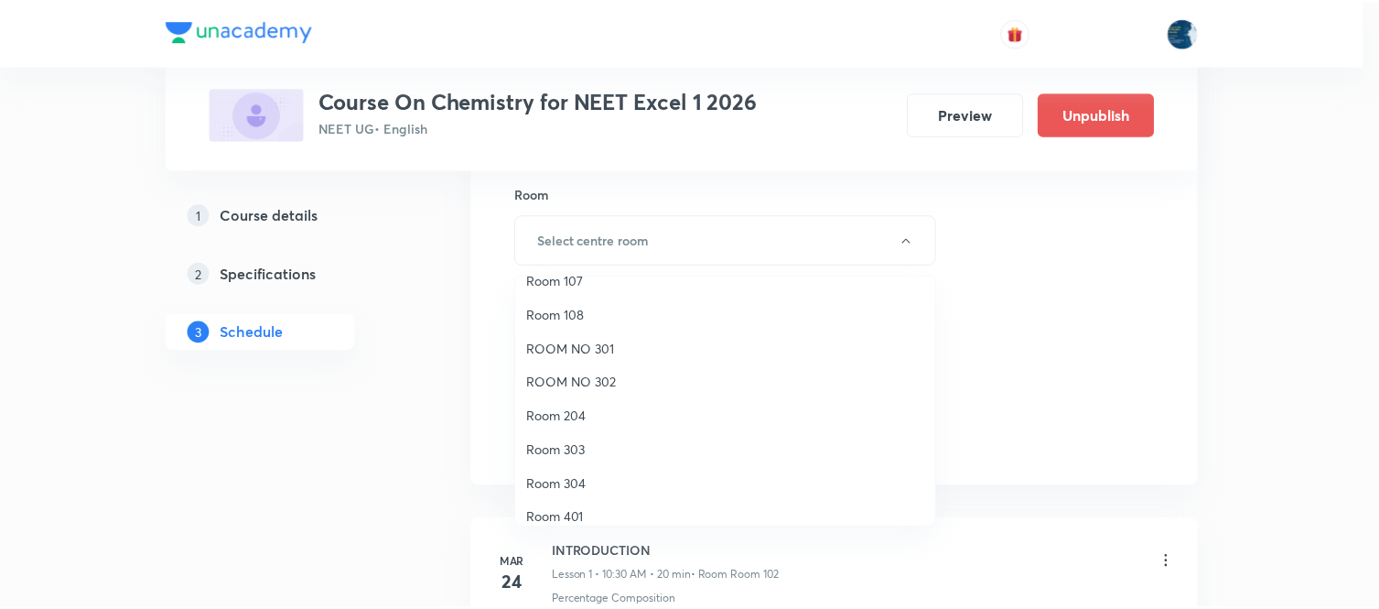
scroll to position [0, 0]
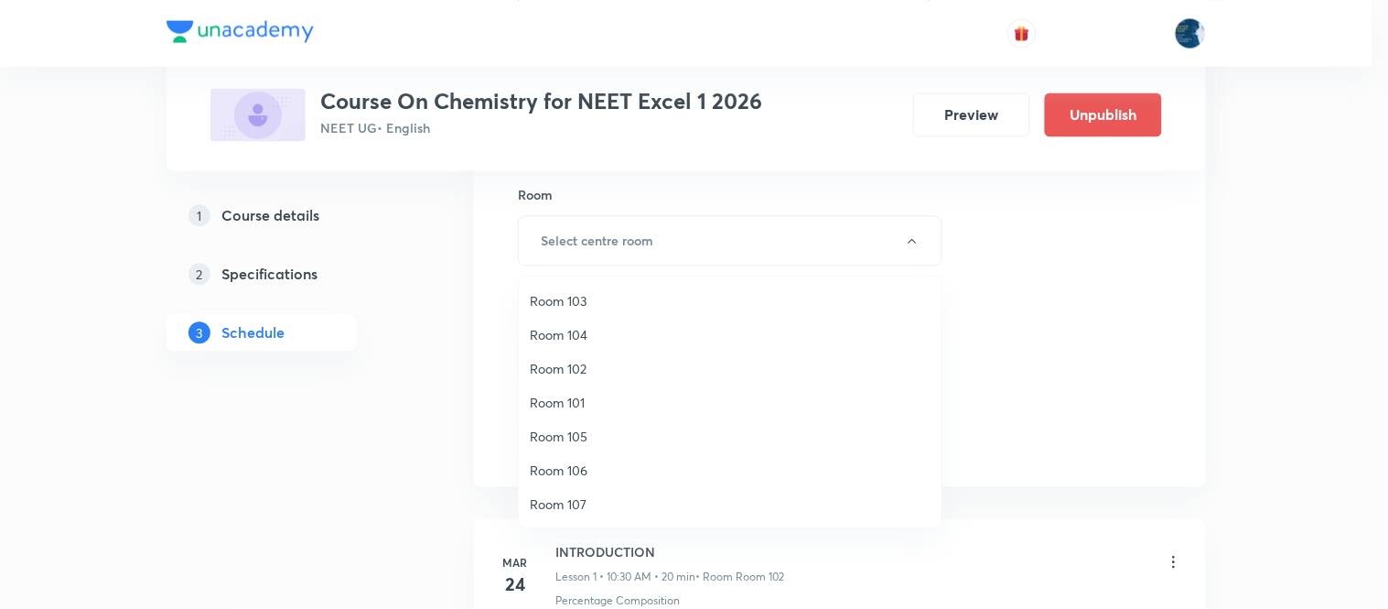
click at [598, 405] on span "Room 101" at bounding box center [730, 402] width 401 height 19
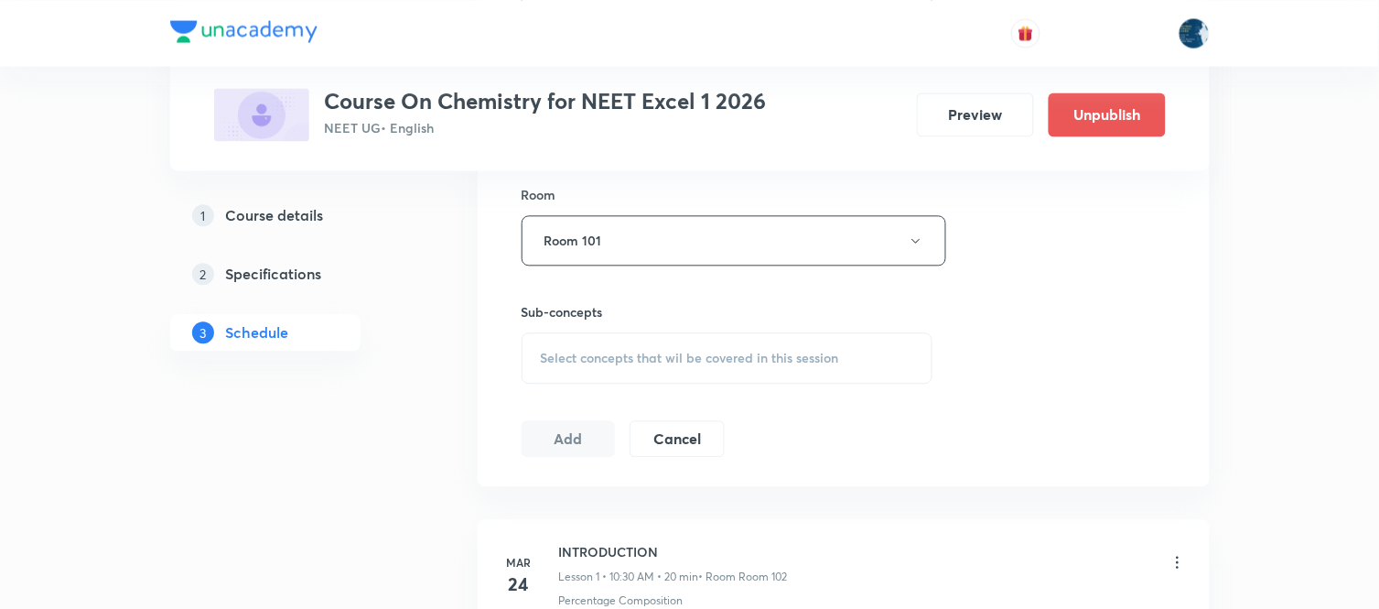
click at [737, 349] on div "Select concepts that wil be covered in this session" at bounding box center [728, 357] width 412 height 51
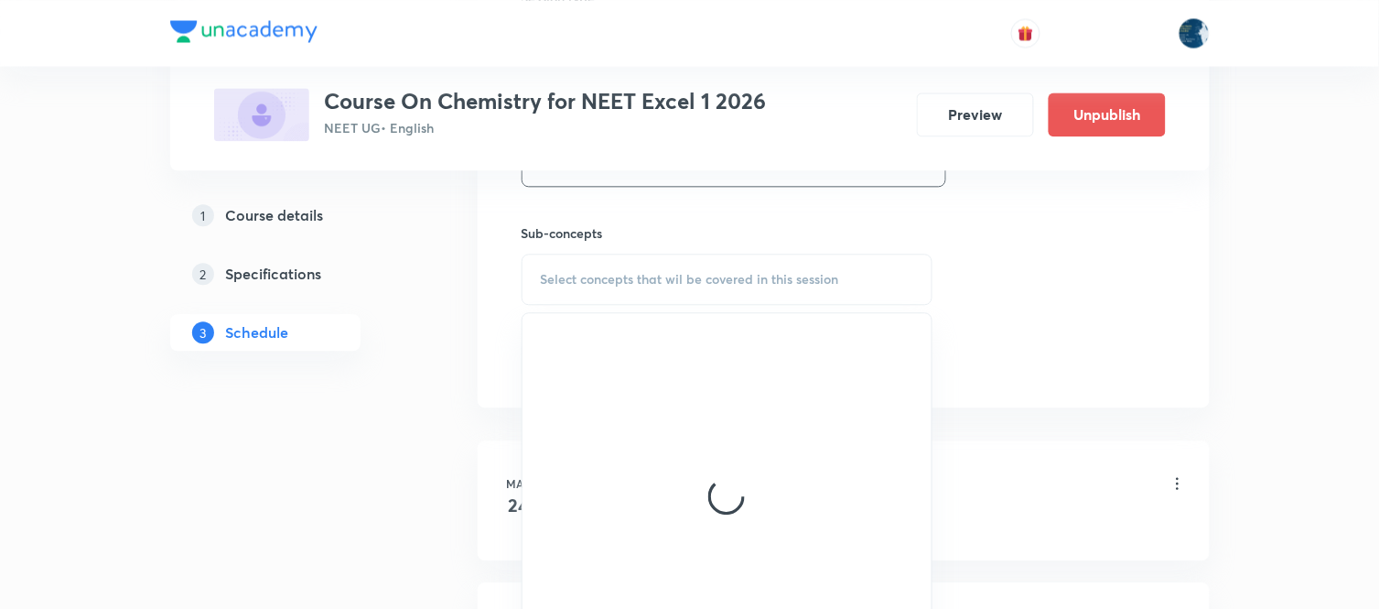
scroll to position [1017, 0]
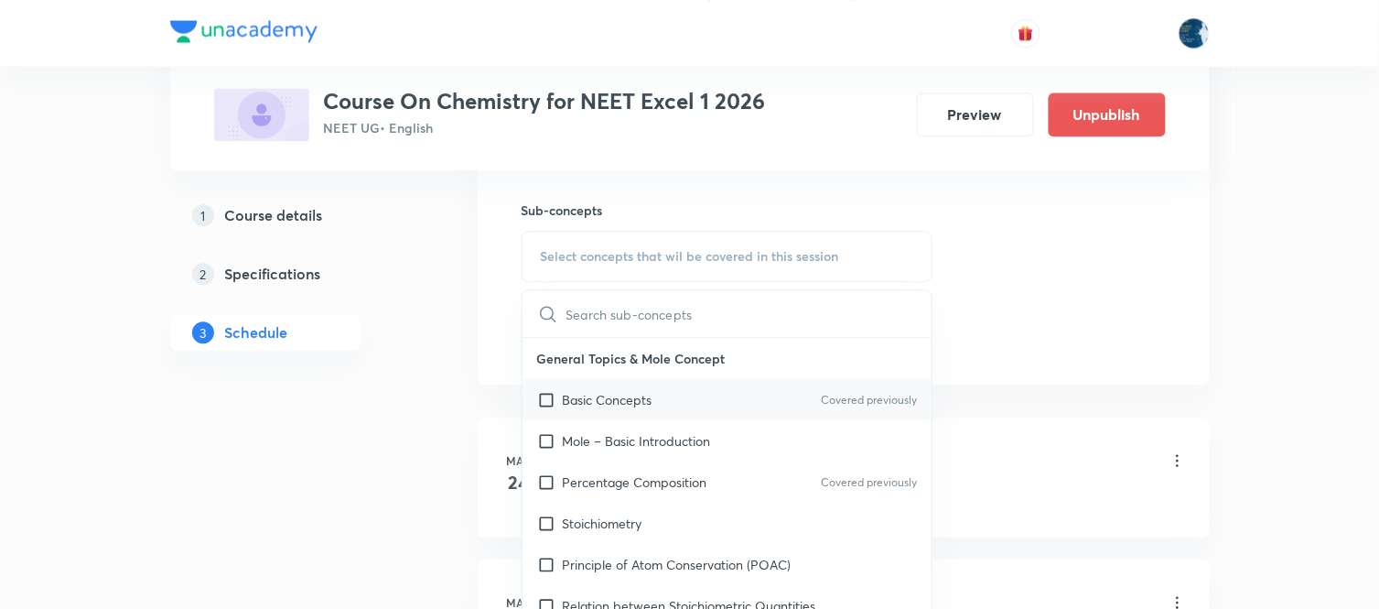
click at [821, 397] on p "Covered previously" at bounding box center [869, 400] width 96 height 16
checkbox input "true"
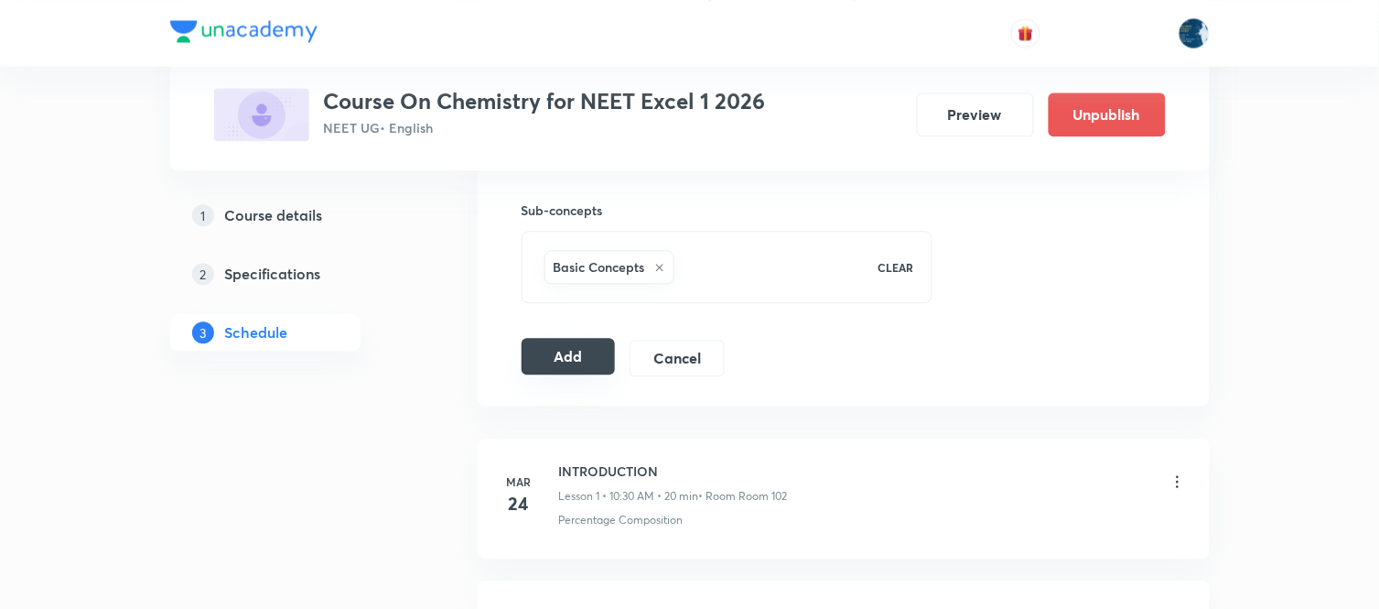
click at [578, 354] on button "Add" at bounding box center [569, 356] width 94 height 37
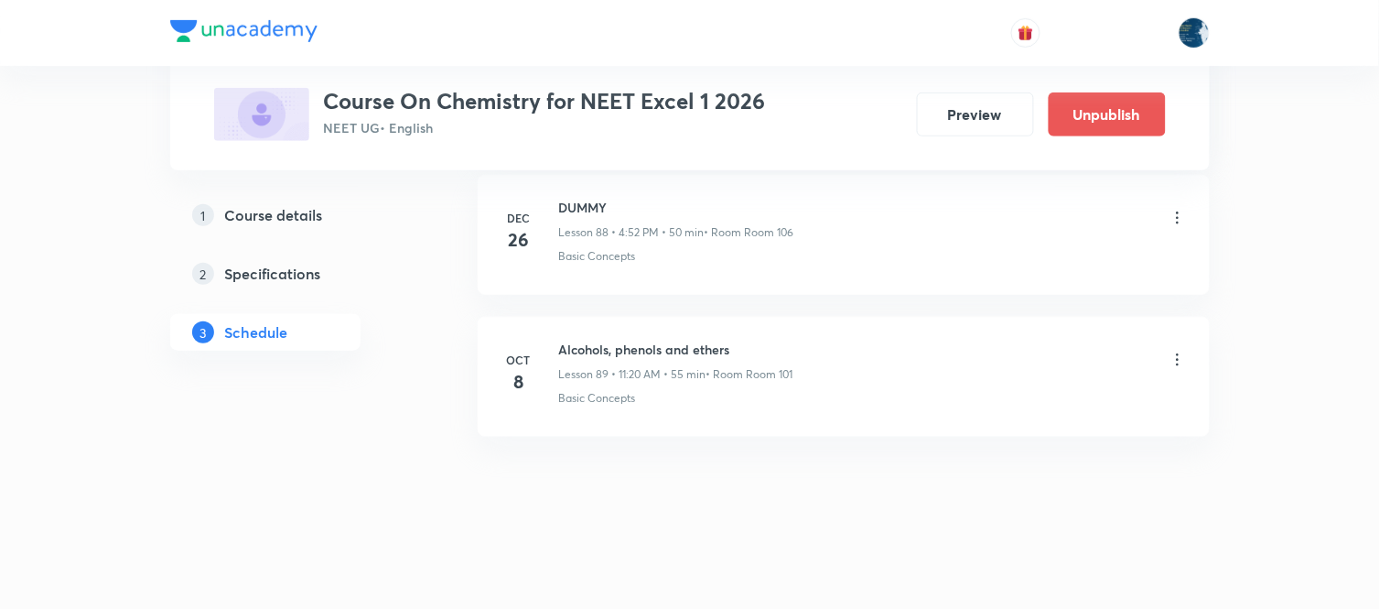
scroll to position [12724, 0]
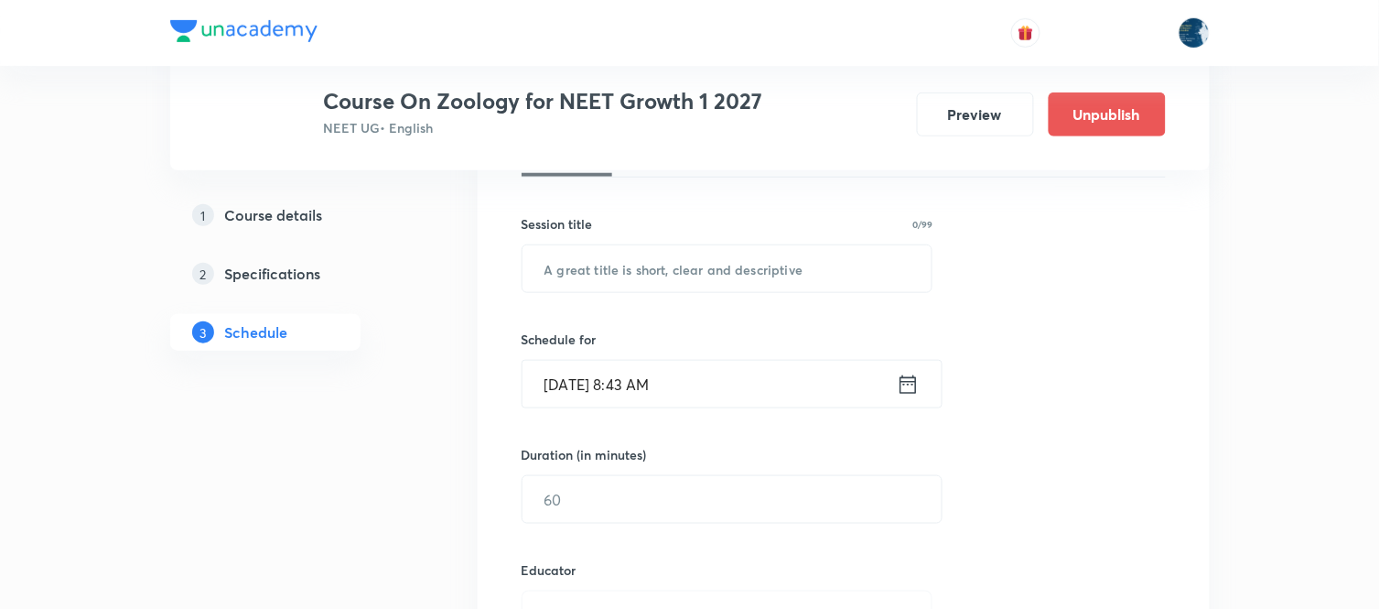
scroll to position [13189, 0]
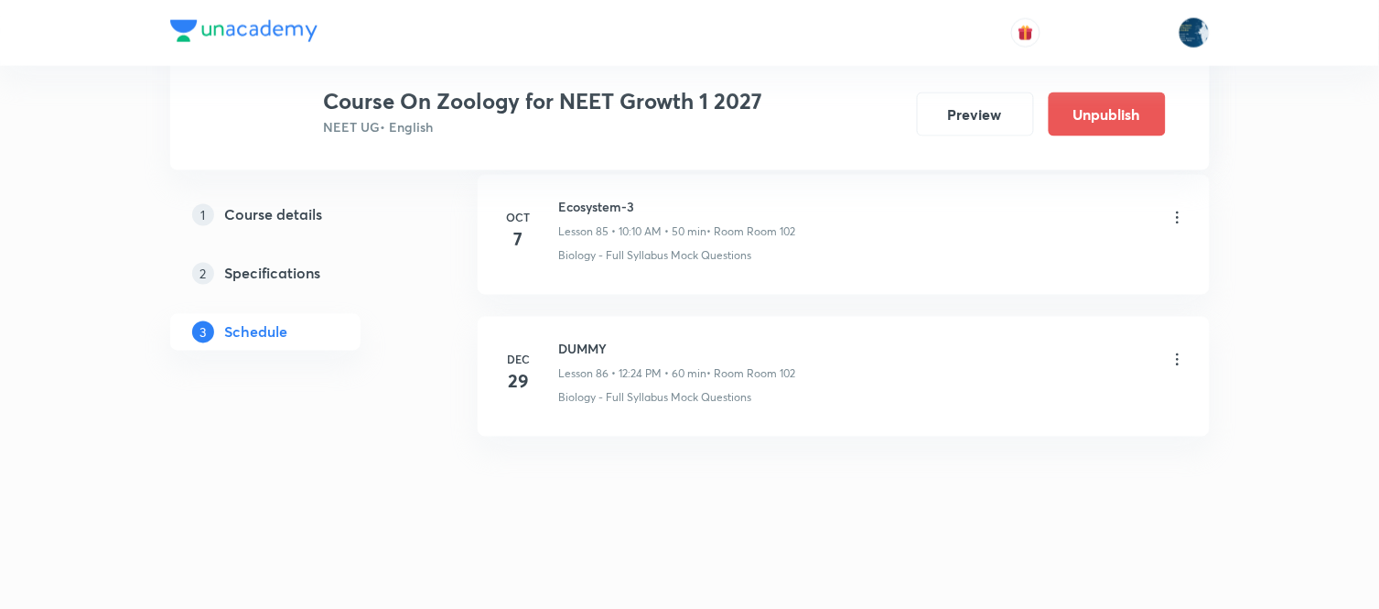
click at [575, 205] on h6 "Ecosystem-3" at bounding box center [677, 207] width 237 height 19
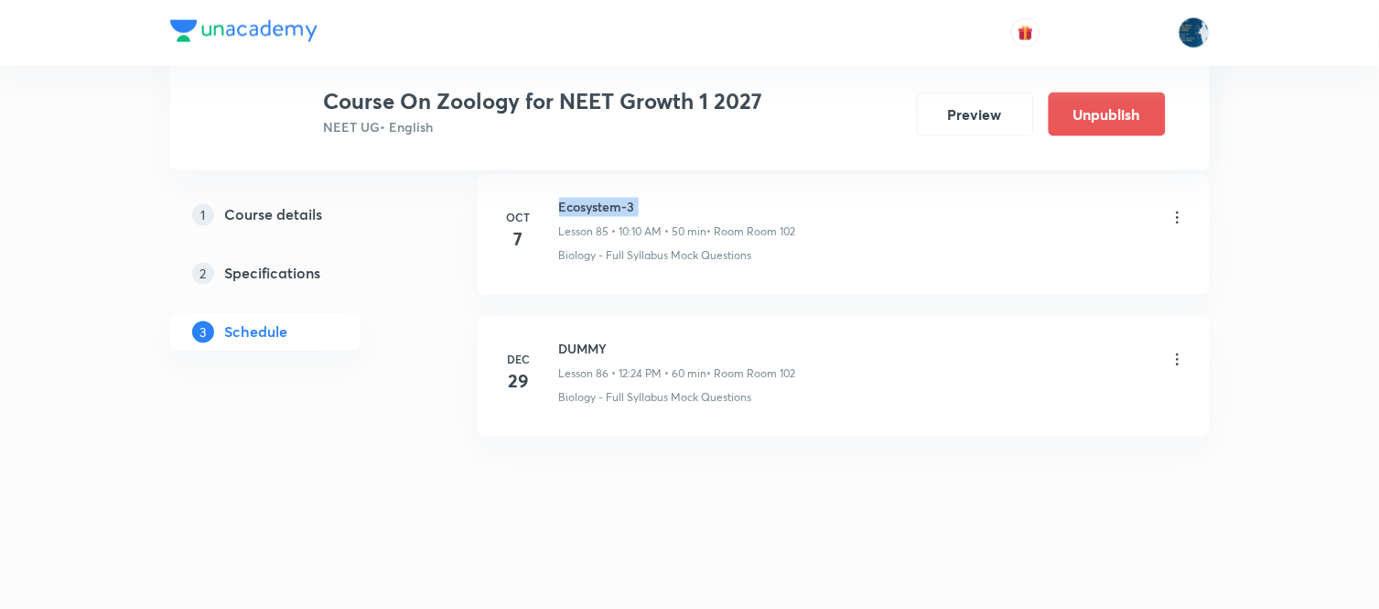
click at [575, 205] on h6 "Ecosystem-3" at bounding box center [677, 207] width 237 height 19
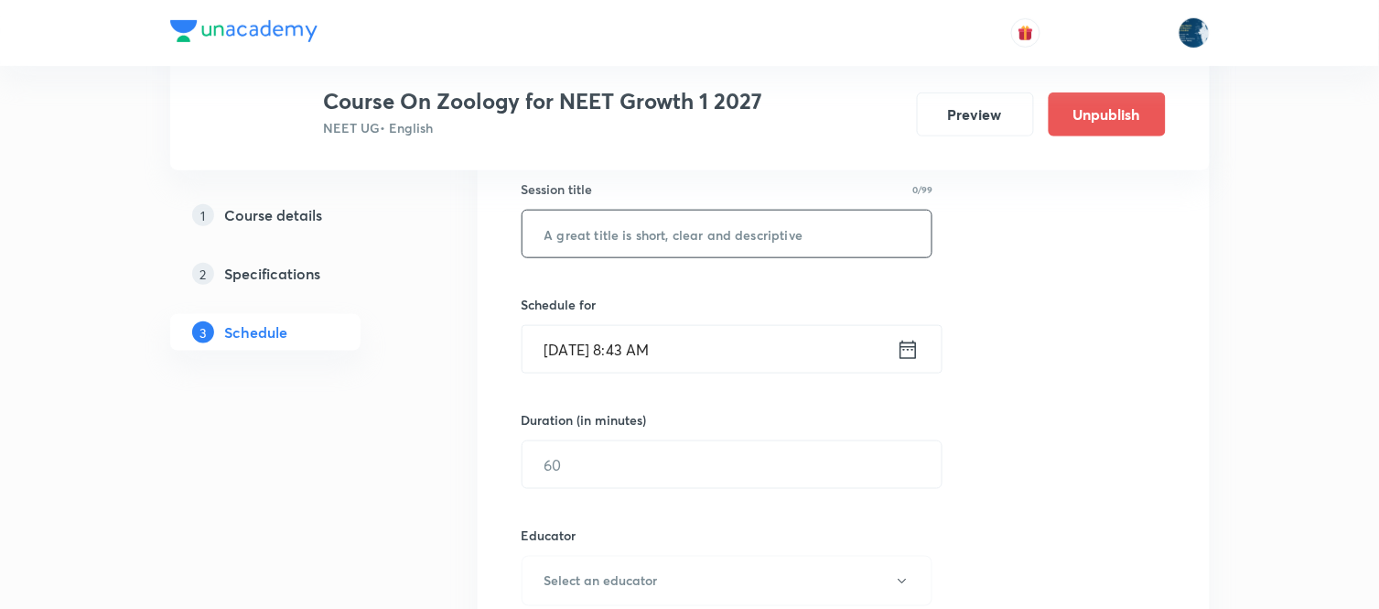
scroll to position [305, 0]
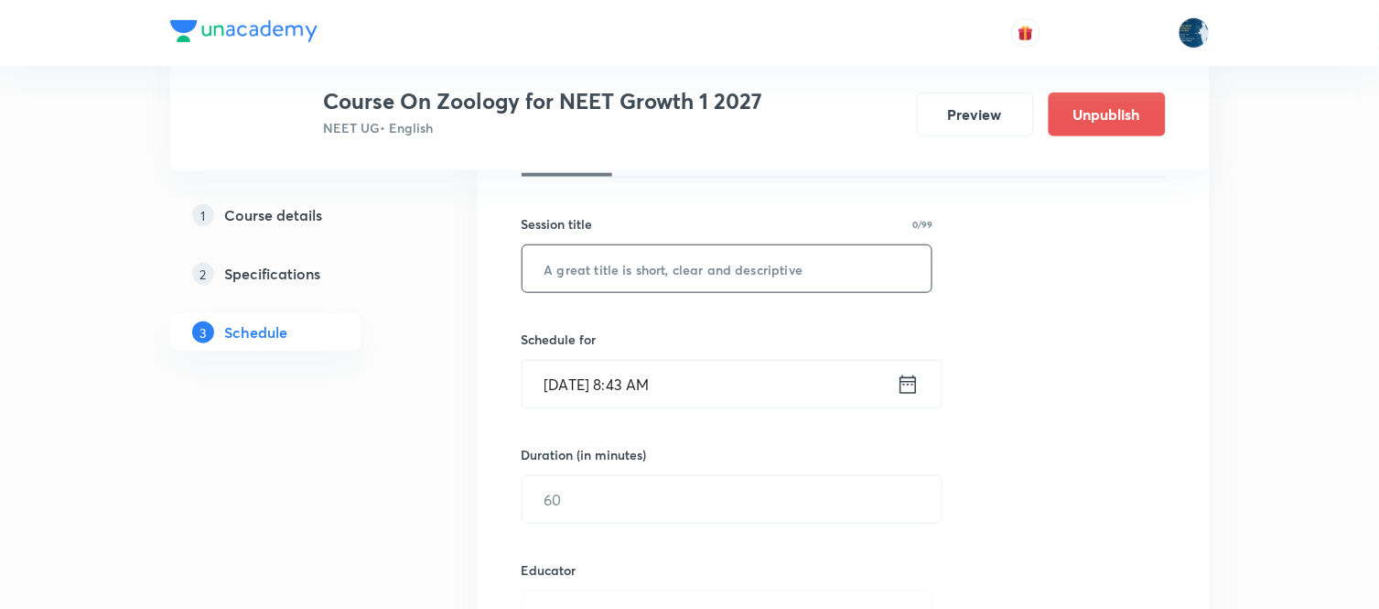
click at [734, 275] on input "text" at bounding box center [728, 268] width 410 height 47
paste input "Ecosystem-3"
type input "Ecosystem-3"
click at [910, 386] on icon at bounding box center [908, 385] width 23 height 26
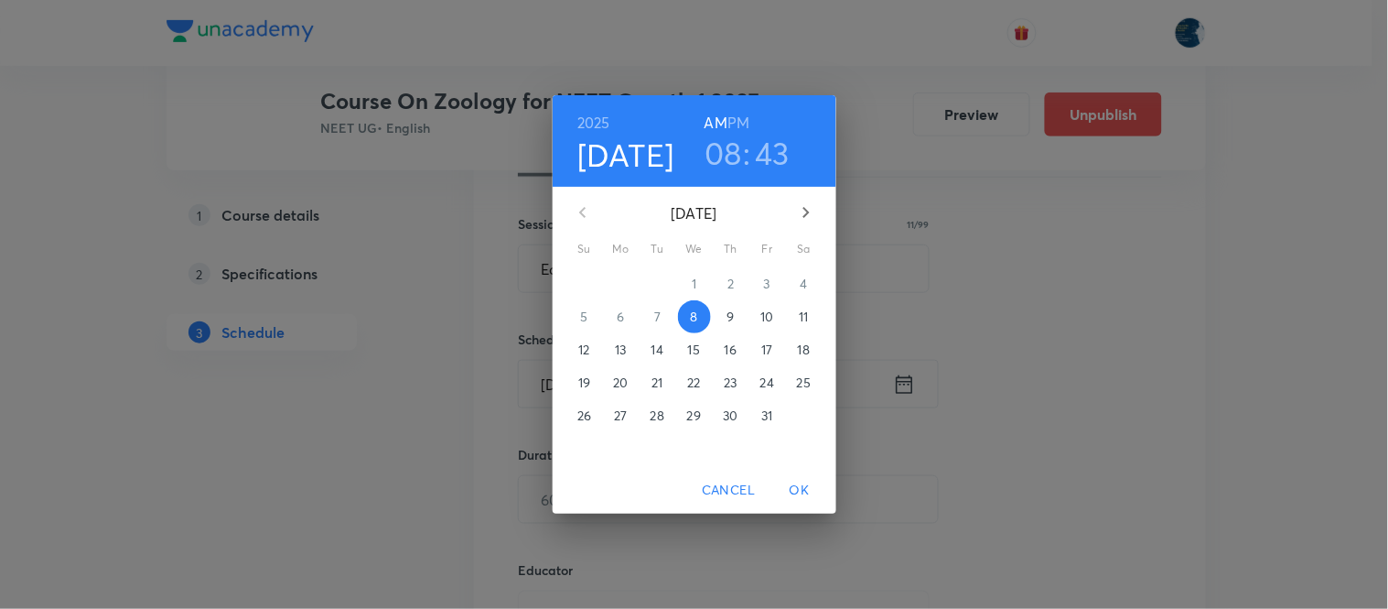
click at [1267, 379] on div "[DATE] 08 : 43 AM PM [DATE] Su Mo Tu We Th Fr Sa 28 29 30 1 2 3 4 5 6 7 8 9 10 …" at bounding box center [694, 304] width 1388 height 609
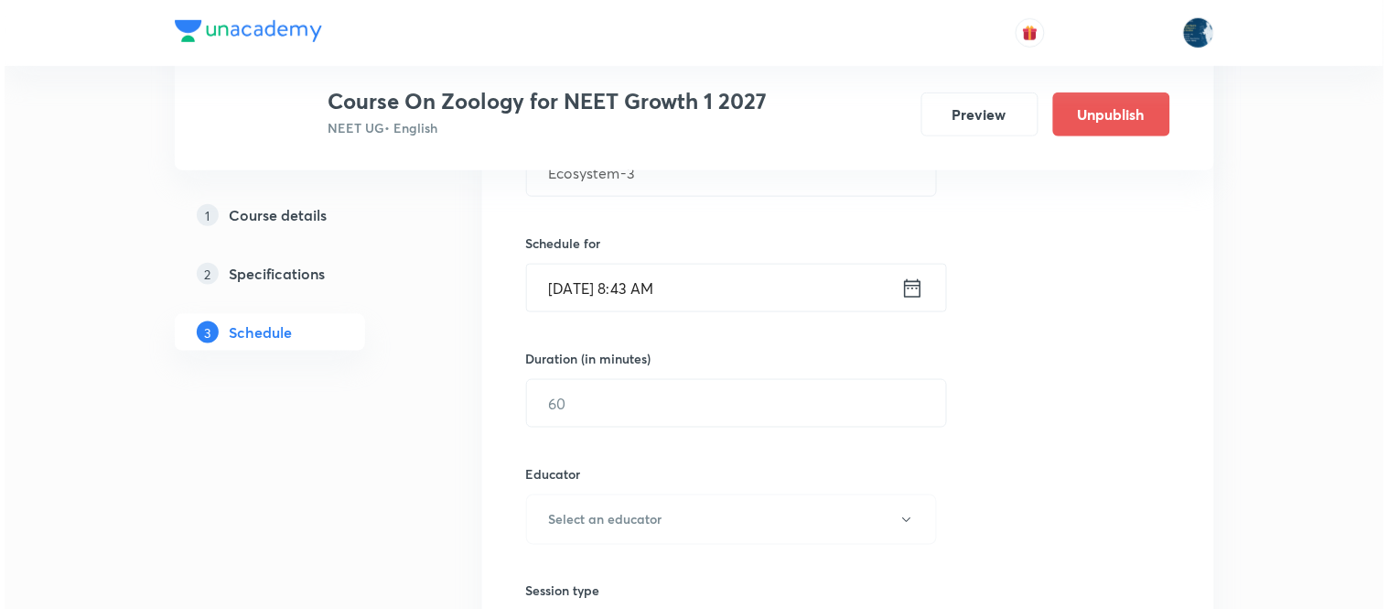
scroll to position [406, 0]
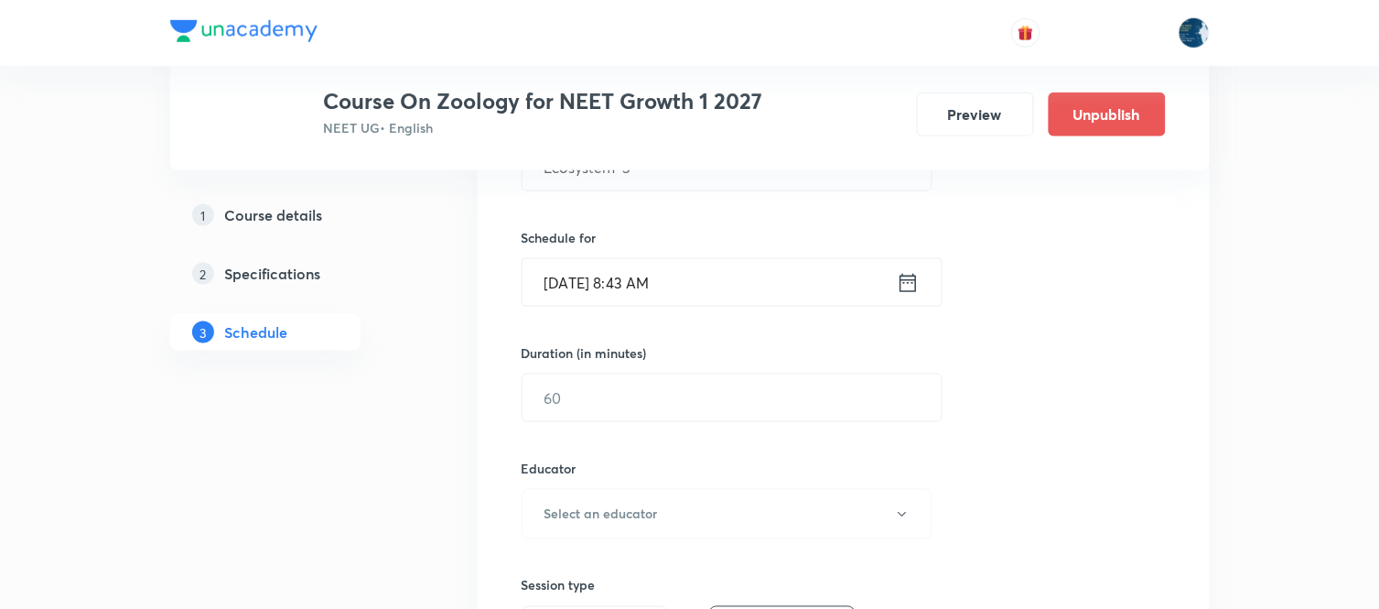
click at [904, 280] on icon at bounding box center [908, 283] width 23 height 26
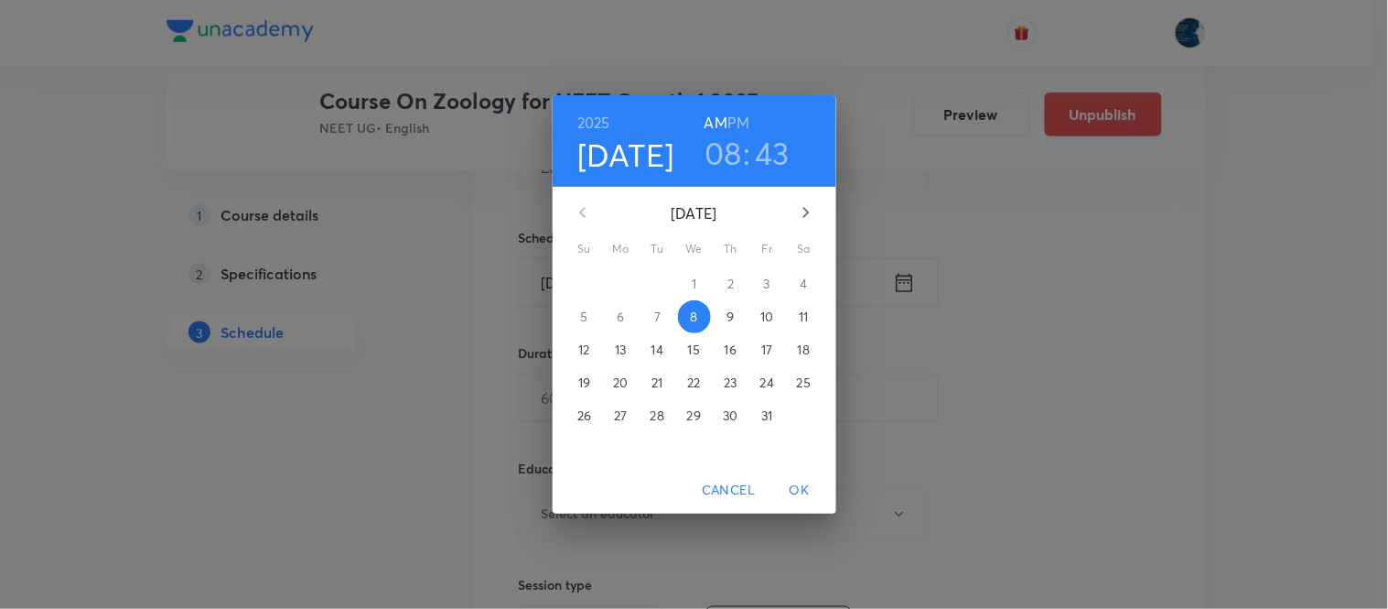
click at [728, 140] on h3 "08" at bounding box center [724, 153] width 38 height 38
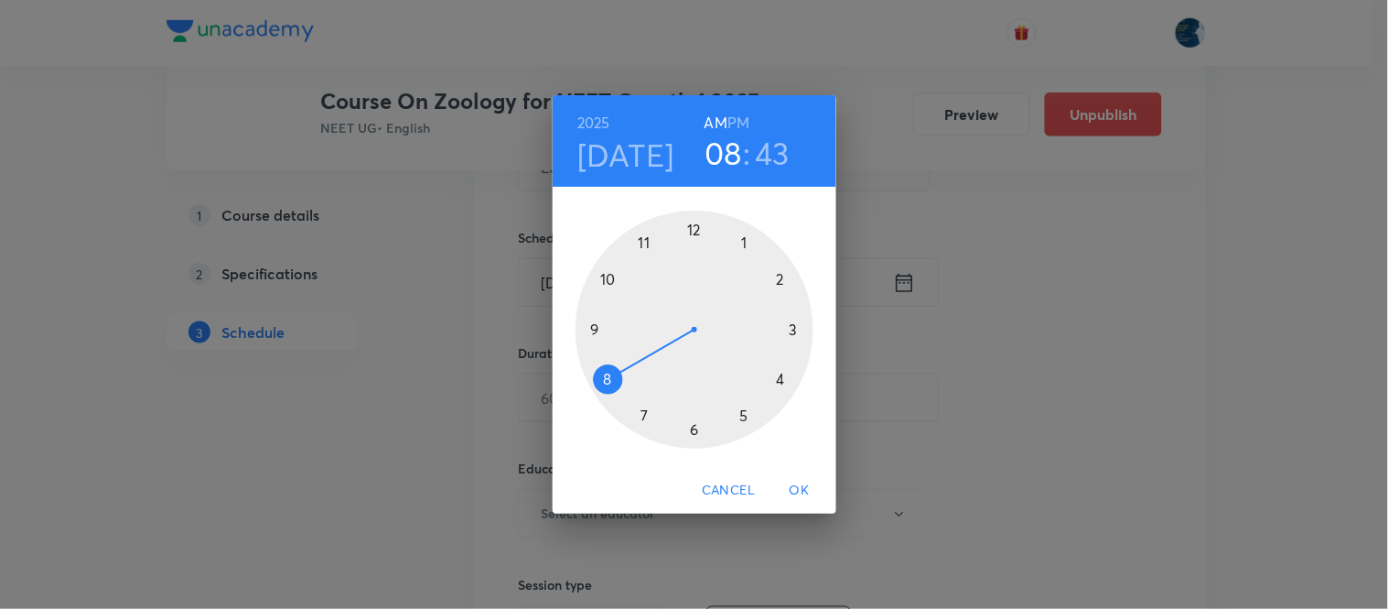
click at [610, 280] on div at bounding box center [695, 329] width 238 height 238
click at [782, 281] on div at bounding box center [695, 329] width 238 height 238
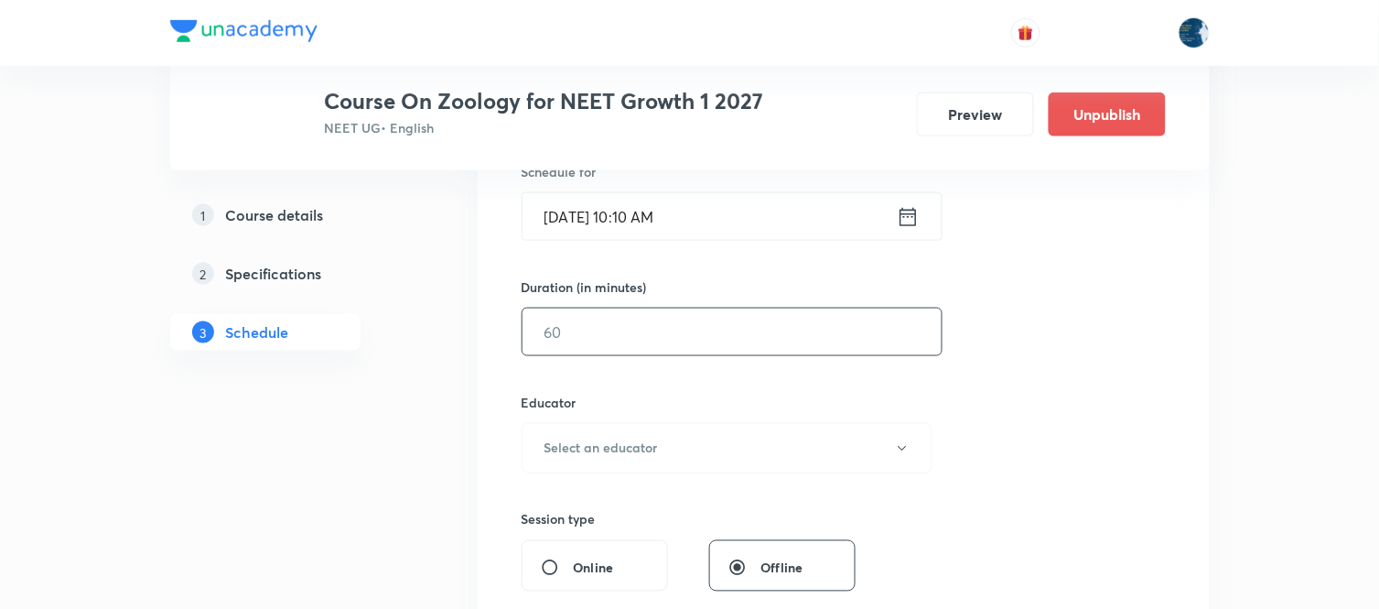
scroll to position [508, 0]
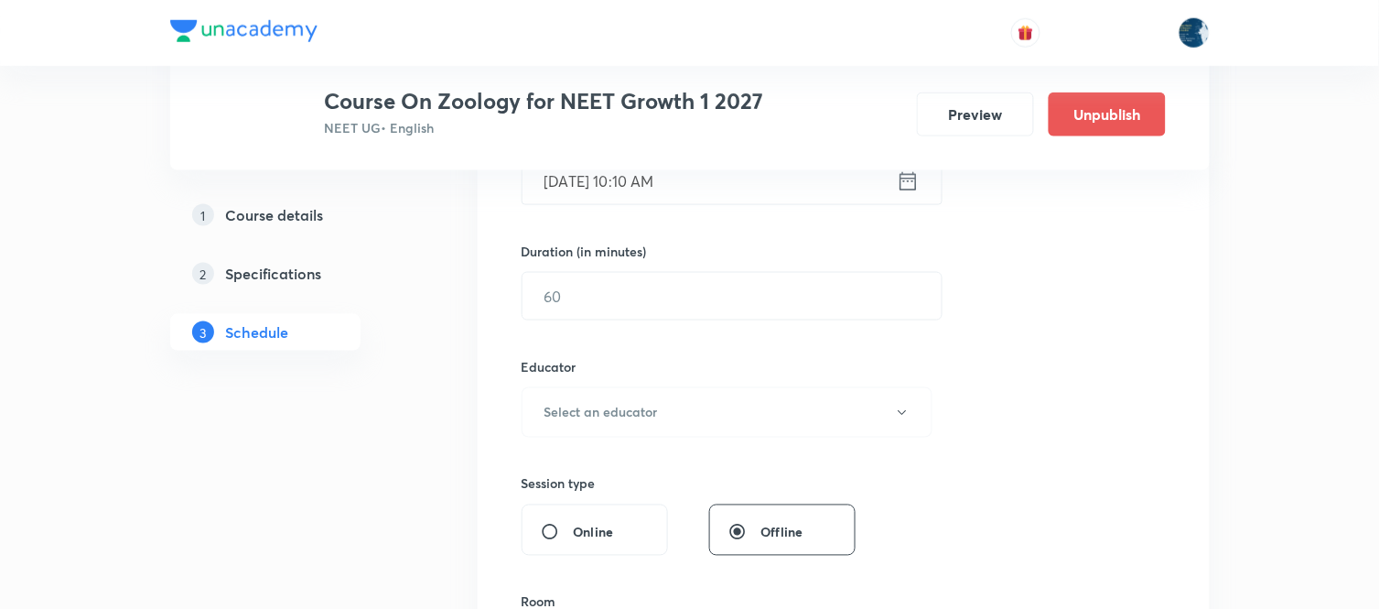
click at [747, 264] on div "Duration (in minutes) ​" at bounding box center [689, 281] width 334 height 79
click at [733, 302] on input "text" at bounding box center [732, 296] width 419 height 47
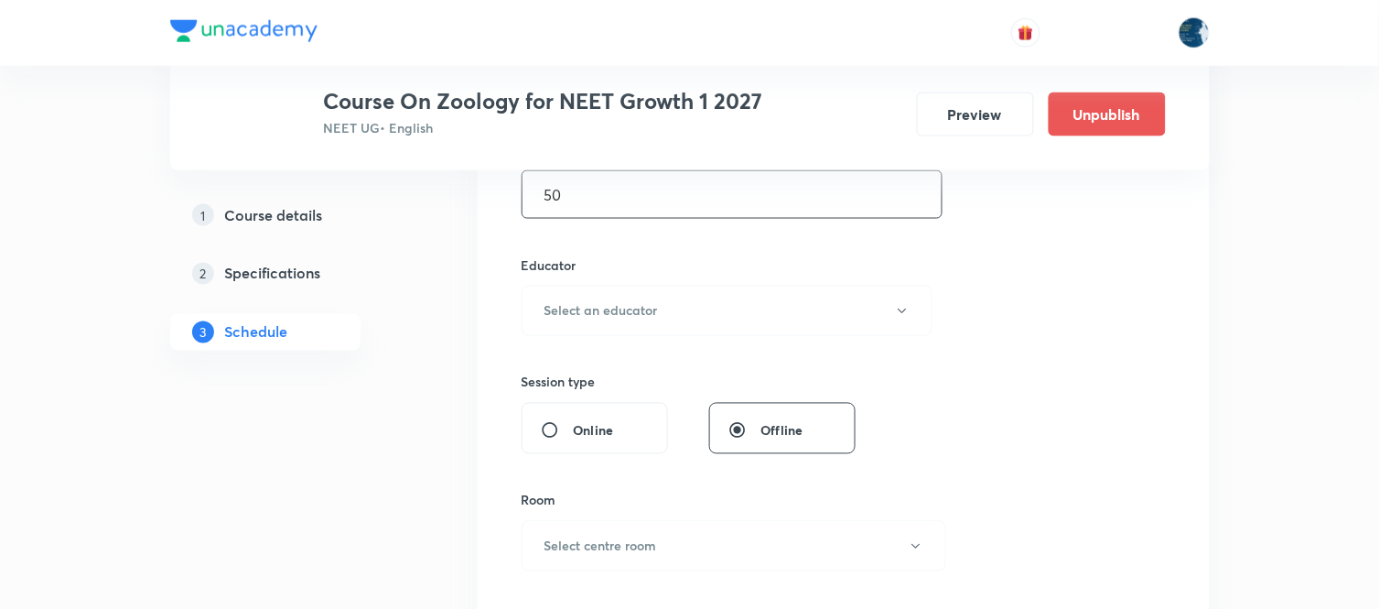
type input "50"
click at [733, 302] on button "Select an educator" at bounding box center [728, 311] width 412 height 50
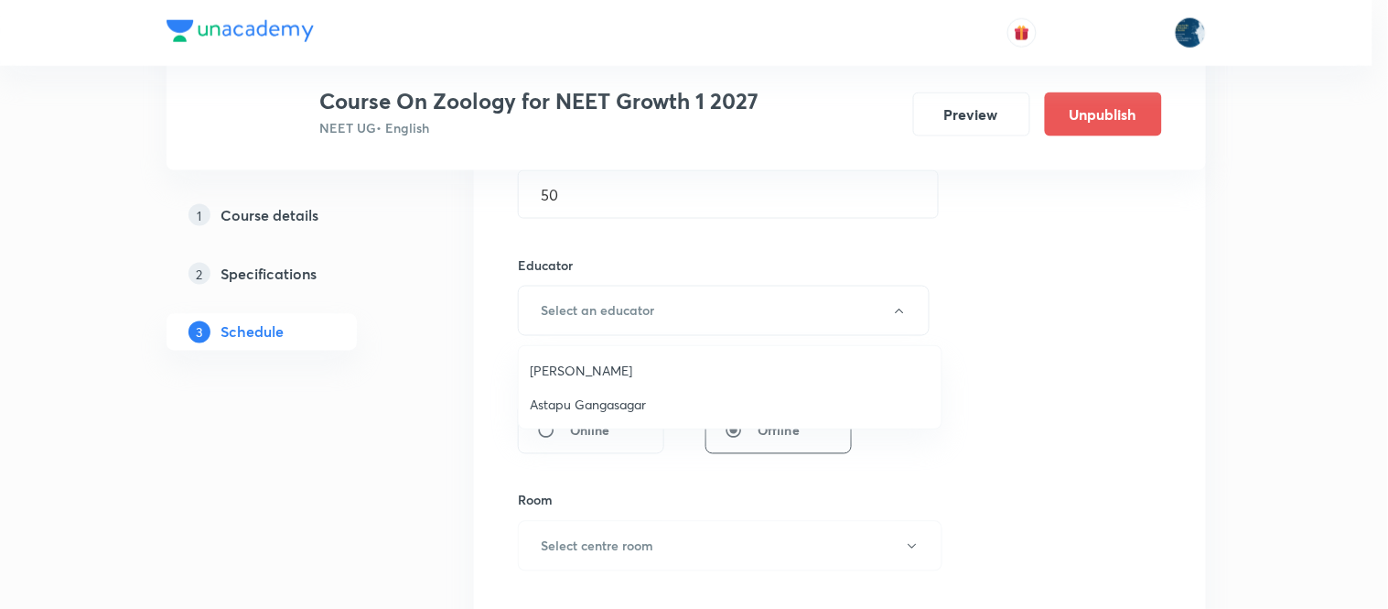
click at [654, 372] on span "Twishampati Joshi" at bounding box center [730, 370] width 401 height 19
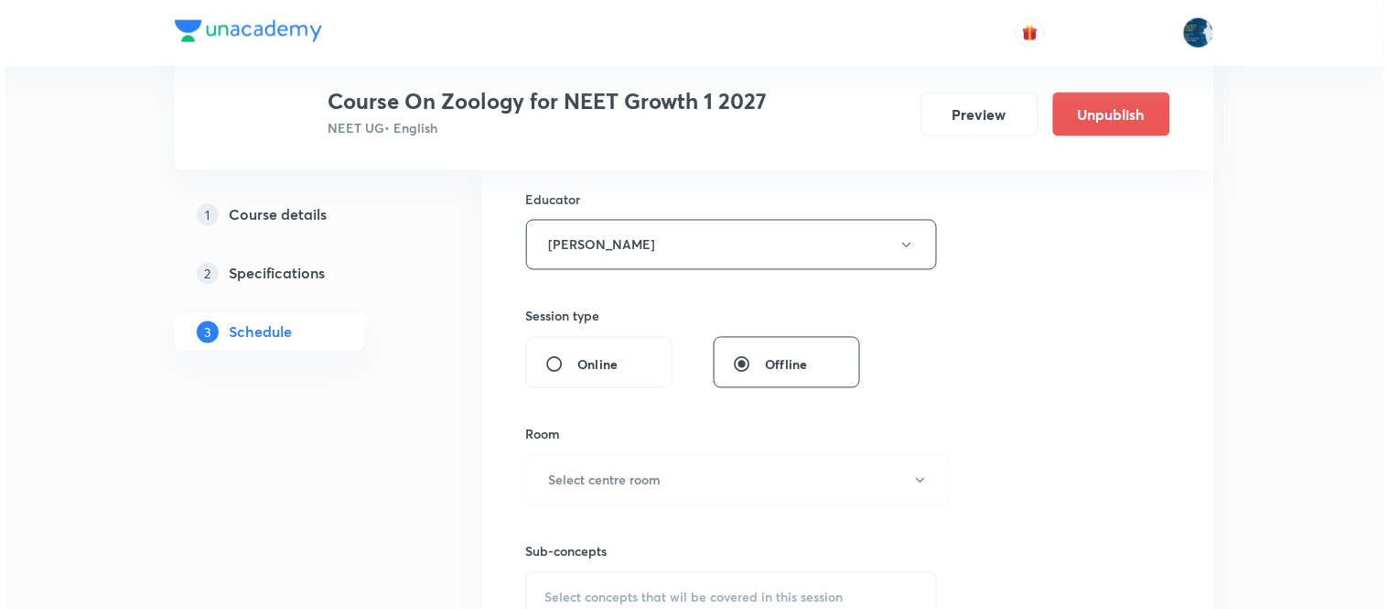
scroll to position [711, 0]
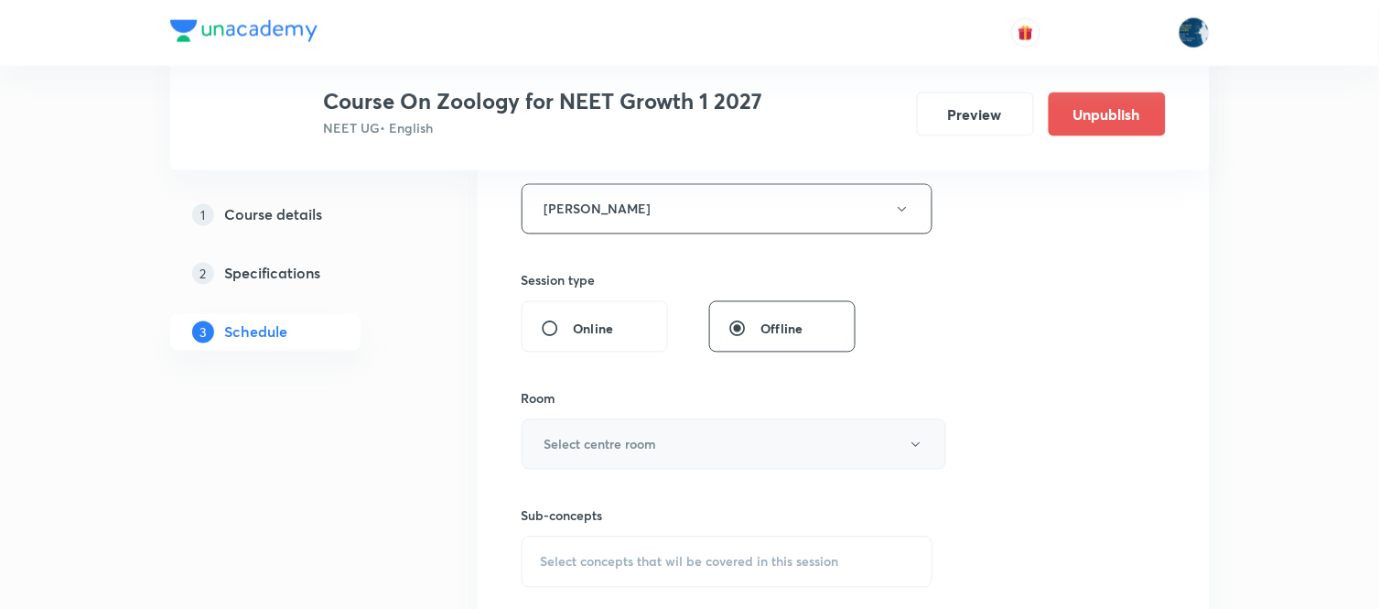
click at [727, 442] on button "Select centre room" at bounding box center [734, 444] width 425 height 50
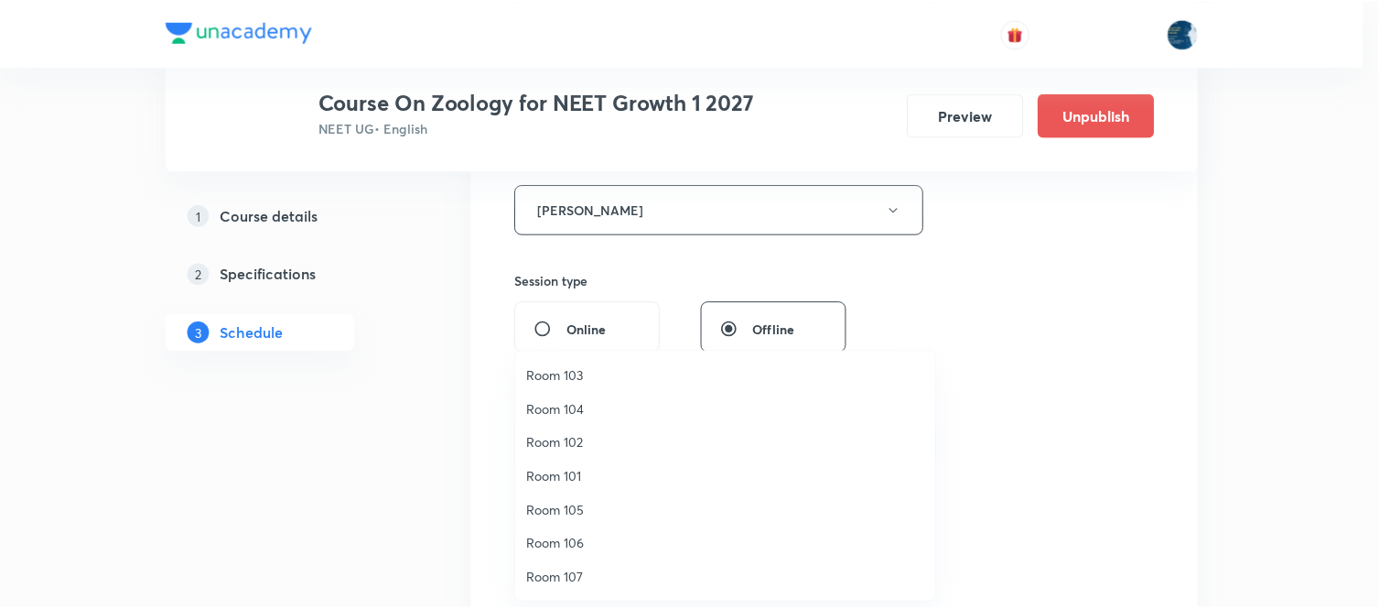
scroll to position [0, 0]
click at [592, 470] on span "Room 101" at bounding box center [730, 477] width 401 height 19
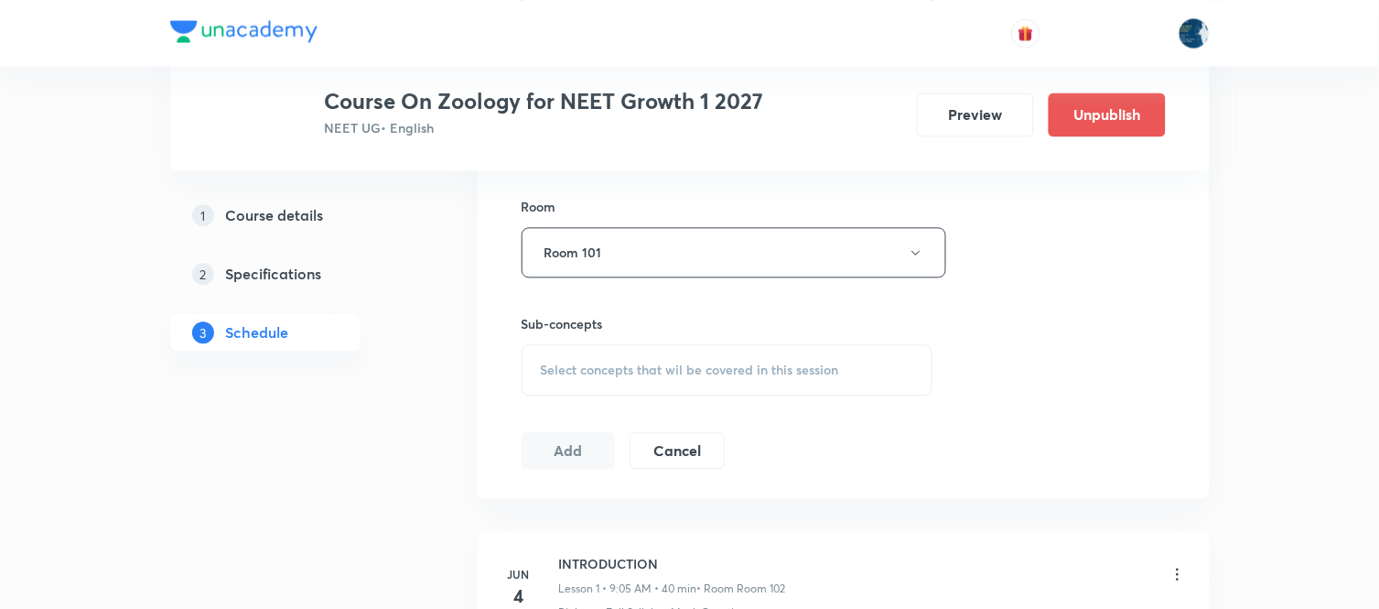
scroll to position [915, 0]
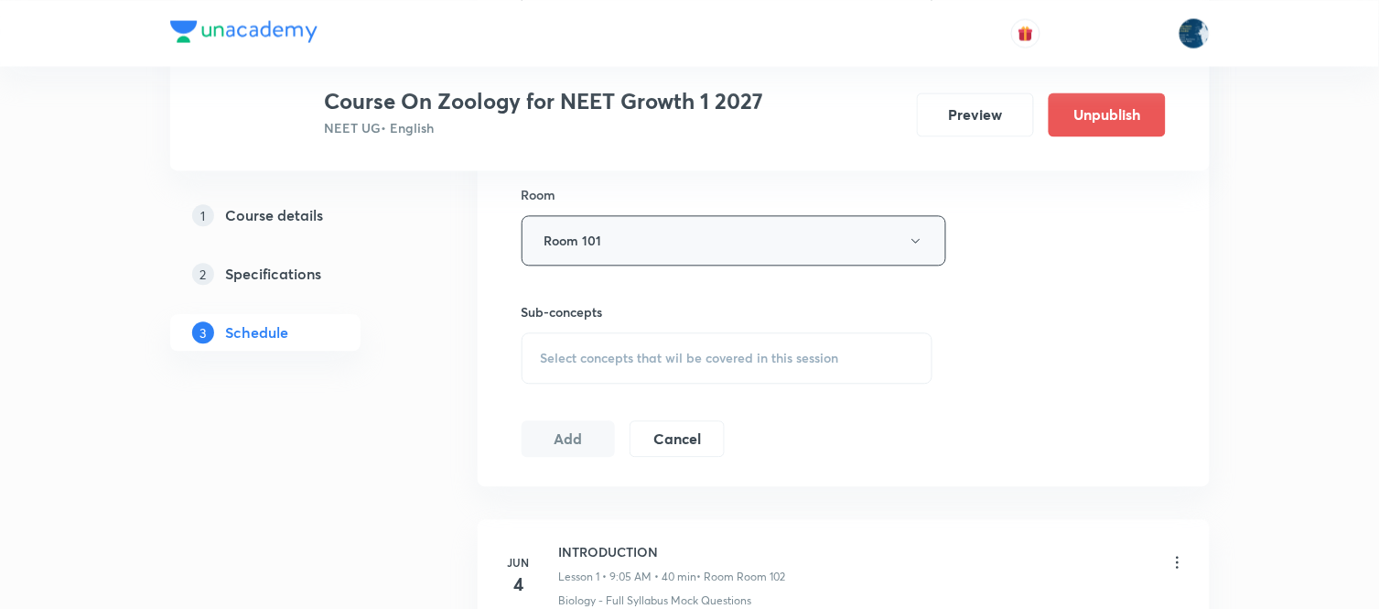
click at [721, 244] on button "Room 101" at bounding box center [734, 240] width 425 height 50
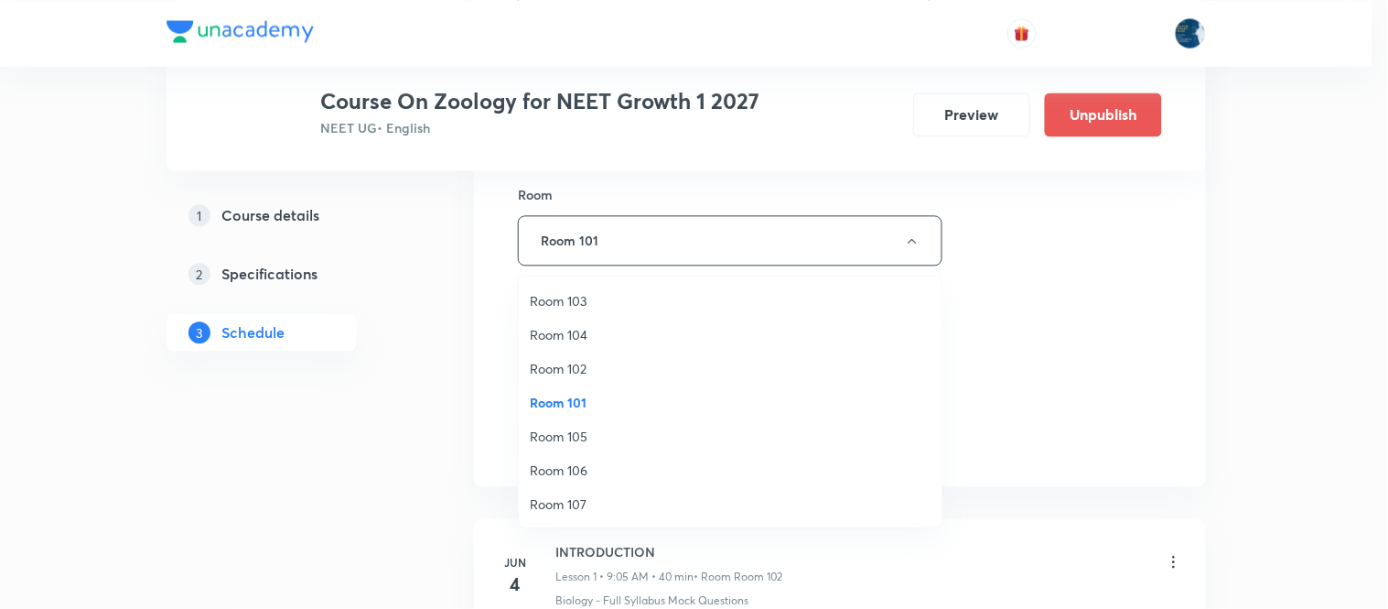
click at [581, 369] on span "Room 102" at bounding box center [730, 368] width 401 height 19
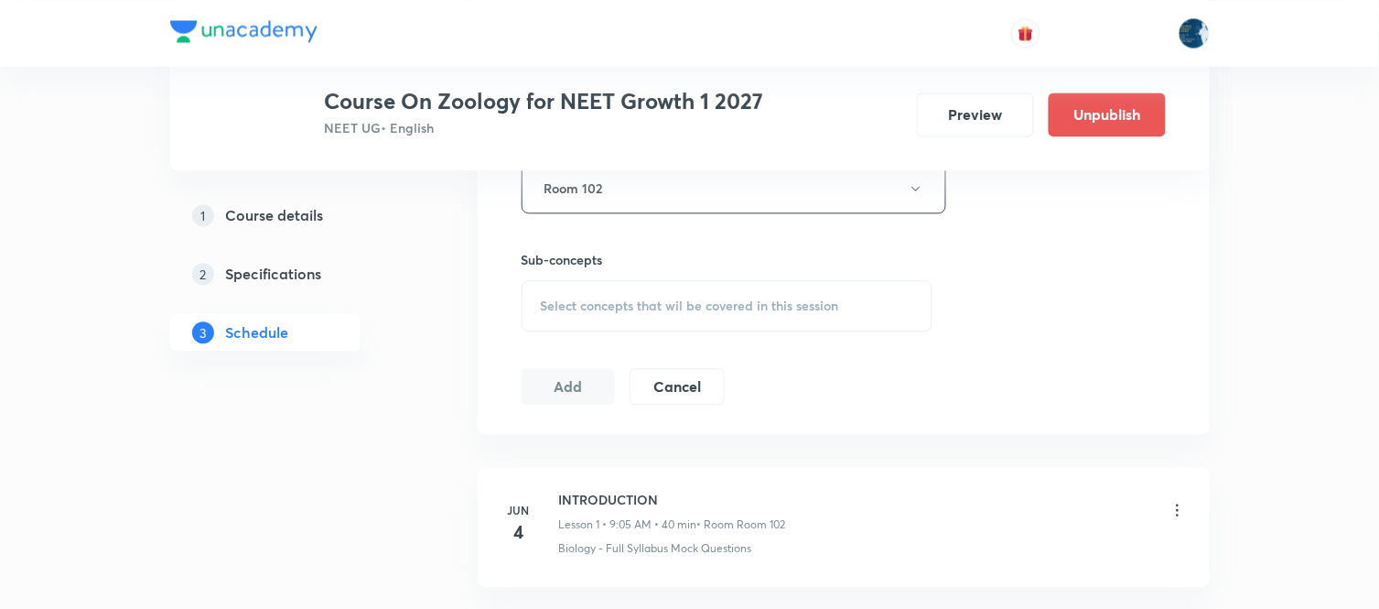
scroll to position [1017, 0]
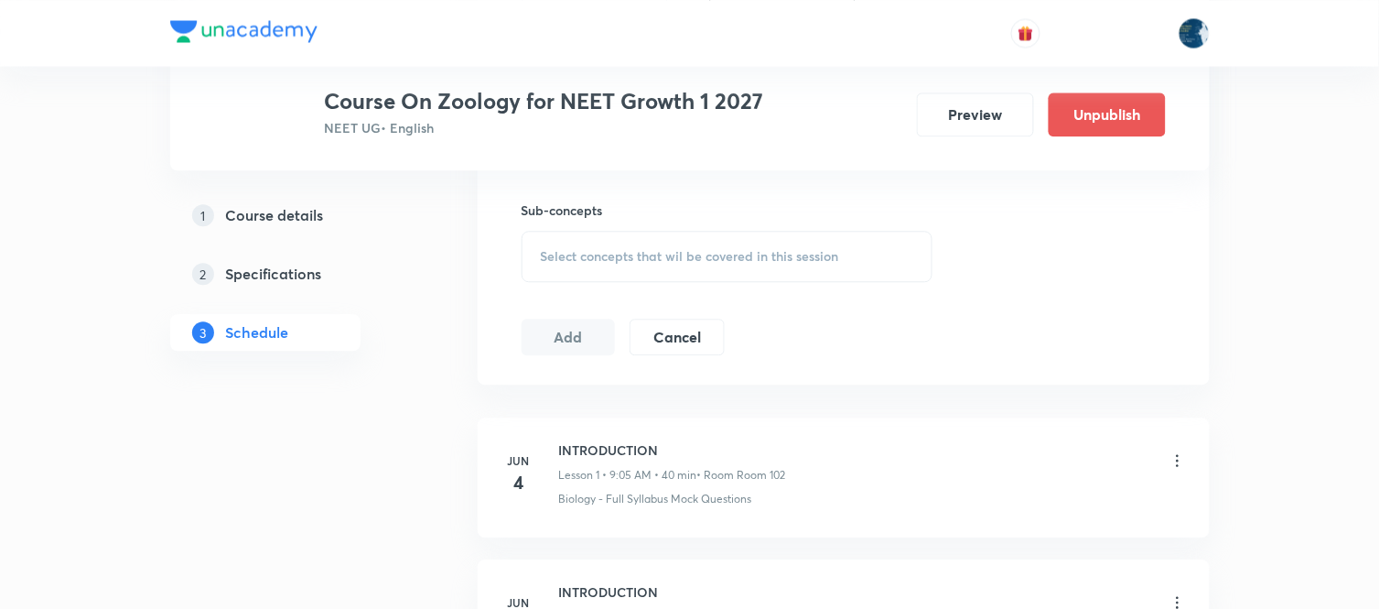
click at [800, 242] on div "Select concepts that wil be covered in this session" at bounding box center [728, 256] width 412 height 51
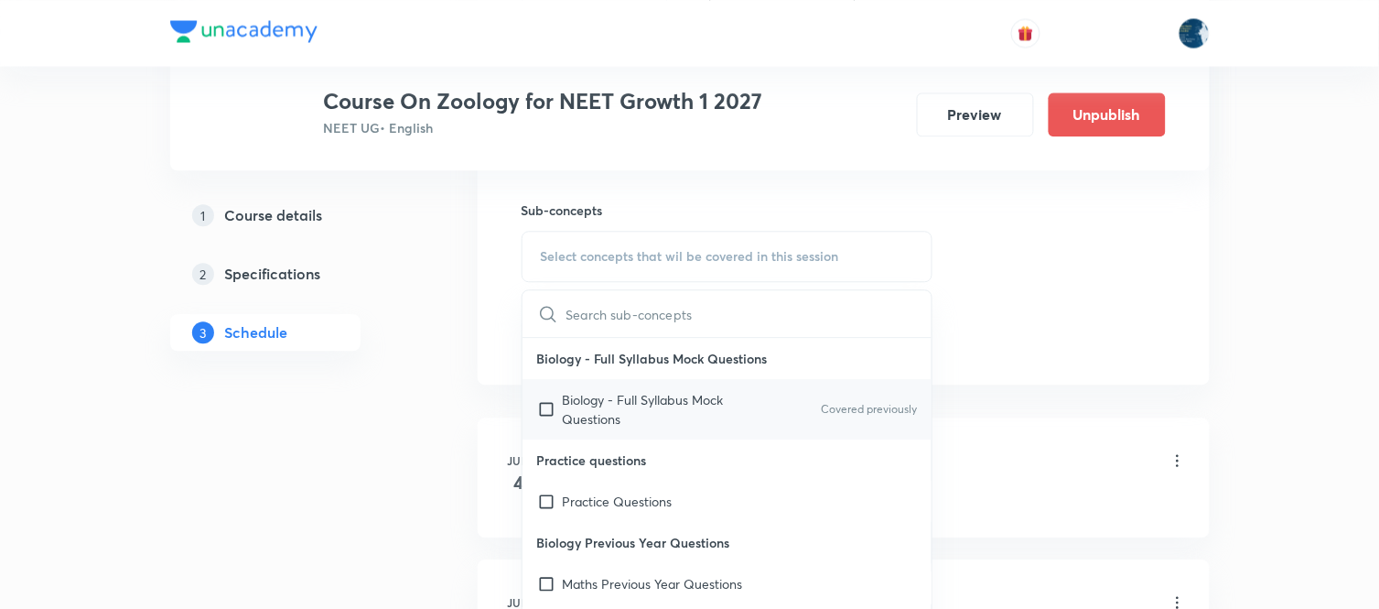
click at [844, 401] on p "Covered previously" at bounding box center [869, 409] width 96 height 16
checkbox input "true"
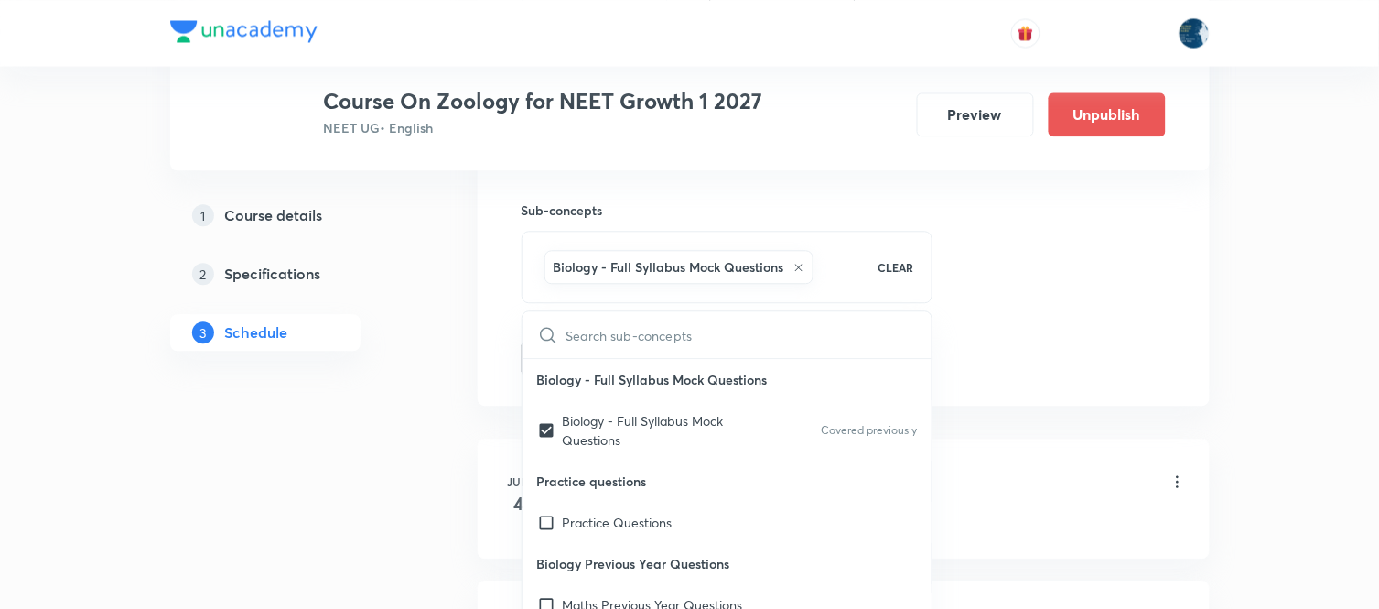
drag, startPoint x: 1084, startPoint y: 314, endPoint x: 656, endPoint y: 269, distance: 430.6
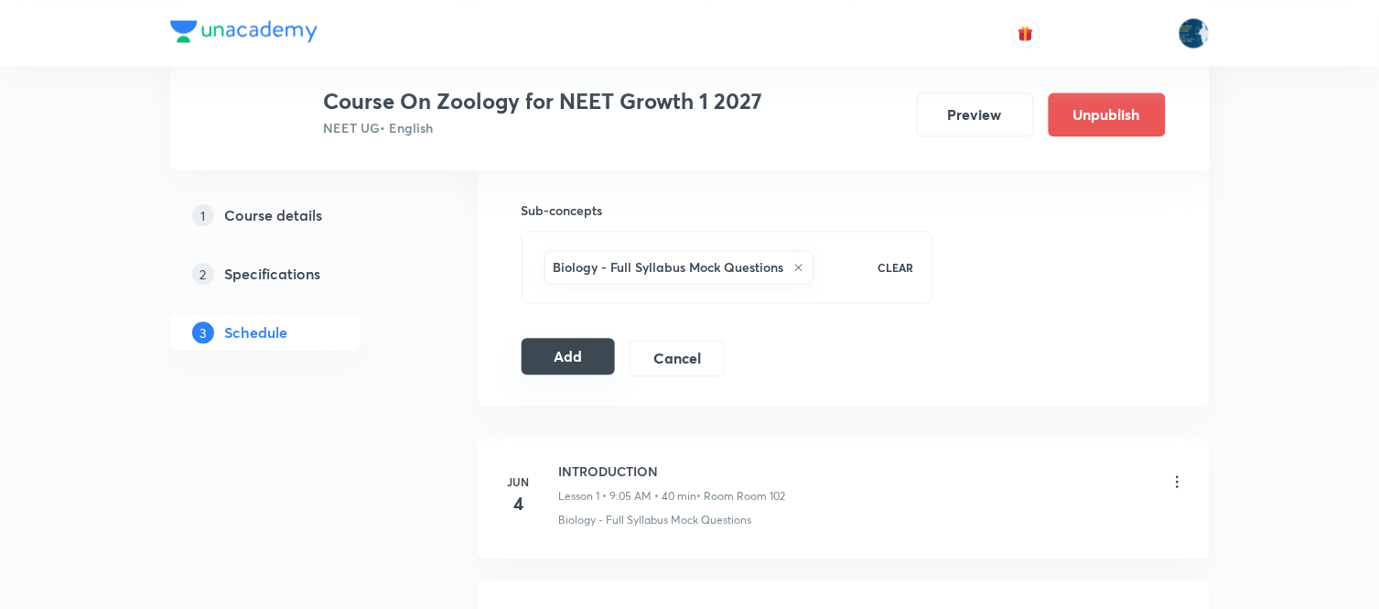
click at [590, 342] on button "Add" at bounding box center [569, 356] width 94 height 37
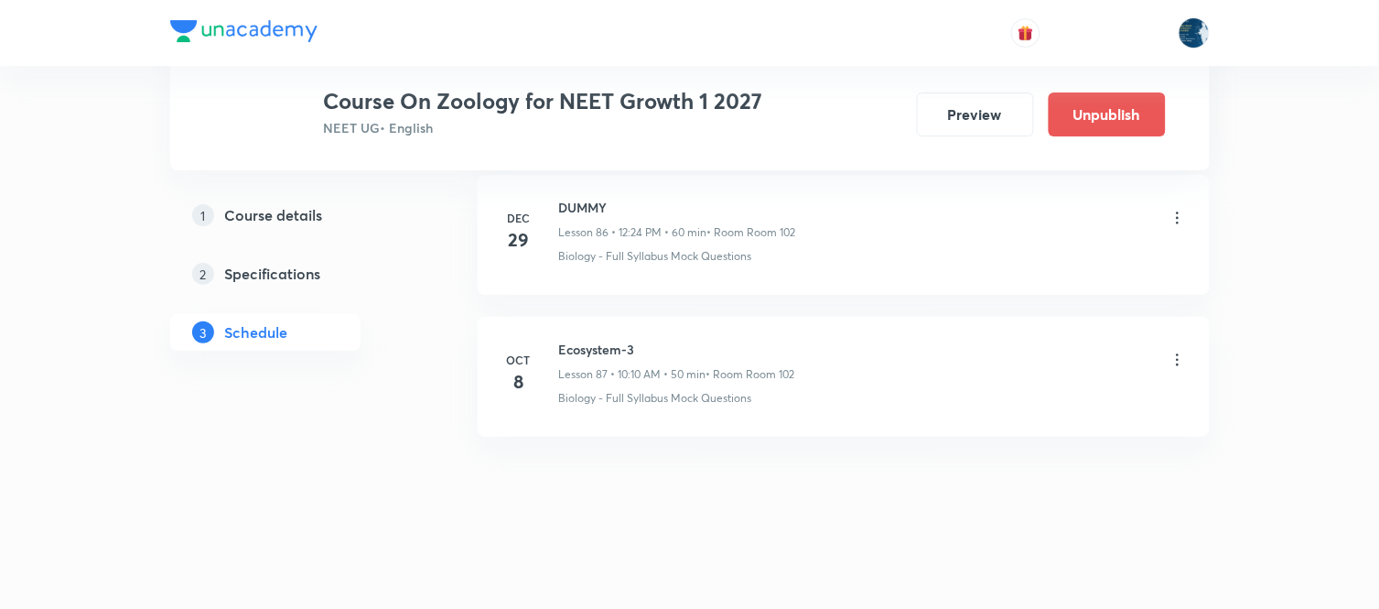
scroll to position [12372, 0]
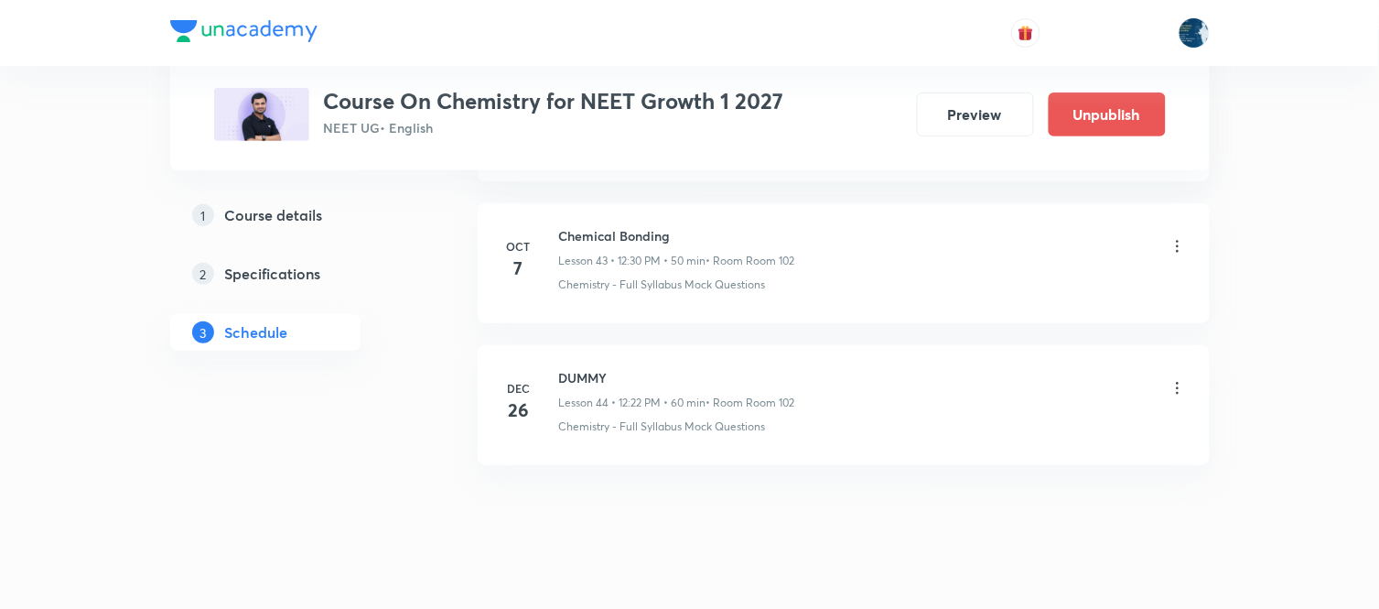
scroll to position [7225, 0]
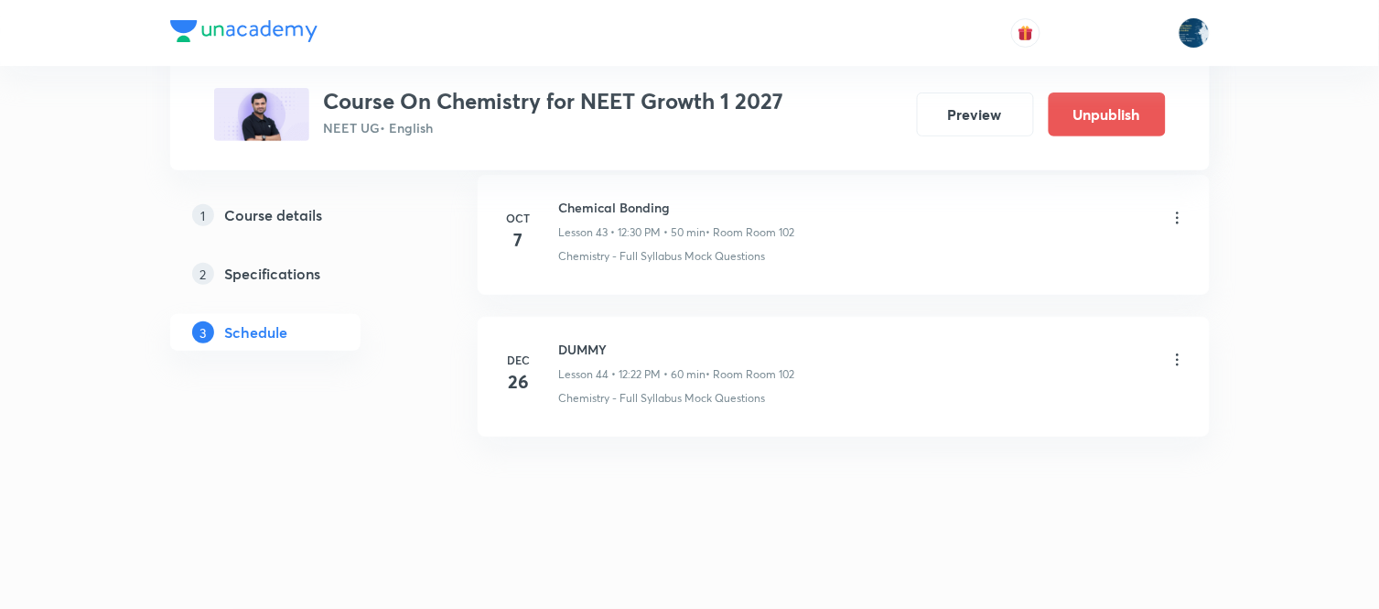
click at [590, 200] on h6 "Chemical Bonding" at bounding box center [677, 207] width 236 height 19
copy h6 "Chemical Bonding"
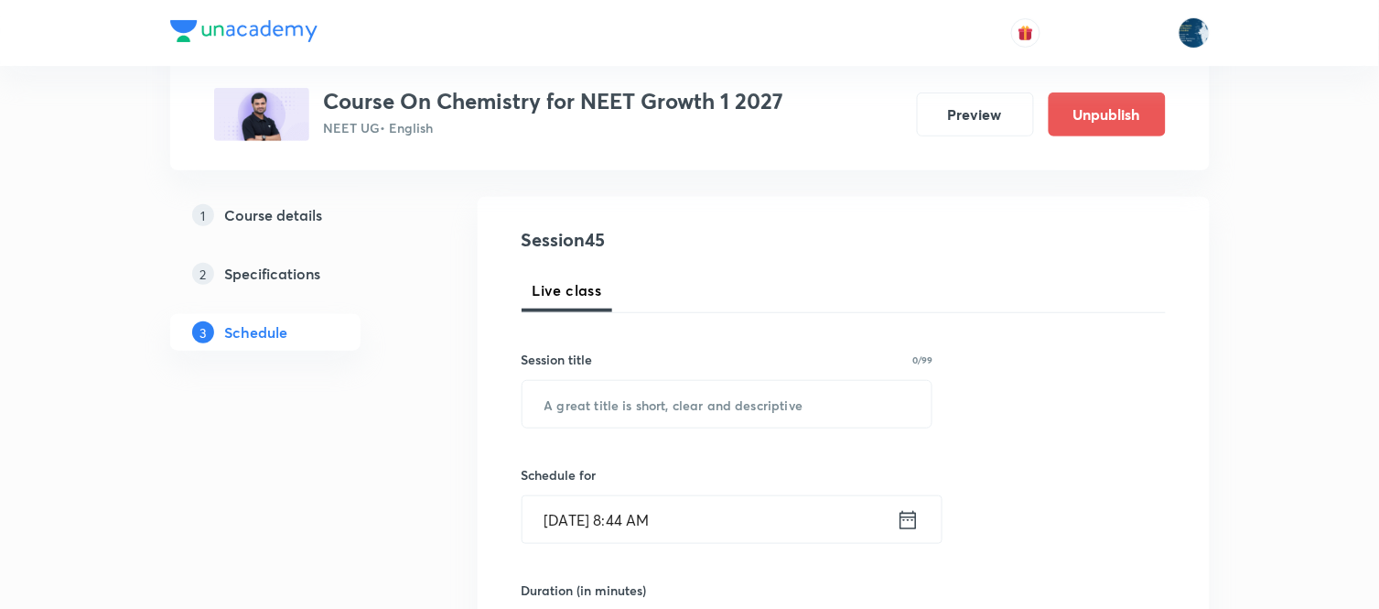
scroll to position [203, 0]
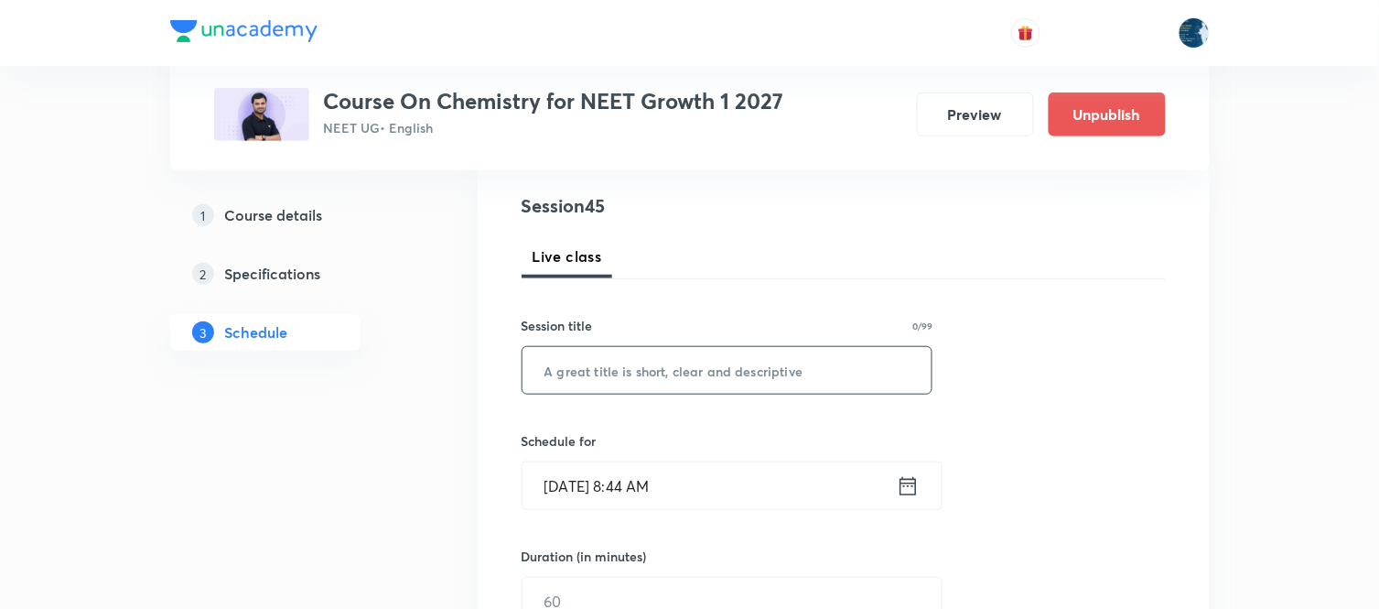
click at [707, 369] on input "text" at bounding box center [728, 370] width 410 height 47
paste input "Chemical Bonding"
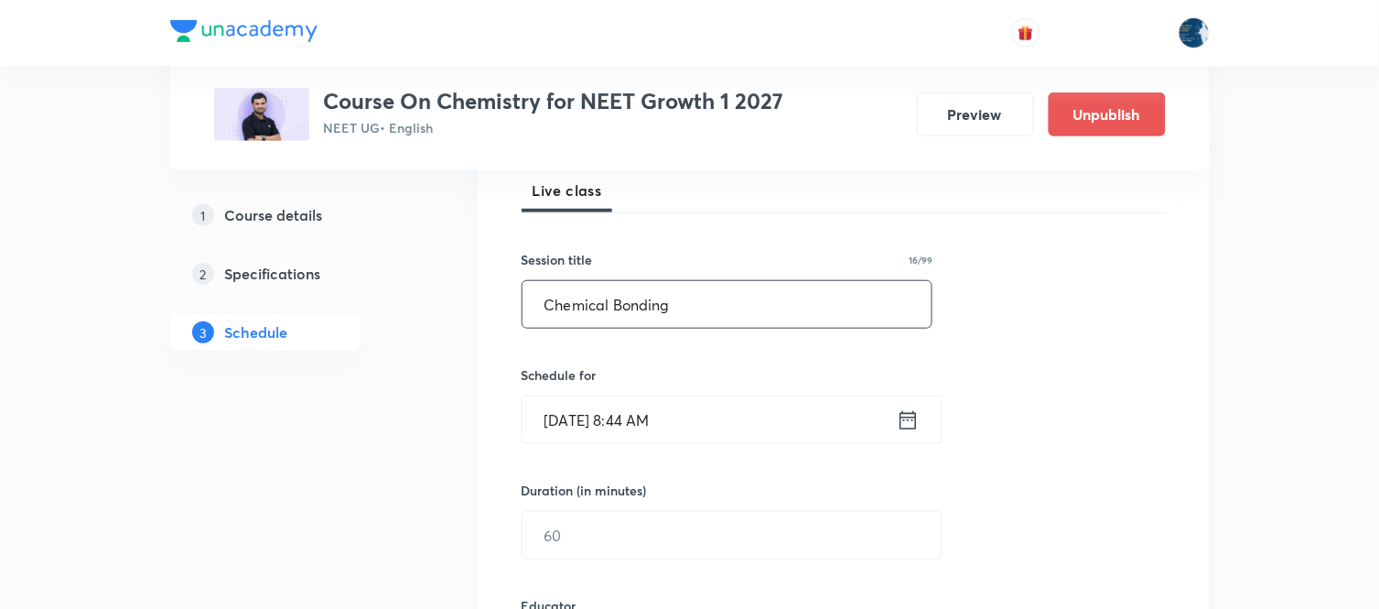
scroll to position [406, 0]
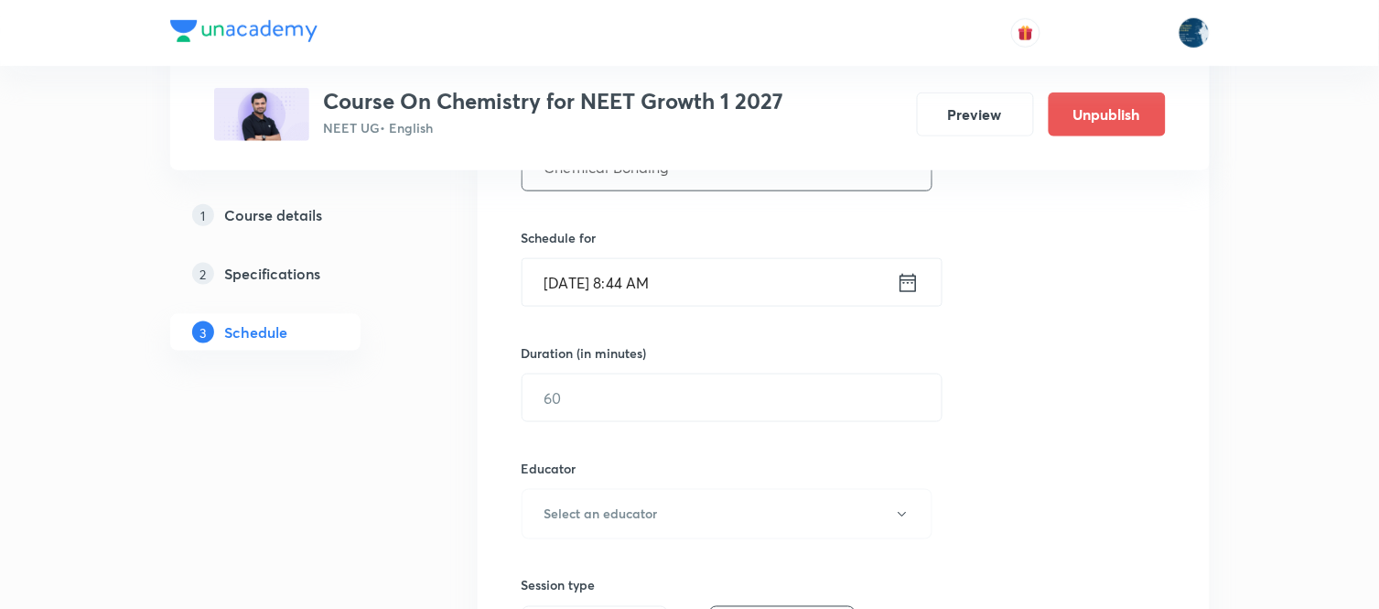
type input "Chemical Bonding"
click at [912, 282] on icon at bounding box center [908, 282] width 16 height 18
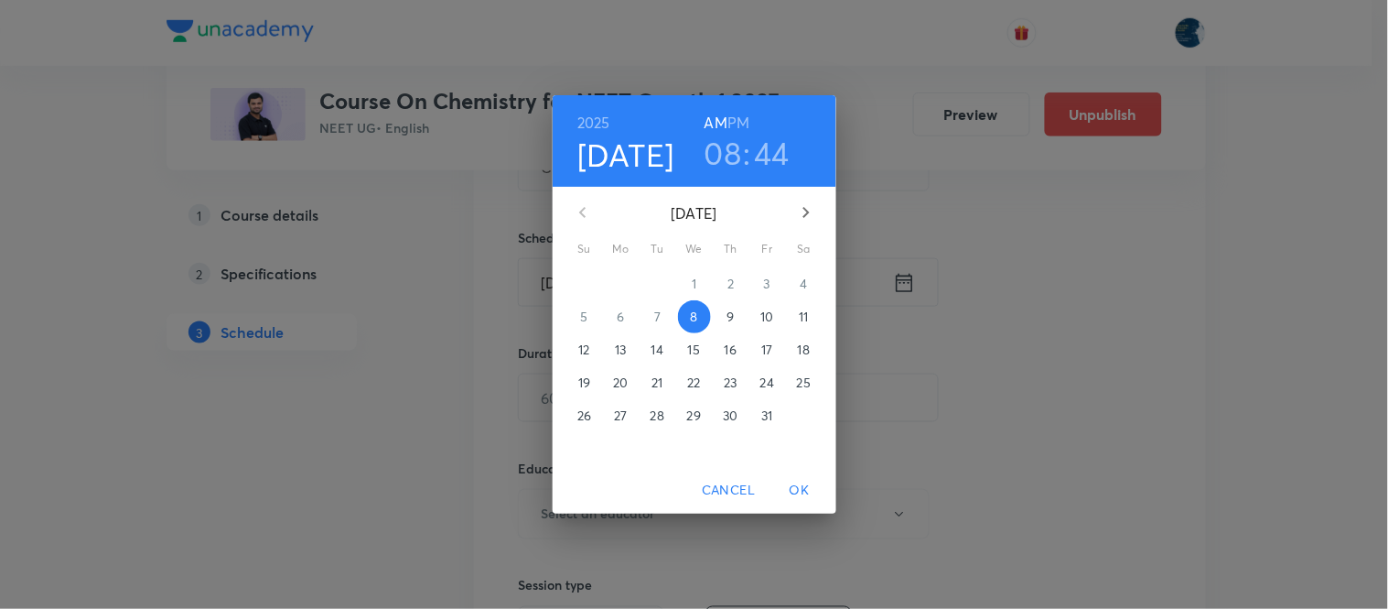
click at [743, 124] on h6 "PM" at bounding box center [739, 123] width 22 height 26
click at [718, 158] on h3 "08" at bounding box center [724, 153] width 38 height 38
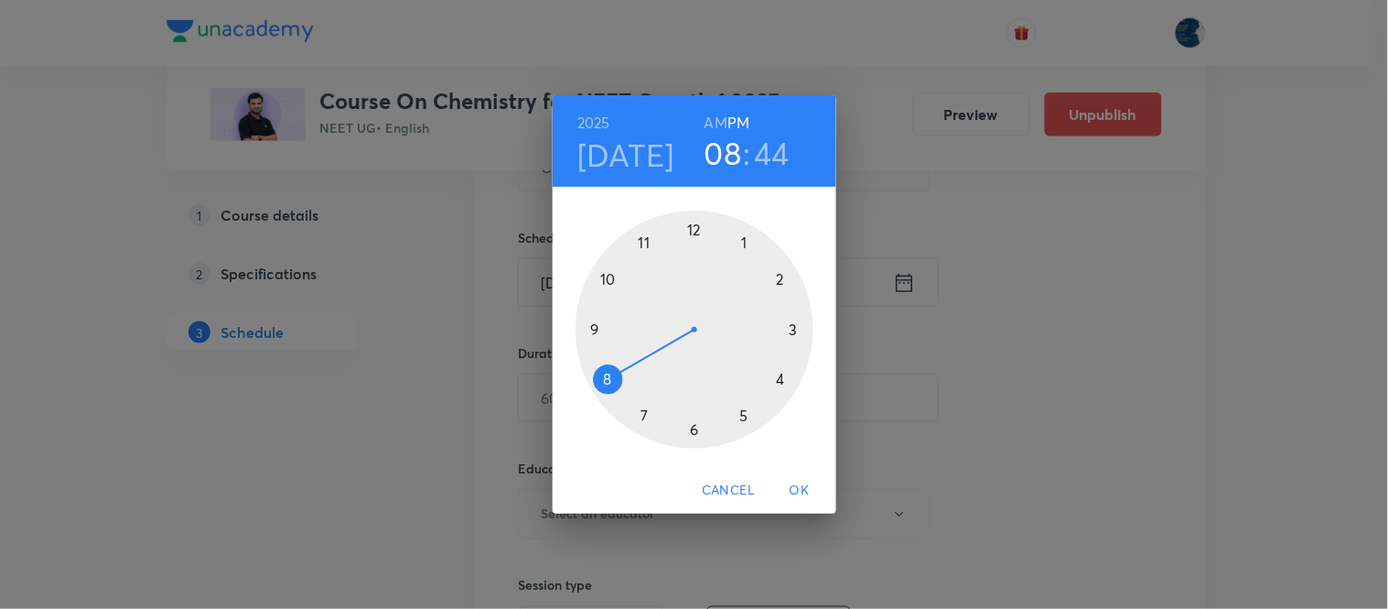
click at [692, 227] on div at bounding box center [695, 329] width 238 height 238
click at [744, 416] on div at bounding box center [695, 329] width 238 height 238
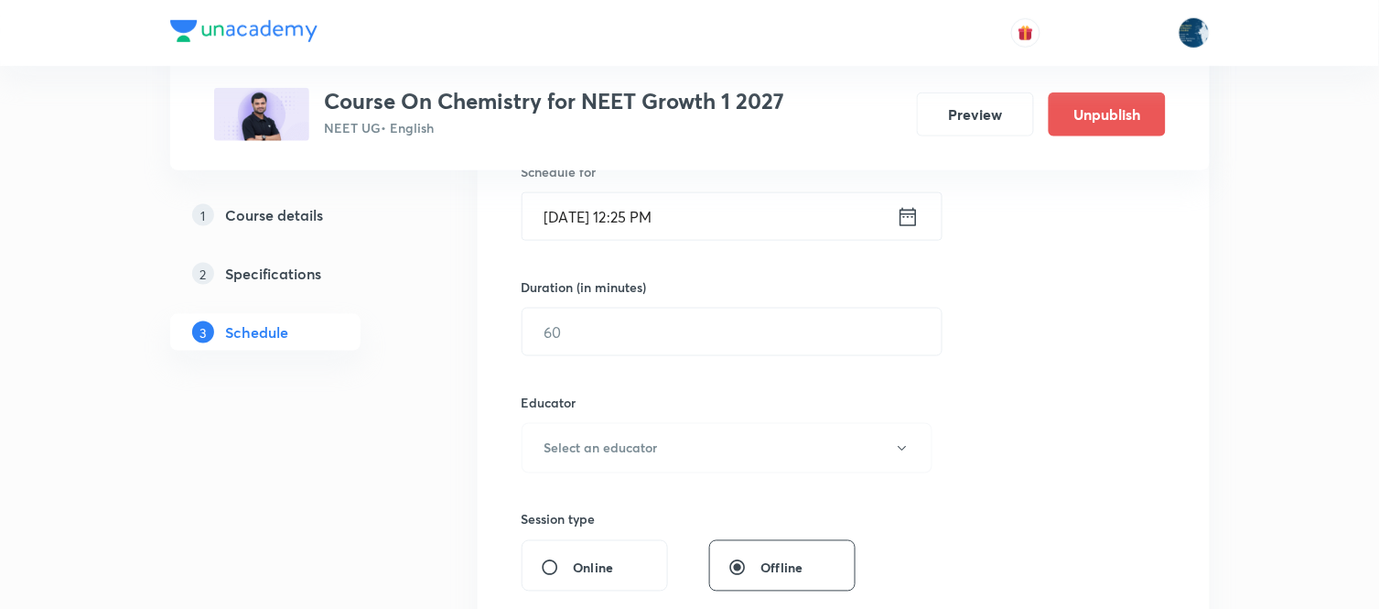
scroll to position [508, 0]
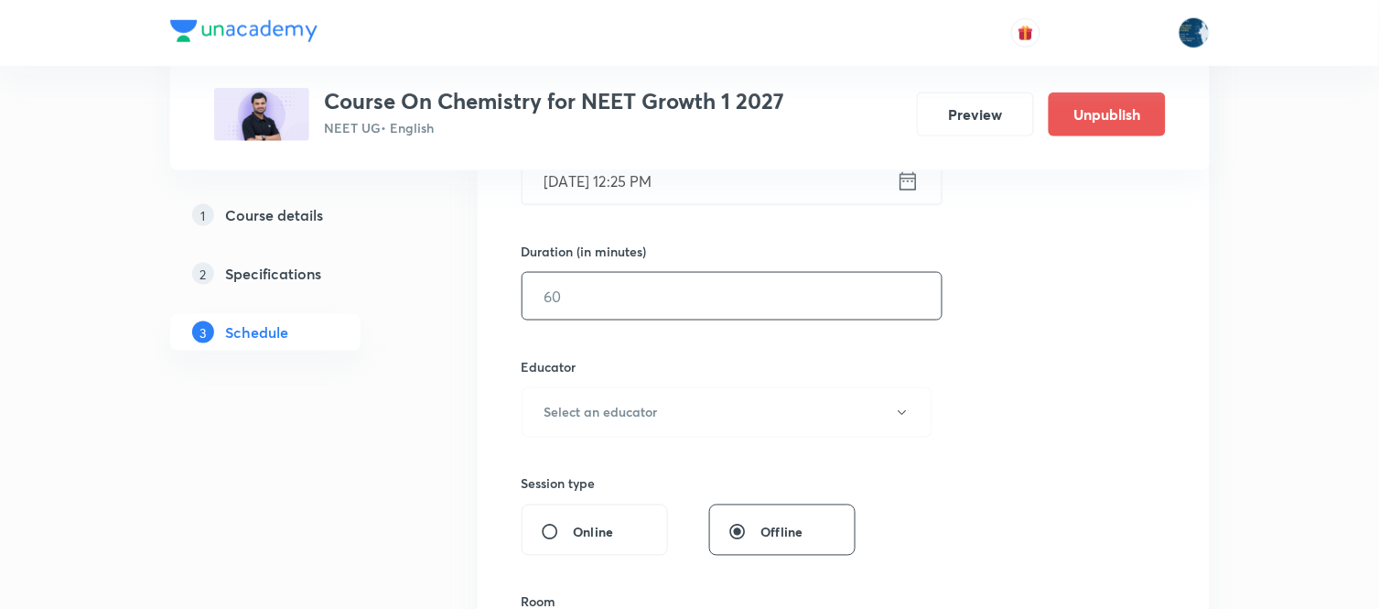
click at [776, 303] on input "text" at bounding box center [732, 296] width 419 height 47
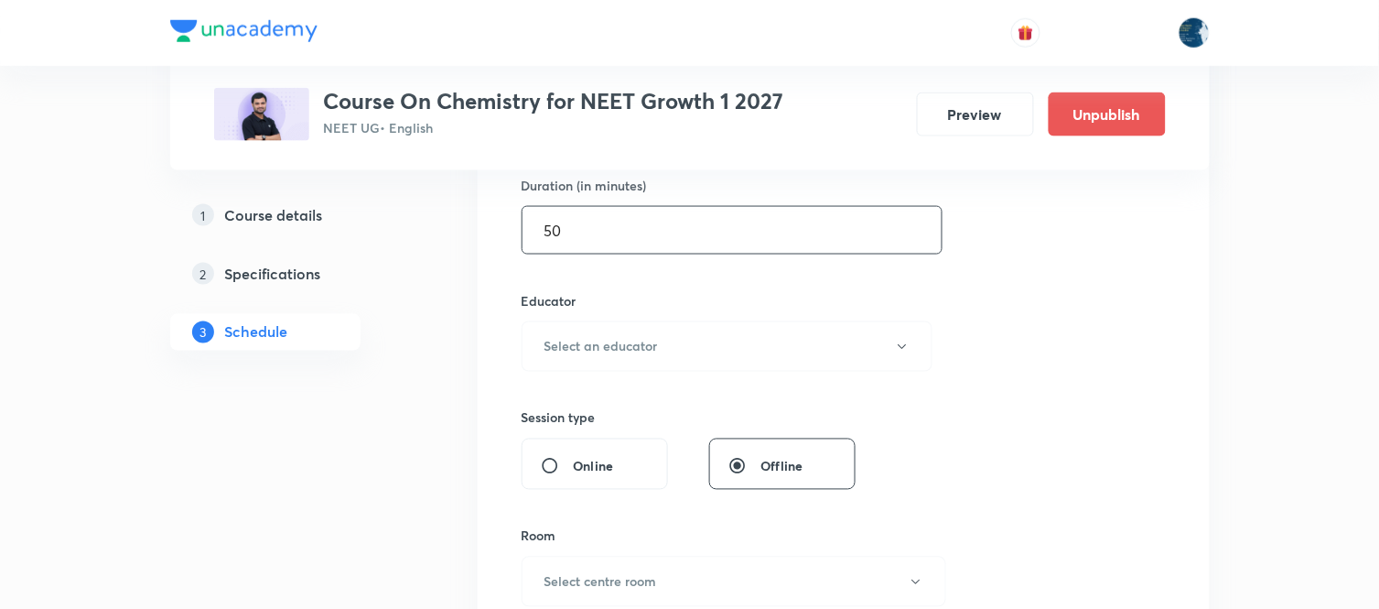
scroll to position [610, 0]
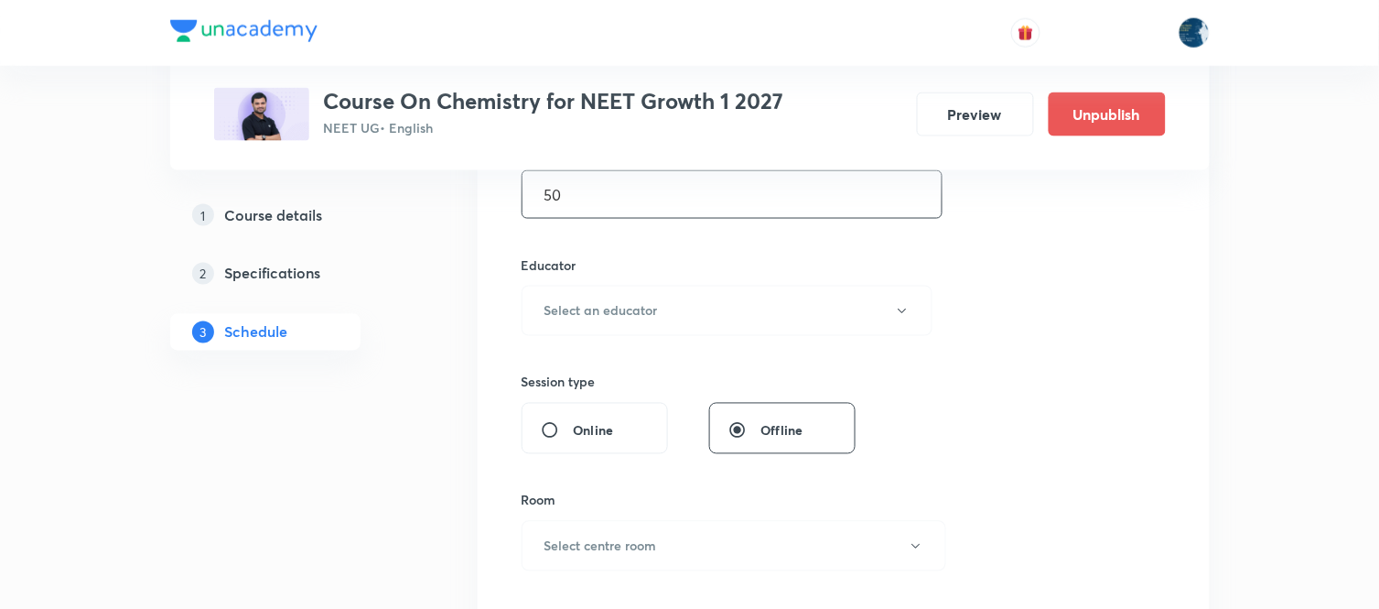
type input "50"
click at [782, 305] on button "Select an educator" at bounding box center [728, 311] width 412 height 50
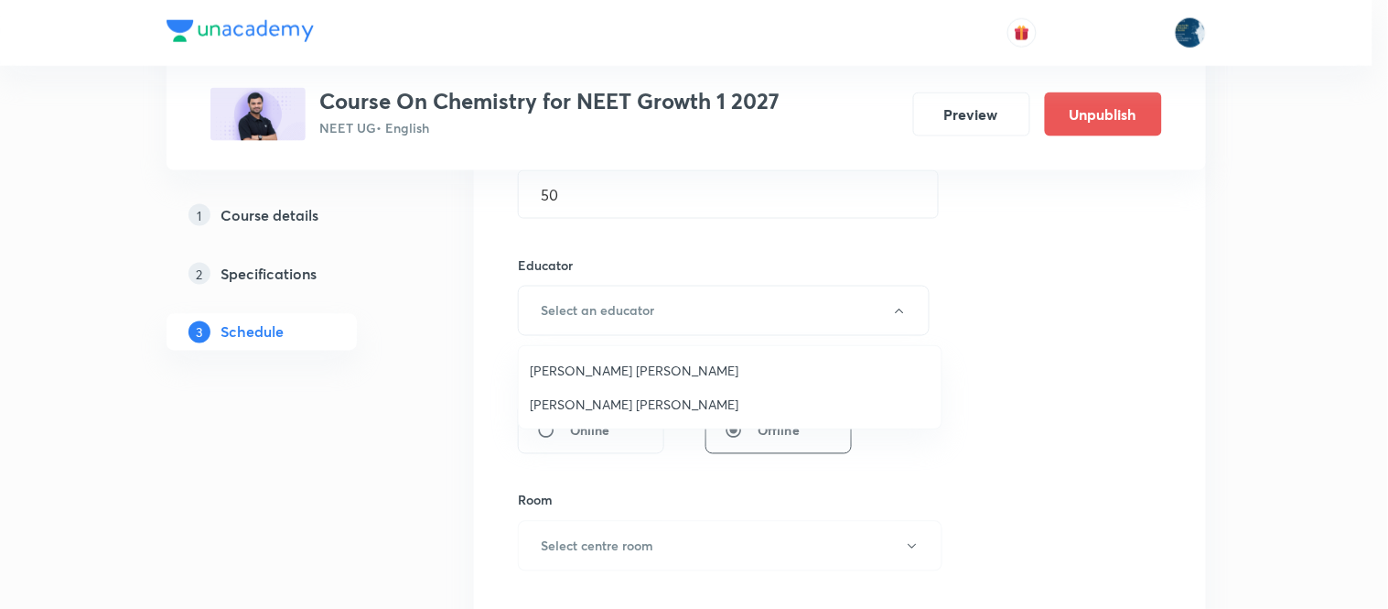
click at [654, 357] on li "[PERSON_NAME] [PERSON_NAME]" at bounding box center [730, 370] width 423 height 34
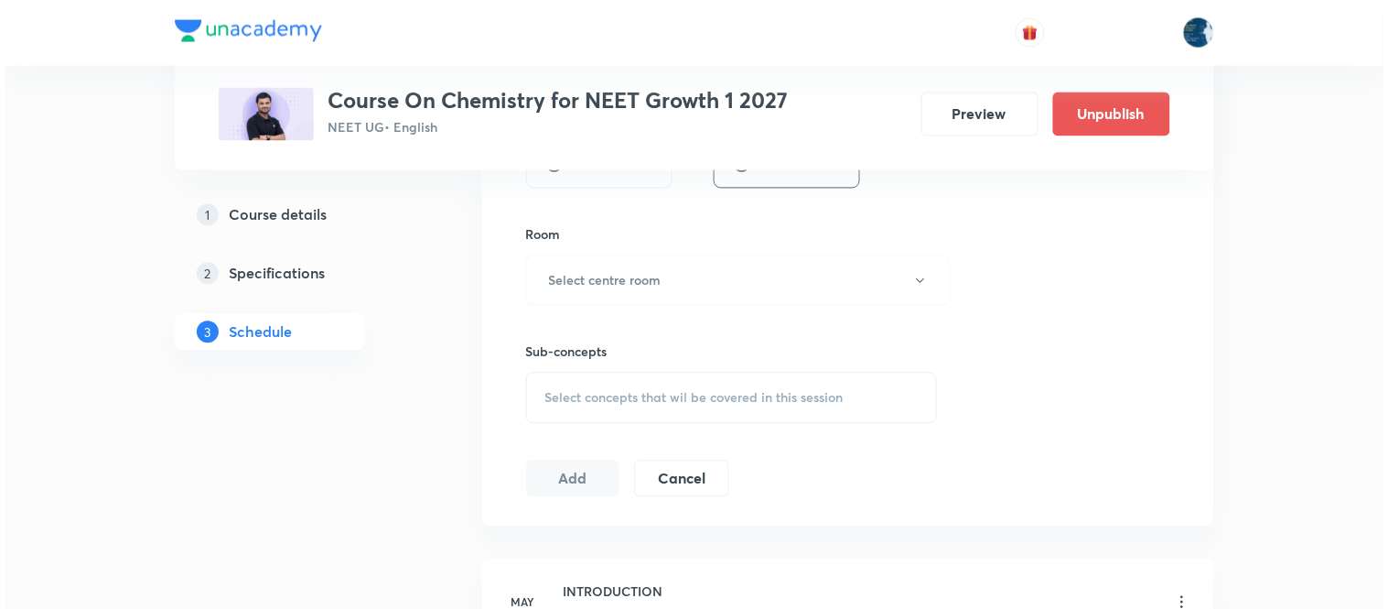
scroll to position [915, 0]
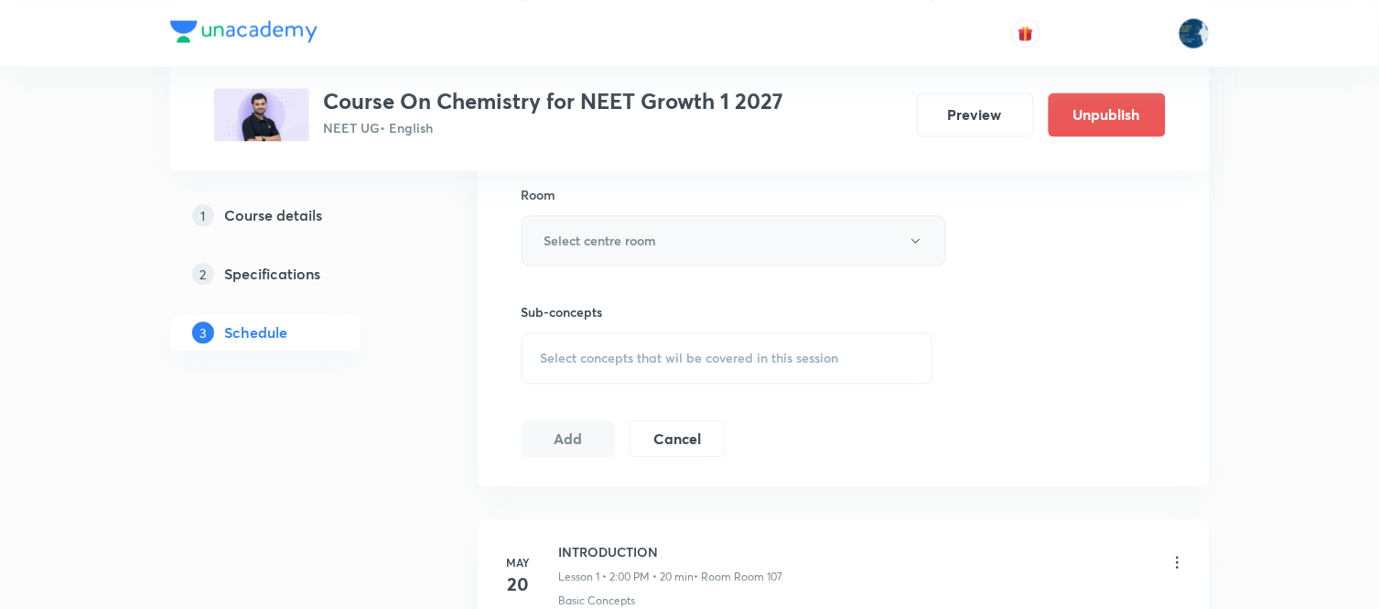
click at [683, 243] on button "Select centre room" at bounding box center [734, 240] width 425 height 50
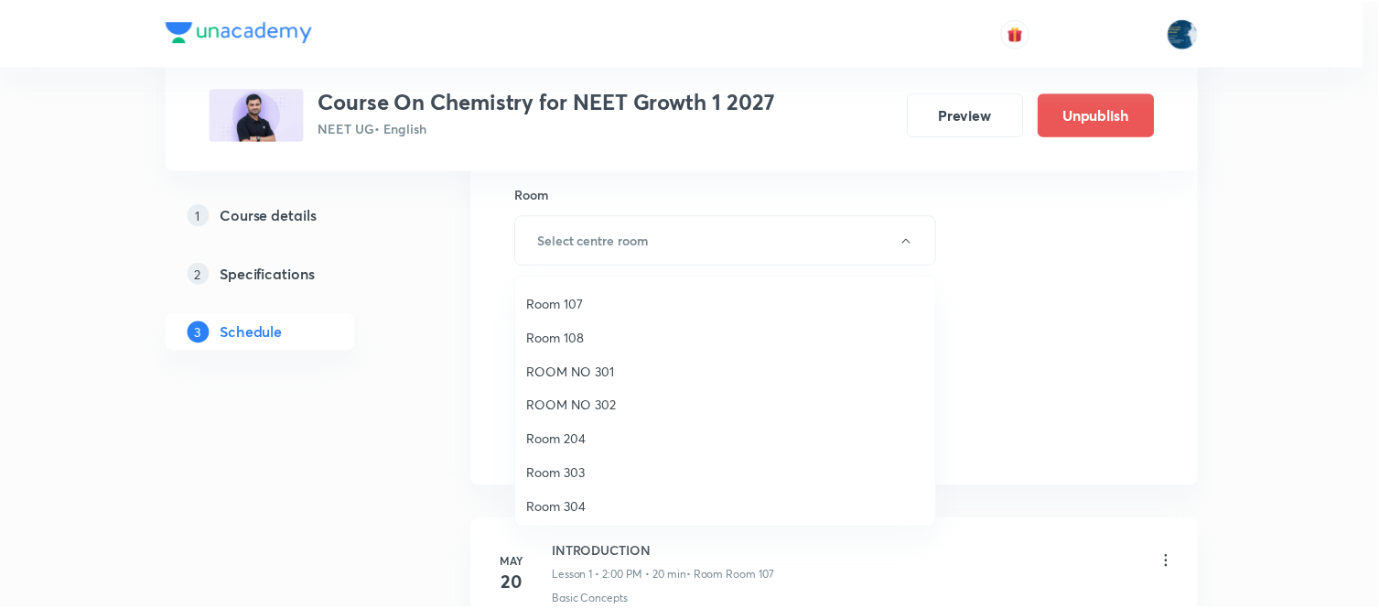
scroll to position [0, 0]
click at [596, 364] on span "Room 102" at bounding box center [730, 368] width 401 height 19
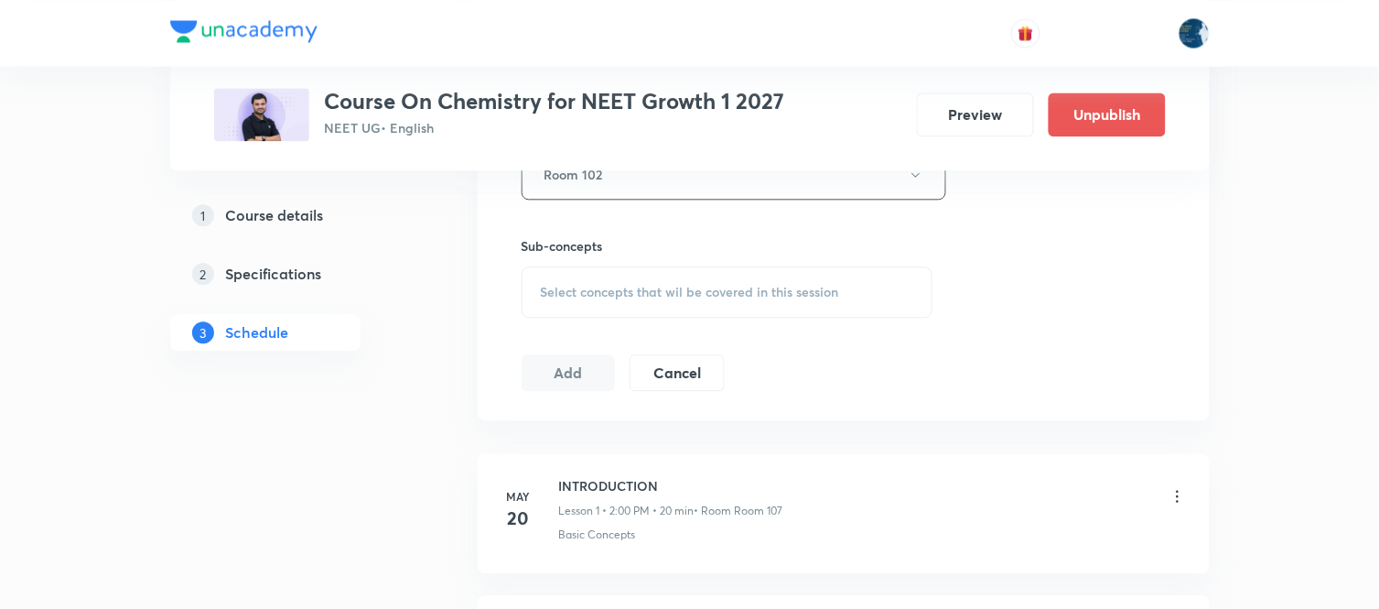
scroll to position [1017, 0]
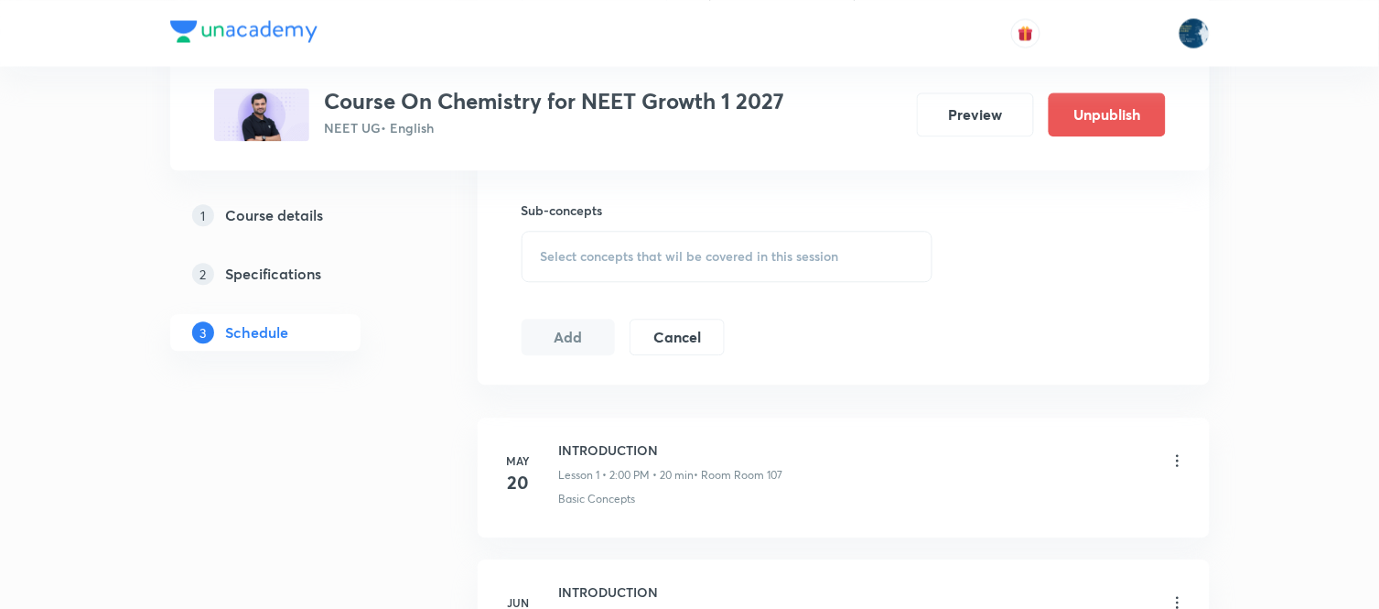
click at [775, 262] on span "Select concepts that wil be covered in this session" at bounding box center [690, 256] width 298 height 15
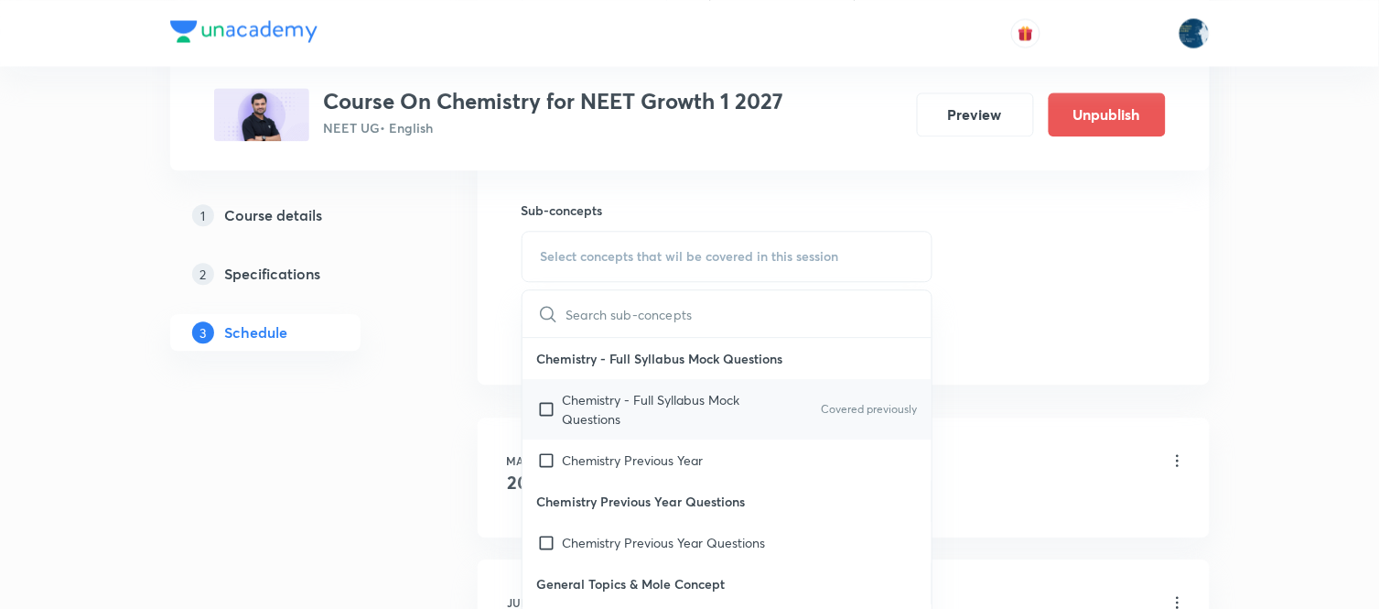
click at [857, 392] on div "Chemistry - Full Syllabus Mock Questions Covered previously" at bounding box center [728, 409] width 410 height 60
checkbox input "true"
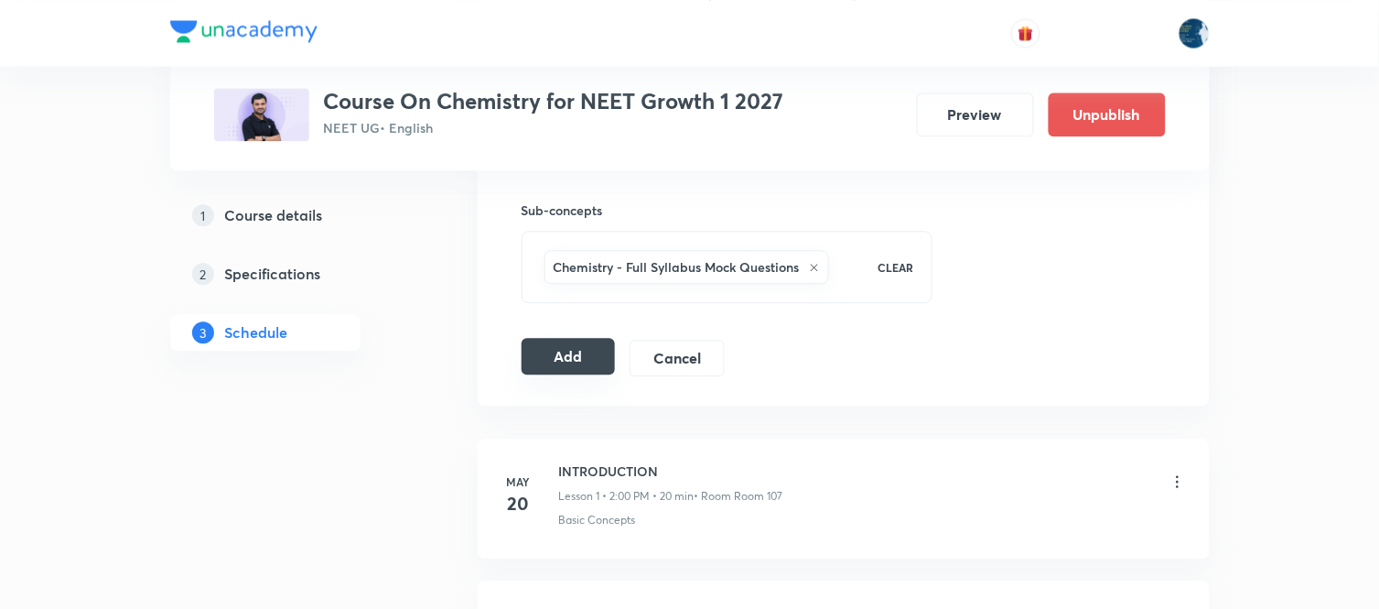
click at [577, 364] on button "Add" at bounding box center [569, 356] width 94 height 37
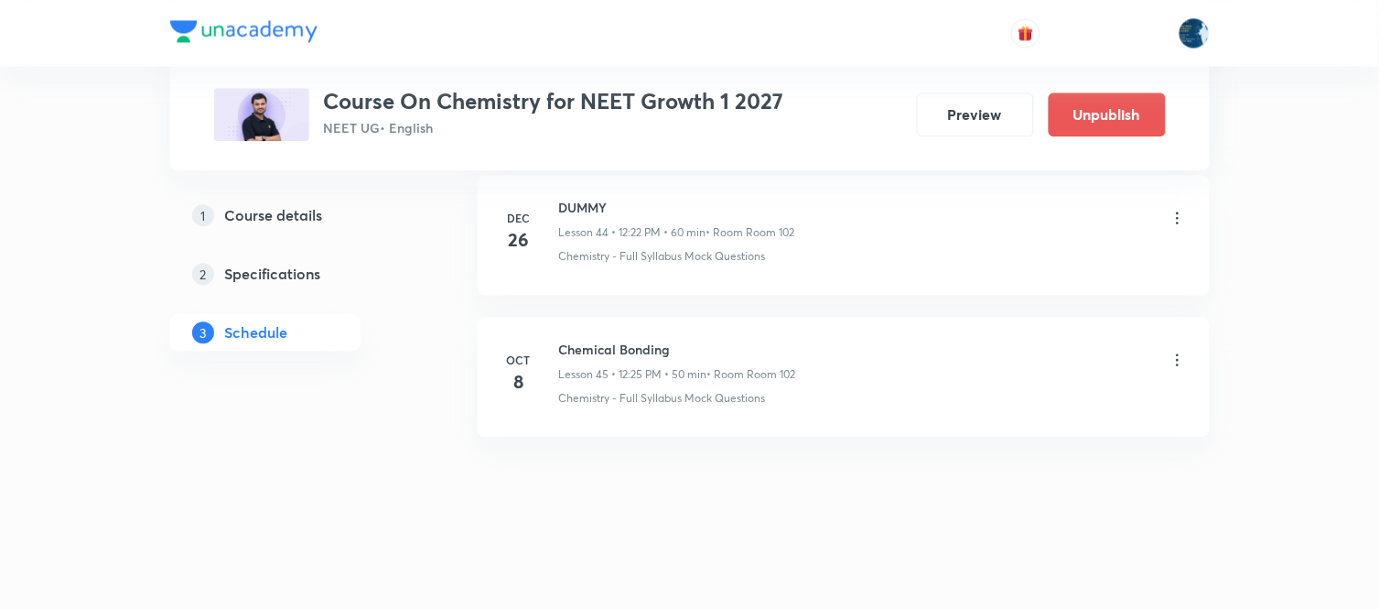
scroll to position [6407, 0]
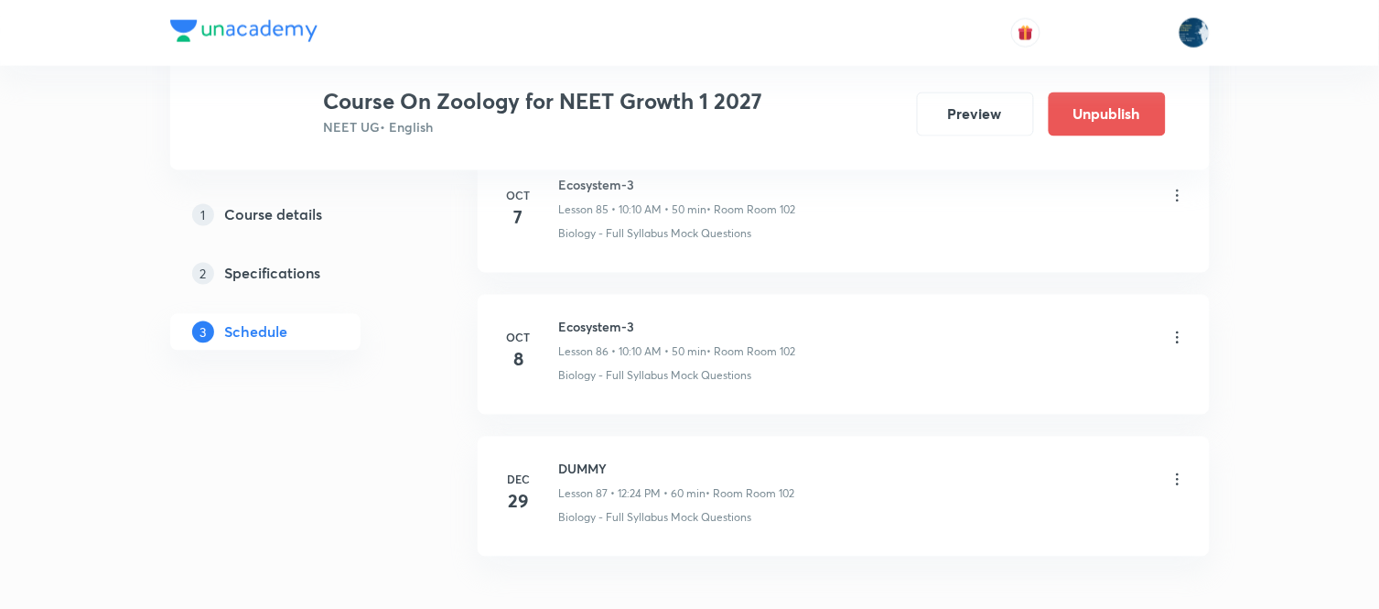
scroll to position [13229, 0]
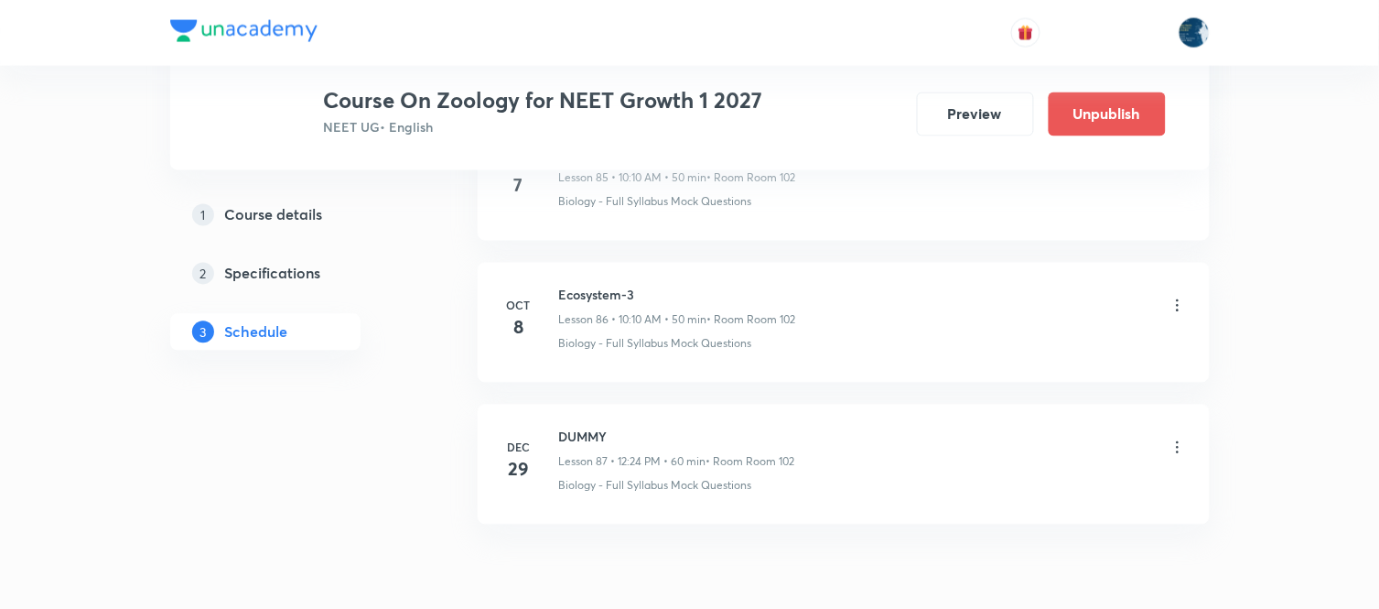
click at [1179, 315] on icon at bounding box center [1178, 306] width 18 height 18
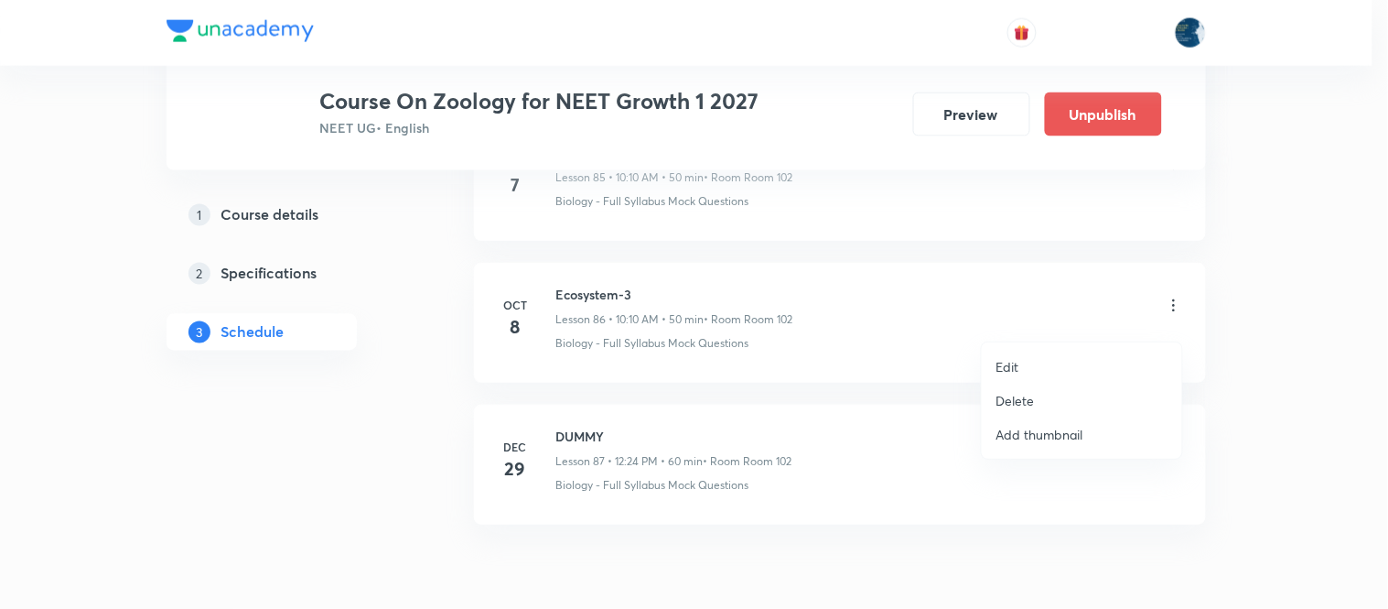
click at [1038, 396] on li "Delete" at bounding box center [1082, 400] width 200 height 34
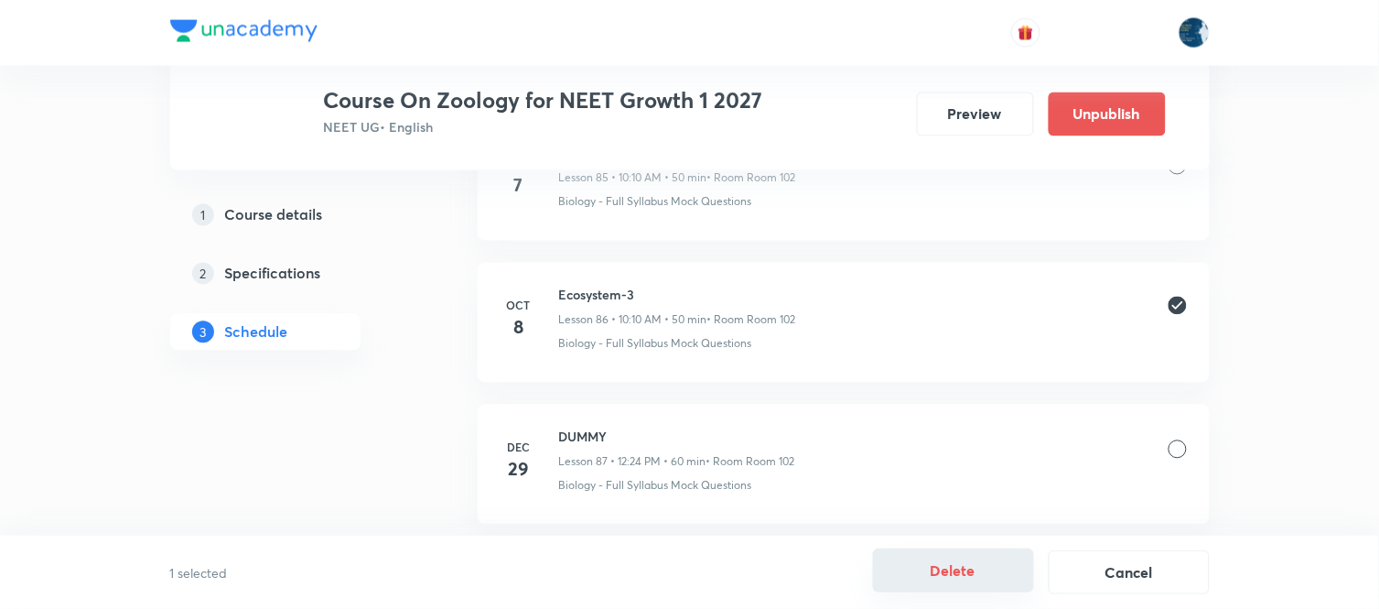
click at [946, 564] on button "Delete" at bounding box center [953, 570] width 161 height 44
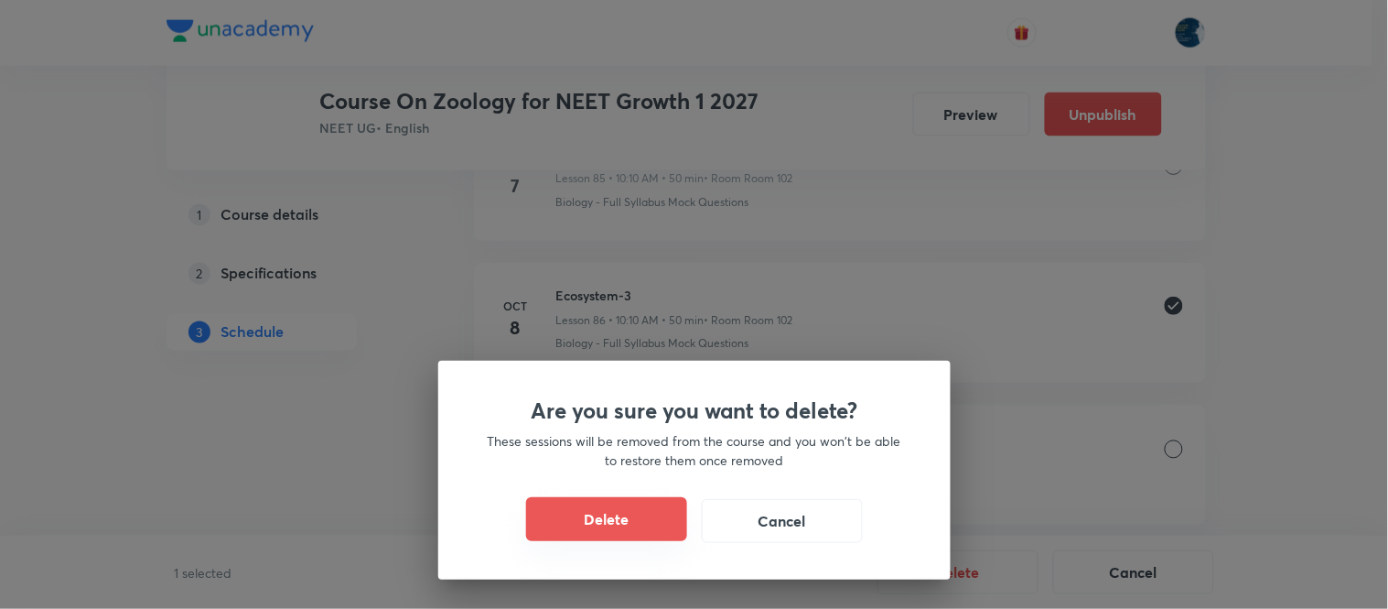
click at [608, 508] on button "Delete" at bounding box center [606, 519] width 161 height 44
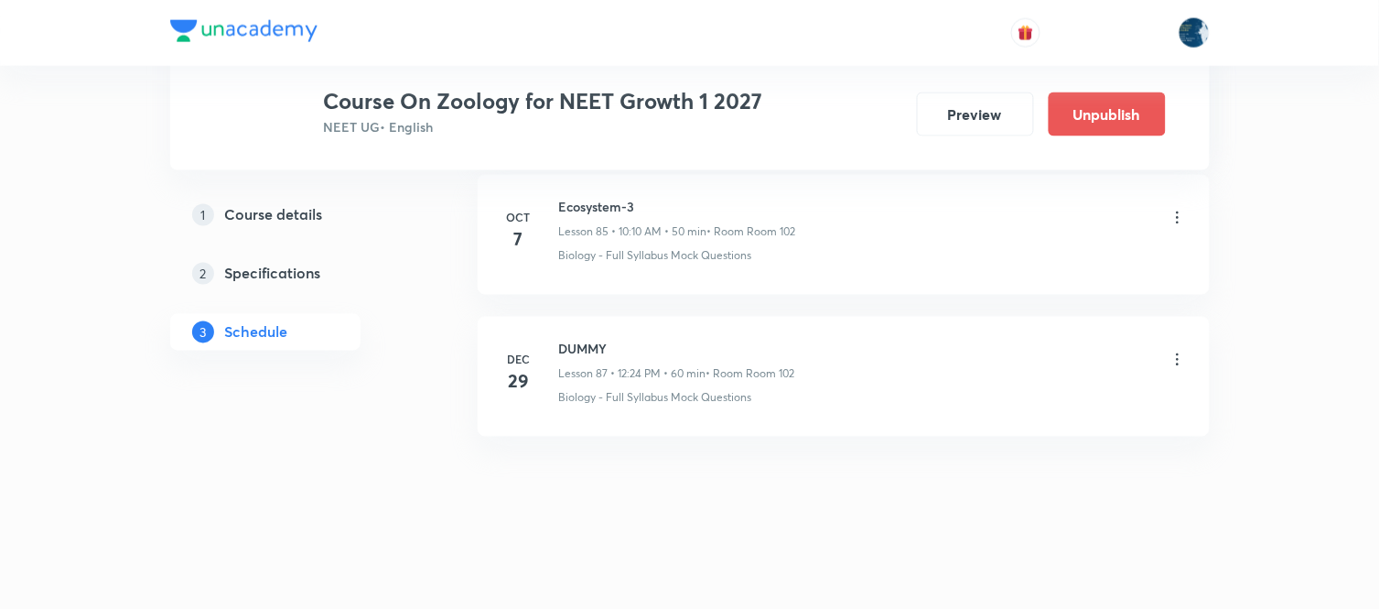
scroll to position [13189, 0]
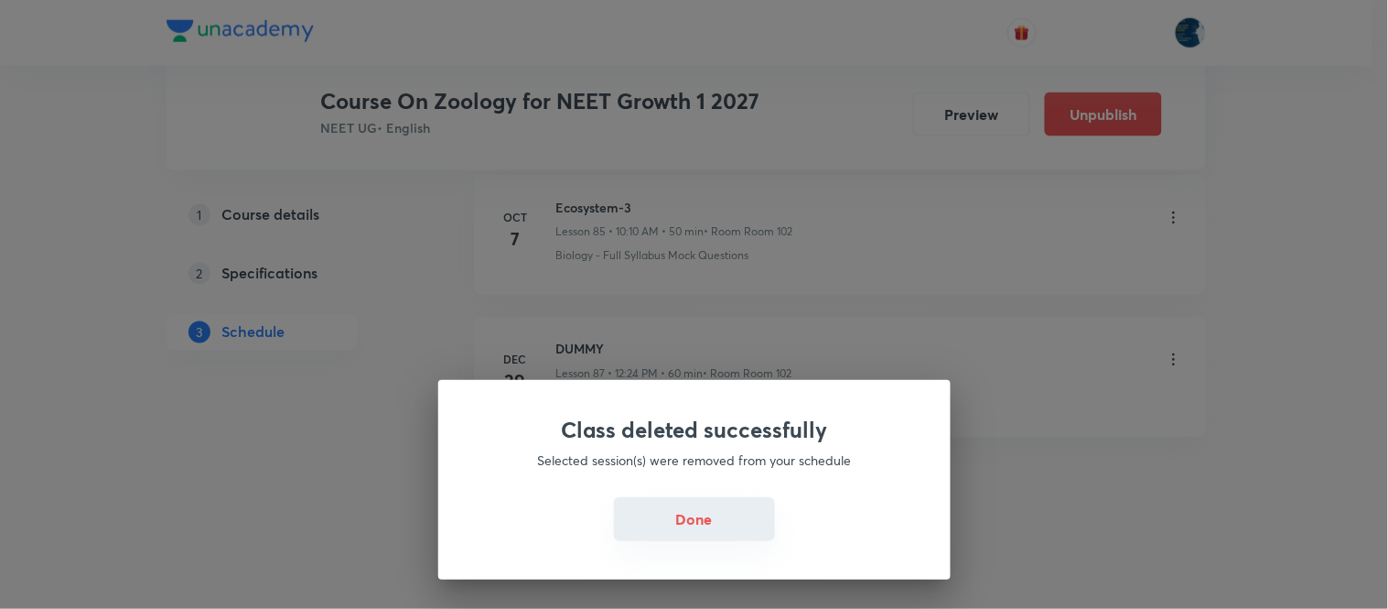
click at [662, 517] on button "Done" at bounding box center [694, 519] width 161 height 44
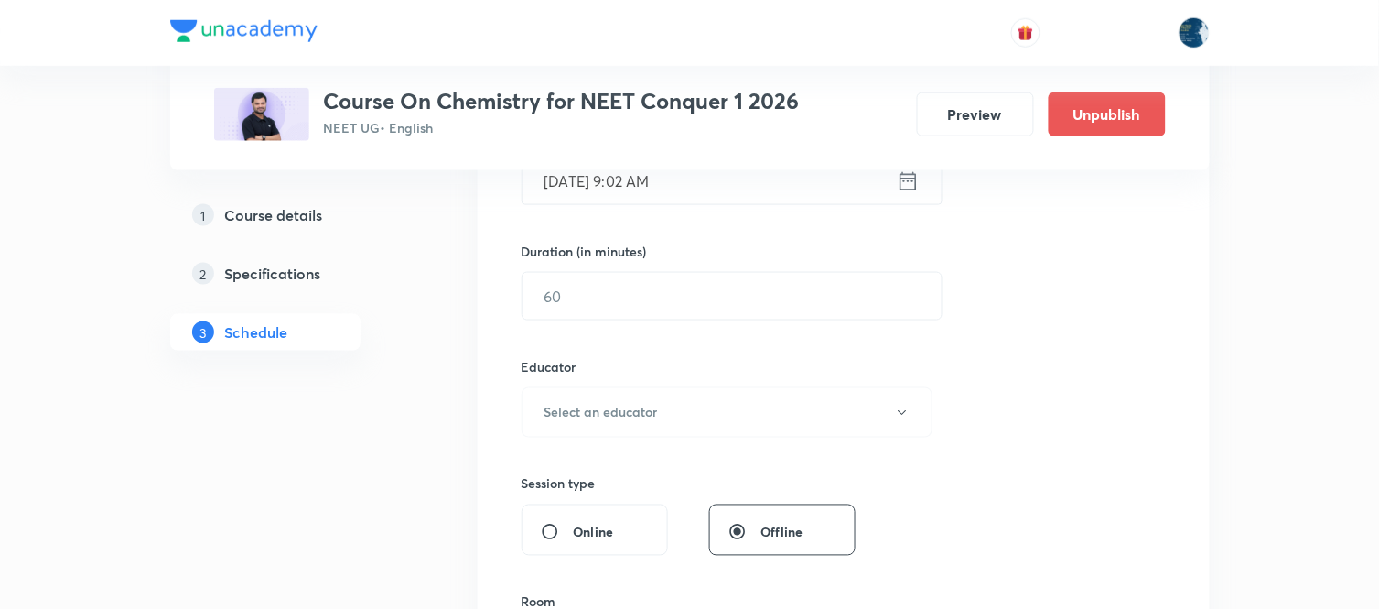
scroll to position [14183, 0]
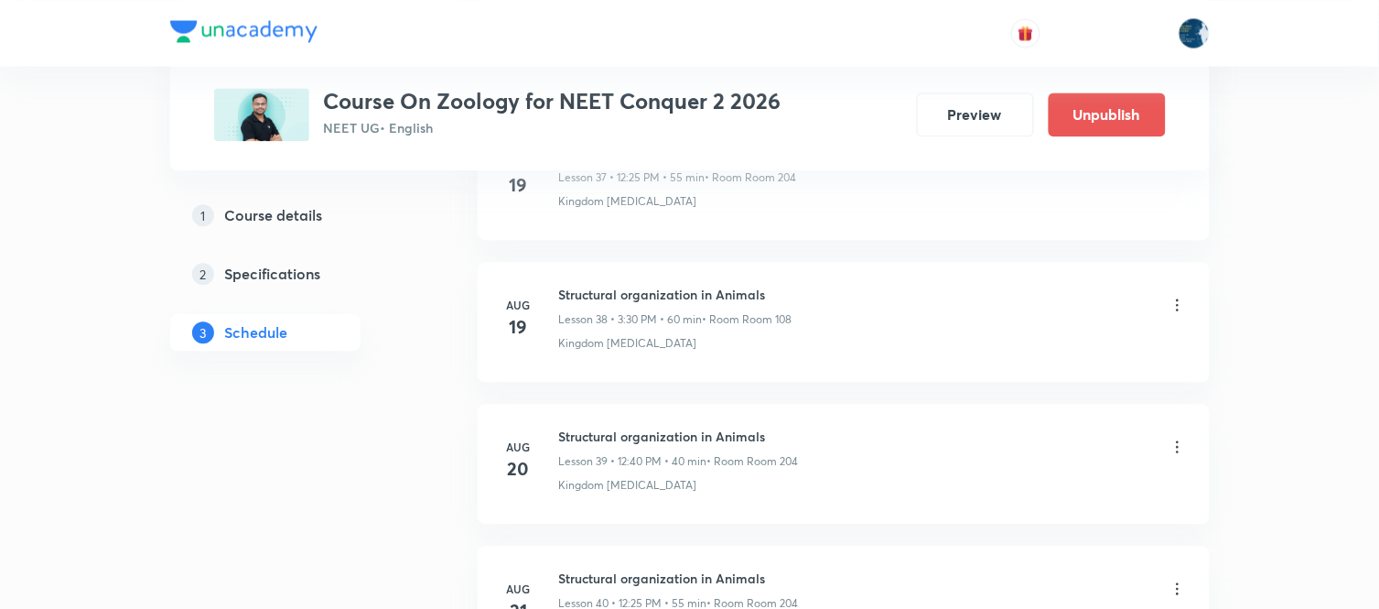
scroll to position [11225, 0]
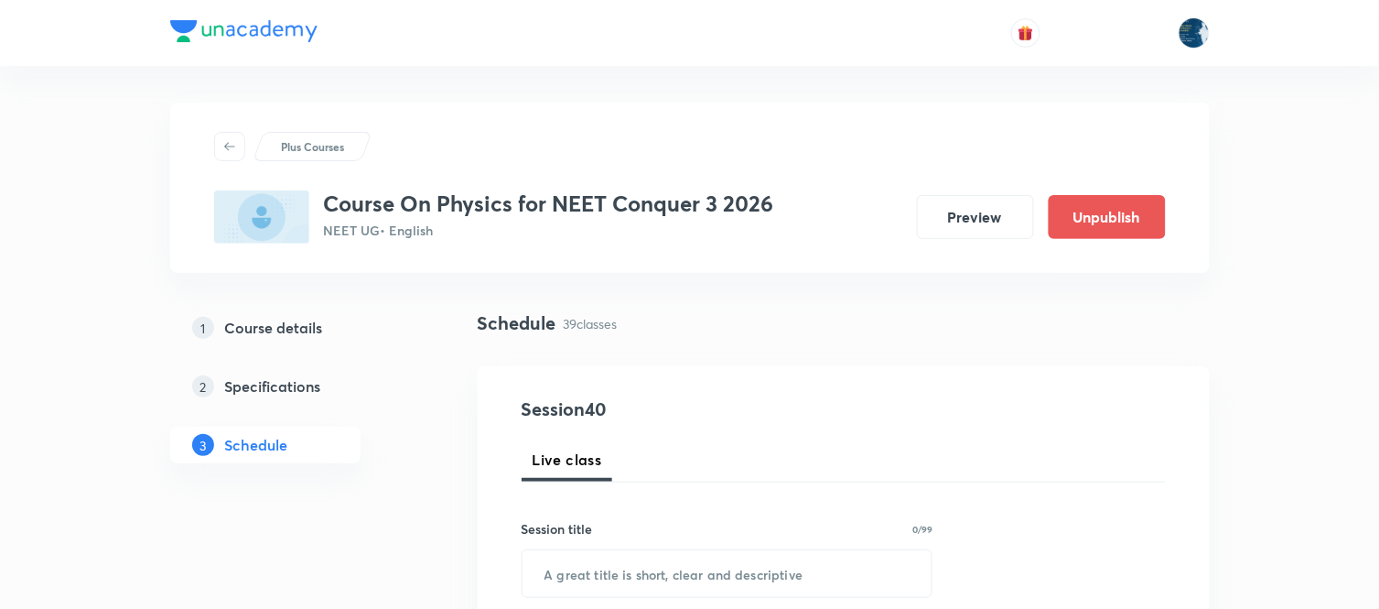
scroll to position [6397, 0]
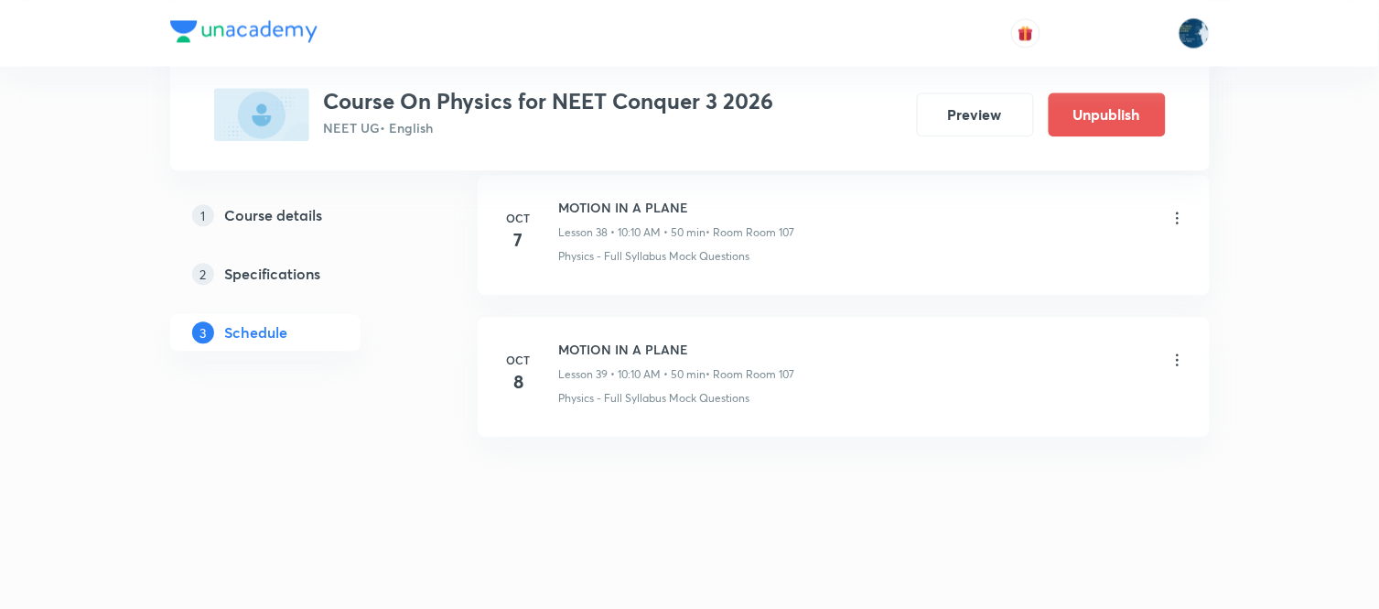
click at [1176, 361] on icon at bounding box center [1178, 360] width 18 height 18
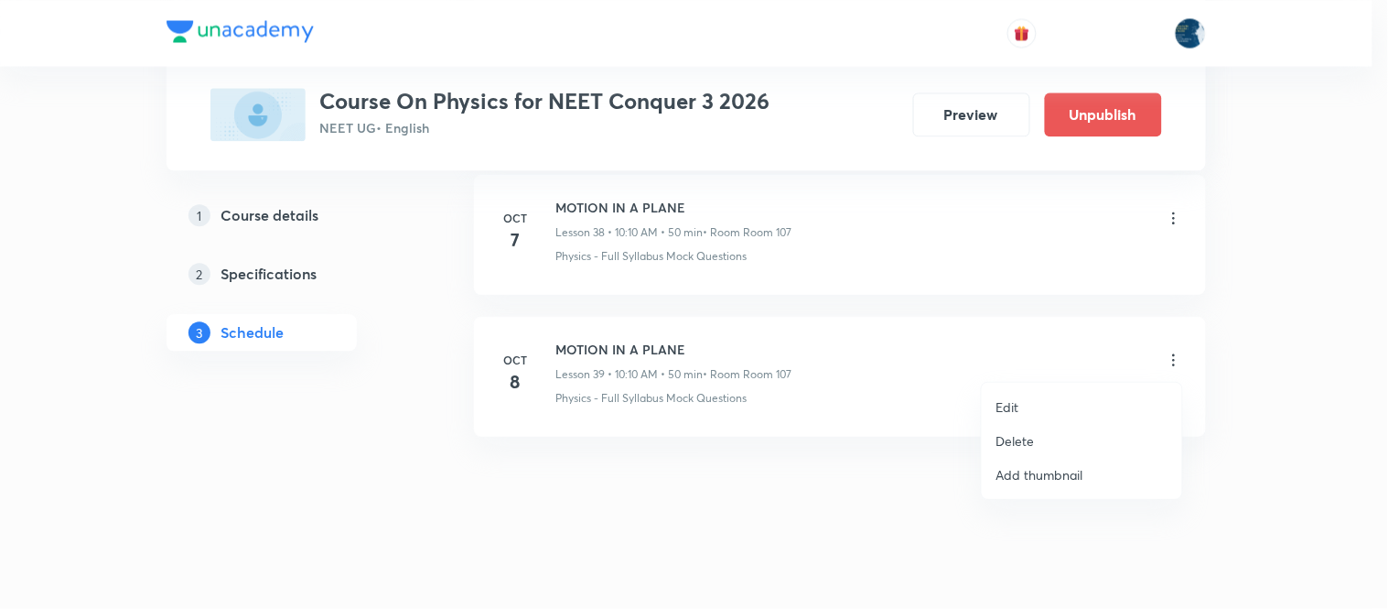
click at [1078, 440] on li "Delete" at bounding box center [1082, 441] width 200 height 34
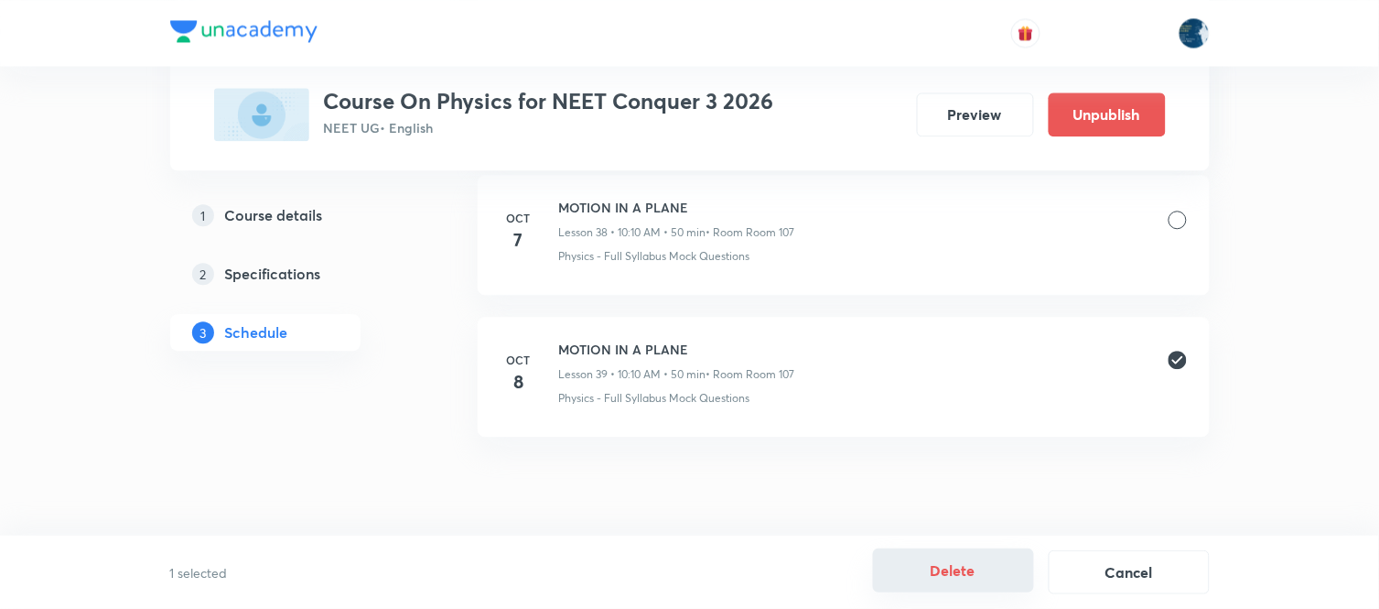
click at [980, 565] on button "Delete" at bounding box center [953, 570] width 161 height 44
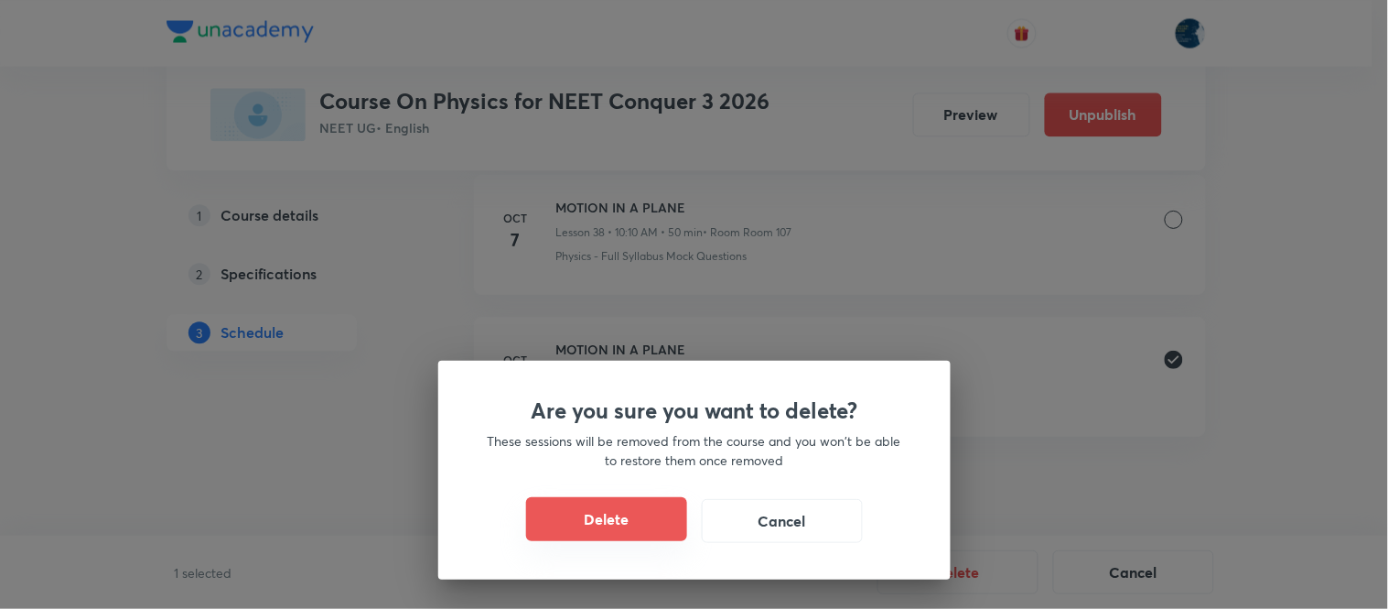
click at [639, 517] on button "Delete" at bounding box center [606, 519] width 161 height 44
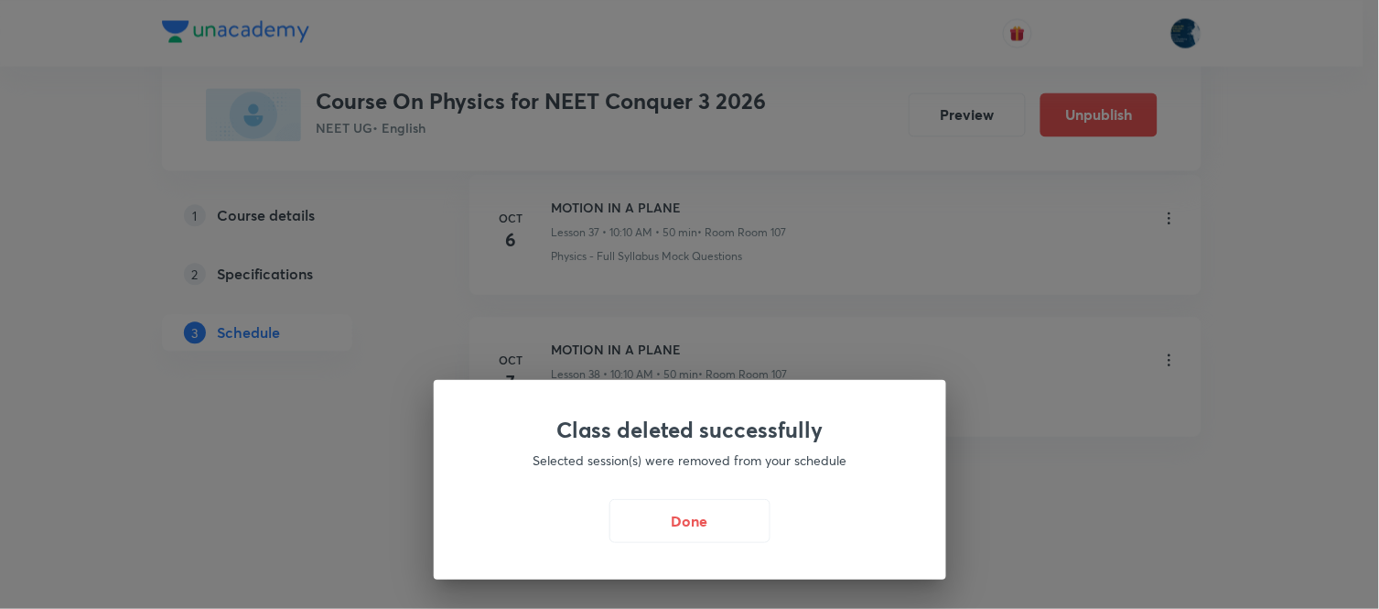
scroll to position [6254, 0]
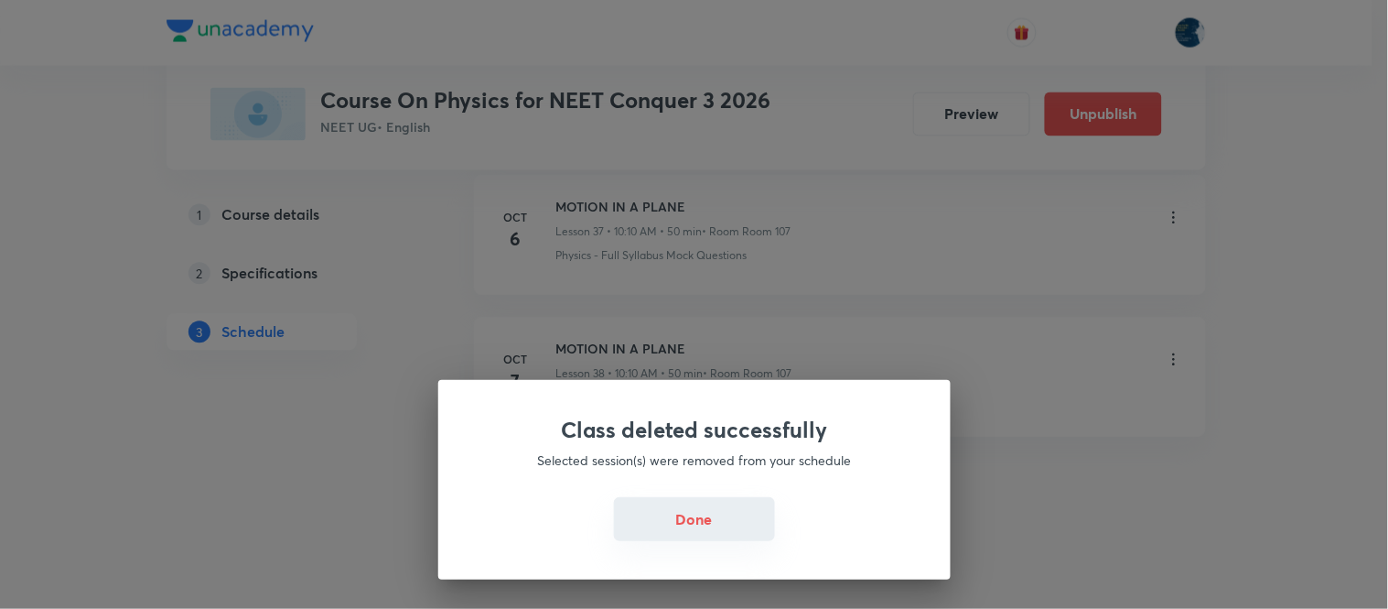
click at [718, 525] on button "Done" at bounding box center [694, 519] width 161 height 44
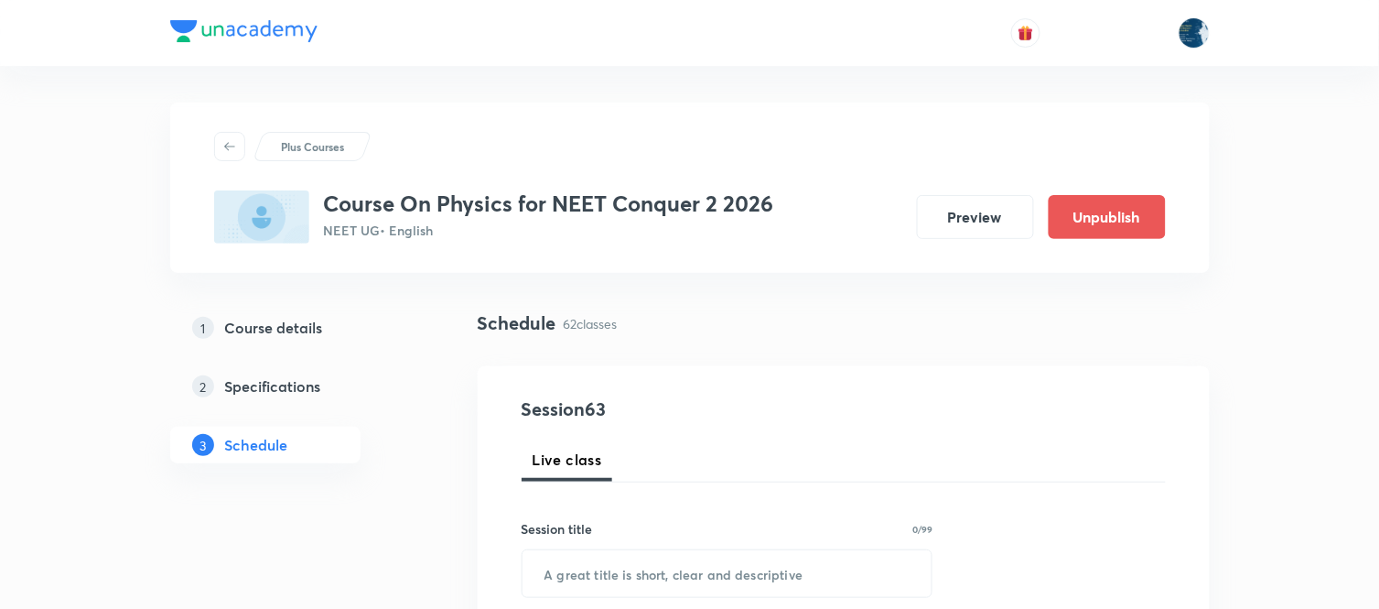
scroll to position [9780, 0]
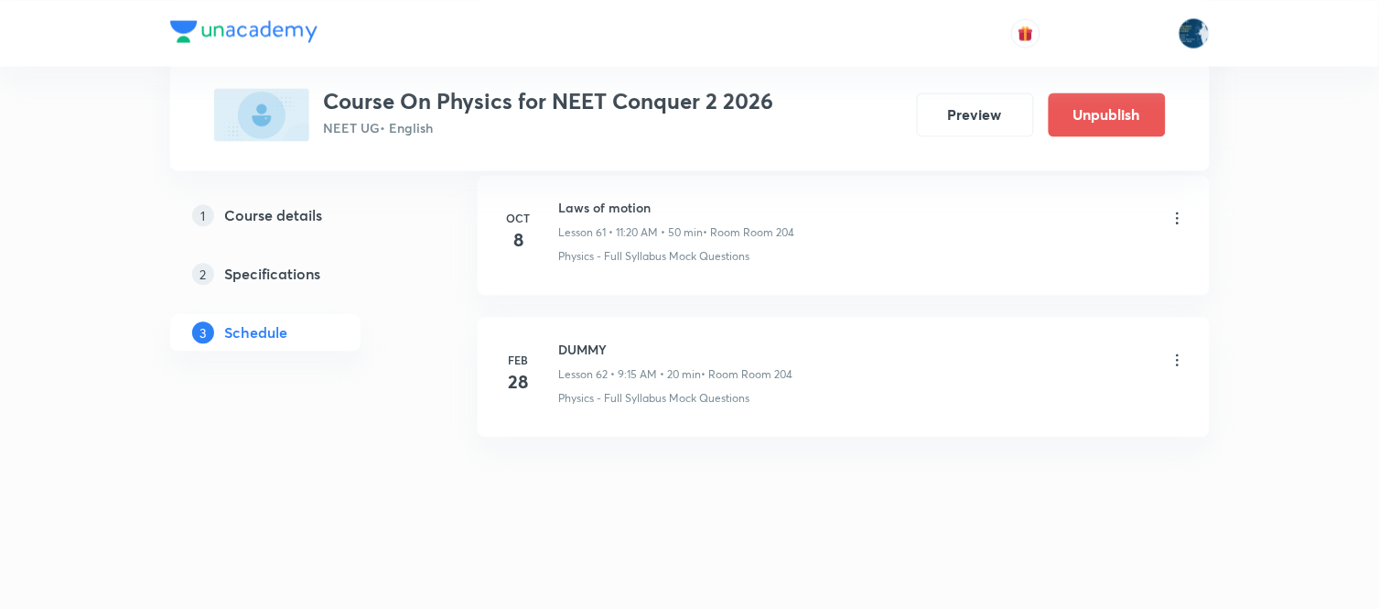
click at [1175, 220] on icon at bounding box center [1178, 218] width 18 height 18
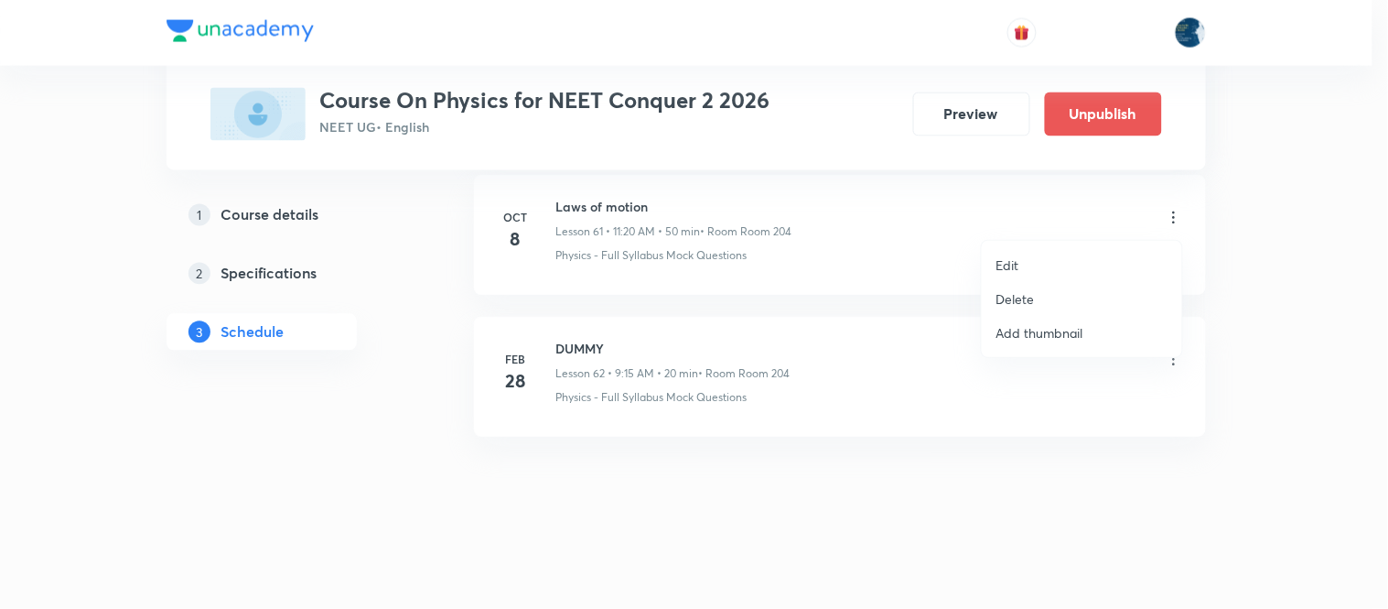
click at [1059, 286] on li "Delete" at bounding box center [1082, 299] width 200 height 34
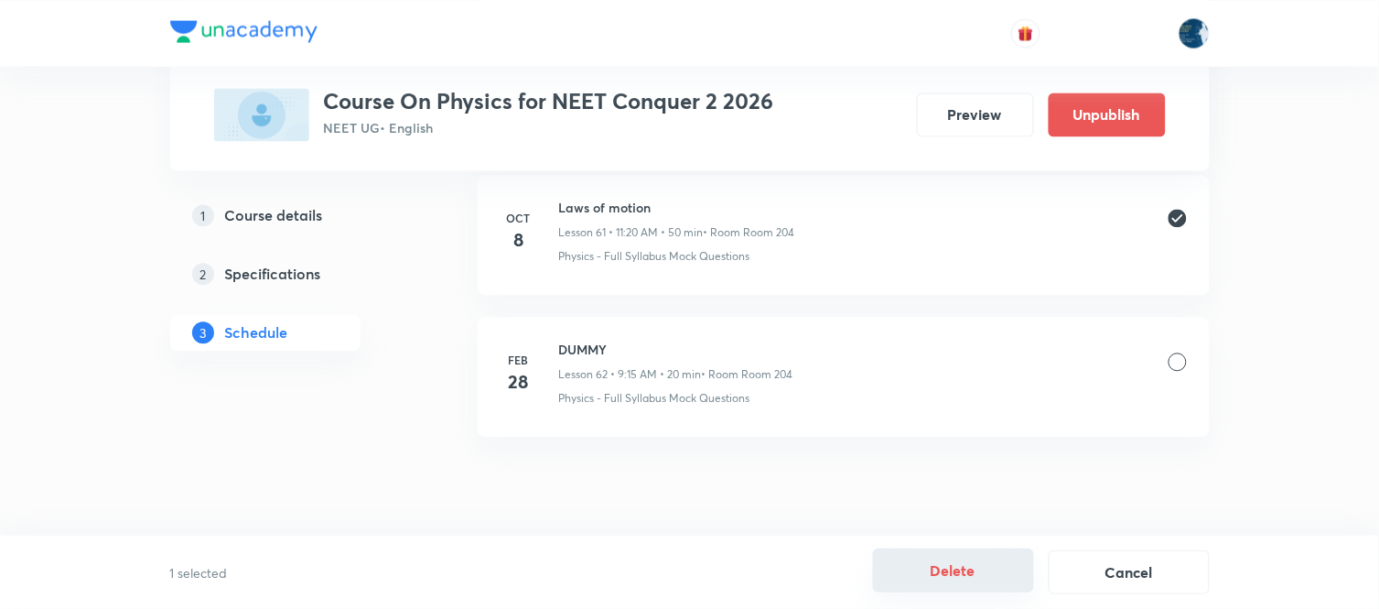
click at [950, 558] on button "Delete" at bounding box center [953, 570] width 161 height 44
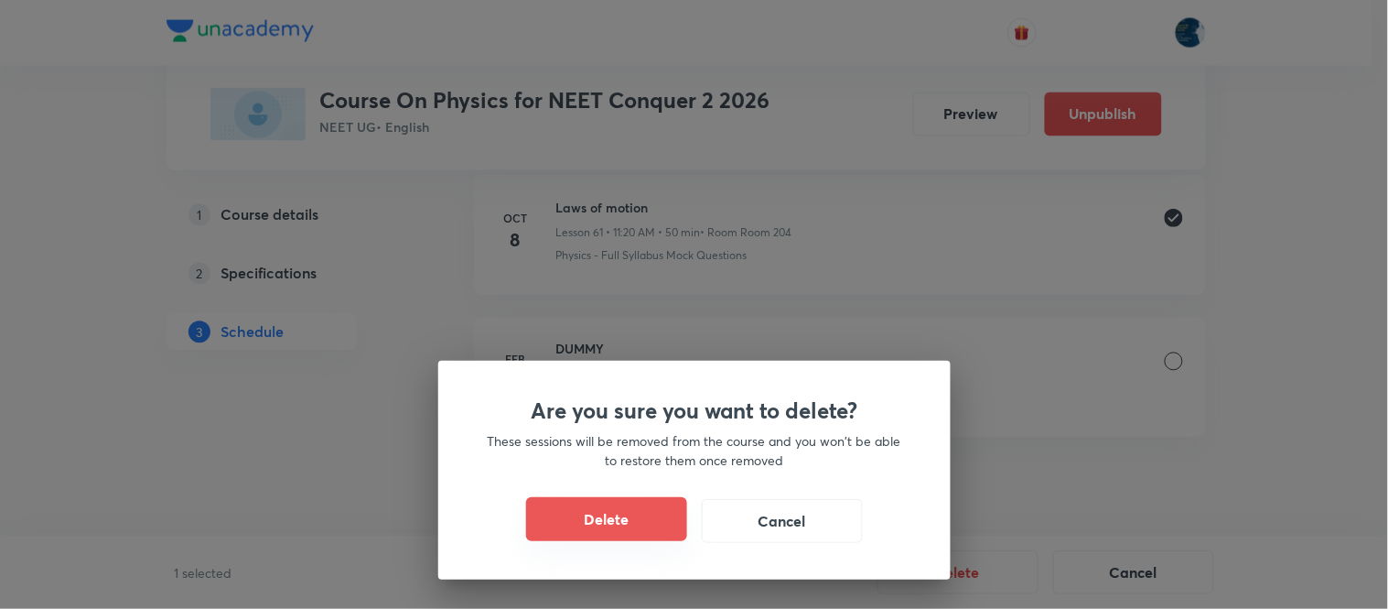
click at [642, 508] on button "Delete" at bounding box center [606, 519] width 161 height 44
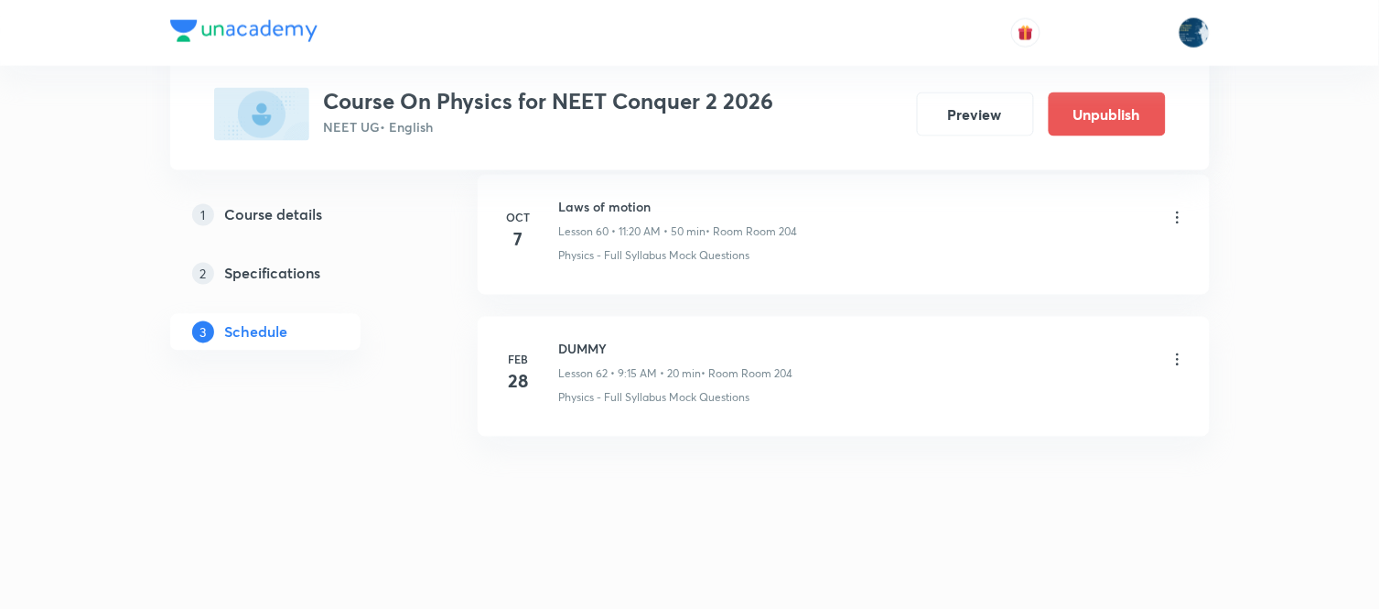
scroll to position [9639, 0]
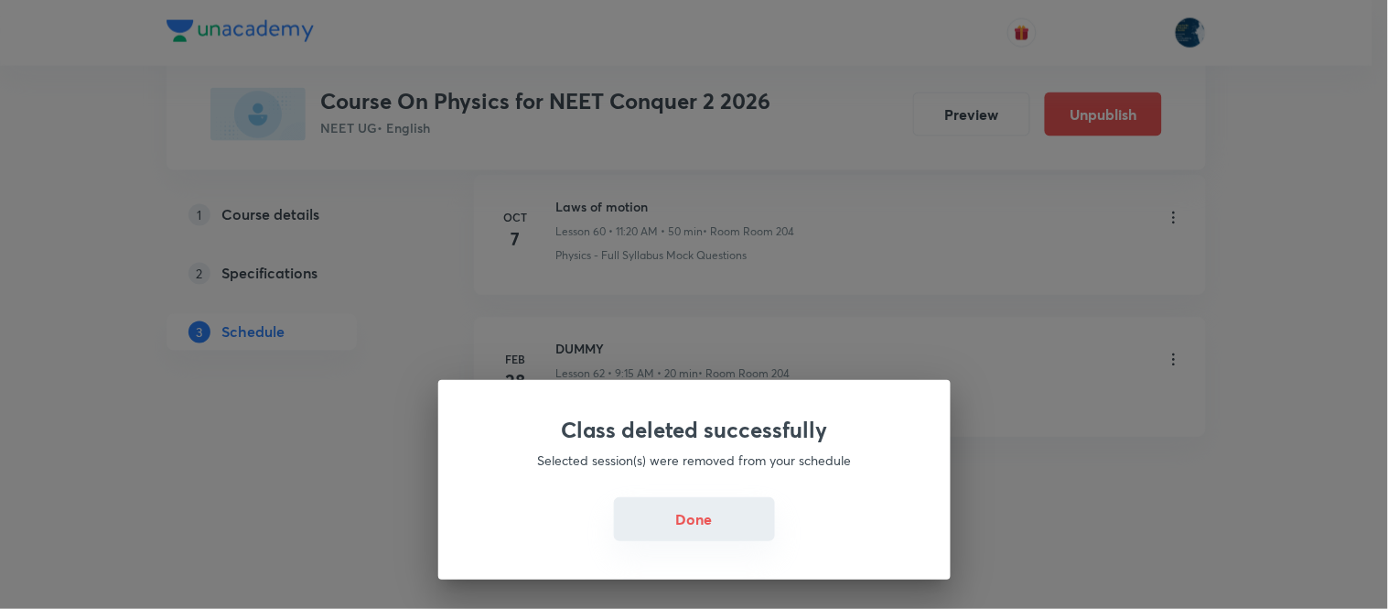
click at [655, 514] on button "Done" at bounding box center [694, 519] width 161 height 44
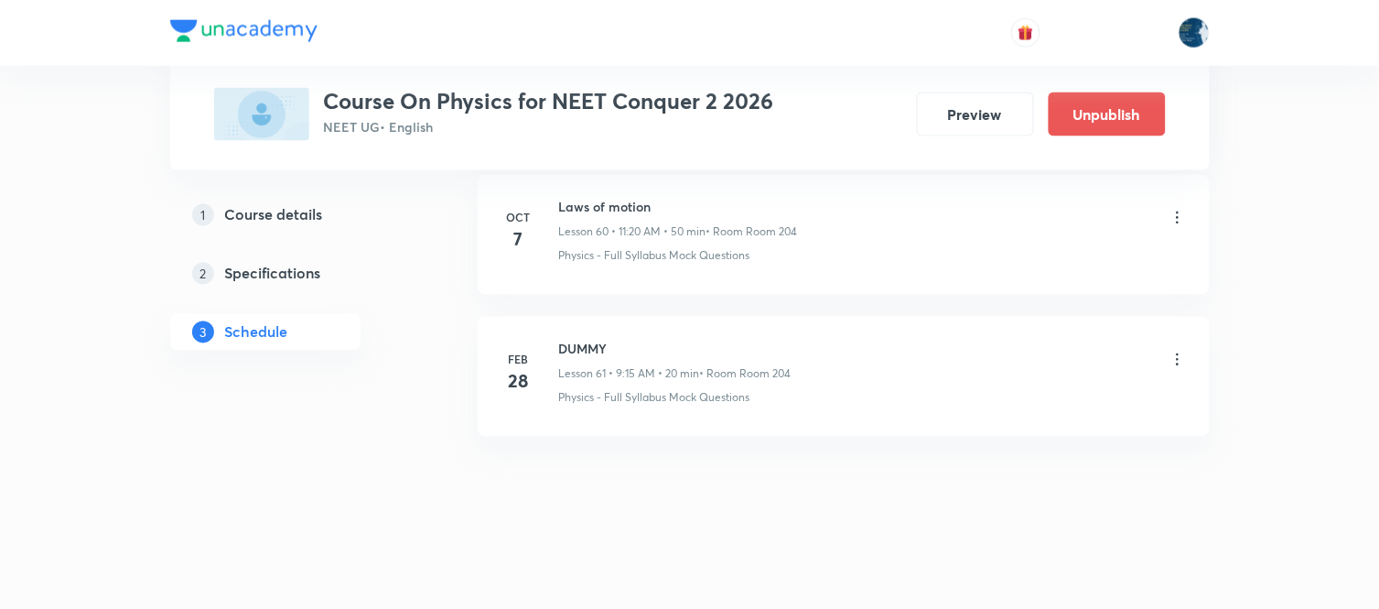
scroll to position [9537, 0]
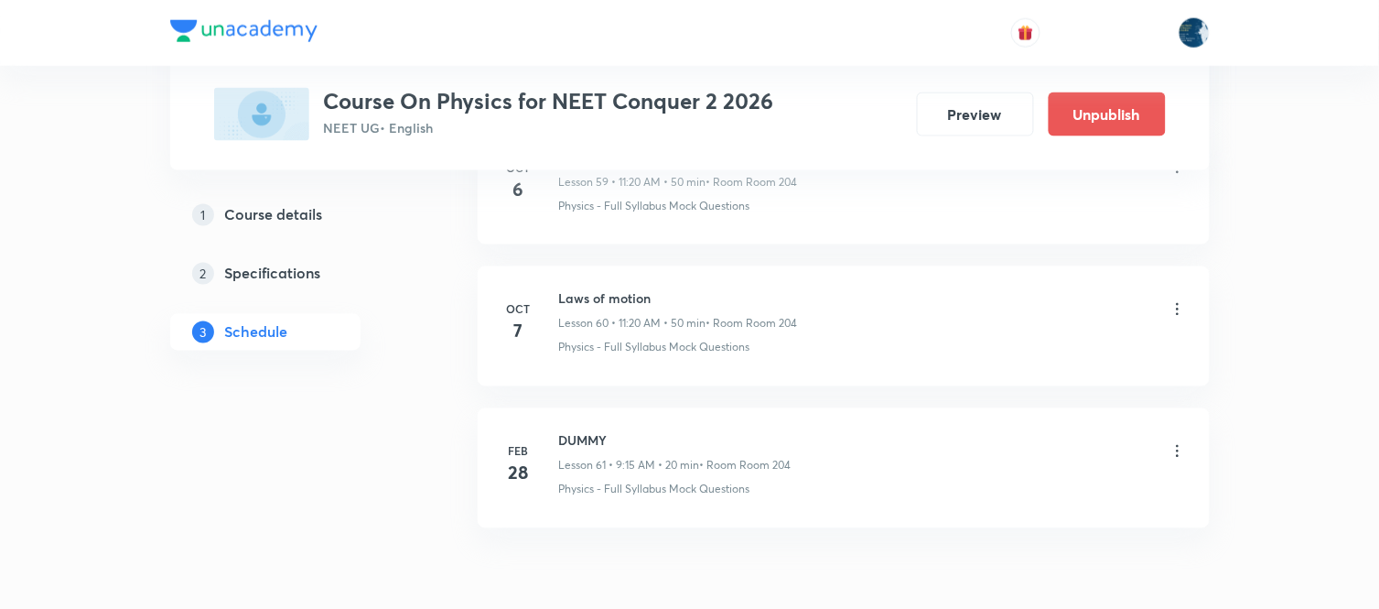
click at [984, 212] on div "Physics - Full Syllabus Mock Questions" at bounding box center [873, 206] width 628 height 16
click at [986, 448] on div "DUMMY Lesson 61 • 9:15 AM • 20 min • Room Room 204" at bounding box center [873, 452] width 628 height 43
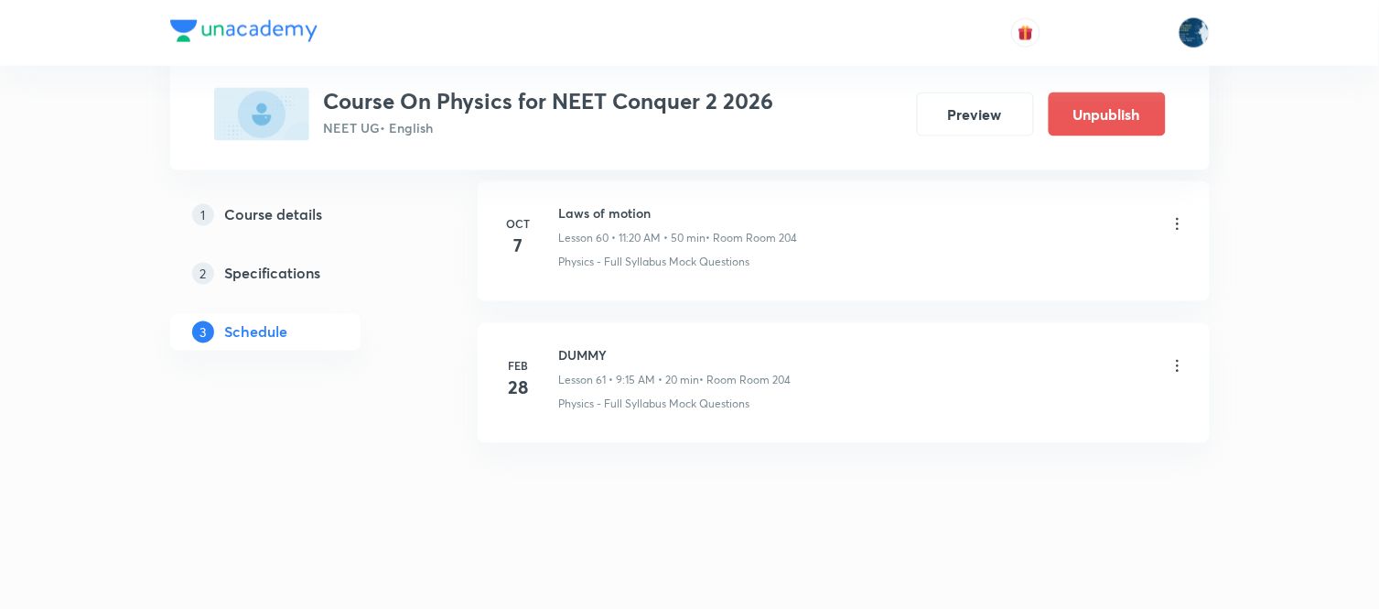
scroll to position [9639, 0]
